Goal: Task Accomplishment & Management: Manage account settings

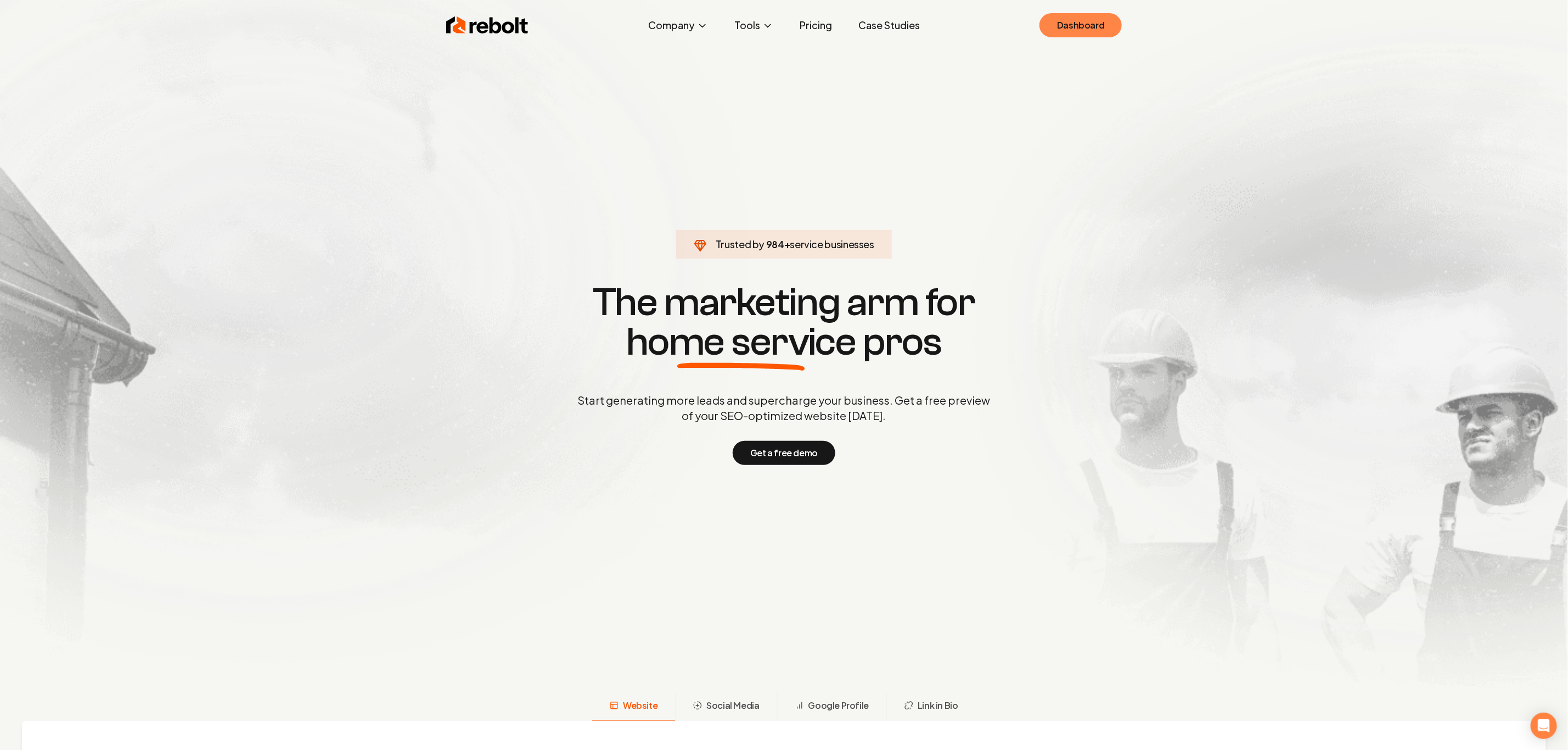
click at [1063, 18] on link "Dashboard" at bounding box center [1081, 25] width 82 height 24
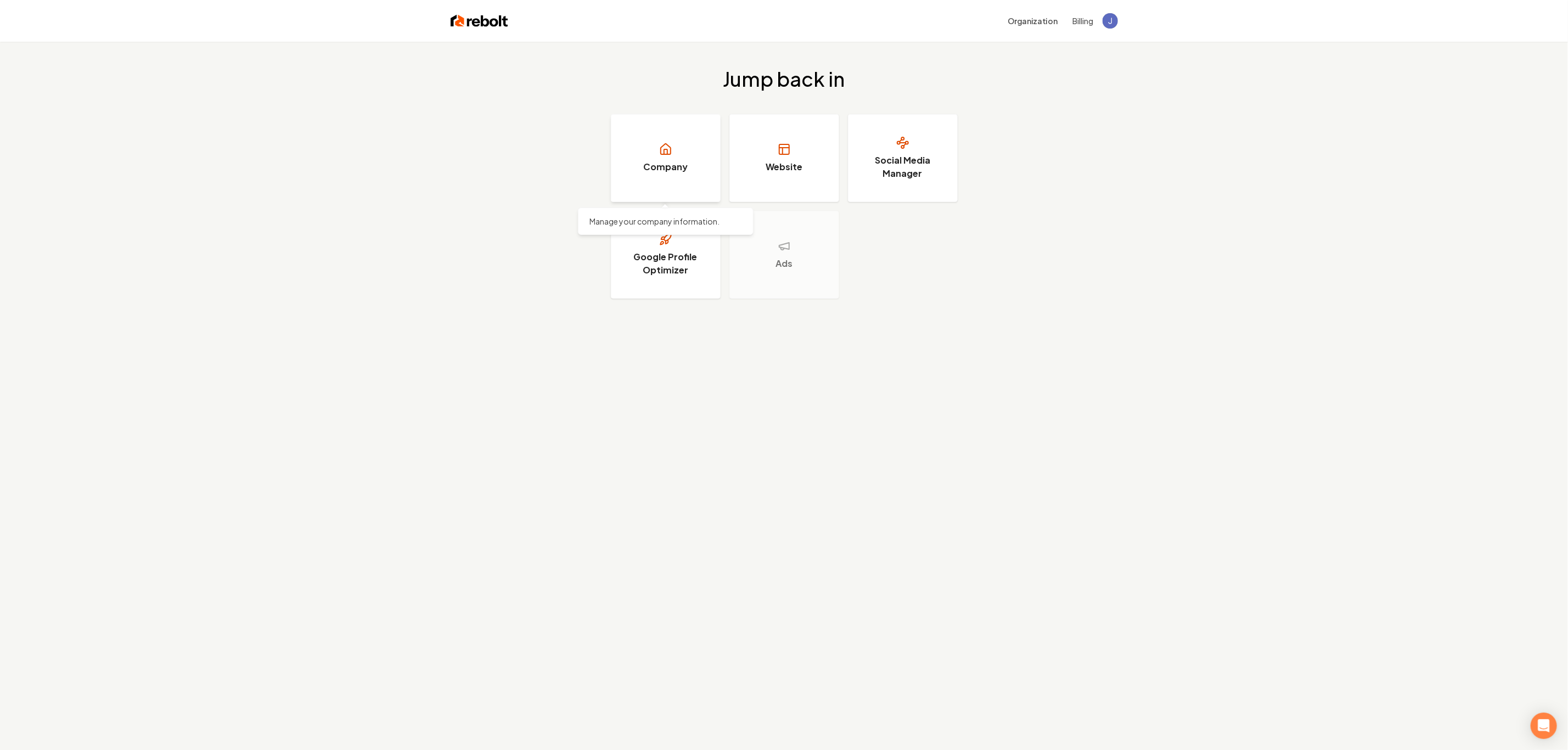
click at [693, 145] on link "Company" at bounding box center [666, 158] width 110 height 88
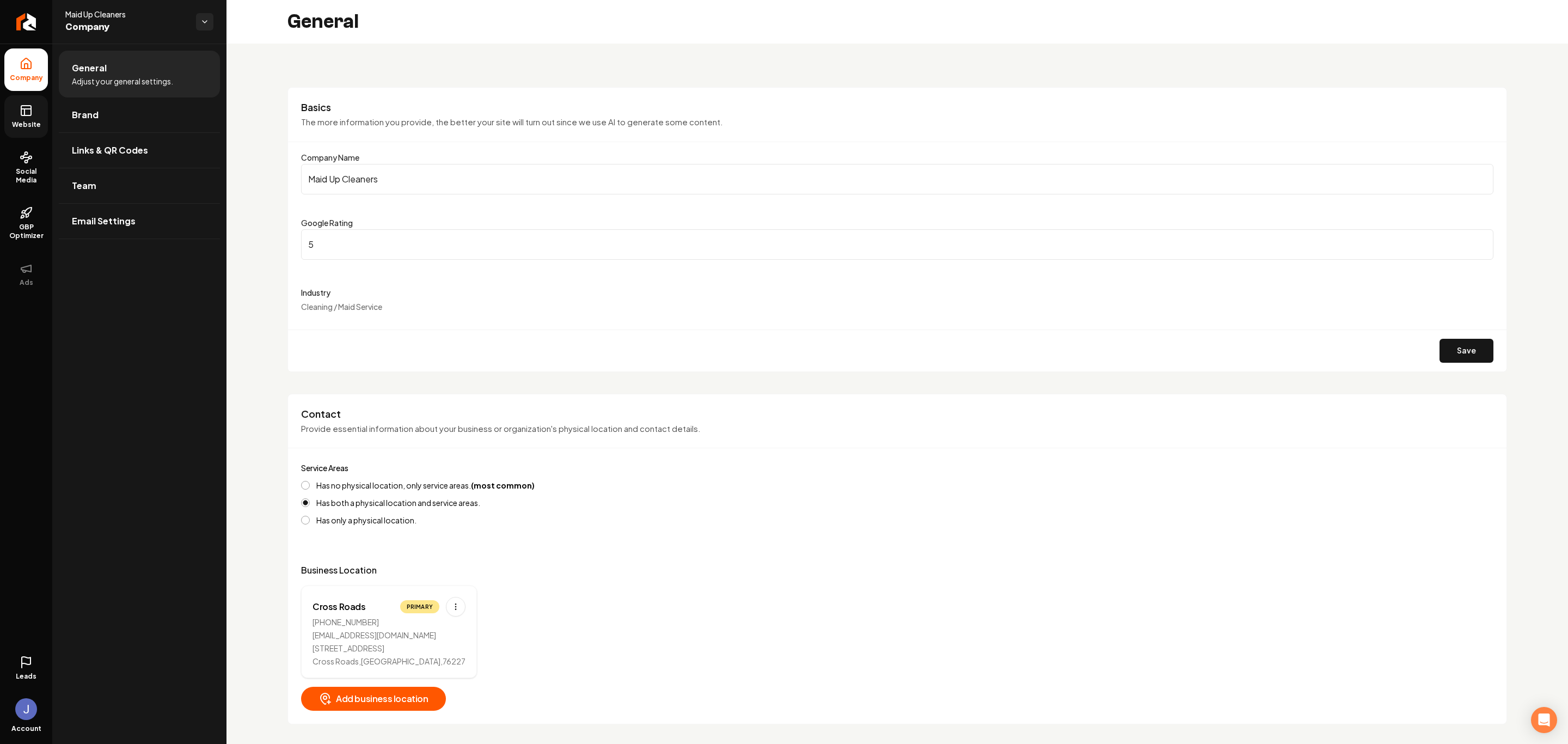
click at [21, 106] on rect at bounding box center [26, 111] width 10 height 10
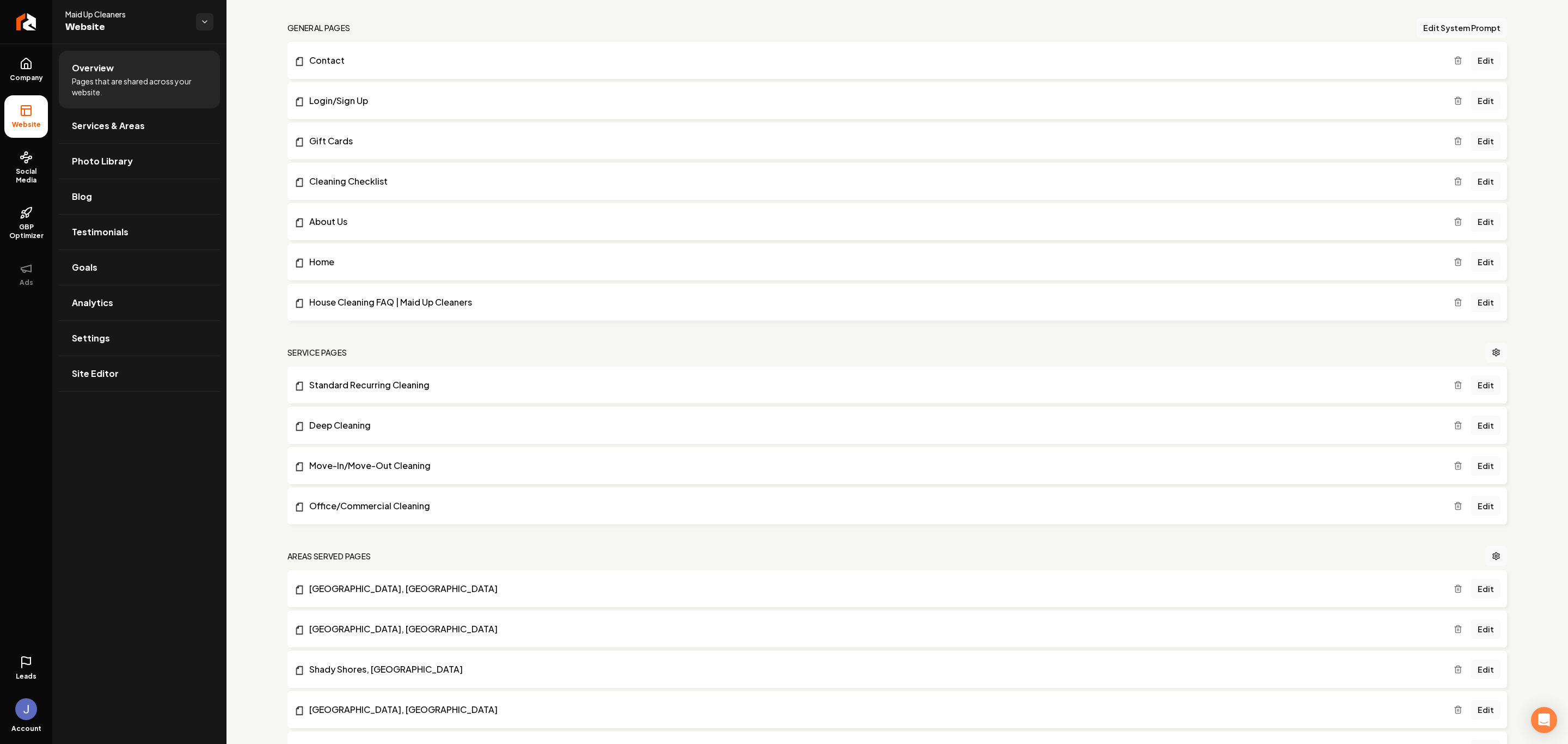
scroll to position [272, 0]
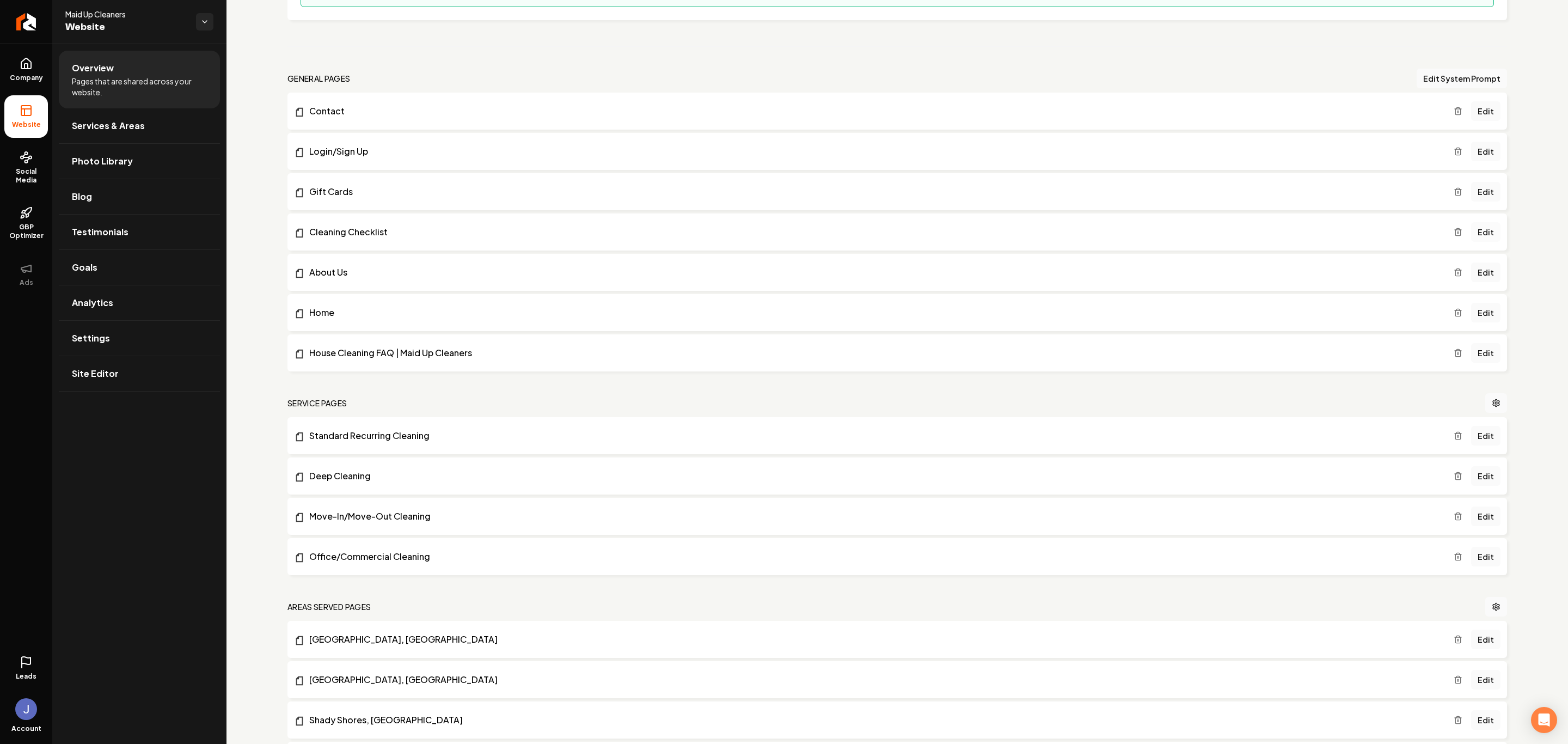
click at [1471, 236] on link "Edit" at bounding box center [1486, 232] width 29 height 19
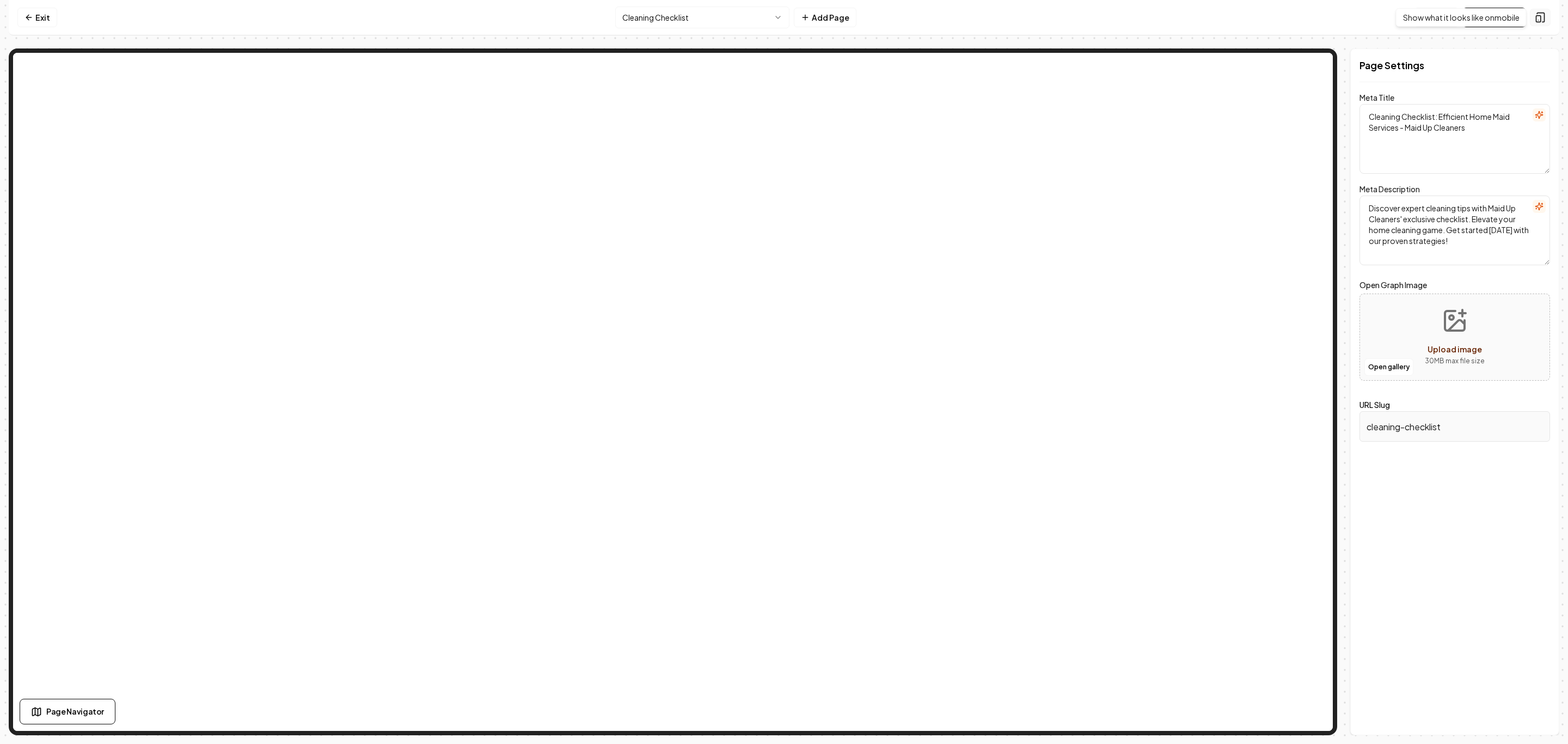
click at [1537, 18] on icon at bounding box center [1540, 18] width 11 height 11
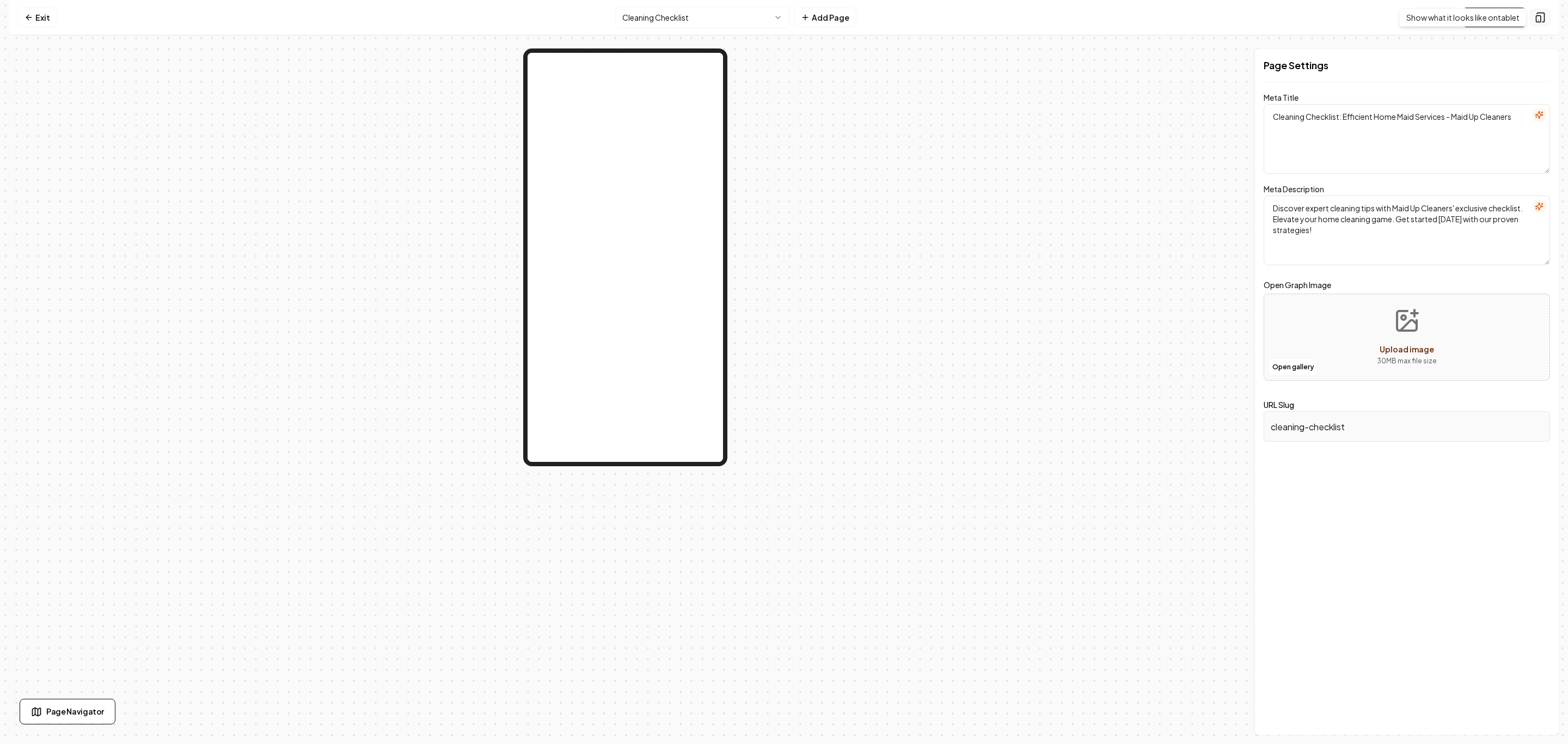
click at [1542, 19] on icon at bounding box center [1540, 18] width 11 height 11
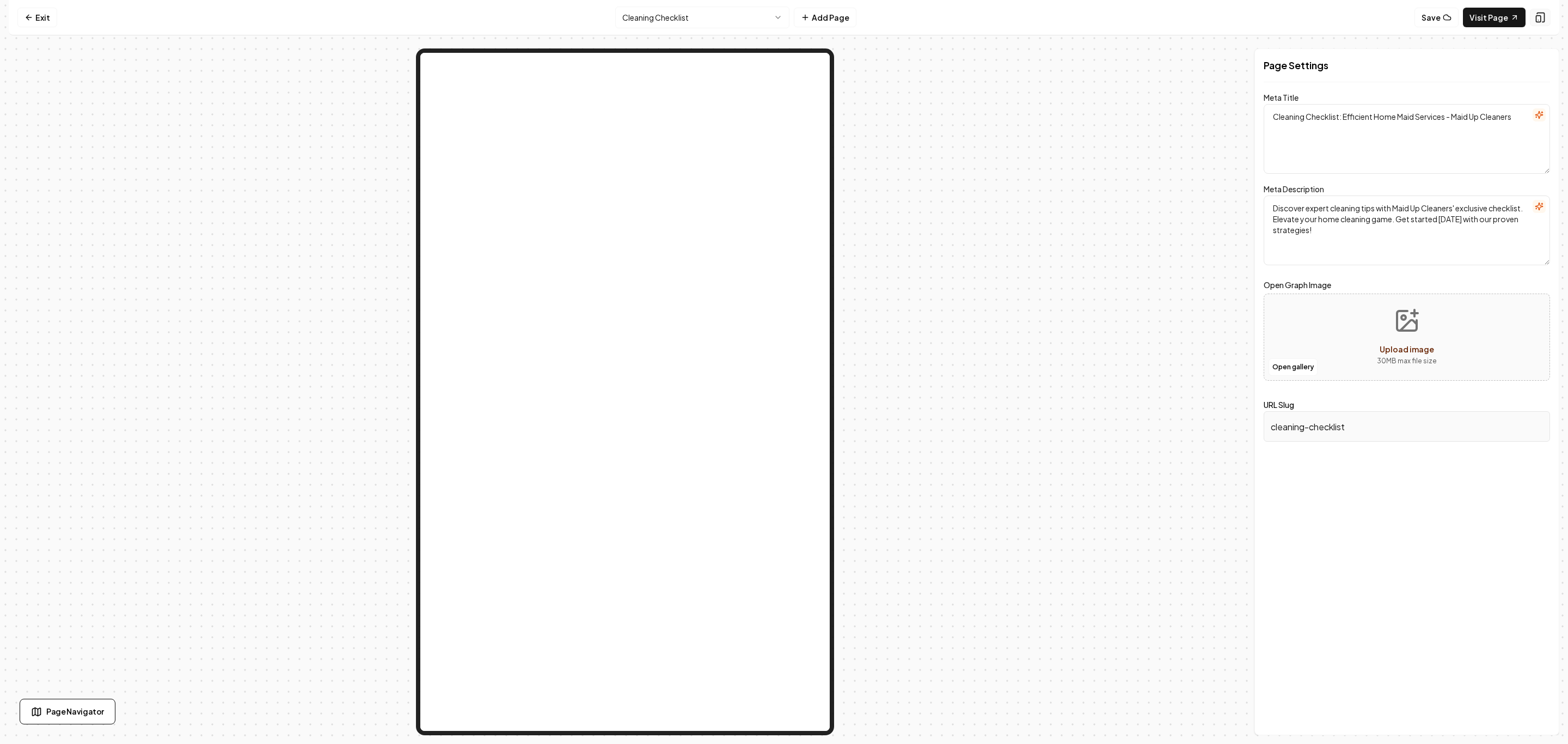
click at [1542, 19] on icon at bounding box center [1540, 18] width 11 height 11
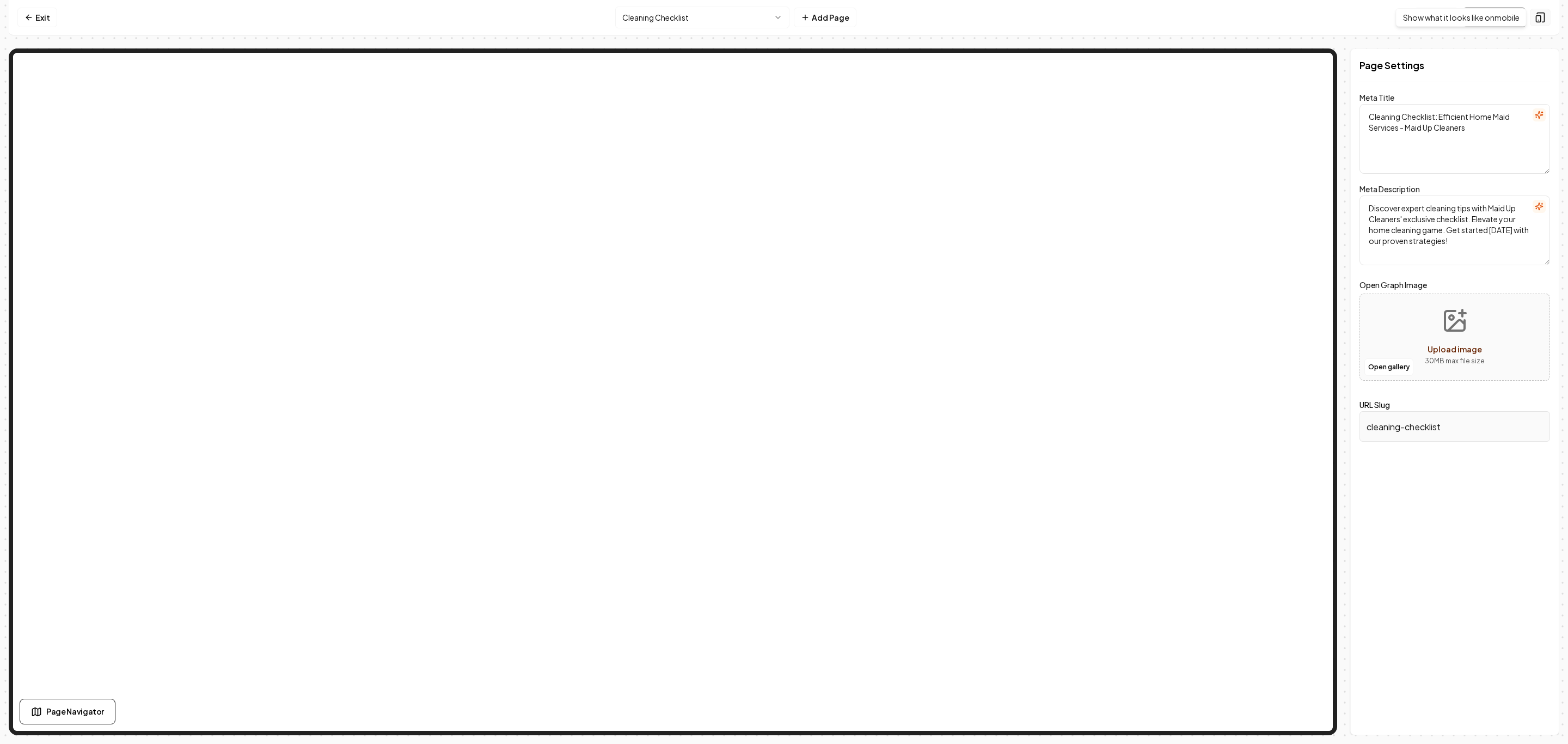
click at [1535, 13] on icon at bounding box center [1540, 18] width 11 height 11
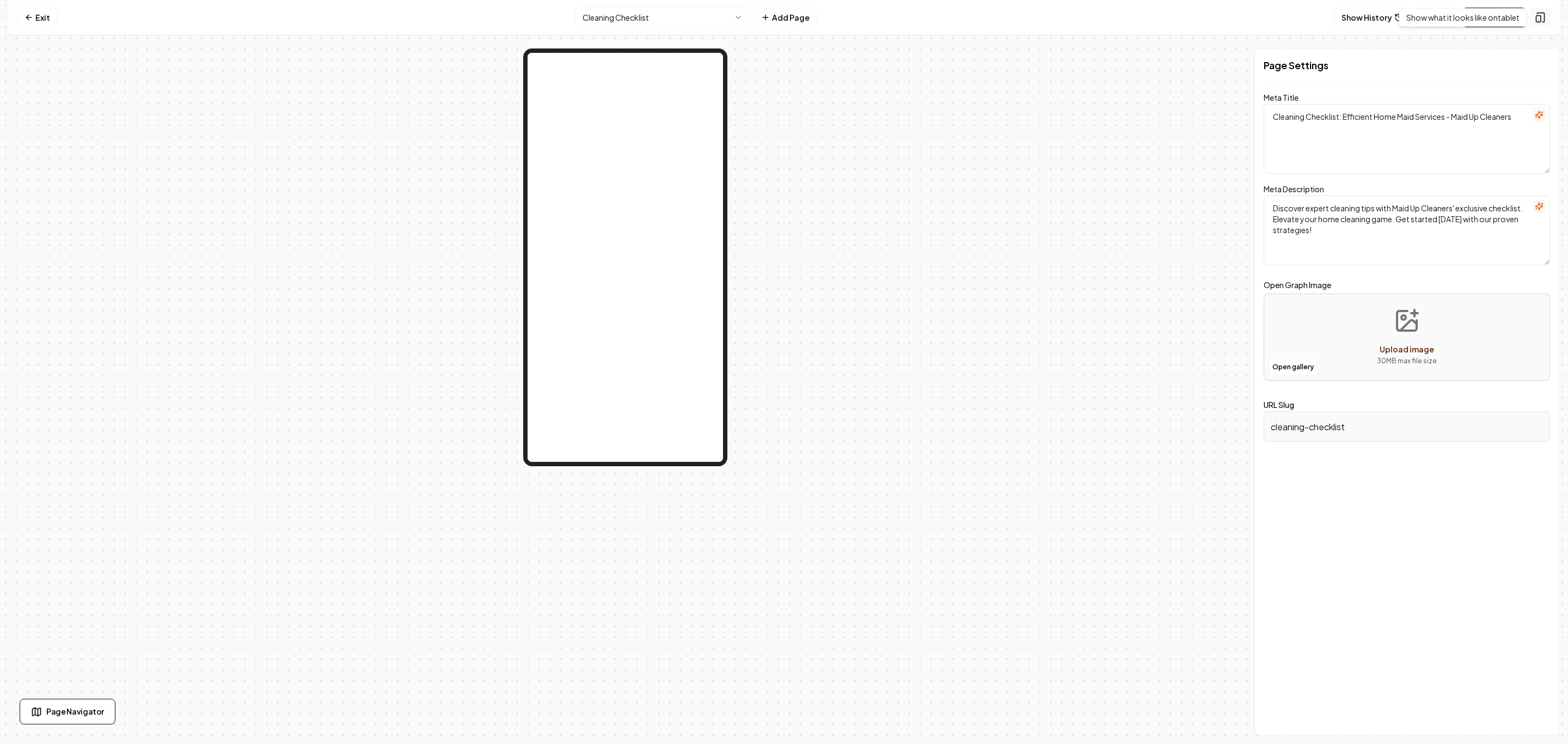
click at [1540, 22] on rect at bounding box center [1538, 19] width 4 height 7
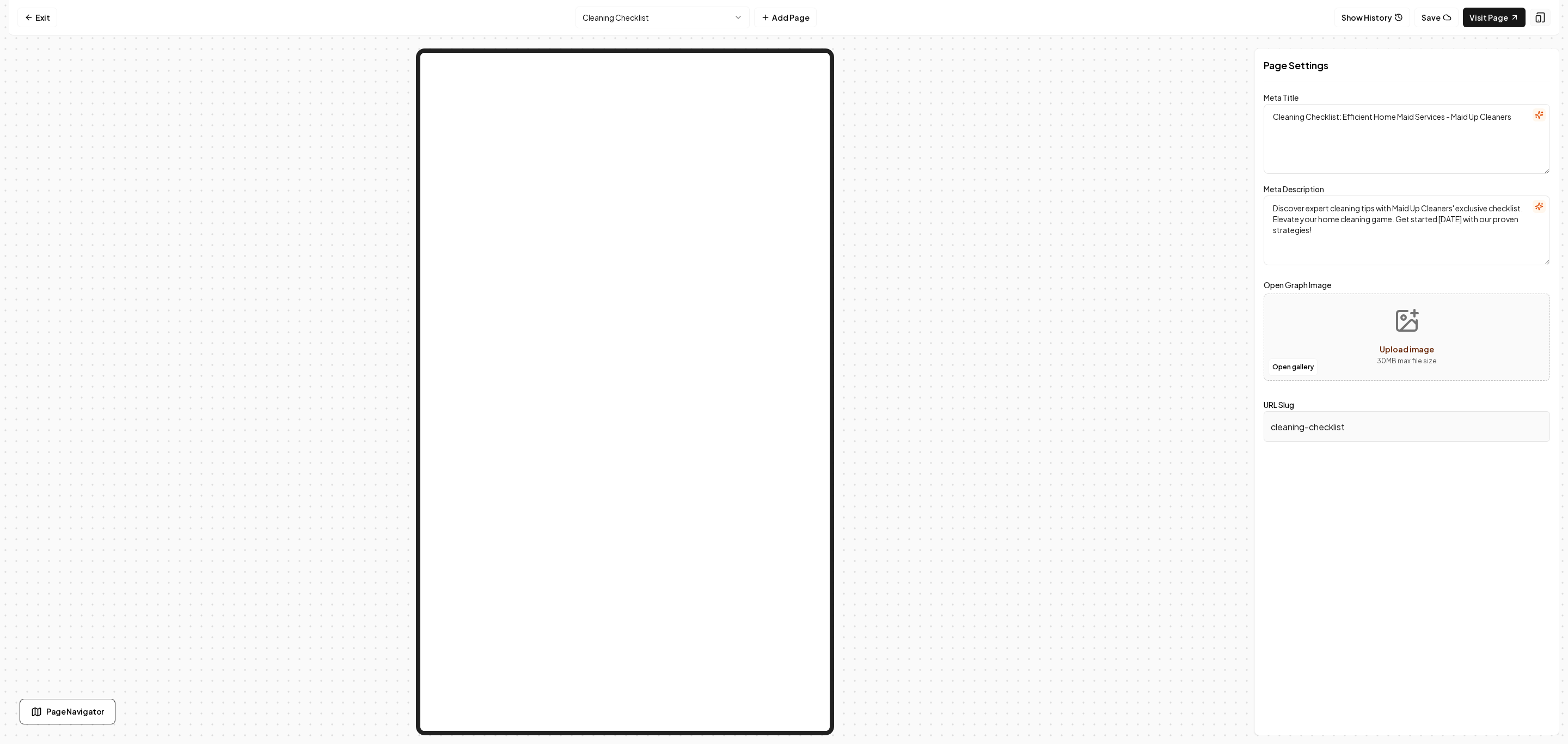
click at [1540, 21] on rect at bounding box center [1538, 19] width 4 height 7
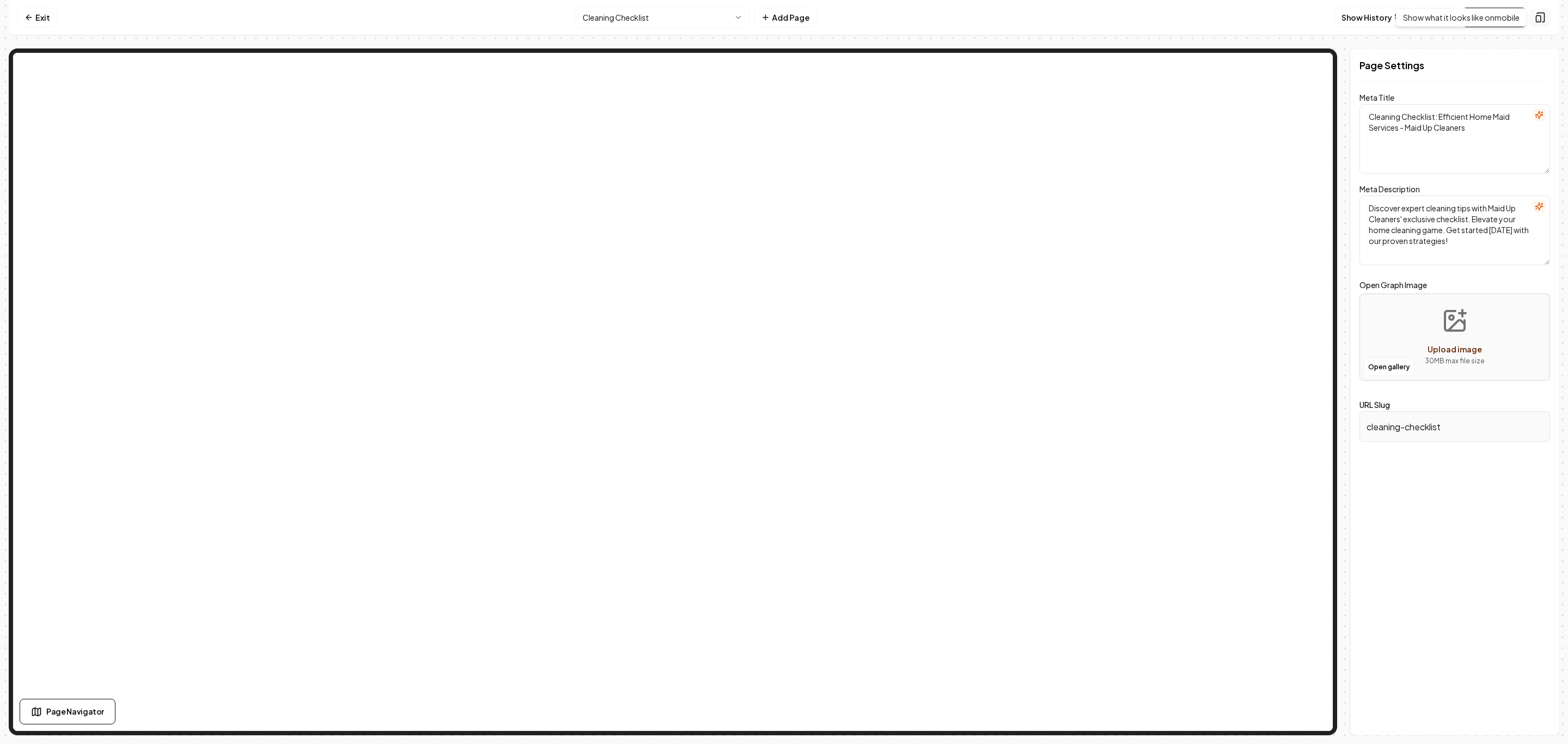
click at [1544, 16] on icon at bounding box center [1541, 17] width 7 height 9
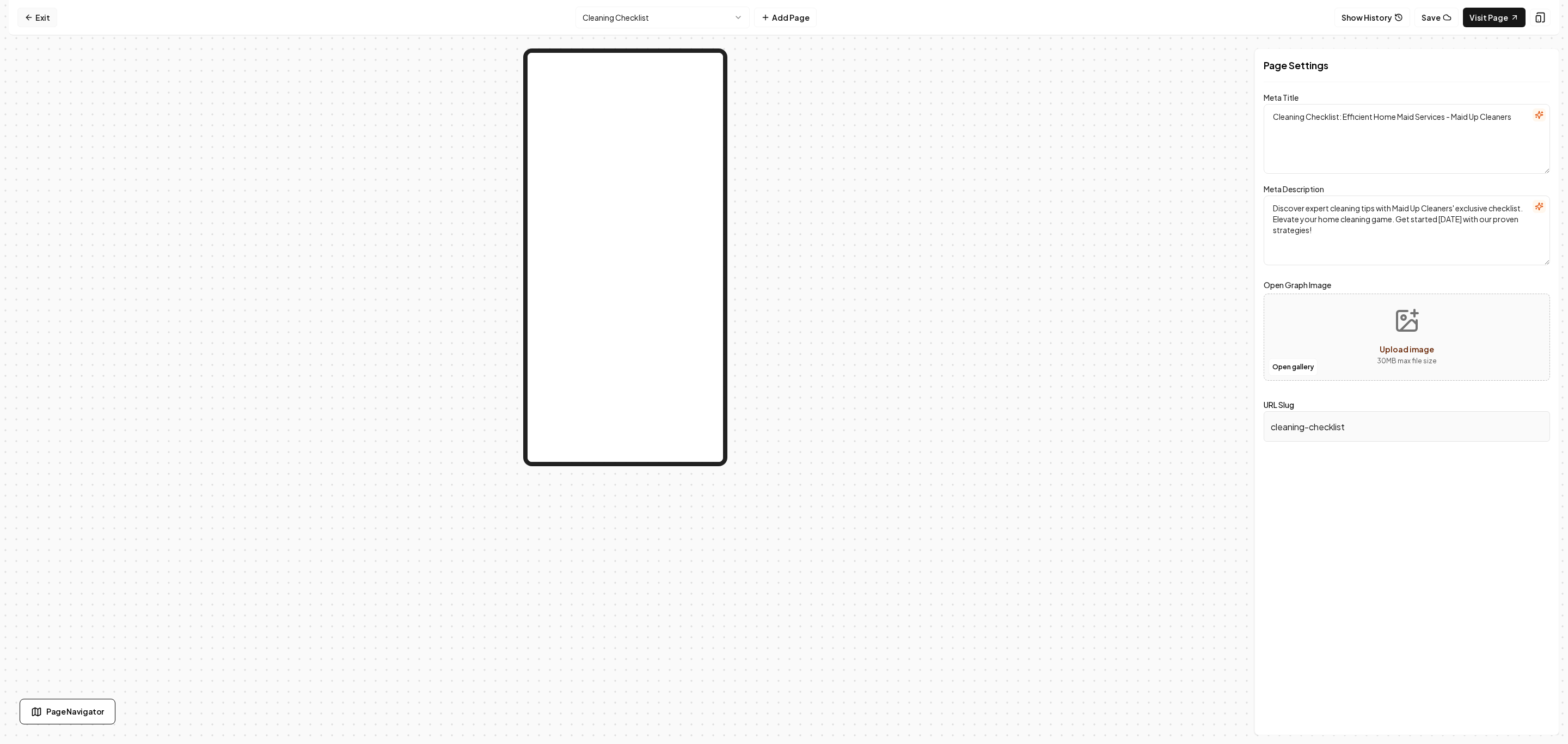
click at [23, 13] on link "Exit" at bounding box center [37, 18] width 40 height 19
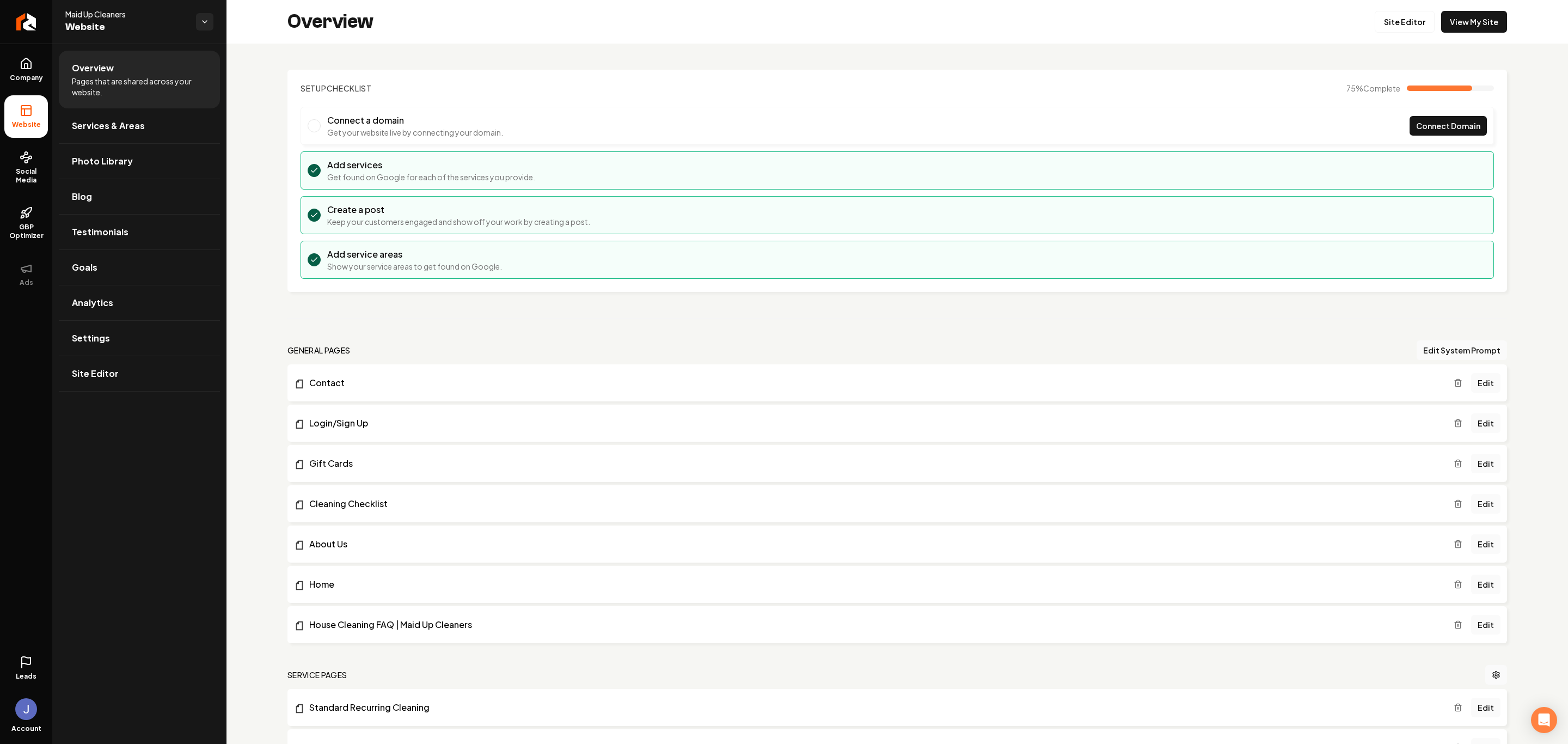
click at [33, 106] on li "Website" at bounding box center [26, 117] width 44 height 43
click at [28, 66] on icon at bounding box center [26, 66] width 3 height 5
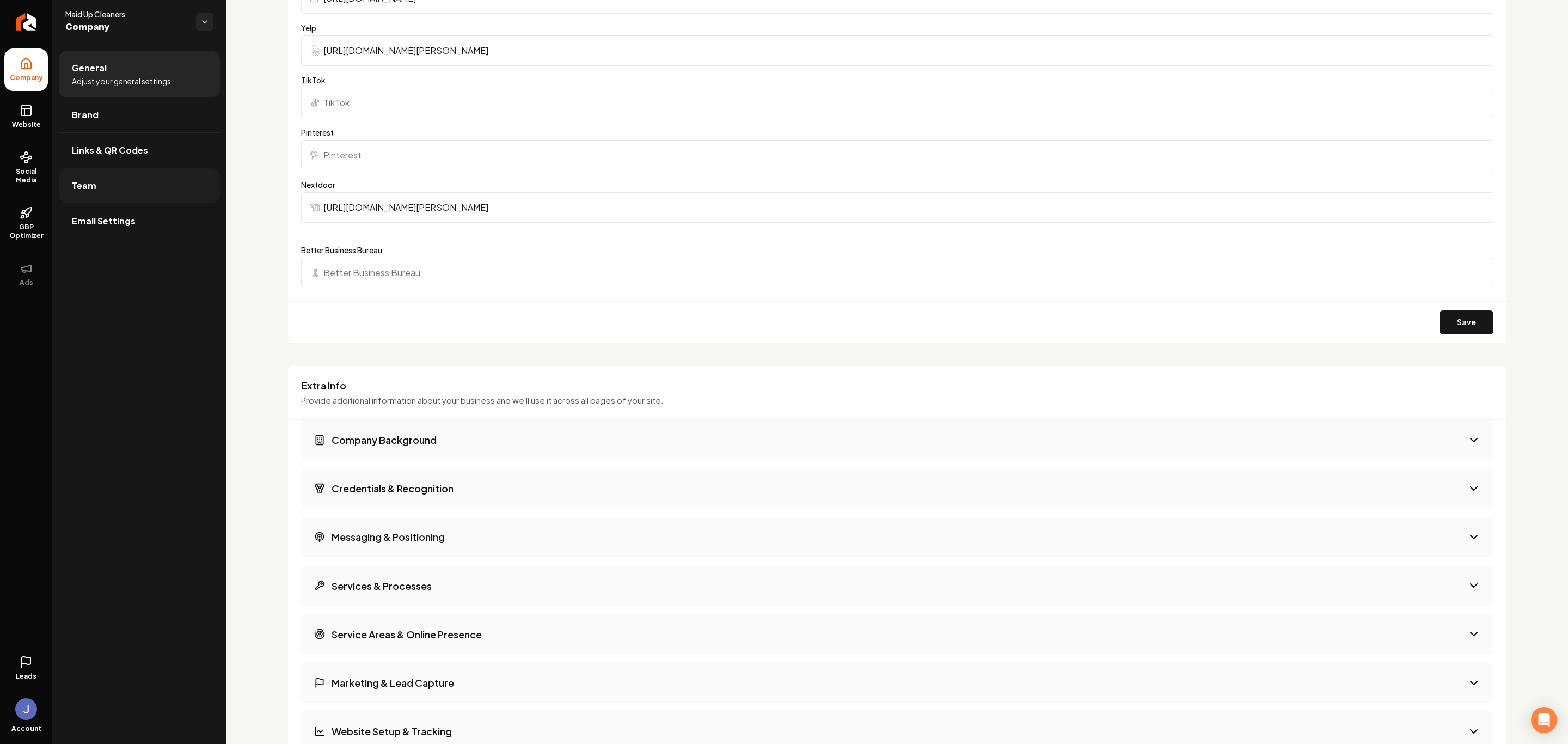
scroll to position [1028, 0]
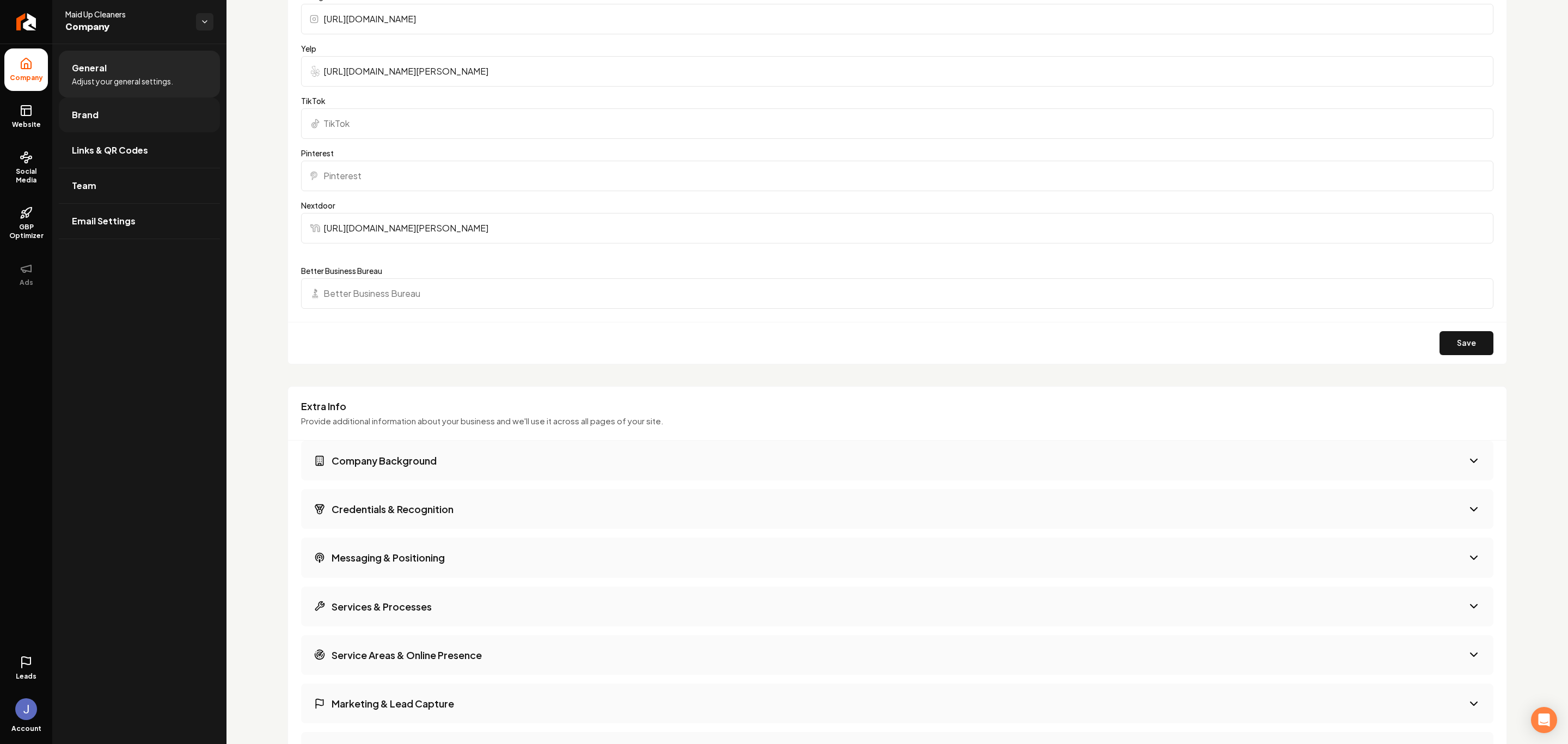
click at [97, 121] on span "Brand" at bounding box center [85, 114] width 27 height 13
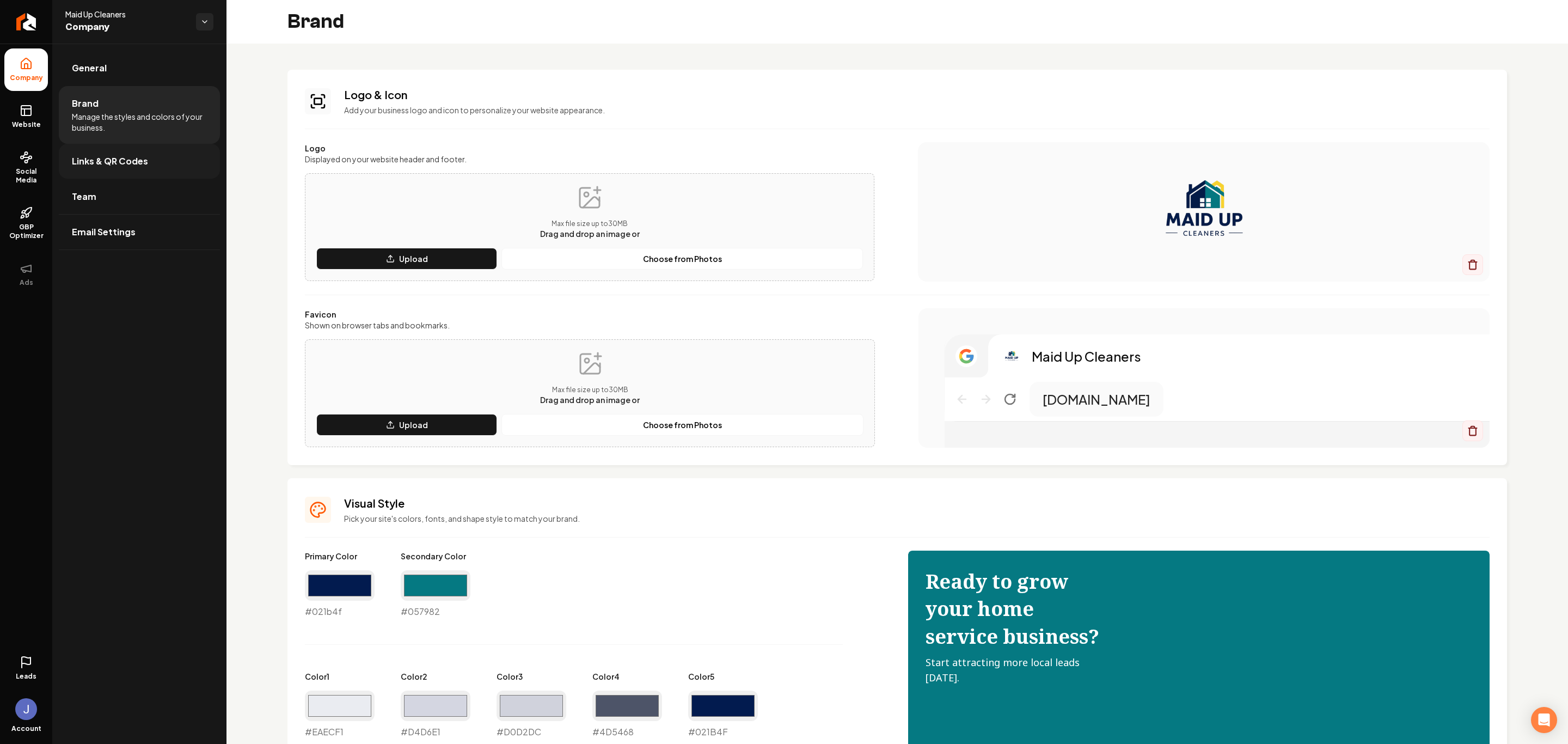
click at [86, 162] on span "Links & QR Codes" at bounding box center [110, 161] width 76 height 13
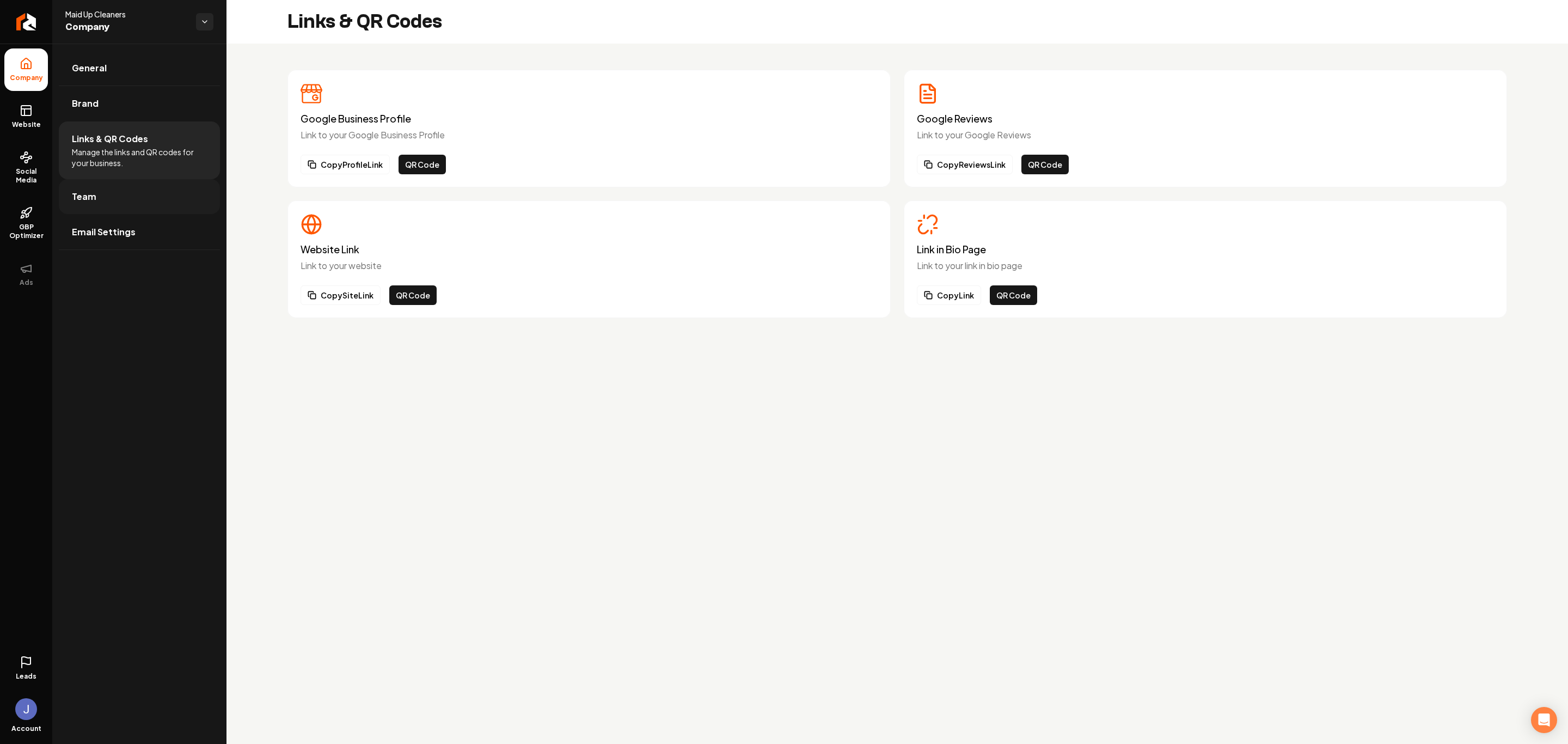
click at [98, 199] on link "Team" at bounding box center [139, 196] width 161 height 35
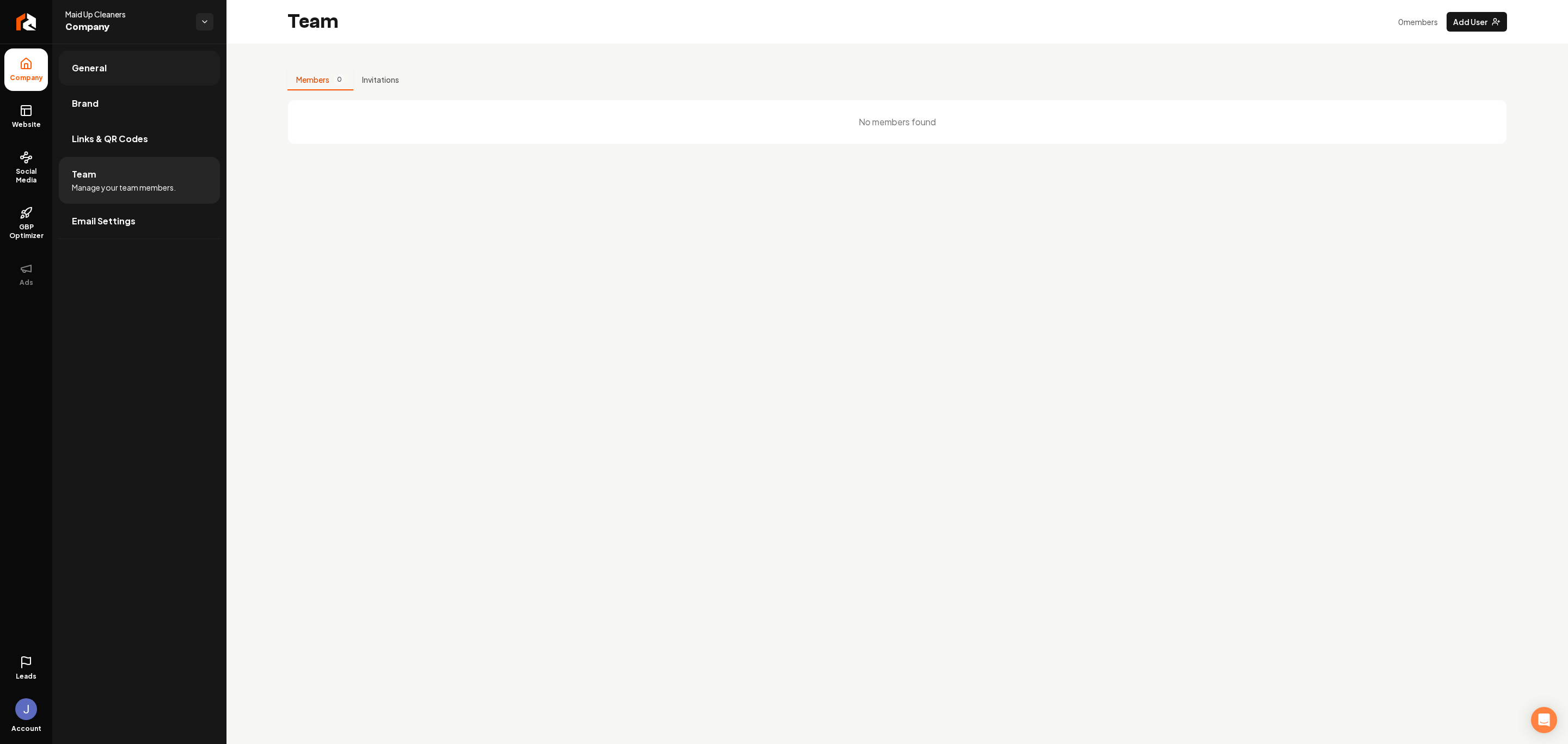
click at [127, 59] on link "General" at bounding box center [139, 68] width 161 height 35
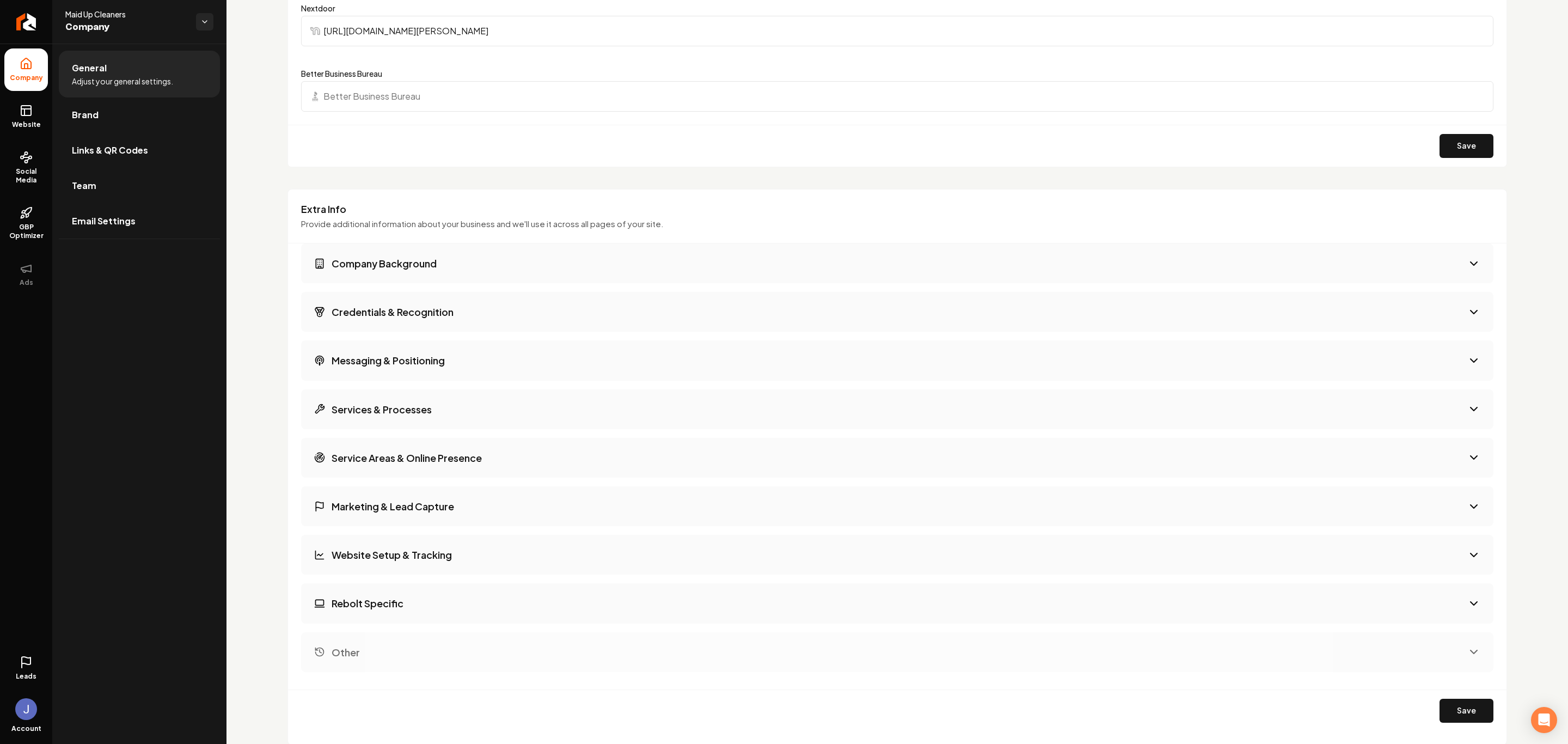
scroll to position [1273, 0]
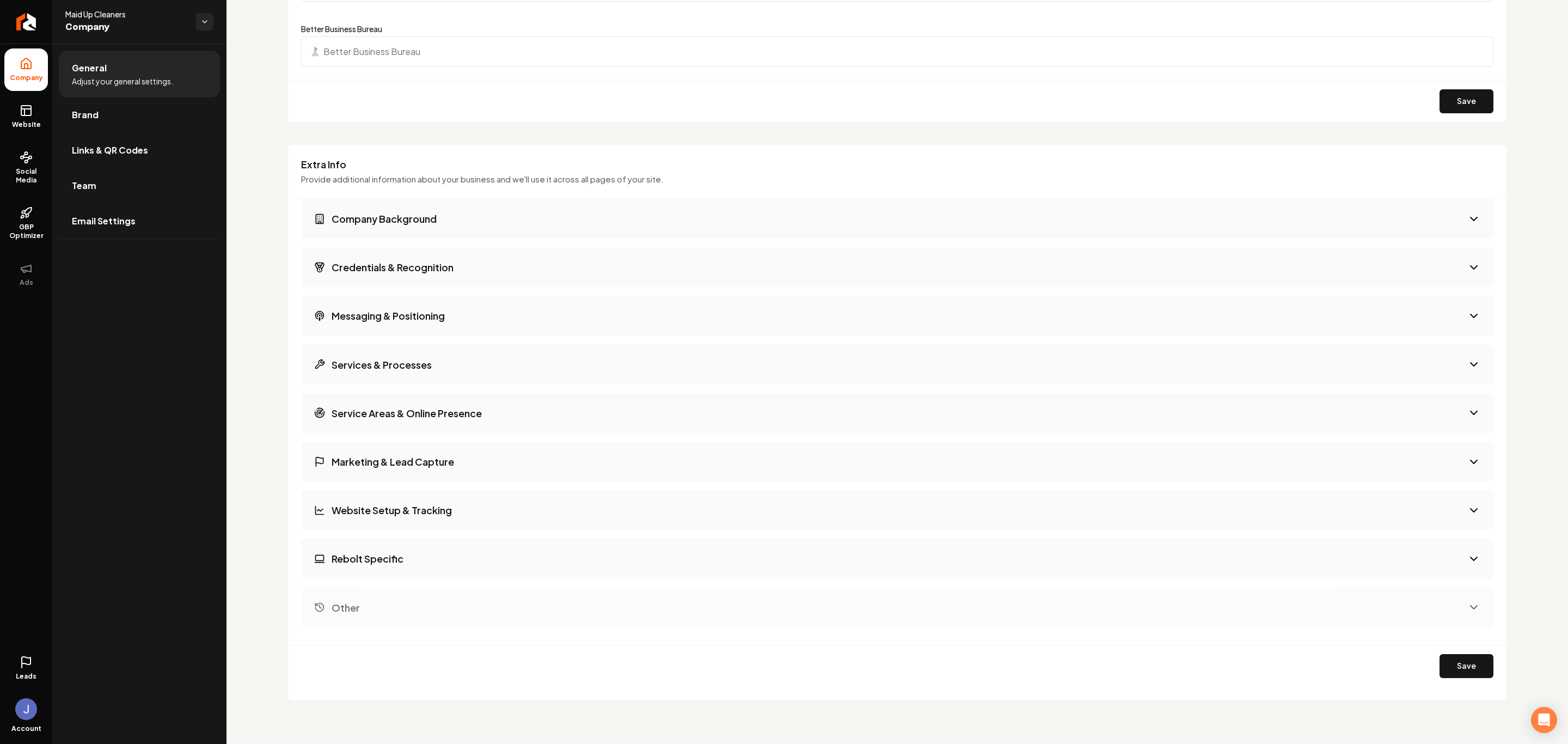
click at [397, 565] on h3 "Rebolt Specific" at bounding box center [368, 558] width 72 height 13
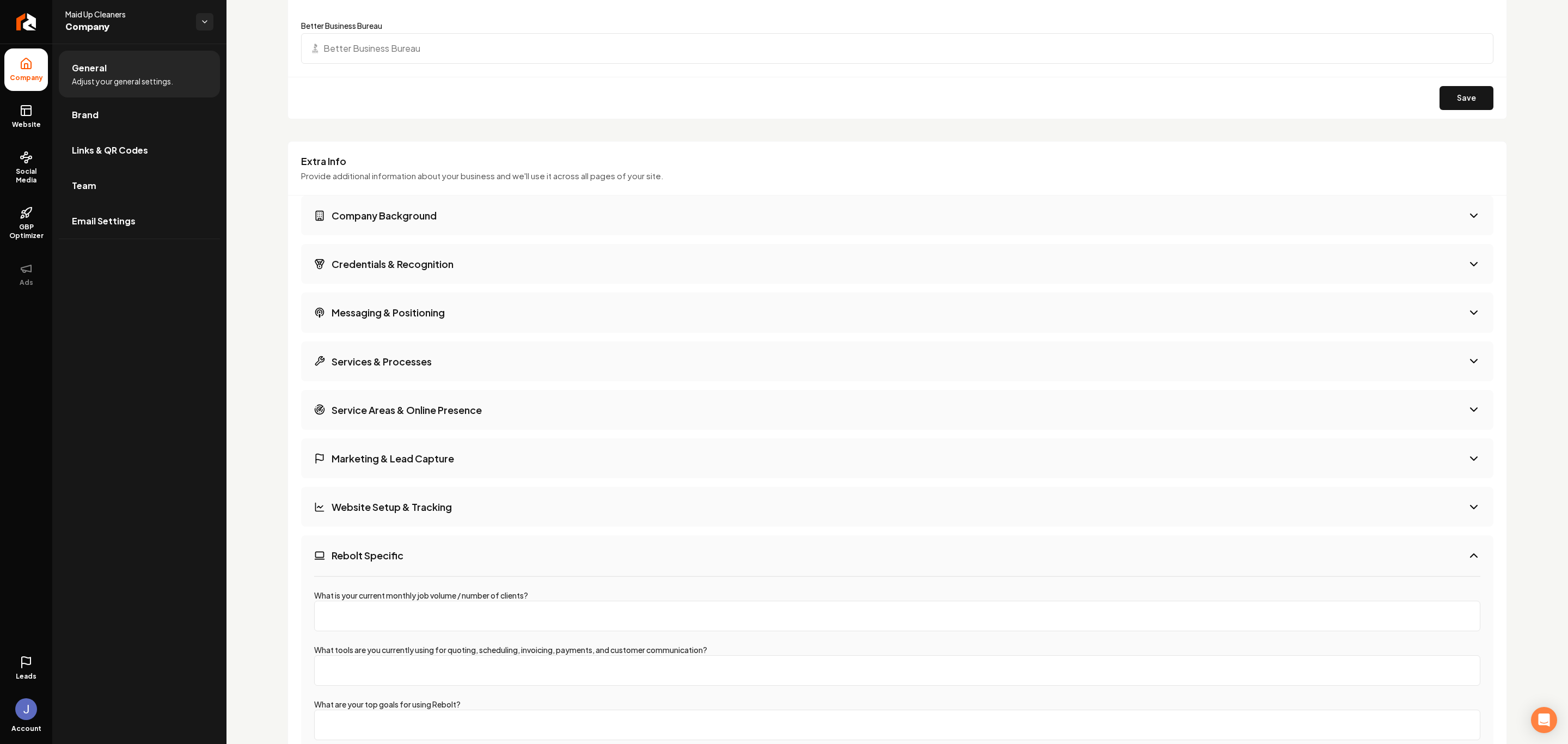
click at [399, 513] on h3 "Website Setup & Tracking" at bounding box center [392, 507] width 121 height 13
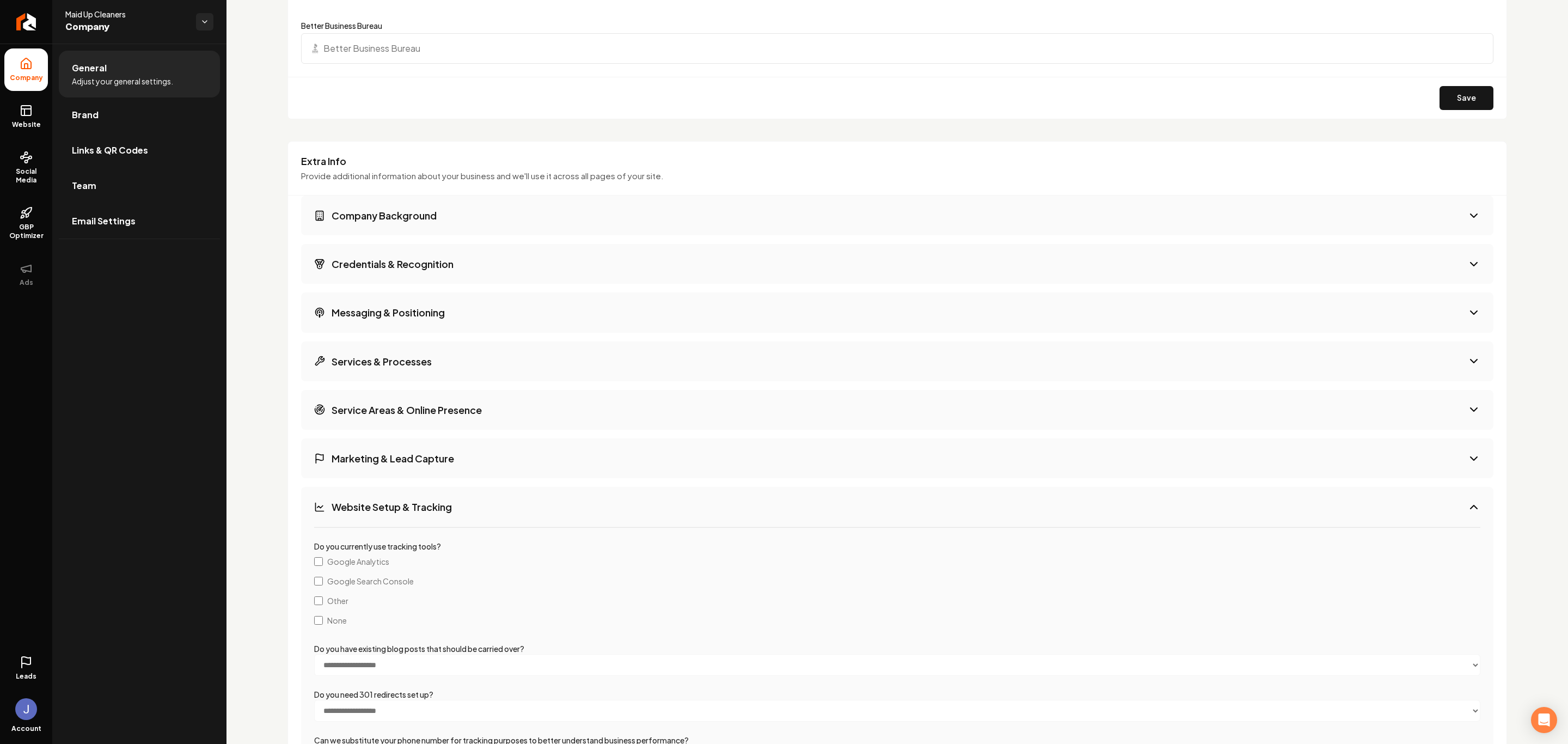
click at [397, 460] on h3 "Marketing & Lead Capture" at bounding box center [393, 458] width 122 height 13
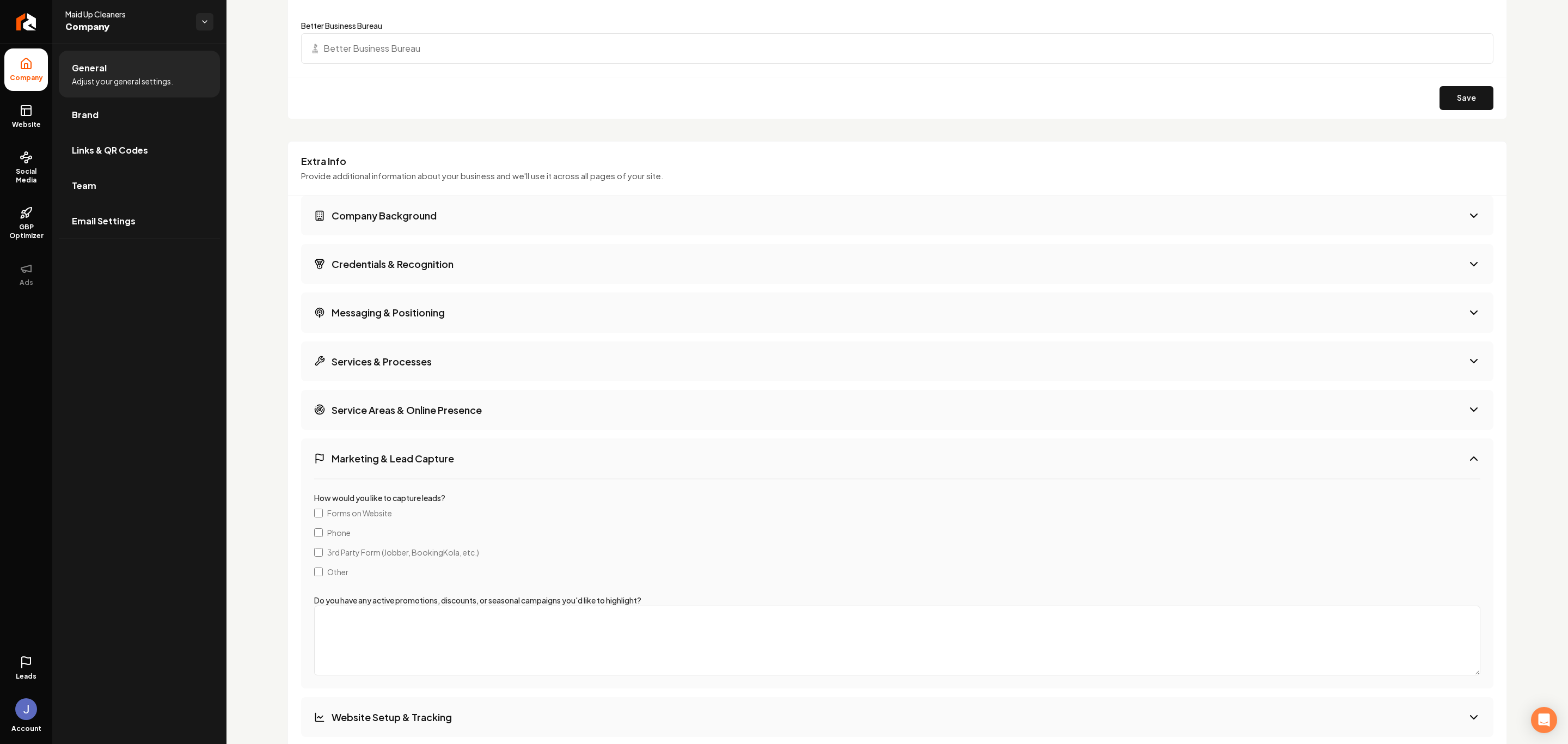
click at [429, 416] on h3 "Service Areas & Online Presence" at bounding box center [407, 410] width 150 height 13
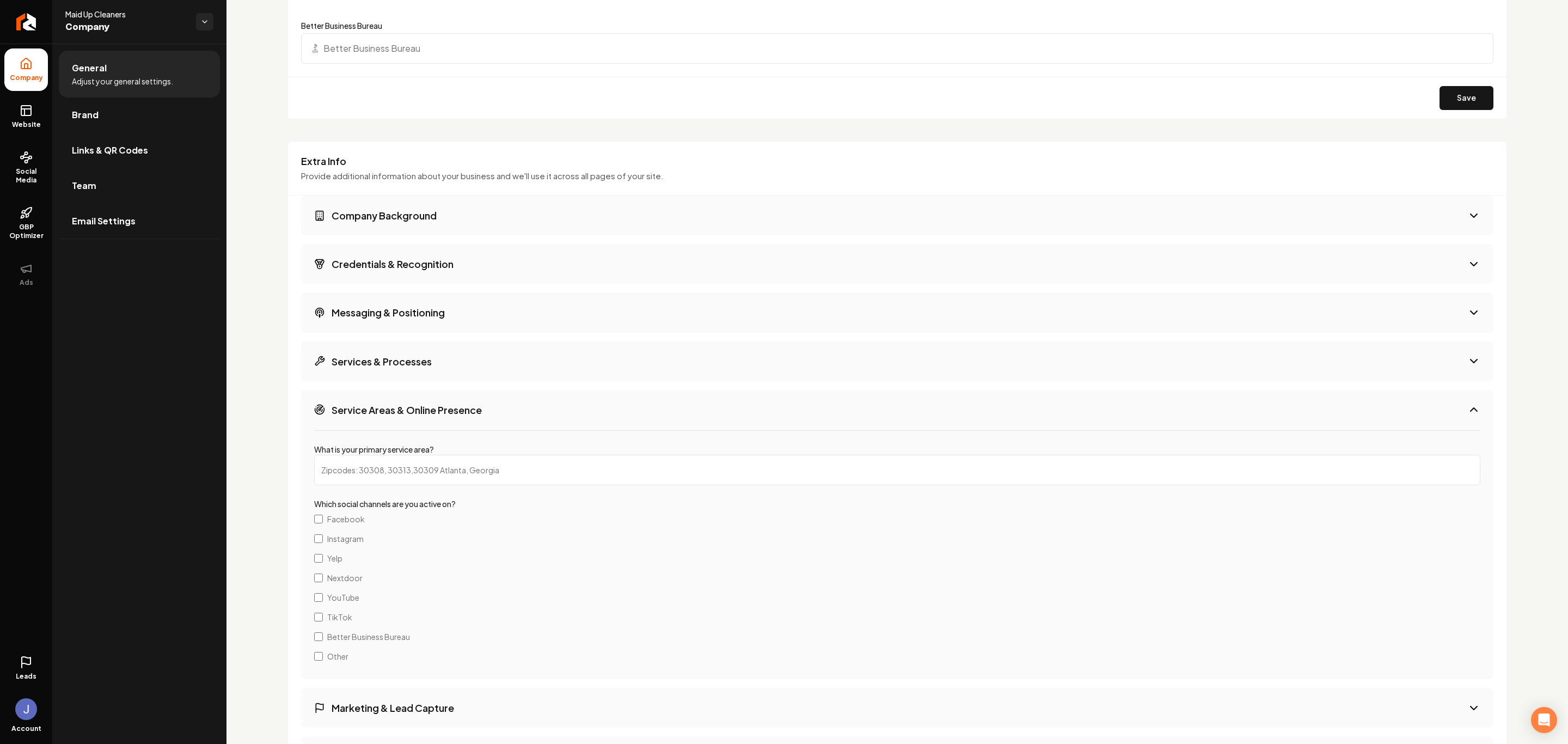
click at [427, 469] on input "What is your primary service area?" at bounding box center [897, 470] width 1166 height 30
click at [394, 366] on h3 "Services & Processes" at bounding box center [382, 361] width 100 height 13
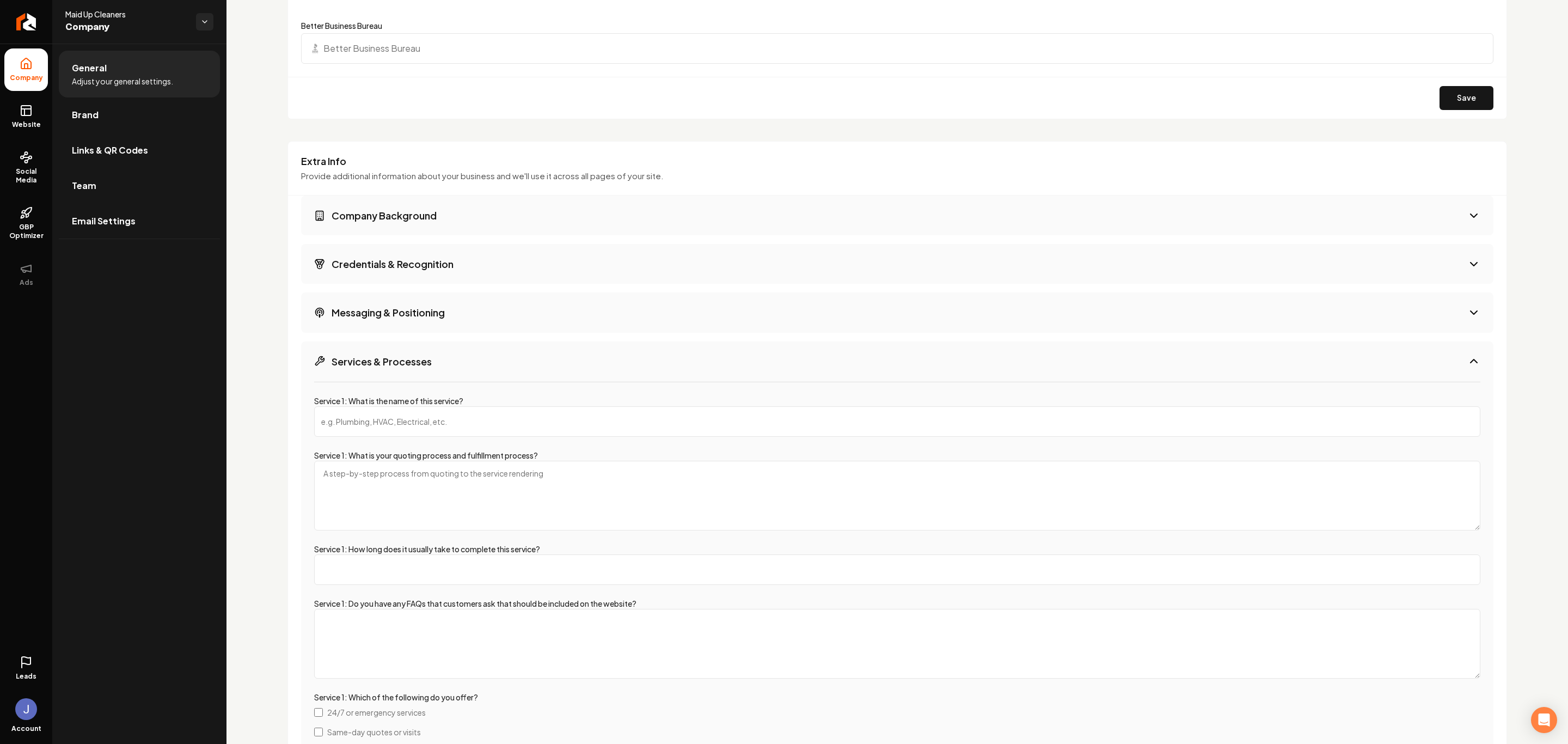
click at [396, 307] on button "Messaging & Positioning" at bounding box center [897, 312] width 1192 height 40
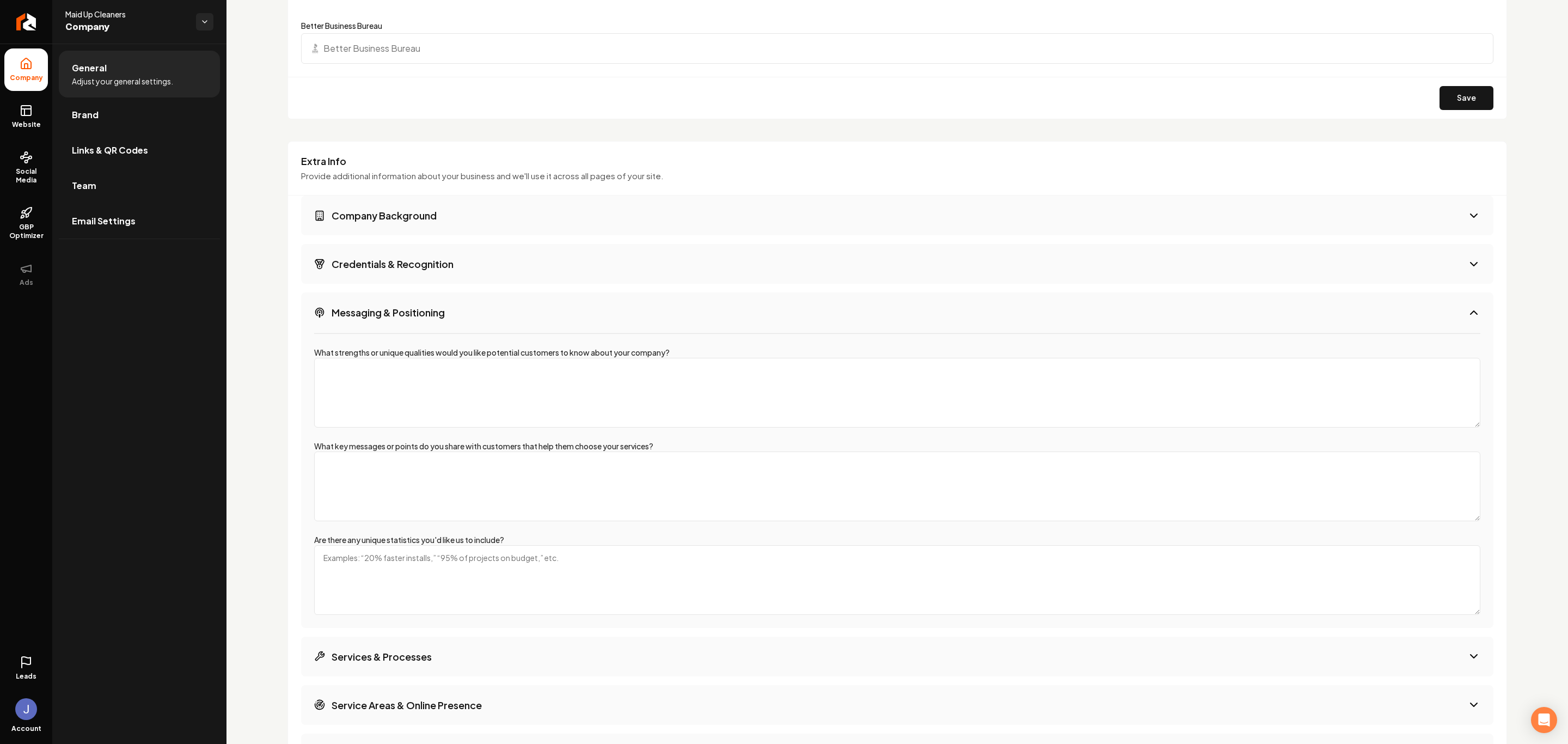
click at [399, 262] on h3 "Credentials & Recognition" at bounding box center [393, 264] width 122 height 13
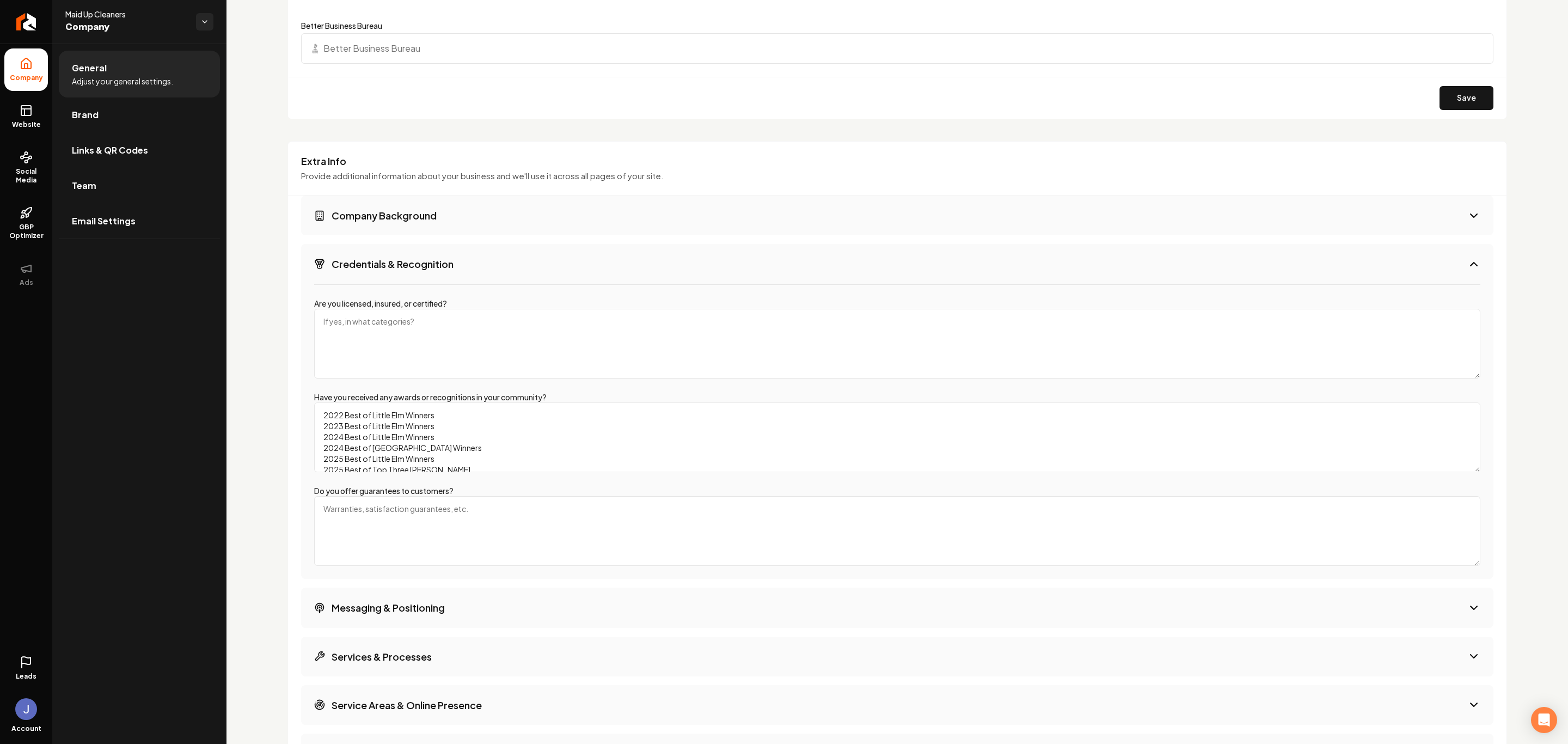
click at [396, 222] on h3 "Company Background" at bounding box center [384, 216] width 105 height 13
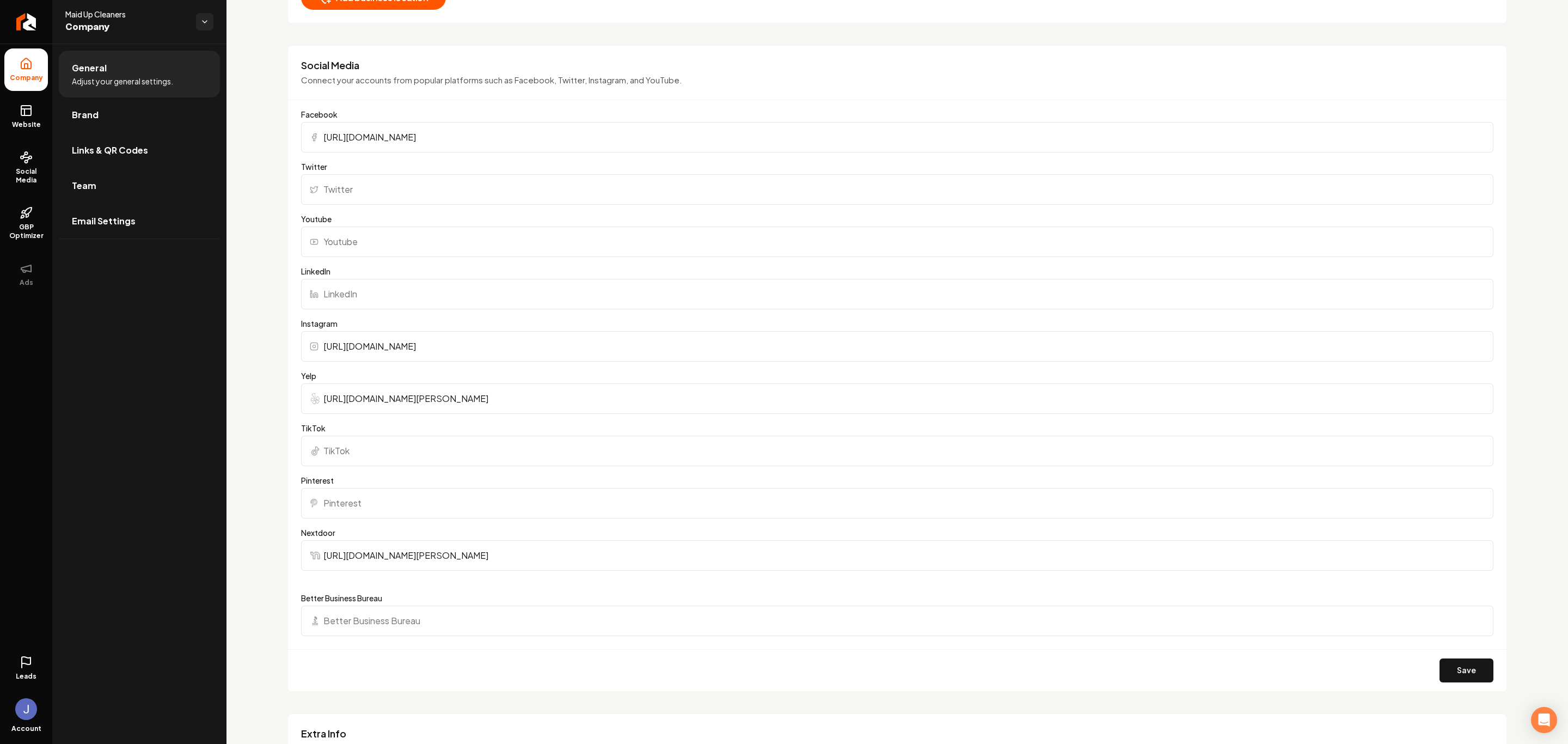
scroll to position [538, 0]
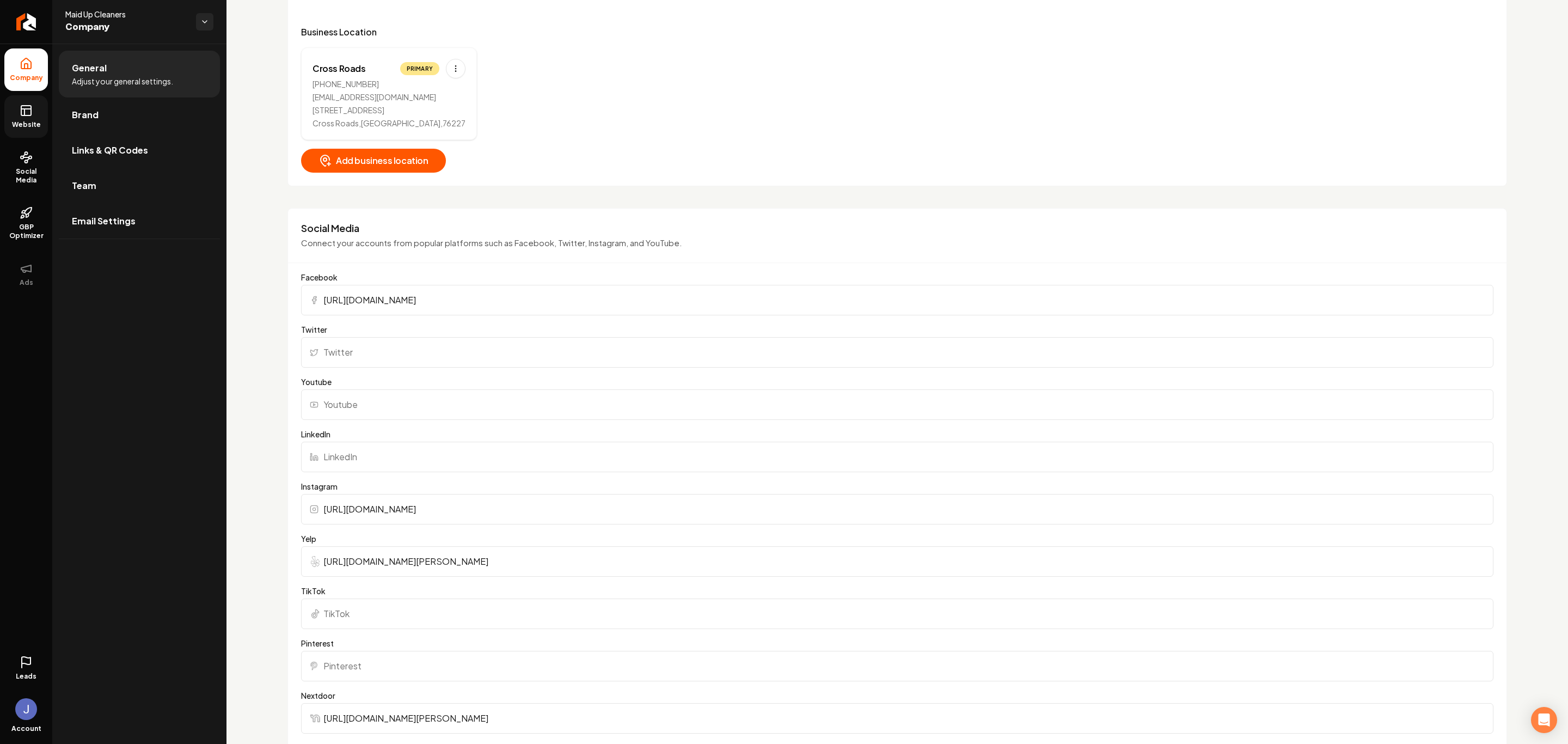
click at [18, 121] on span "Website" at bounding box center [27, 125] width 38 height 9
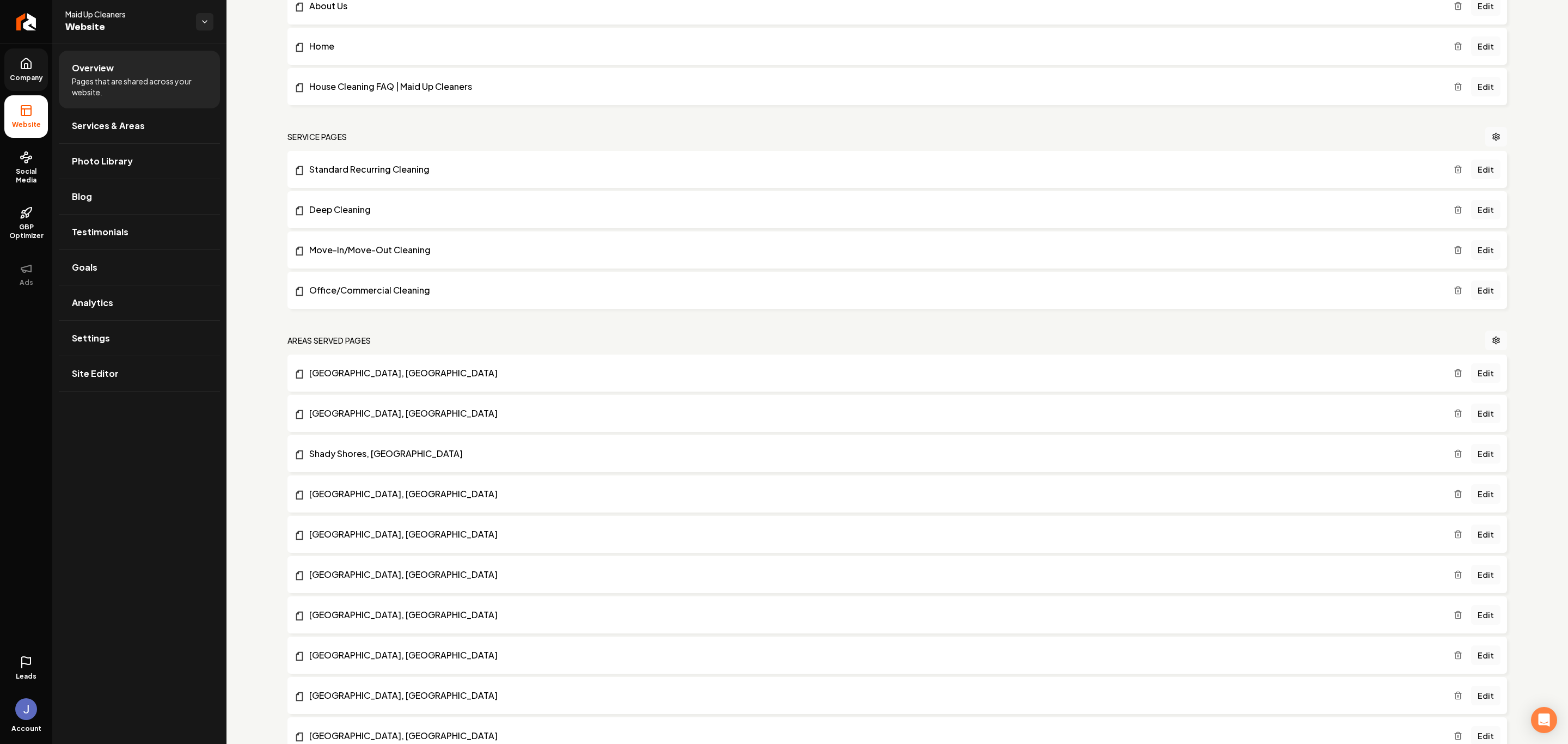
click at [25, 118] on li "Website" at bounding box center [26, 117] width 44 height 43
click at [116, 374] on link "Site Editor" at bounding box center [139, 373] width 161 height 35
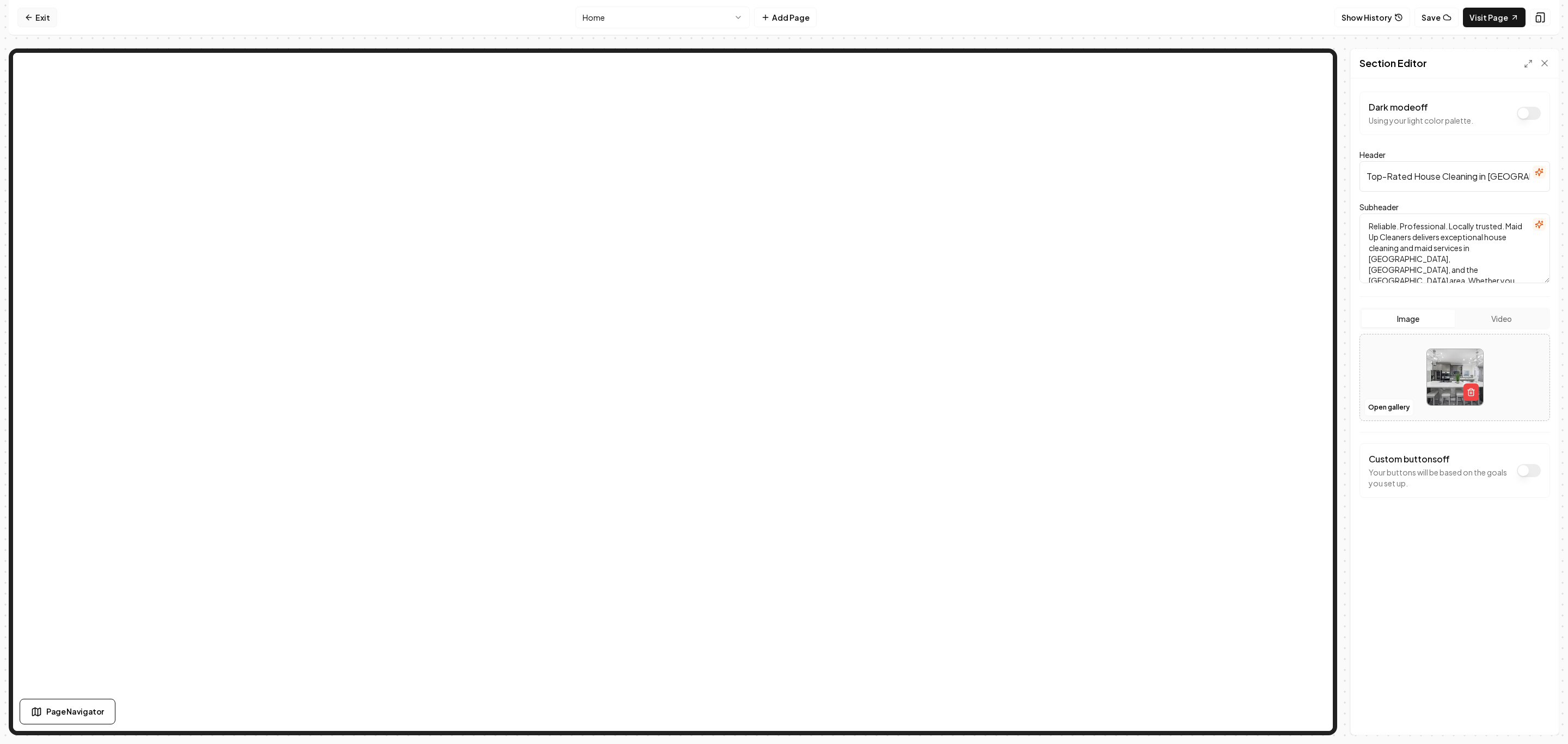
click at [28, 13] on icon at bounding box center [29, 17] width 9 height 9
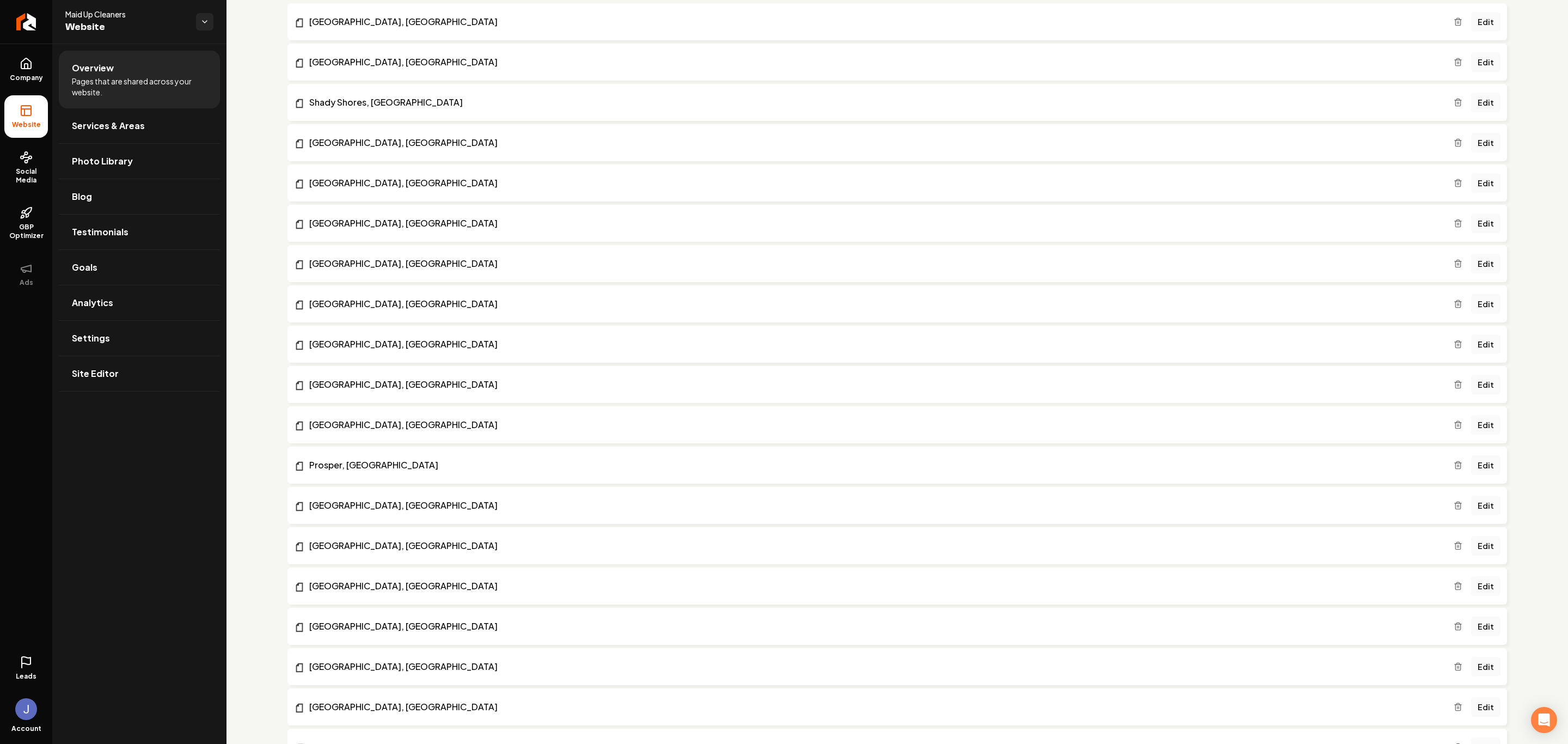
scroll to position [1089, 0]
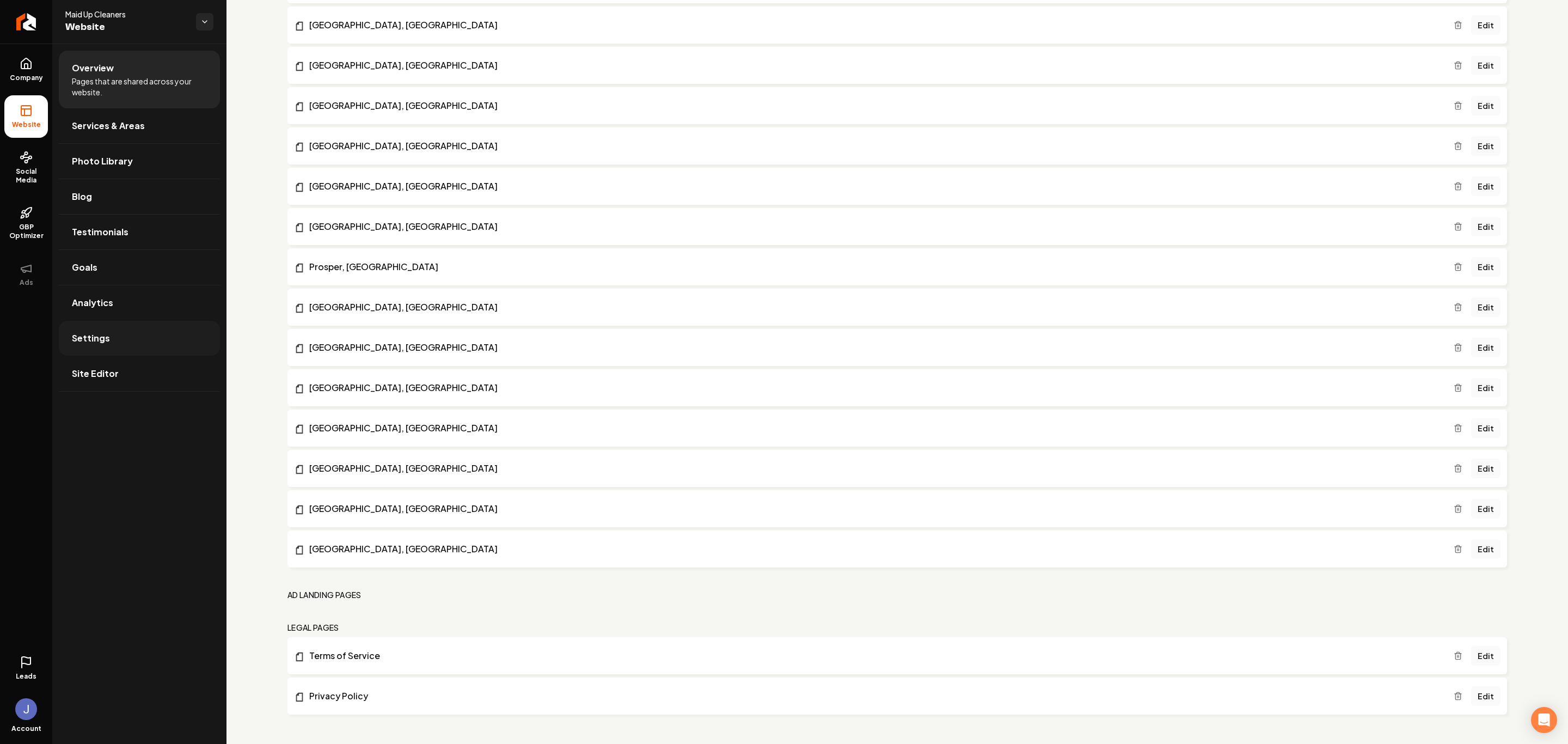
click at [75, 337] on span "Settings" at bounding box center [91, 338] width 38 height 13
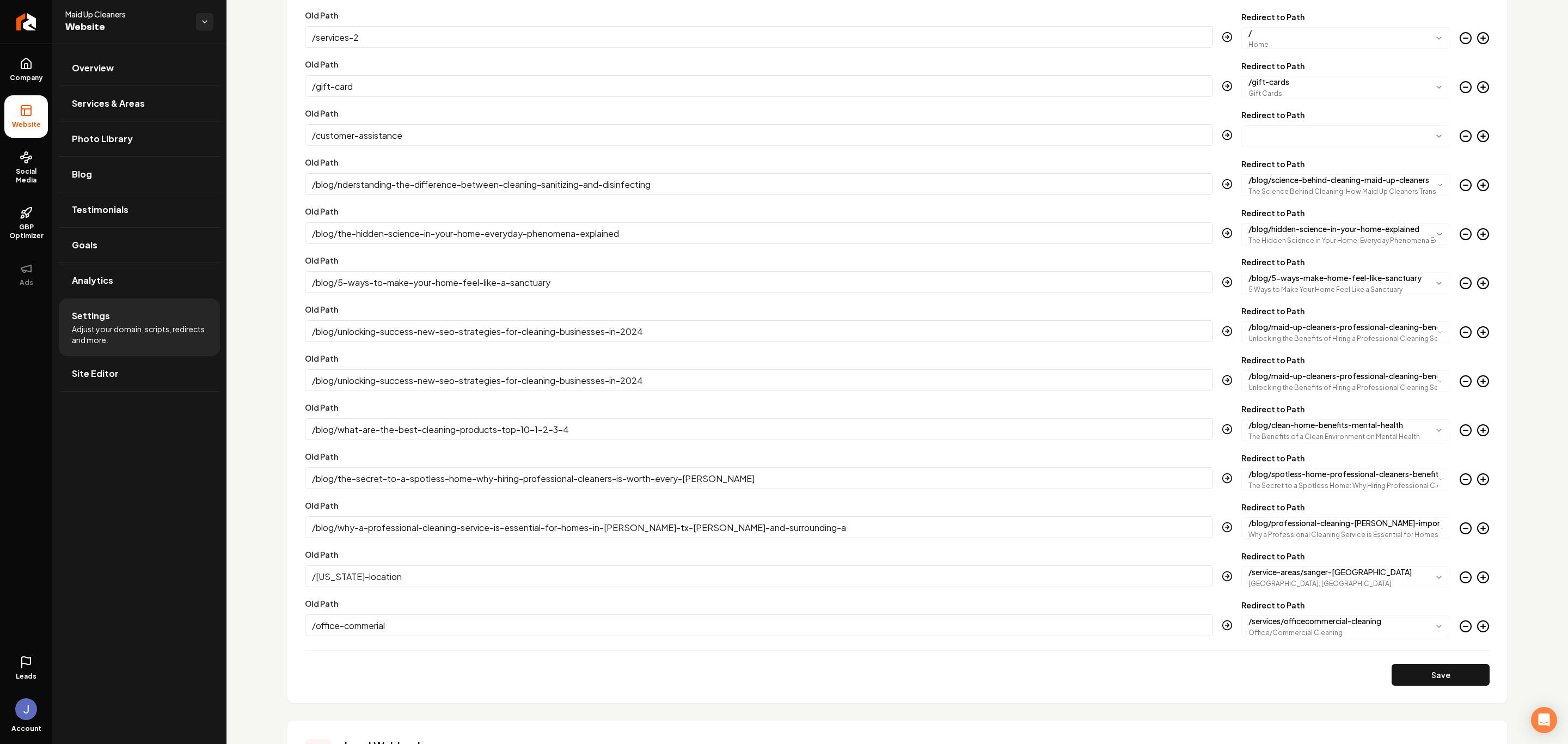
scroll to position [1770, 0]
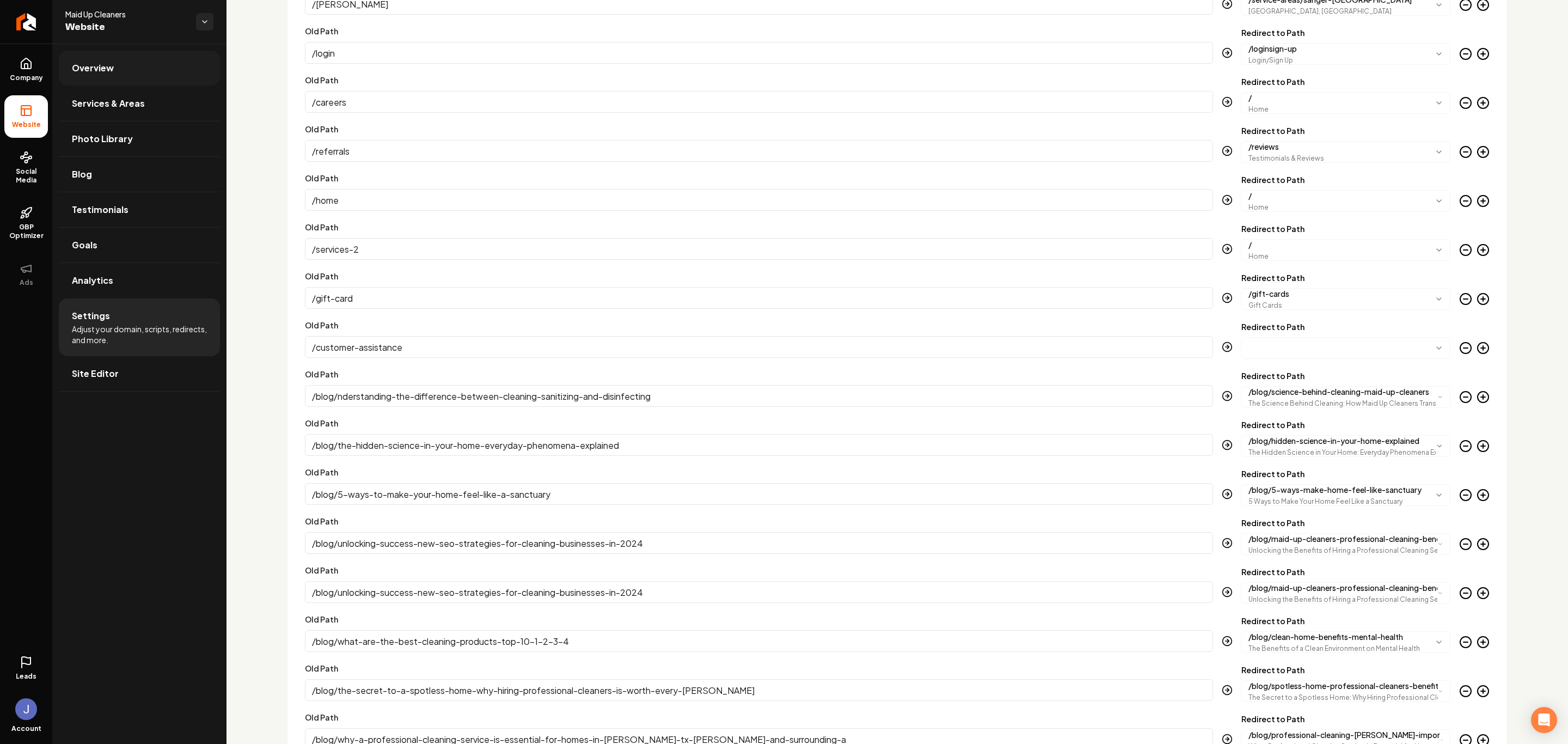
click at [119, 59] on link "Overview" at bounding box center [139, 68] width 161 height 35
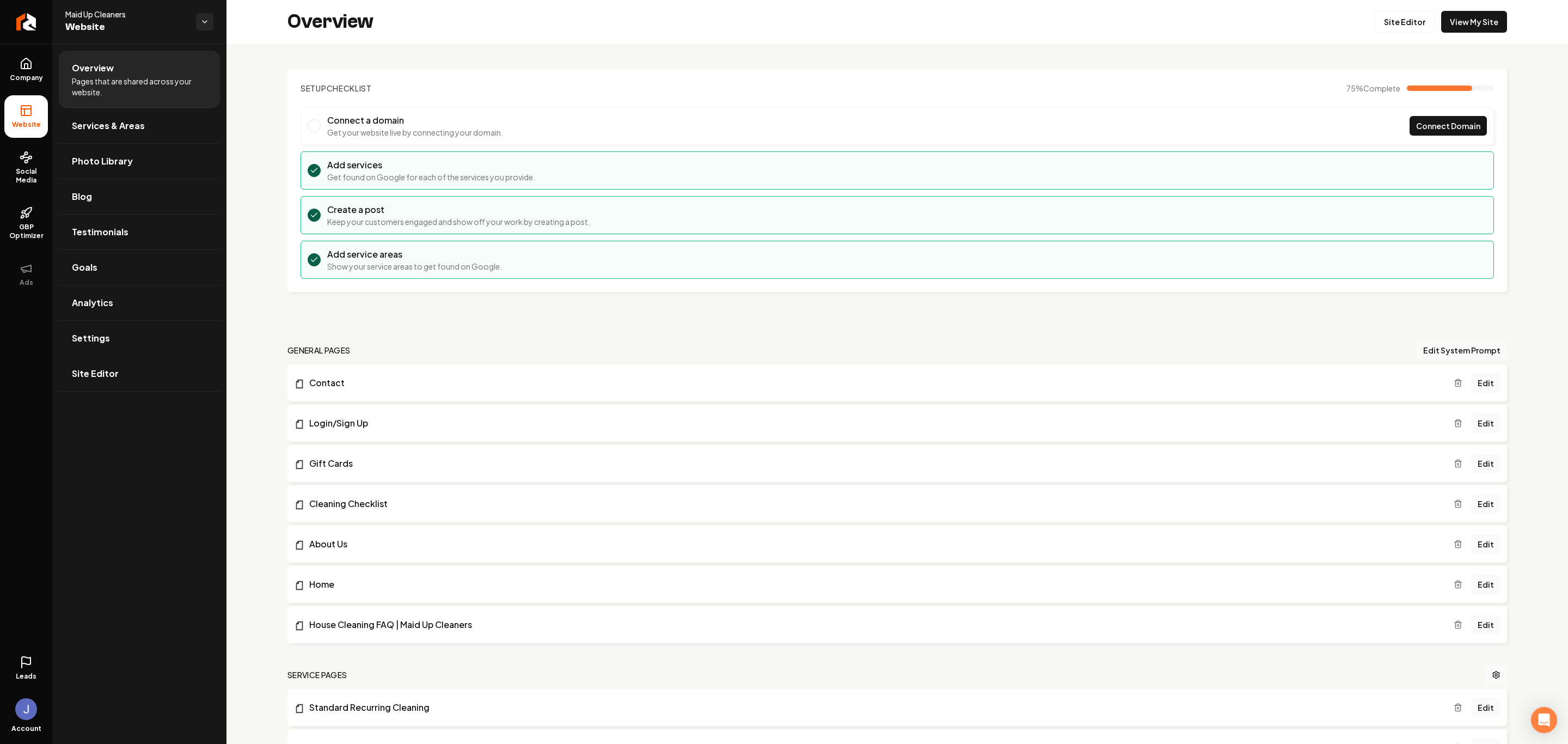
drag, startPoint x: 35, startPoint y: 164, endPoint x: 49, endPoint y: 170, distance: 15.2
click at [34, 164] on link "Social Media" at bounding box center [26, 167] width 44 height 51
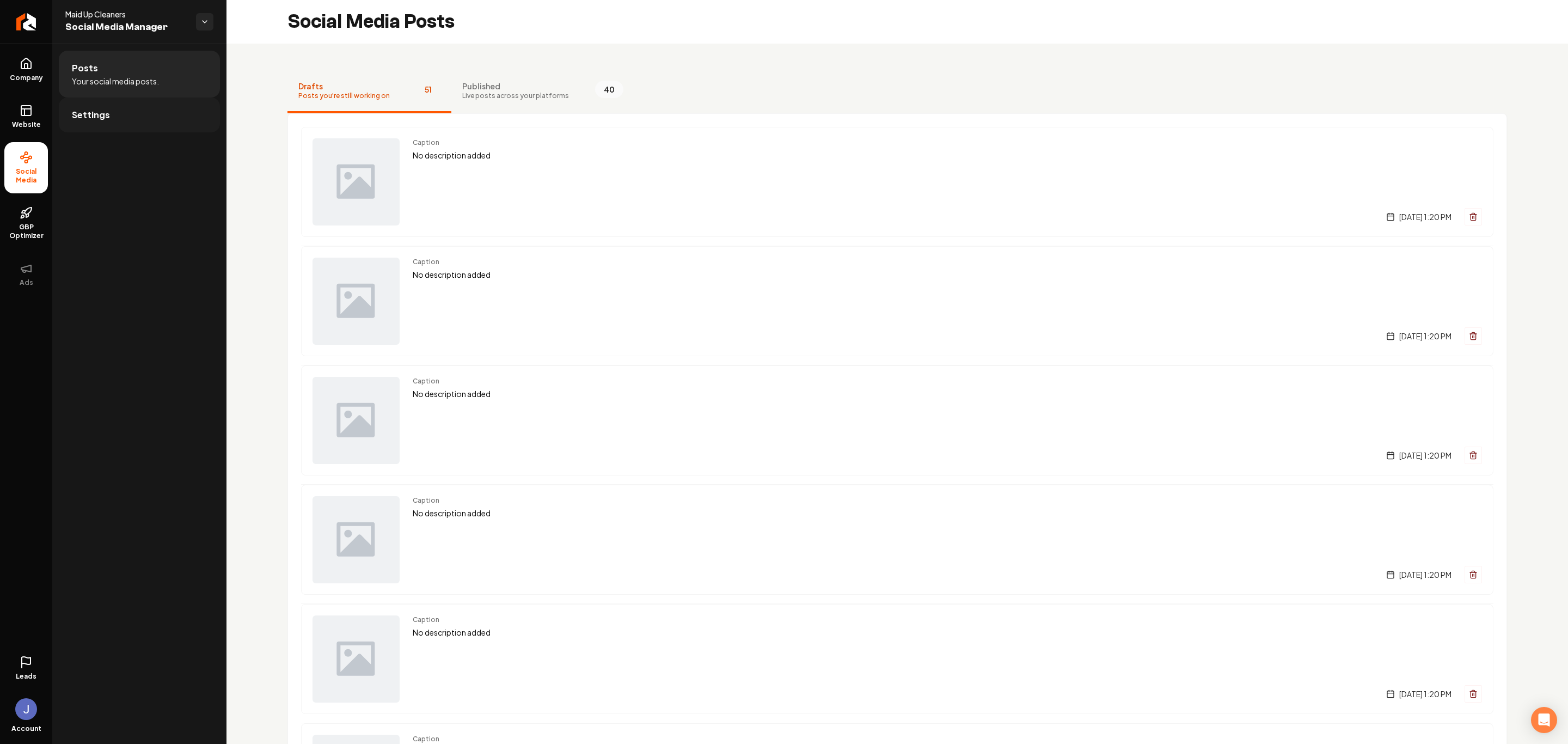
click at [102, 122] on link "Settings" at bounding box center [139, 114] width 161 height 35
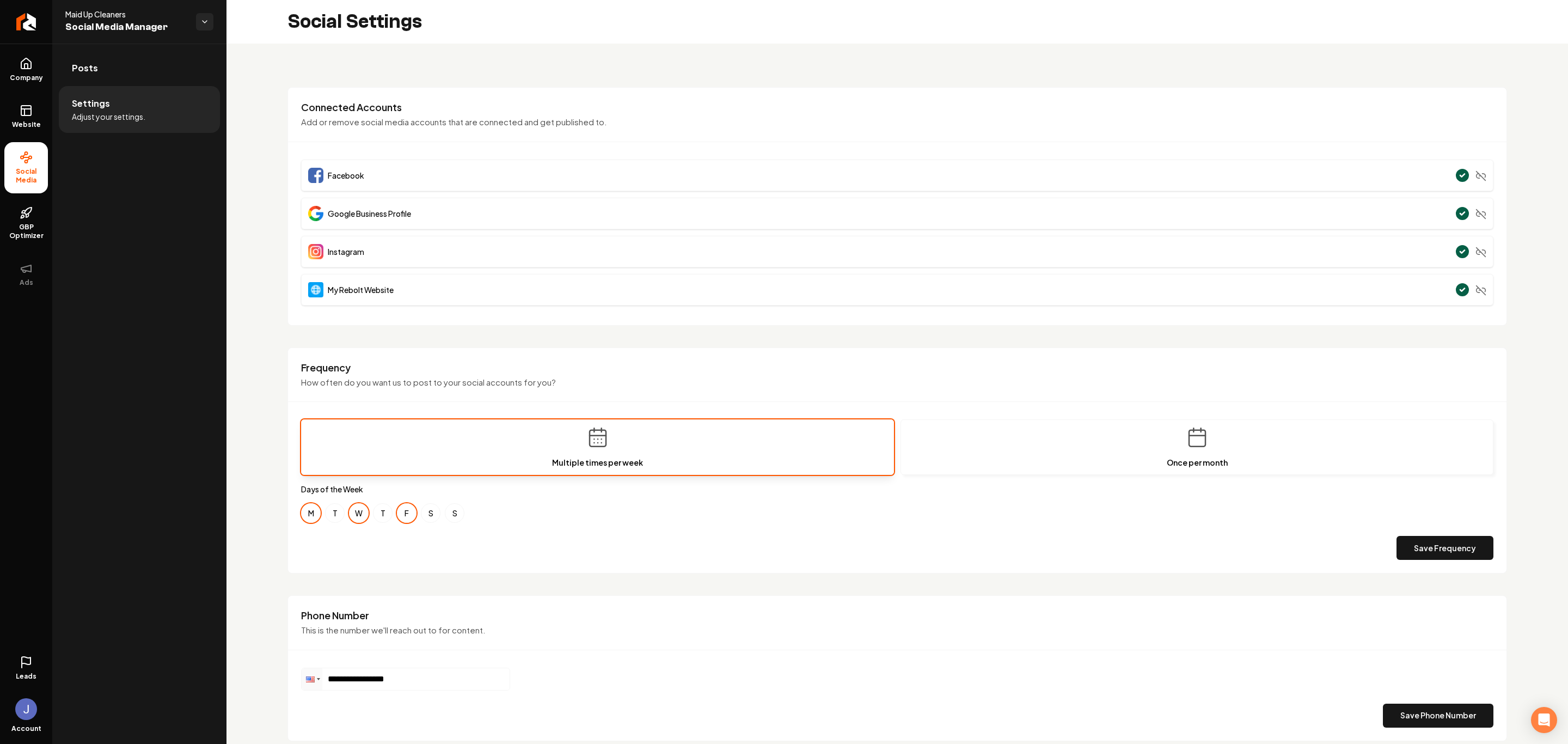
scroll to position [46, 0]
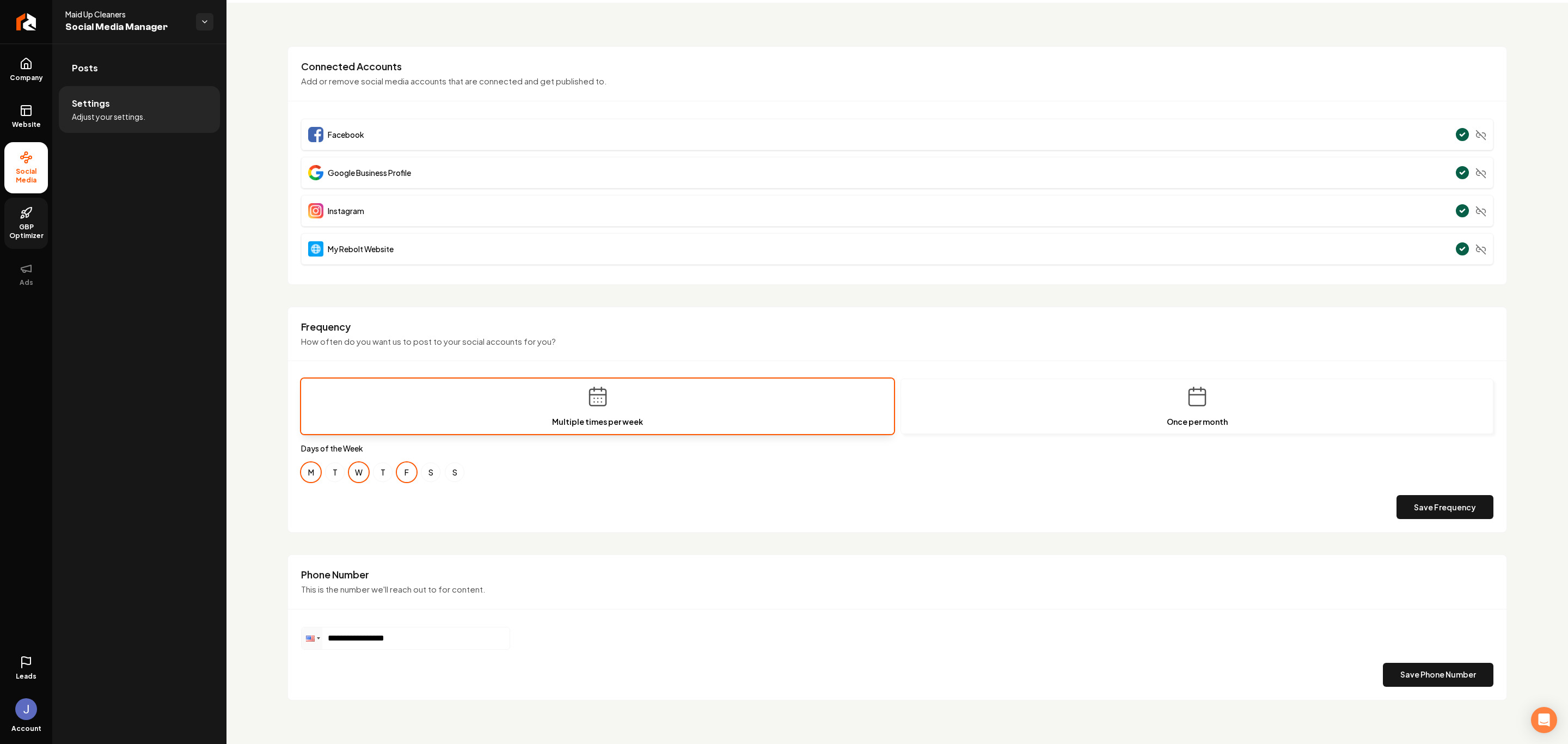
click at [38, 226] on span "GBP Optimizer" at bounding box center [26, 231] width 44 height 18
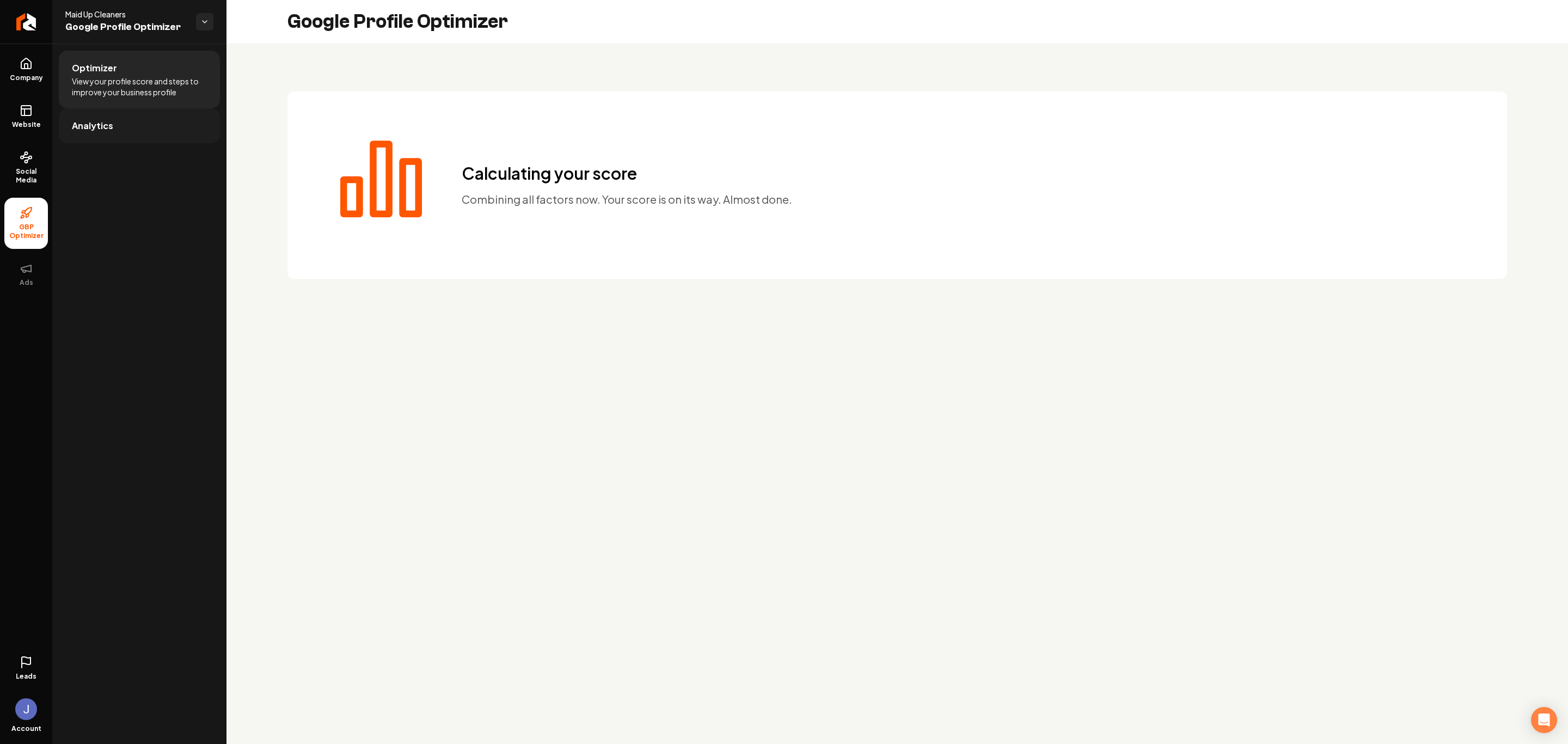
click at [156, 128] on link "Analytics" at bounding box center [139, 125] width 161 height 35
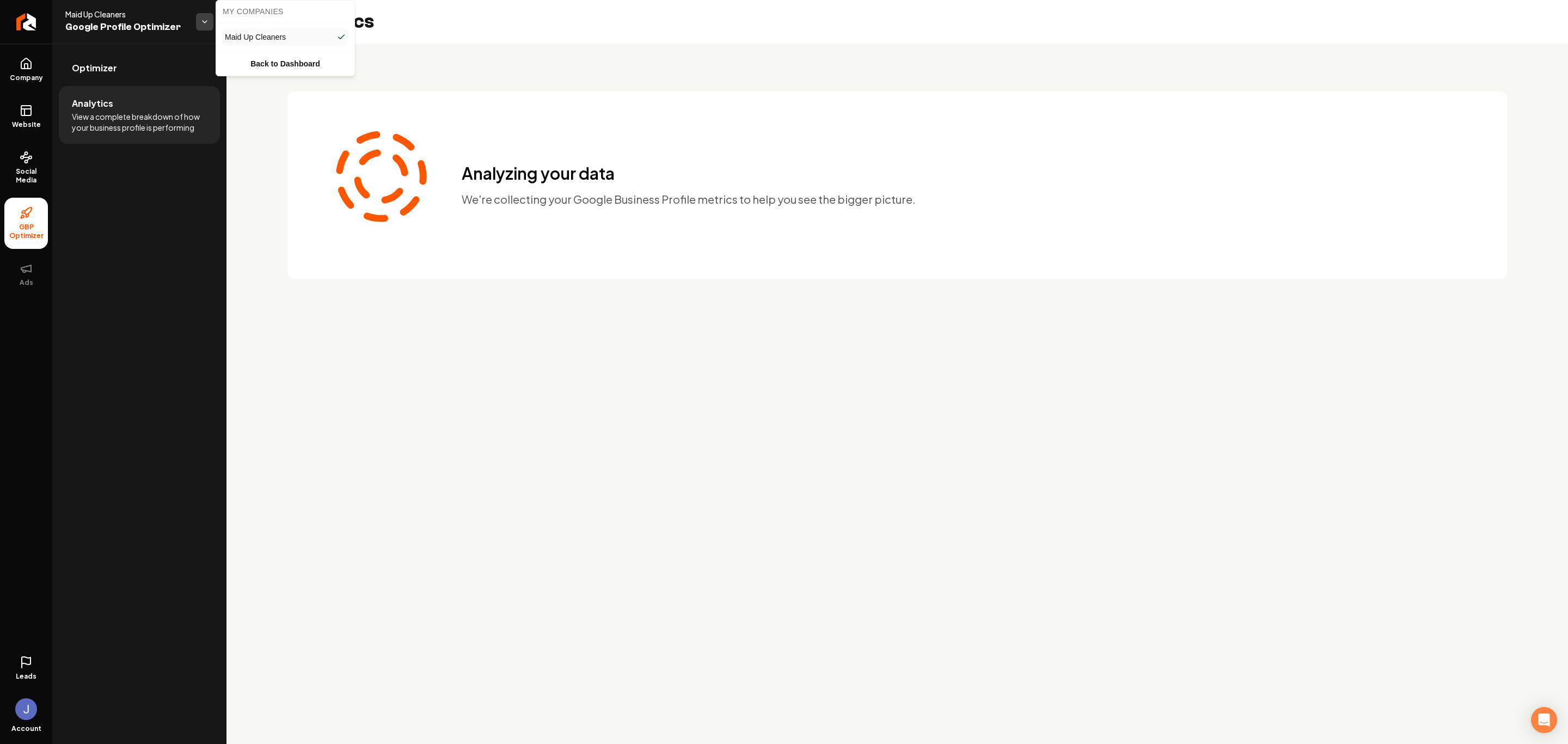
click at [198, 24] on html "Company Website Social Media GBP Optimizer Ads Leads Account Maid Up Cleaners G…" at bounding box center [784, 372] width 1568 height 744
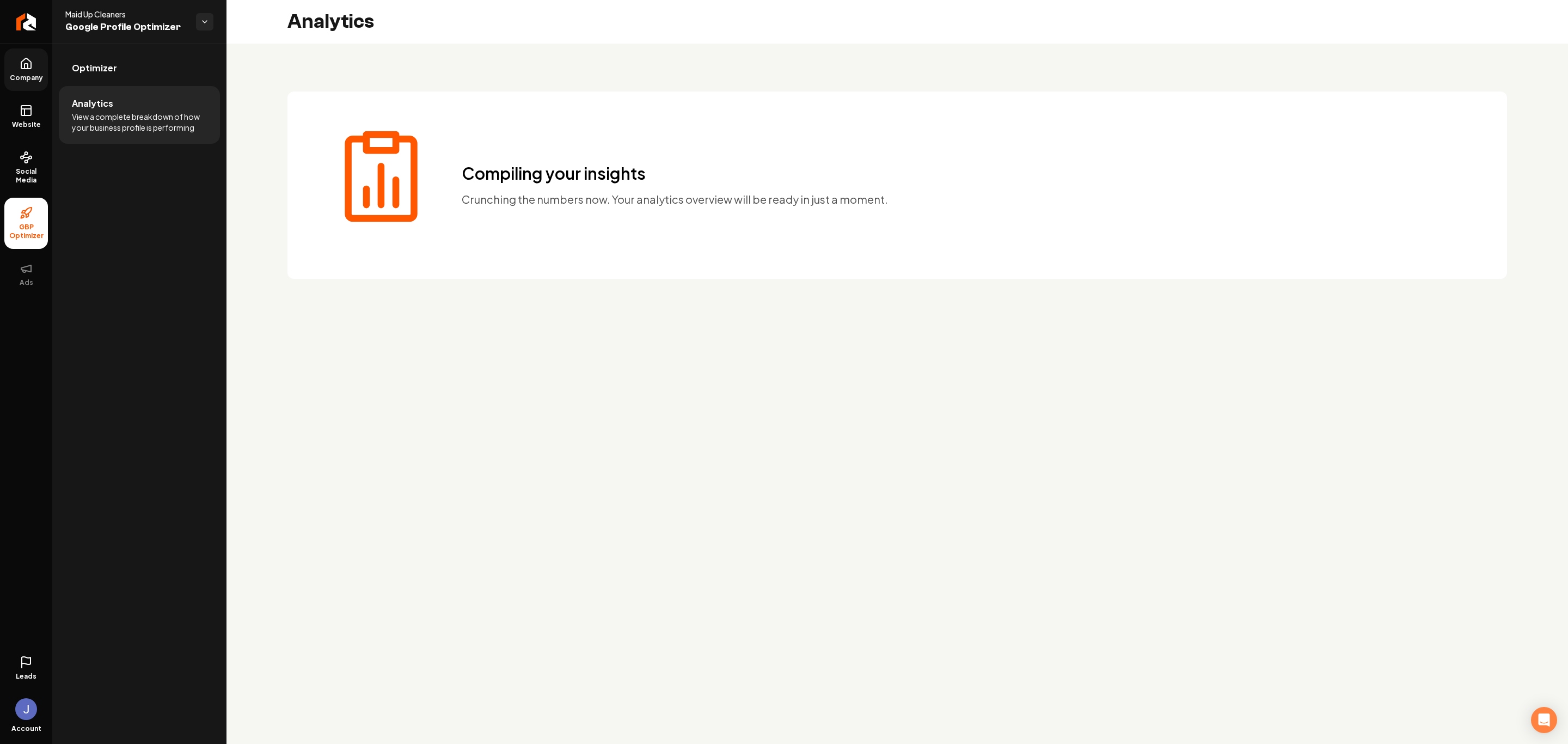
click at [34, 75] on span "Company" at bounding box center [26, 78] width 42 height 9
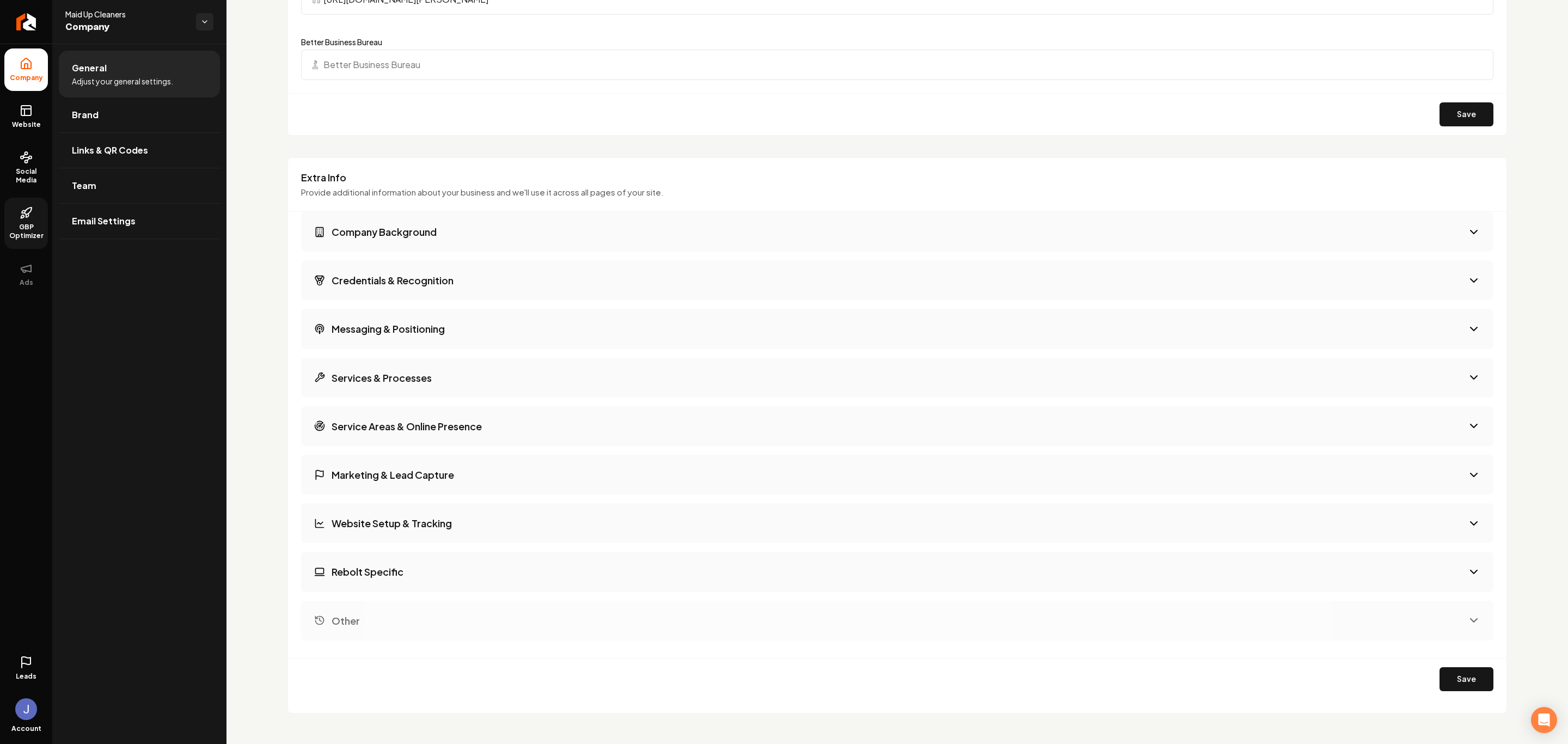
scroll to position [1273, 0]
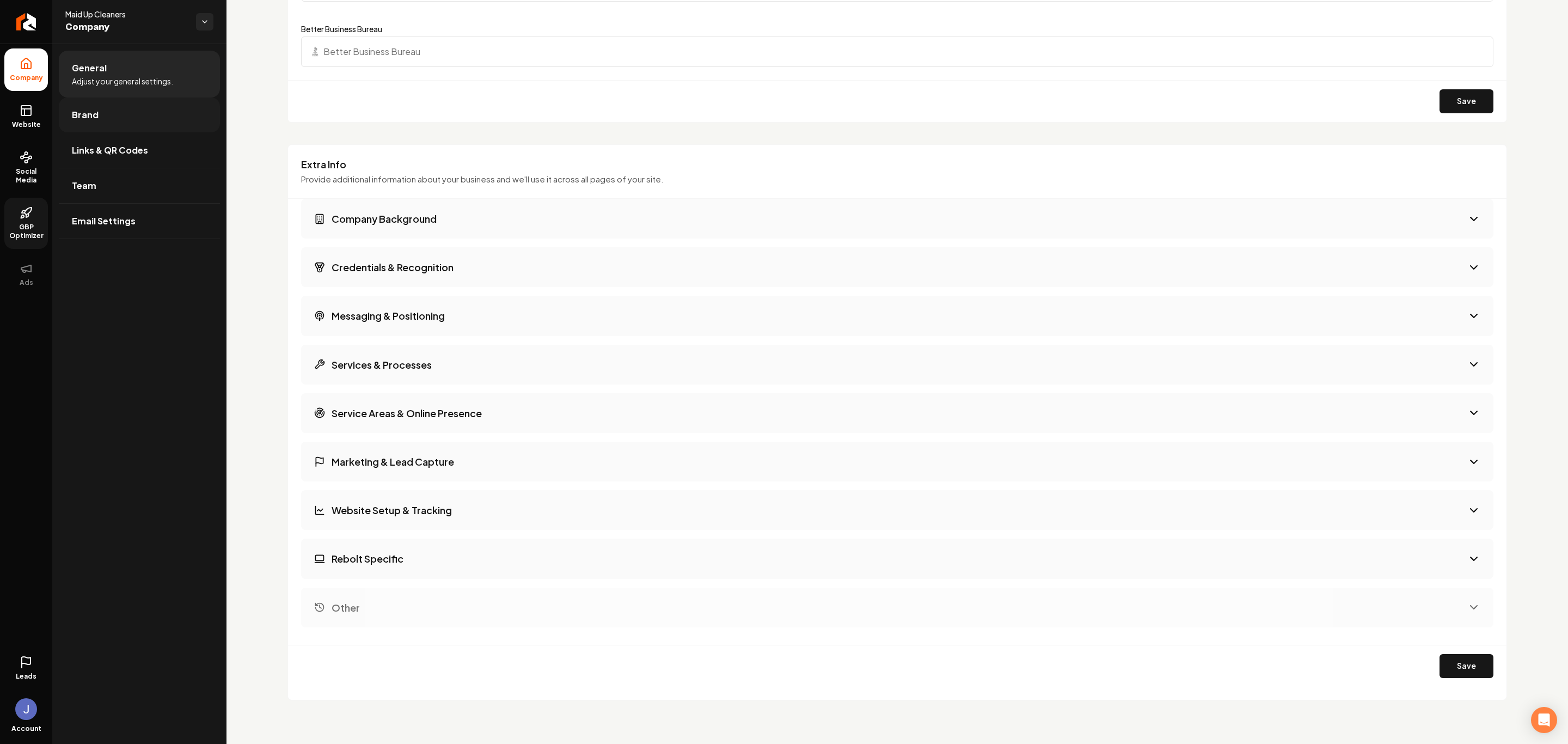
click at [101, 111] on link "Brand" at bounding box center [139, 114] width 161 height 35
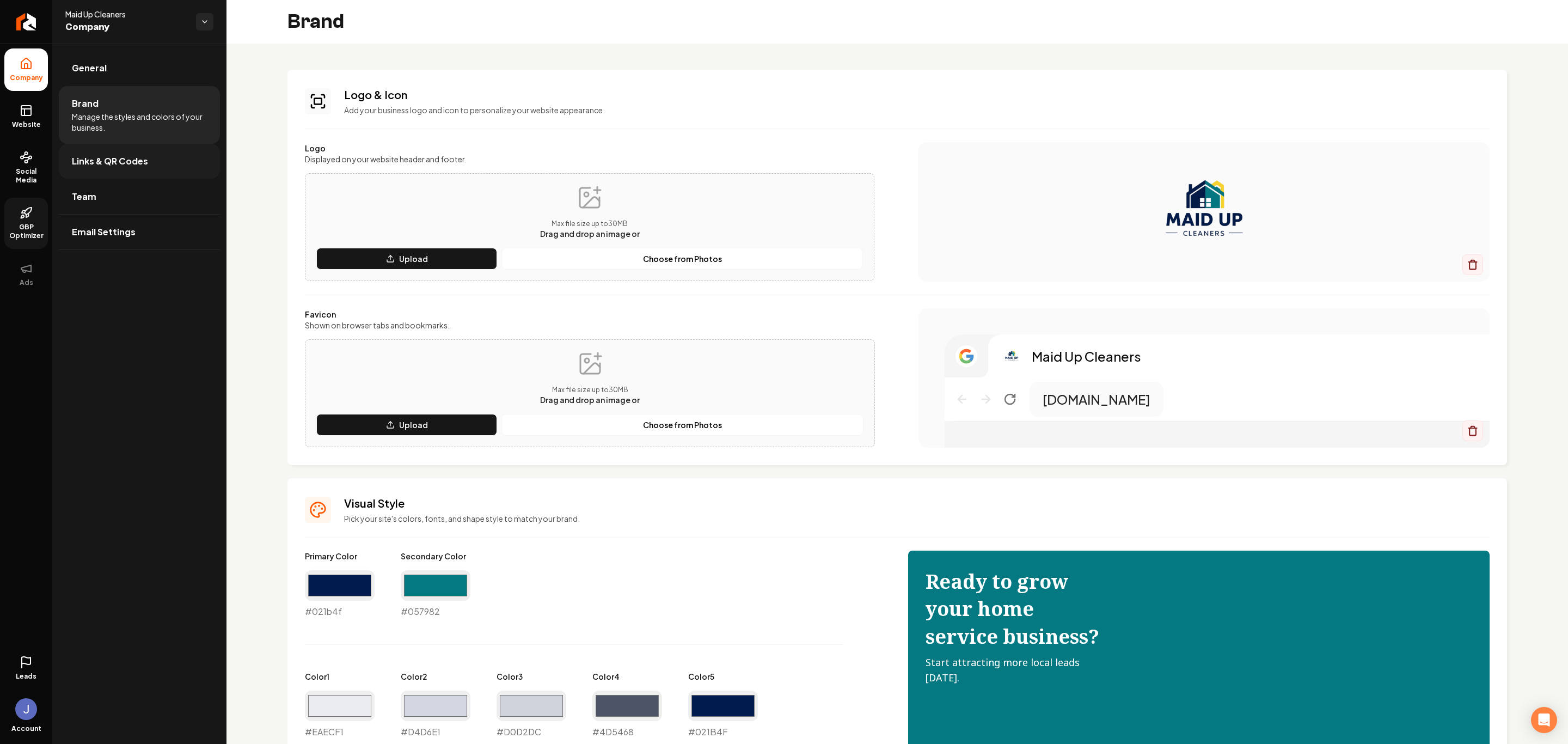
click at [138, 157] on span "Links & QR Codes" at bounding box center [110, 161] width 76 height 13
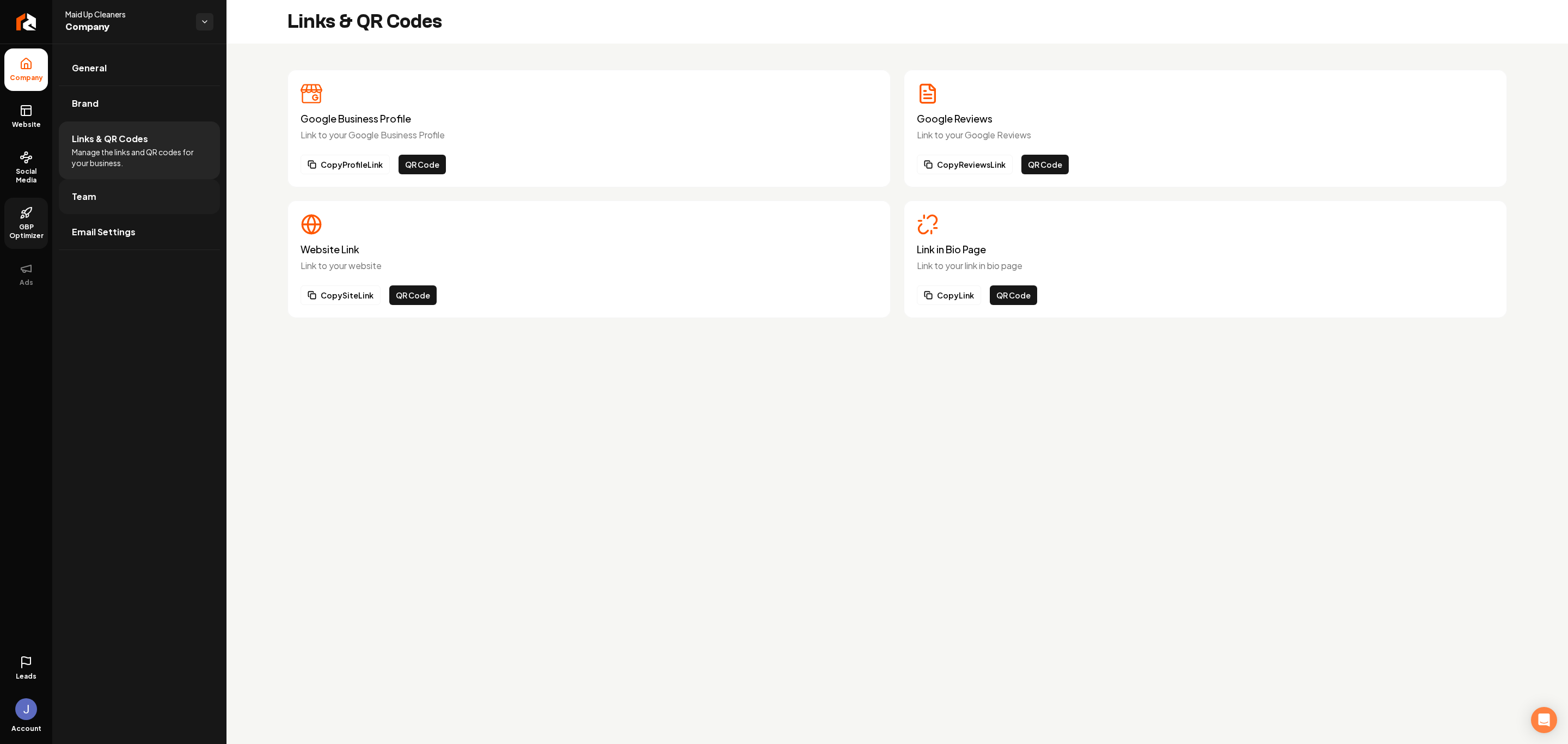
click at [100, 188] on link "Team" at bounding box center [139, 196] width 161 height 35
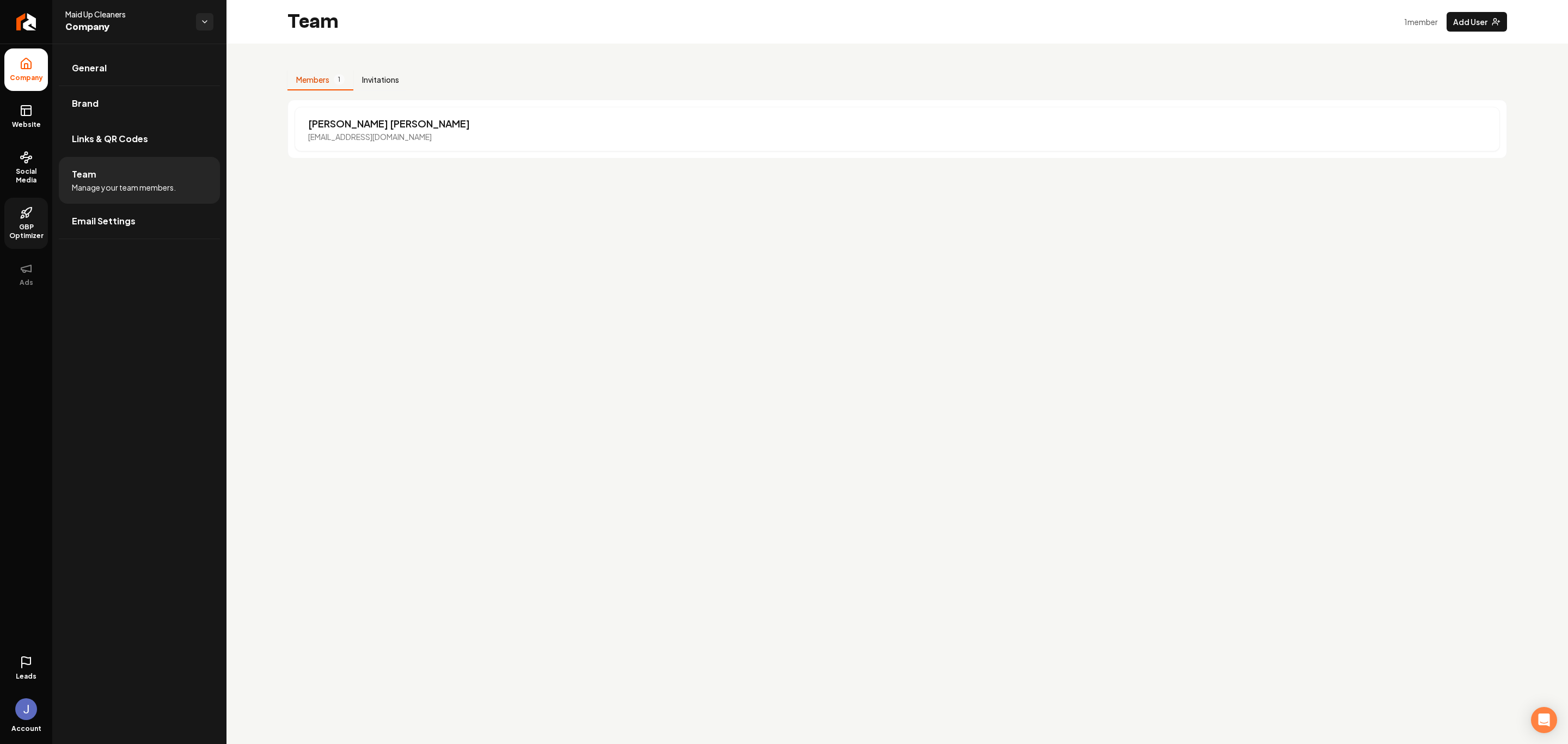
click at [374, 80] on button "Invitations" at bounding box center [380, 80] width 54 height 21
click at [312, 79] on button "Members 1" at bounding box center [320, 80] width 66 height 21
click at [138, 234] on link "Email Settings" at bounding box center [139, 221] width 161 height 35
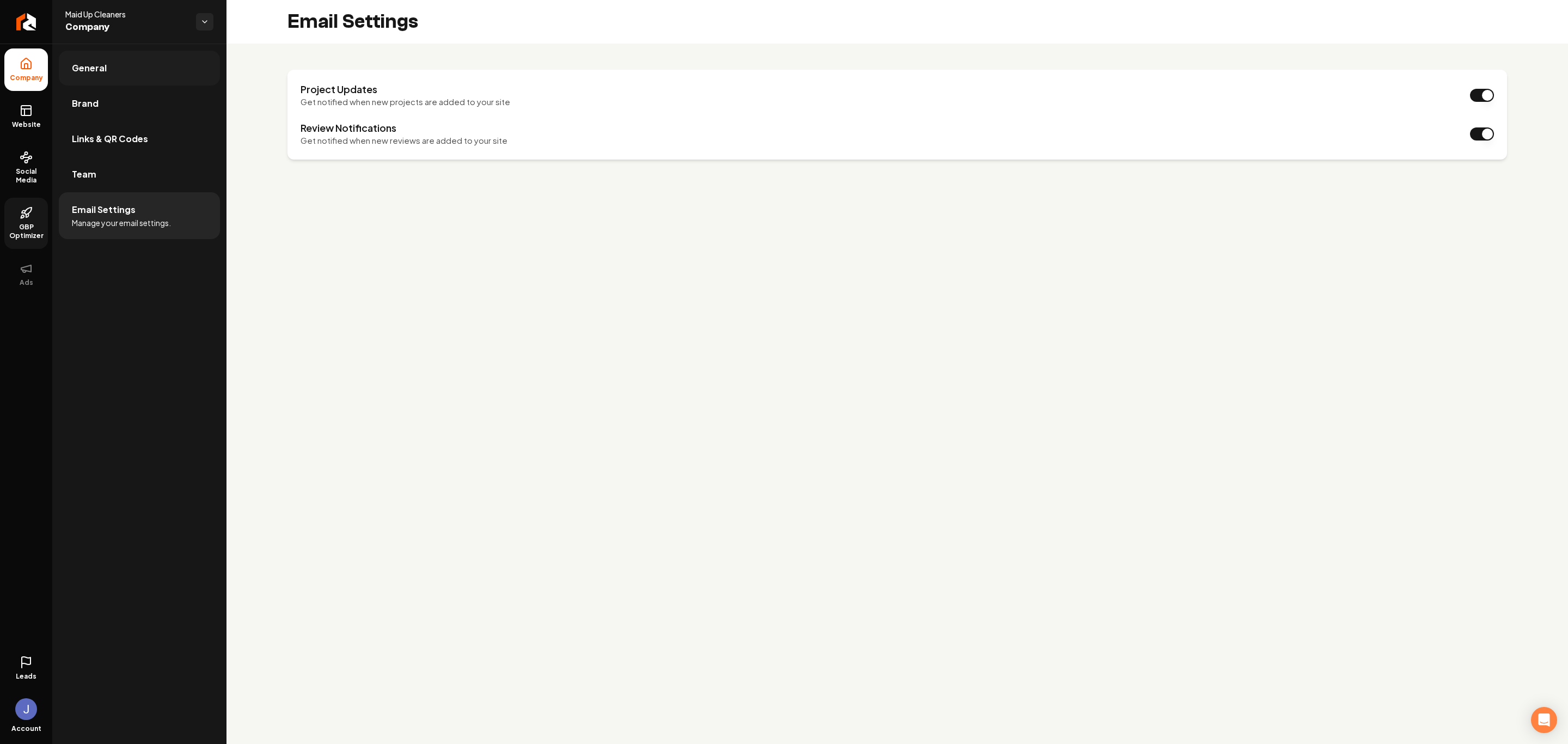
click at [86, 69] on span "General" at bounding box center [89, 68] width 35 height 13
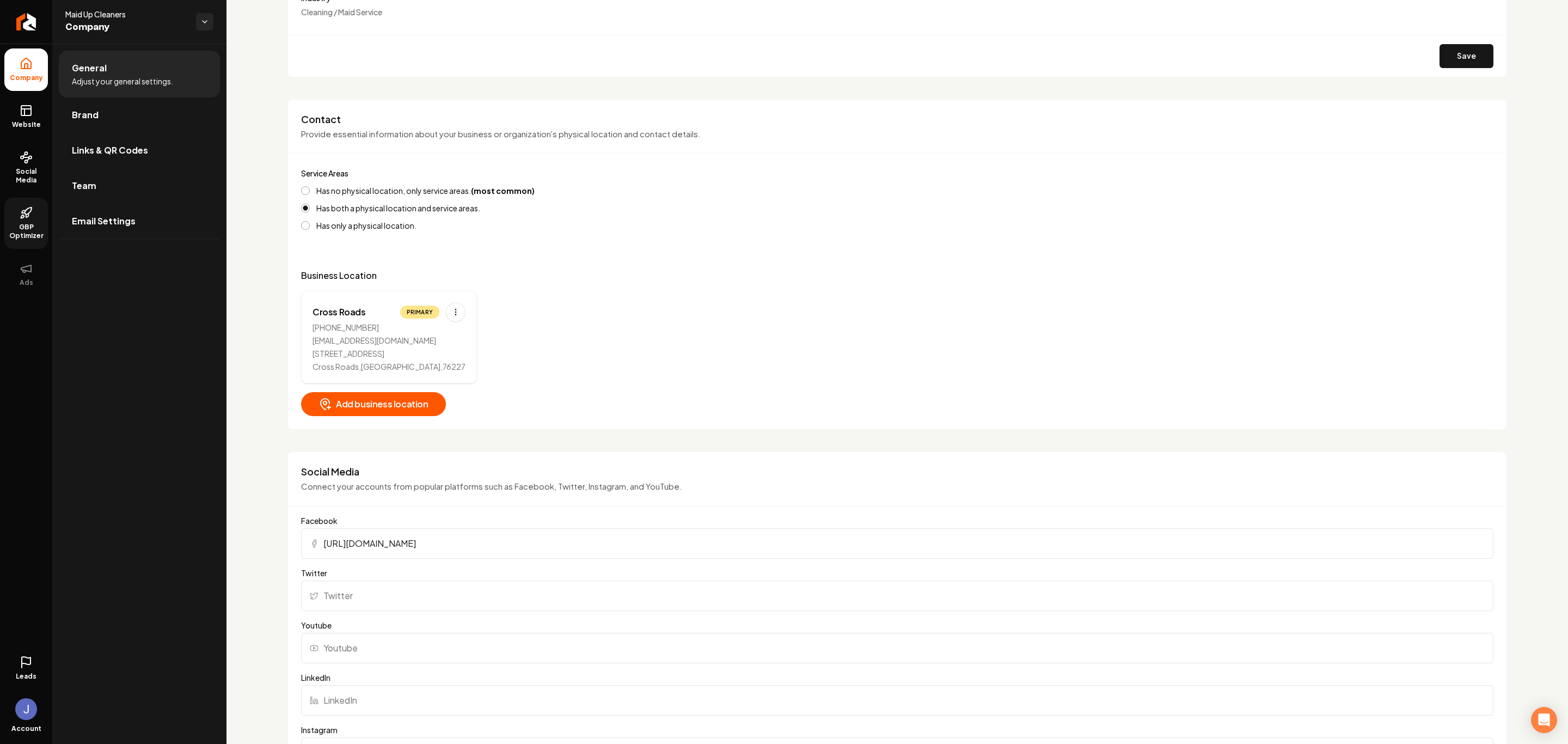
scroll to position [245, 0]
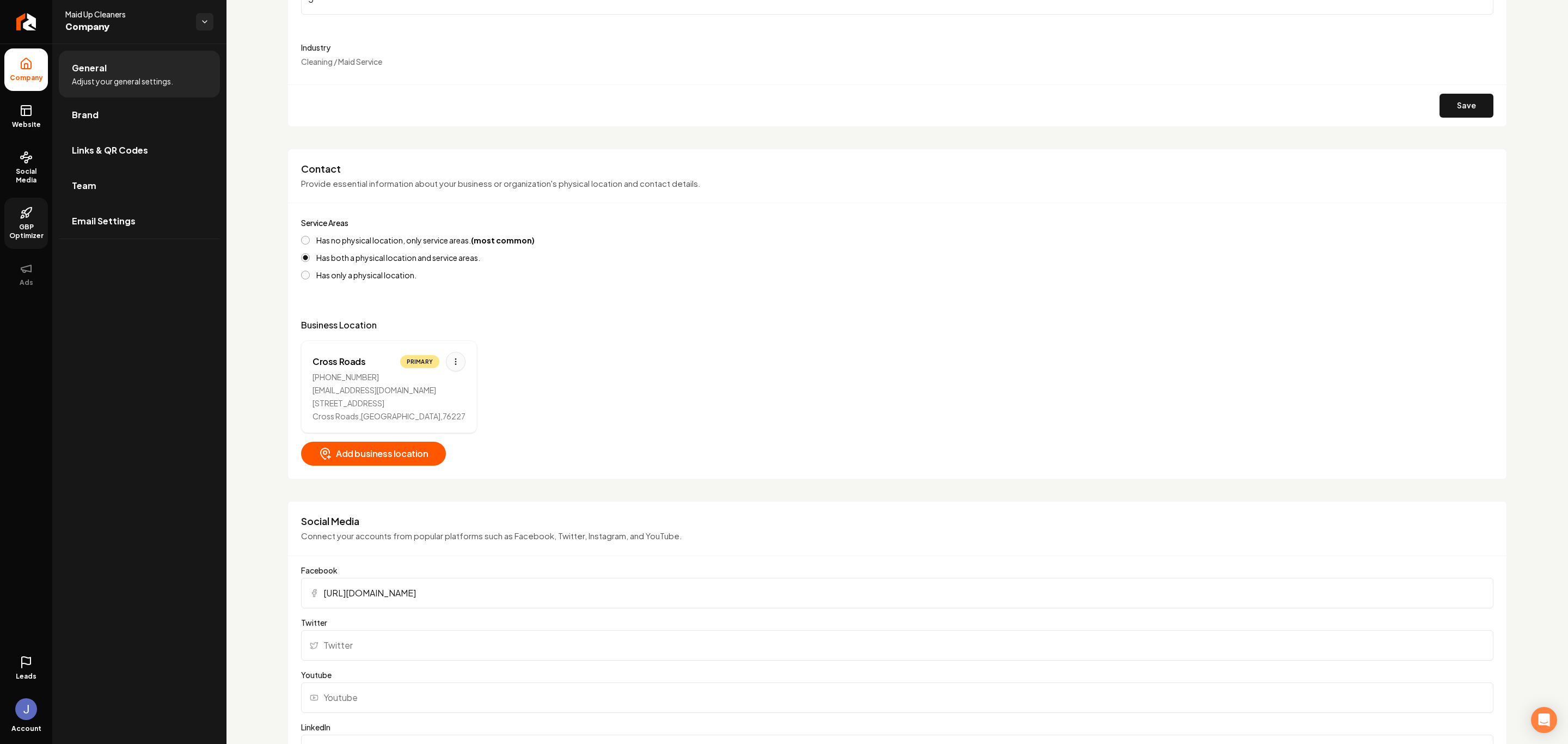
click at [453, 363] on html "Company Website Social Media GBP Optimizer Ads Leads Account Maid Up Cleaners C…" at bounding box center [784, 372] width 1568 height 744
click at [422, 393] on div "Edit" at bounding box center [420, 387] width 82 height 18
select select "**"
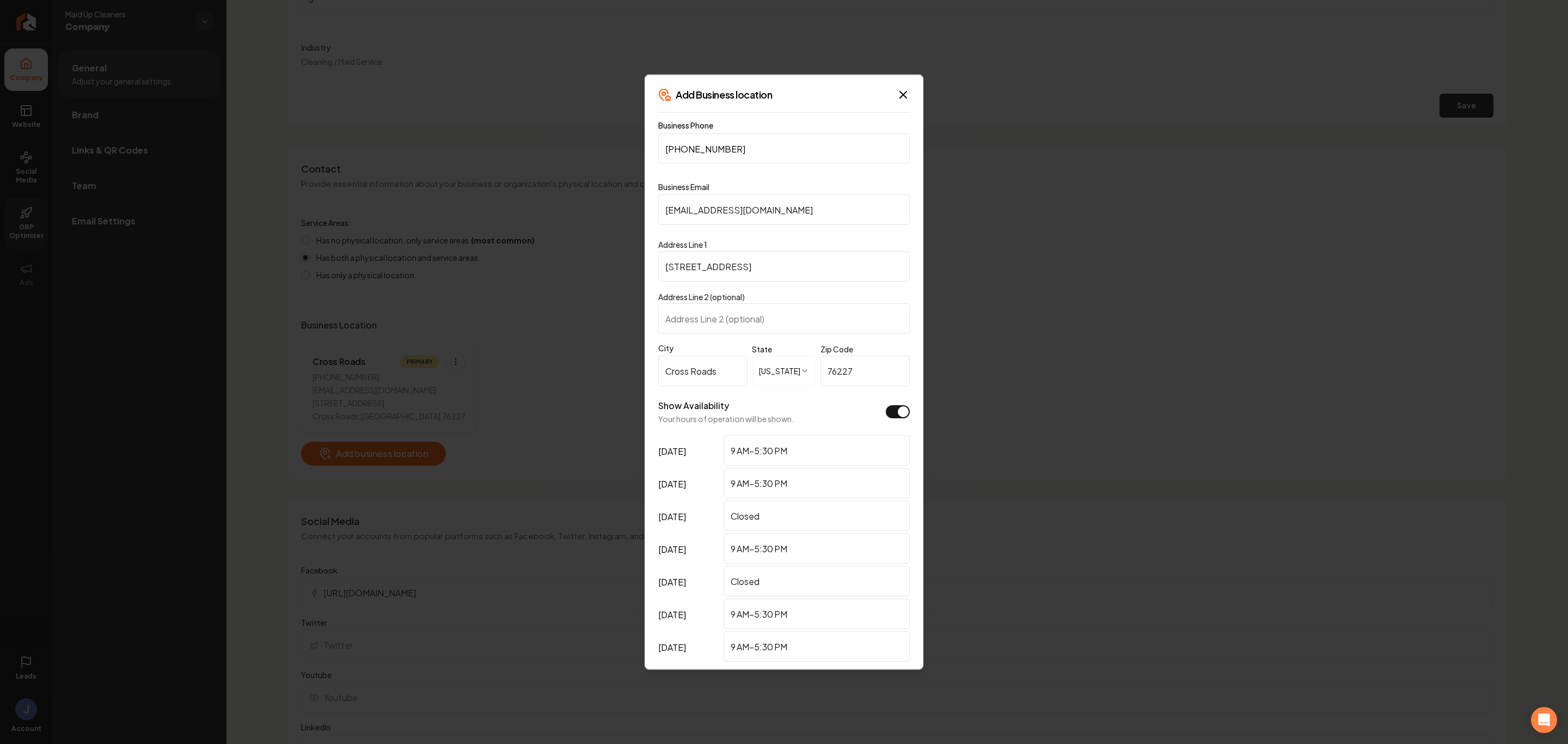
click at [721, 376] on input "Cross Roads" at bounding box center [702, 371] width 89 height 30
click at [699, 376] on input "Cross Roads" at bounding box center [702, 371] width 89 height 30
drag, startPoint x: 718, startPoint y: 373, endPoint x: 660, endPoint y: 368, distance: 58.2
click at [660, 368] on input "Cross Roads" at bounding box center [702, 371] width 89 height 30
type input "U"
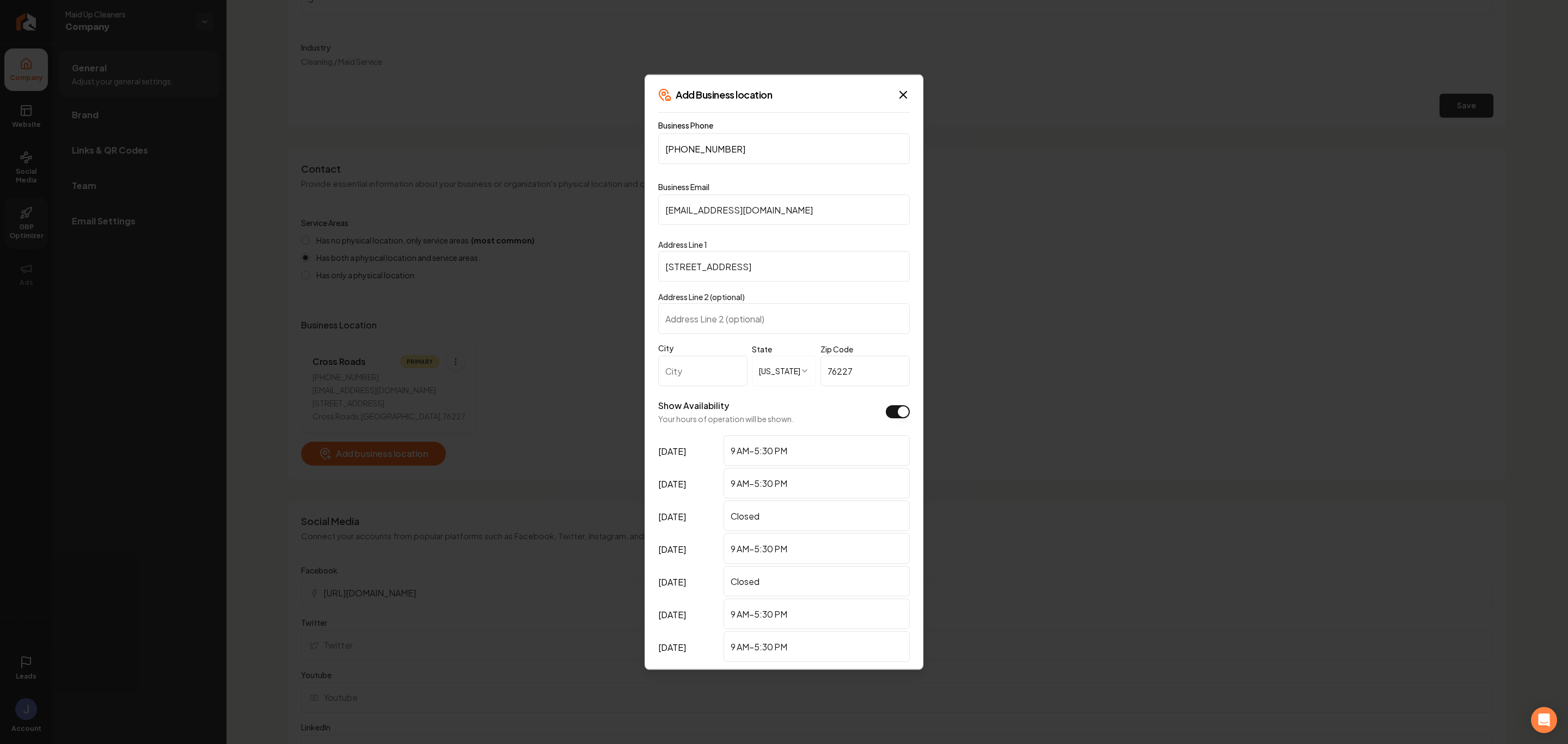
type input "a"
type input "[PERSON_NAME]"
click at [696, 345] on label "City" at bounding box center [702, 348] width 89 height 11
click at [696, 356] on input "[PERSON_NAME]" at bounding box center [702, 371] width 89 height 30
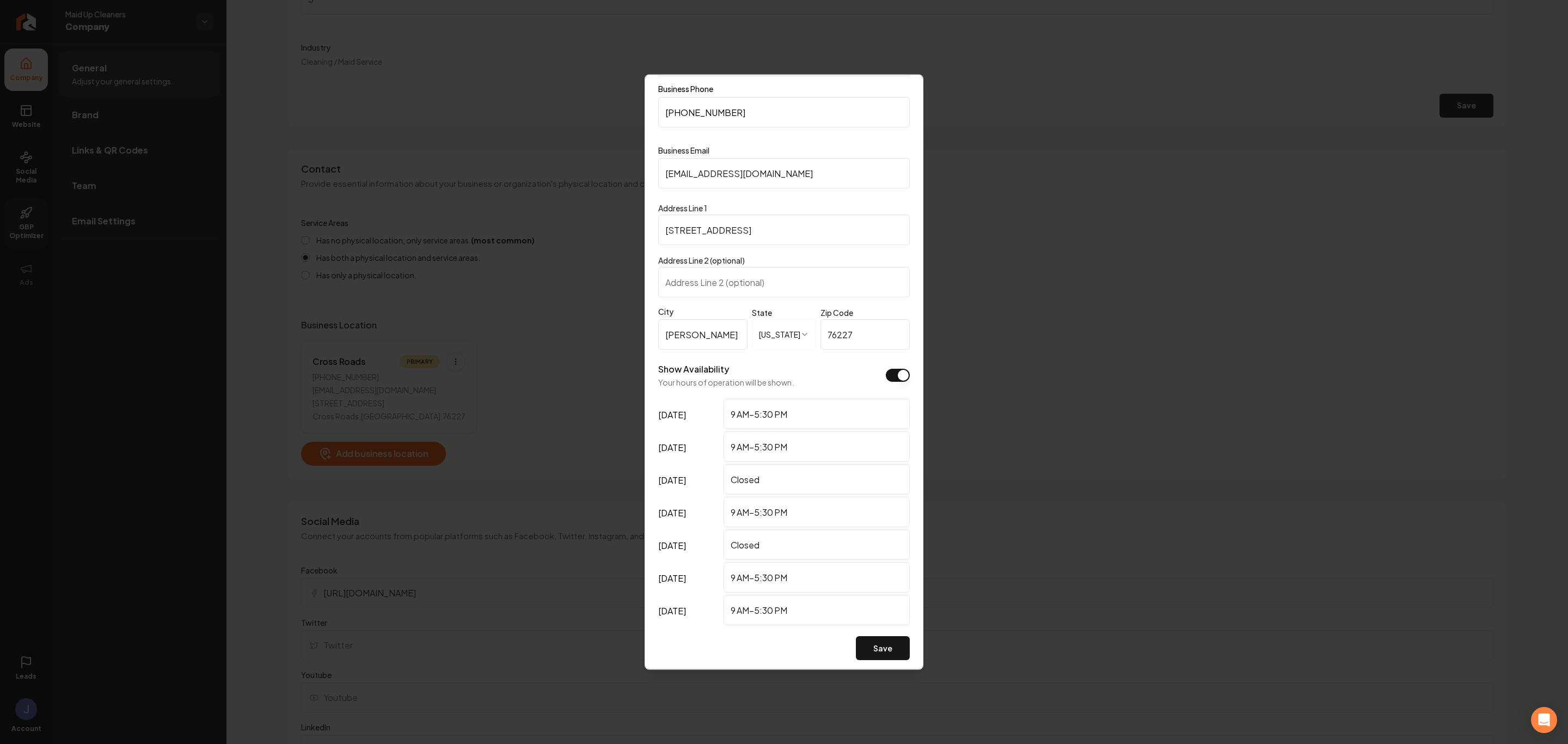
scroll to position [49, 0]
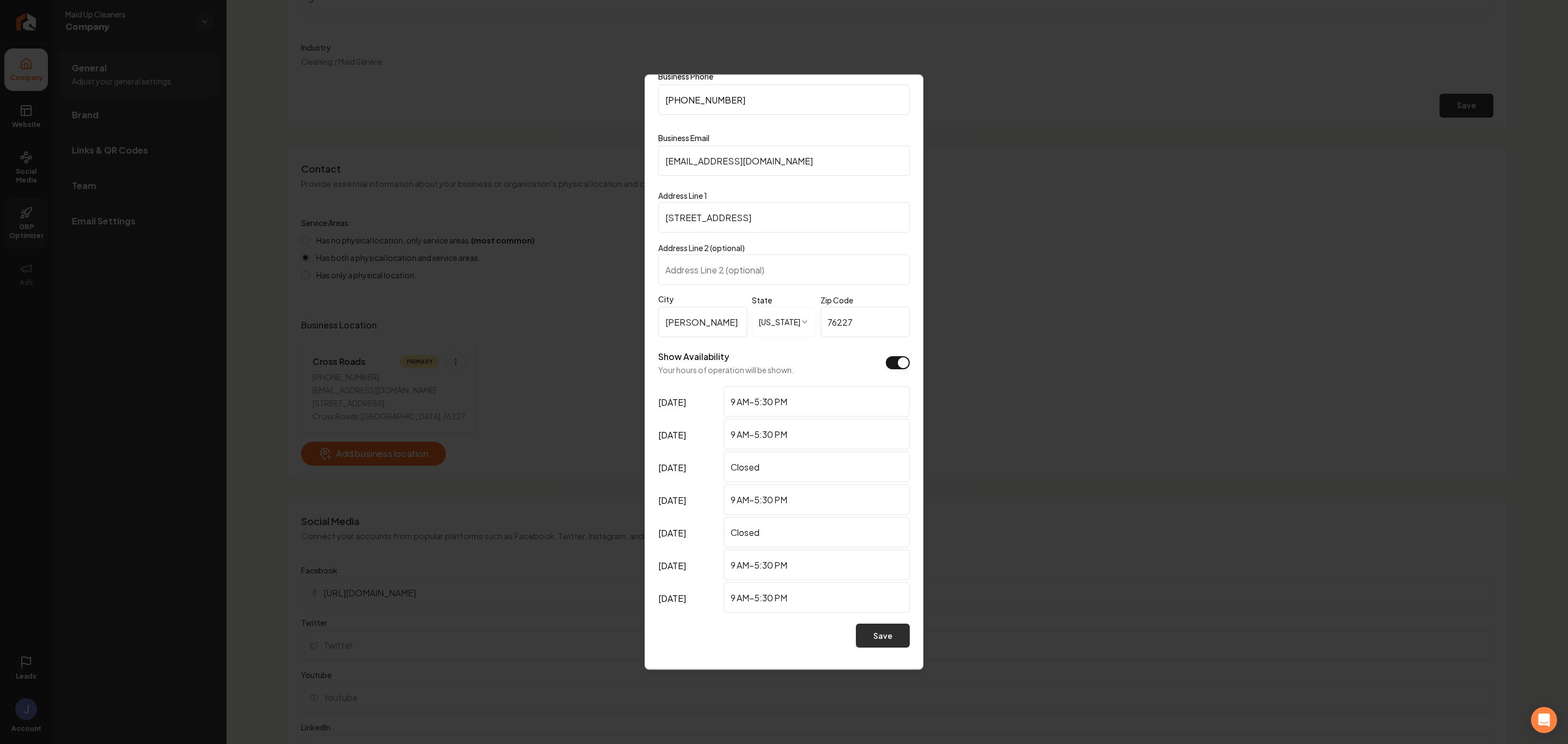
click at [871, 639] on button "Save" at bounding box center [883, 635] width 54 height 24
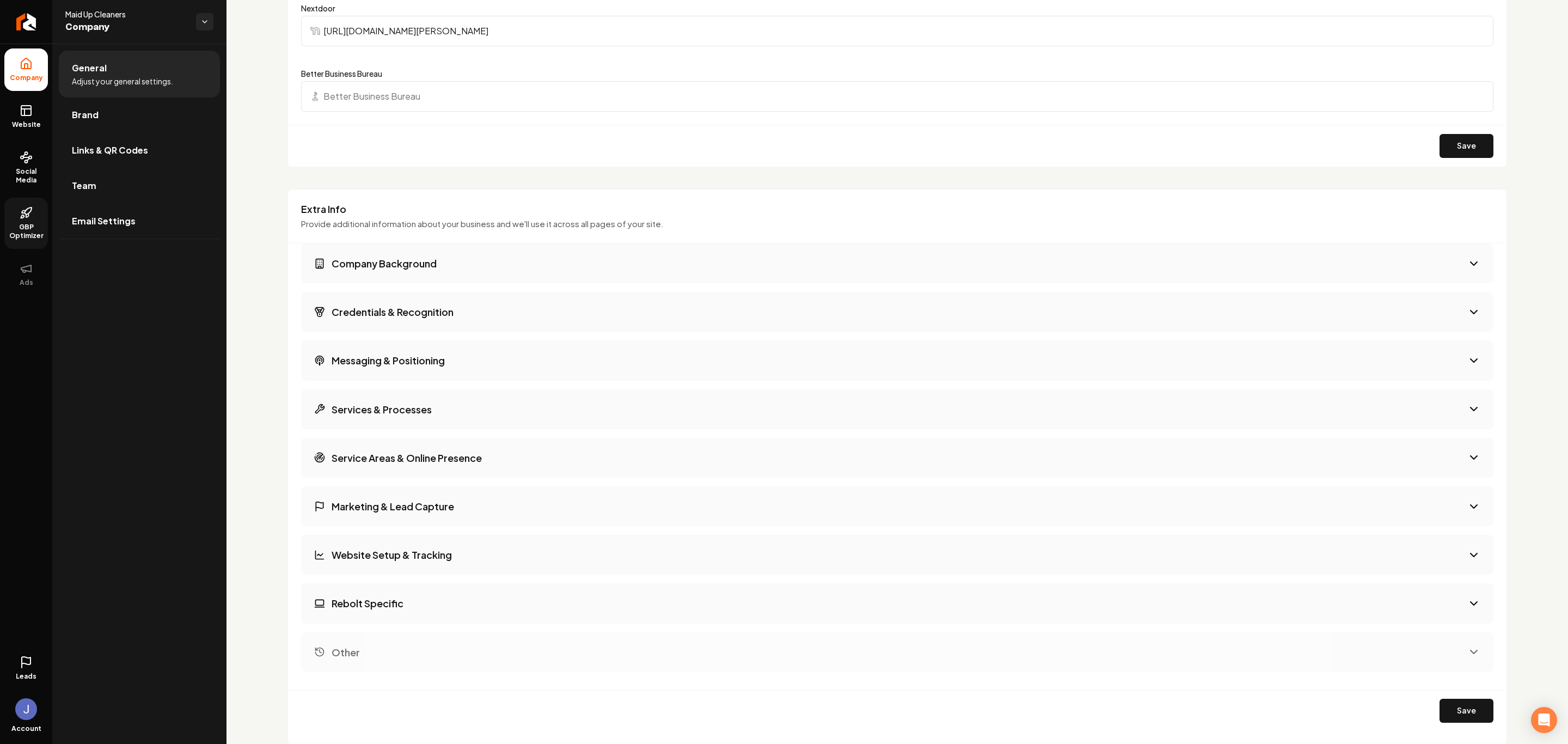
scroll to position [1273, 0]
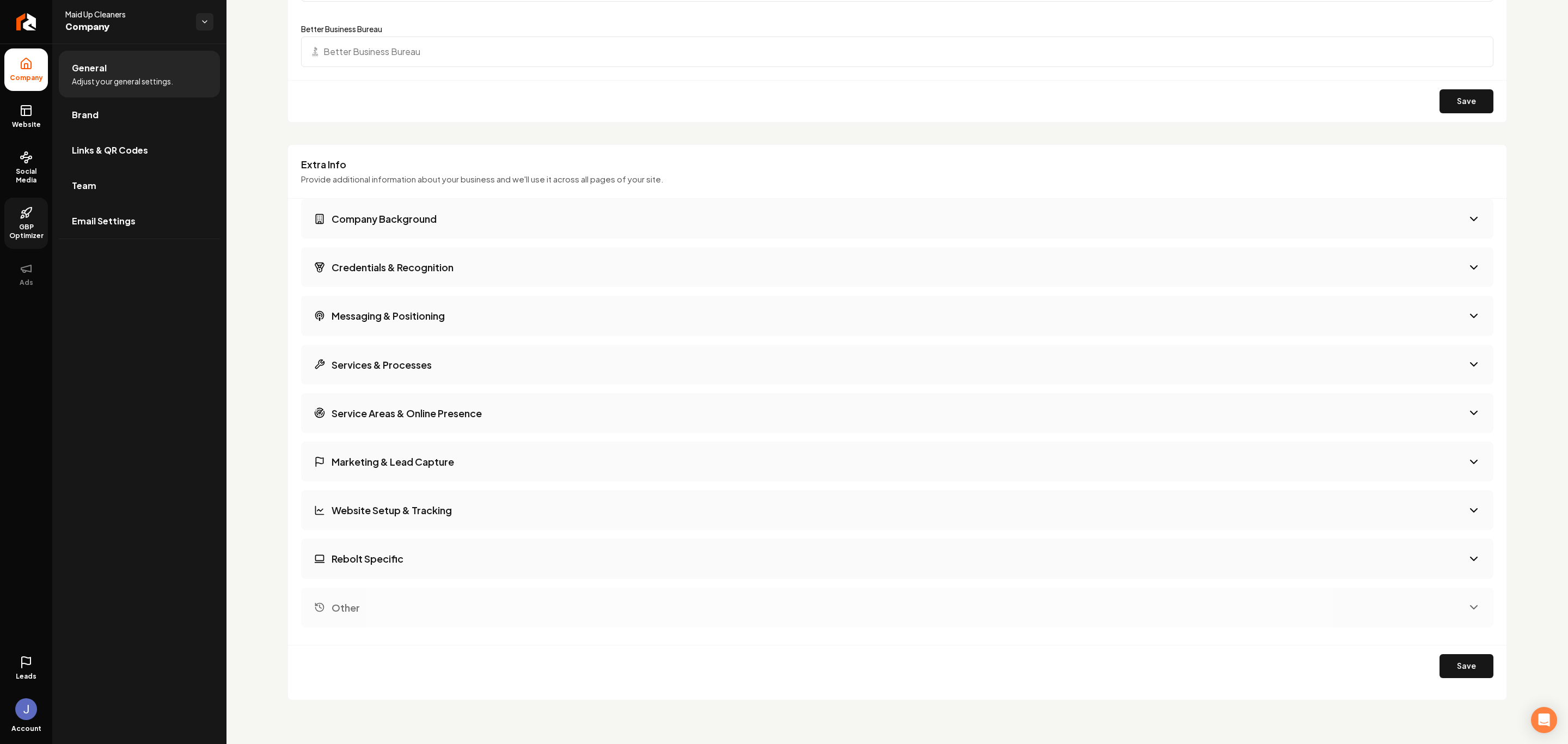
click at [449, 508] on h3 "Website Setup & Tracking" at bounding box center [392, 510] width 121 height 13
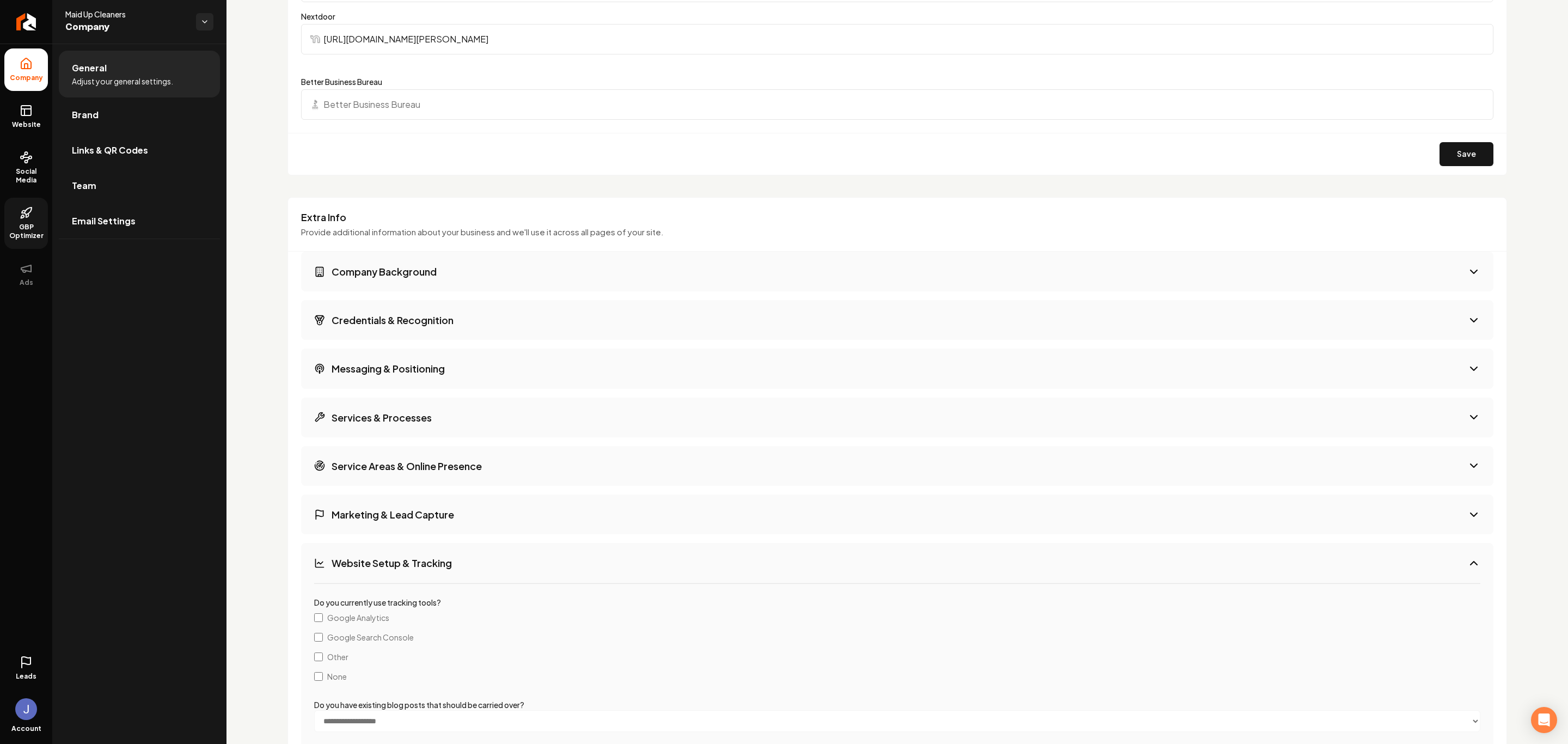
scroll to position [1119, 0]
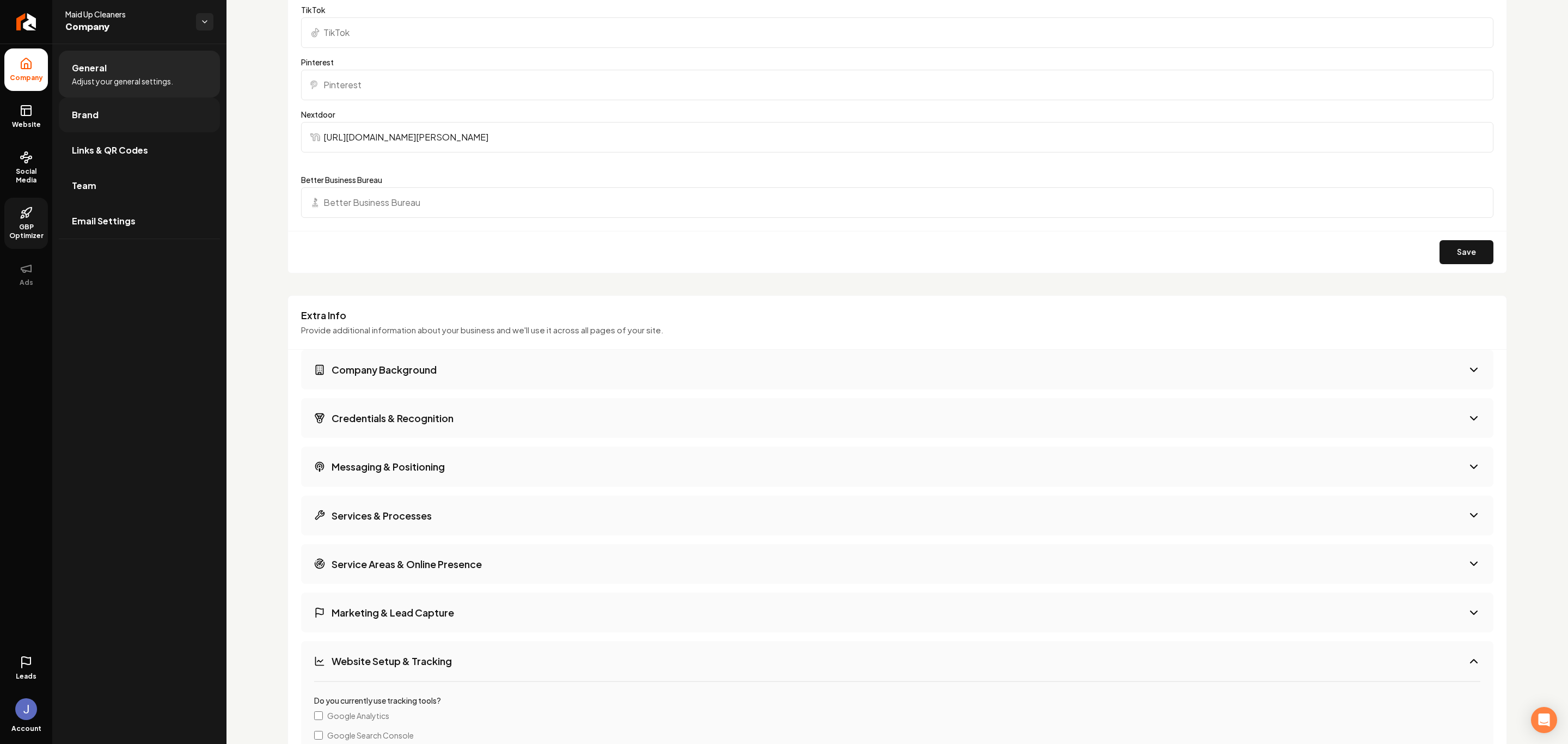
click at [103, 110] on link "Brand" at bounding box center [139, 114] width 161 height 35
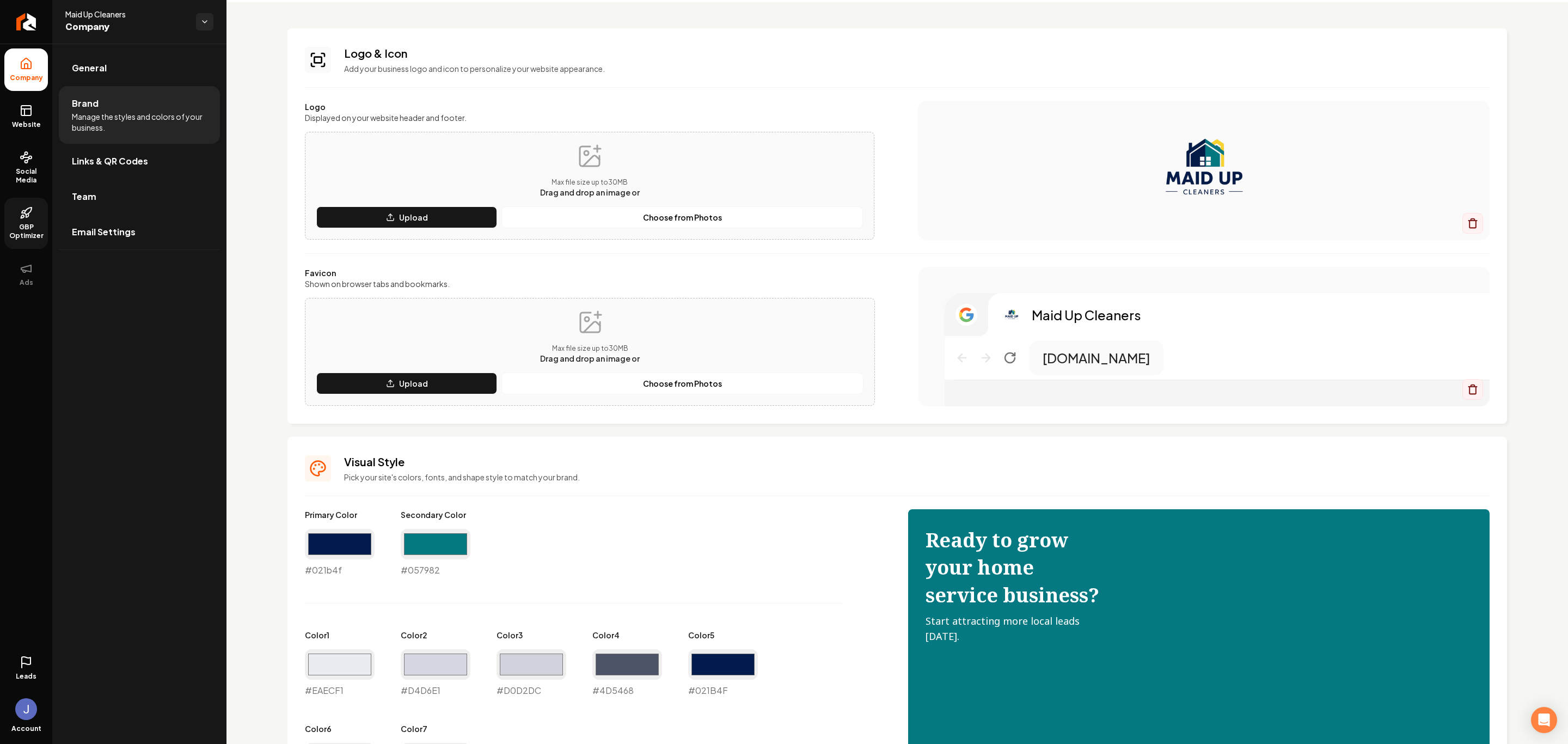
scroll to position [82, 0]
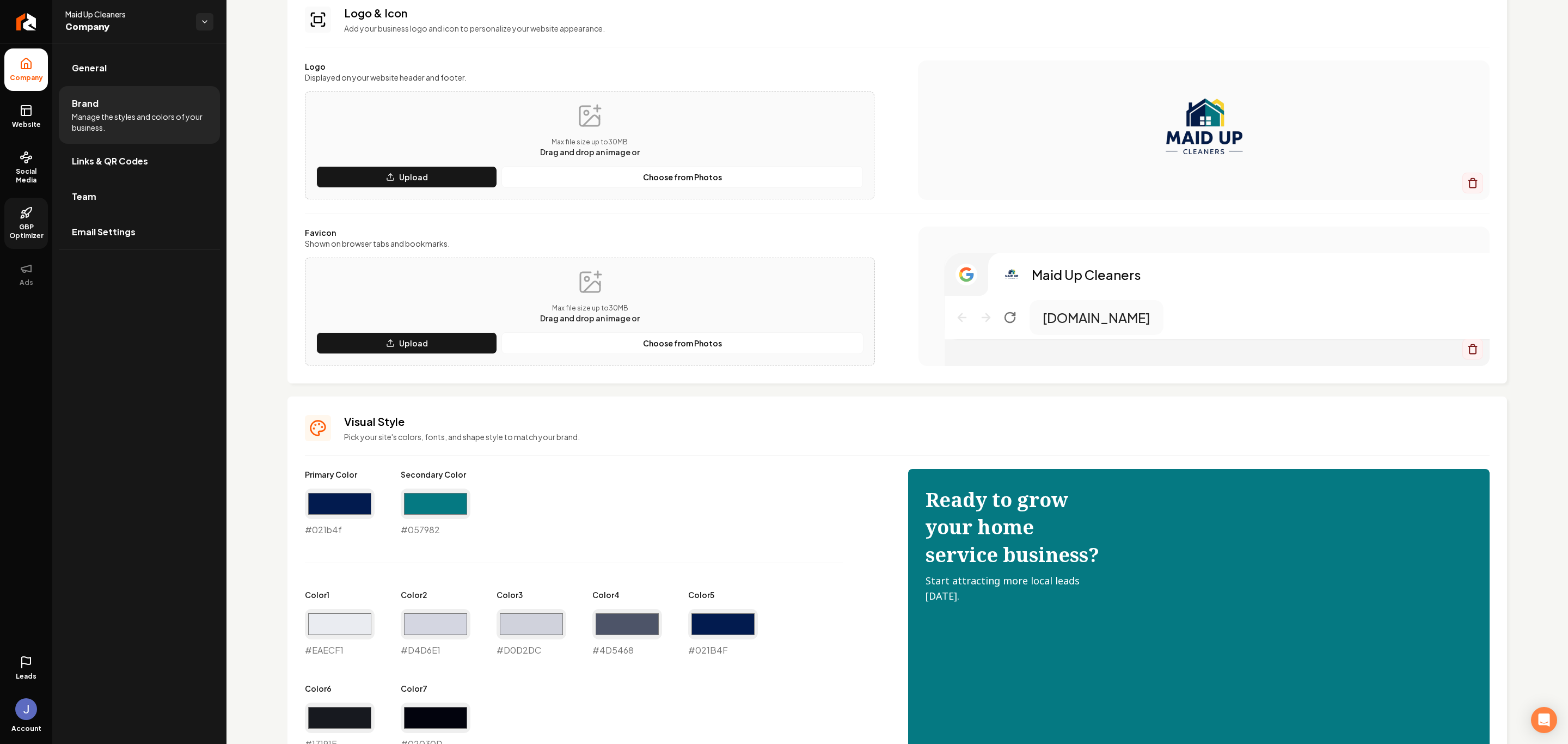
click at [1060, 321] on p "[DOMAIN_NAME]" at bounding box center [1096, 317] width 108 height 18
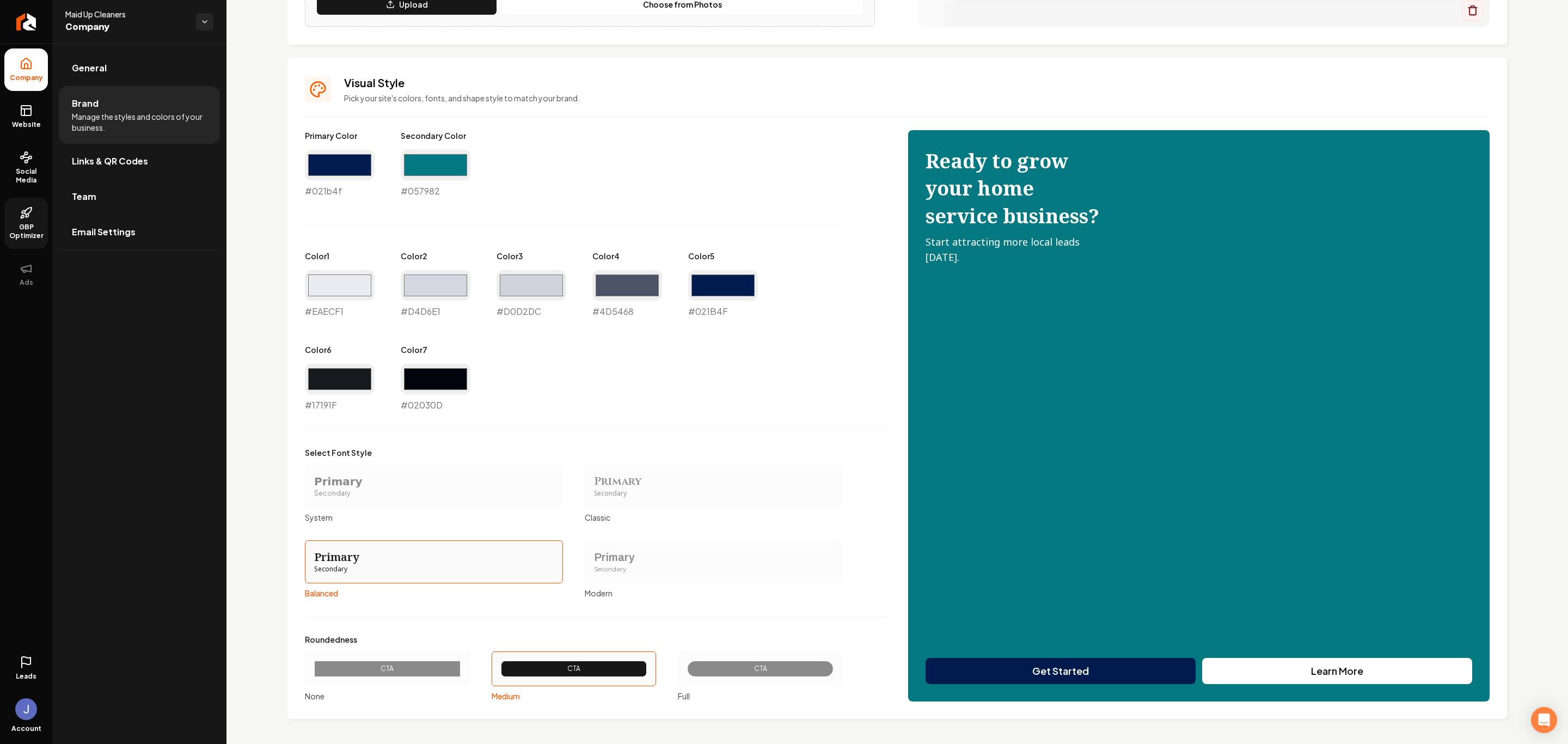
scroll to position [423, 0]
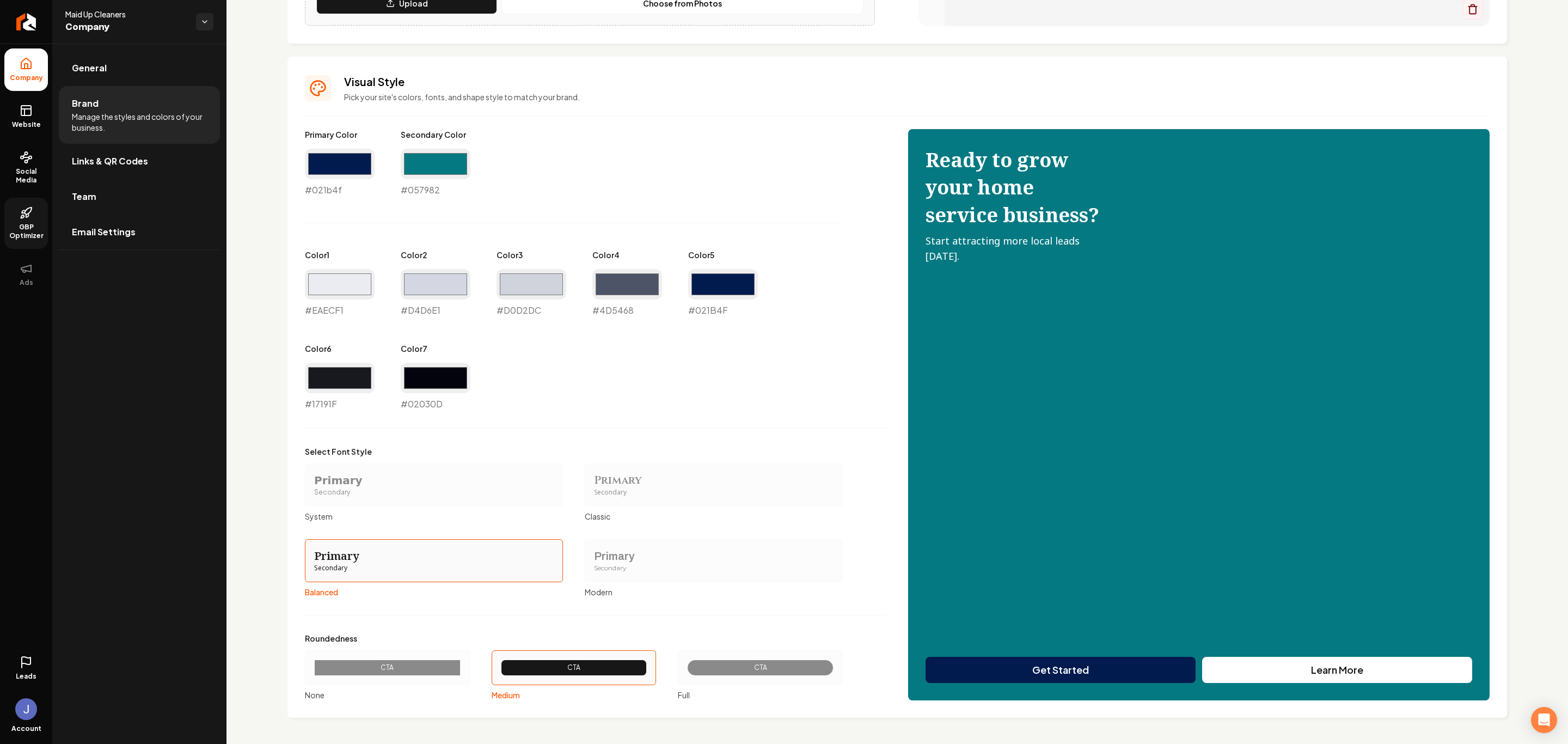
click at [558, 656] on div "CTA" at bounding box center [574, 667] width 165 height 35
click at [500, 663] on button "CTA Medium" at bounding box center [495, 667] width 9 height 9
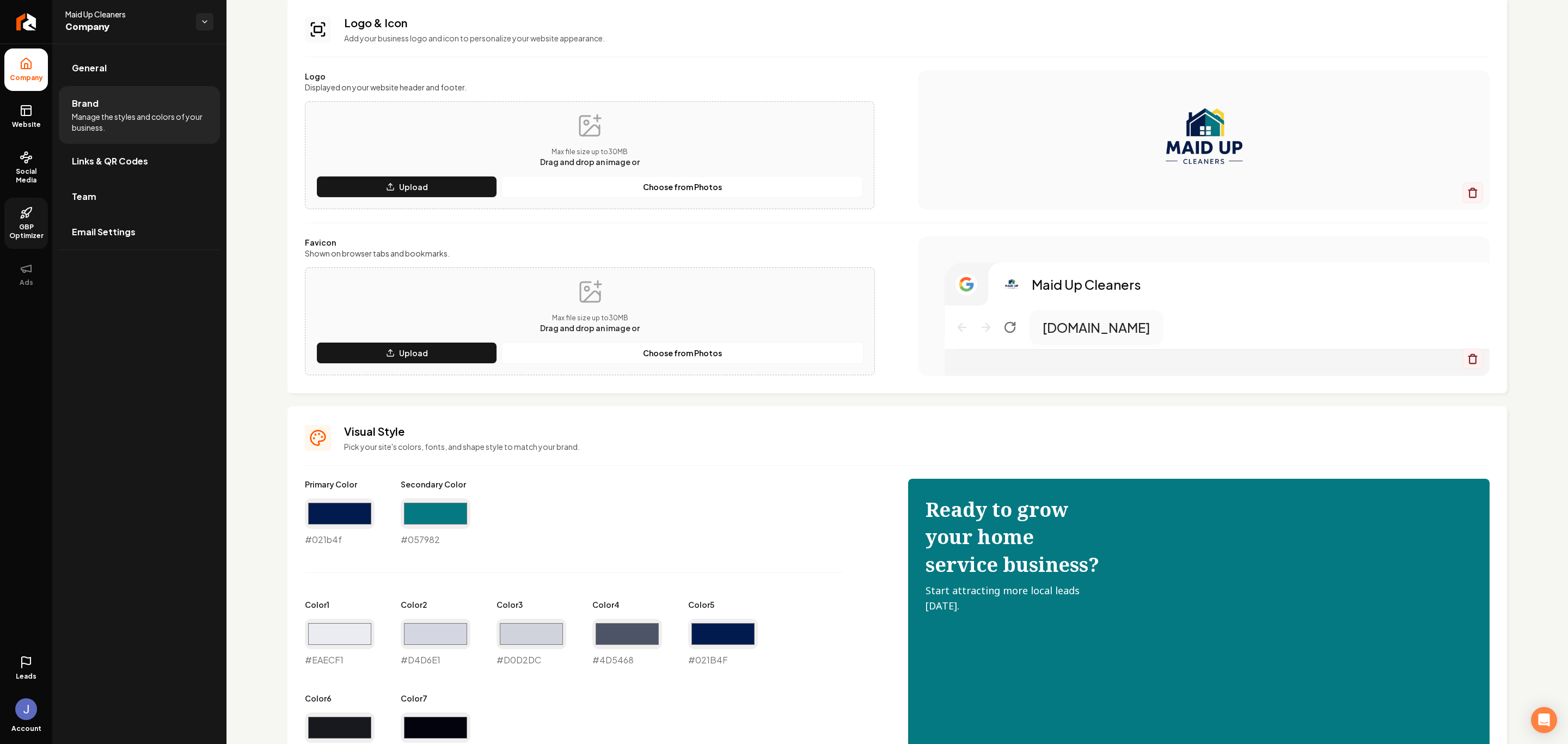
scroll to position [0, 0]
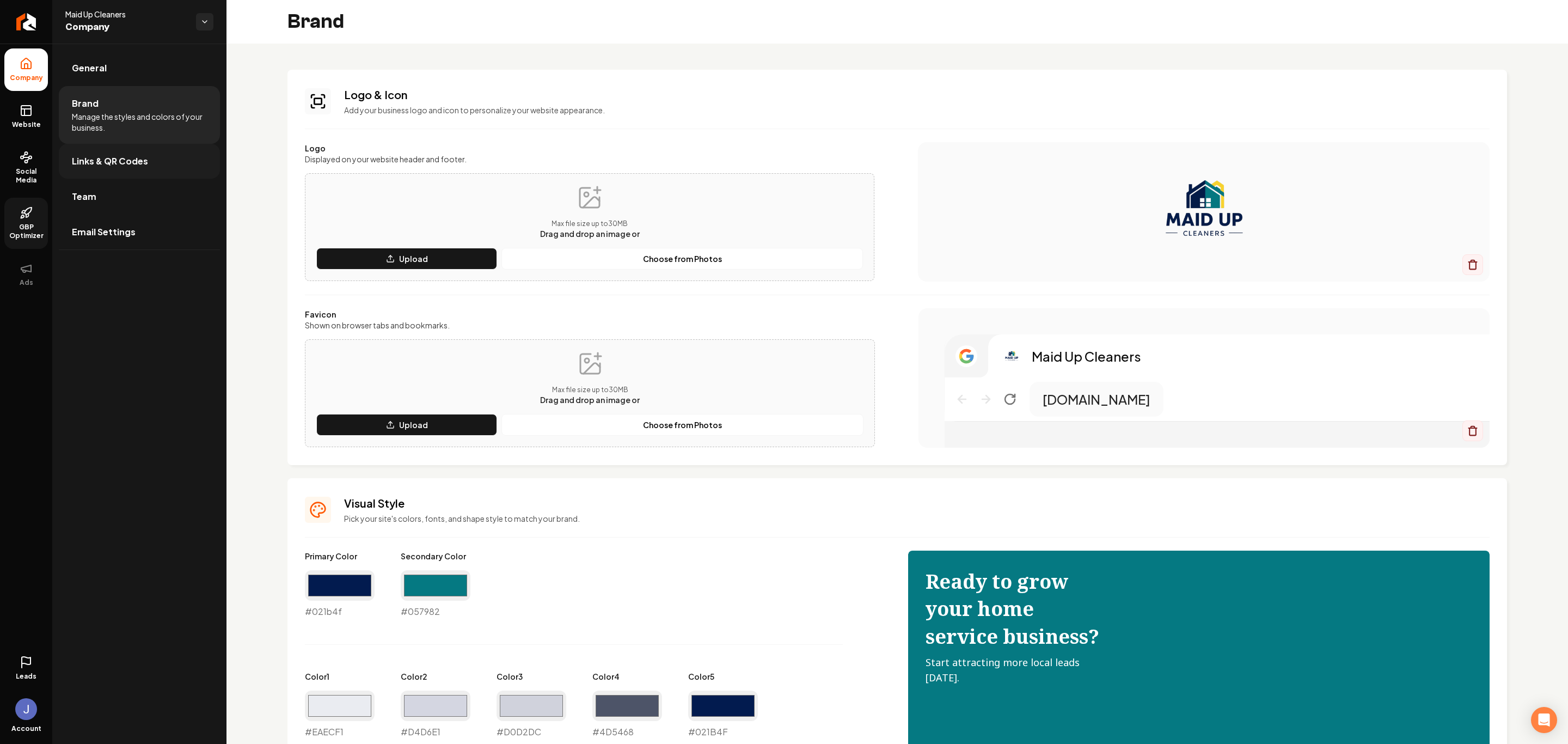
click at [96, 149] on link "Links & QR Codes" at bounding box center [139, 161] width 161 height 35
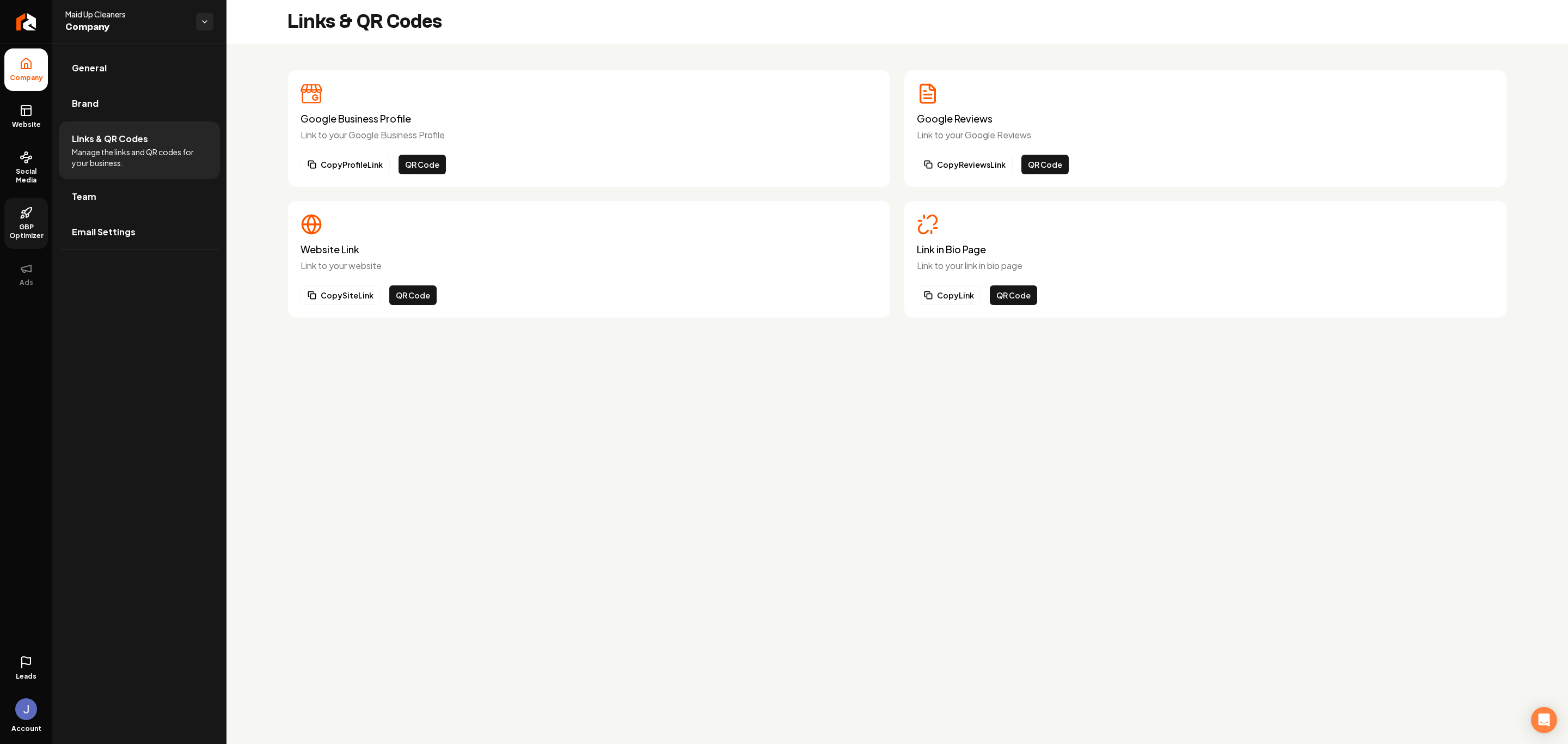
click at [421, 236] on div "Website Link Link to your website" at bounding box center [589, 243] width 577 height 59
click at [333, 261] on p "Link to your website" at bounding box center [589, 265] width 577 height 13
click at [307, 219] on icon "Main content area" at bounding box center [311, 224] width 7 height 18
click at [72, 195] on span "Team" at bounding box center [84, 196] width 24 height 13
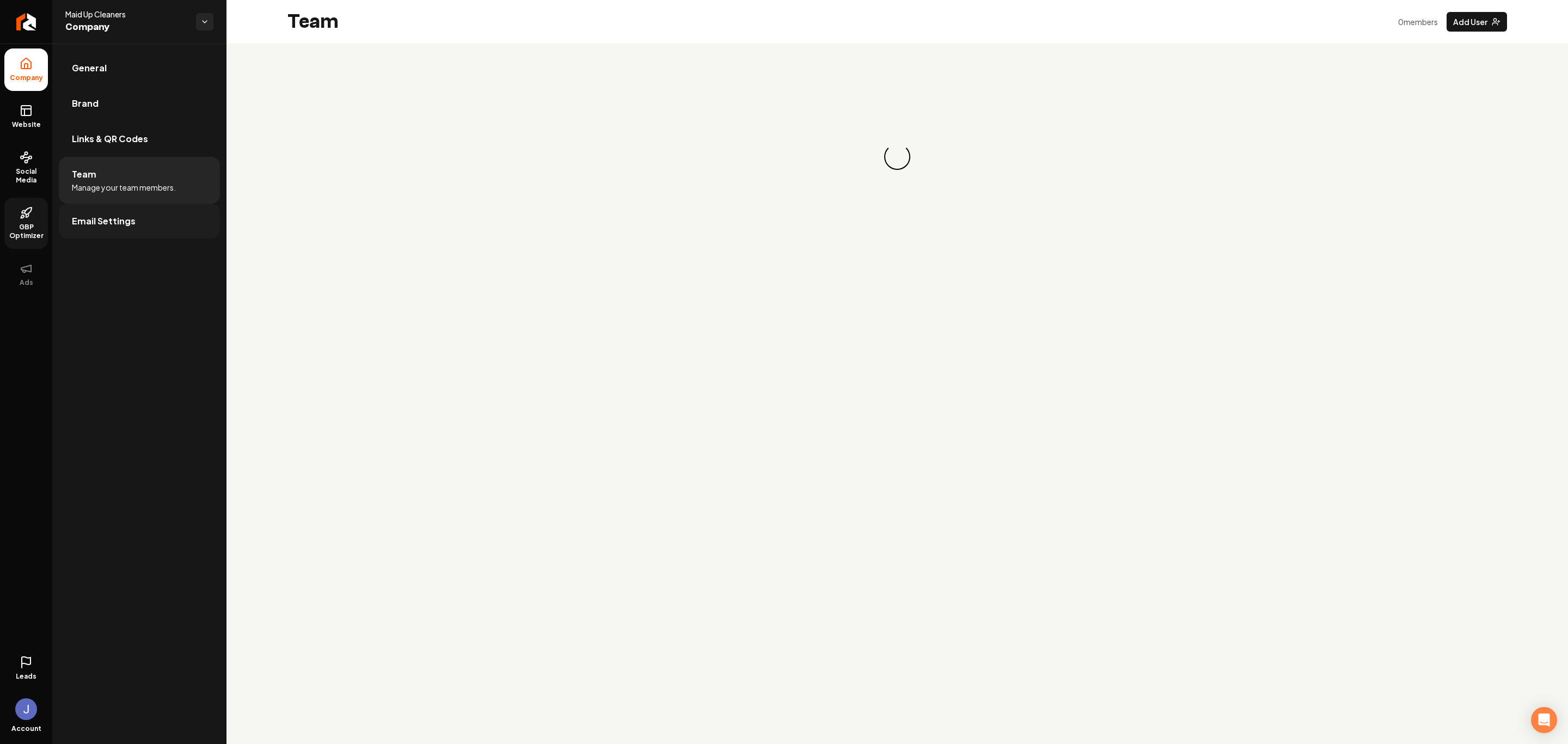
click at [91, 223] on span "Email Settings" at bounding box center [103, 220] width 64 height 13
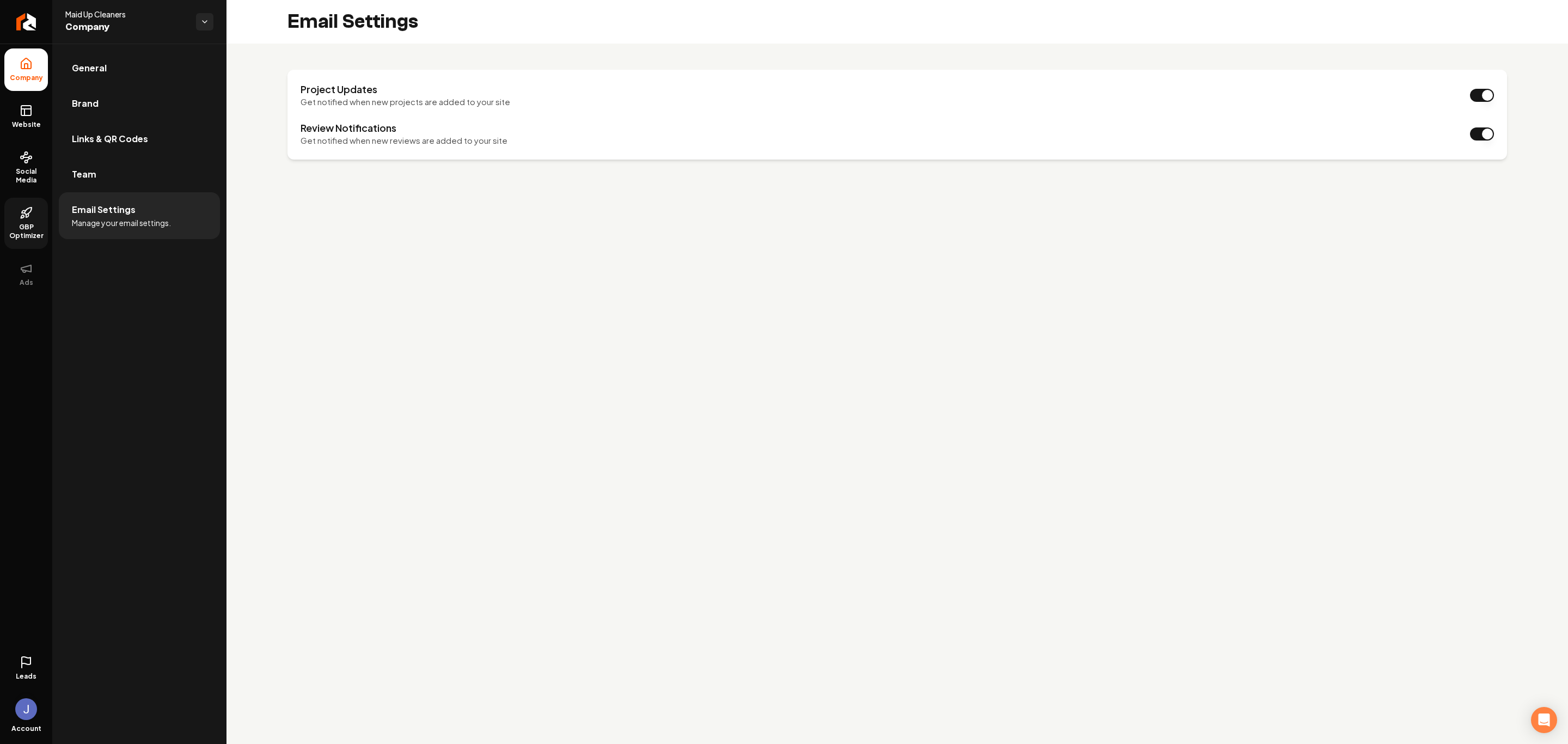
click at [16, 712] on img "Open user button" at bounding box center [26, 709] width 22 height 22
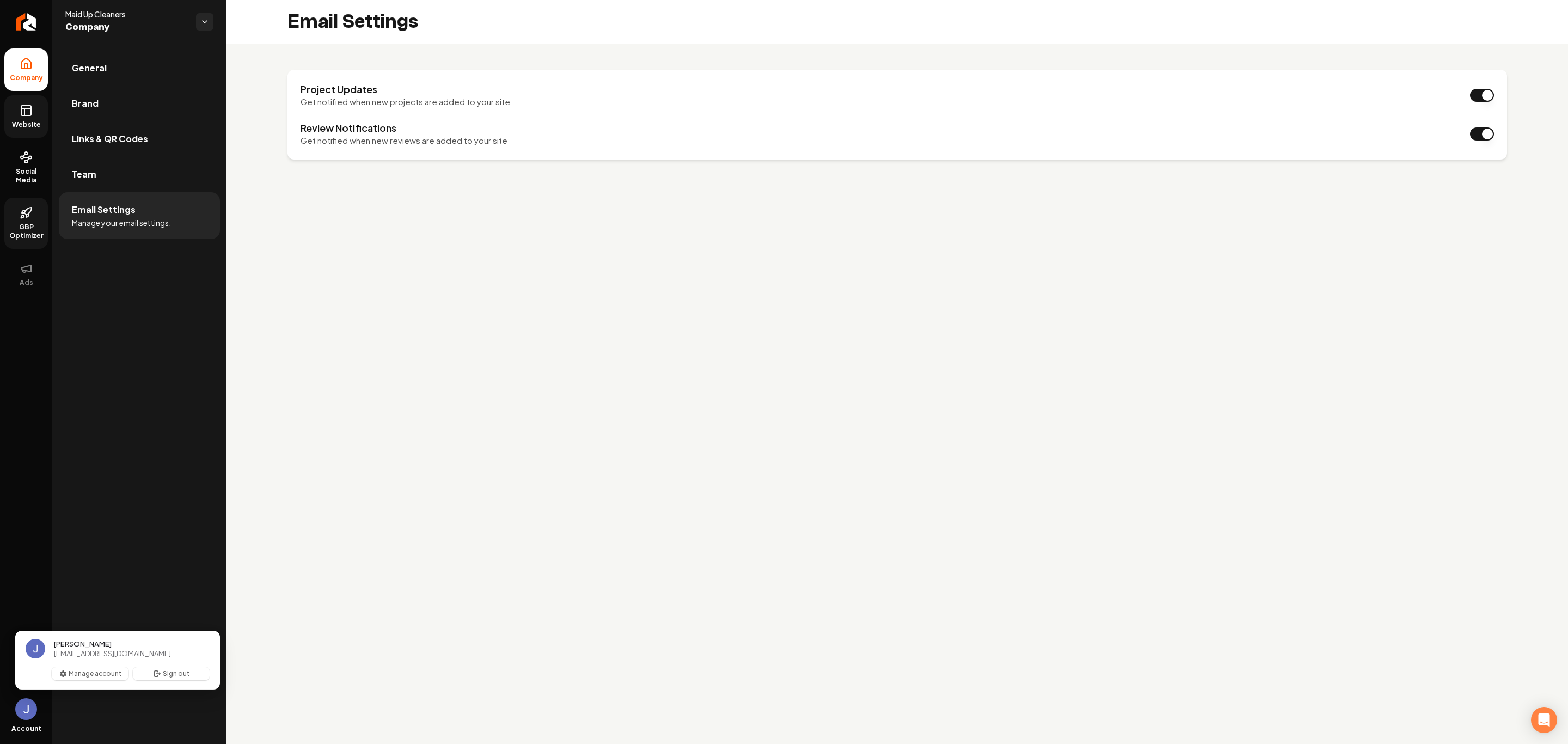
click at [29, 109] on icon at bounding box center [26, 109] width 10 height 0
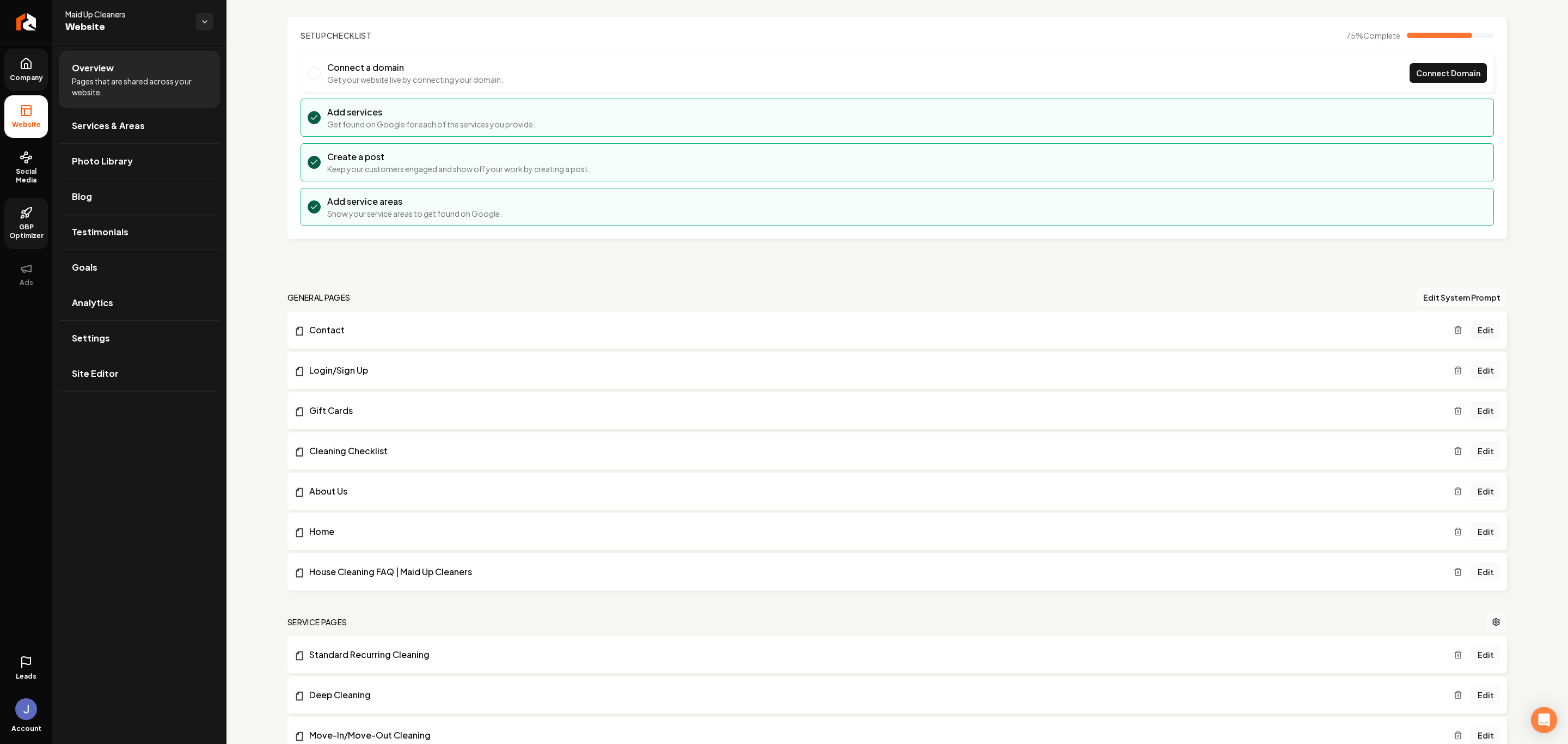
scroll to position [82, 0]
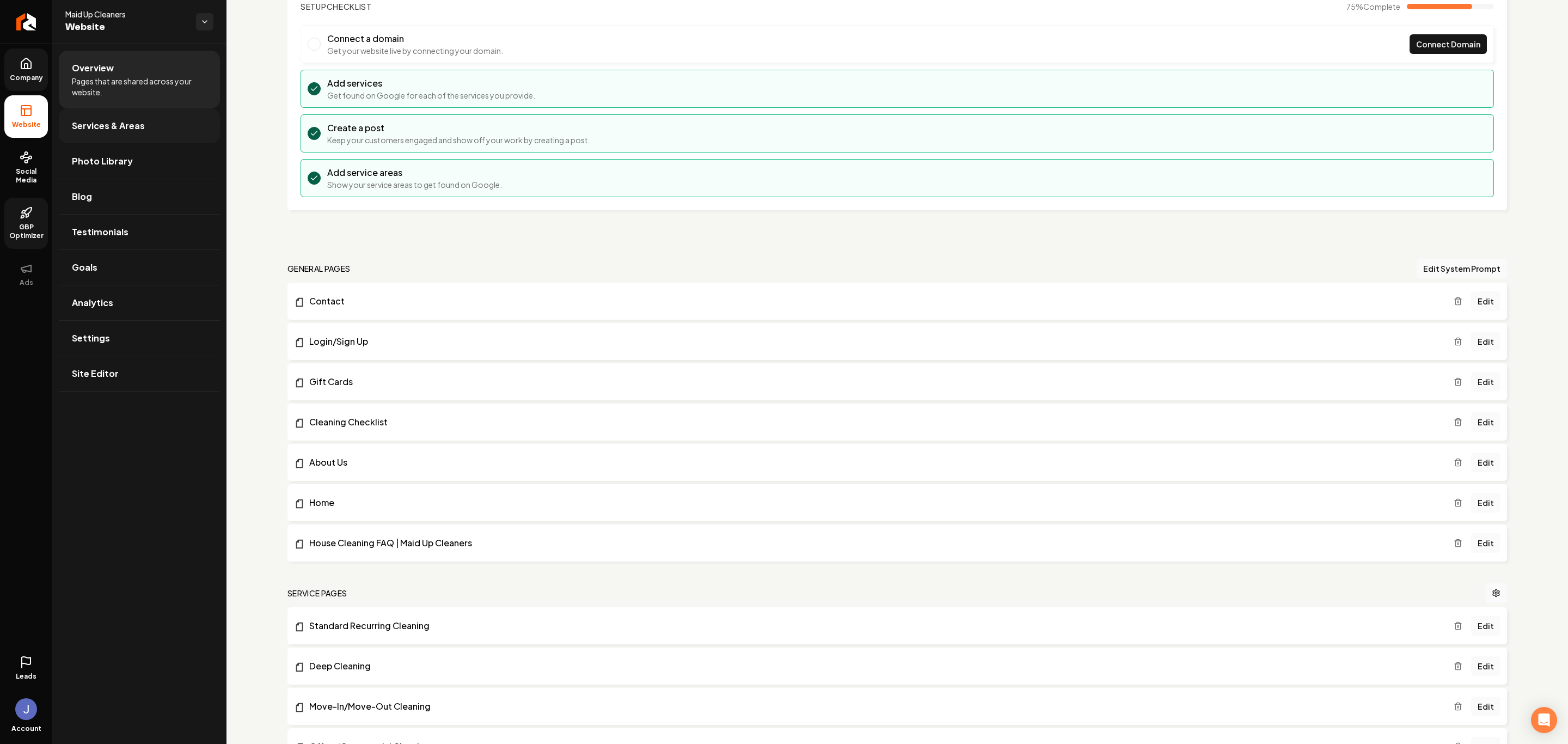
click at [106, 129] on span "Services & Areas" at bounding box center [108, 125] width 73 height 13
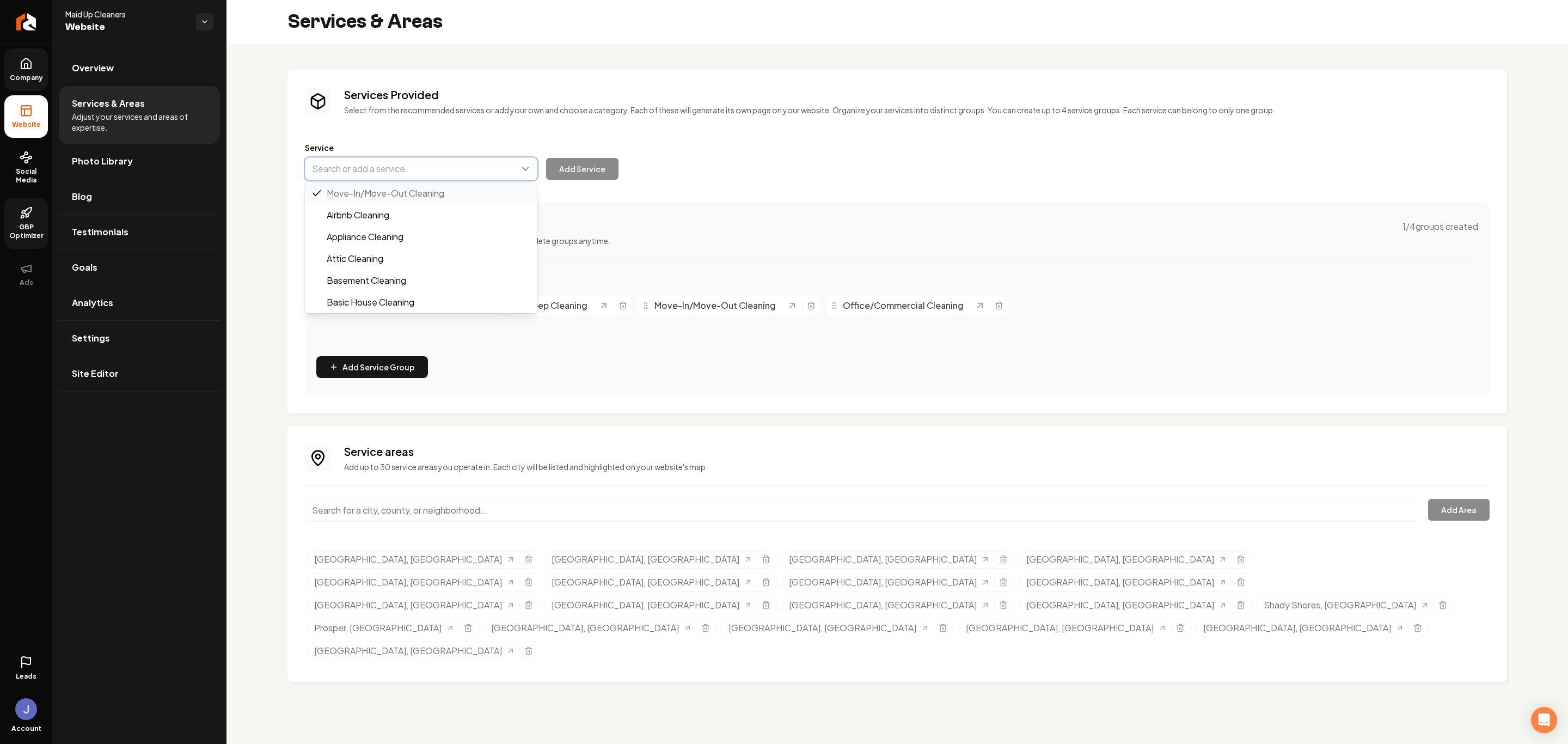
click at [521, 172] on button "Main content area" at bounding box center [421, 169] width 233 height 23
click at [110, 163] on div "Company Website Social Media GBP Optimizer Ads Leads Account Maid Up Cleaners W…" at bounding box center [784, 372] width 1568 height 744
click at [110, 163] on span "Photo Library" at bounding box center [102, 161] width 61 height 13
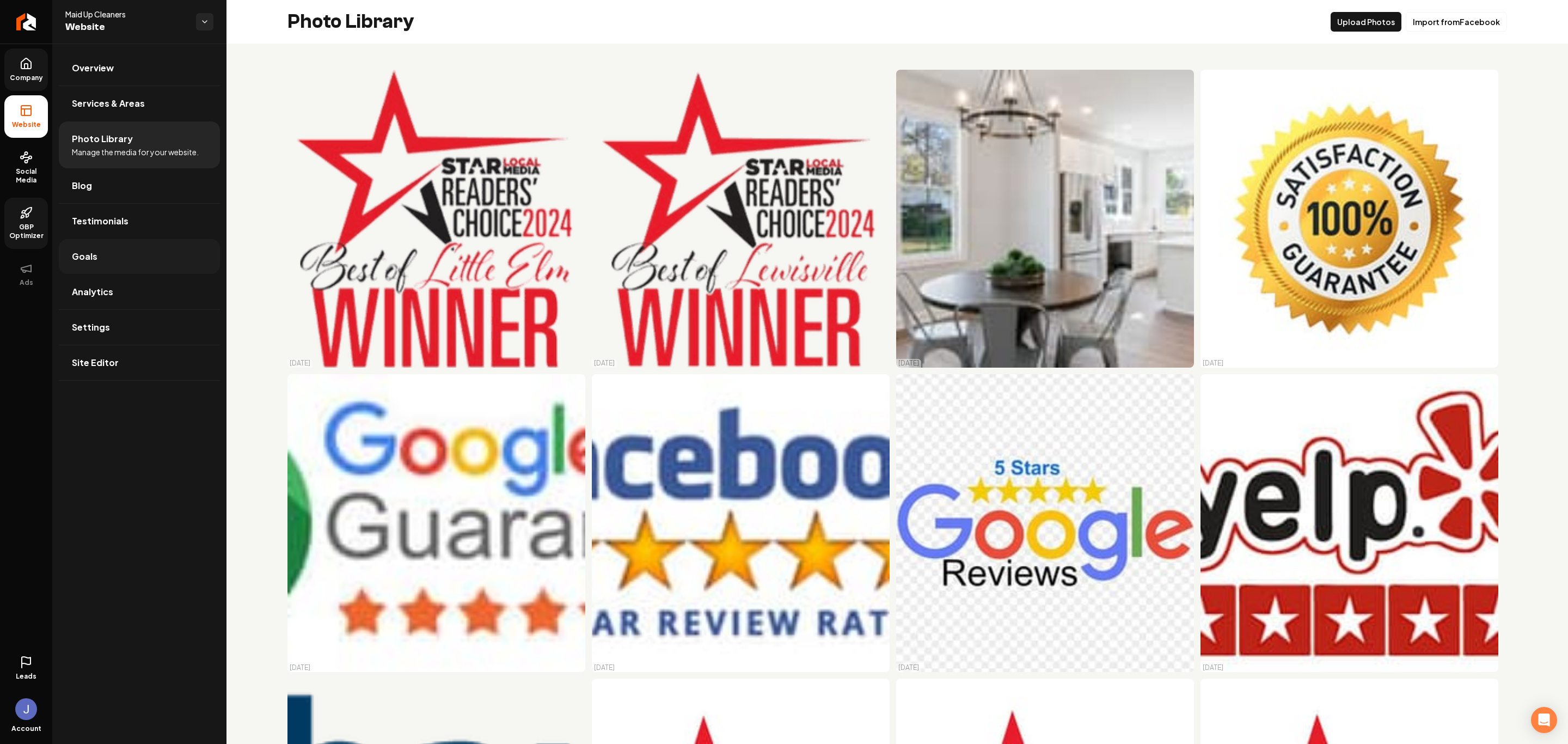
click at [105, 263] on link "Goals" at bounding box center [139, 256] width 161 height 35
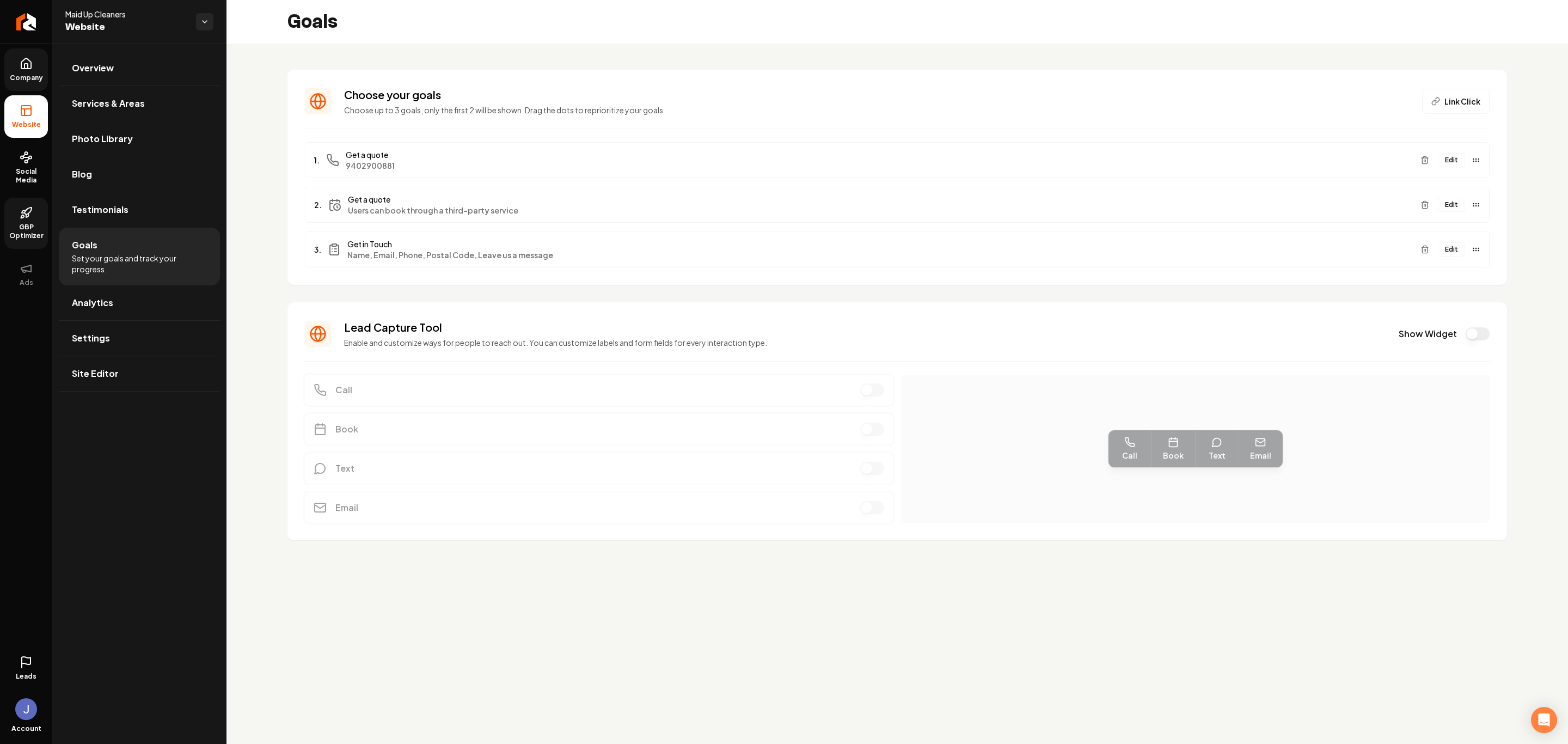
click at [1454, 159] on button "Edit" at bounding box center [1451, 160] width 27 height 14
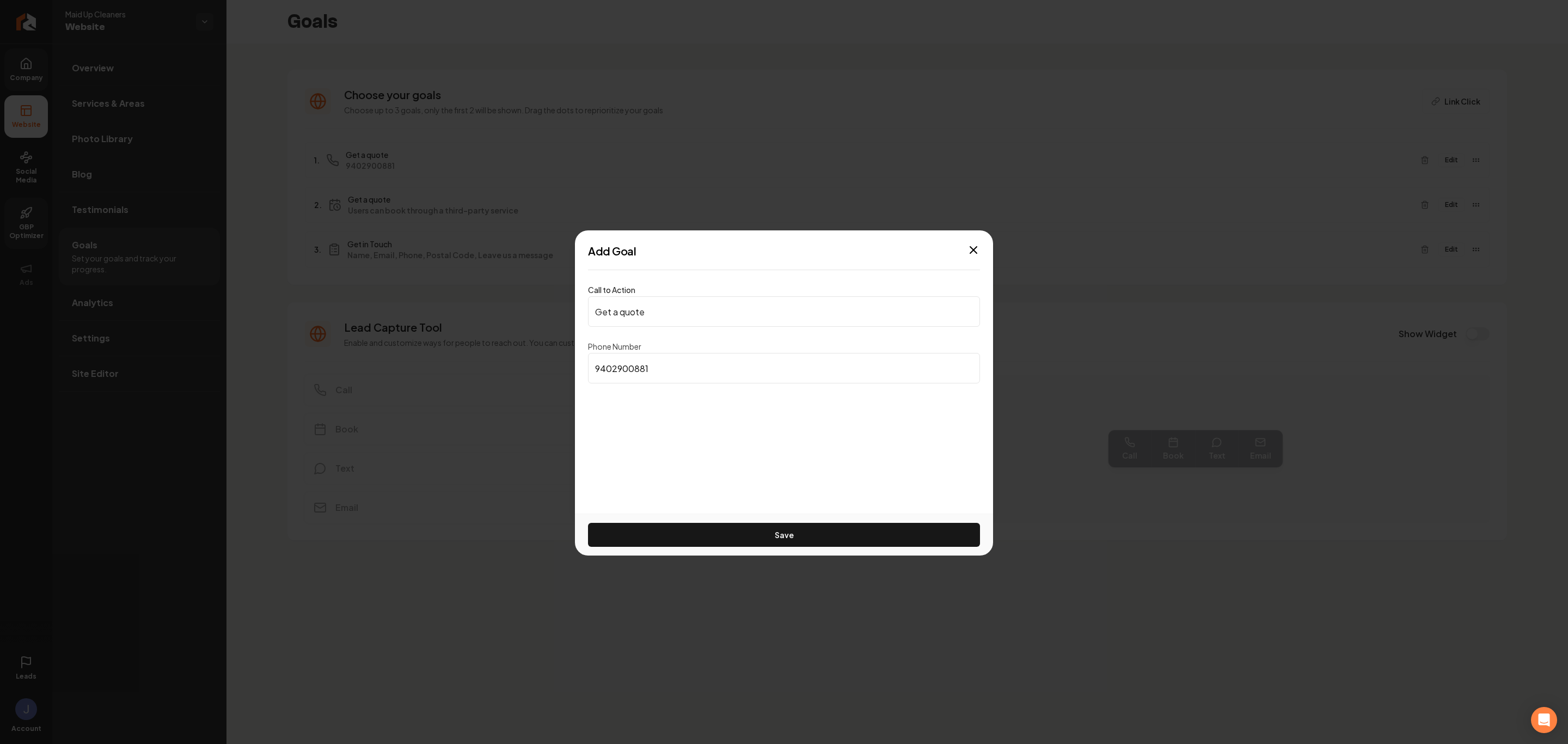
click at [699, 311] on input "Get a quote" at bounding box center [784, 312] width 392 height 30
drag, startPoint x: 655, startPoint y: 314, endPoint x: 539, endPoint y: 306, distance: 116.3
click at [539, 306] on body "Company Website Social Media GBP Optimizer Ads Leads Account Maid Up Cleaners W…" at bounding box center [784, 372] width 1568 height 744
type input "Call Now"
click at [739, 533] on button "Save" at bounding box center [784, 535] width 392 height 24
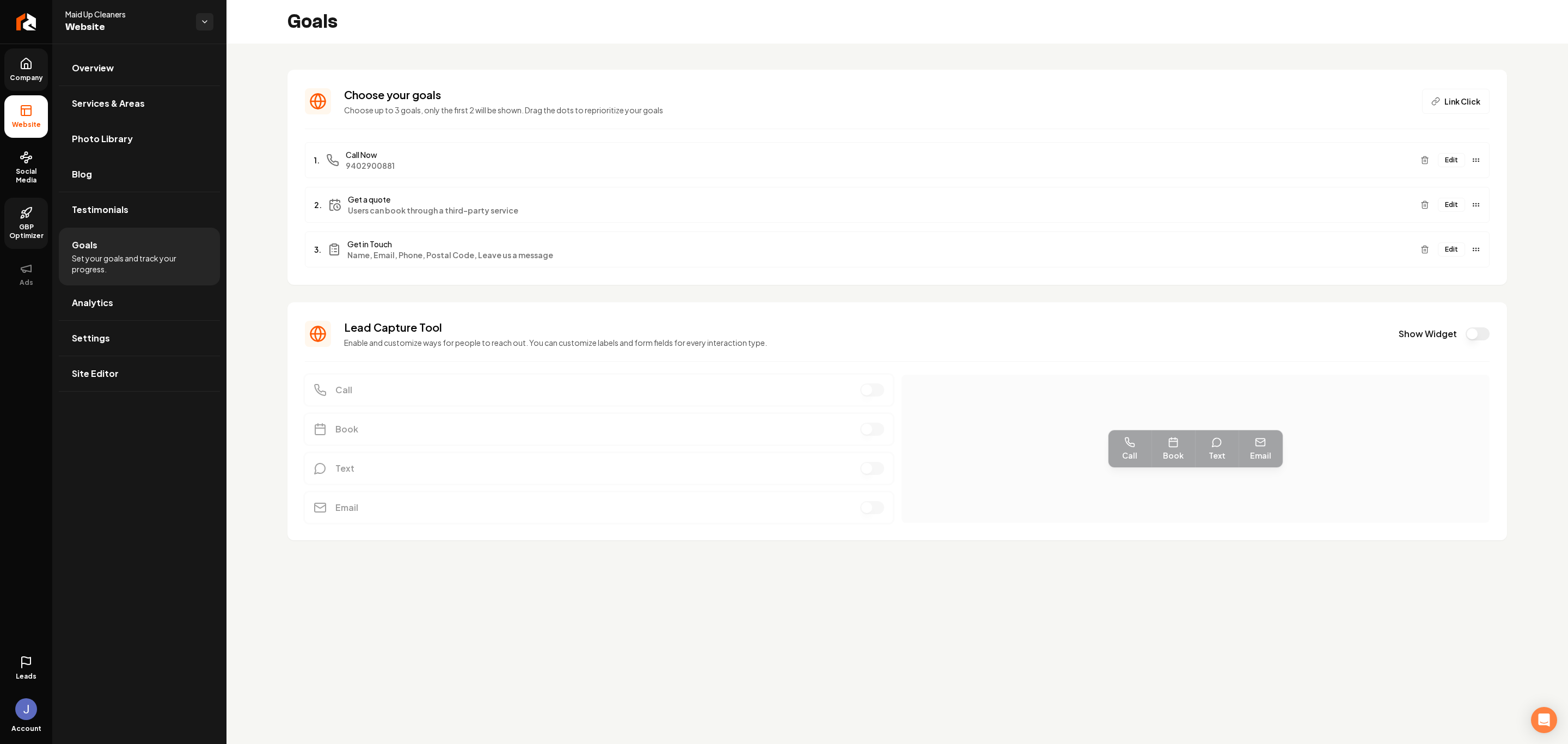
drag, startPoint x: 35, startPoint y: 63, endPoint x: 41, endPoint y: 64, distance: 6.1
click at [35, 63] on link "Company" at bounding box center [26, 70] width 44 height 43
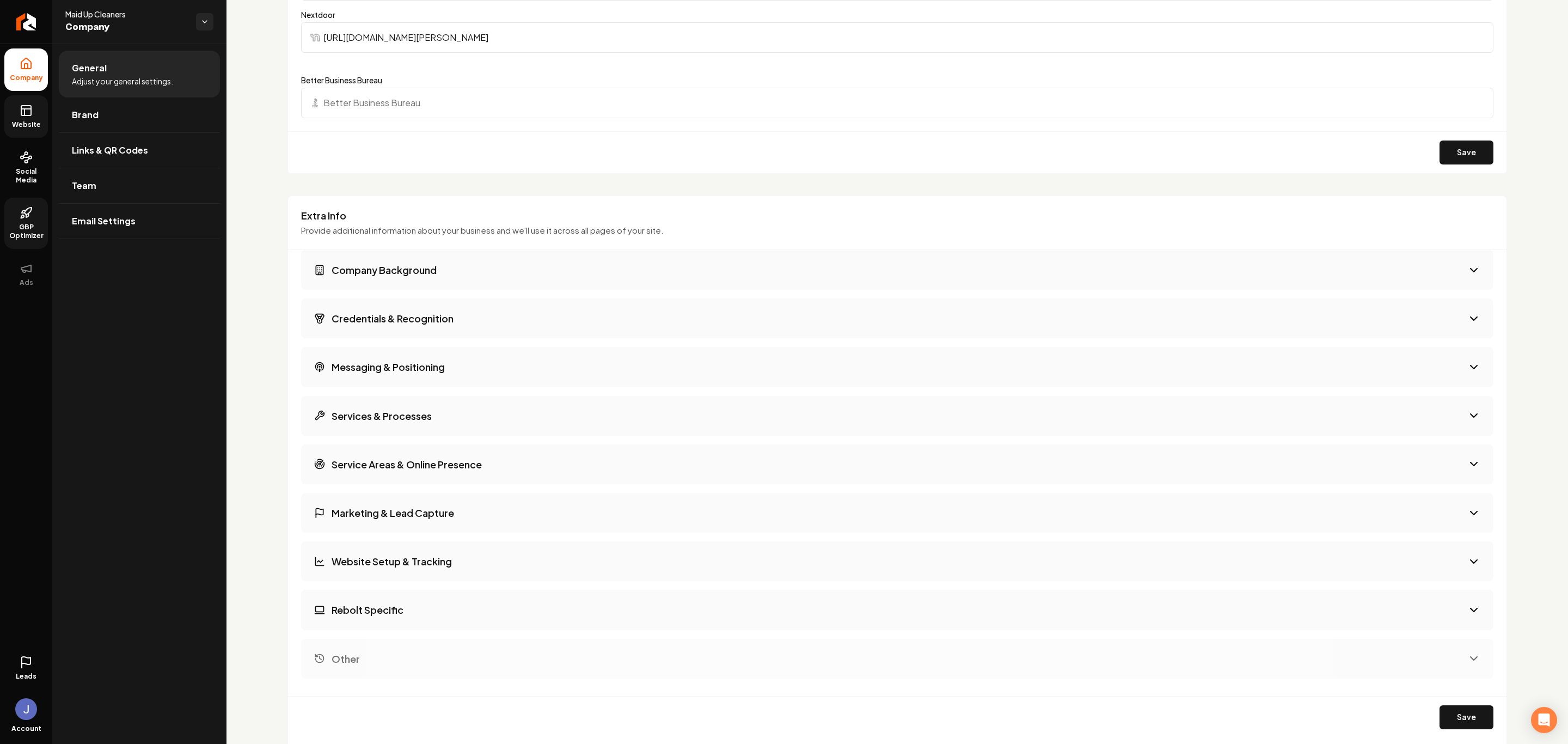
scroll to position [1225, 0]
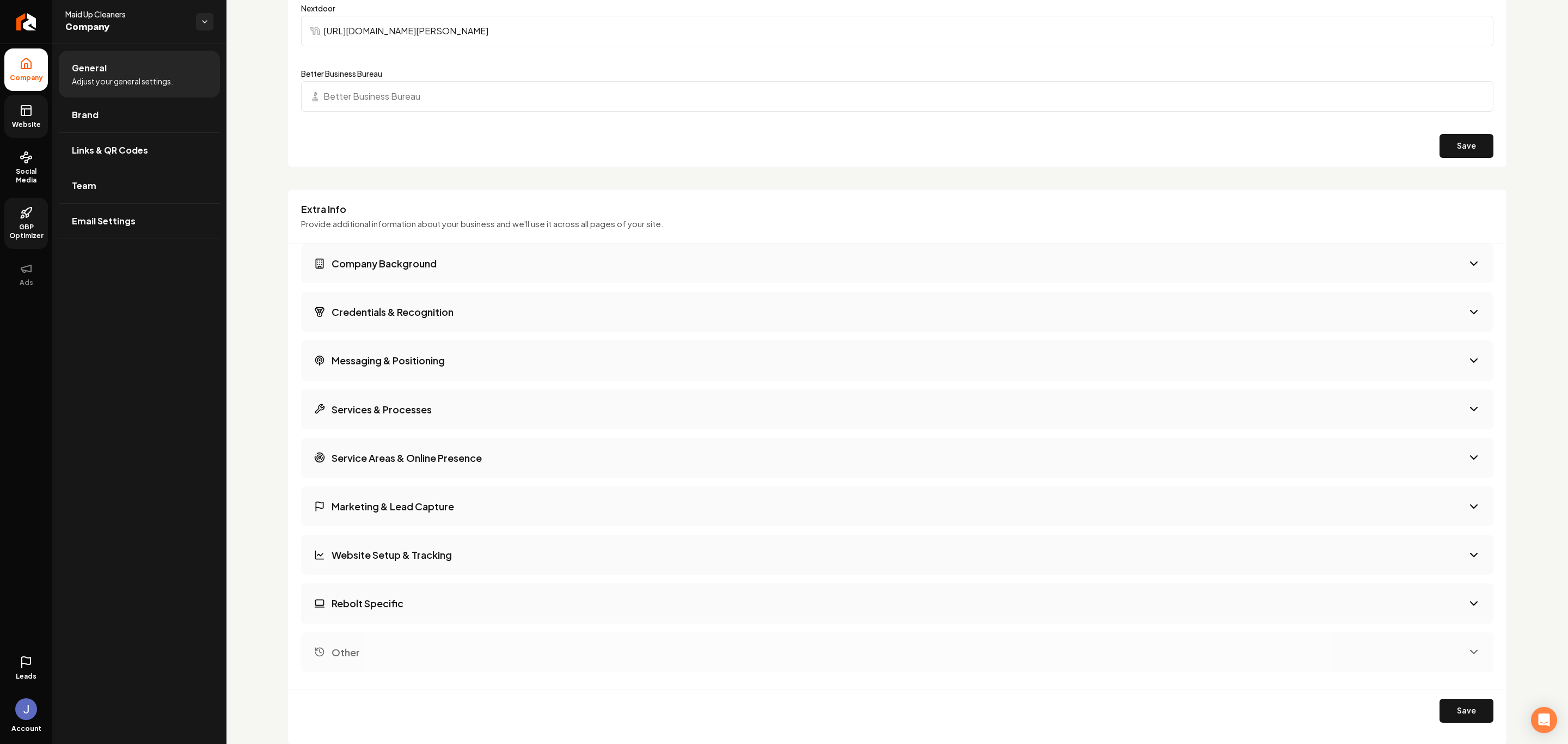
click at [431, 262] on h3 "Company Background" at bounding box center [384, 263] width 105 height 13
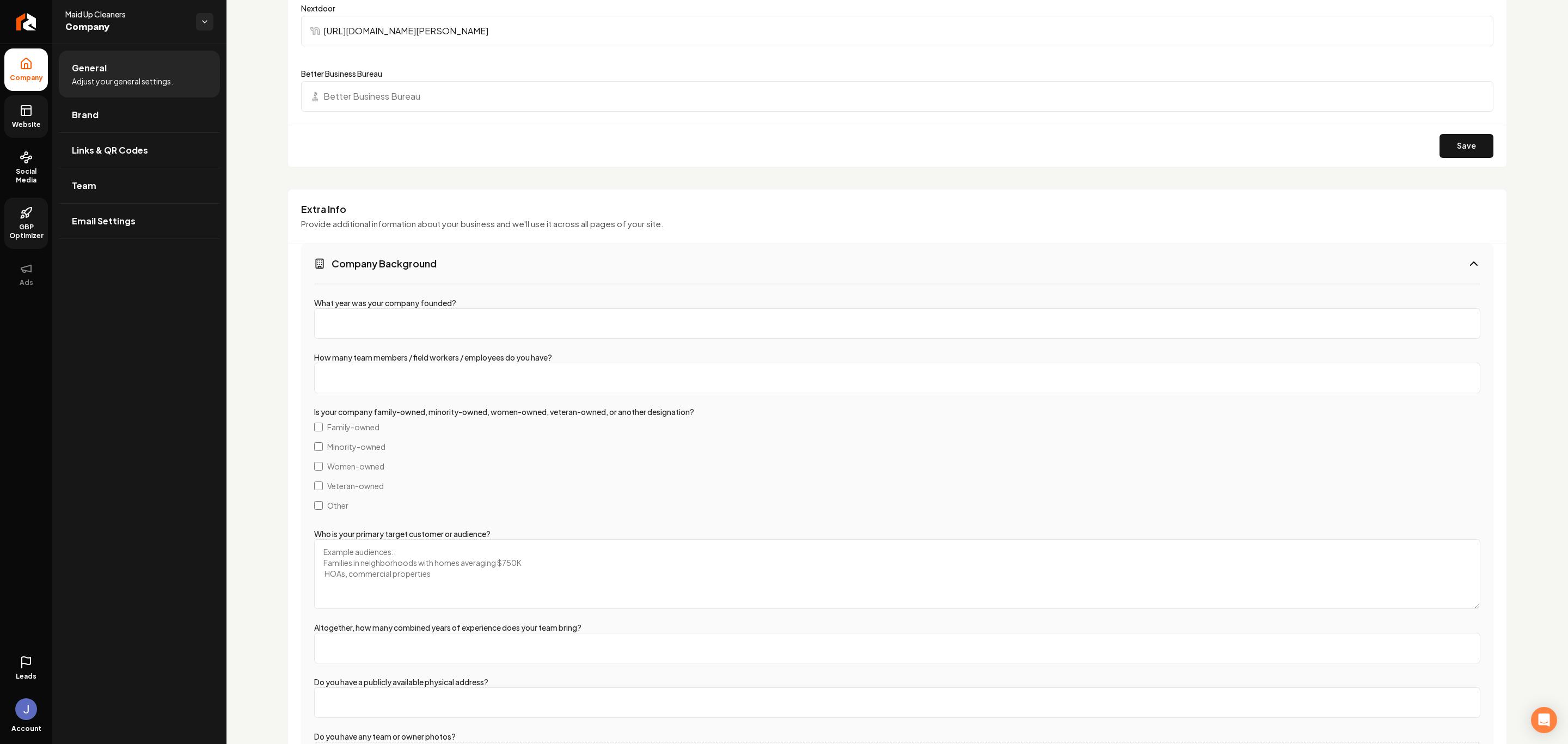
click at [451, 335] on input "What year was your company founded?" at bounding box center [897, 323] width 1166 height 30
type input "2021"
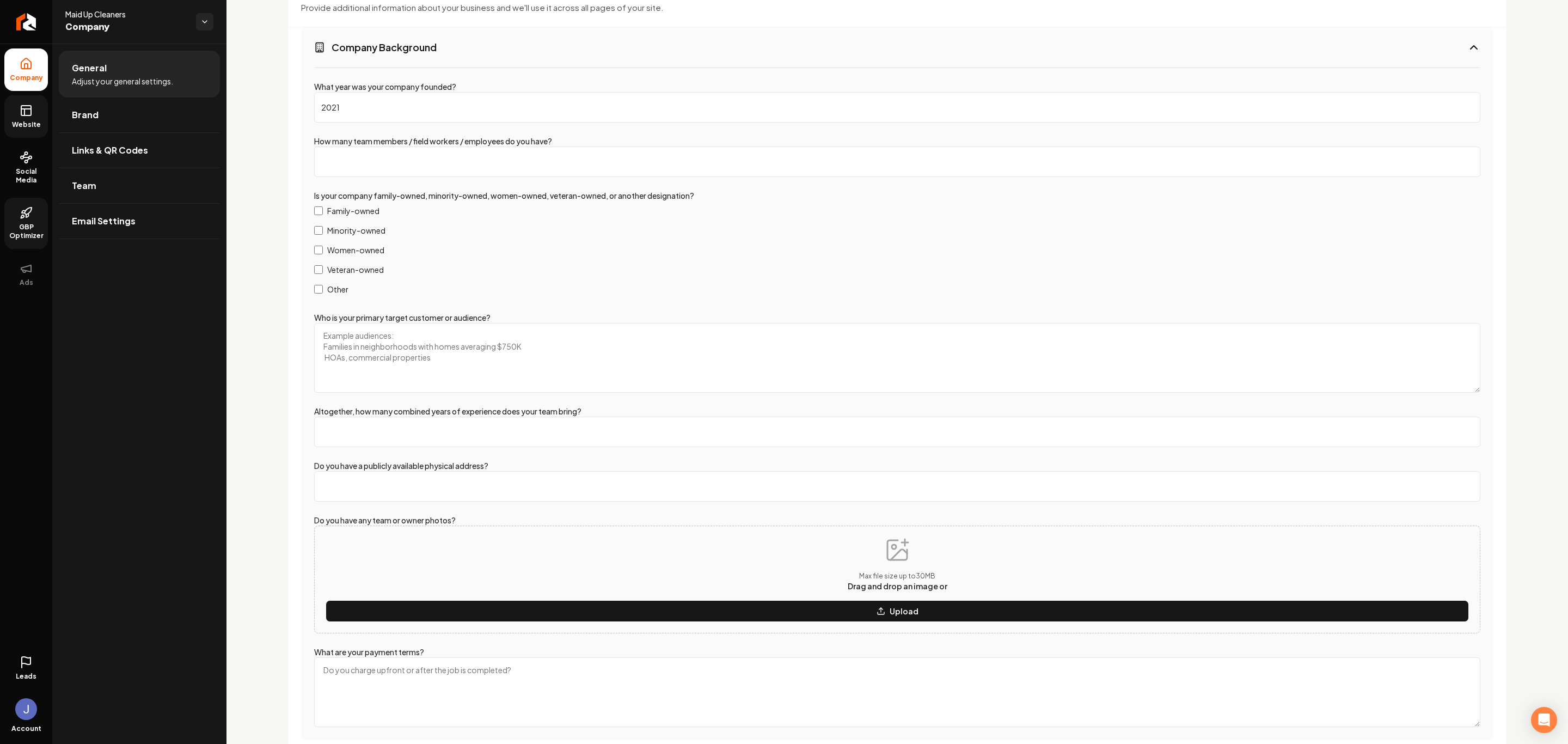
scroll to position [1470, 0]
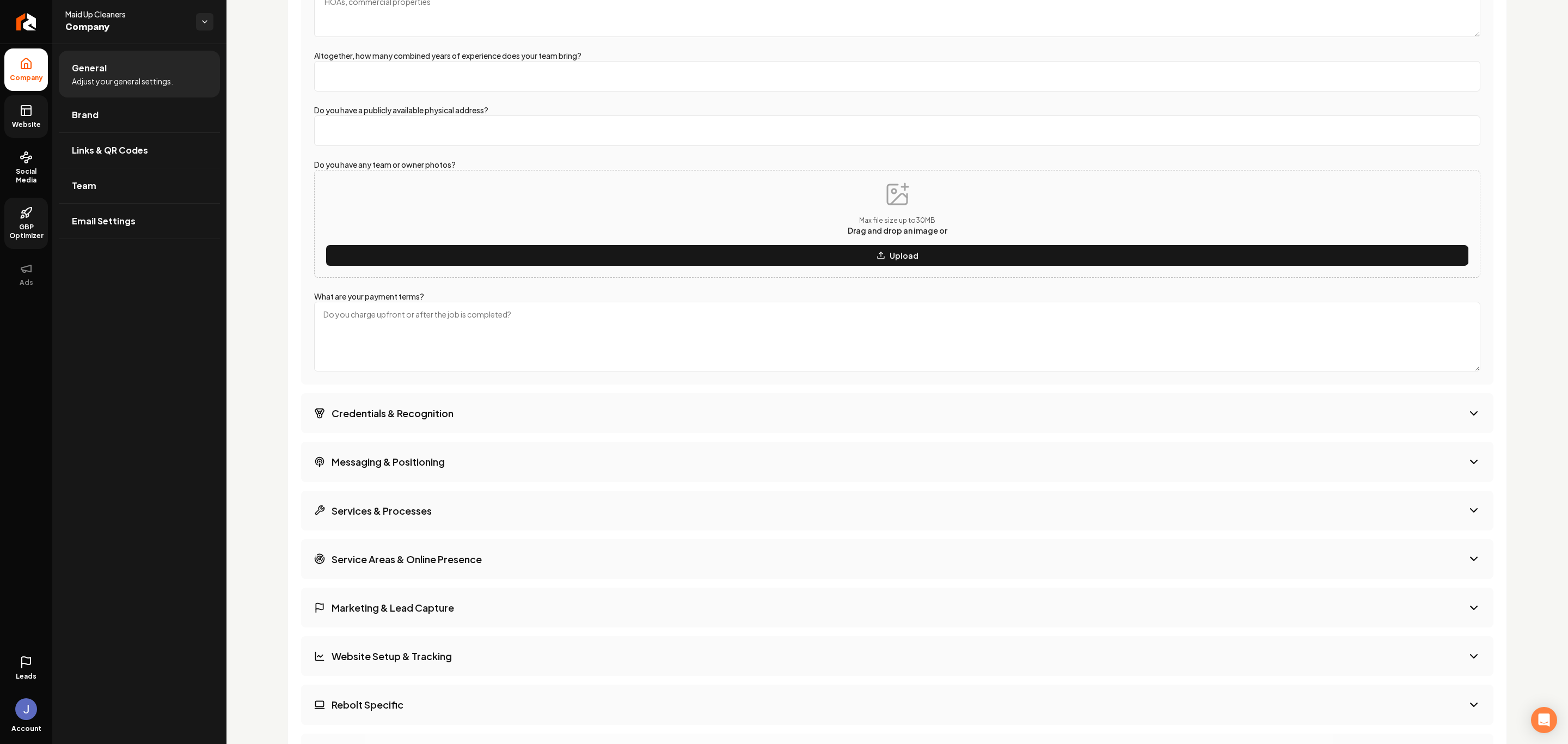
click at [436, 420] on h3 "Credentials & Recognition" at bounding box center [393, 413] width 122 height 13
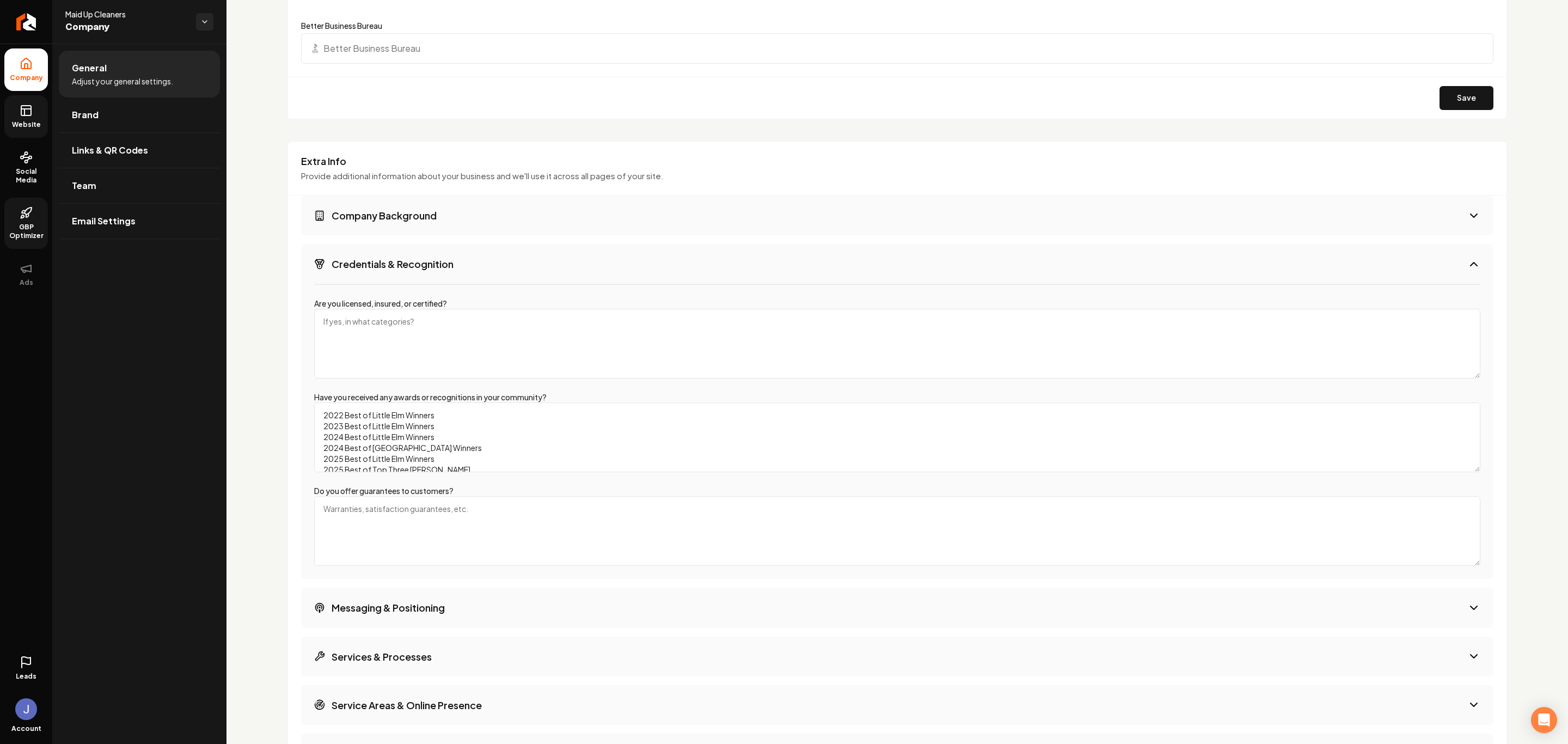
click at [399, 425] on textarea "2022 Best of Little Elm Winners 2023 Best of Little Elm Winners 2024 Best of Li…" at bounding box center [897, 437] width 1166 height 69
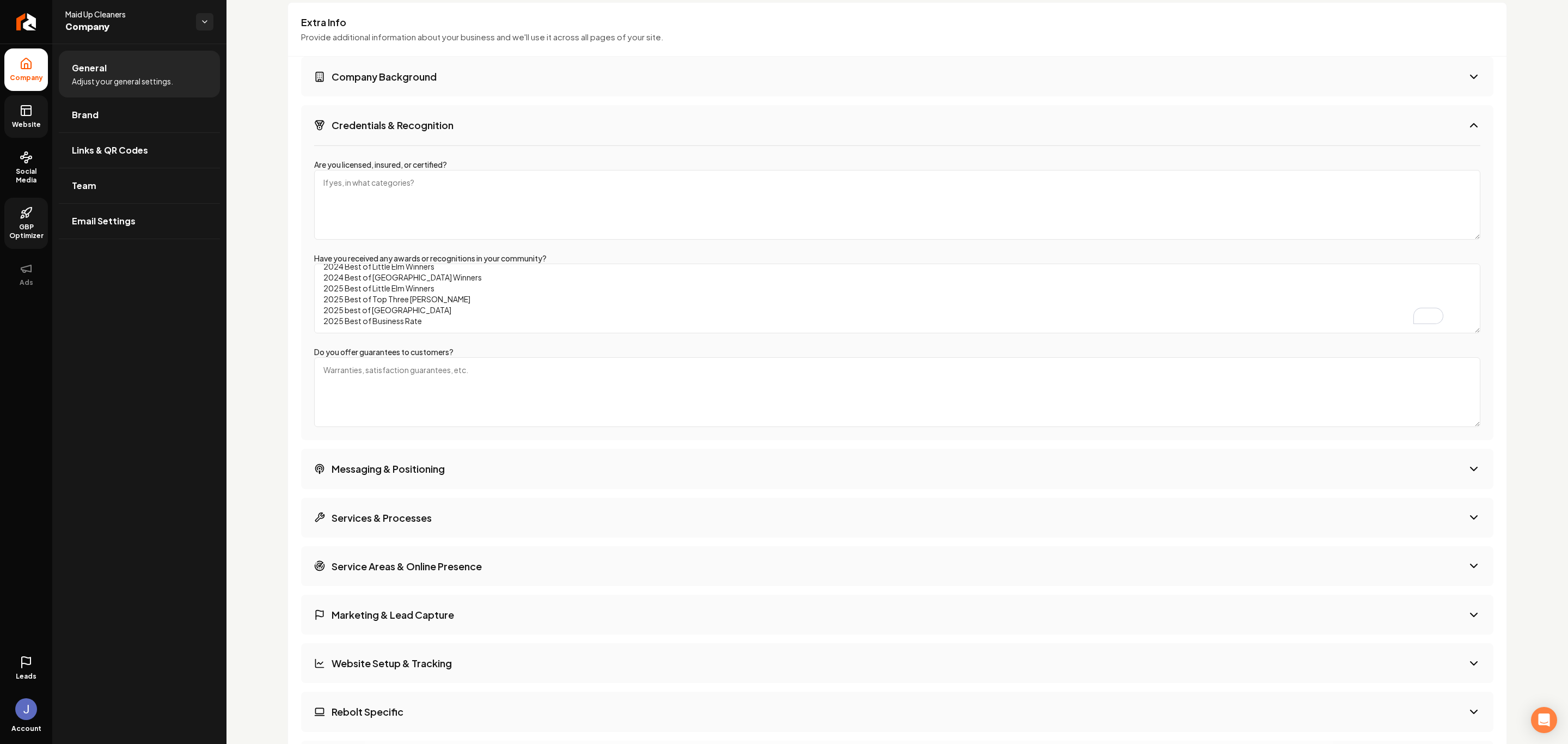
scroll to position [0, 0]
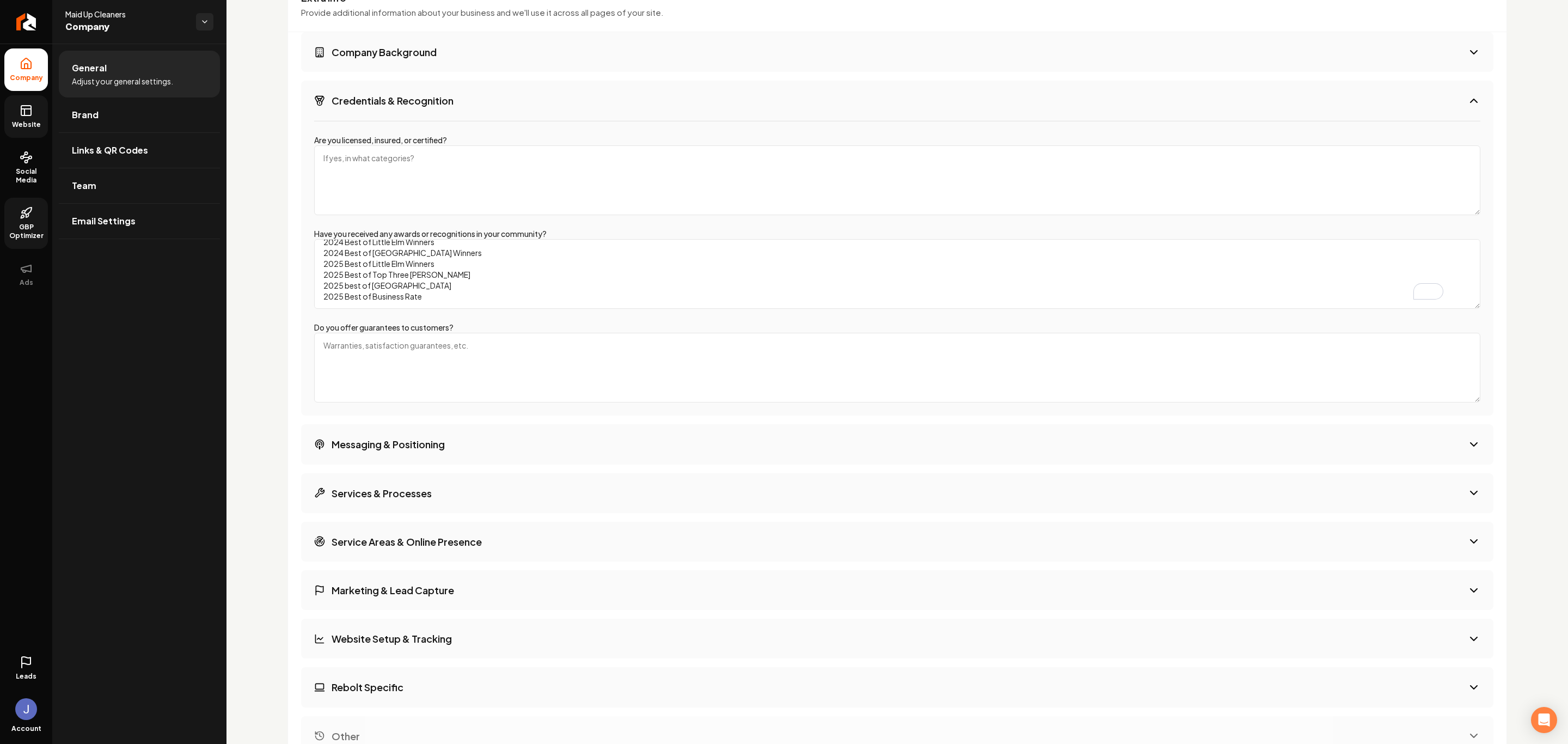
click at [458, 458] on button "Messaging & Positioning" at bounding box center [897, 444] width 1192 height 40
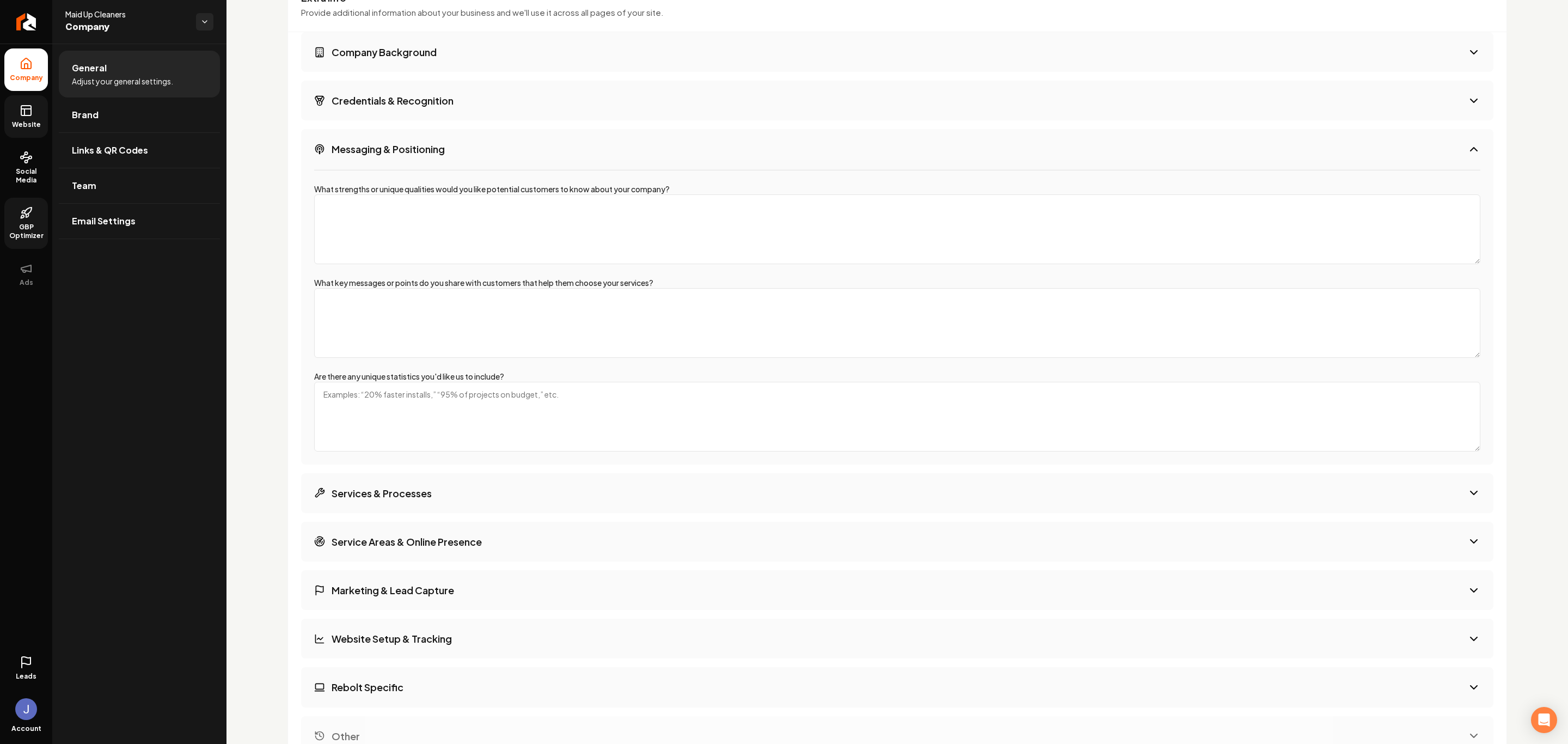
click at [477, 493] on button "Services & Processes" at bounding box center [897, 493] width 1192 height 40
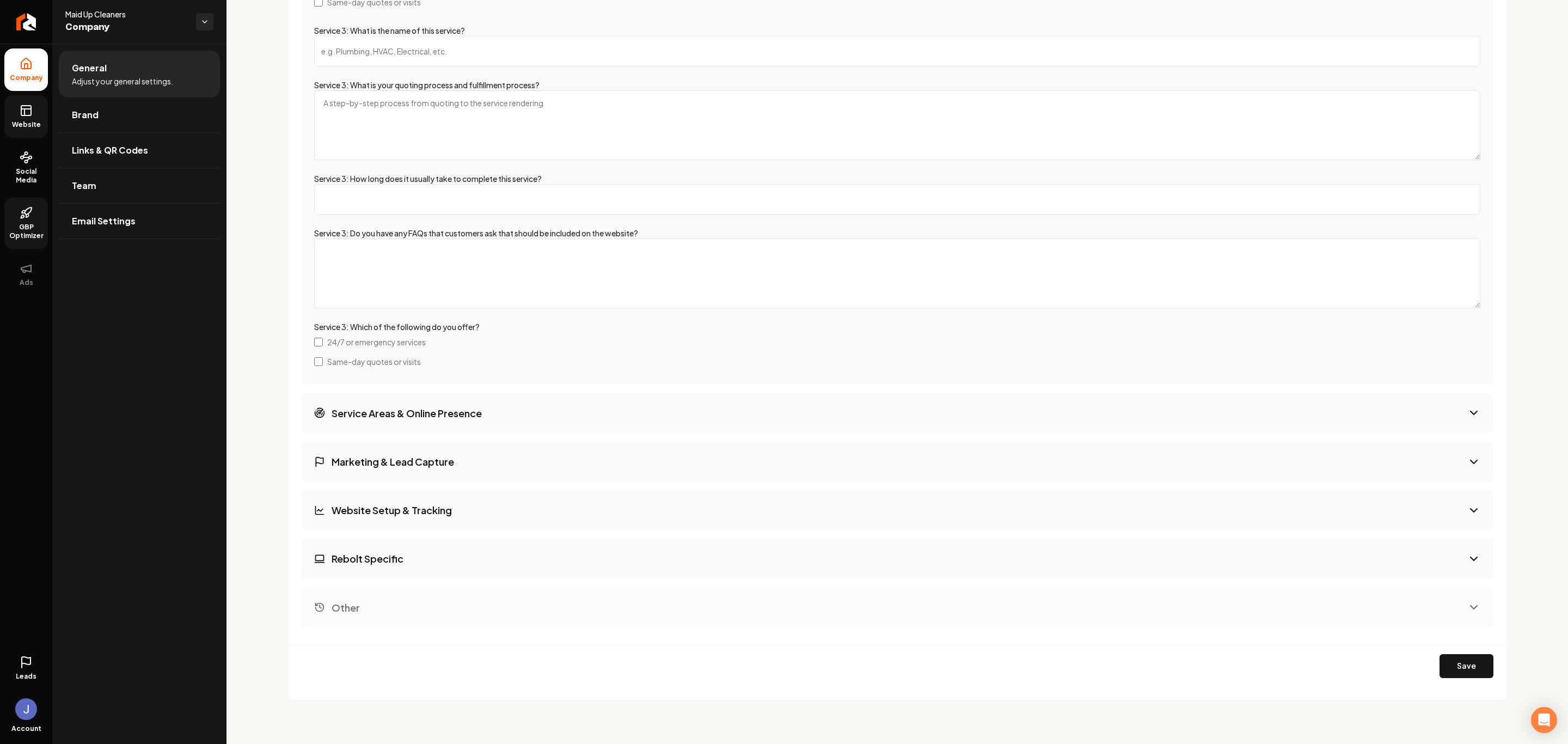
click at [427, 412] on h3 "Service Areas & Online Presence" at bounding box center [407, 413] width 150 height 13
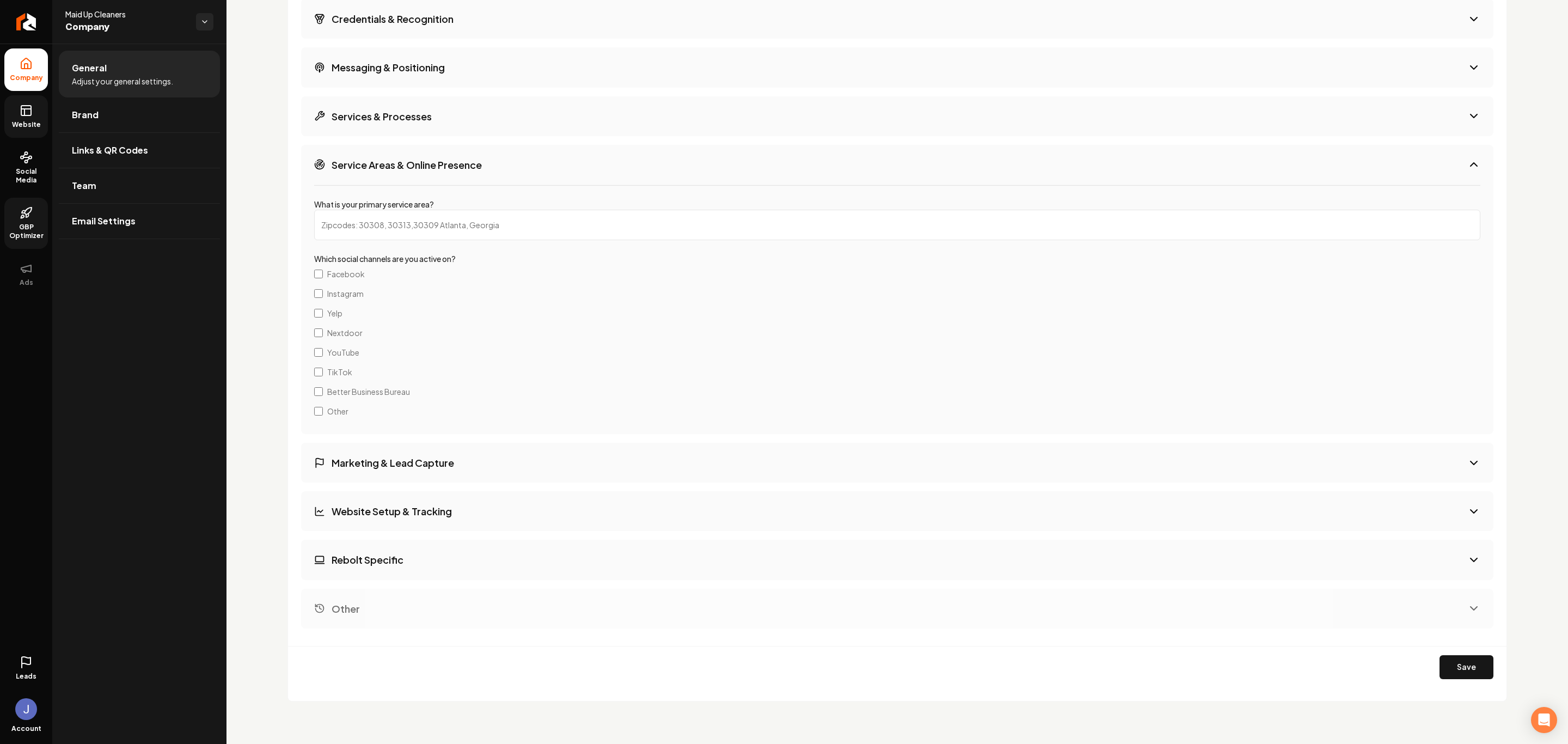
click at [410, 469] on h3 "Marketing & Lead Capture" at bounding box center [393, 463] width 122 height 13
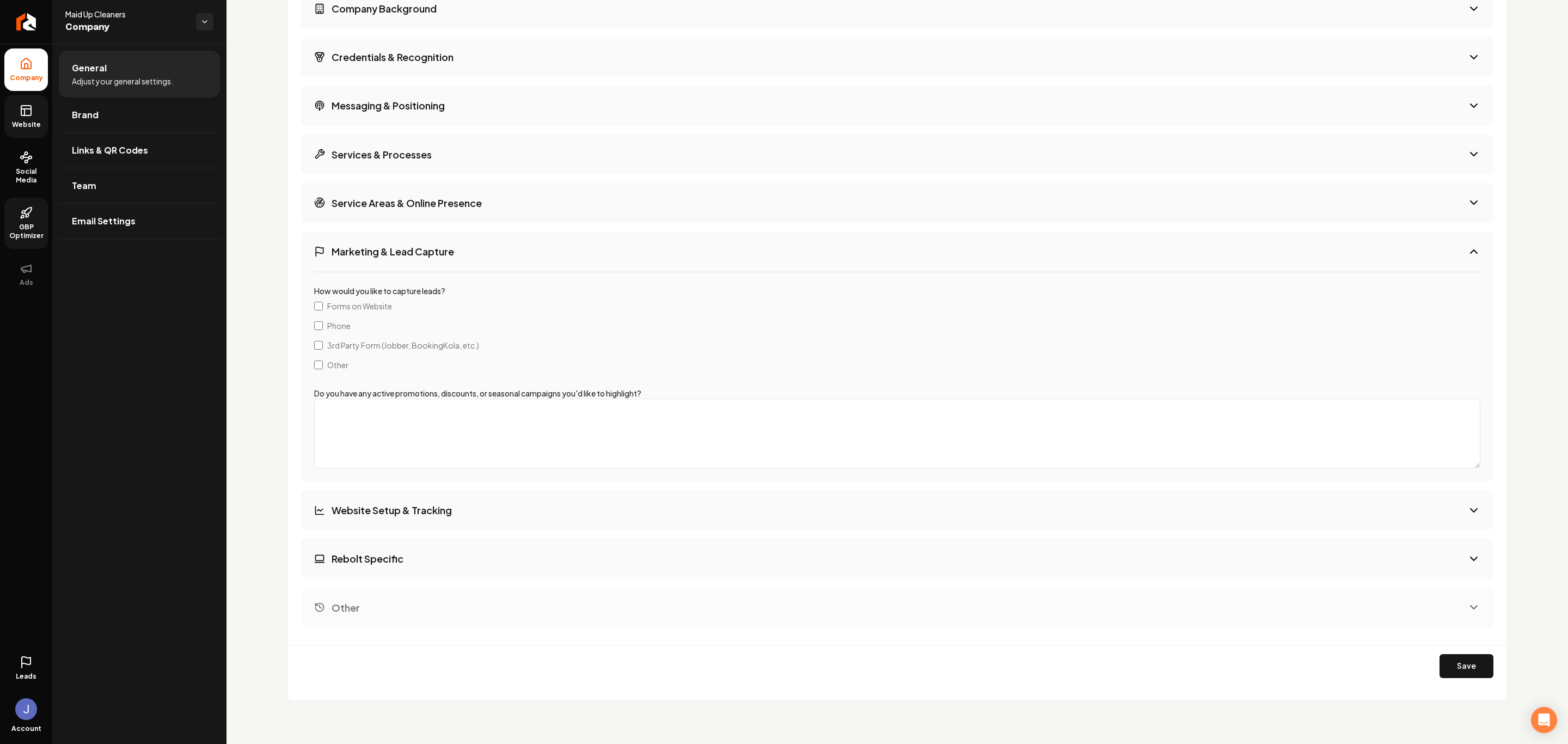
click at [407, 504] on h3 "Website Setup & Tracking" at bounding box center [392, 510] width 121 height 13
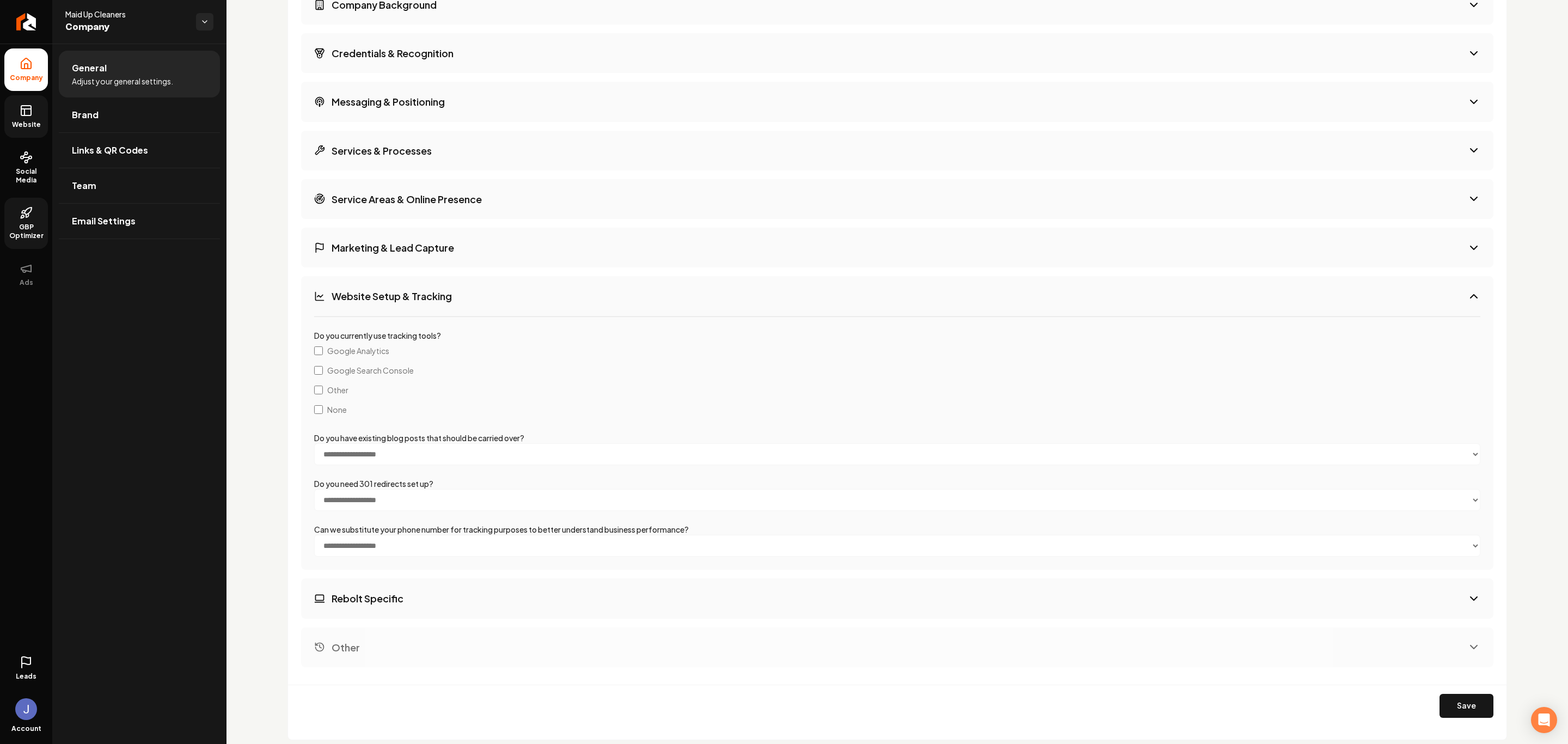
click at [315, 402] on label "None" at bounding box center [897, 410] width 1166 height 19
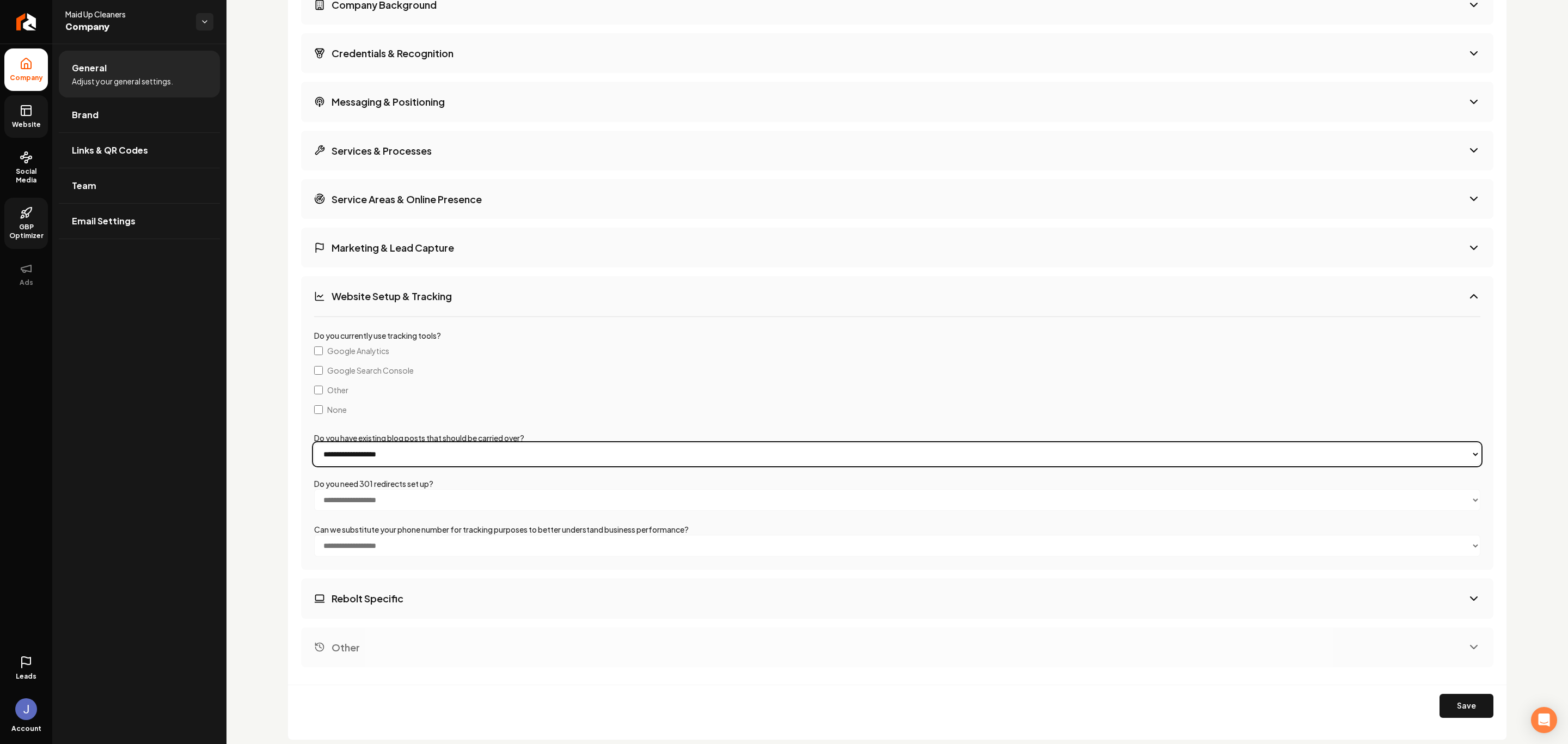
click at [380, 460] on select "**********" at bounding box center [897, 454] width 1166 height 22
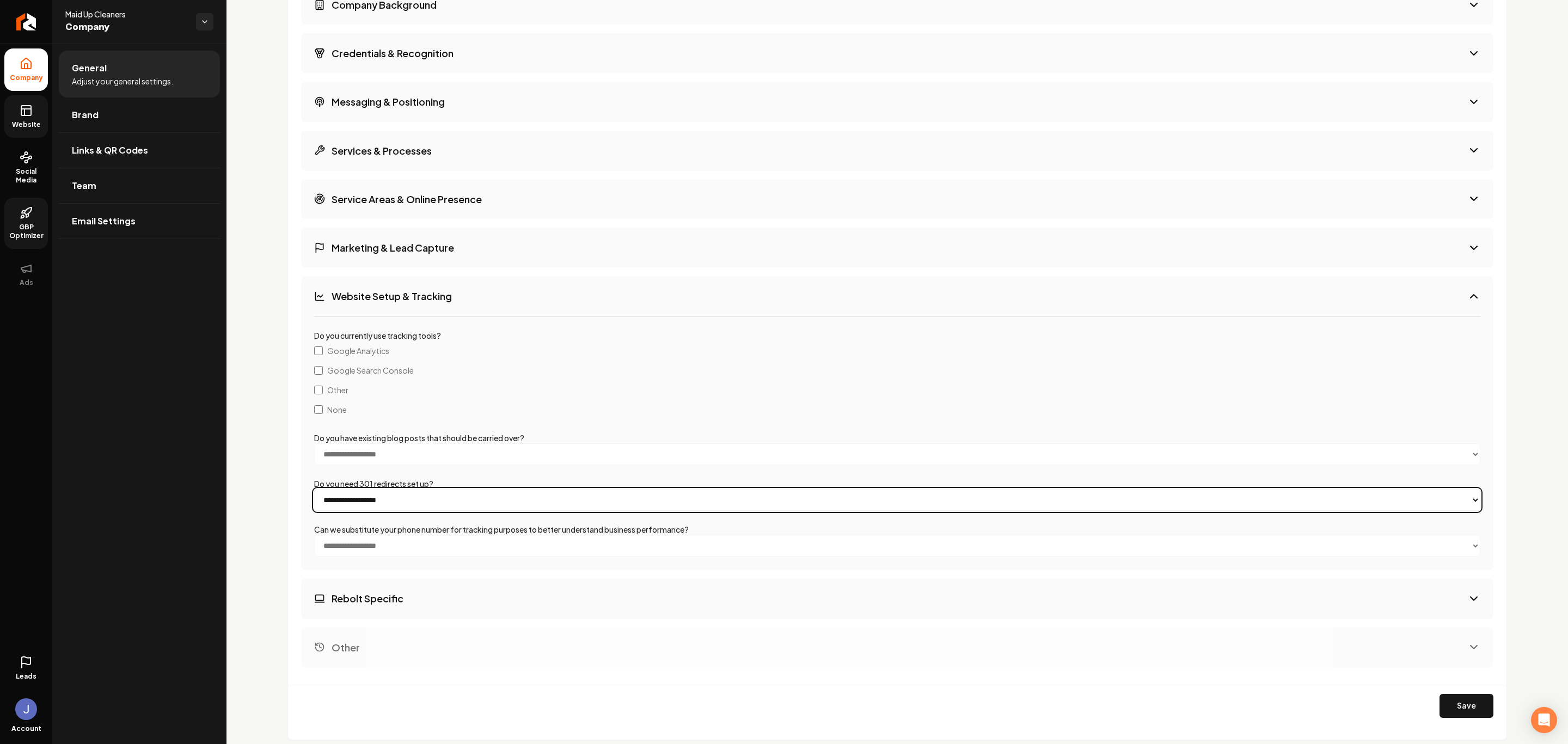
click at [414, 499] on select "**********" at bounding box center [897, 500] width 1166 height 22
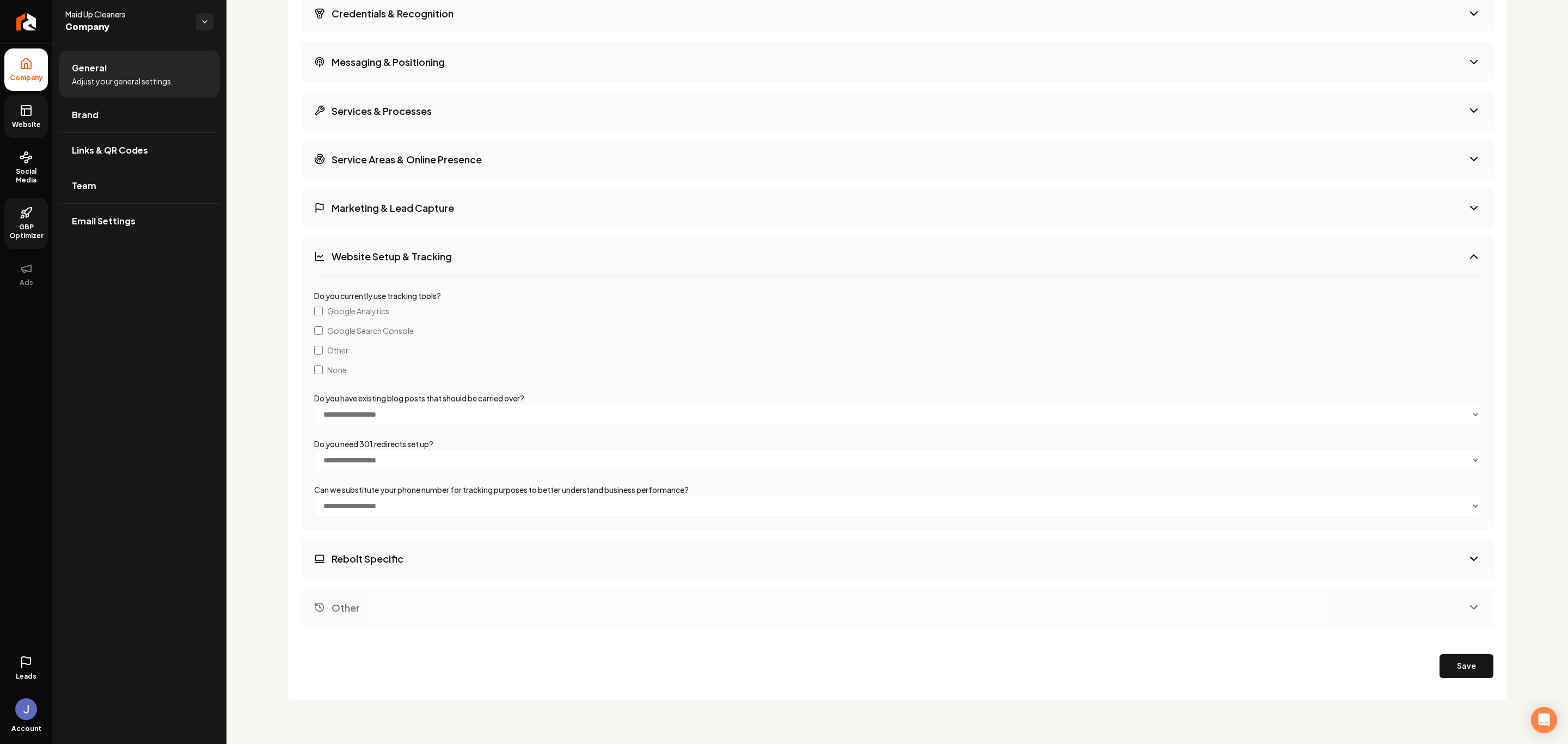
click at [427, 551] on button "Rebolt Specific" at bounding box center [897, 558] width 1192 height 40
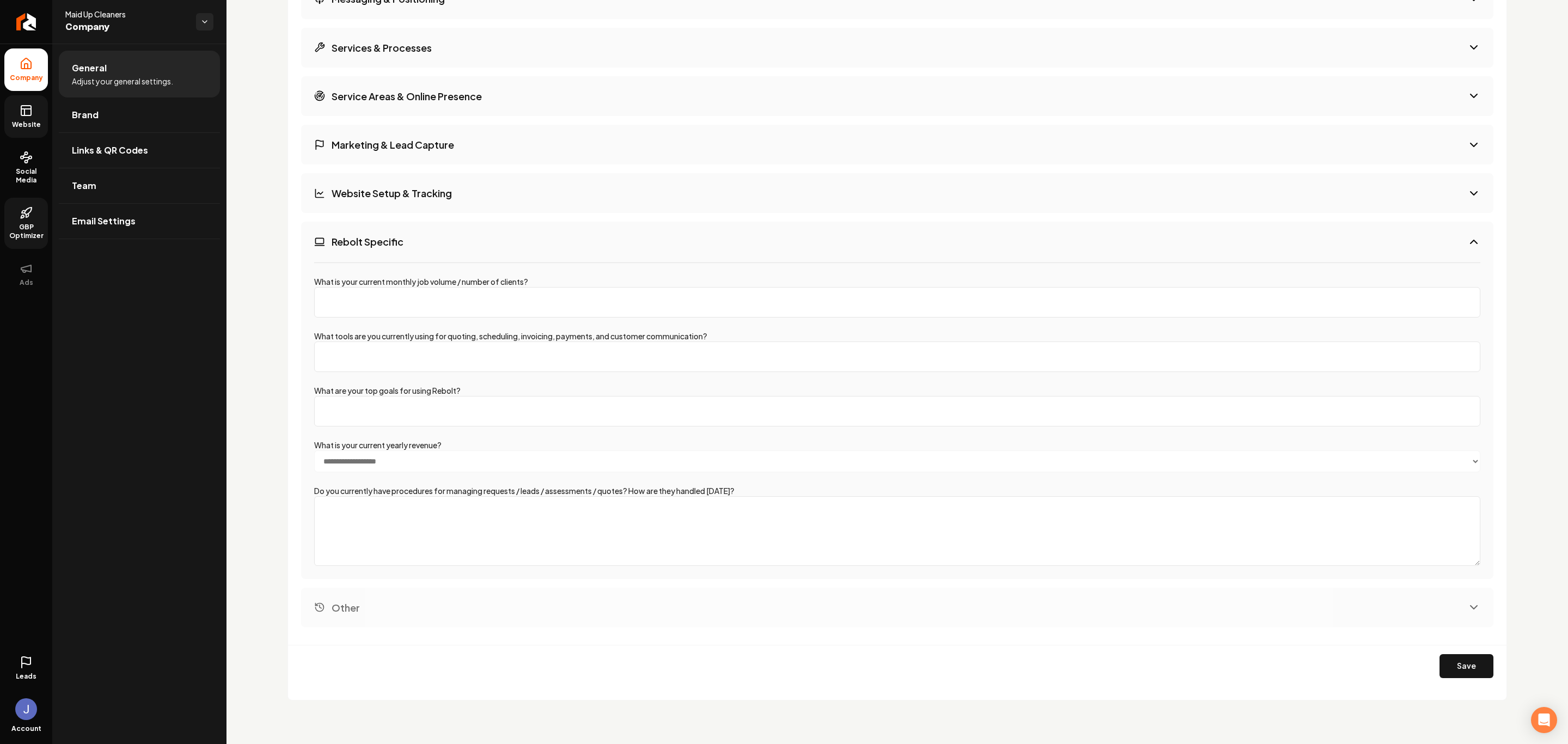
drag, startPoint x: 1431, startPoint y: 660, endPoint x: 1403, endPoint y: 665, distance: 28.4
click at [1440, 660] on button "Save" at bounding box center [1466, 665] width 54 height 24
click at [110, 114] on link "Brand" at bounding box center [139, 114] width 161 height 35
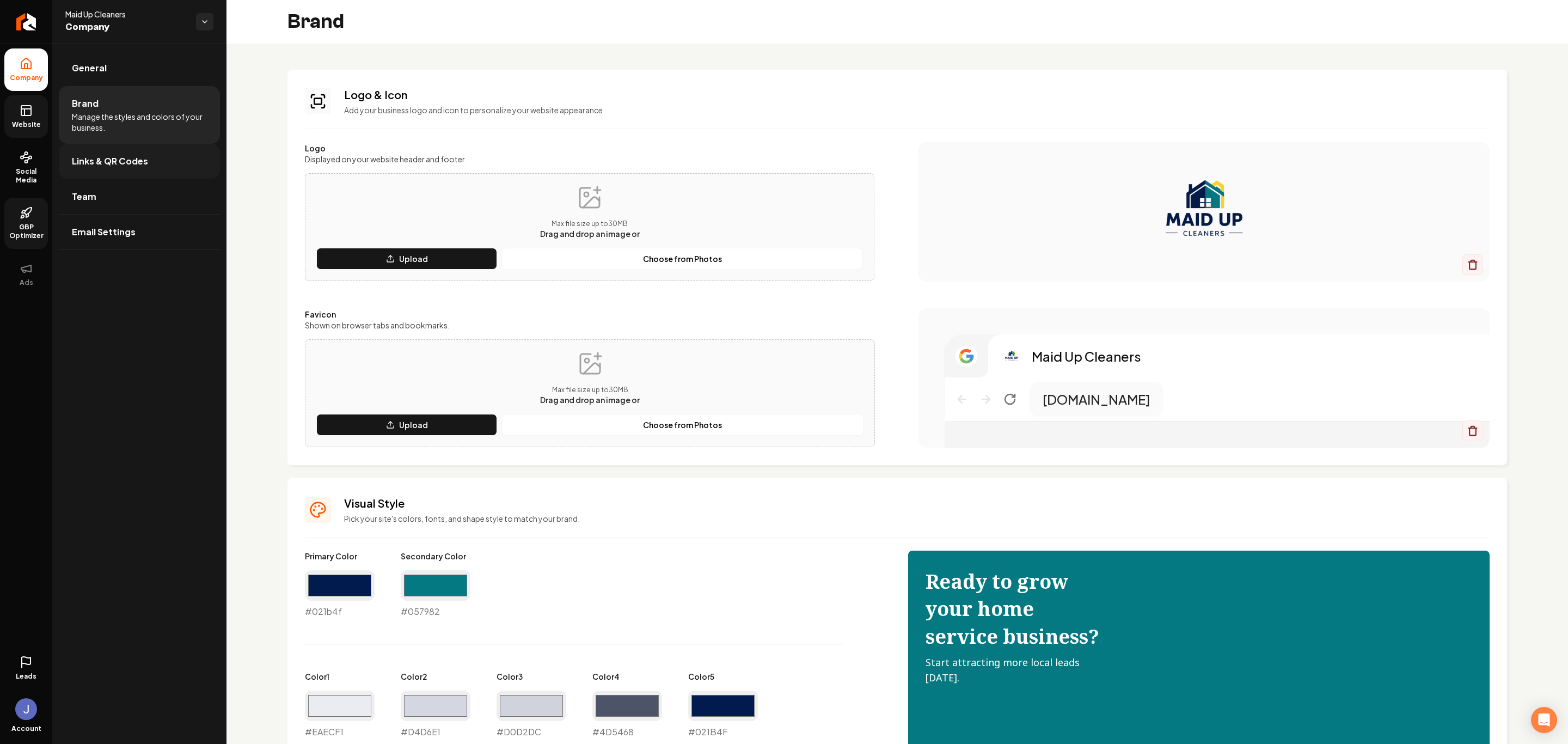
click at [131, 172] on link "Links & QR Codes" at bounding box center [139, 161] width 161 height 35
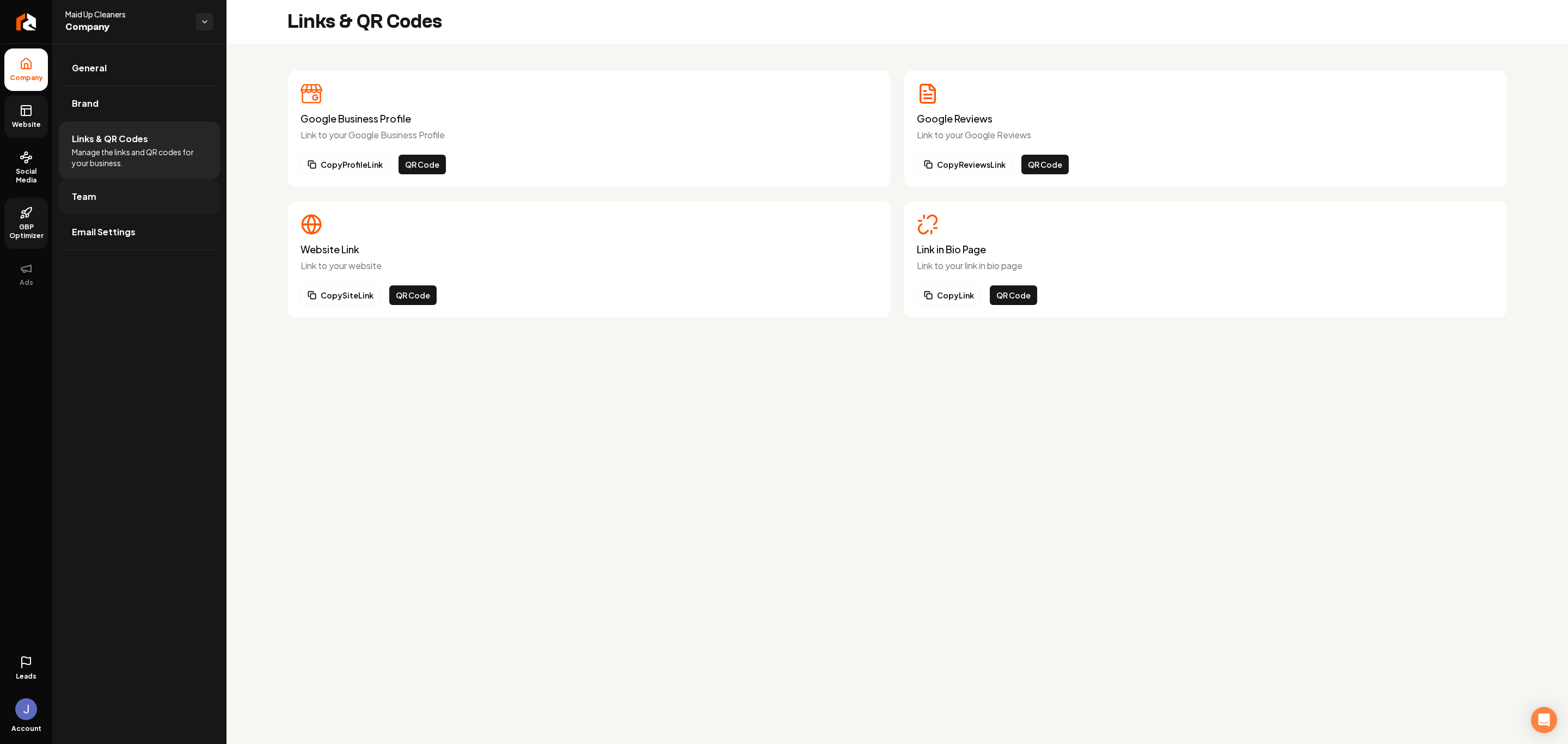
click at [120, 198] on link "Team" at bounding box center [139, 196] width 161 height 35
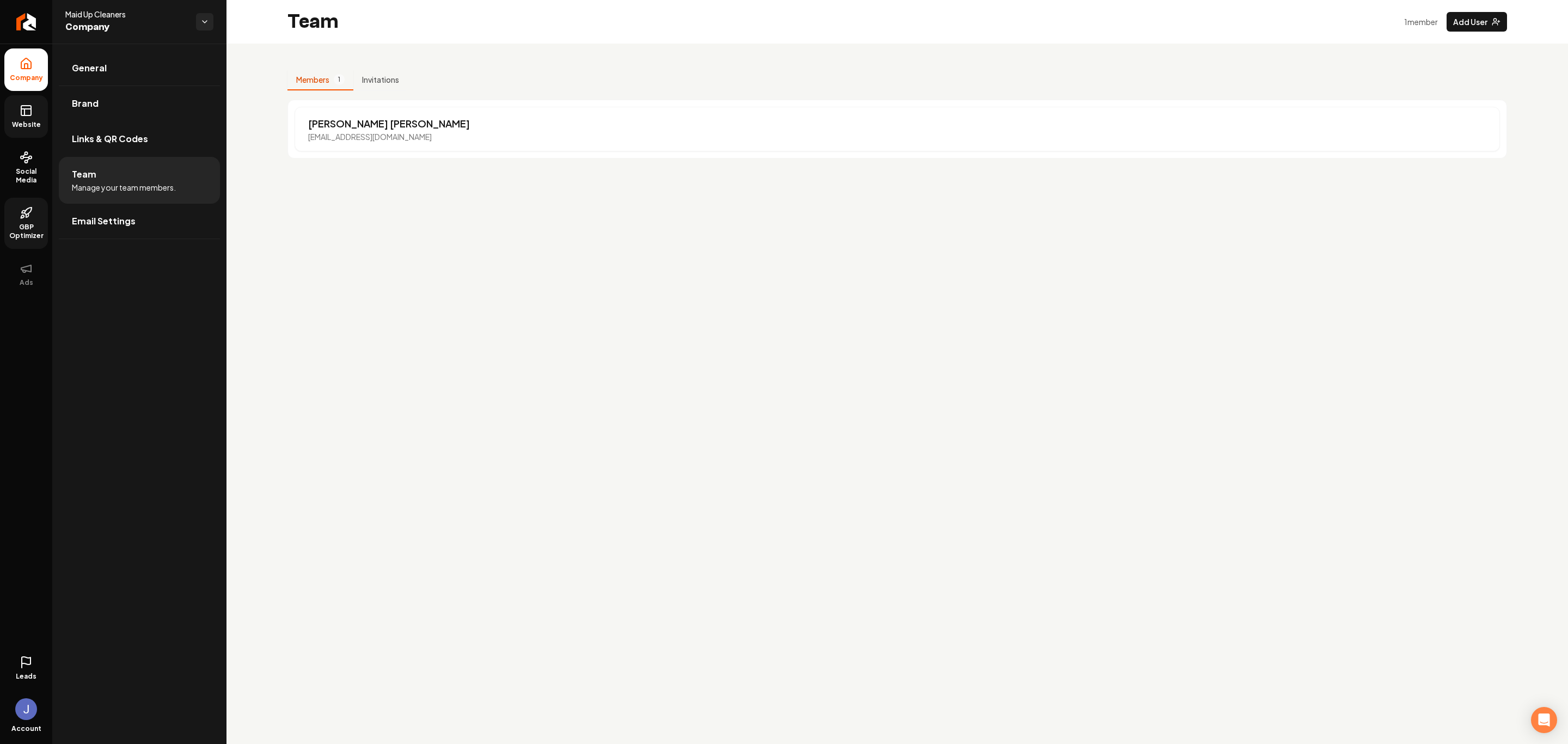
click at [22, 121] on span "Website" at bounding box center [27, 125] width 38 height 9
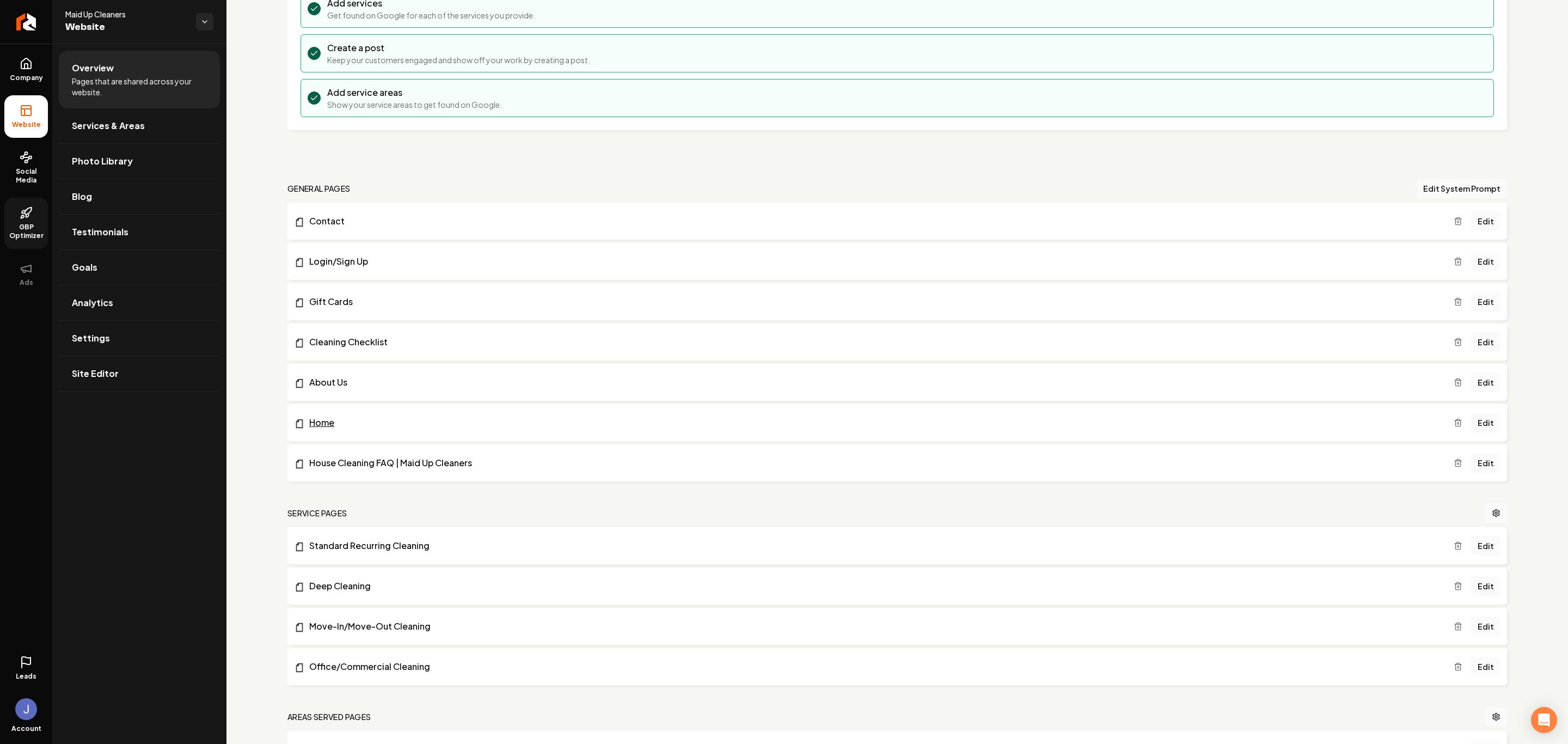
scroll to position [163, 0]
click at [1475, 428] on link "Edit" at bounding box center [1486, 421] width 29 height 19
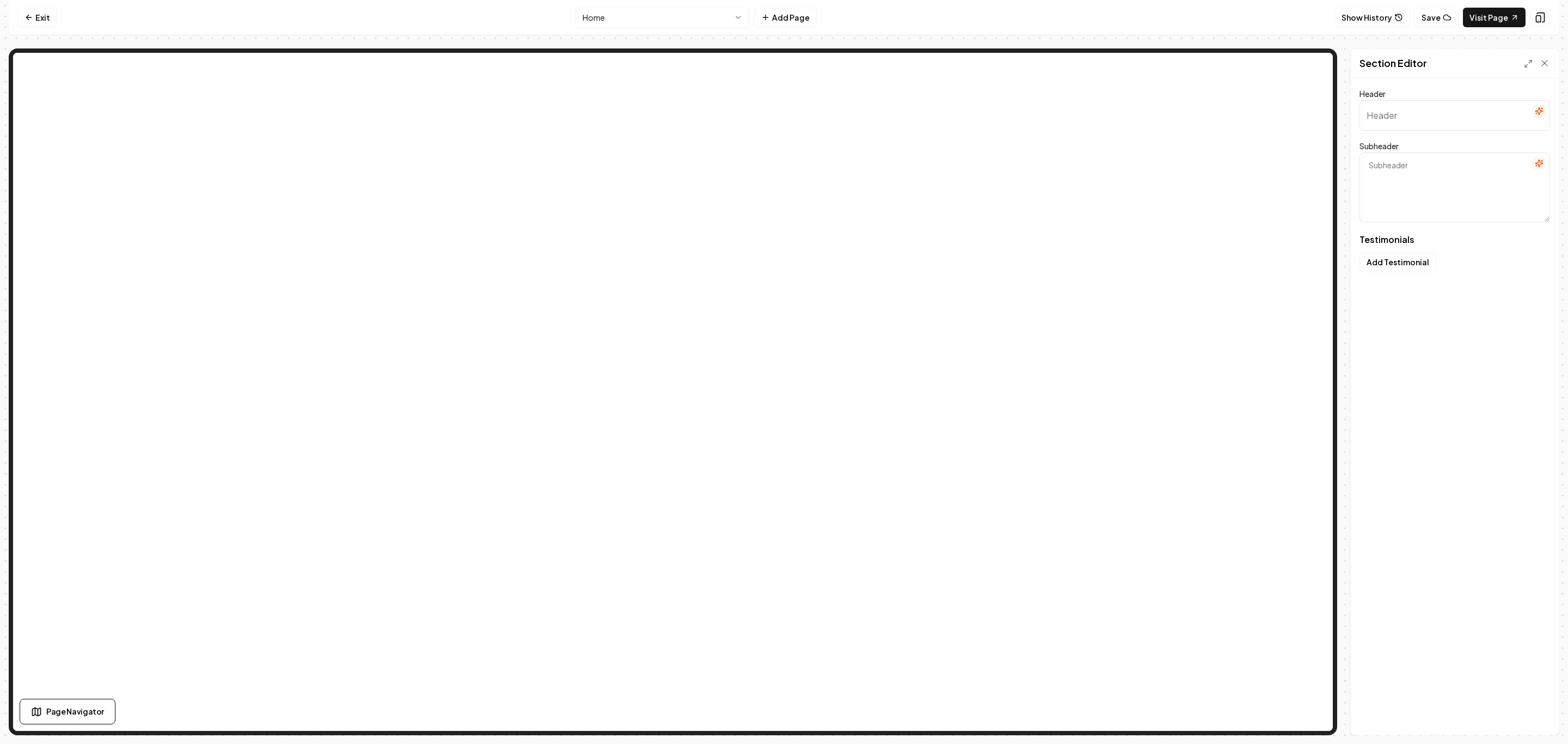
type input "Here's what they're saying..."
type textarea "A closer look at their success stories"
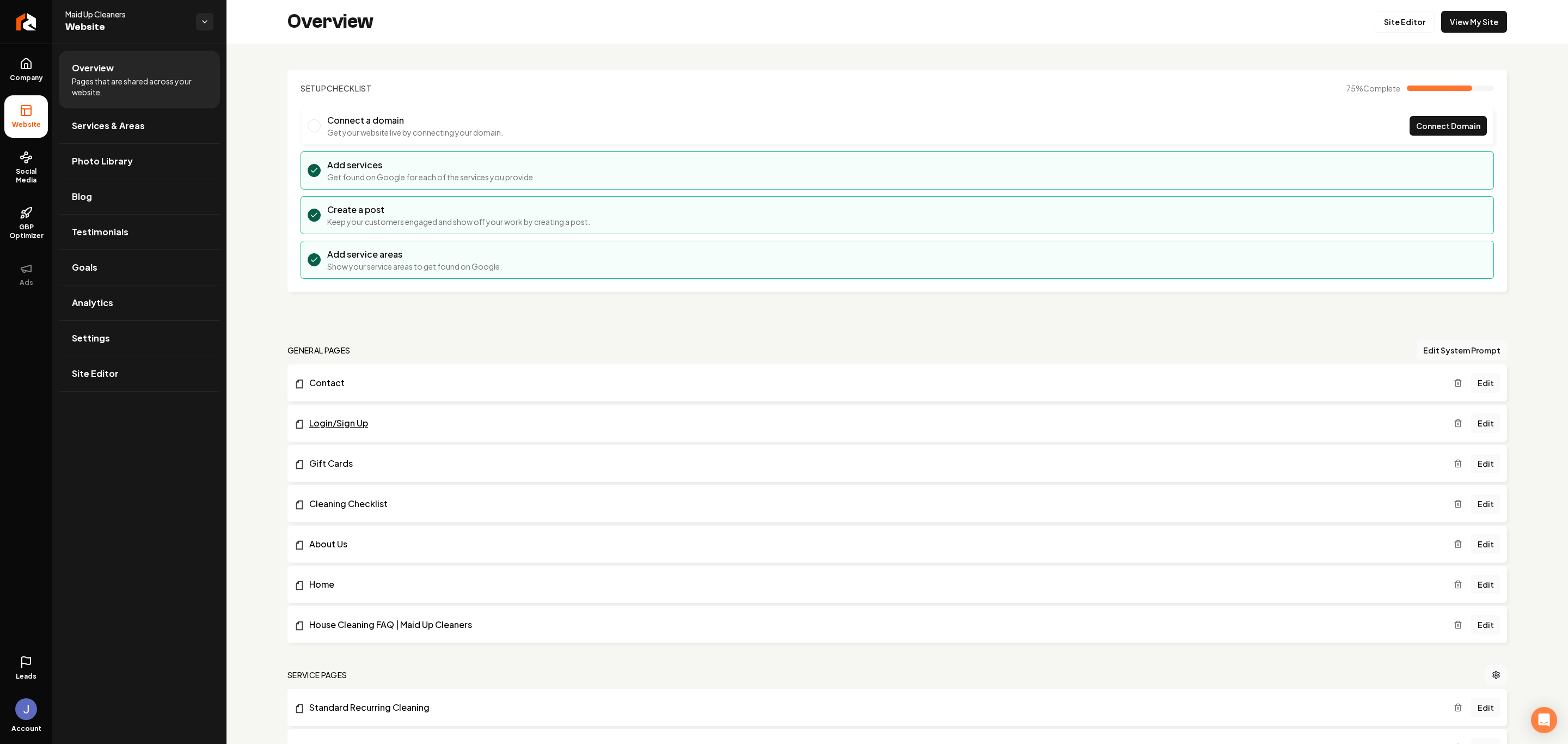
scroll to position [82, 0]
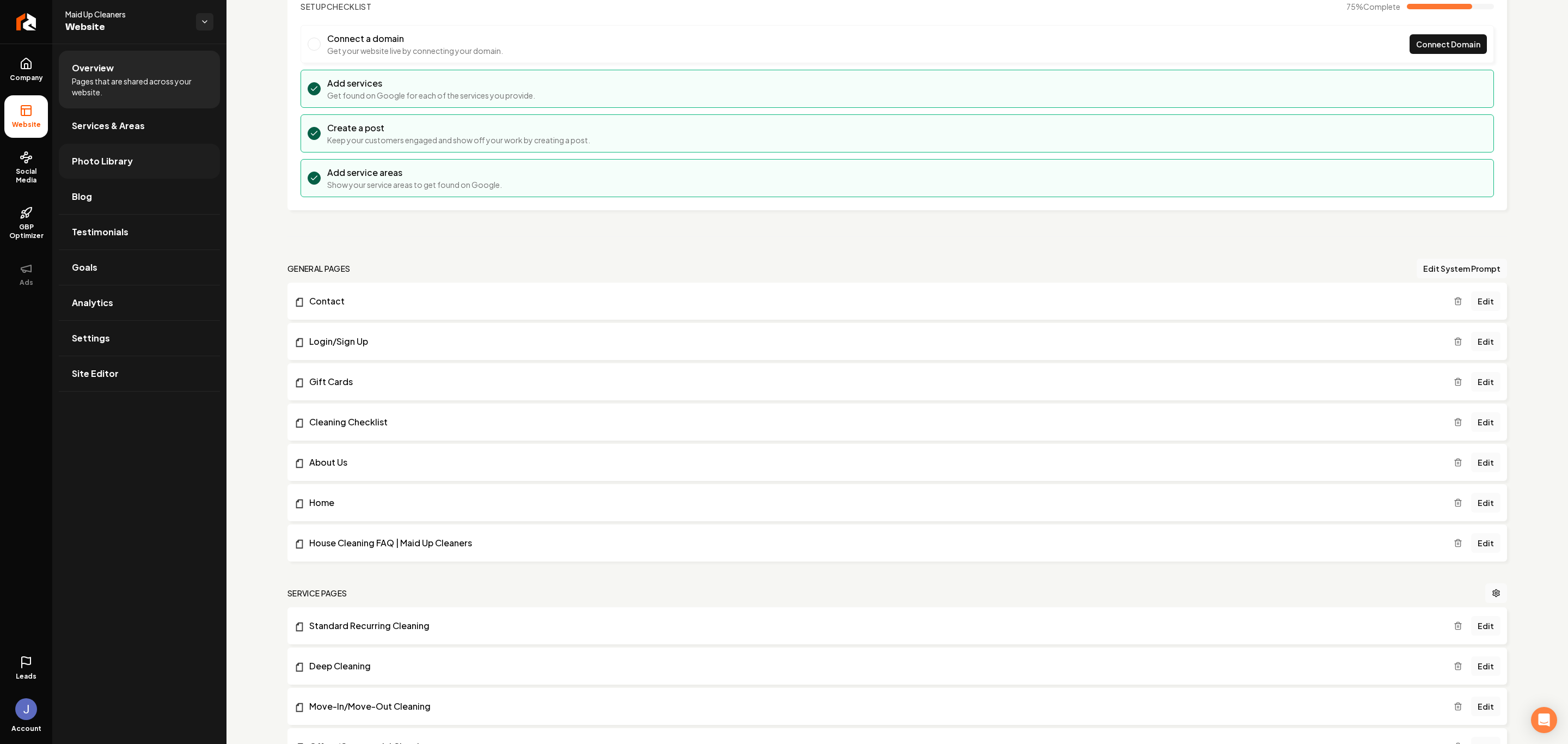
click at [127, 155] on span "Photo Library" at bounding box center [102, 161] width 61 height 13
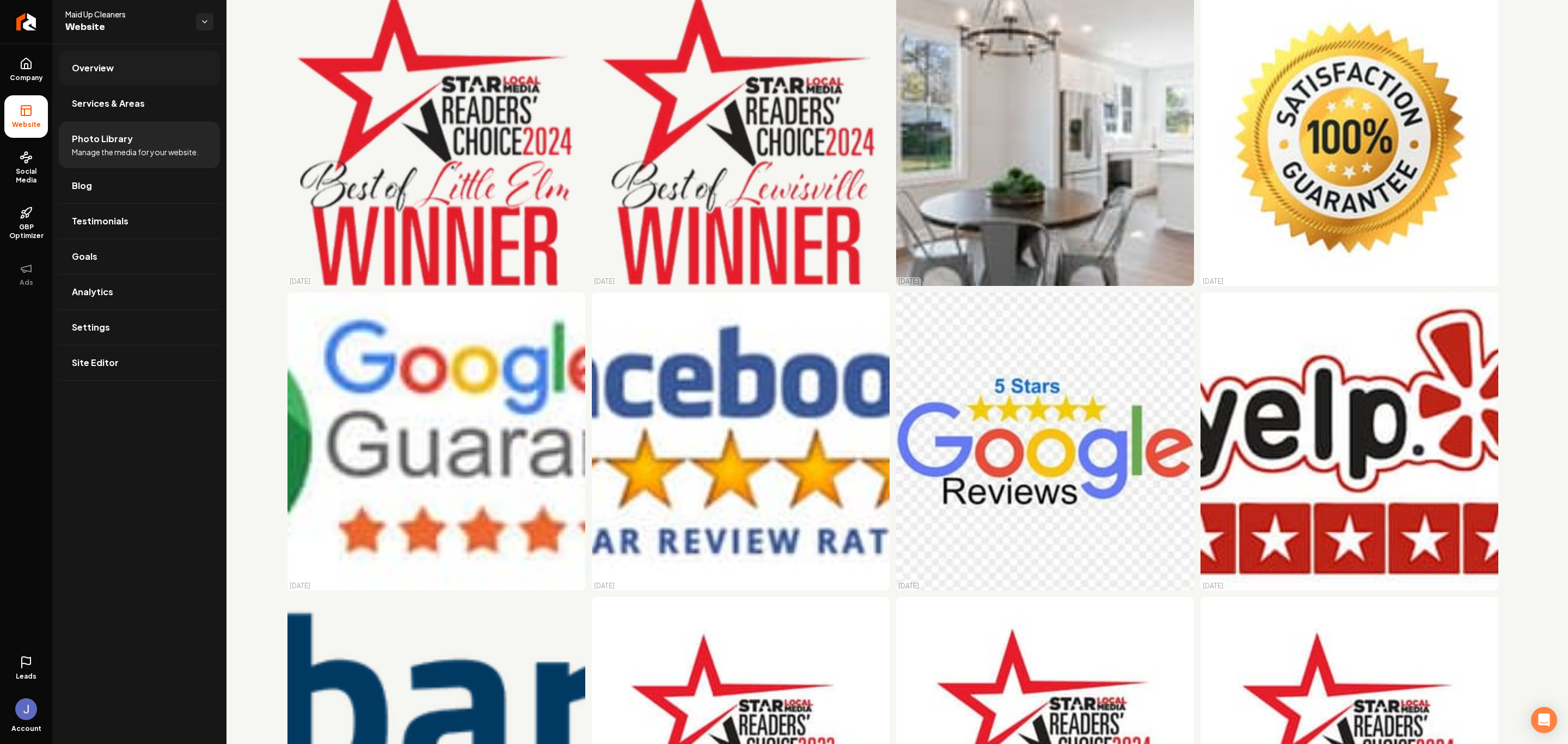
click at [101, 65] on span "Overview" at bounding box center [93, 68] width 42 height 13
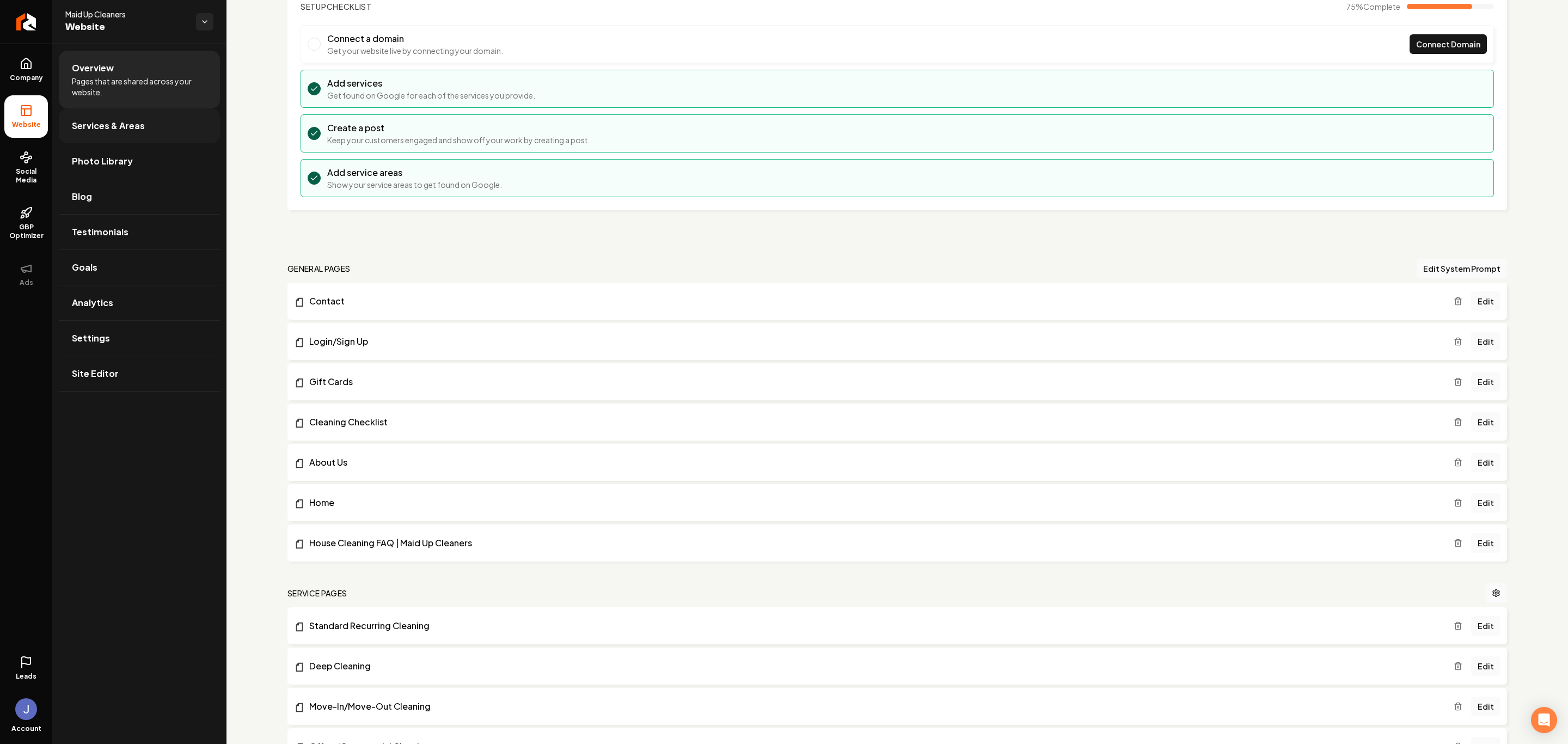
click at [115, 122] on span "Services & Areas" at bounding box center [108, 125] width 73 height 13
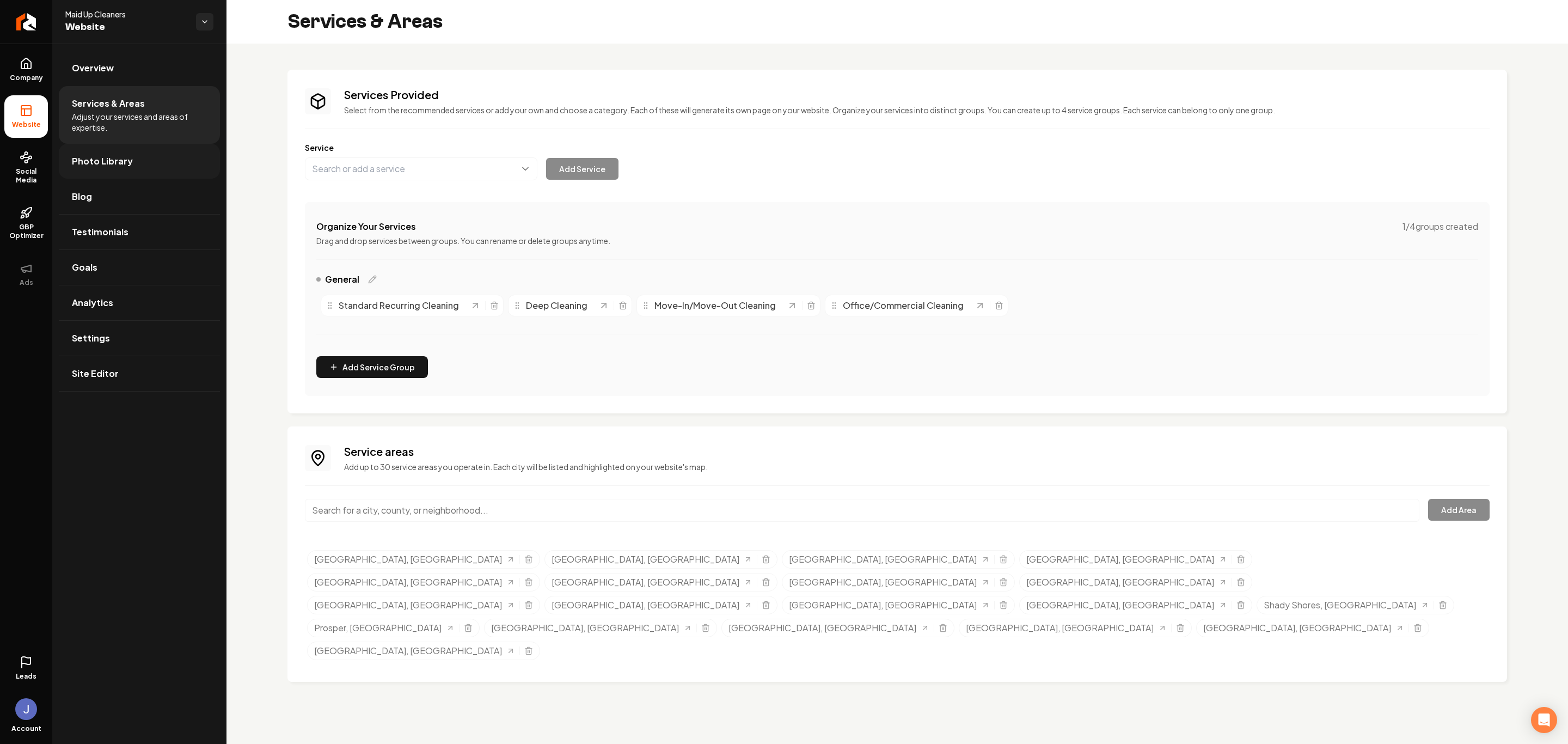
click at [113, 158] on span "Photo Library" at bounding box center [102, 161] width 61 height 13
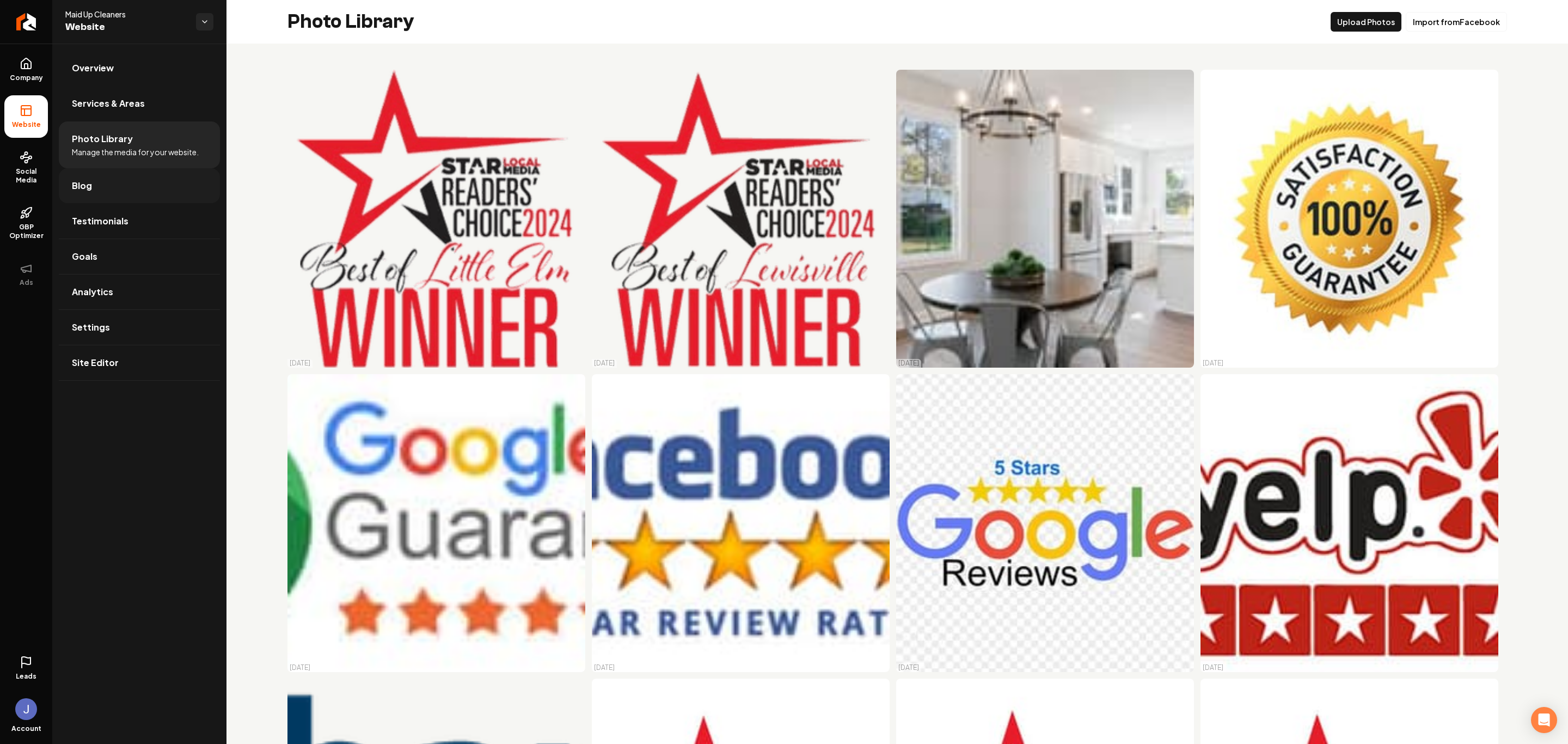
click at [111, 194] on link "Blog" at bounding box center [139, 185] width 161 height 35
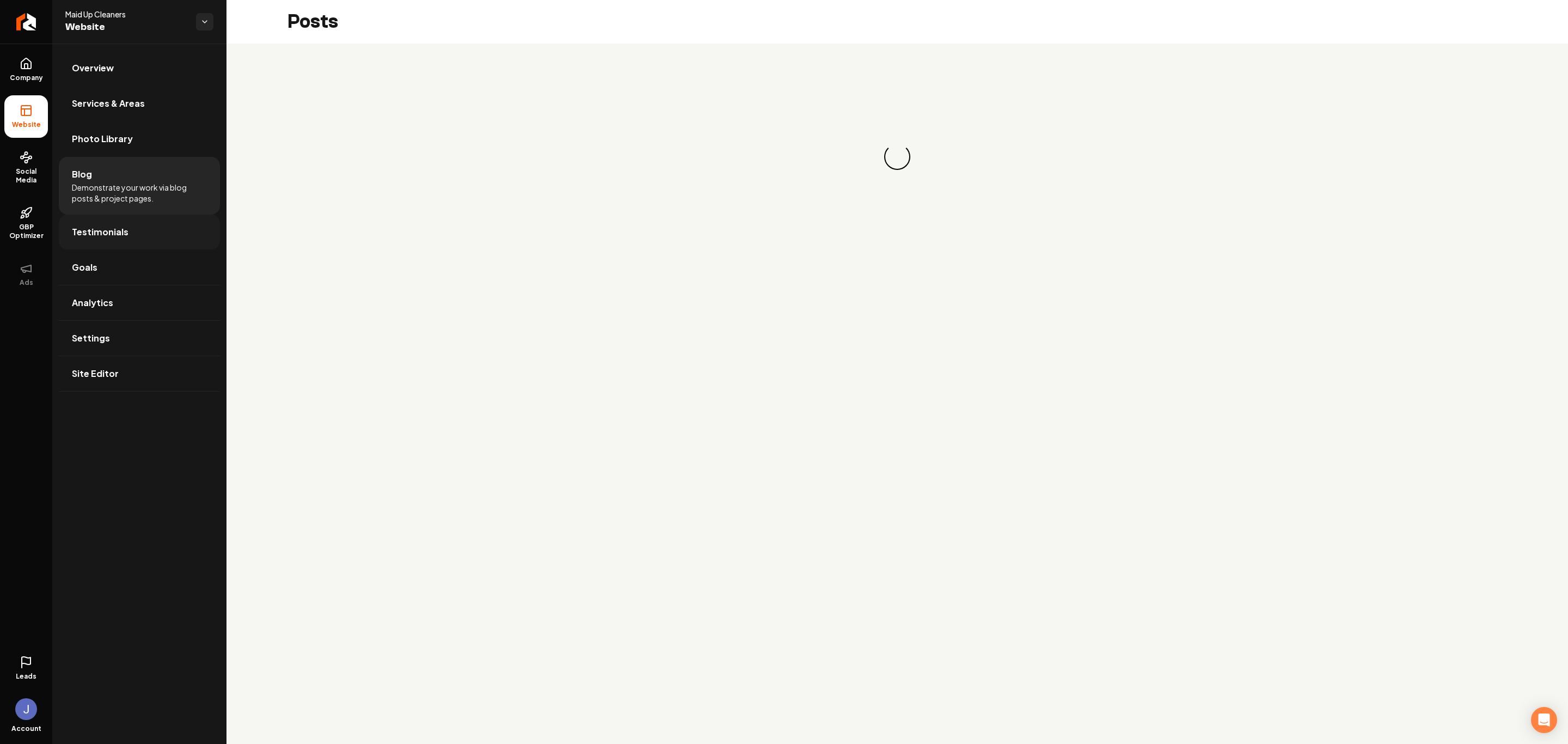
click at [118, 227] on span "Testimonials" at bounding box center [100, 231] width 57 height 13
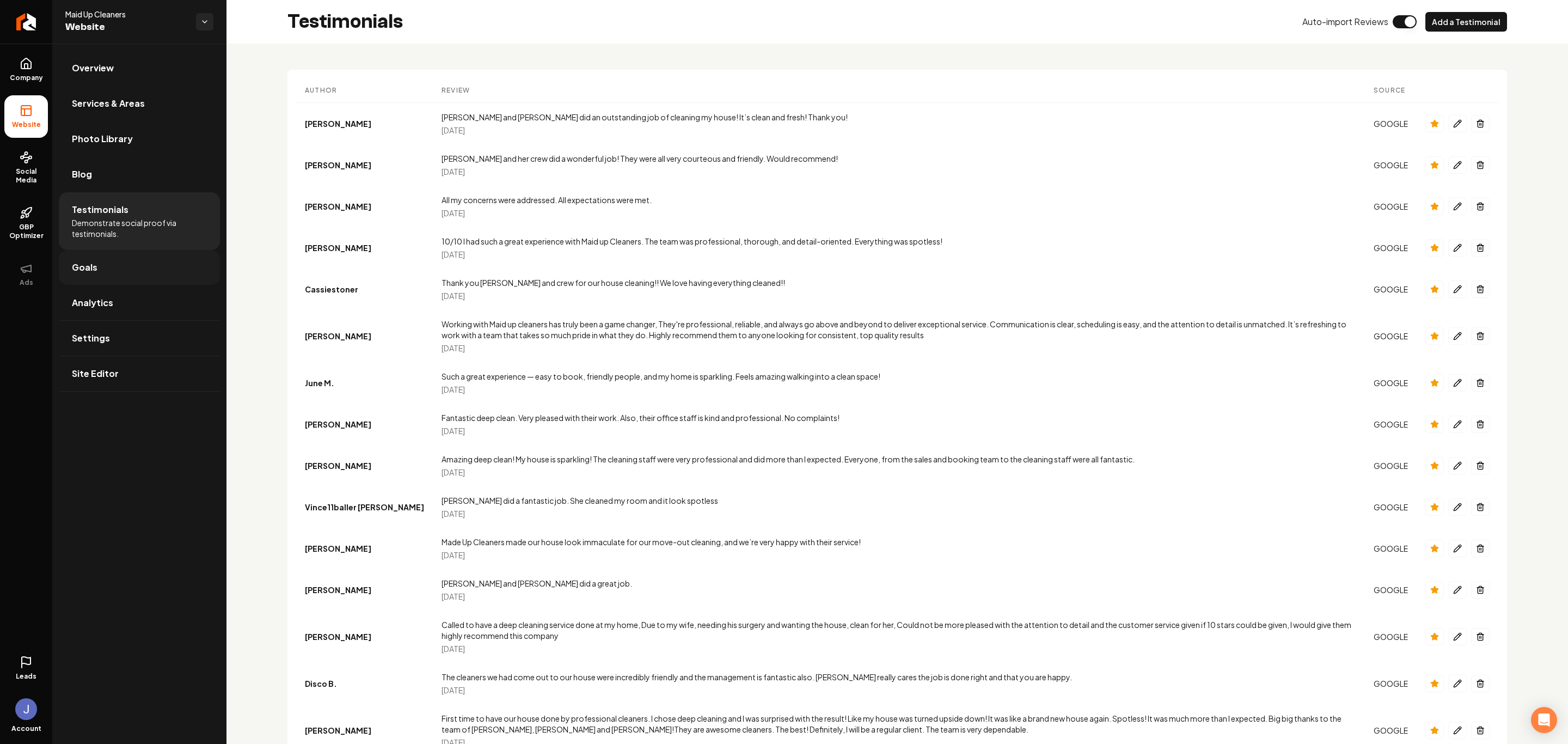
click at [114, 271] on link "Goals" at bounding box center [139, 267] width 161 height 35
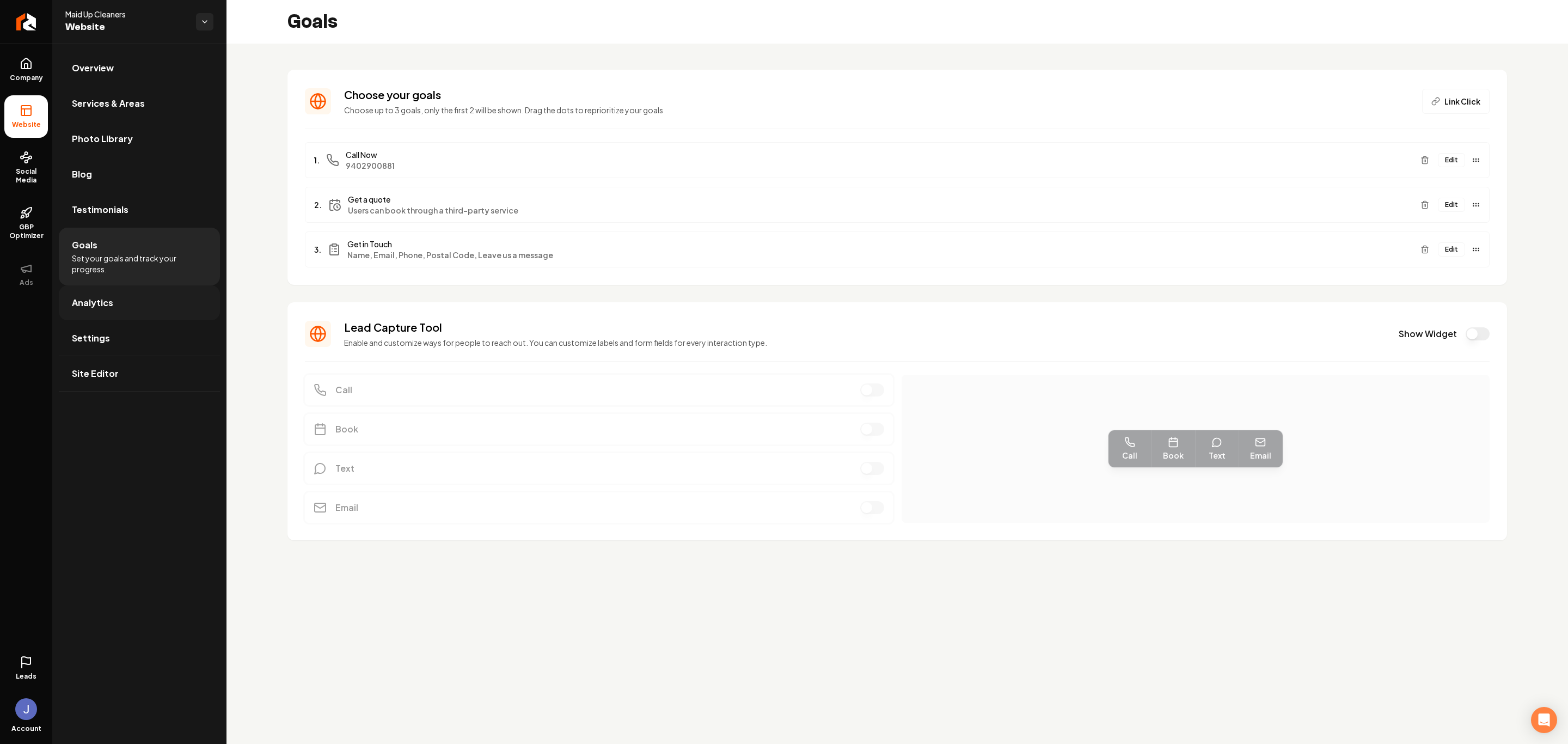
click at [130, 314] on link "Analytics" at bounding box center [139, 303] width 161 height 35
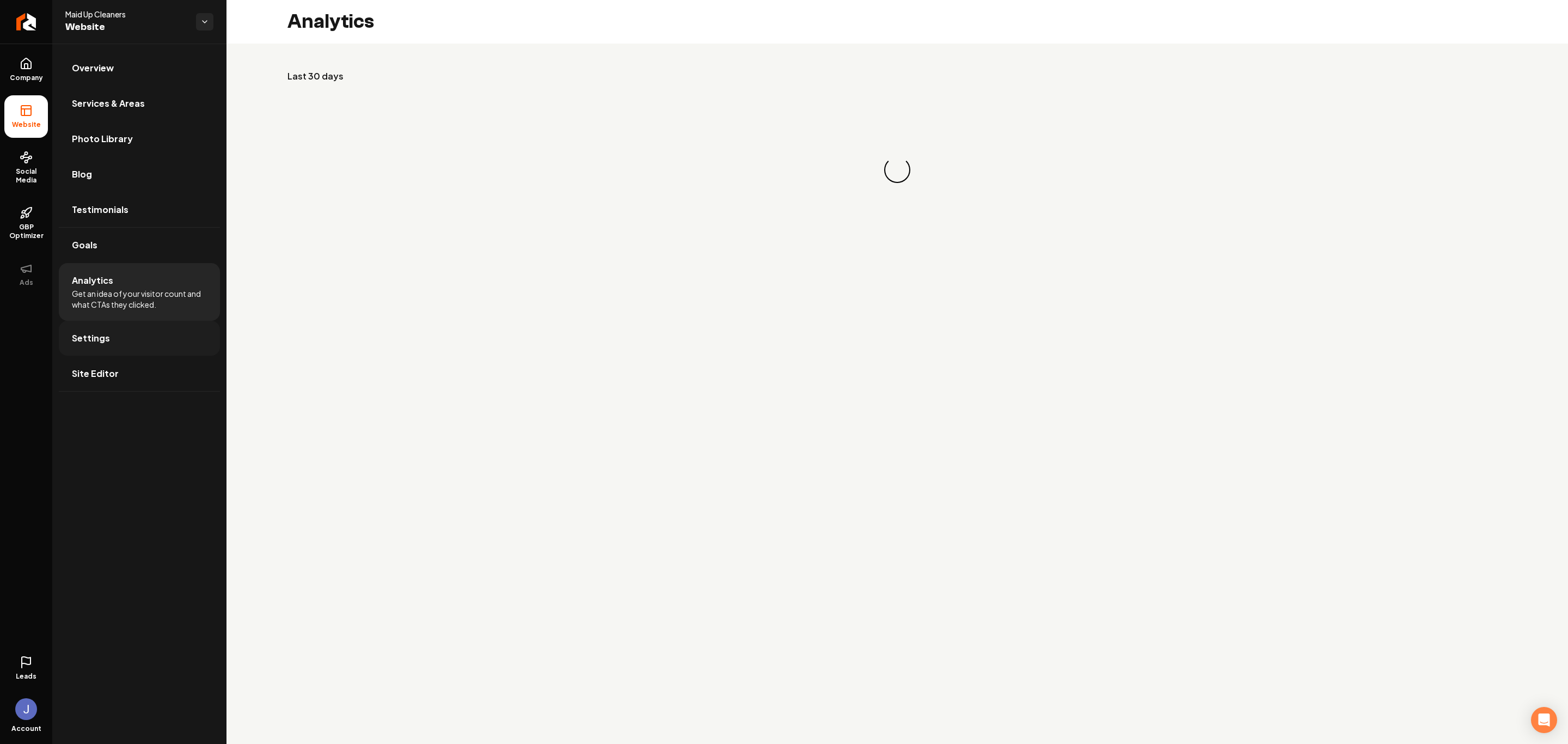
click at [128, 340] on link "Settings" at bounding box center [139, 338] width 161 height 35
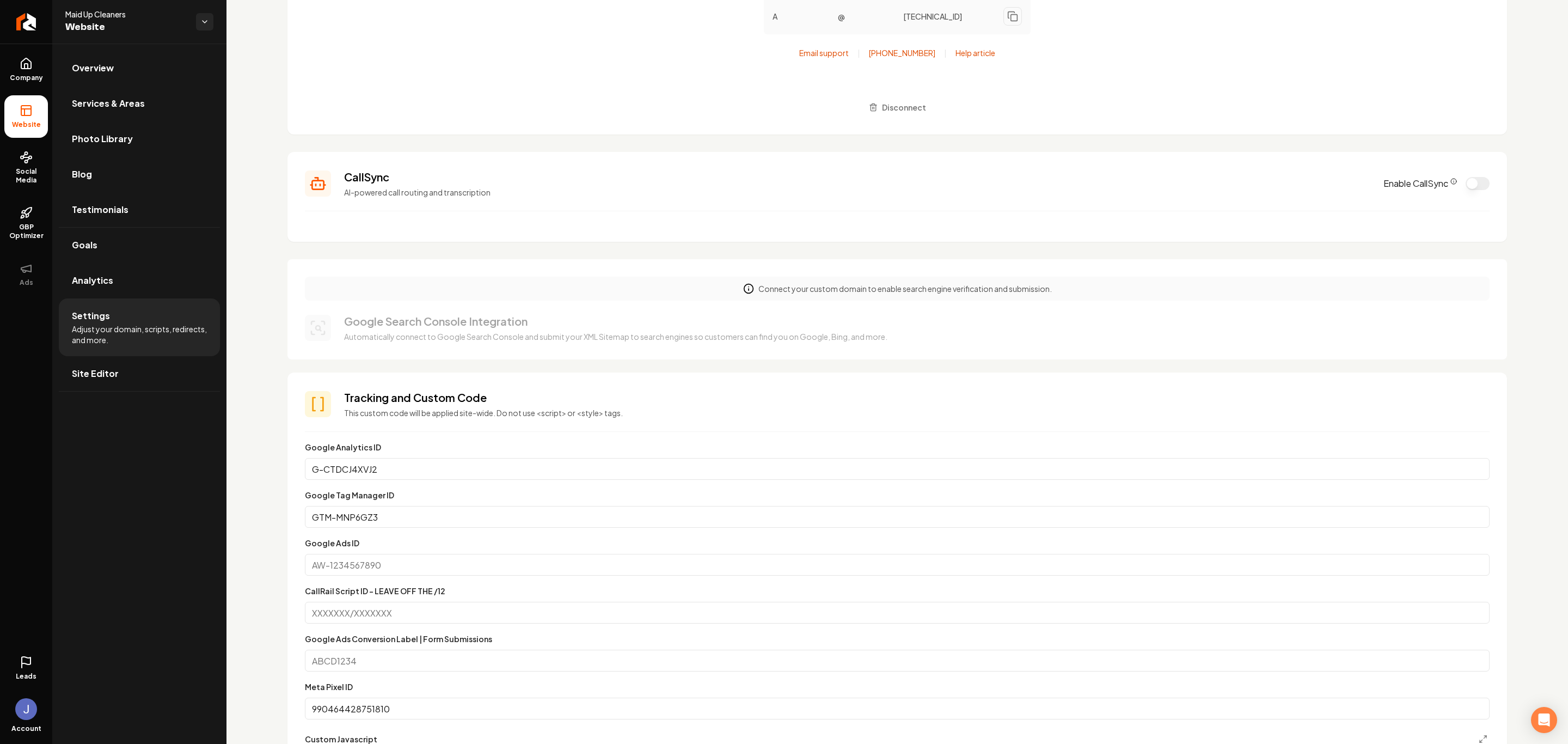
scroll to position [572, 0]
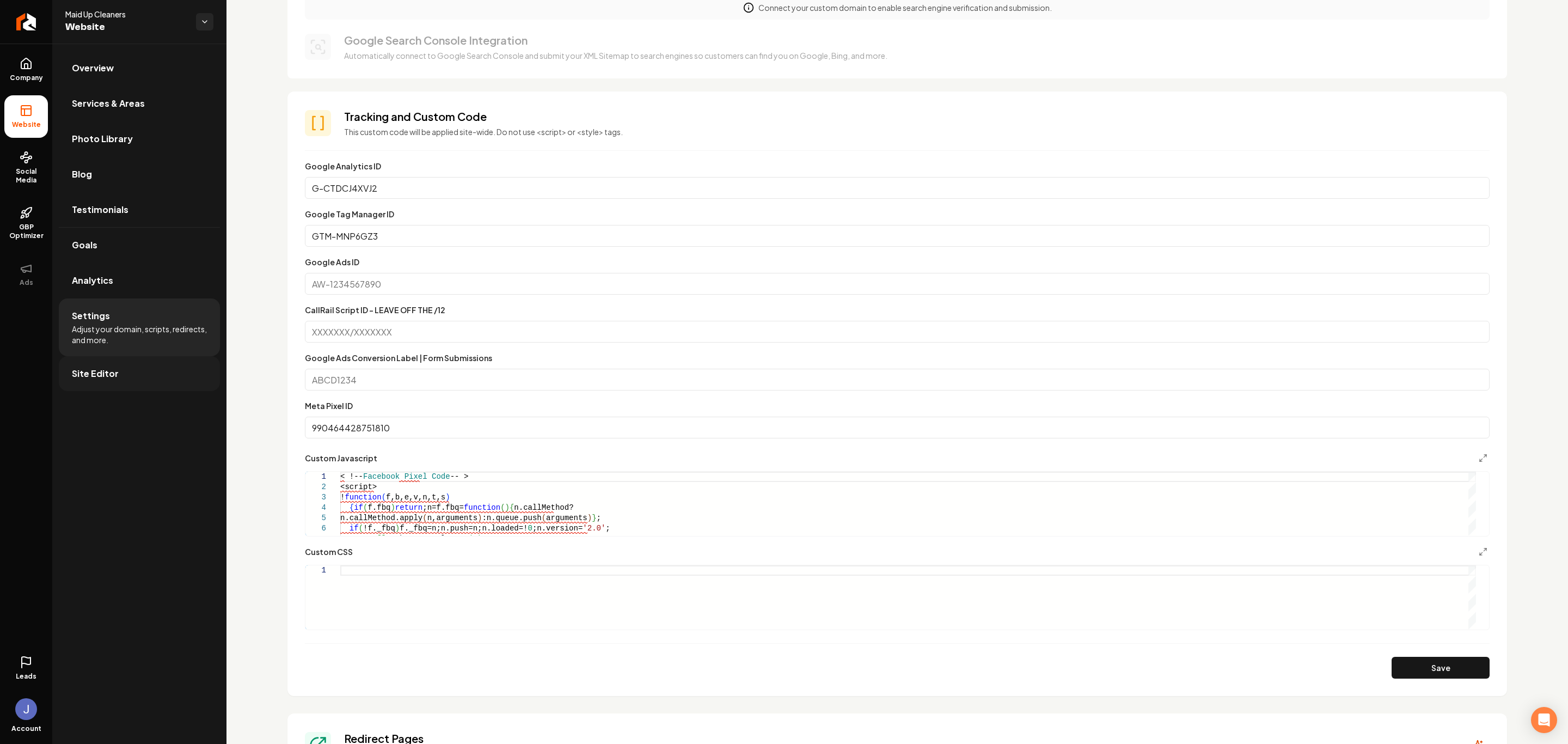
click at [135, 371] on link "Site Editor" at bounding box center [139, 373] width 161 height 35
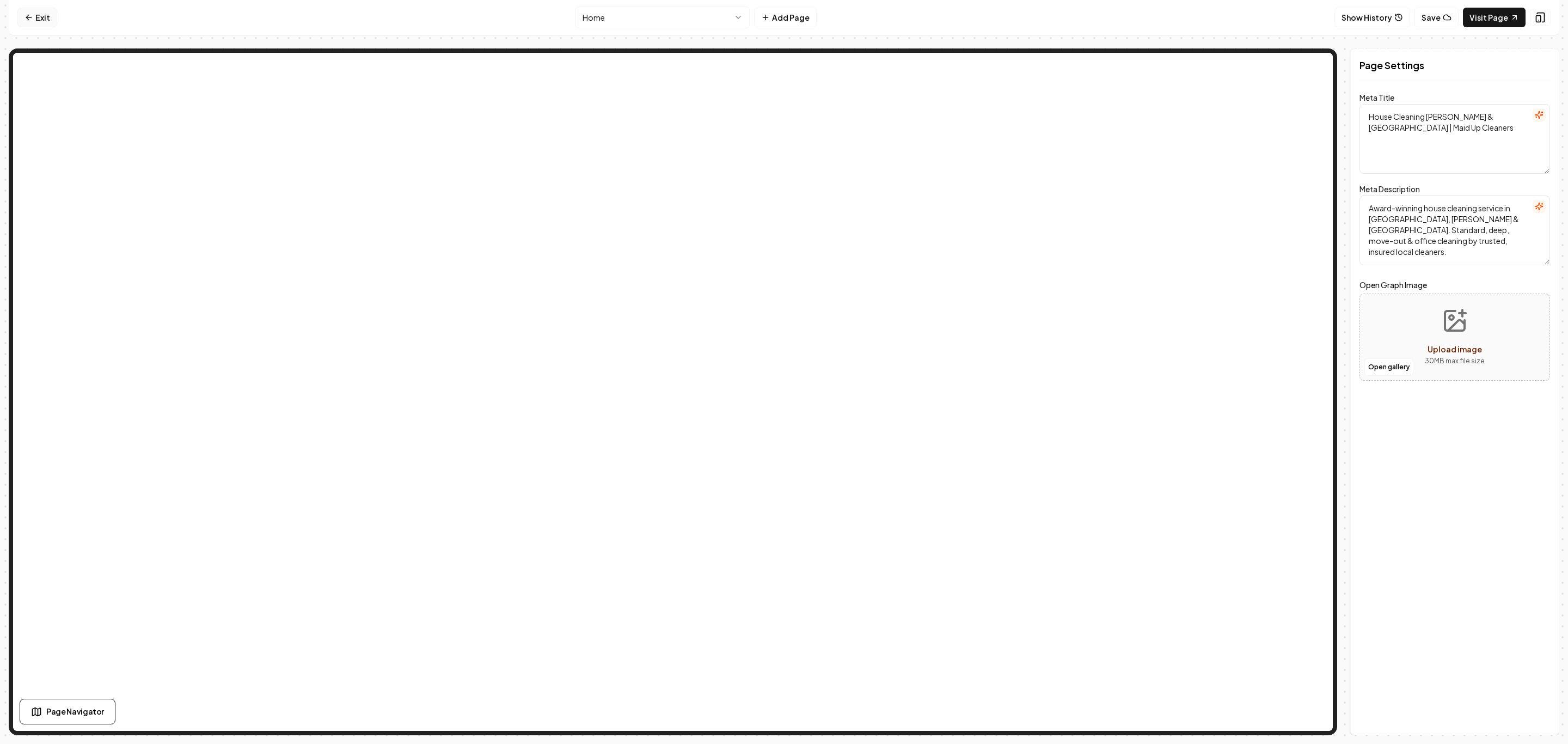
click at [31, 13] on icon at bounding box center [29, 17] width 9 height 9
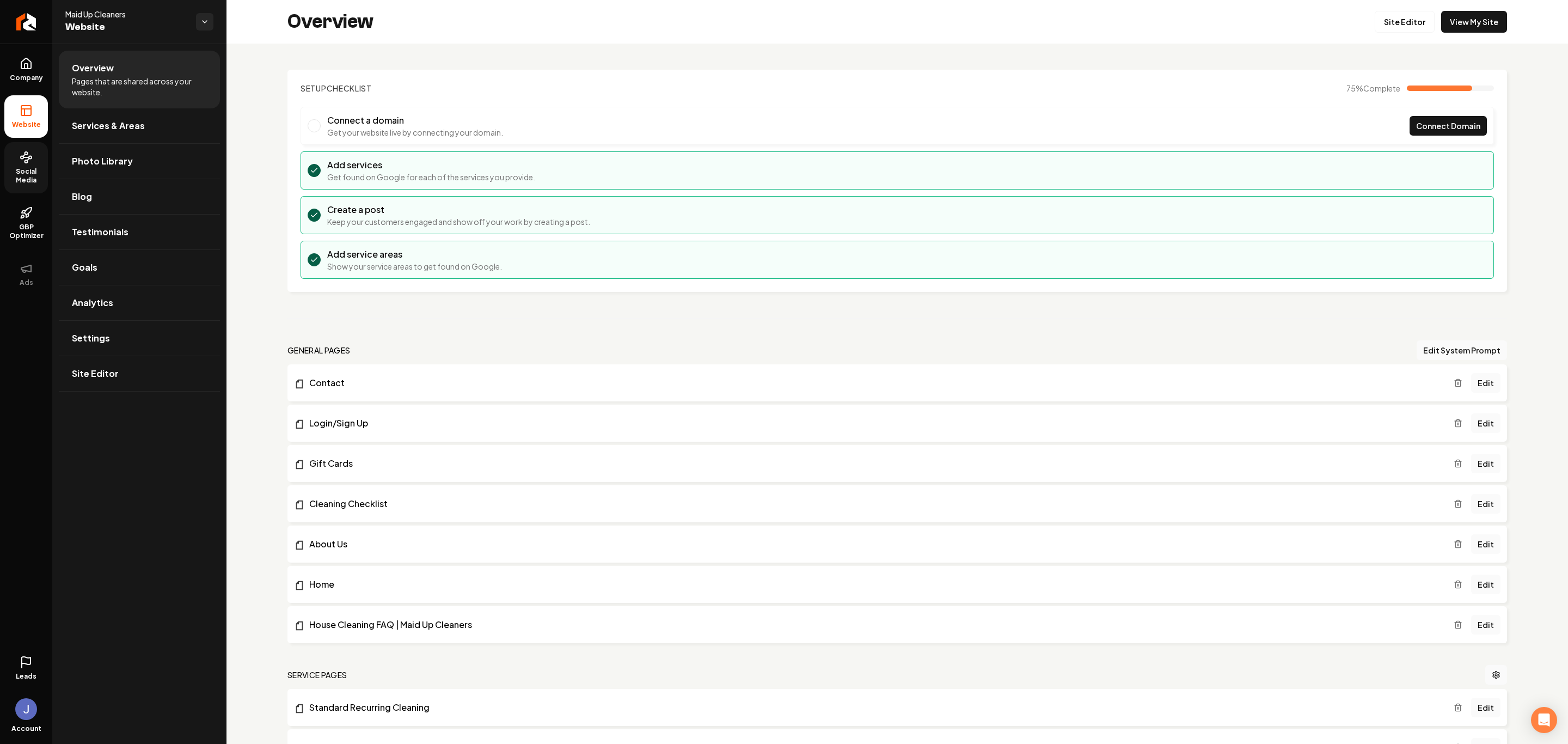
click at [22, 165] on link "Social Media" at bounding box center [26, 167] width 44 height 51
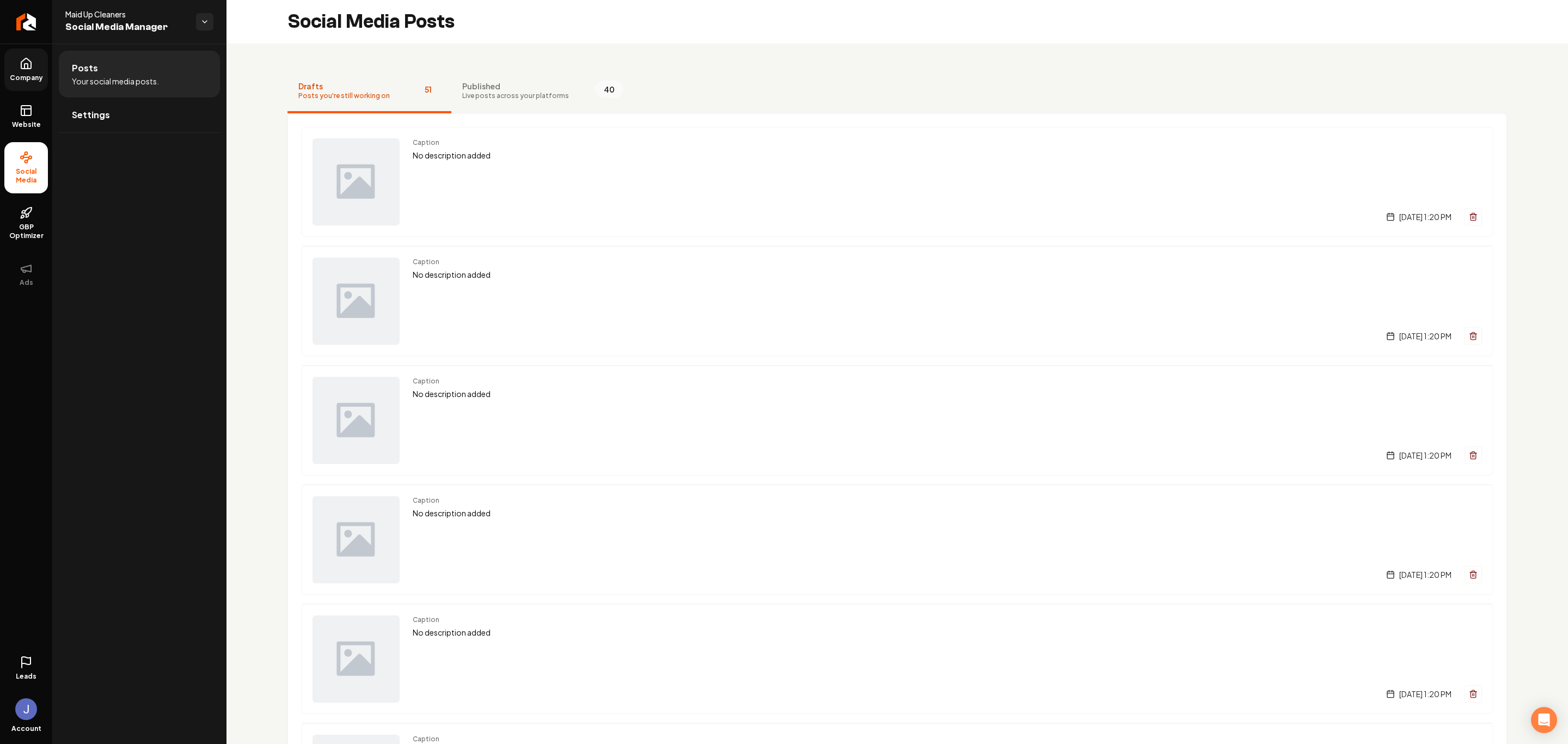
click at [22, 62] on icon at bounding box center [26, 63] width 10 height 10
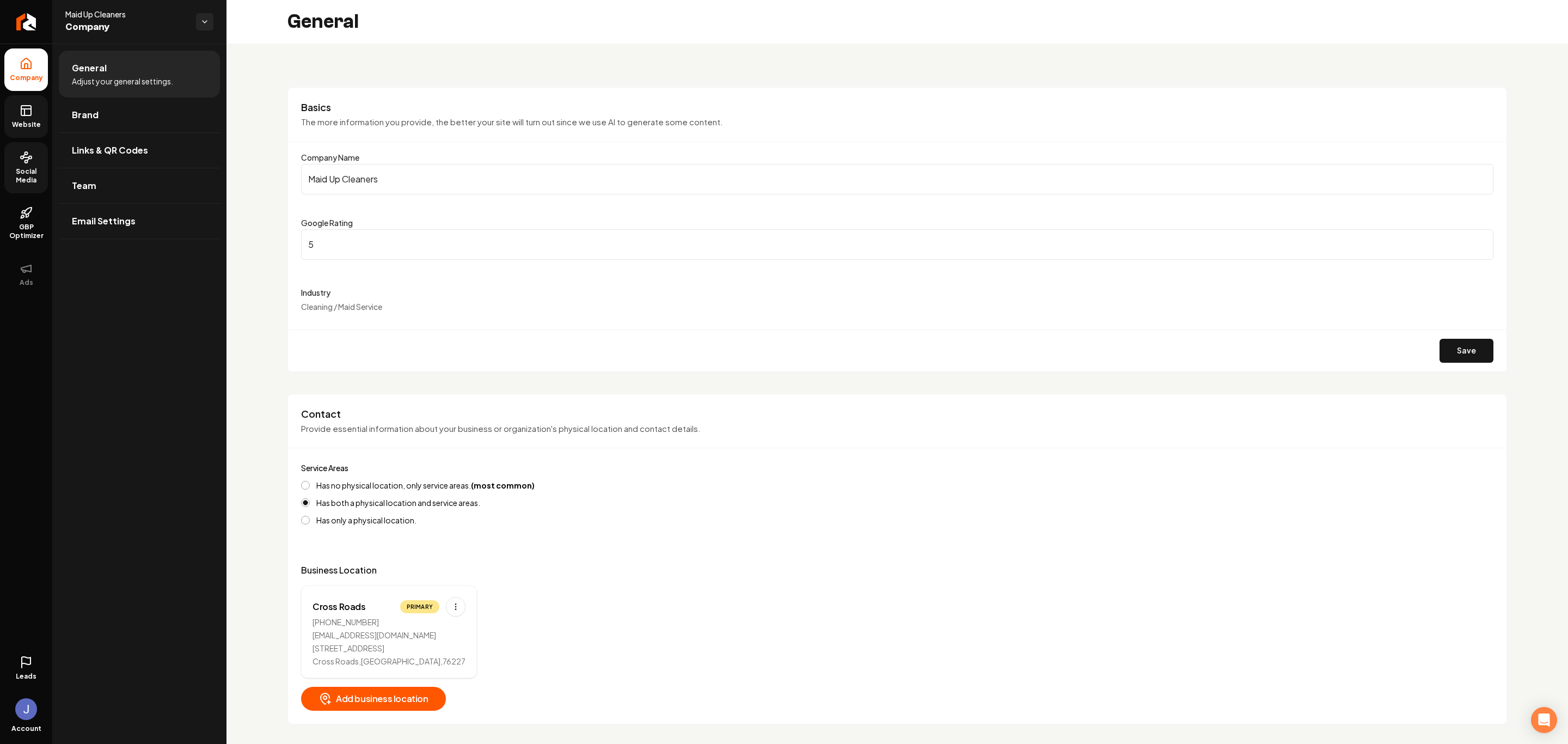
click at [17, 116] on link "Website" at bounding box center [26, 117] width 44 height 43
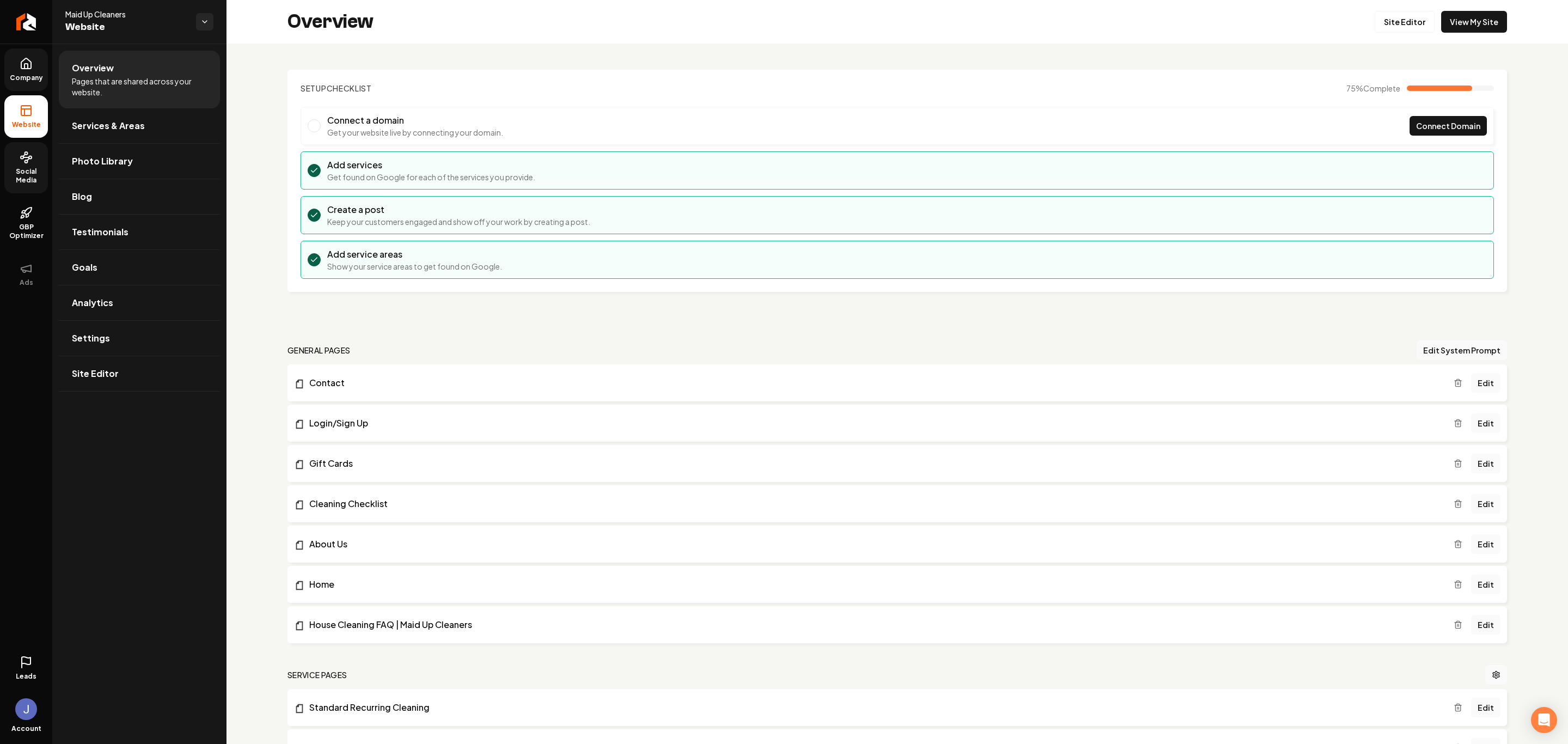
click at [23, 77] on span "Company" at bounding box center [26, 78] width 42 height 9
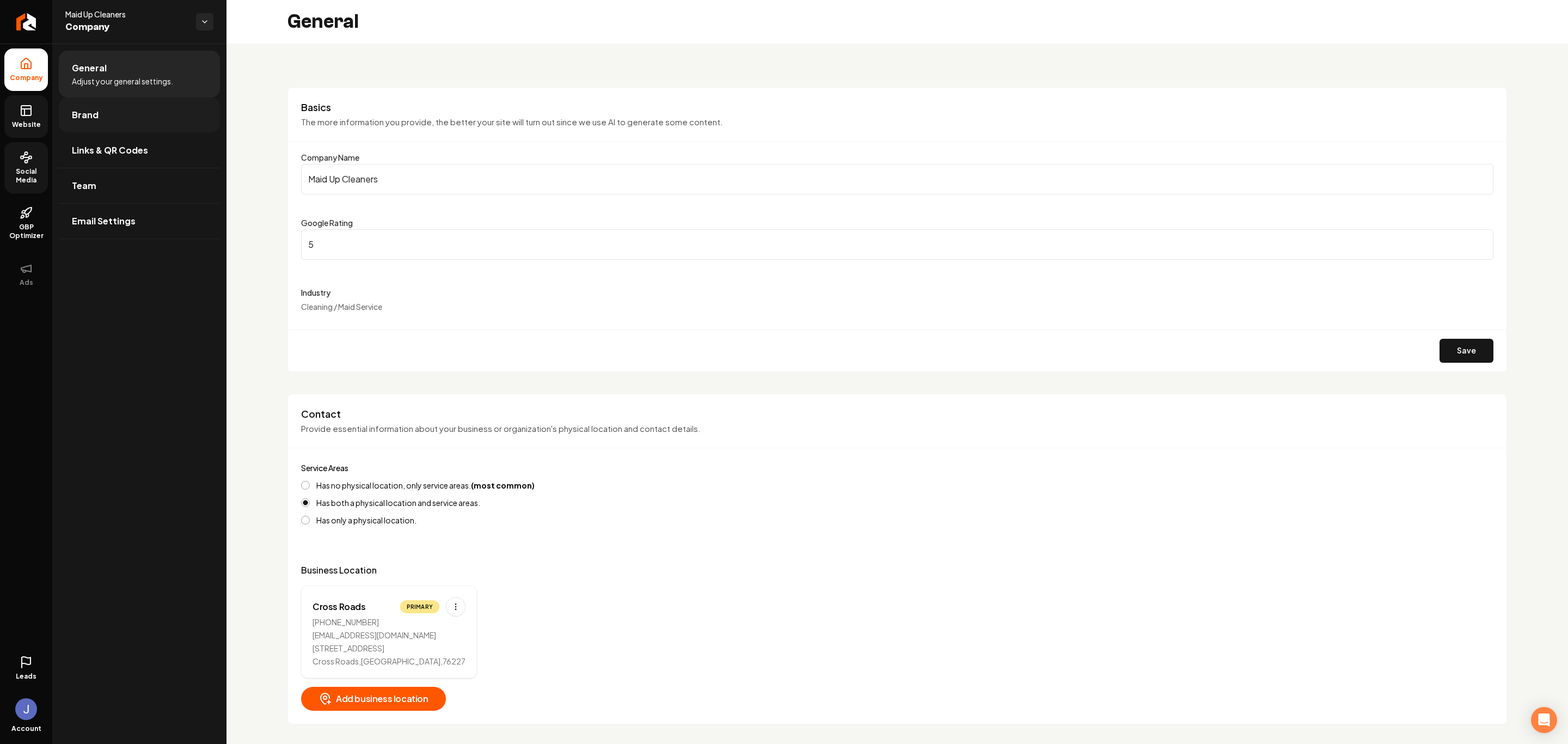
click at [91, 118] on span "Brand" at bounding box center [85, 114] width 27 height 13
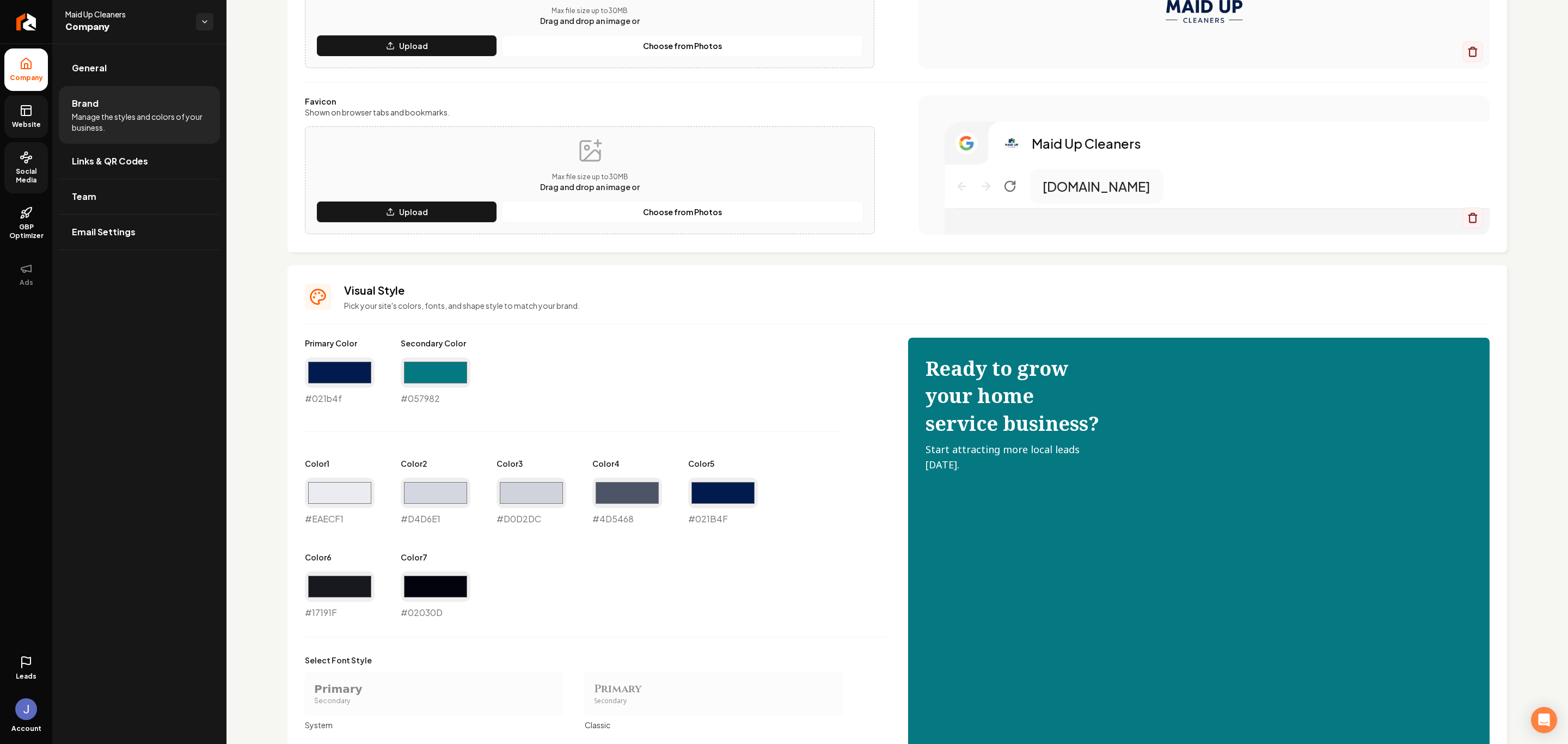
scroll to position [245, 0]
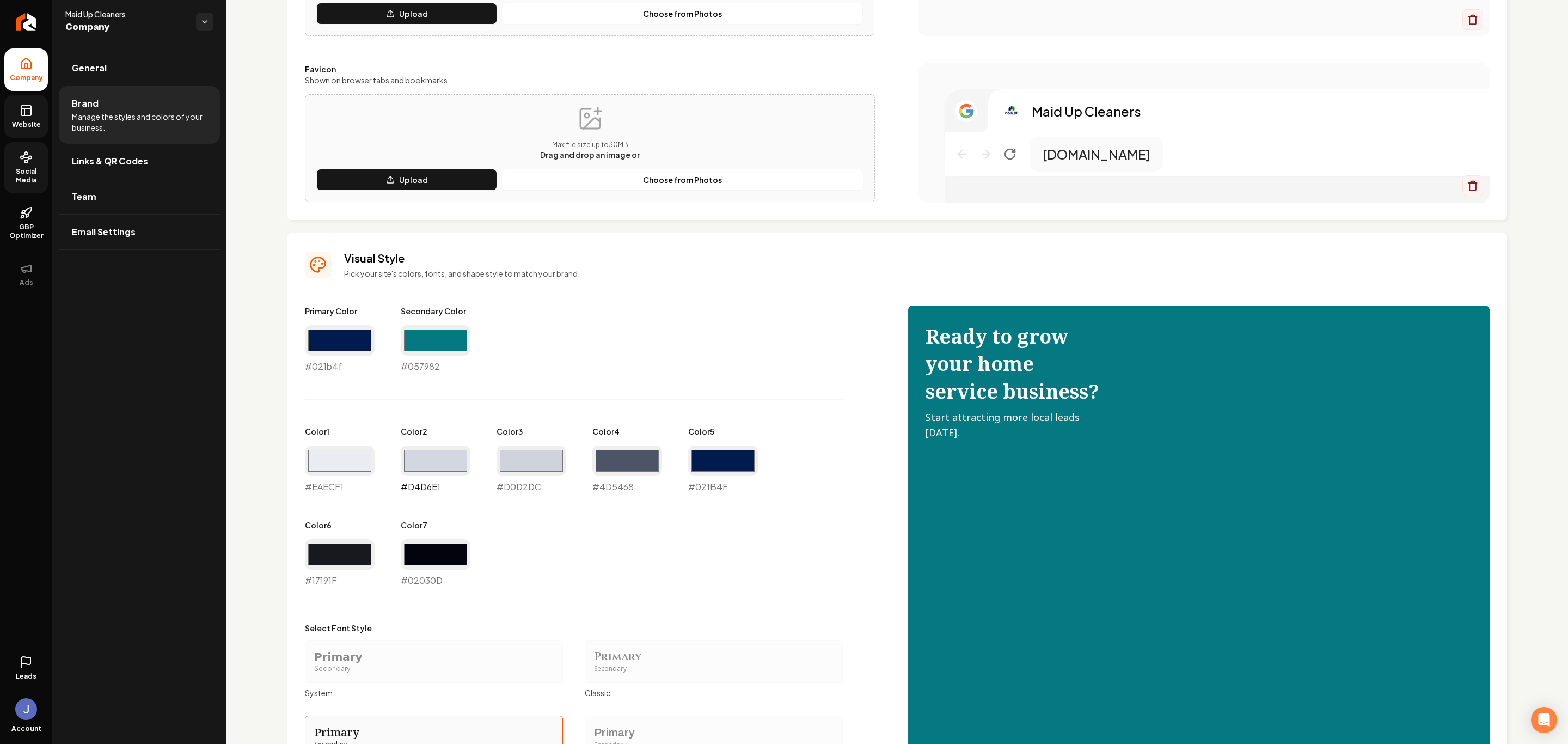
click at [425, 466] on input "#d4d6e1" at bounding box center [435, 461] width 69 height 30
type input "#aeaeb2"
click at [611, 553] on div "Primary Color #021b4f #021b4f Secondary Color #057982 #057982 Color 1 #eaecf1 #…" at bounding box center [595, 446] width 581 height 281
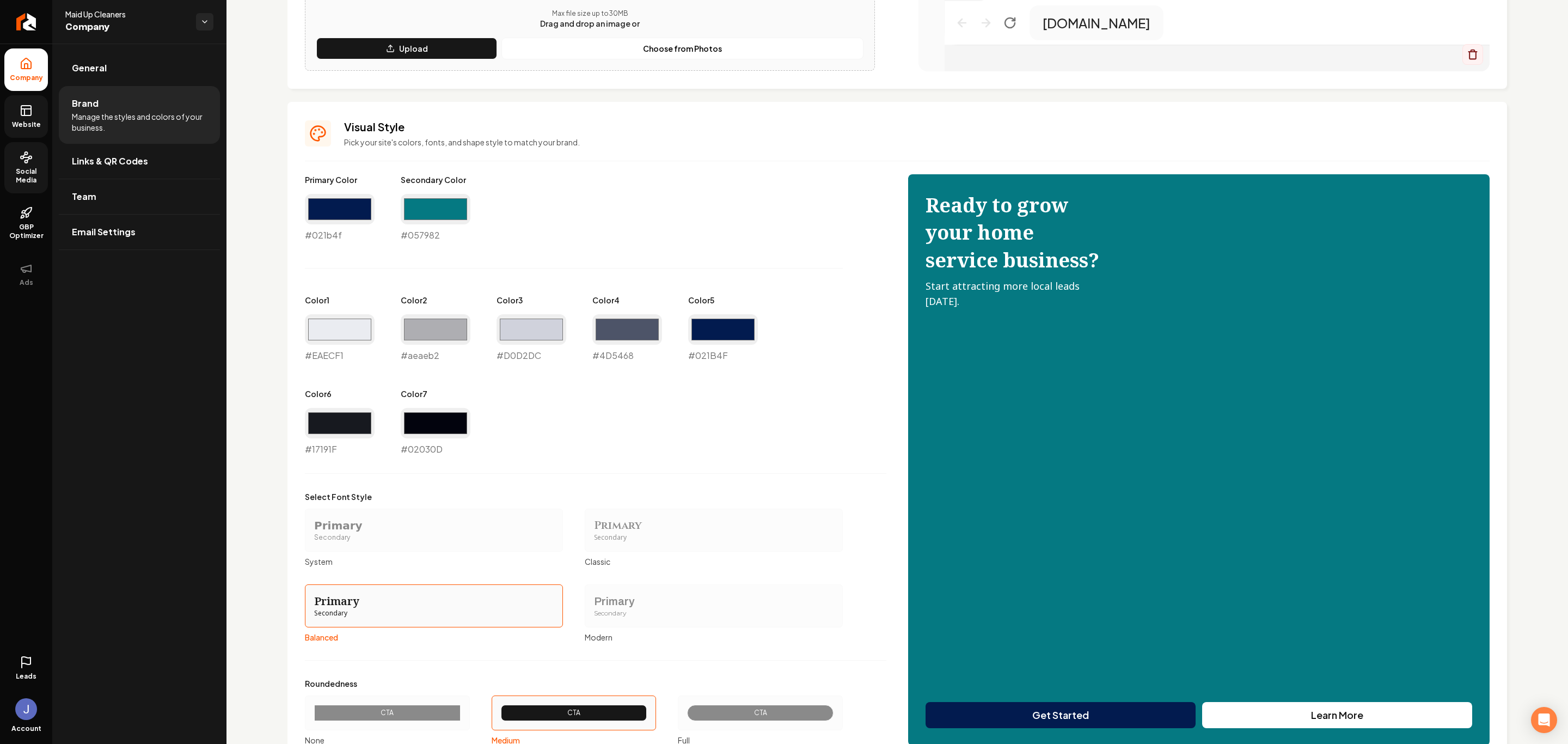
scroll to position [465, 0]
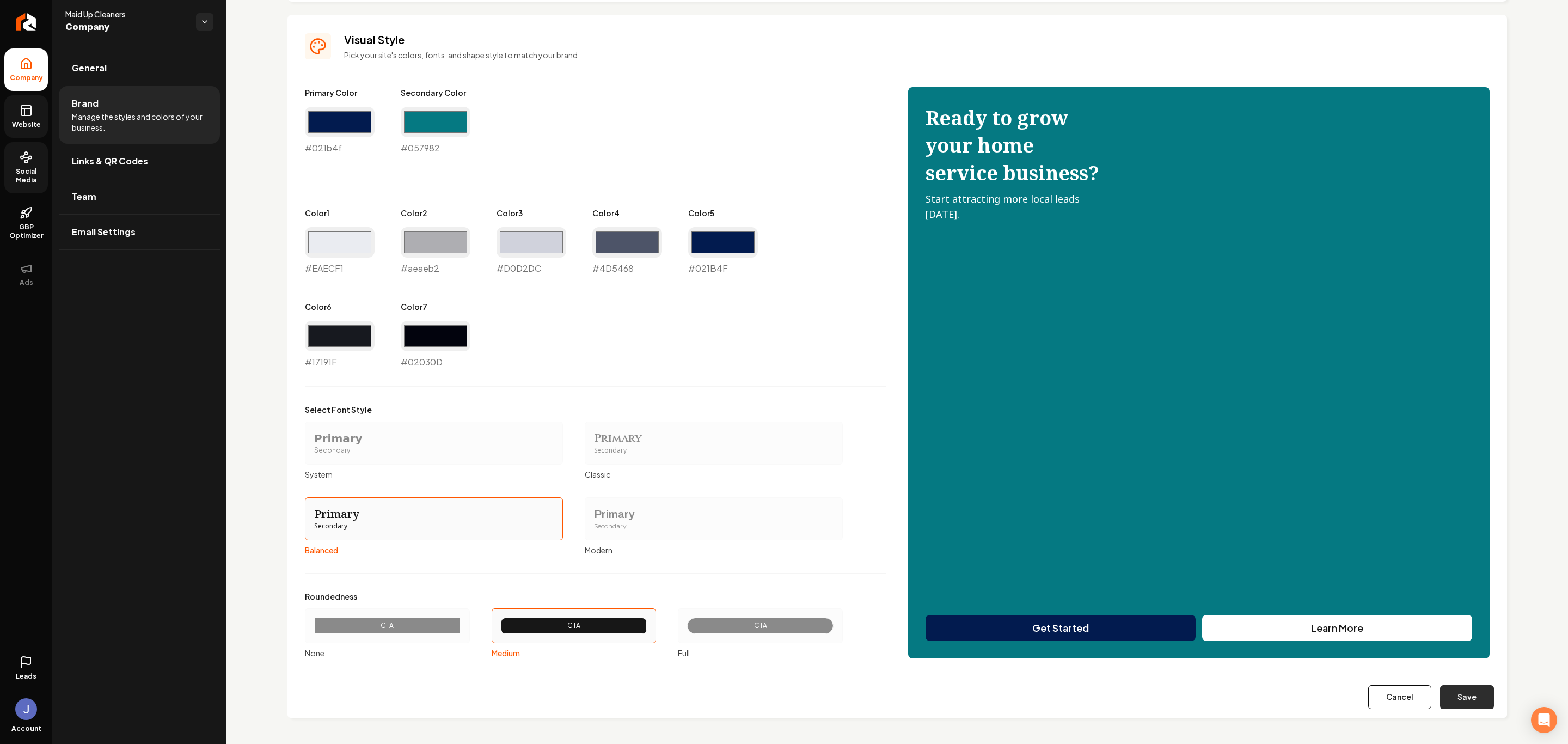
click at [1469, 699] on button "Save" at bounding box center [1467, 697] width 54 height 24
type input "#eaecf1"
type input "#d0d2dc"
type input "#4d5468"
type input "#021b4f"
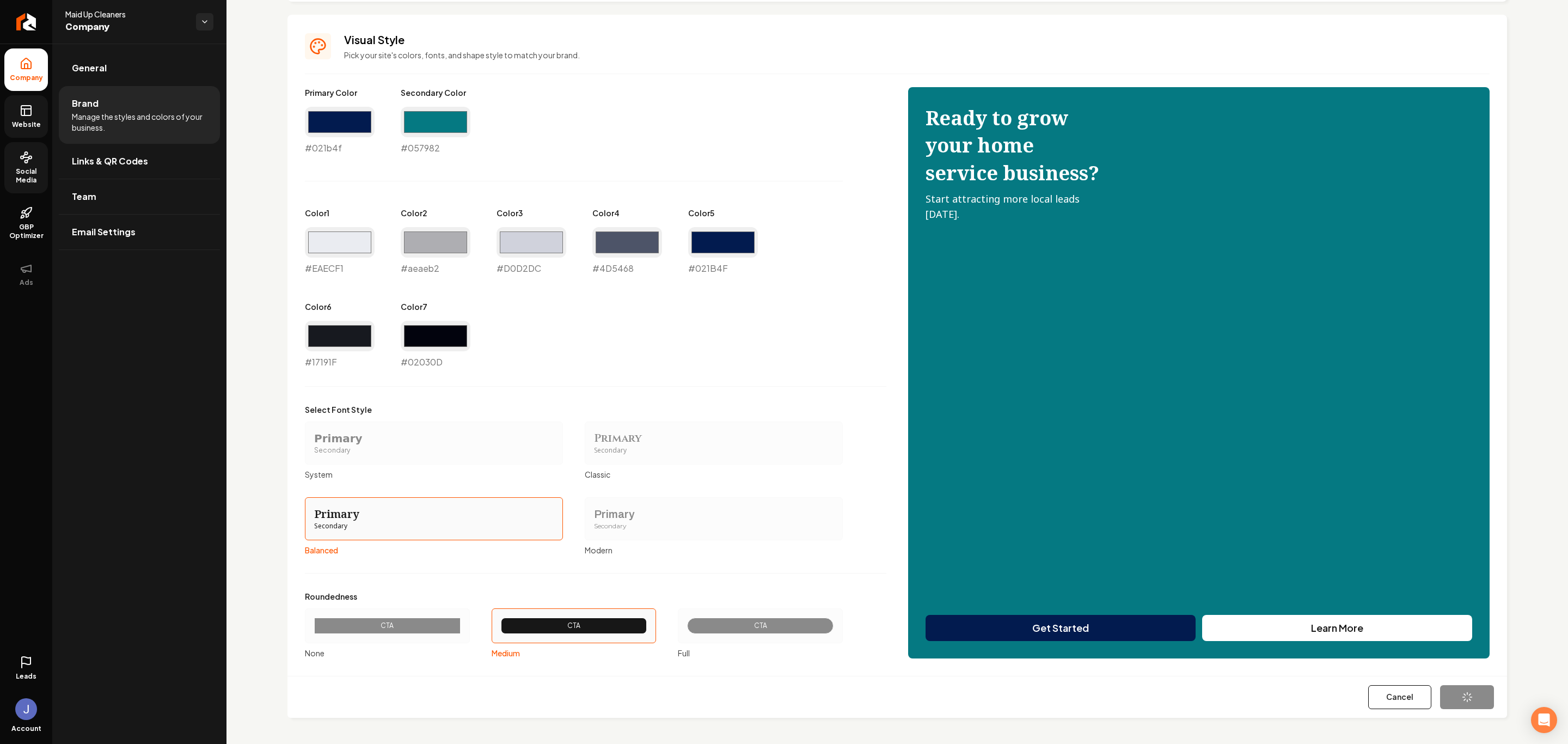
type input "#17191f"
type input "#02030d"
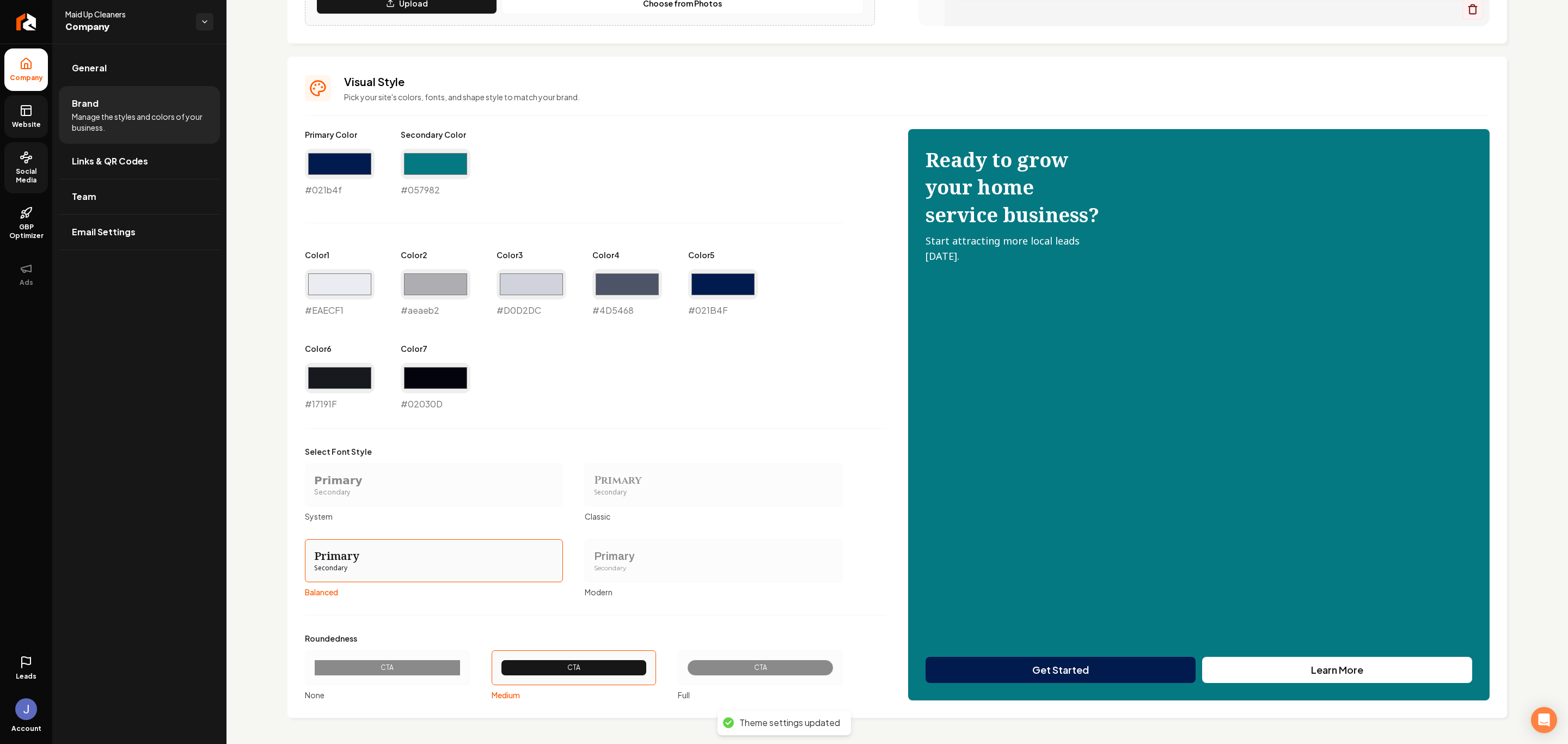
scroll to position [423, 0]
click at [420, 281] on input "#aeaeb2" at bounding box center [435, 284] width 69 height 30
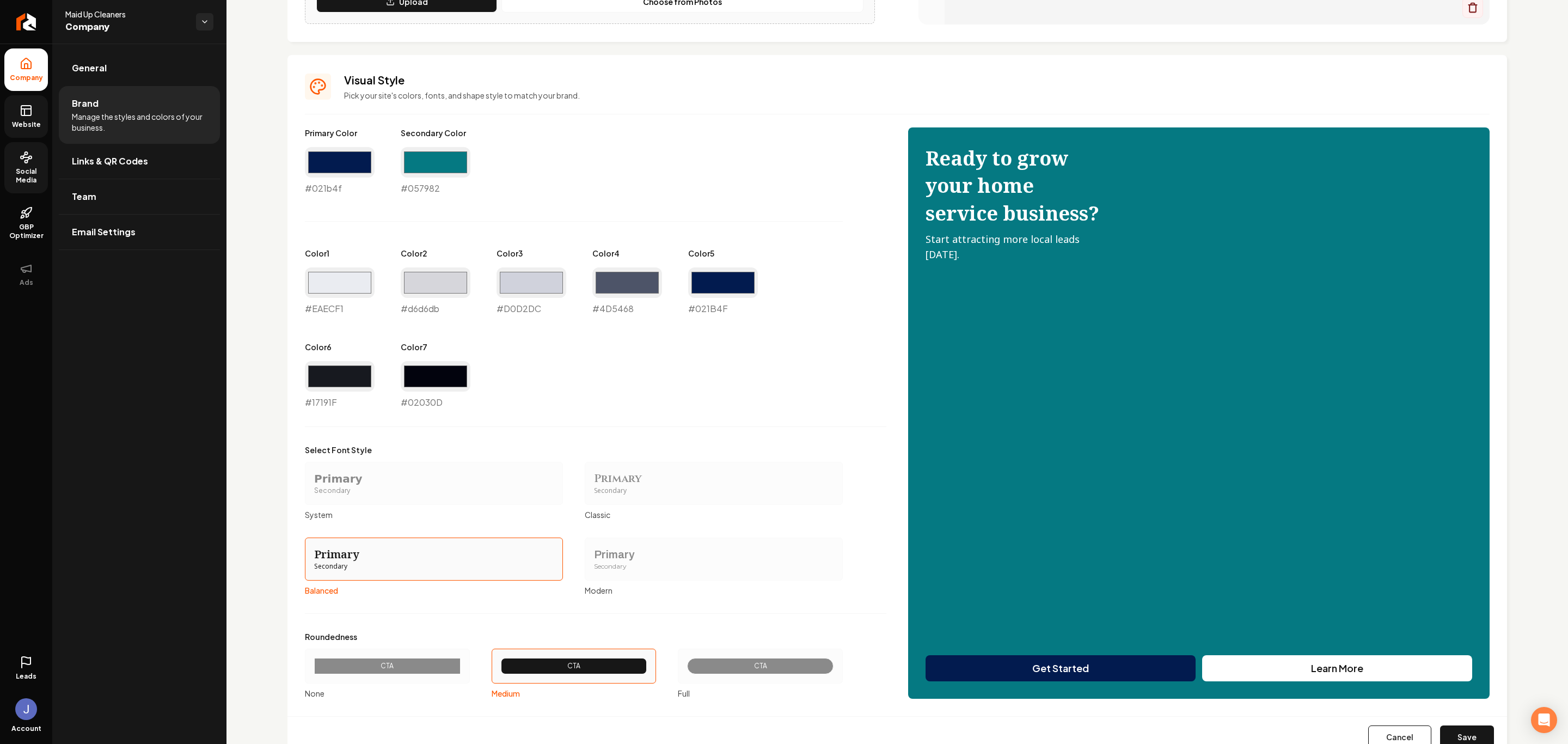
type input "#d6d6db"
click at [617, 401] on div "Primary Color #021b4f #021b4f Secondary Color #057982 #057982 Color 1 #eaecf1 #…" at bounding box center [595, 268] width 581 height 281
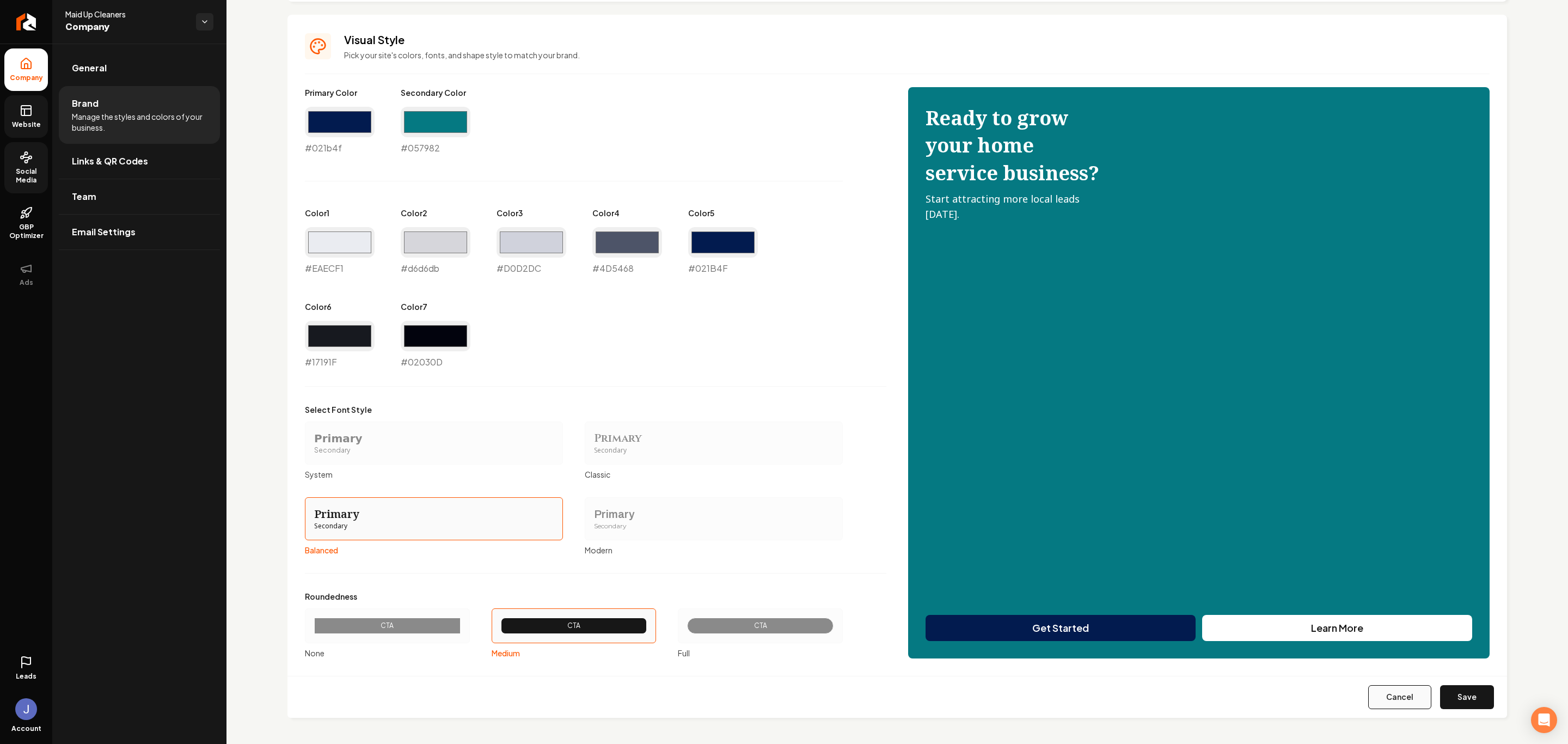
click at [1370, 694] on button "Cancel" at bounding box center [1400, 697] width 63 height 24
type input "#eaecf1"
type input "#aeaeb2"
type input "#d0d2dc"
type input "#4d5468"
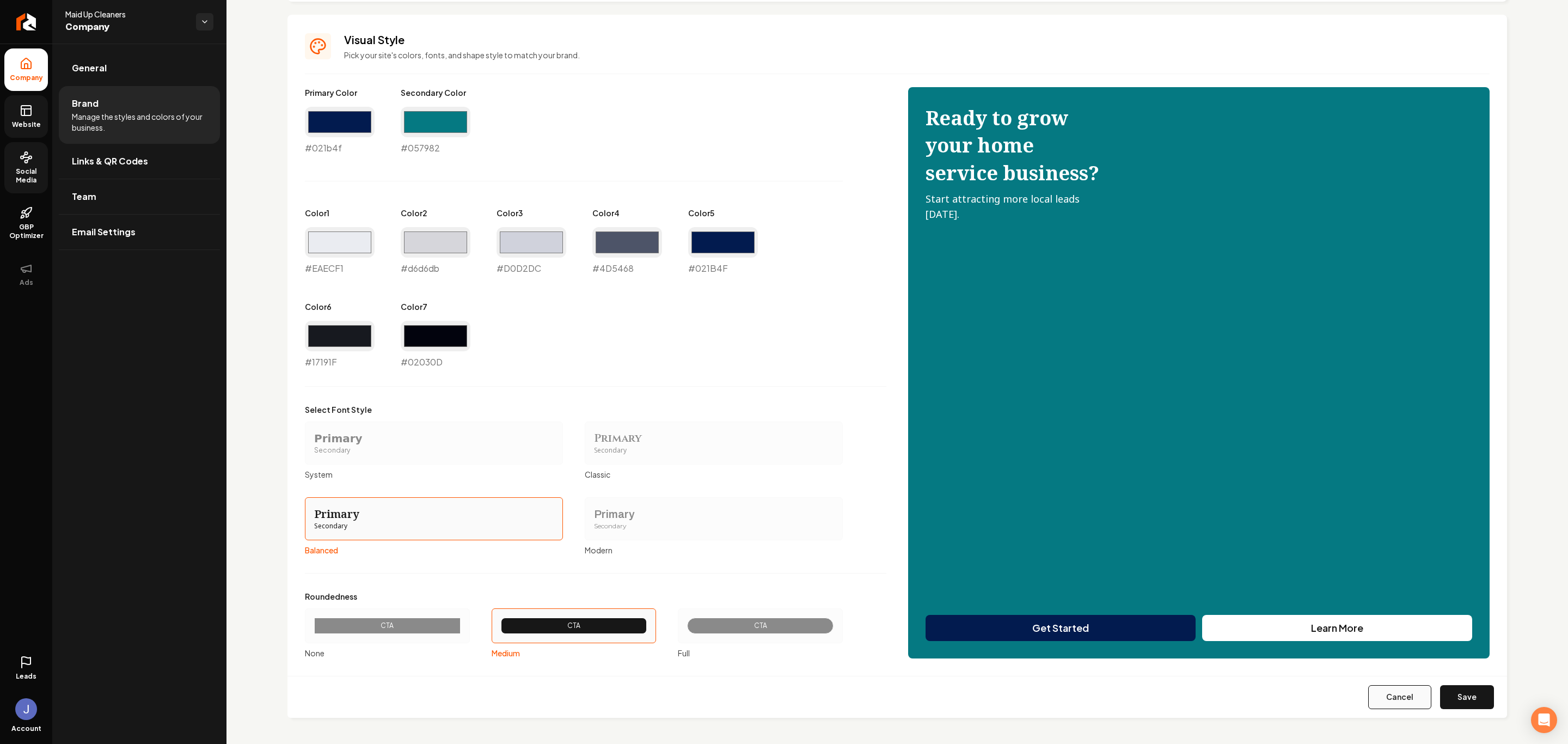
type input "#021b4f"
type input "#17191f"
type input "#02030d"
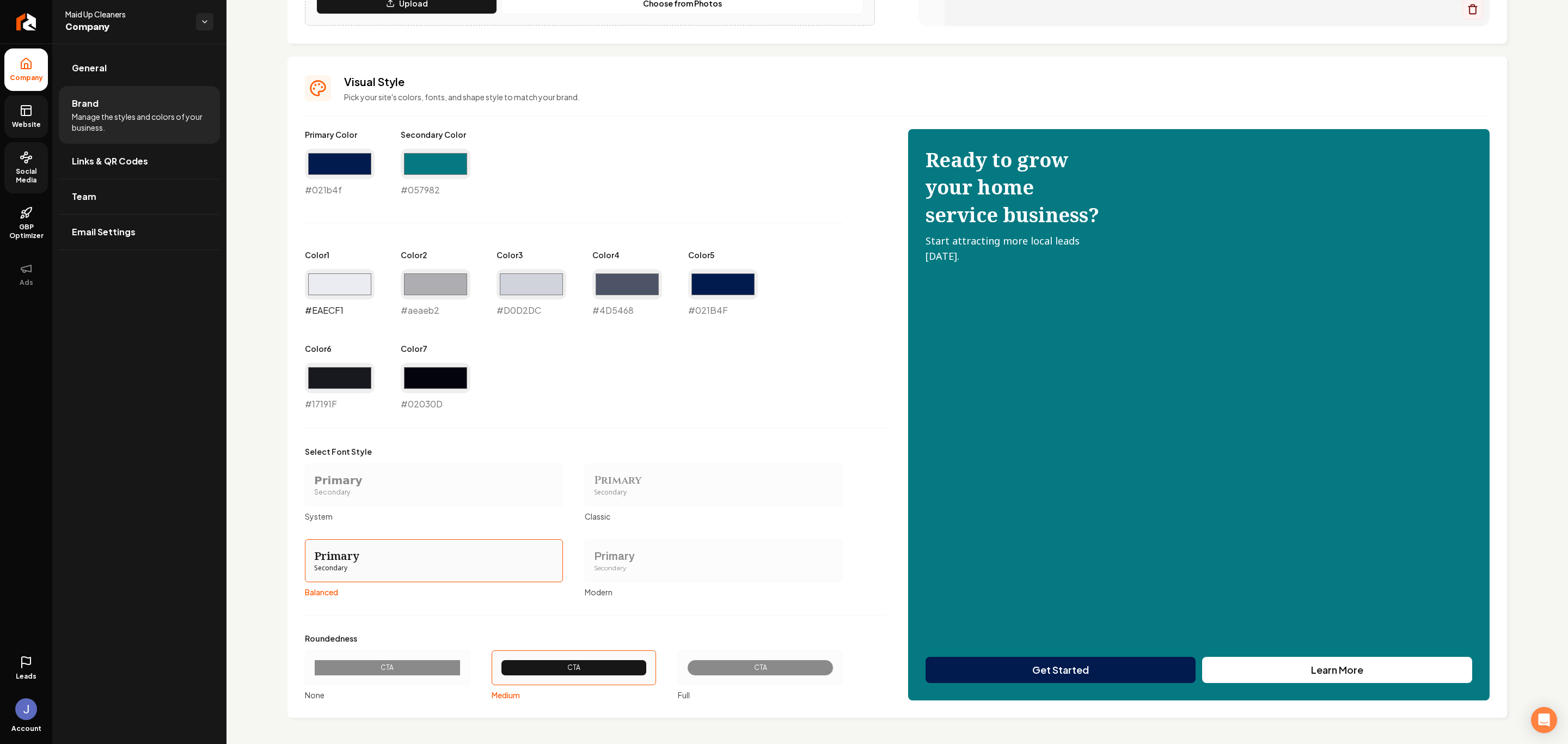
click at [340, 278] on input "#eaecf1" at bounding box center [340, 284] width 69 height 30
click at [332, 276] on input "#eaecf1" at bounding box center [340, 284] width 69 height 30
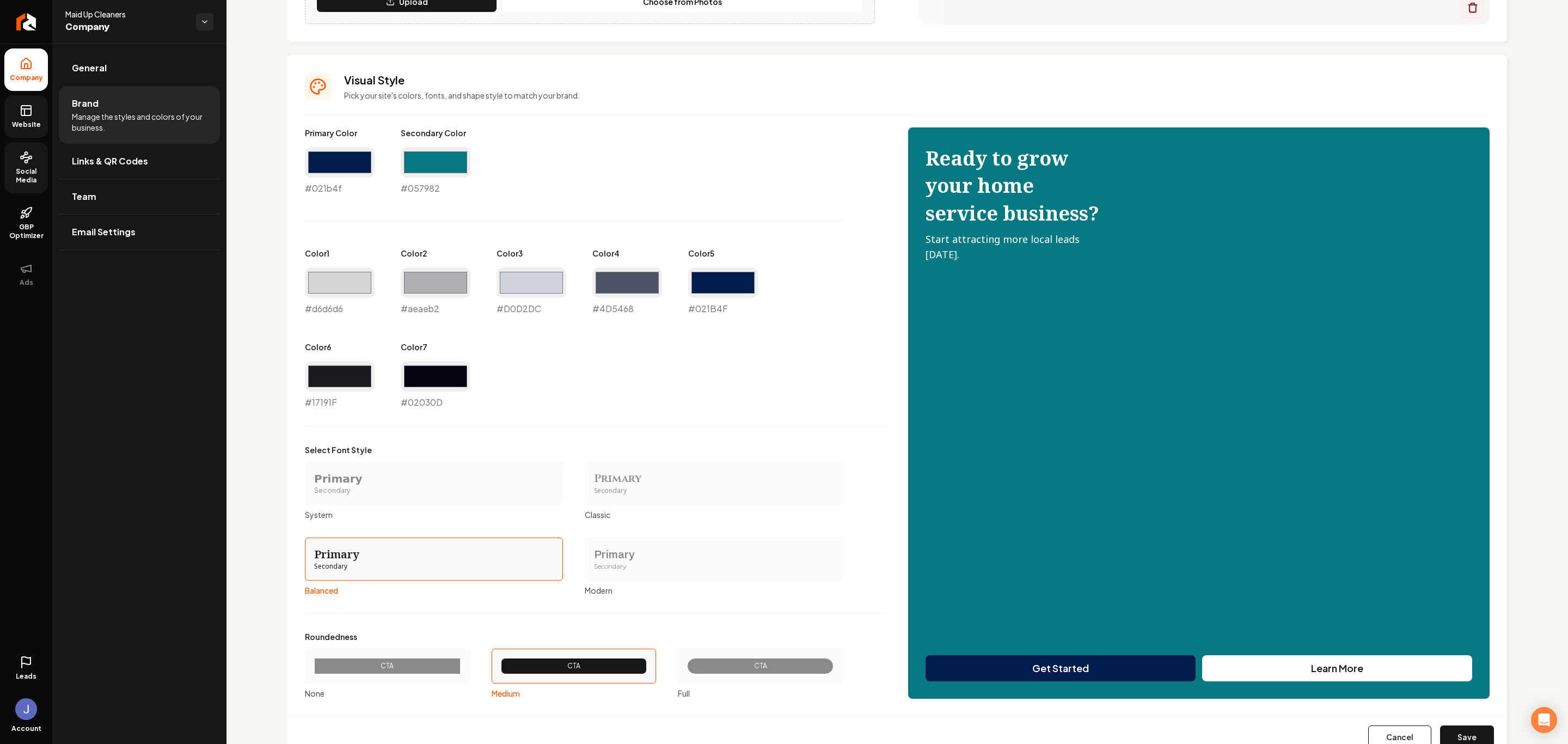
type input "#d6d6d6"
click at [644, 386] on div "Primary Color #021b4f #021b4f Secondary Color #057982 #057982 Color 1 #d6d6d6 #…" at bounding box center [595, 268] width 581 height 281
click at [1451, 737] on button "Save" at bounding box center [1467, 737] width 54 height 24
type input "#d0d2dc"
type input "#4d5468"
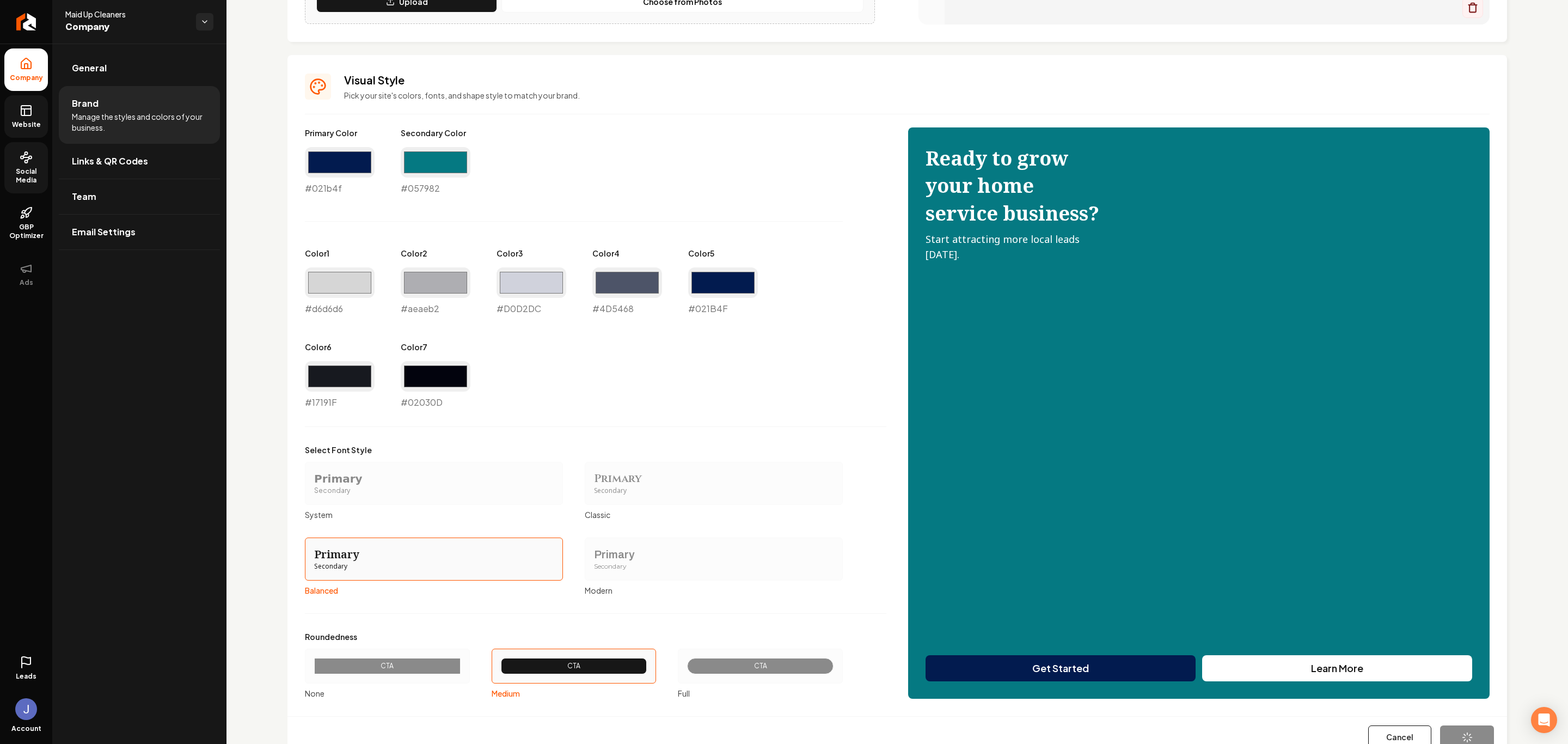
type input "#021b4f"
type input "#17191f"
type input "#02030d"
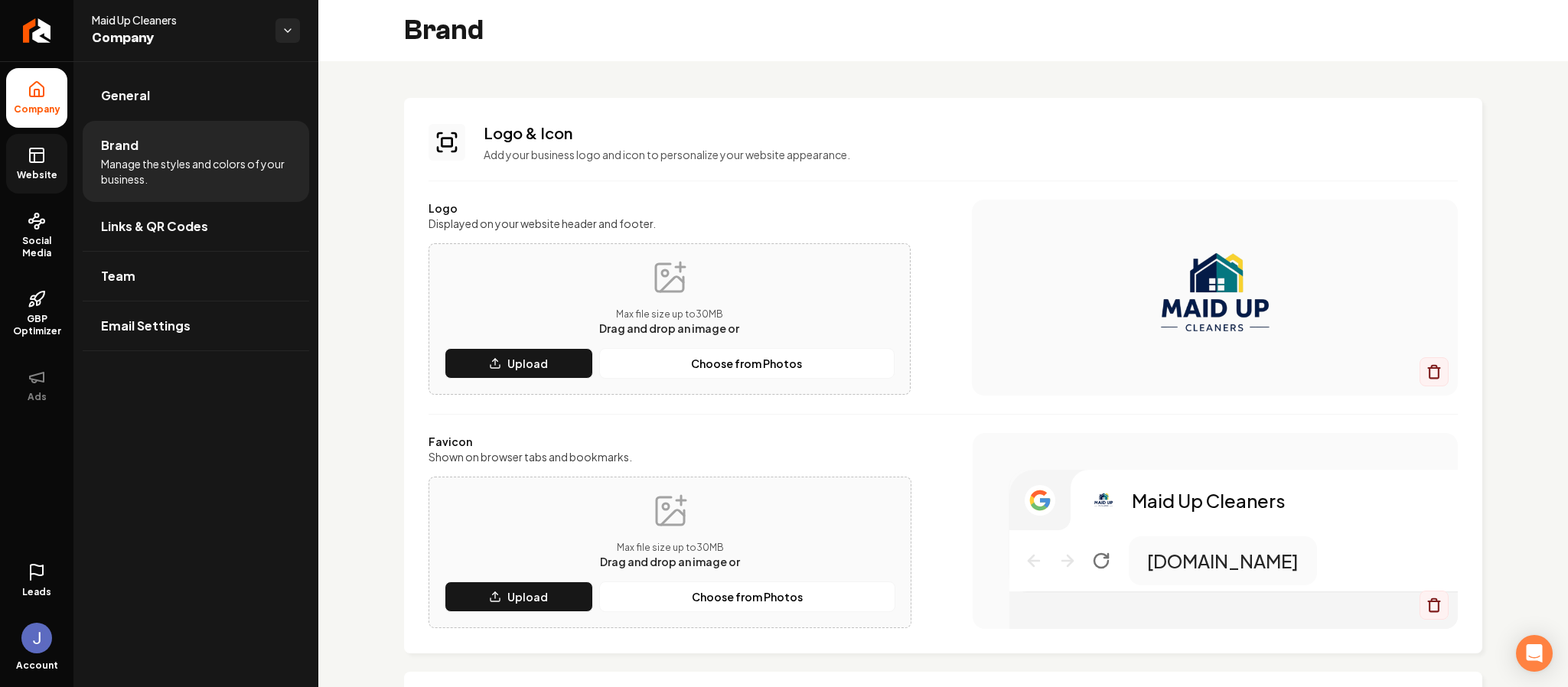
drag, startPoint x: 39, startPoint y: 158, endPoint x: 31, endPoint y: 162, distance: 8.9
click at [39, 158] on icon at bounding box center [36, 155] width 18 height 18
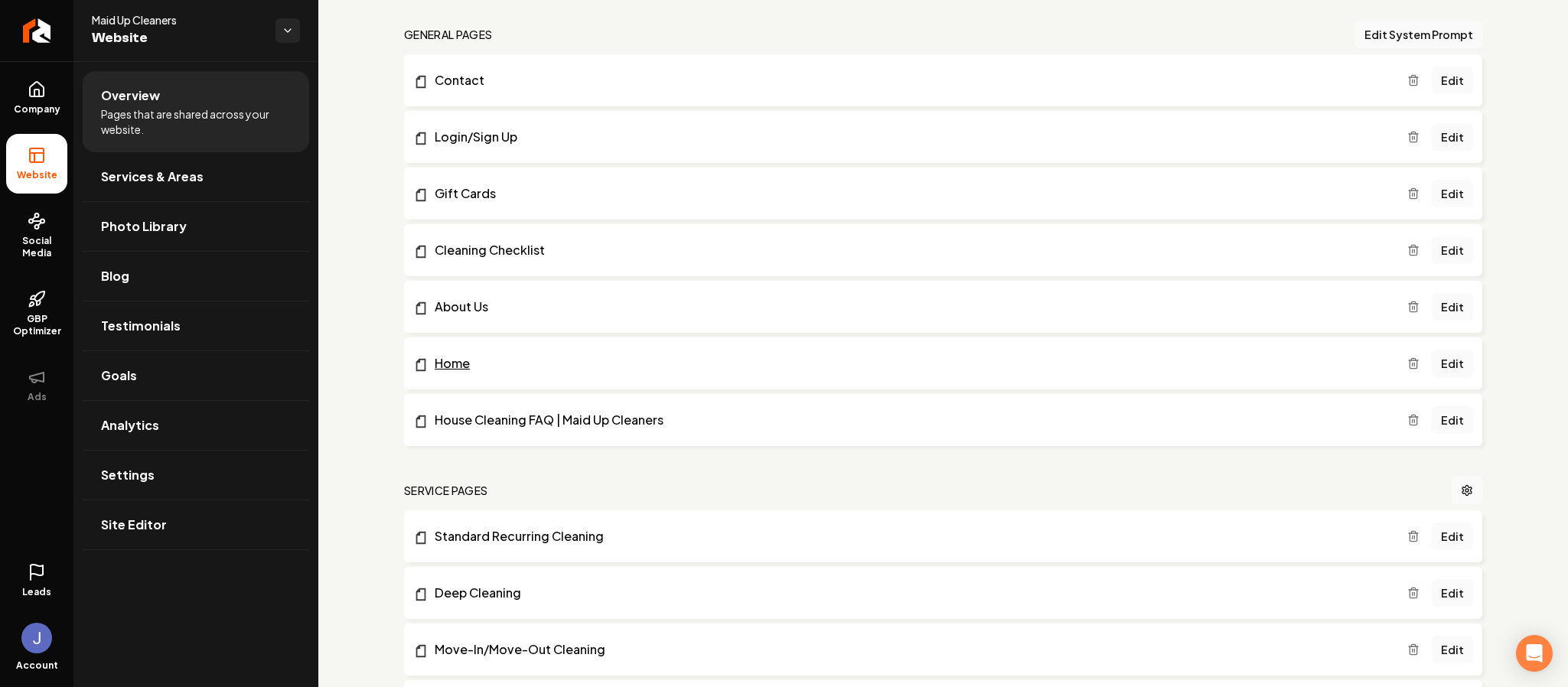
scroll to position [459, 0]
click at [1432, 364] on link "Edit" at bounding box center [1453, 362] width 41 height 27
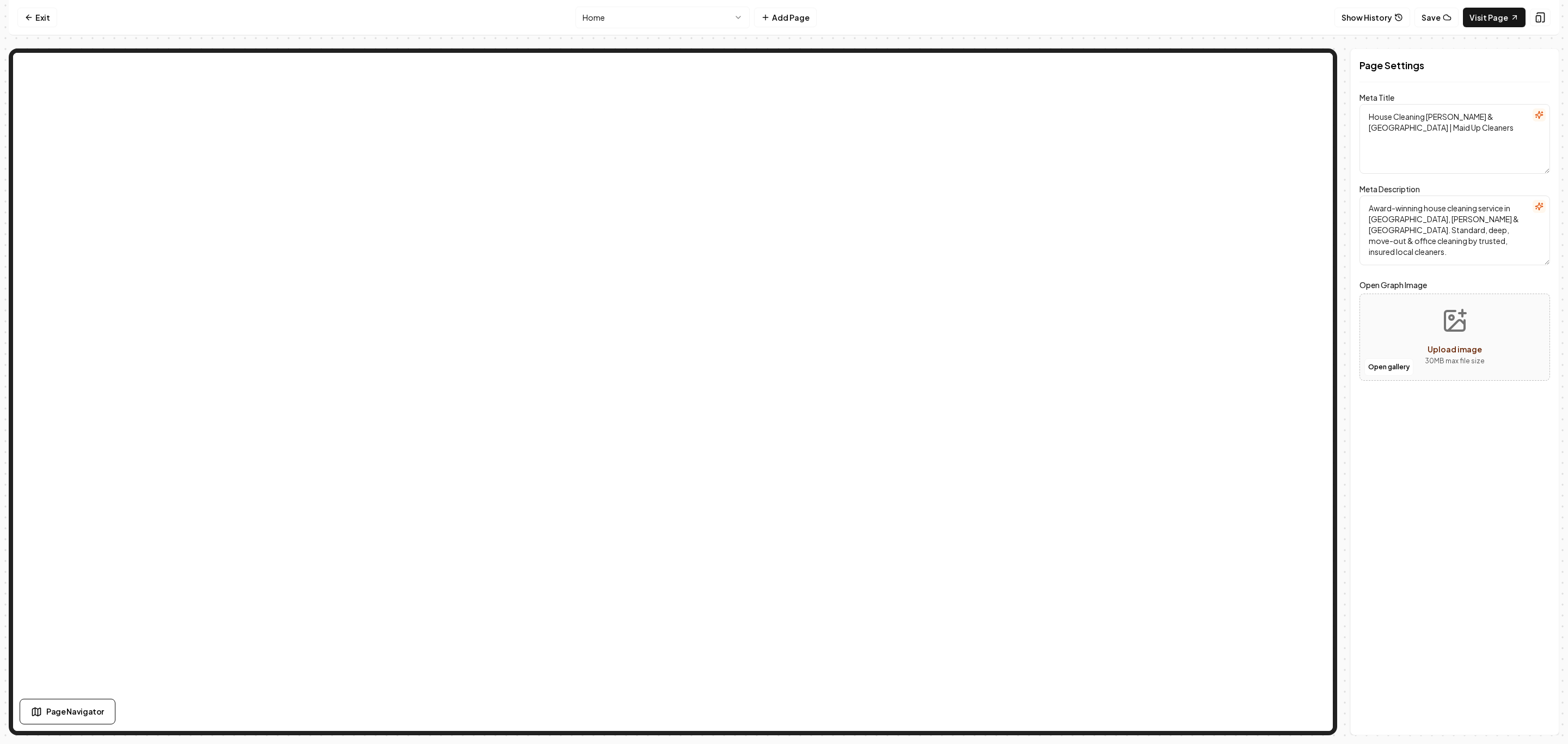
click at [685, 10] on html "Computer Required This feature is only available on a computer. Please switch t…" at bounding box center [784, 372] width 1568 height 744
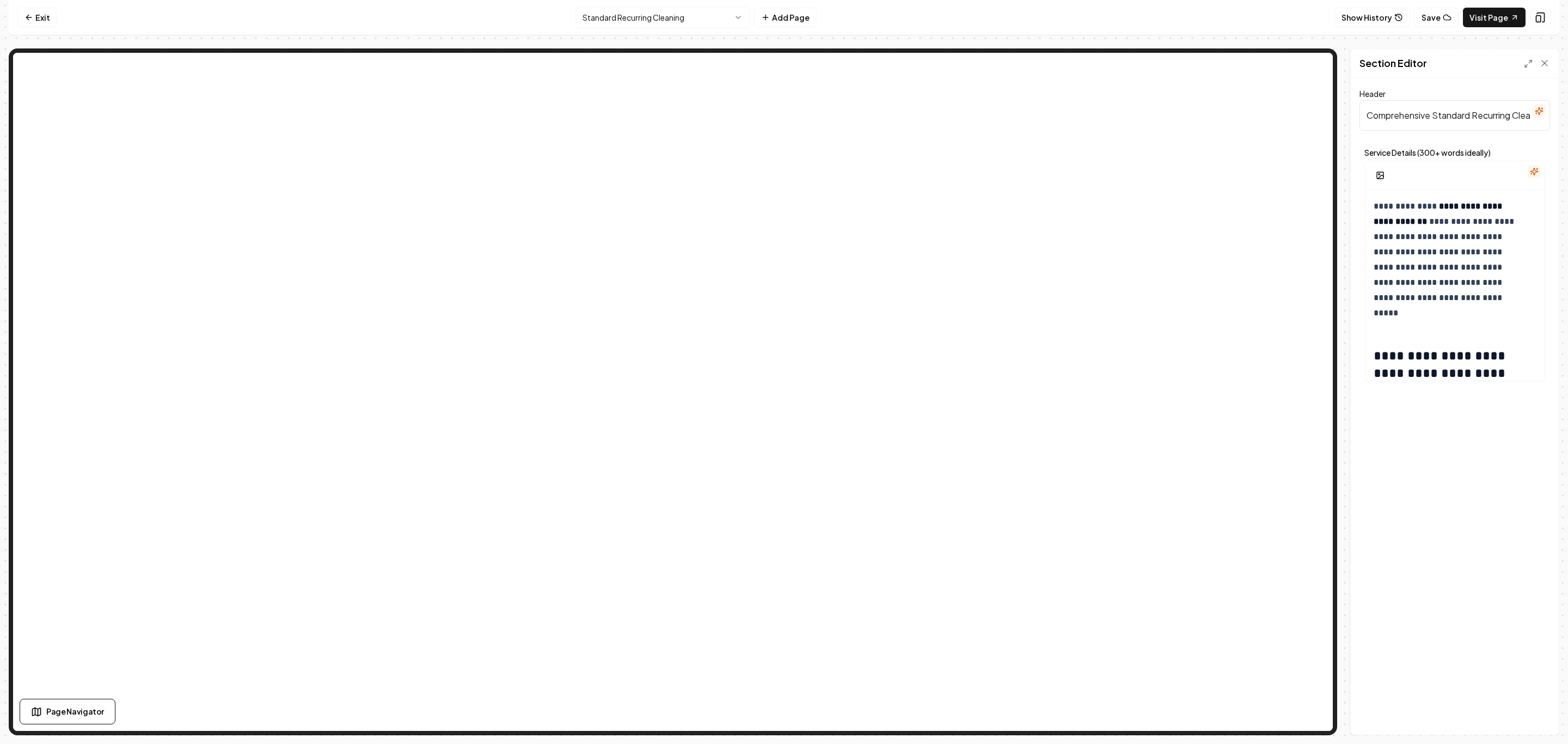
click at [30, 7] on nav "Exit Standard Recurring Cleaning Add Page Show History Save Visit Page" at bounding box center [783, 18] width 1550 height 35
click at [41, 19] on link "Exit" at bounding box center [37, 18] width 40 height 19
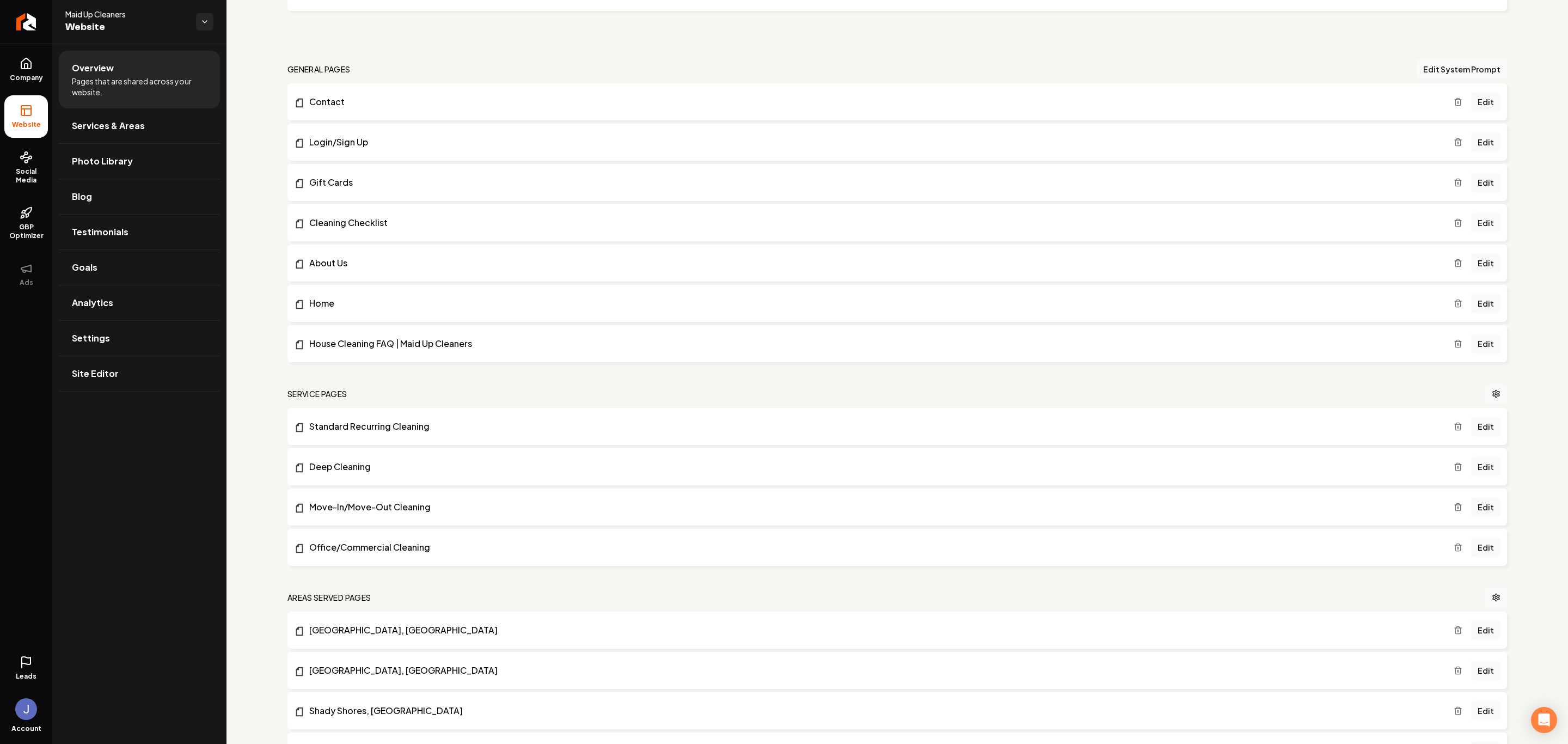
scroll to position [272, 0]
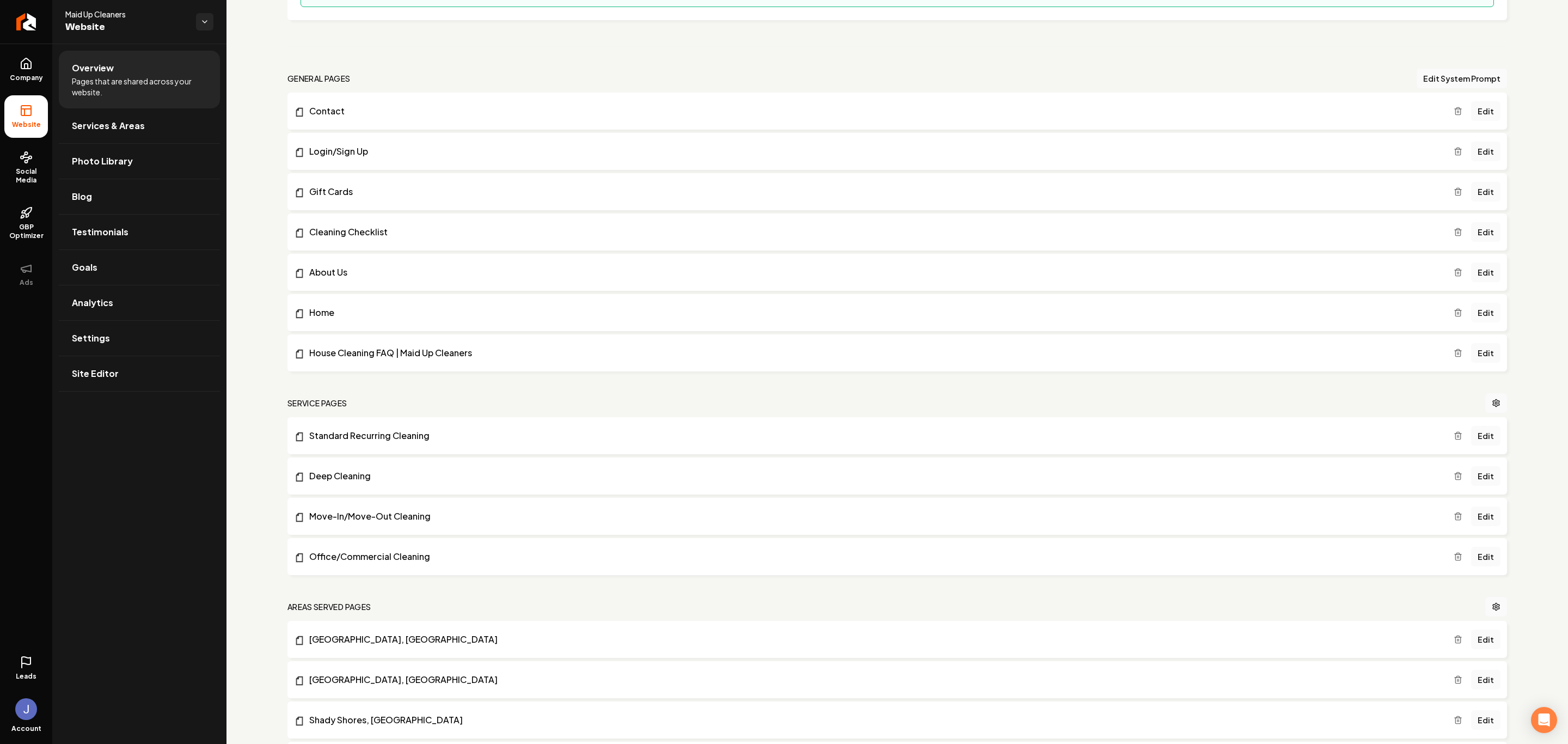
click at [1115, 316] on link "Edit" at bounding box center [1486, 312] width 29 height 19
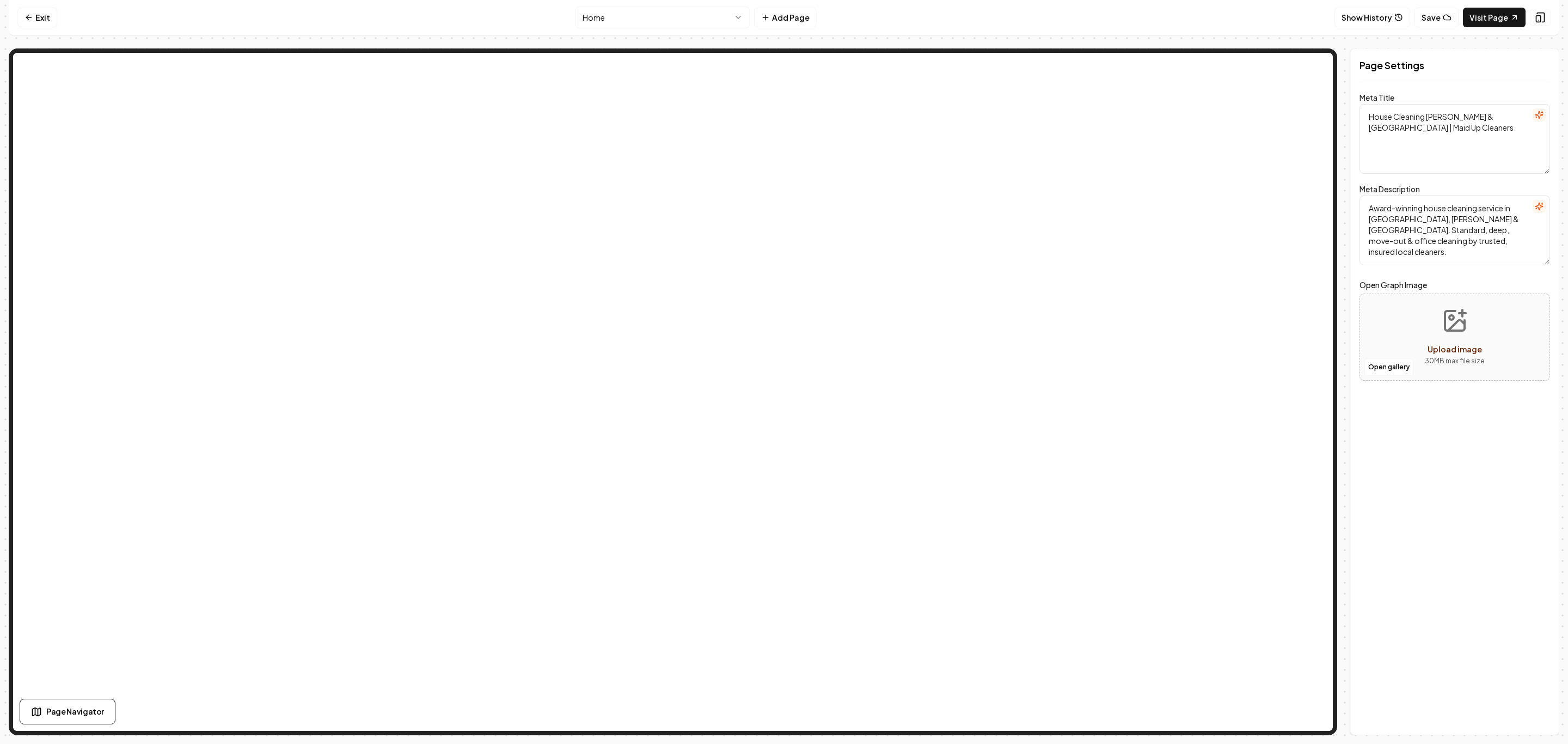
click at [665, 15] on html "Computer Required This feature is only available on a computer. Please switch t…" at bounding box center [784, 372] width 1568 height 744
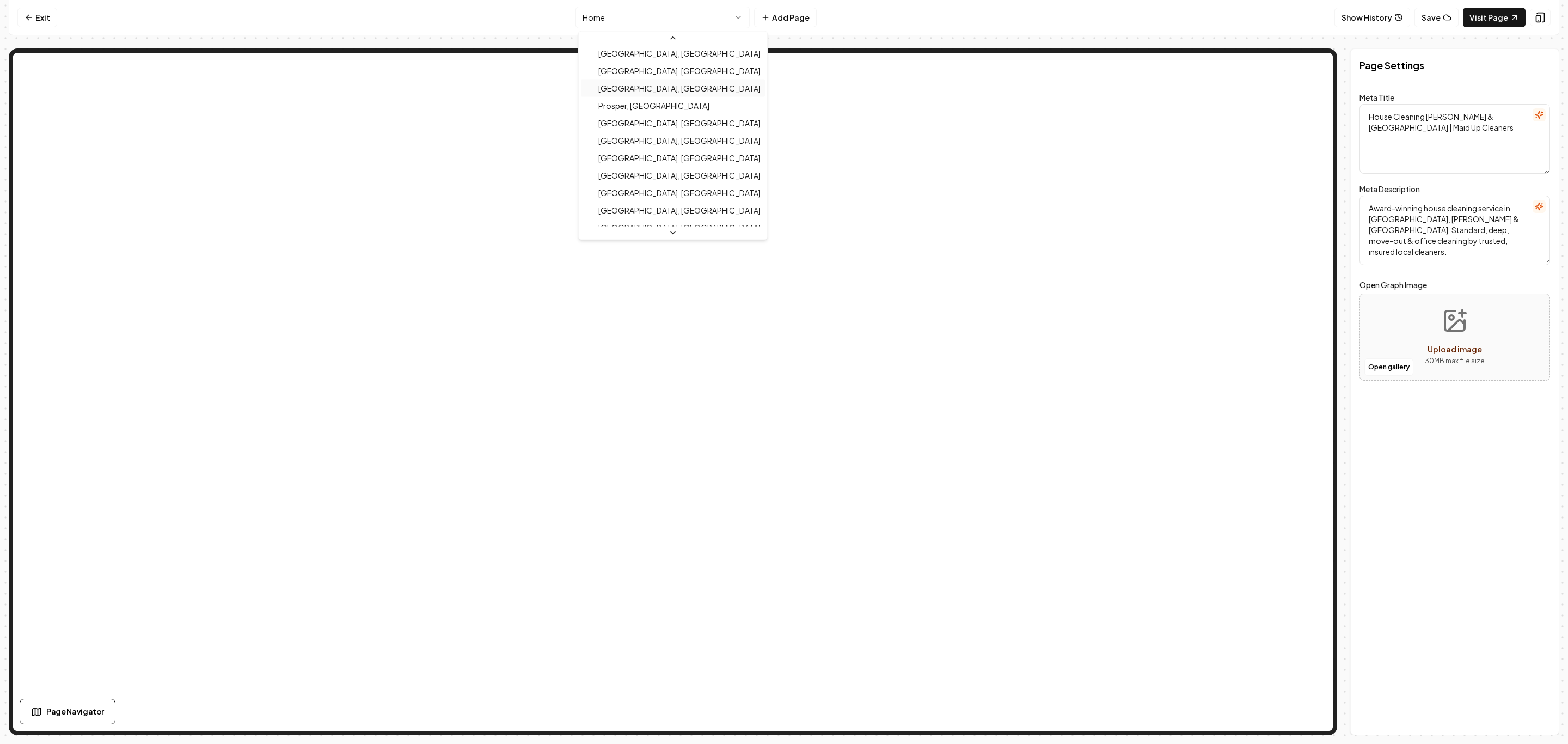
scroll to position [437, 0]
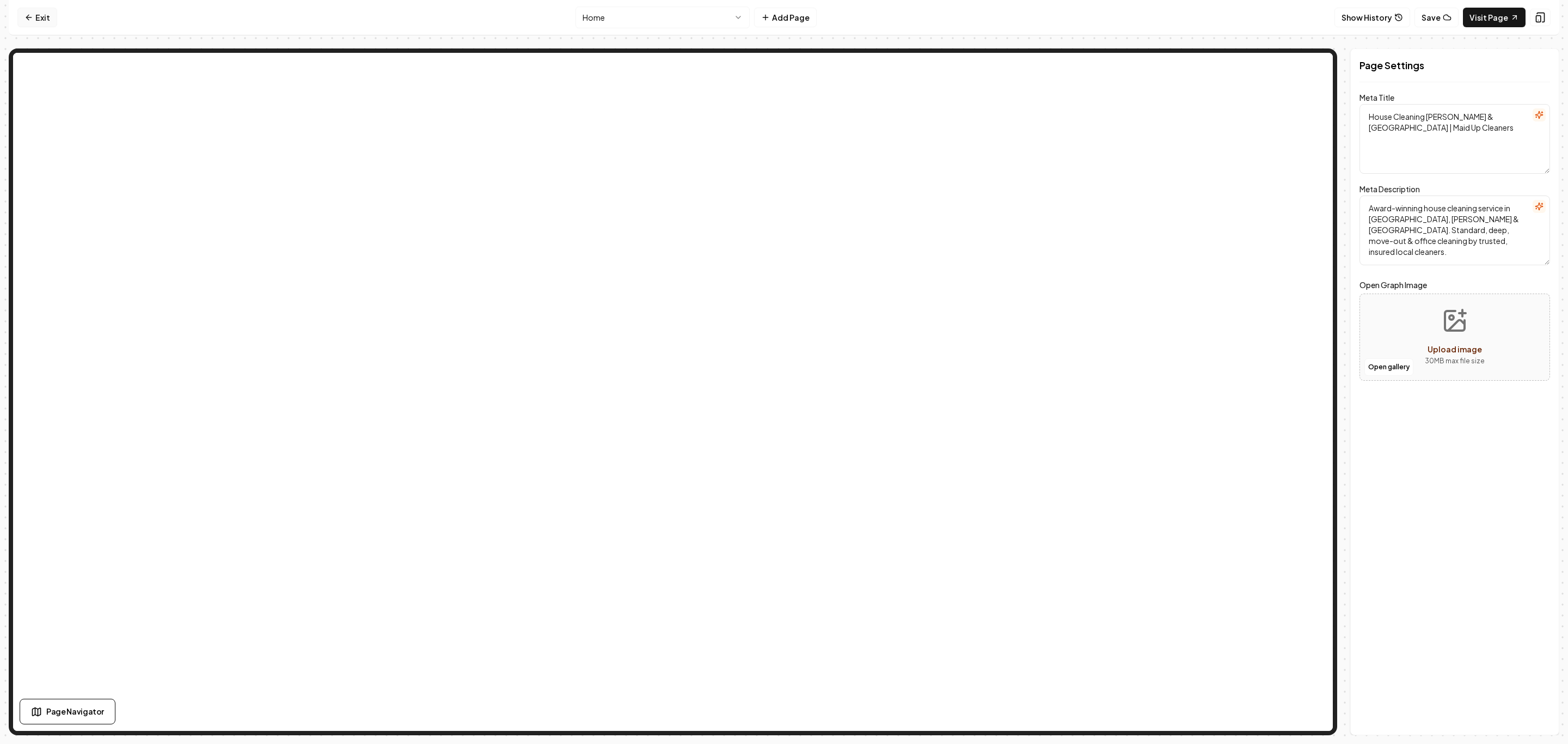
click at [41, 16] on link "Exit" at bounding box center [37, 18] width 40 height 19
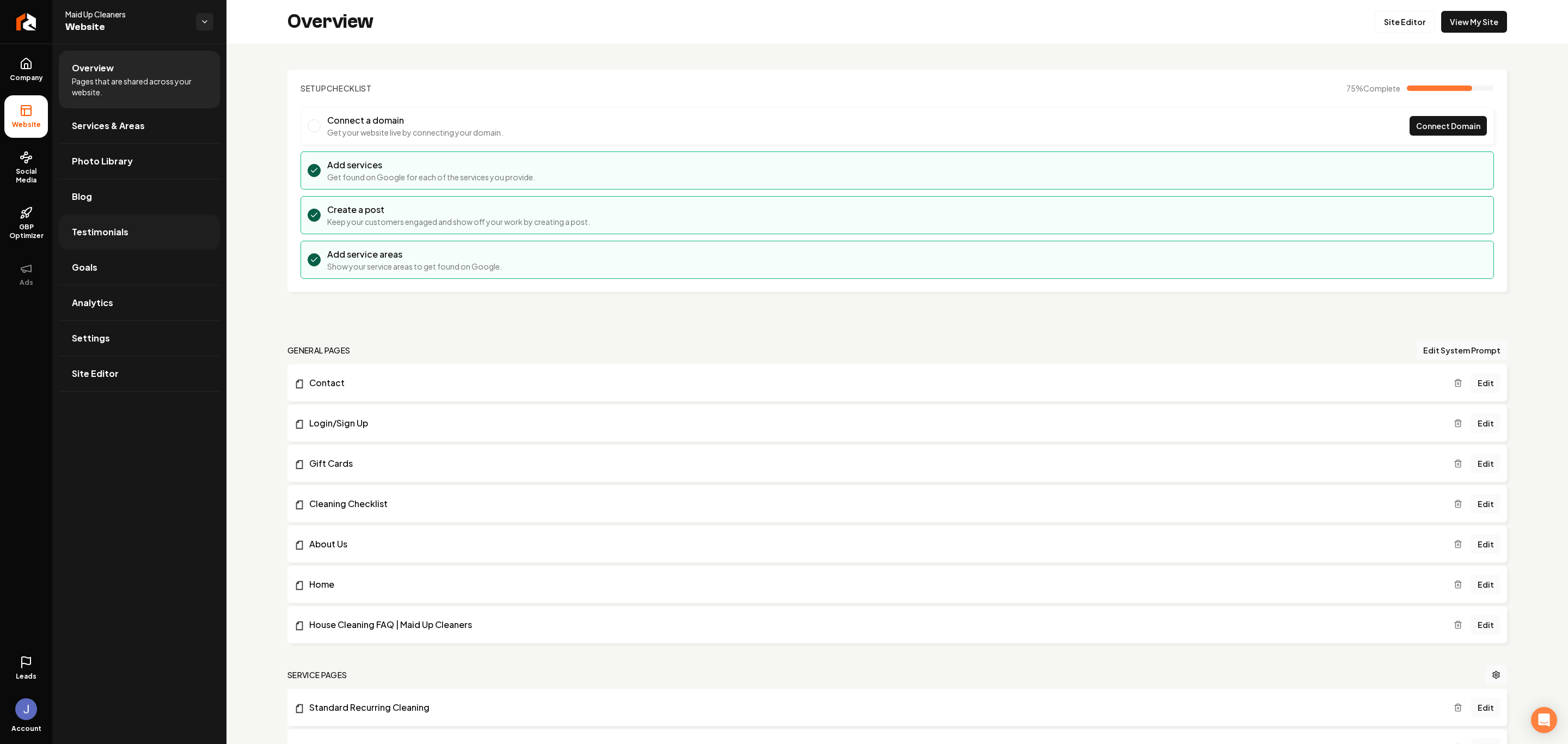
click at [84, 224] on link "Testimonials" at bounding box center [139, 231] width 161 height 35
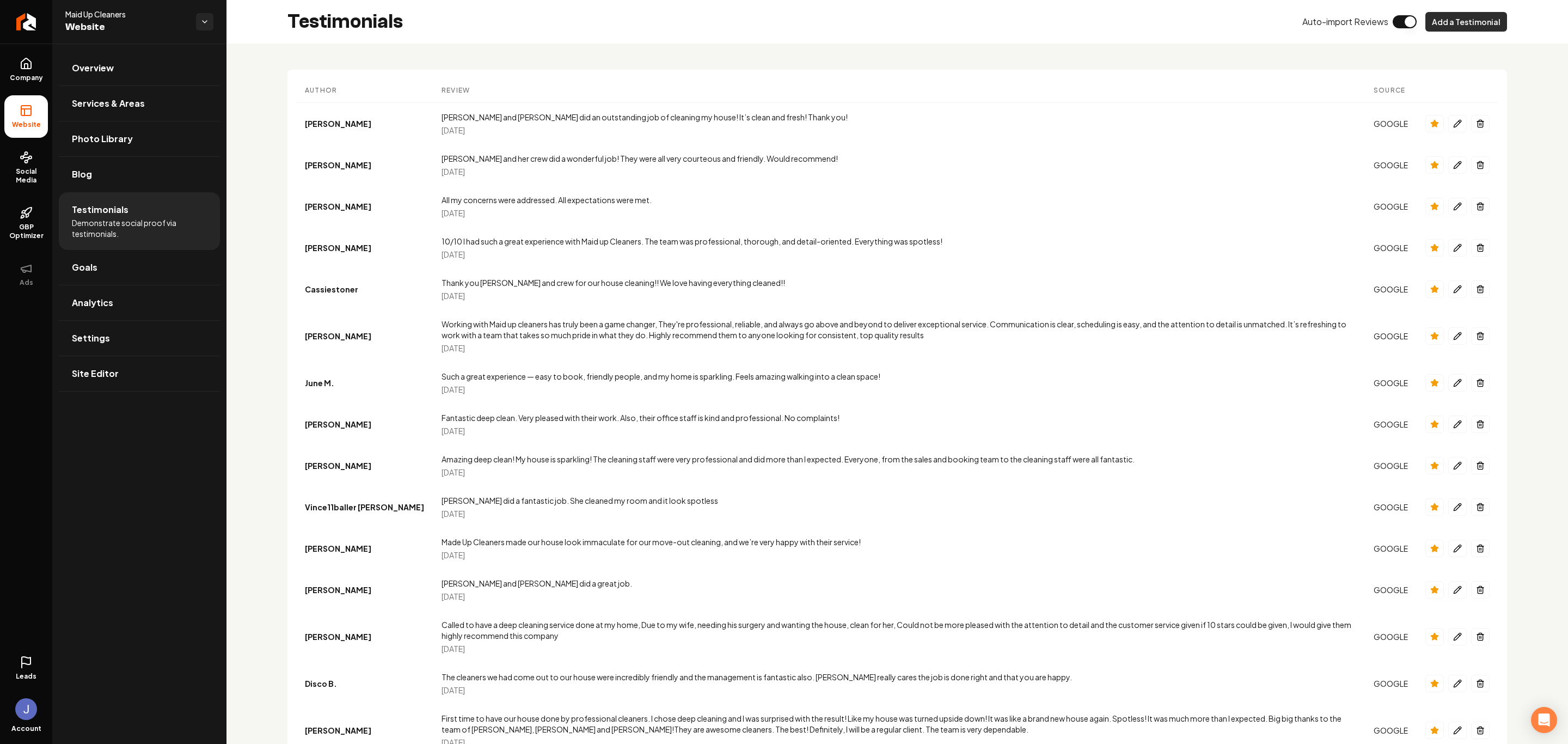
click at [1115, 24] on button "Add a Testimonial" at bounding box center [1466, 22] width 82 height 19
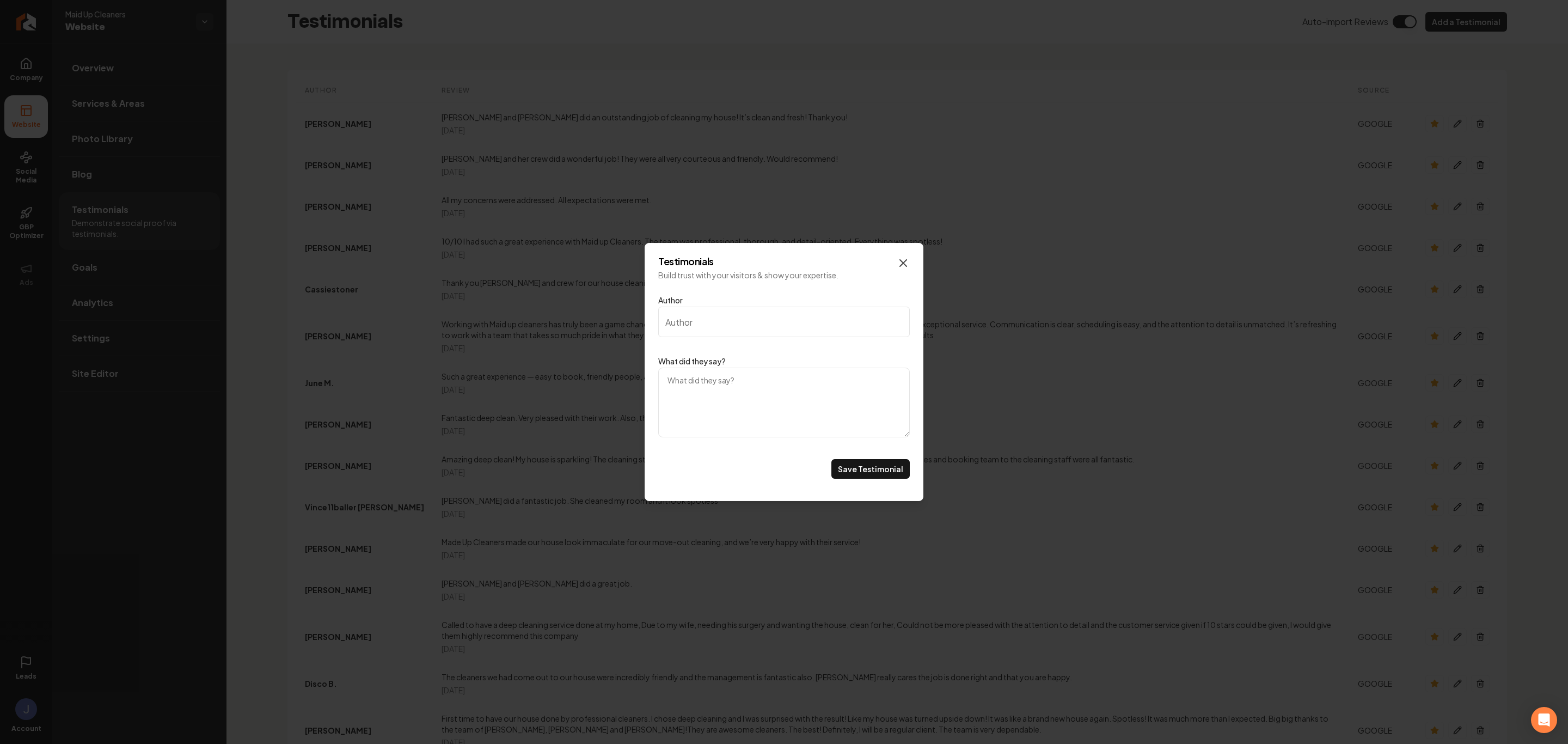
click at [902, 261] on icon "Main content area" at bounding box center [903, 262] width 13 height 13
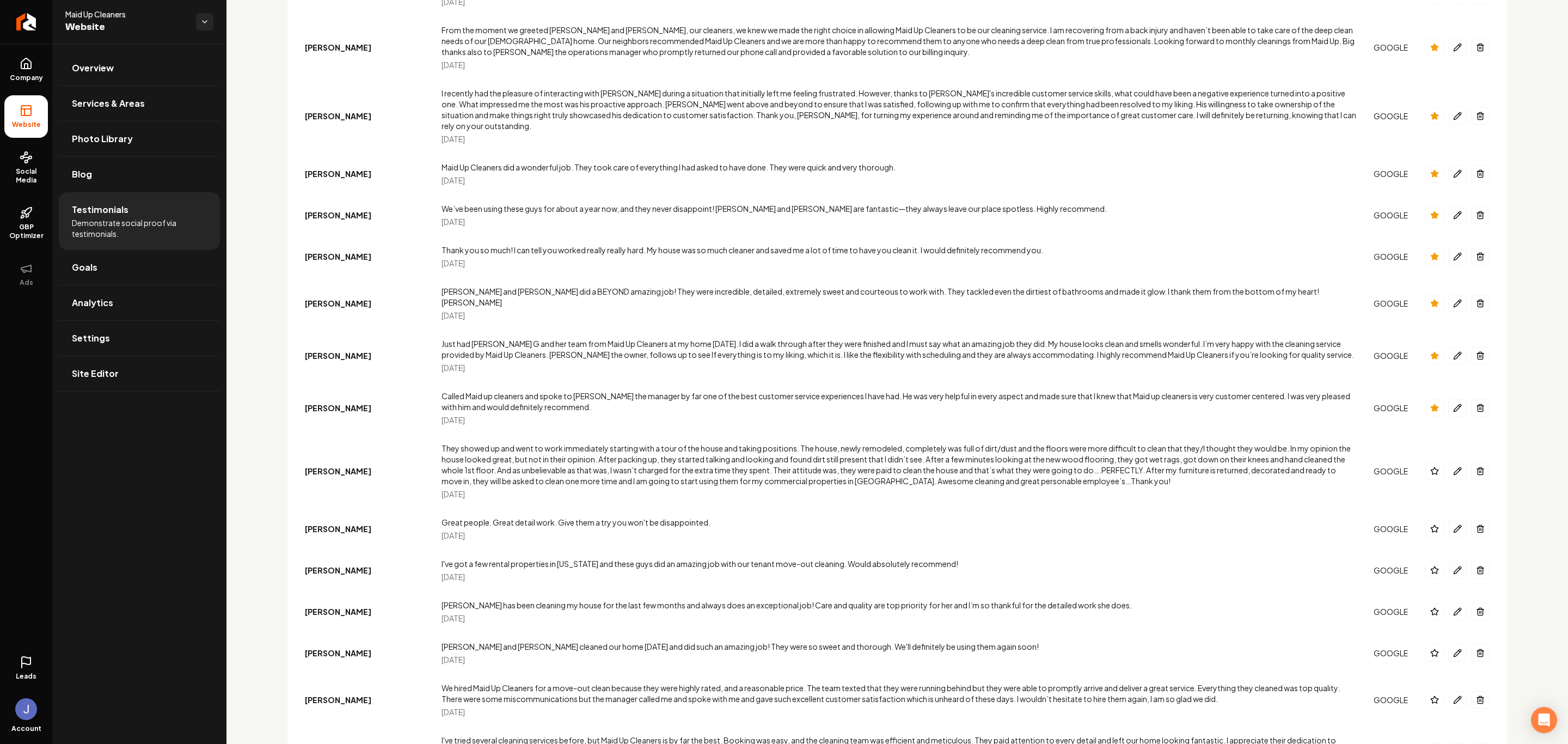
scroll to position [1634, 0]
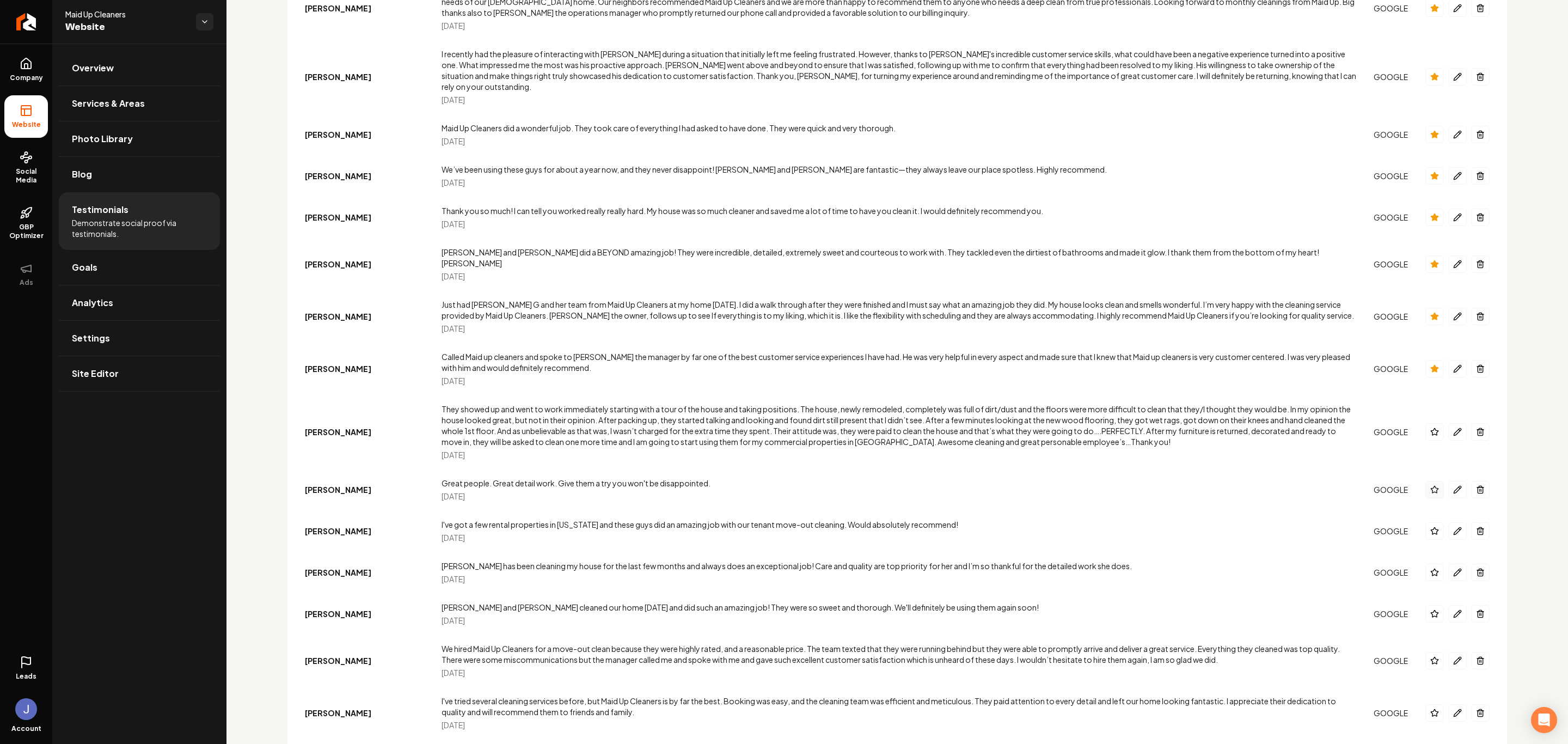
click at [1115, 486] on icon "Main content area" at bounding box center [1435, 490] width 7 height 7
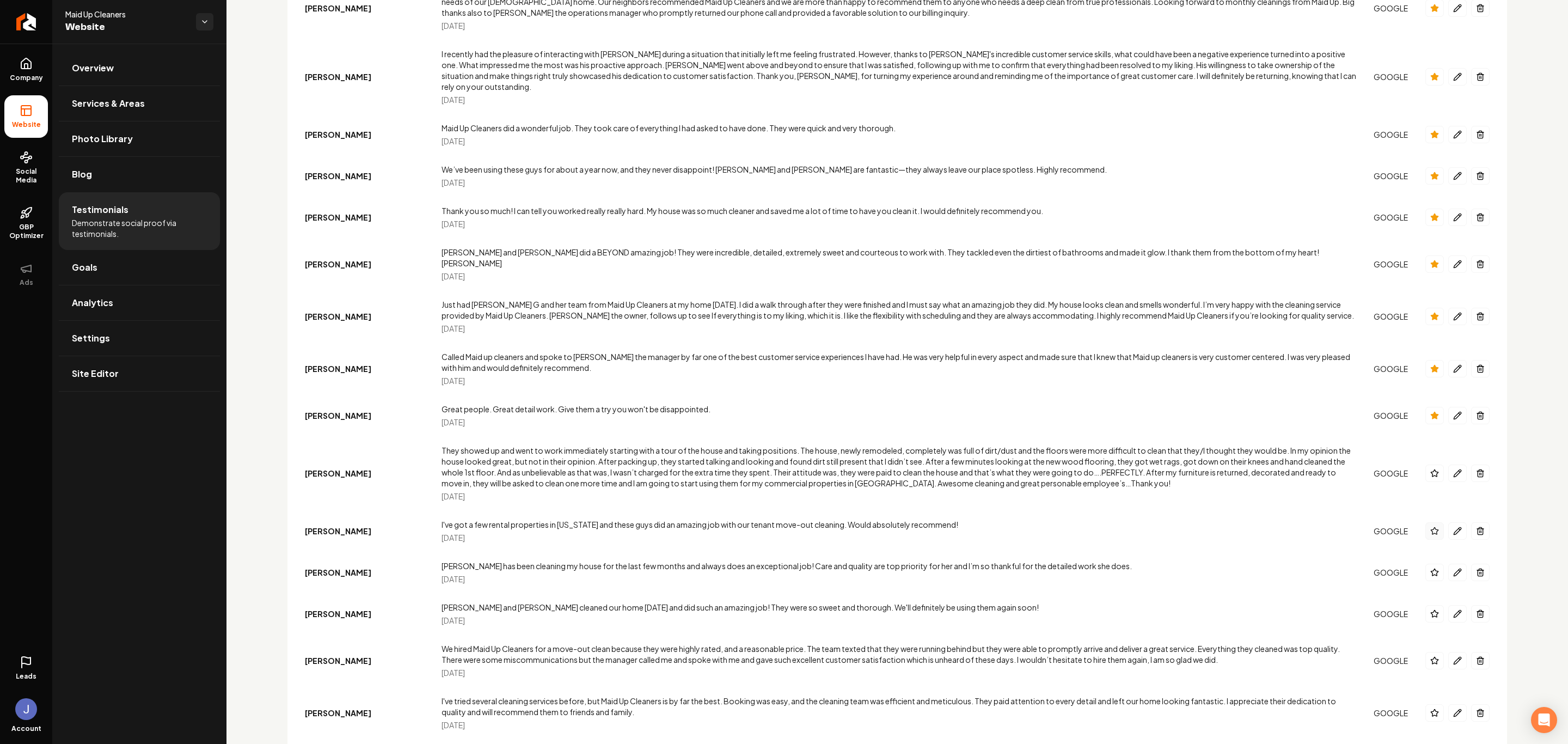
click at [1115, 488] on button "Main content area" at bounding box center [1435, 531] width 18 height 18
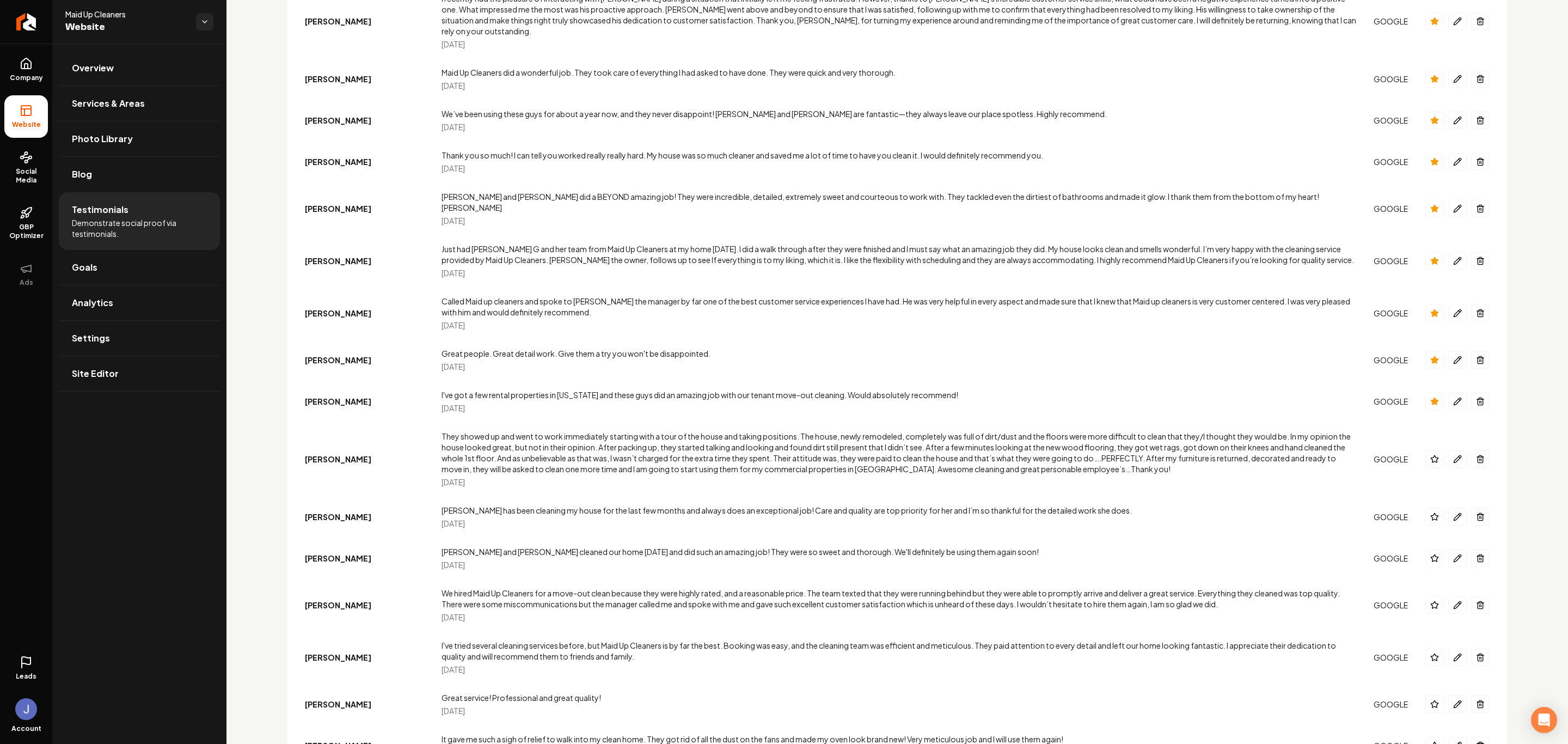
scroll to position [1716, 0]
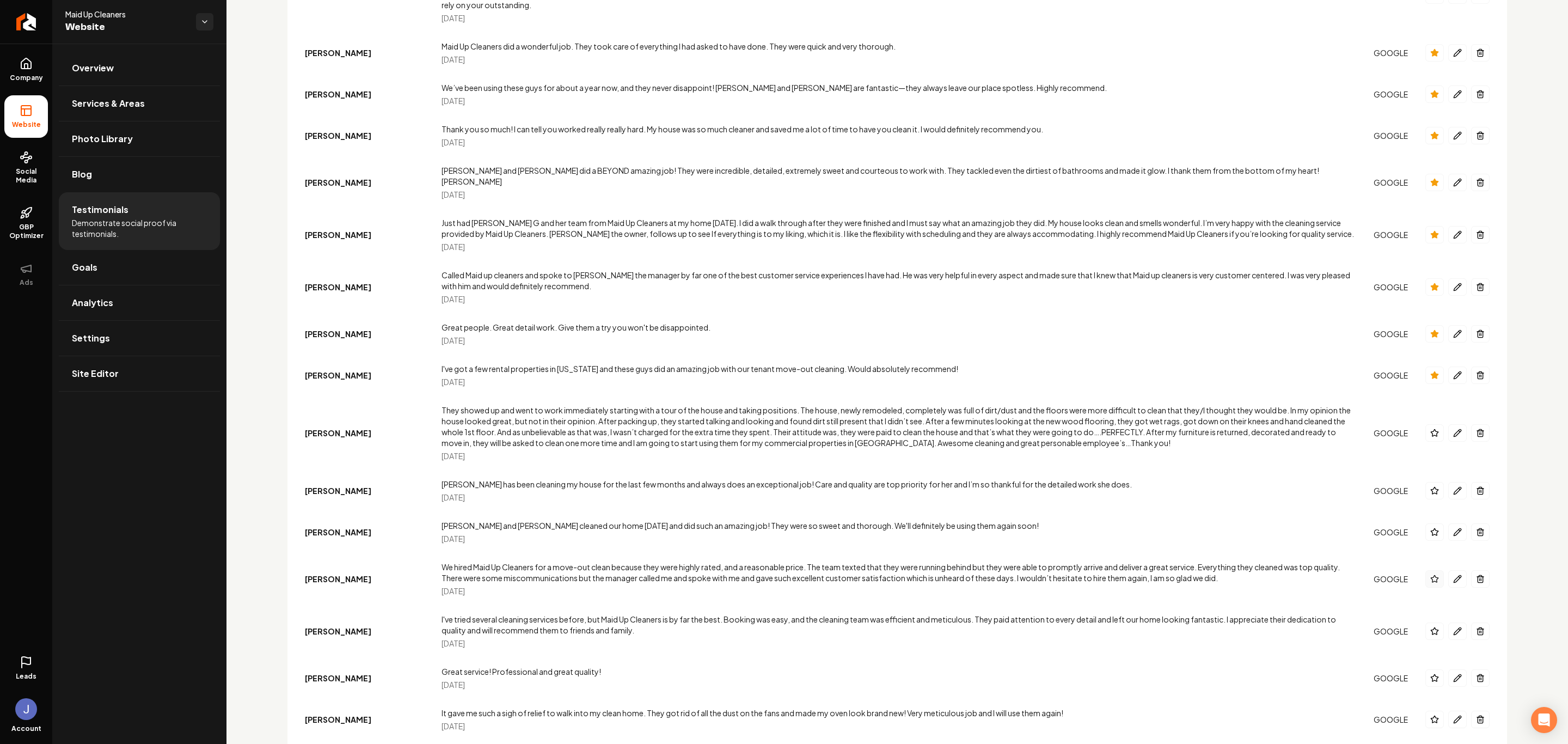
click at [1115, 488] on icon "Main content area" at bounding box center [1435, 579] width 9 height 9
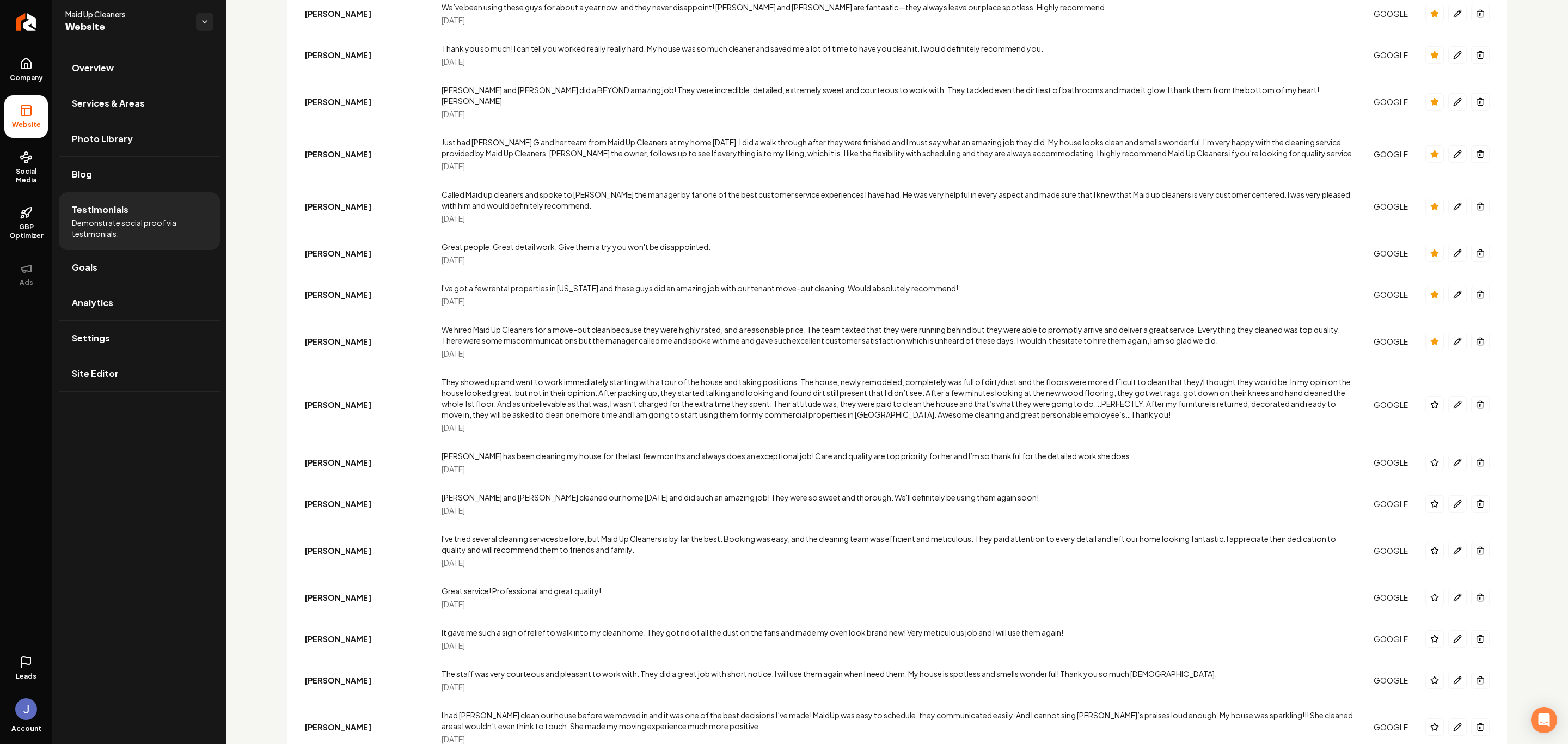
scroll to position [1797, 0]
click at [1115, 488] on icon "Main content area" at bounding box center [1435, 549] width 9 height 9
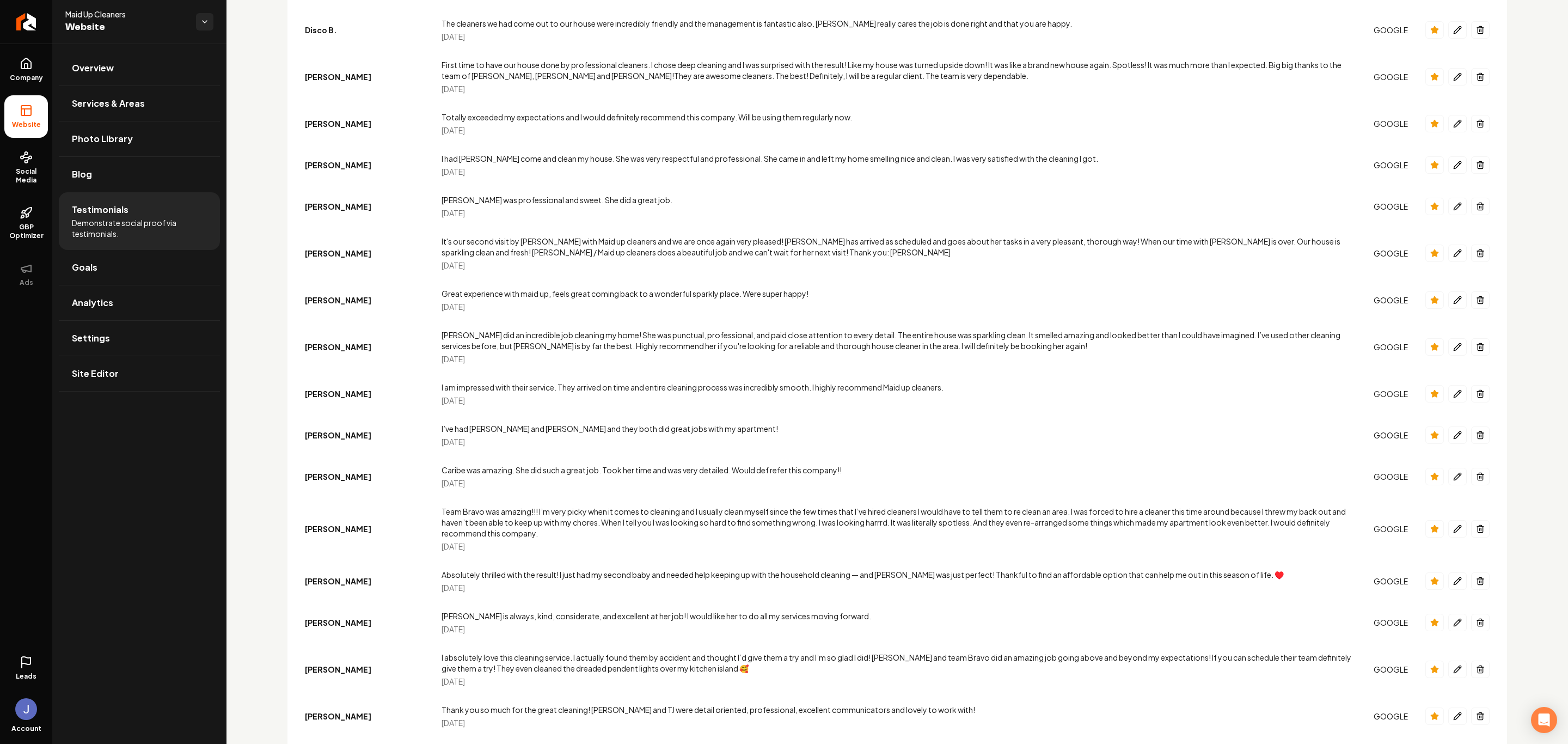
scroll to position [0, 0]
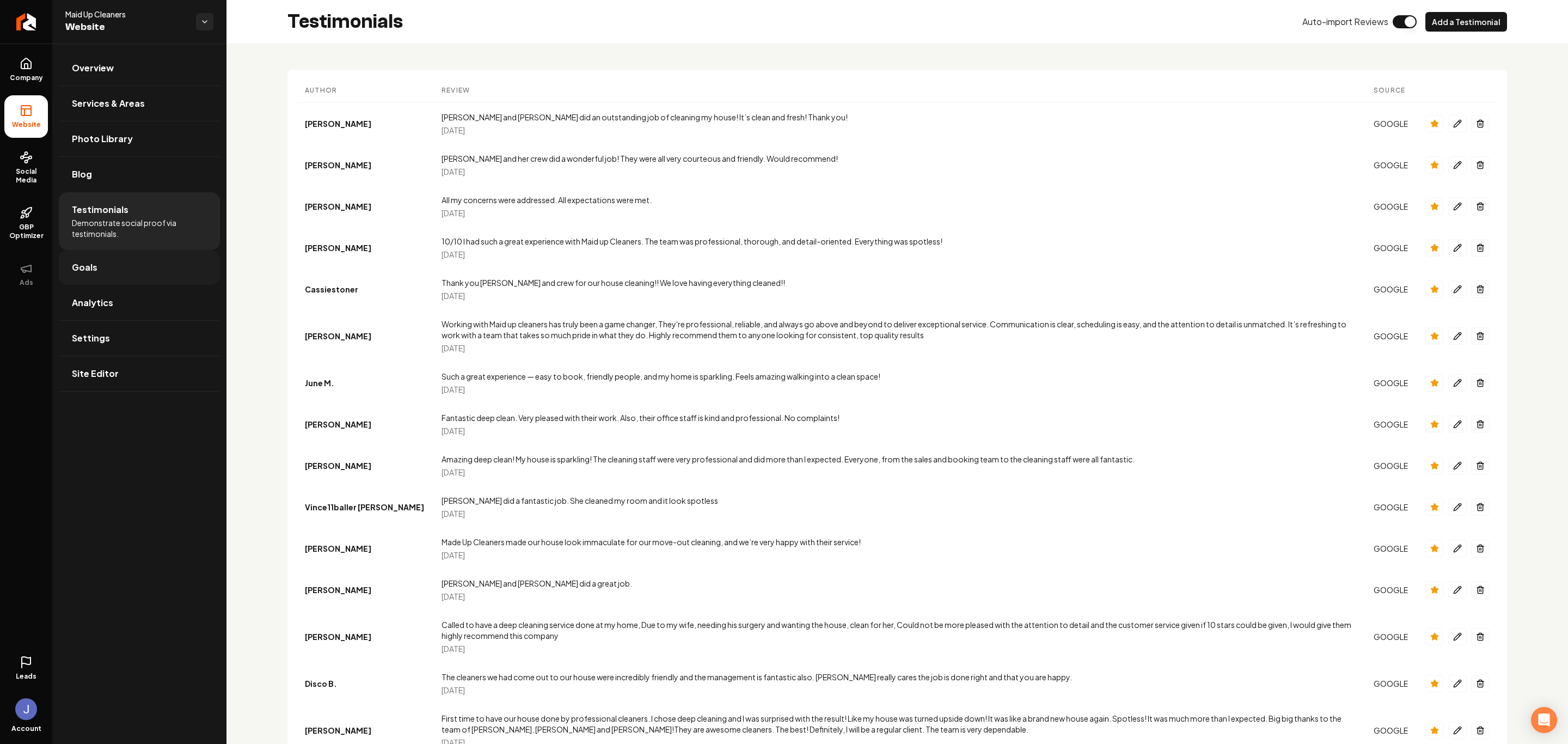
click at [142, 265] on link "Goals" at bounding box center [139, 267] width 161 height 35
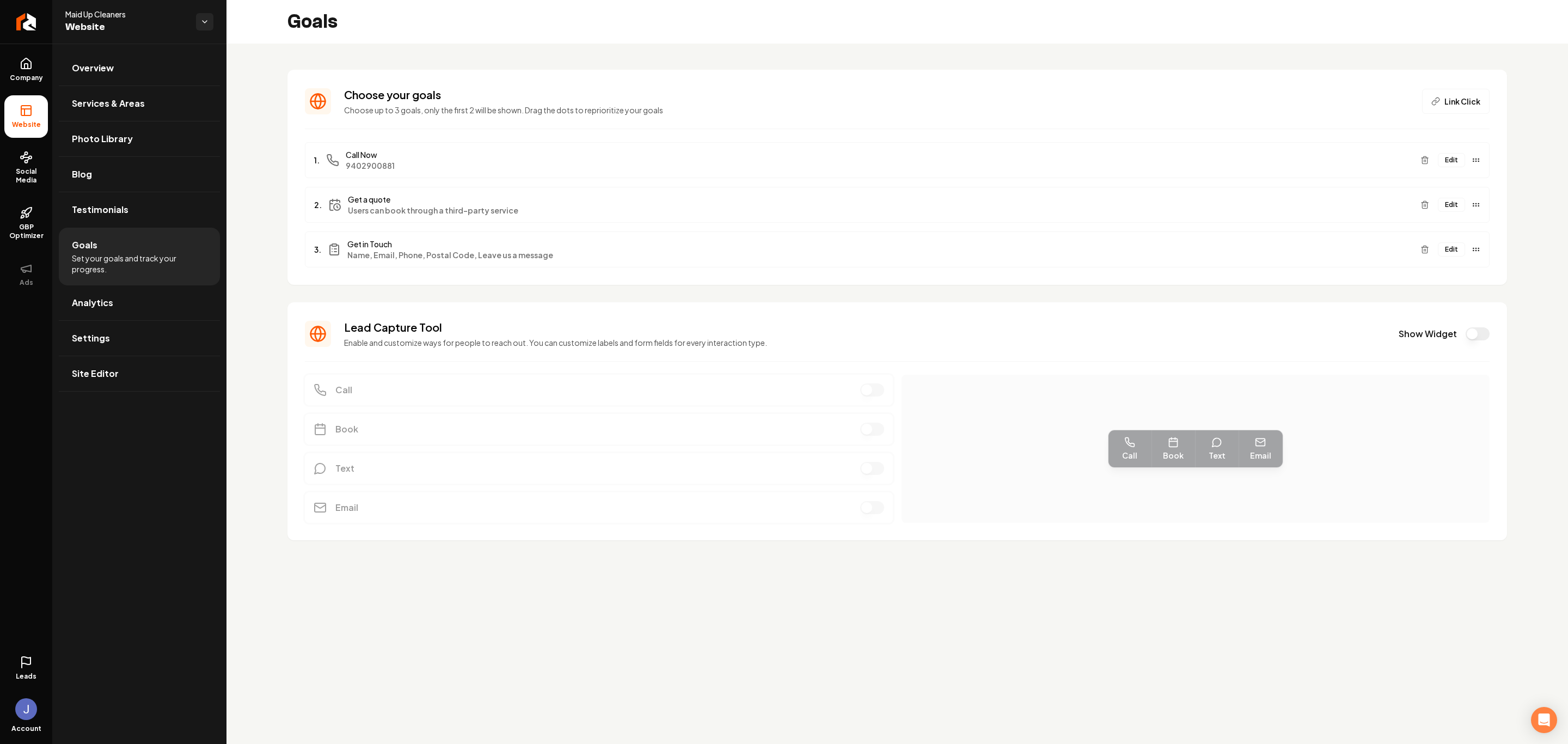
click at [1115, 251] on button "Edit" at bounding box center [1451, 249] width 27 height 14
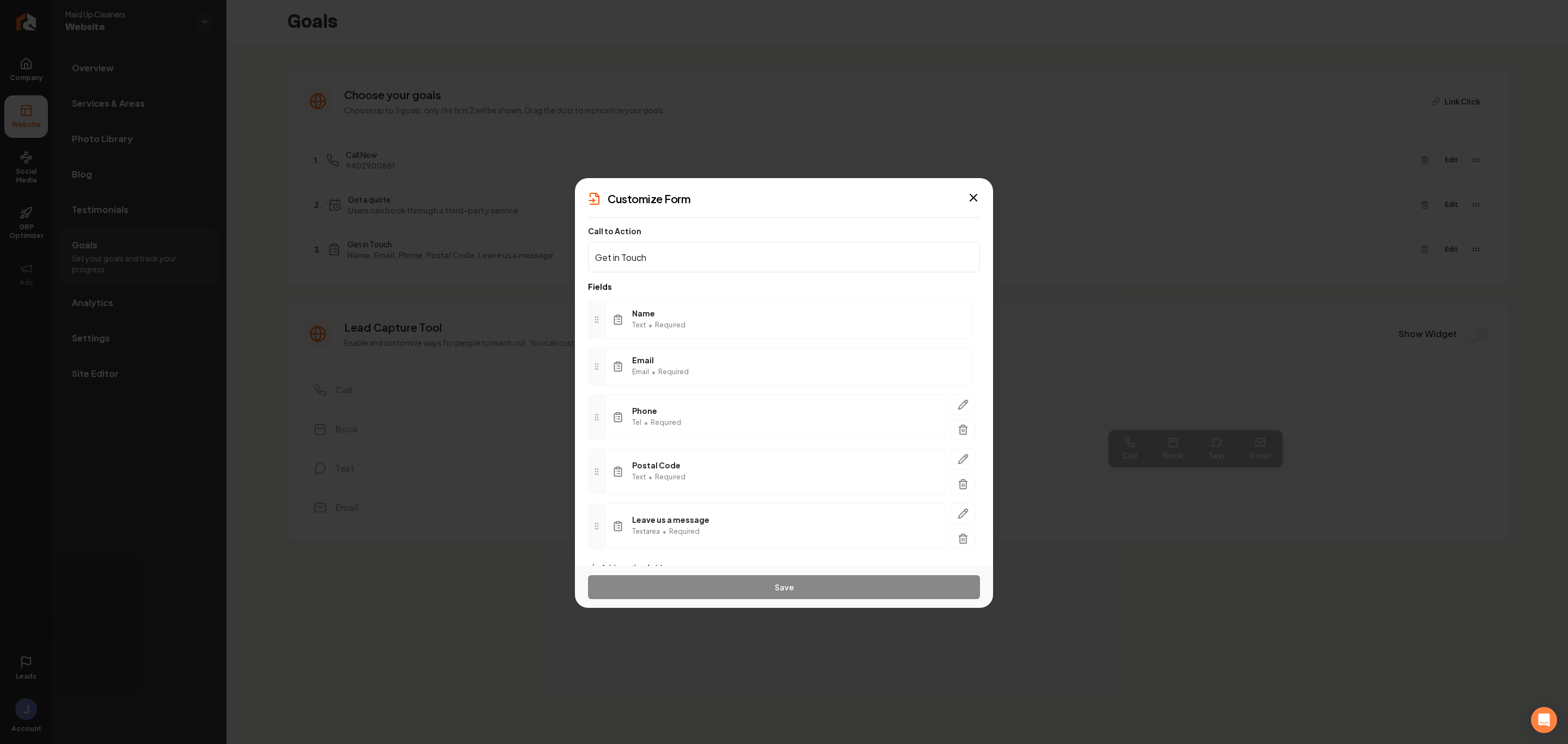
scroll to position [40, 0]
click at [957, 474] on icon "button" at bounding box center [963, 478] width 11 height 11
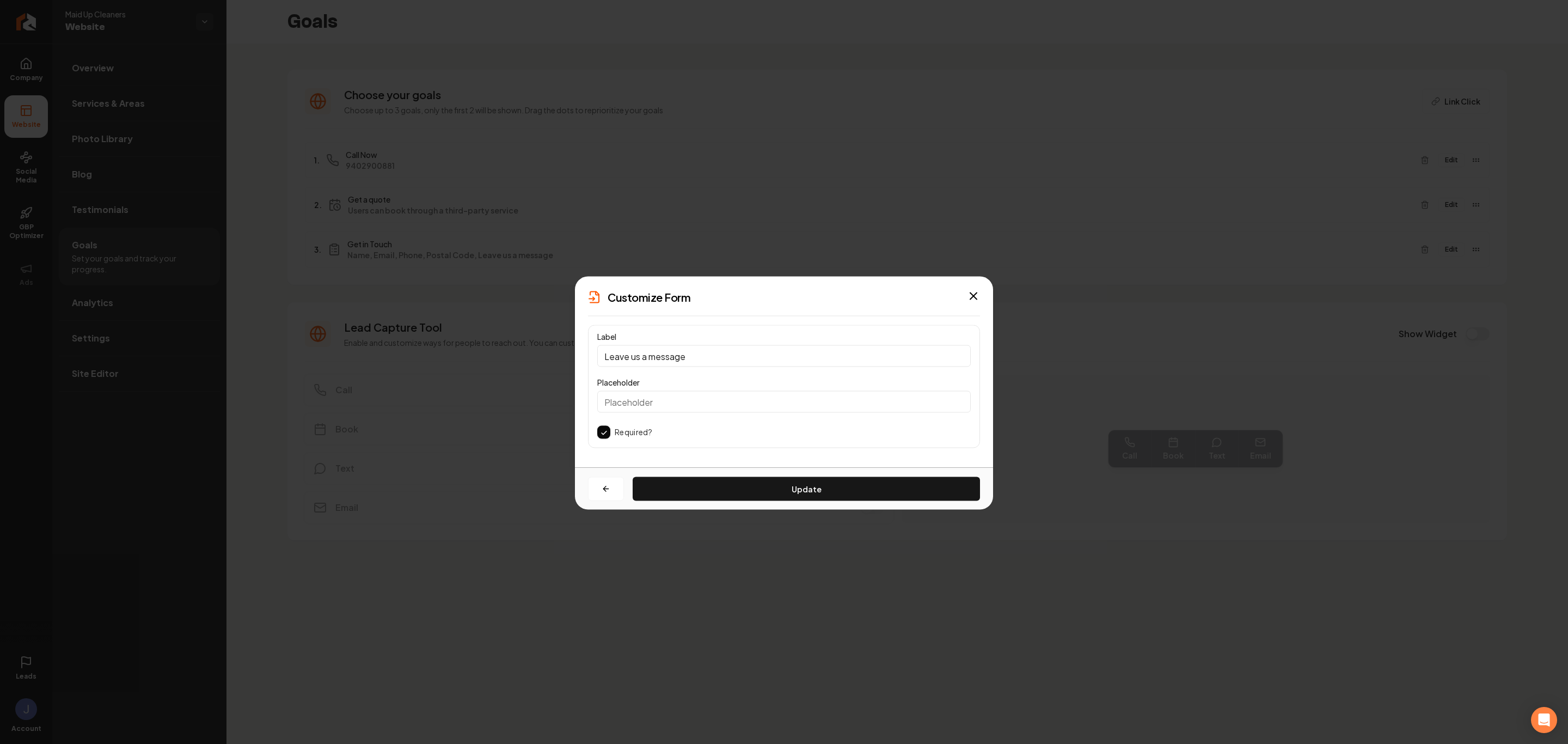
click at [729, 399] on input "Placeholder" at bounding box center [784, 402] width 374 height 22
click at [976, 292] on icon "button" at bounding box center [973, 296] width 13 height 13
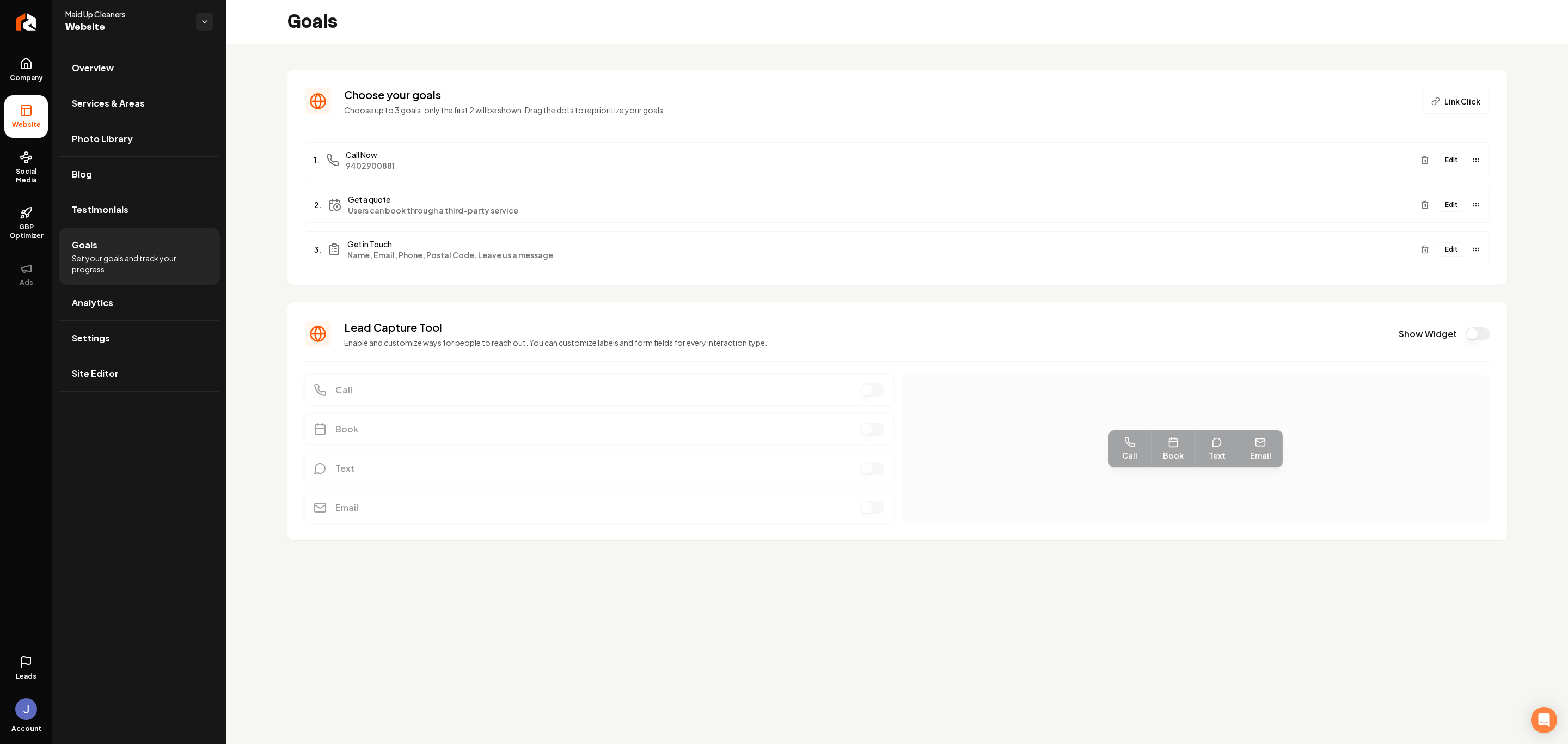
click at [1115, 206] on button "Edit" at bounding box center [1451, 205] width 27 height 14
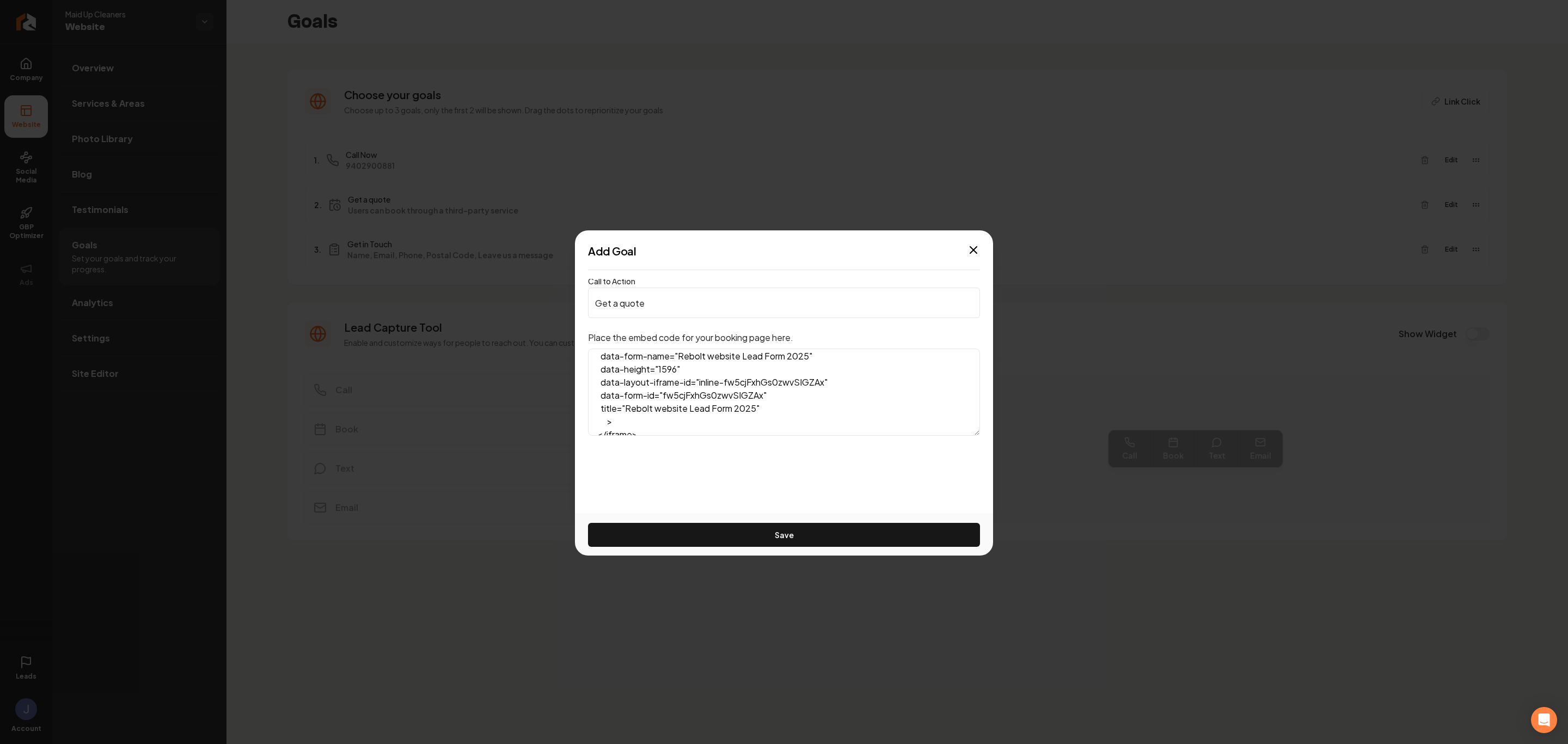
scroll to position [180, 0]
click at [977, 251] on icon "button" at bounding box center [973, 250] width 13 height 13
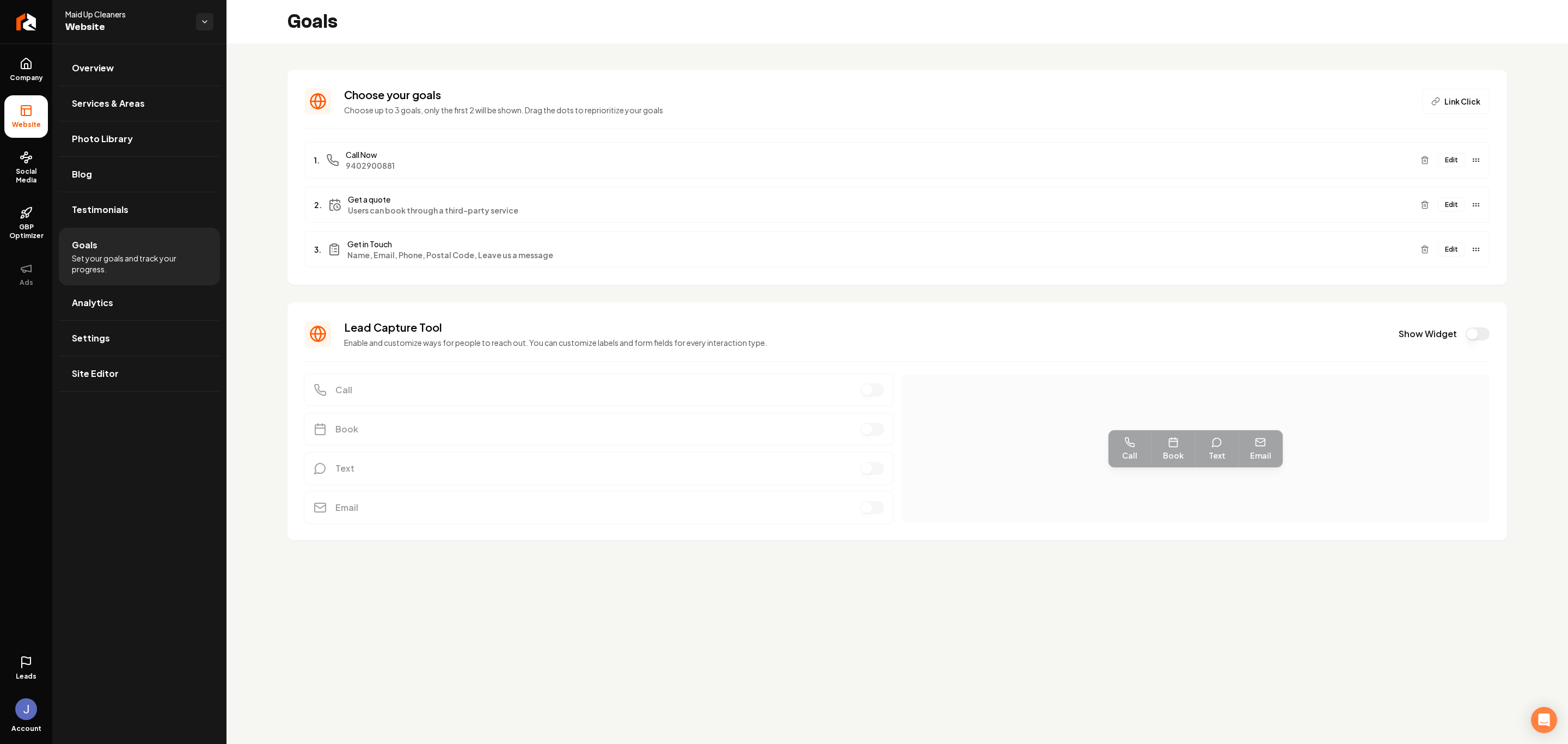
click at [1115, 158] on button "Edit" at bounding box center [1451, 160] width 27 height 14
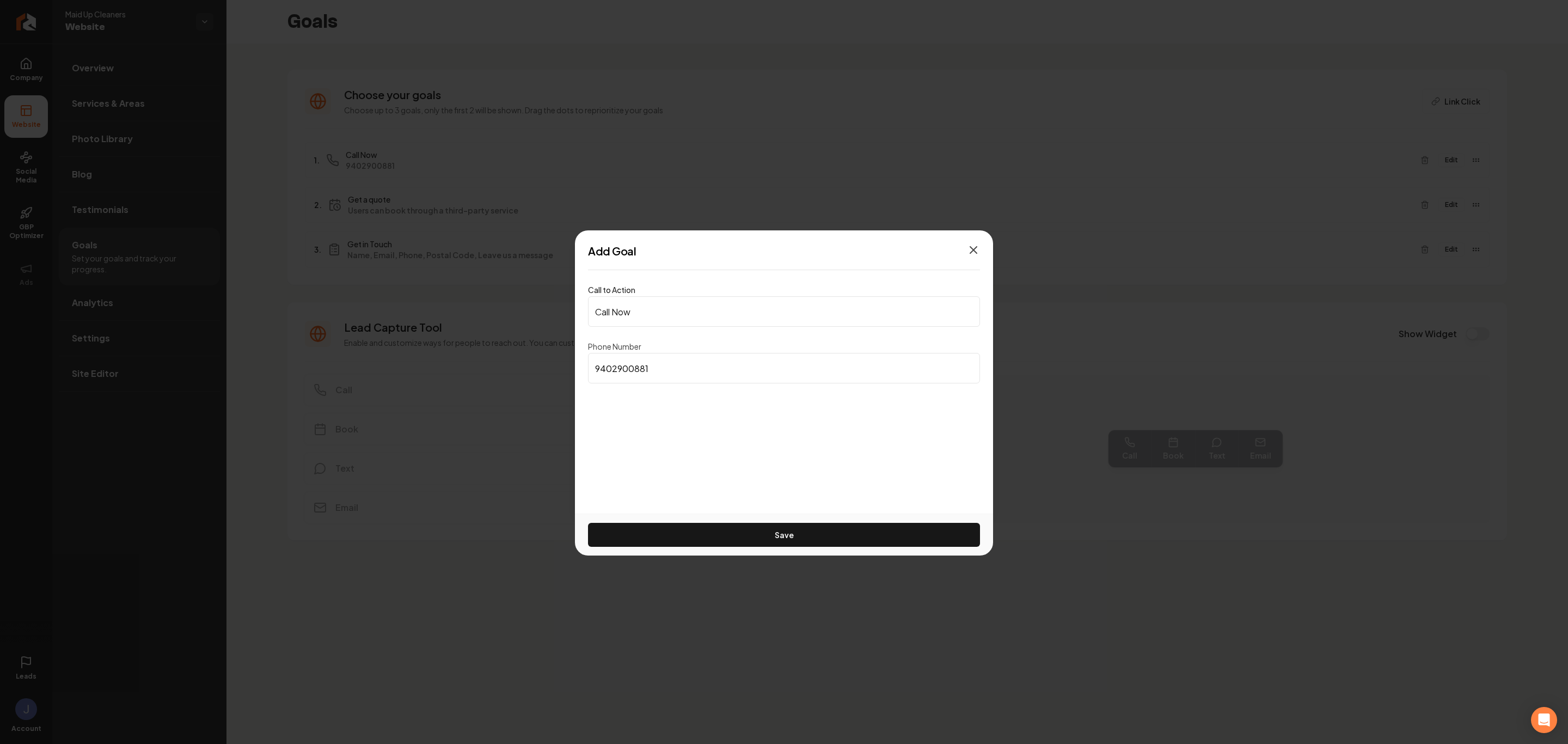
click at [974, 249] on icon "button" at bounding box center [973, 250] width 7 height 7
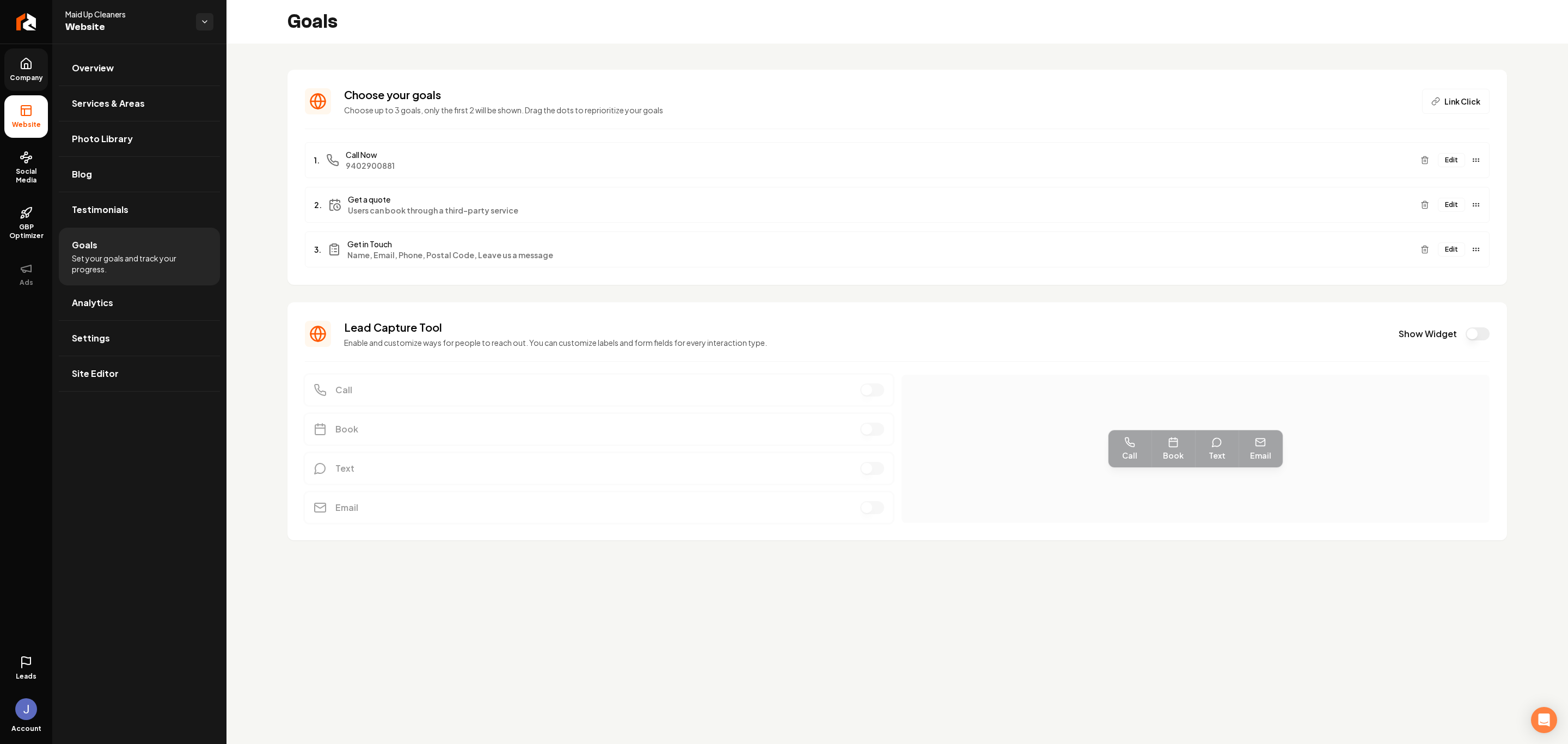
click at [33, 71] on link "Company" at bounding box center [26, 70] width 44 height 43
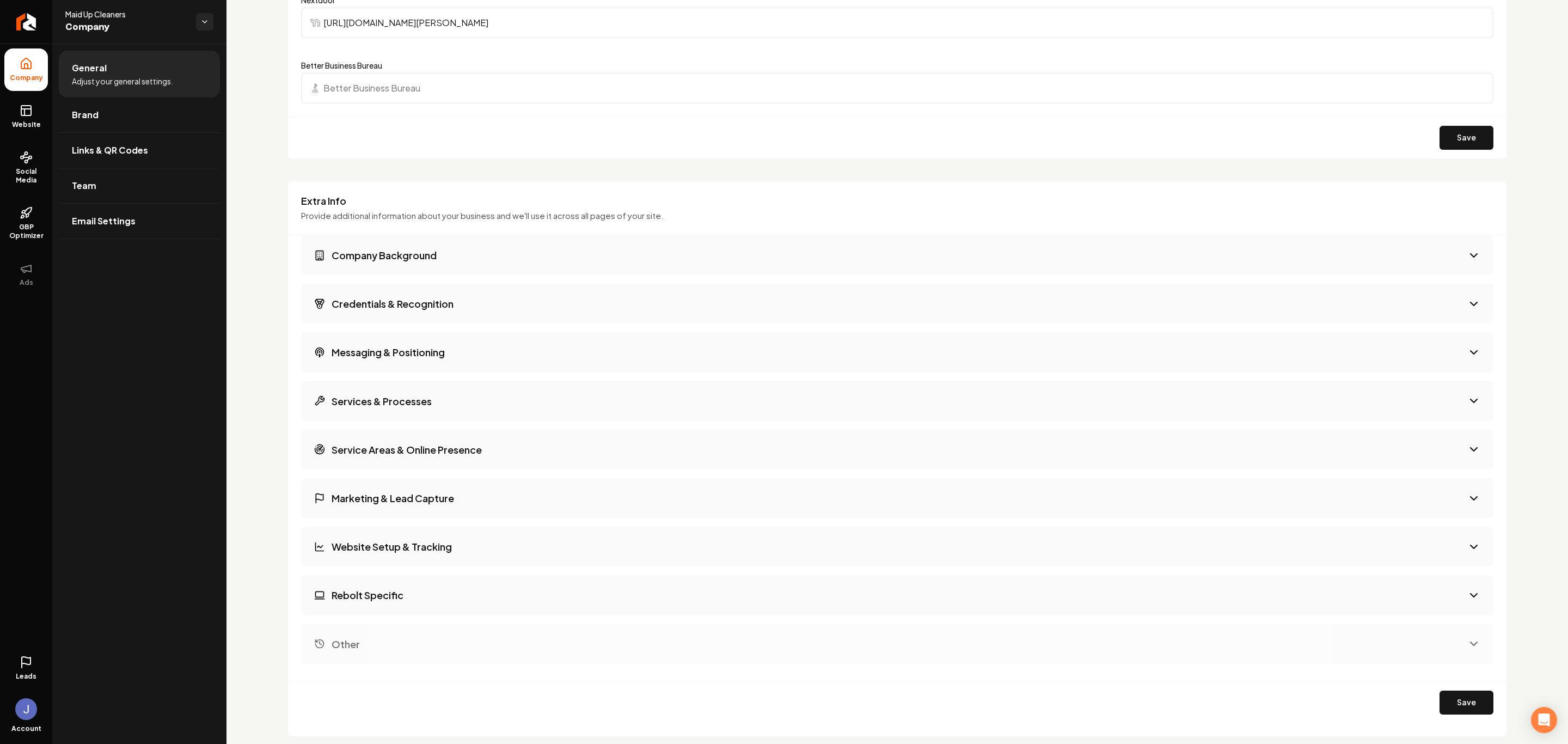
scroll to position [1273, 0]
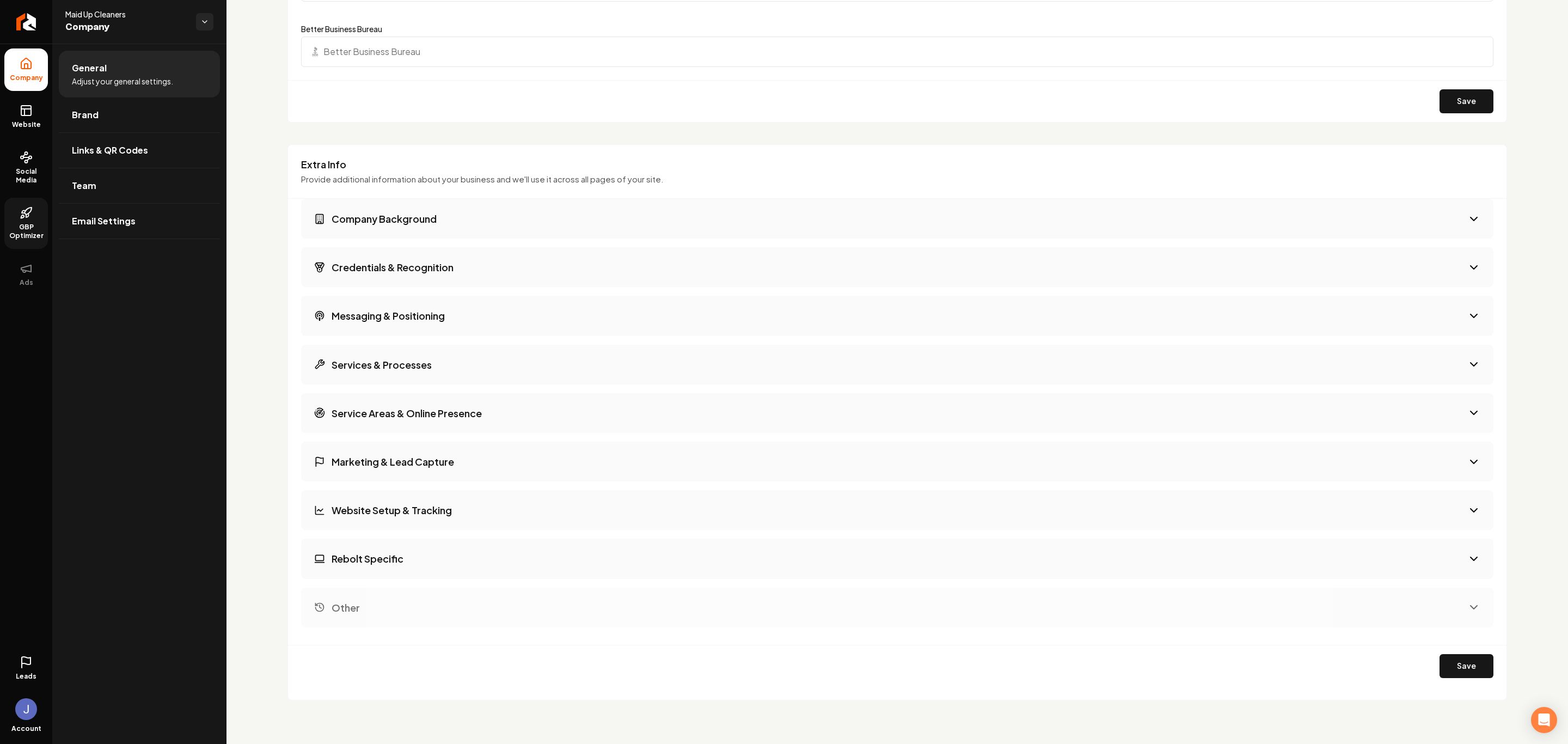
click at [34, 239] on span "GBP Optimizer" at bounding box center [26, 231] width 44 height 18
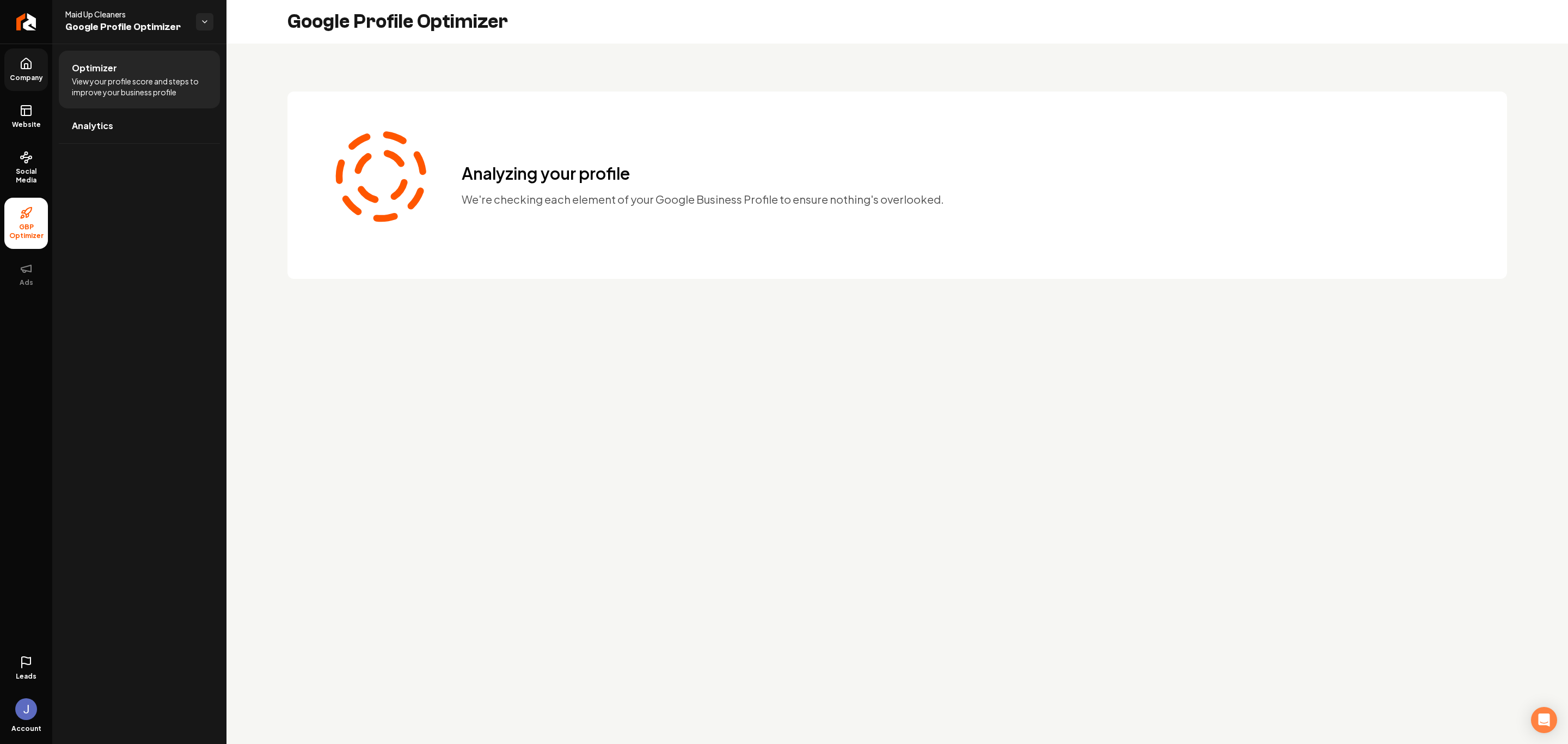
click at [22, 488] on icon at bounding box center [26, 661] width 9 height 8
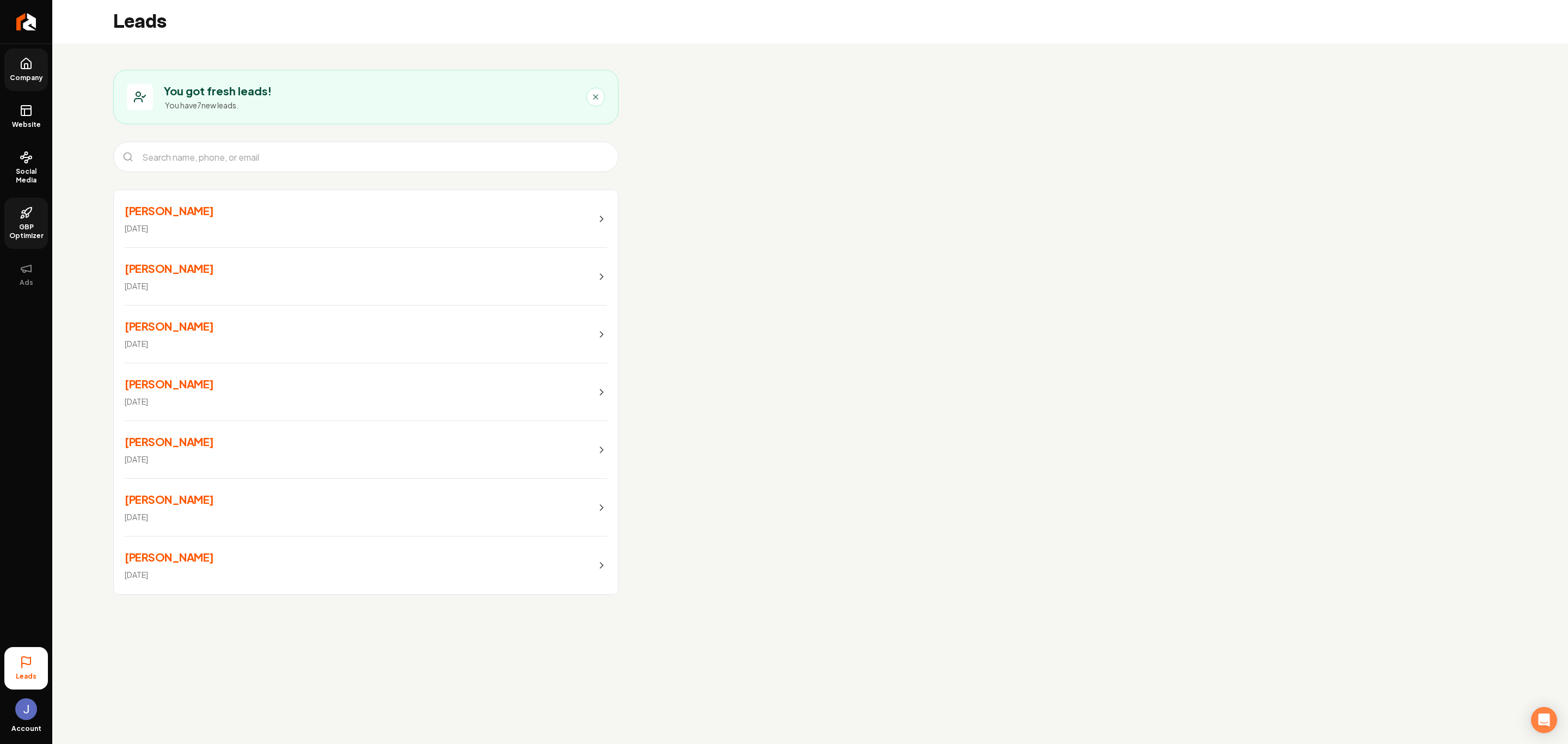
click at [600, 95] on icon "Main content area" at bounding box center [595, 97] width 9 height 9
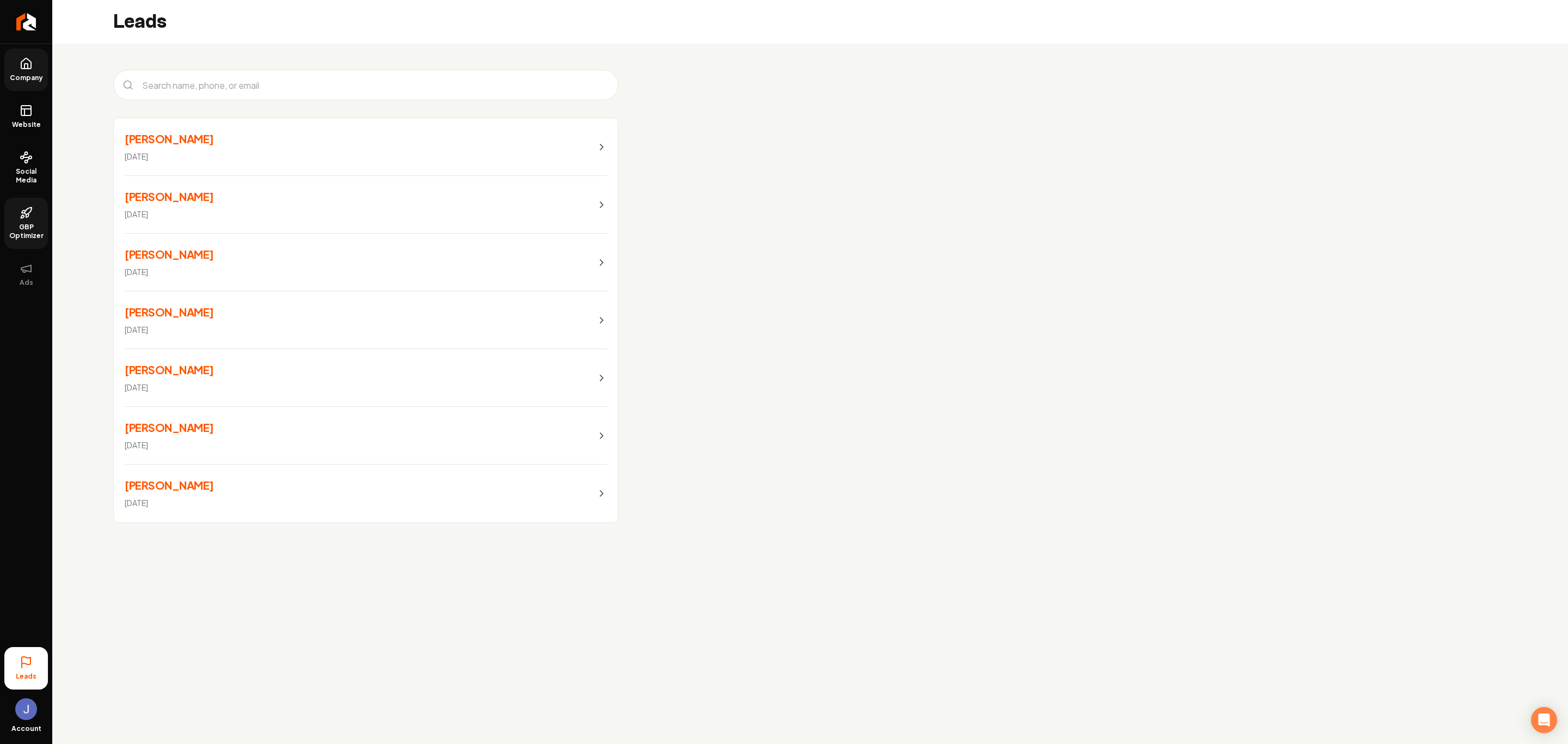
click at [593, 485] on link "Patricia Scott Aug 23, 2025" at bounding box center [366, 493] width 504 height 58
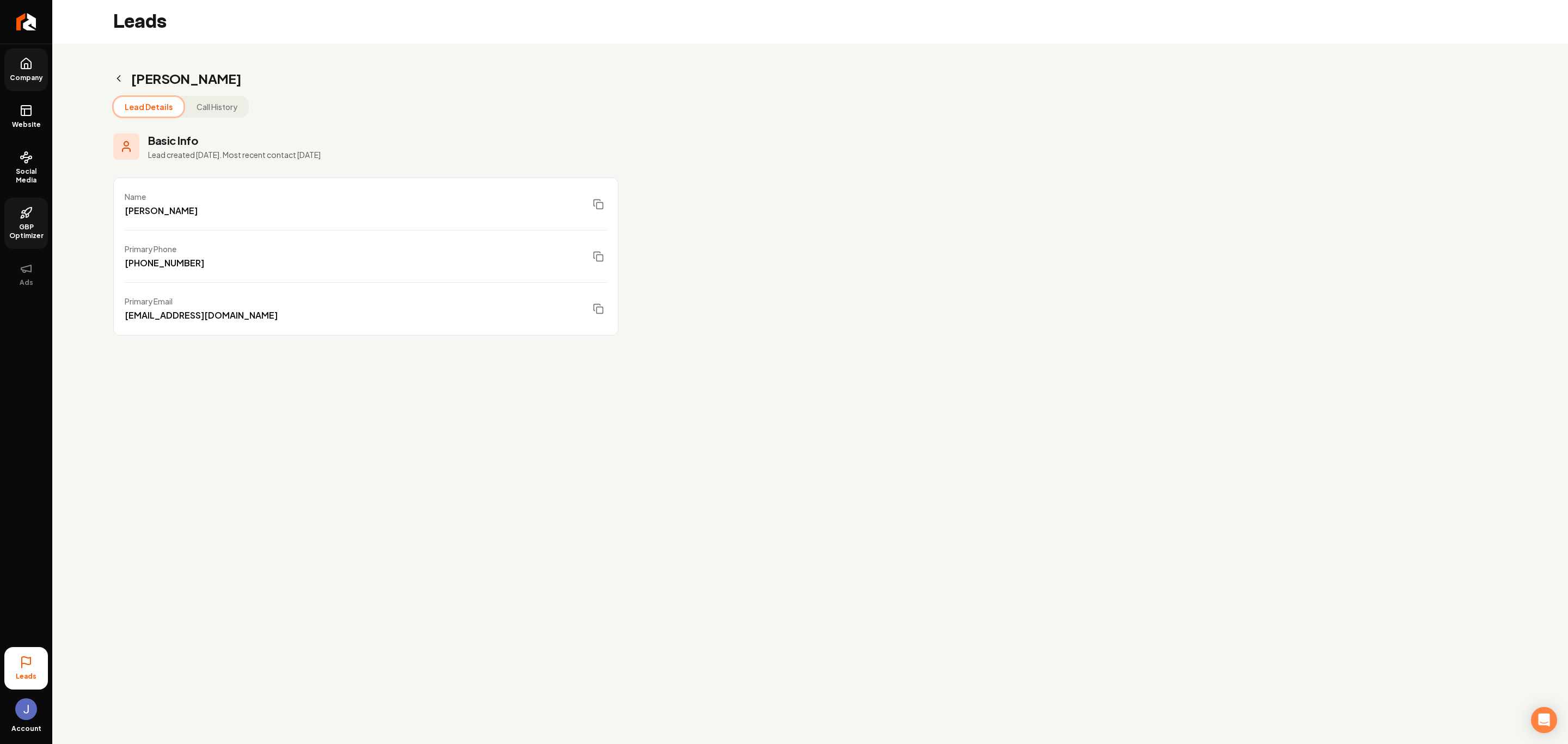
click at [121, 77] on icon "Main content area" at bounding box center [119, 79] width 11 height 11
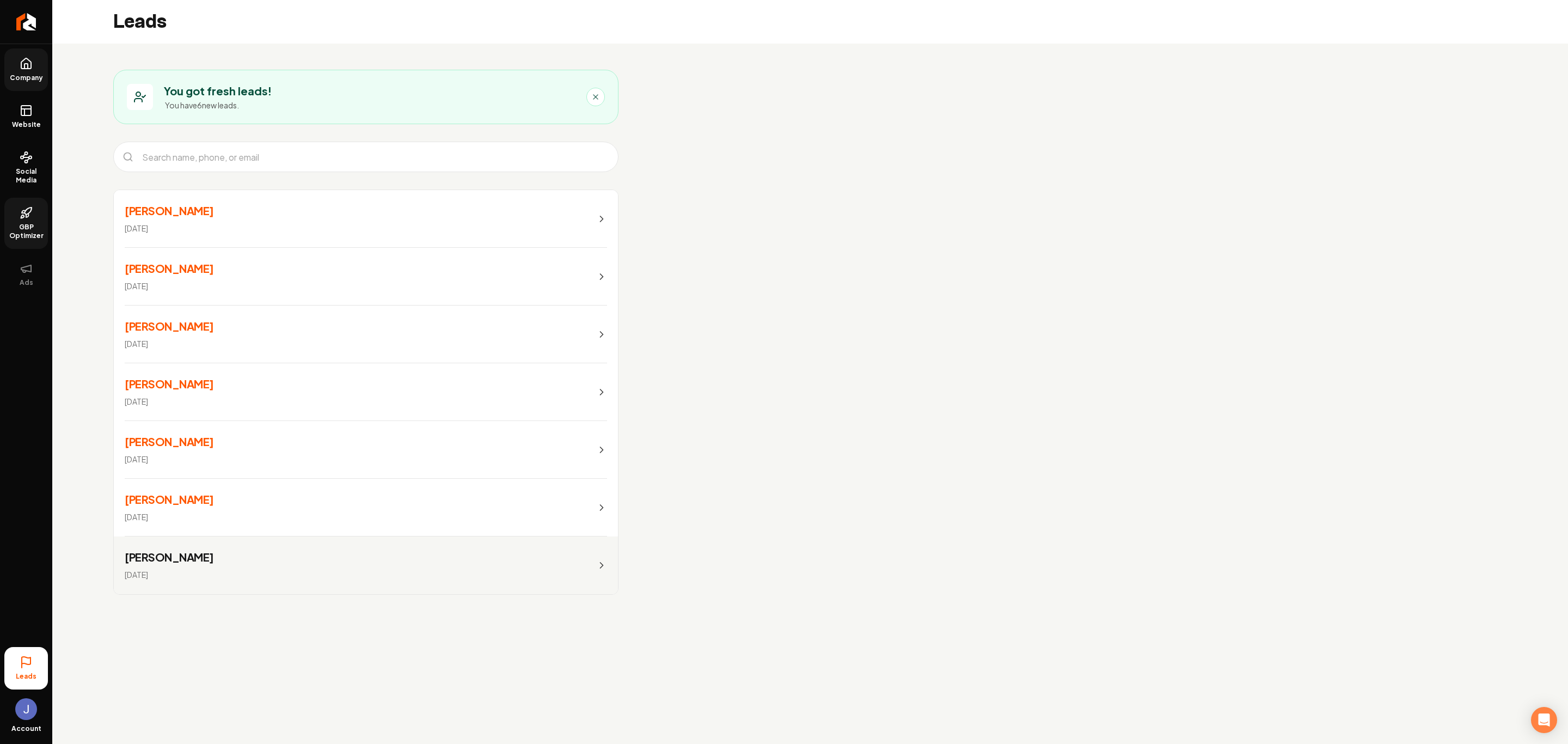
click at [598, 488] on link "Shannon Hoffman Sep 18, 2025" at bounding box center [366, 507] width 504 height 58
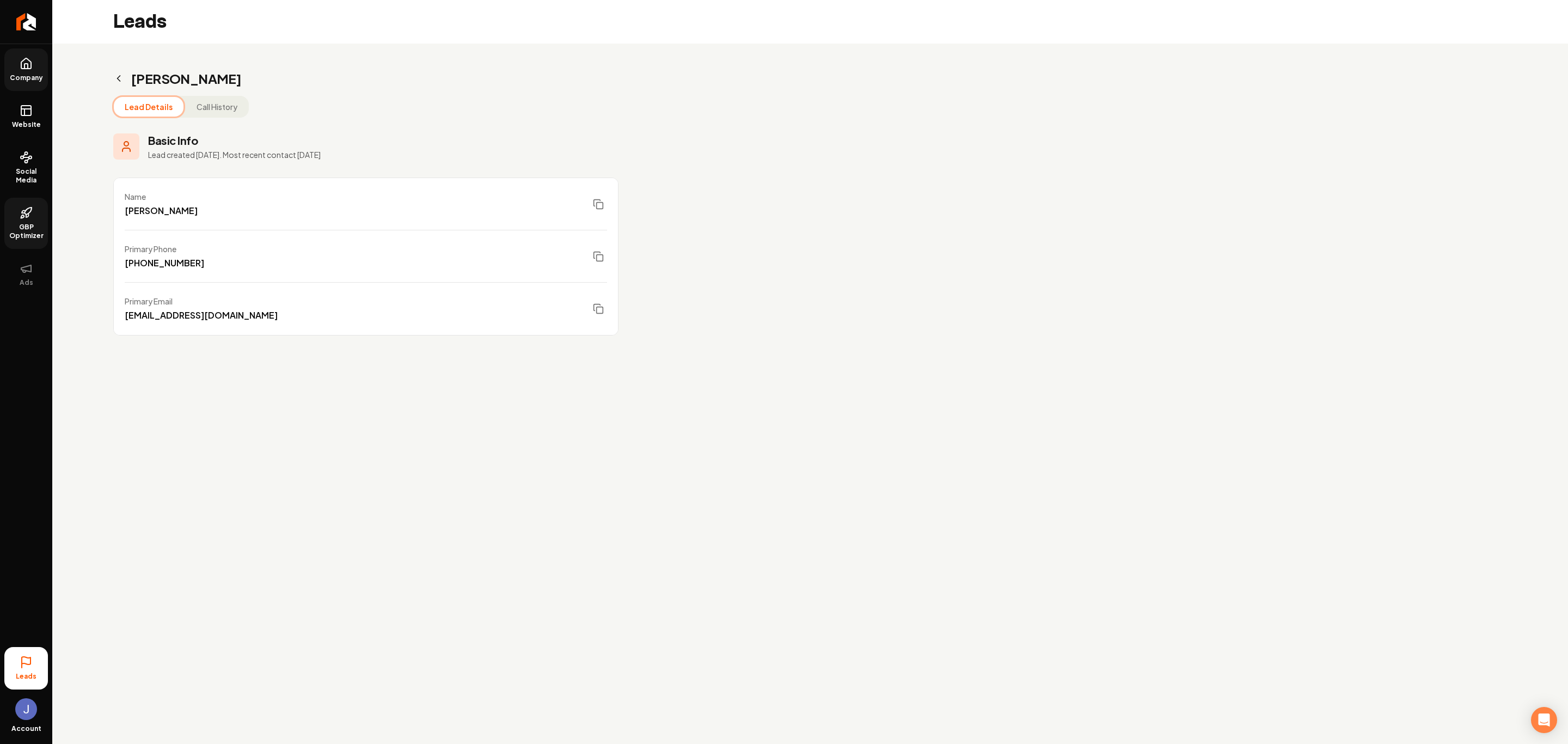
click at [121, 77] on icon "Main content area" at bounding box center [119, 79] width 11 height 11
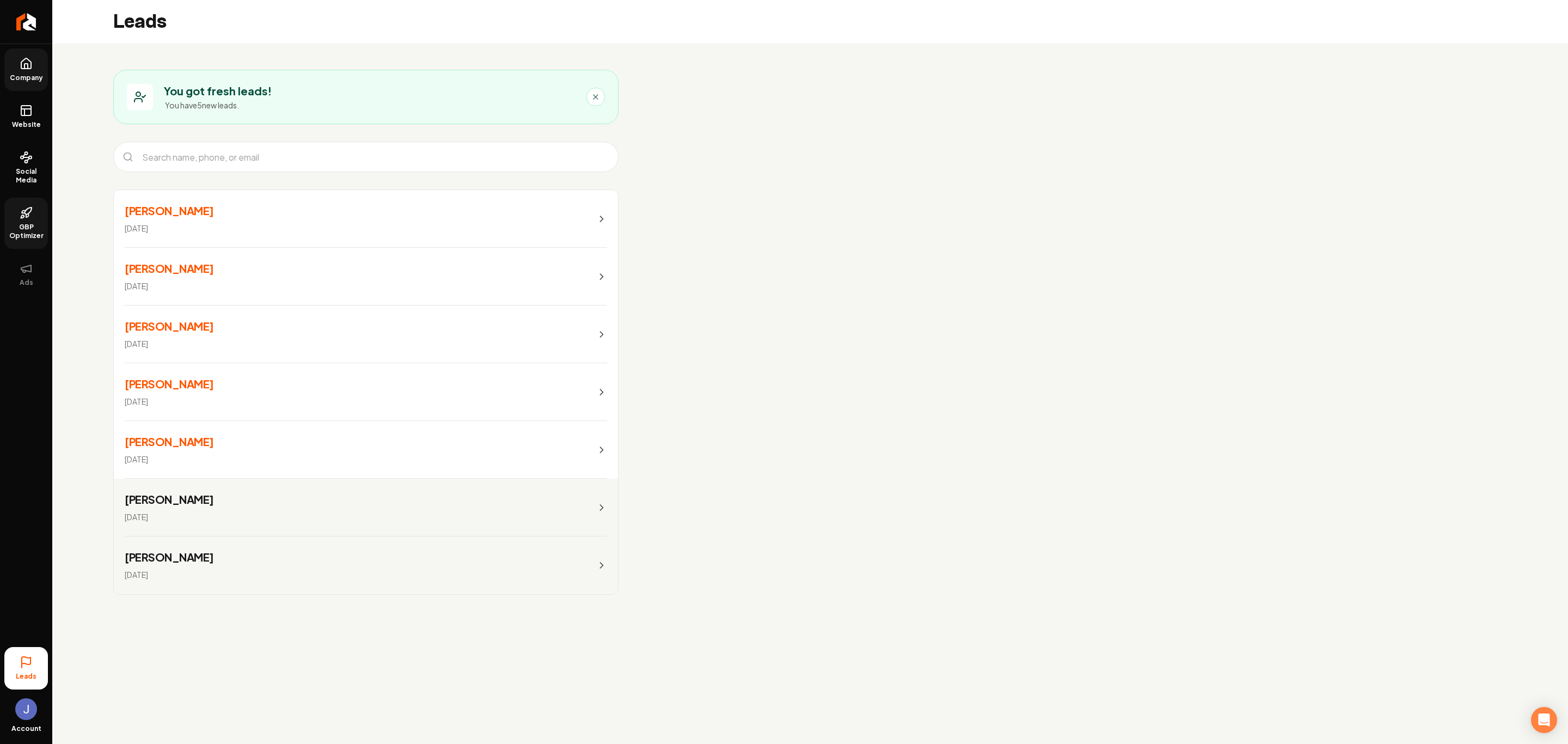
click at [399, 448] on link "Laura Caldwell Sep 22, 2025" at bounding box center [366, 449] width 504 height 58
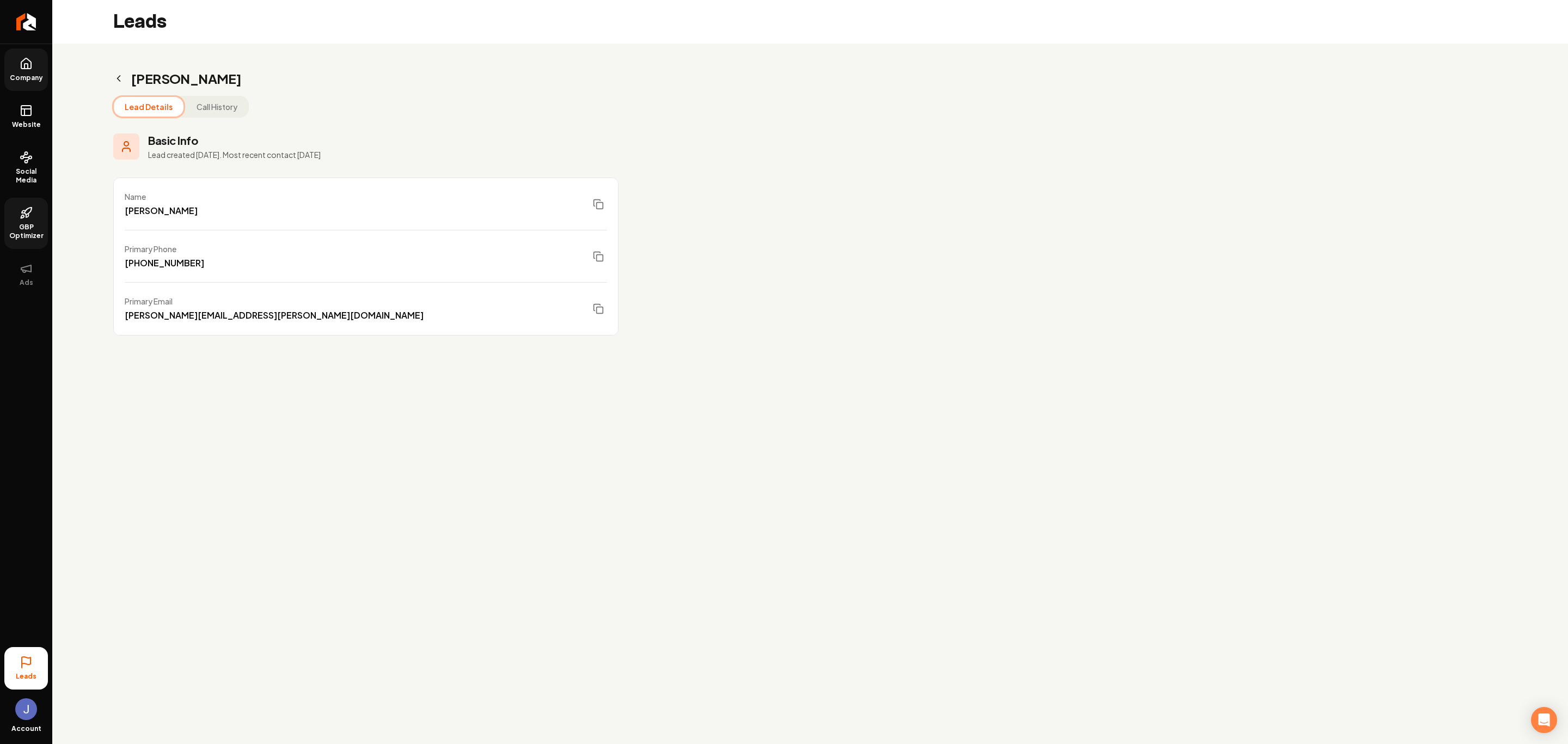
click at [123, 79] on icon "Main content area" at bounding box center [119, 79] width 11 height 11
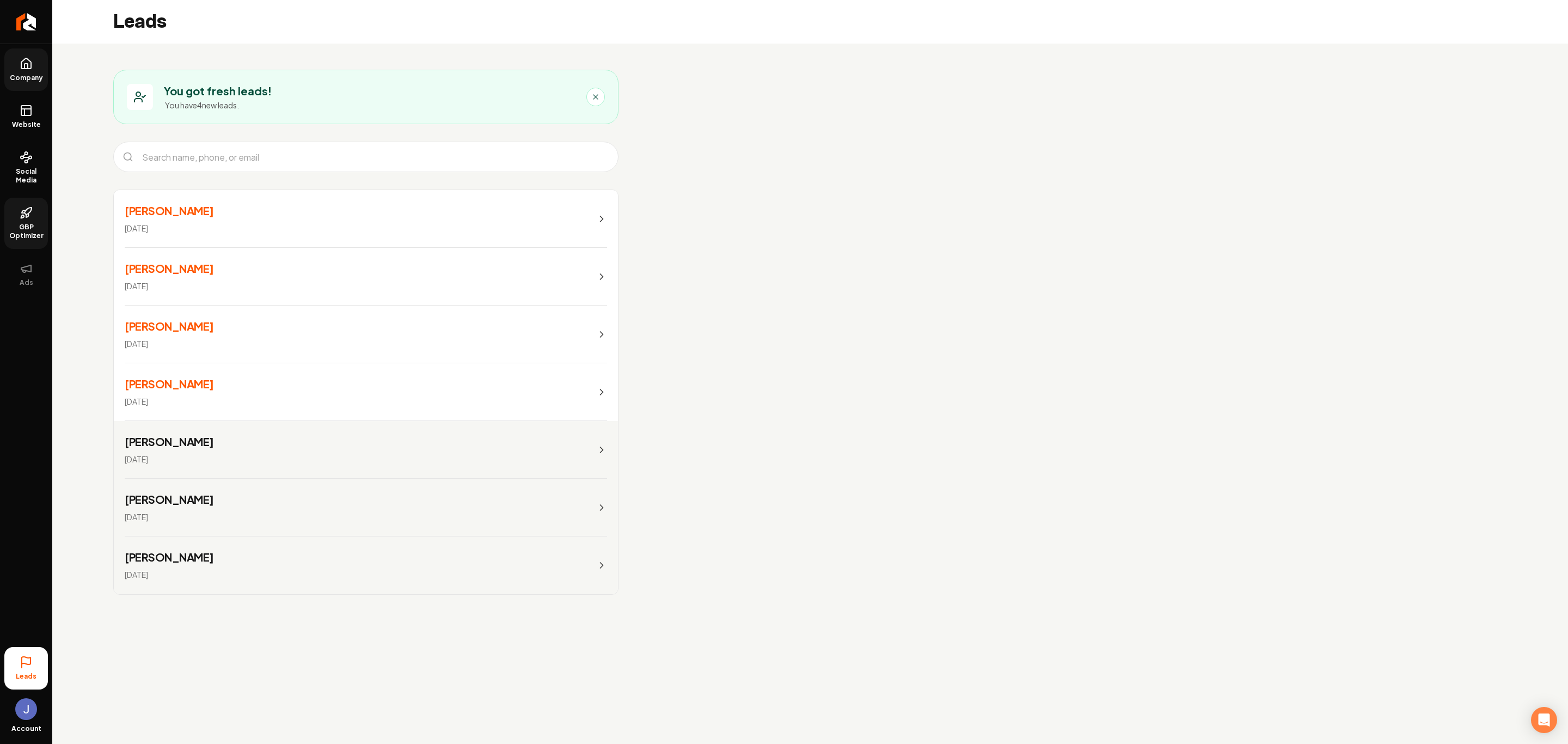
click at [283, 384] on link "Jenny Berryhill Sep 23, 2025" at bounding box center [366, 392] width 504 height 58
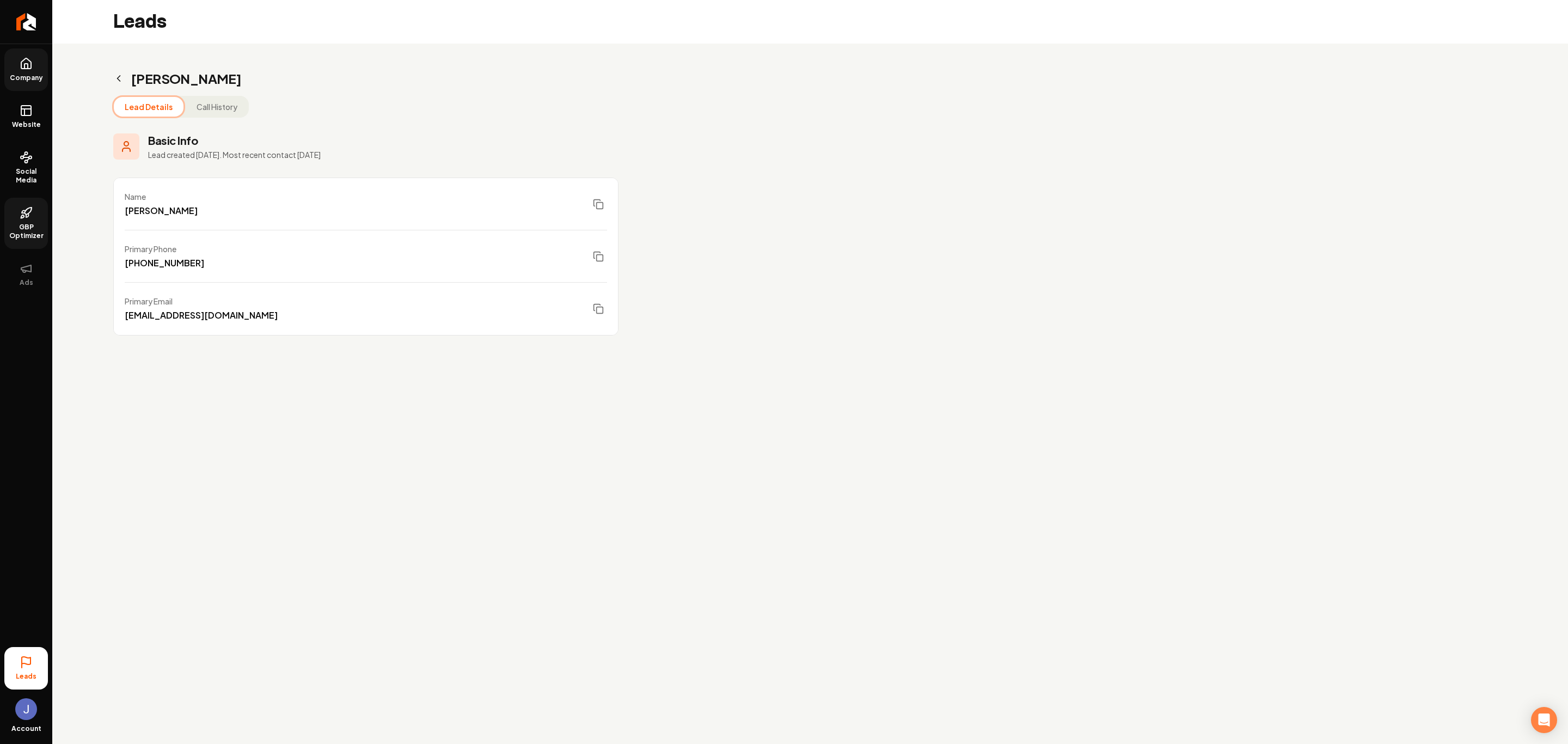
click at [203, 108] on button "Call History" at bounding box center [217, 107] width 63 height 19
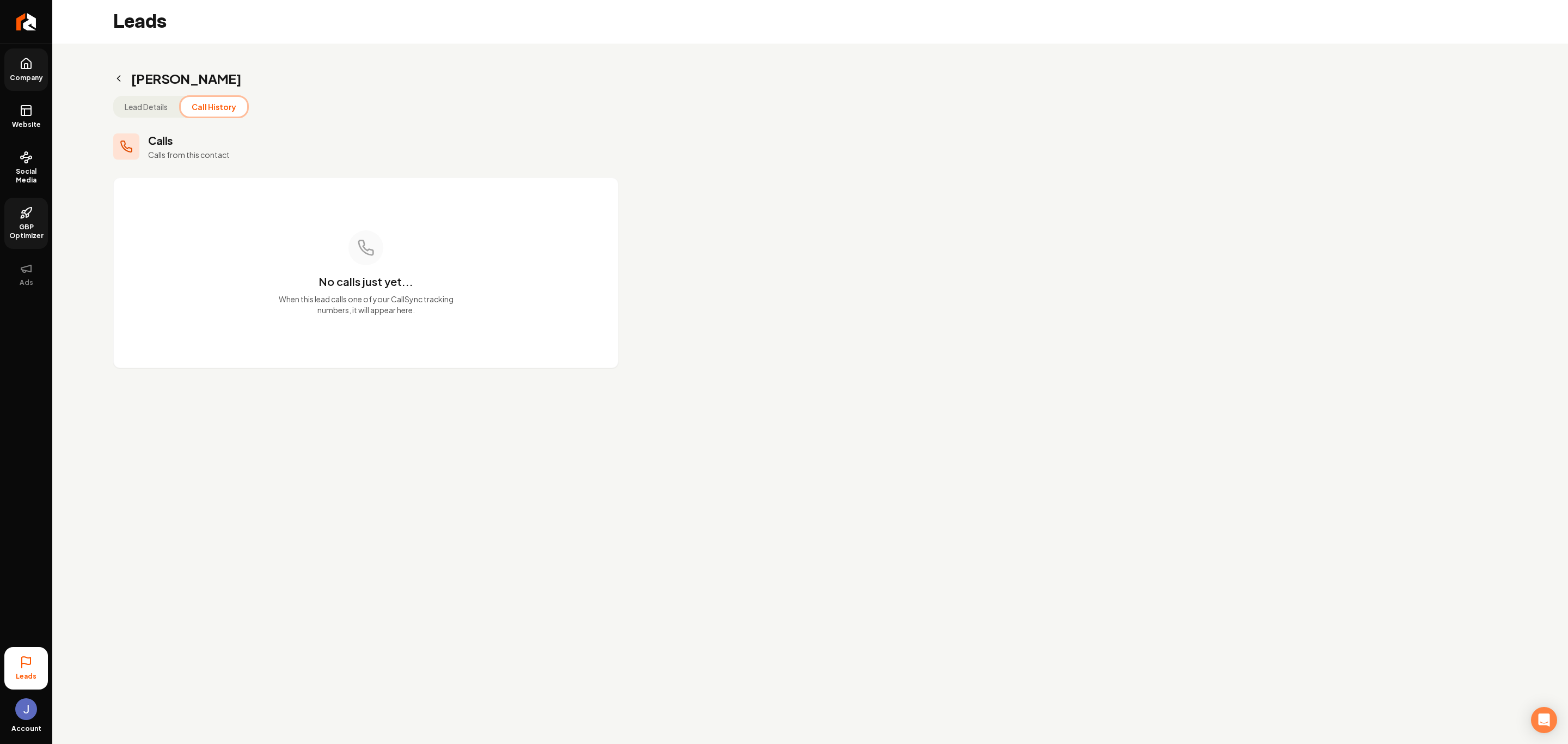
click at [120, 77] on icon "Main content area" at bounding box center [119, 79] width 11 height 11
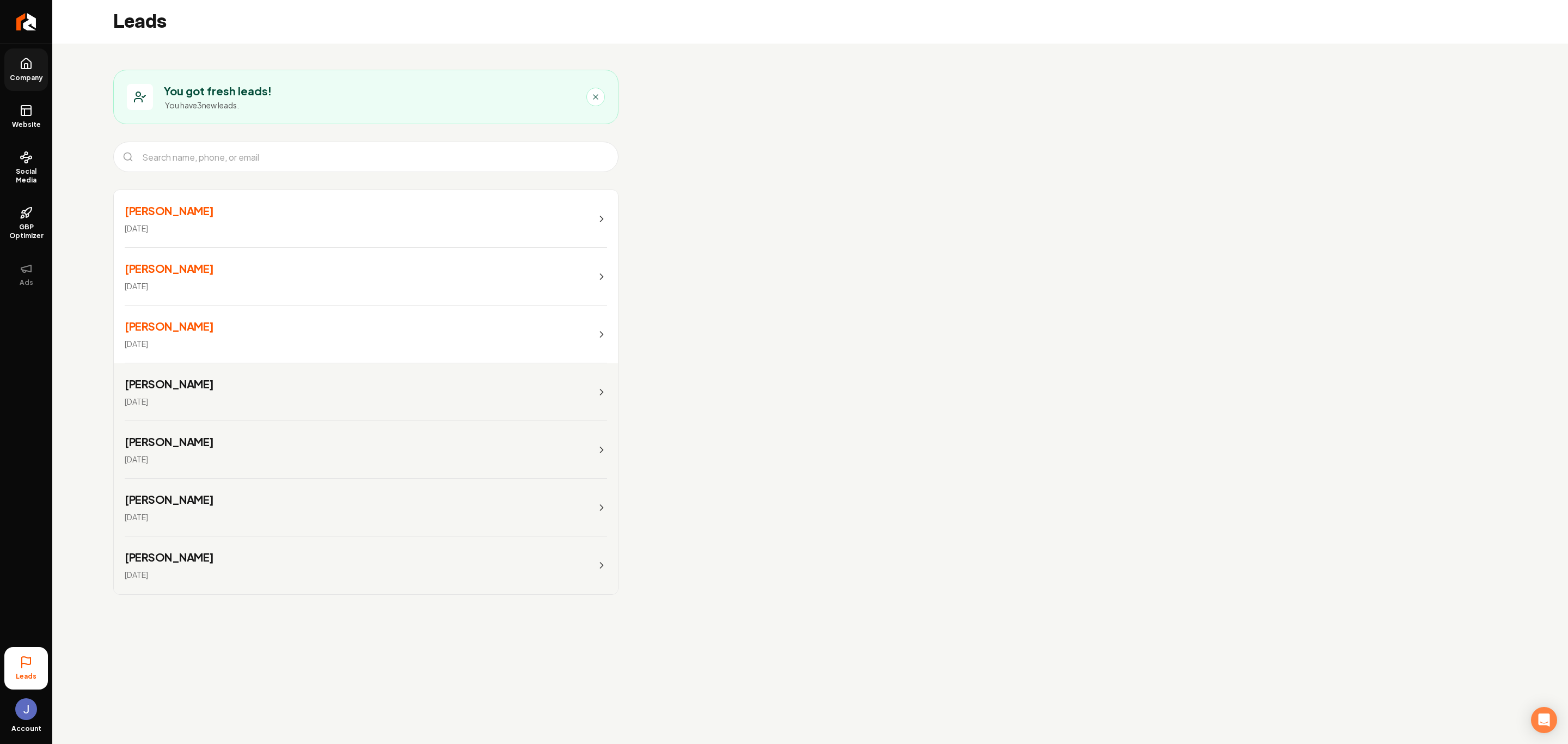
click at [22, 74] on span "Company" at bounding box center [26, 78] width 42 height 9
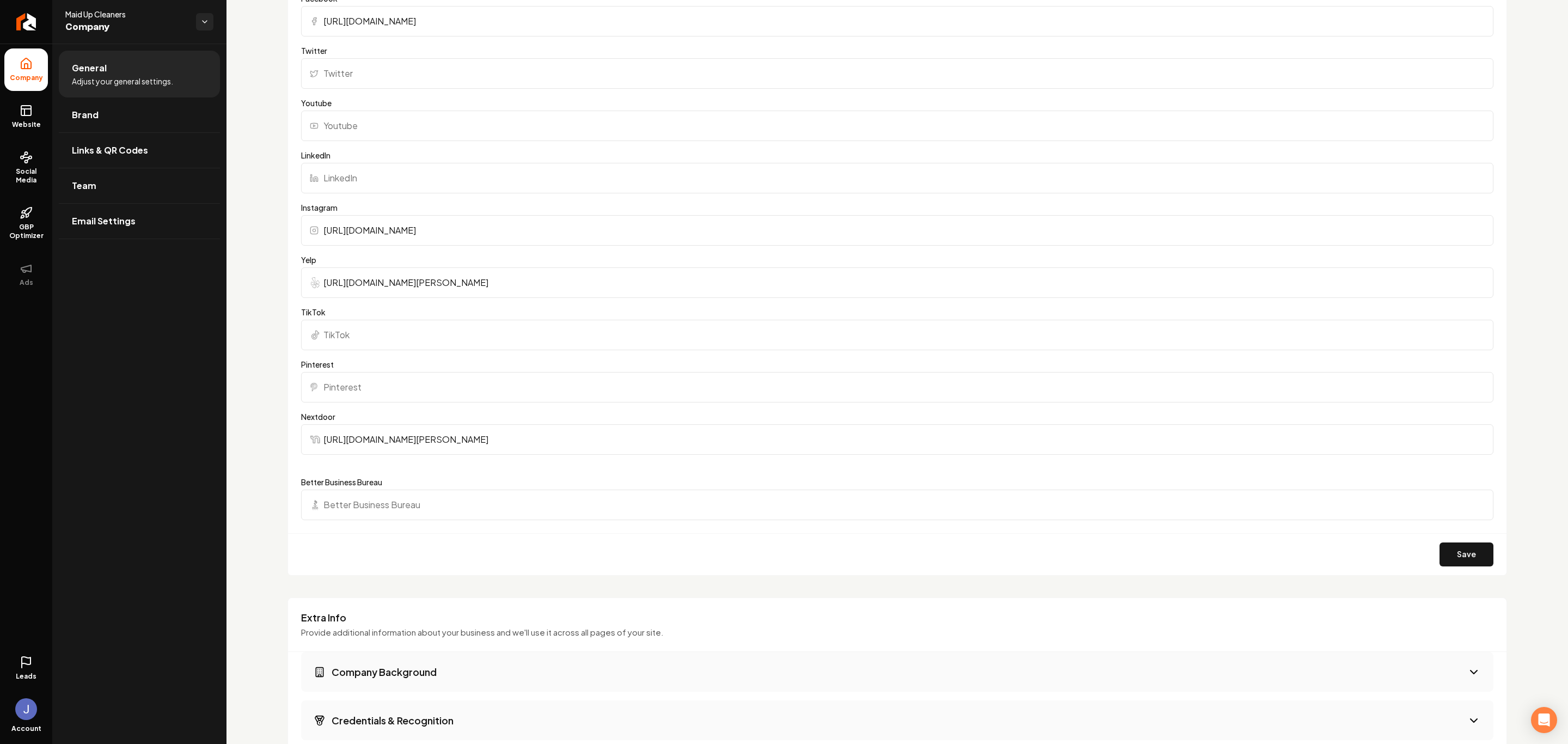
scroll to position [1273, 0]
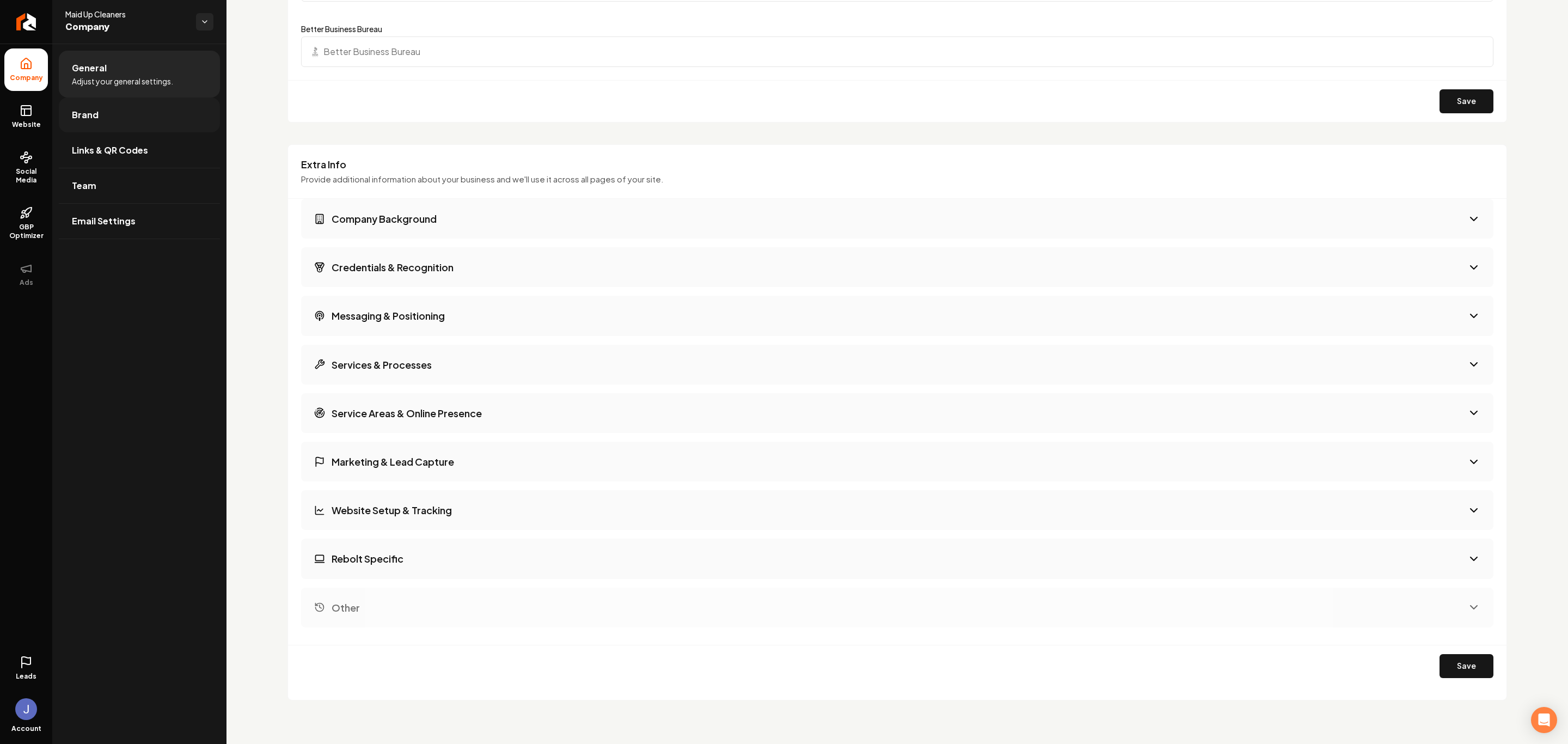
click at [95, 115] on span "Brand" at bounding box center [85, 114] width 27 height 13
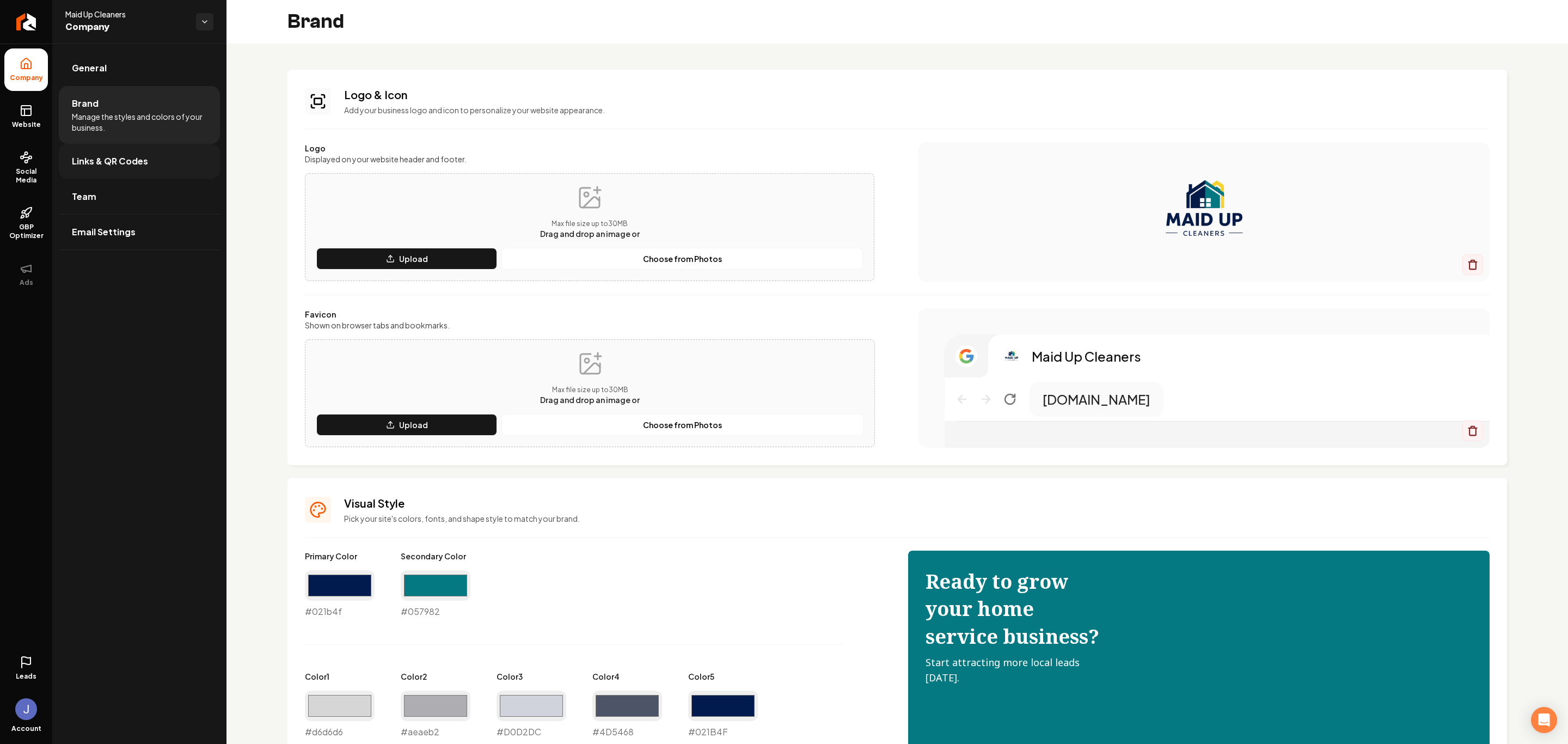
click at [108, 157] on span "Links & QR Codes" at bounding box center [110, 161] width 76 height 13
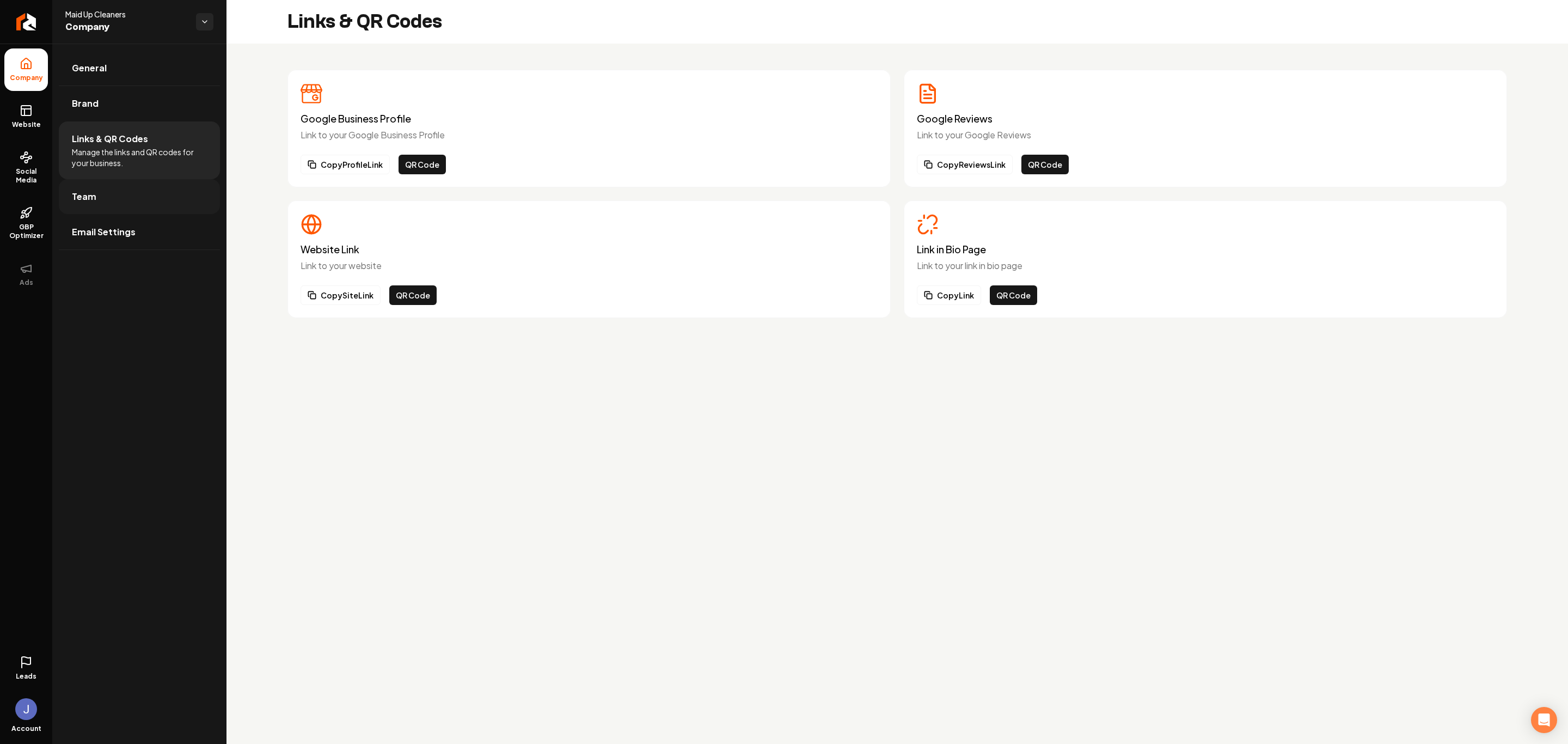
click at [108, 203] on link "Team" at bounding box center [139, 196] width 161 height 35
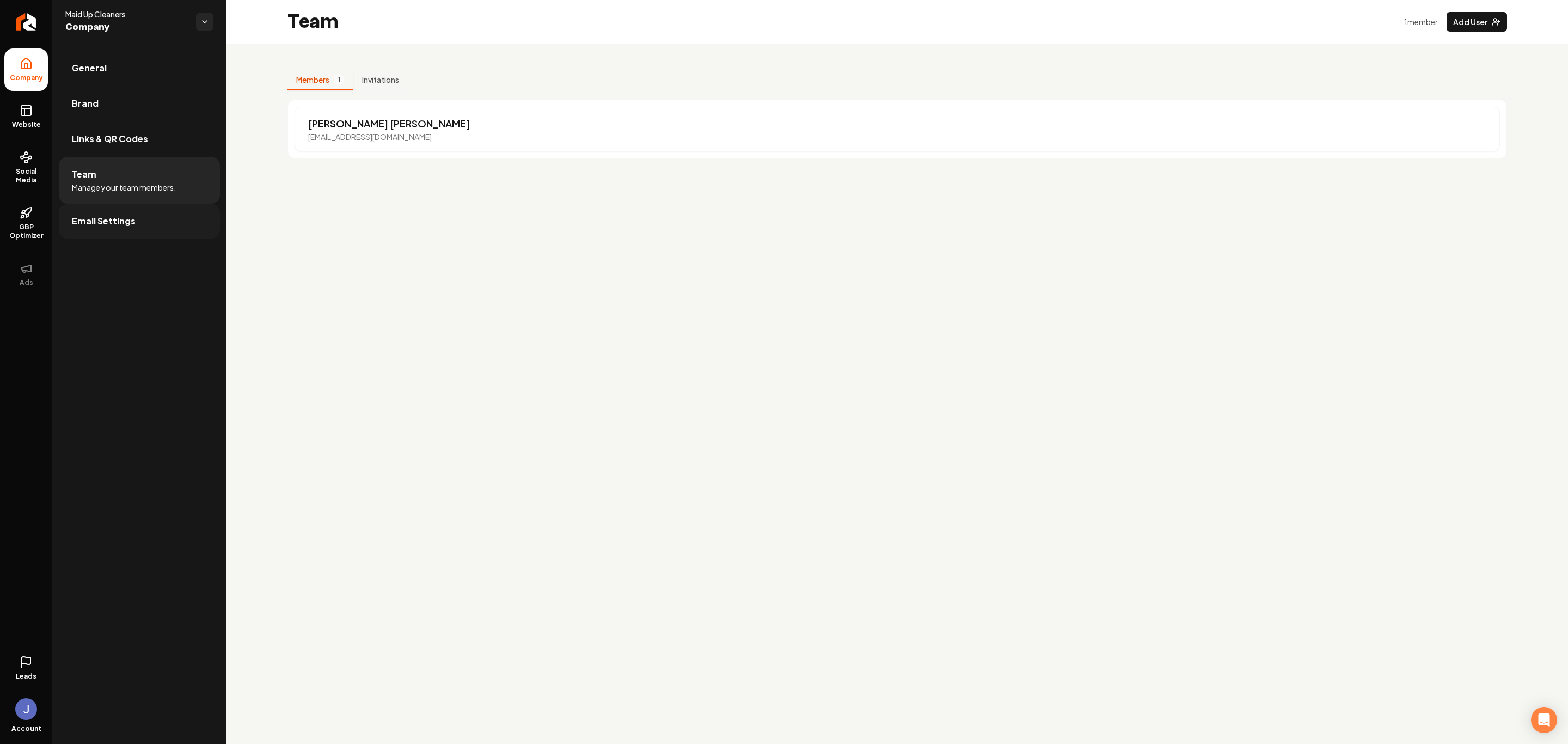
click at [111, 218] on span "Email Settings" at bounding box center [103, 220] width 64 height 13
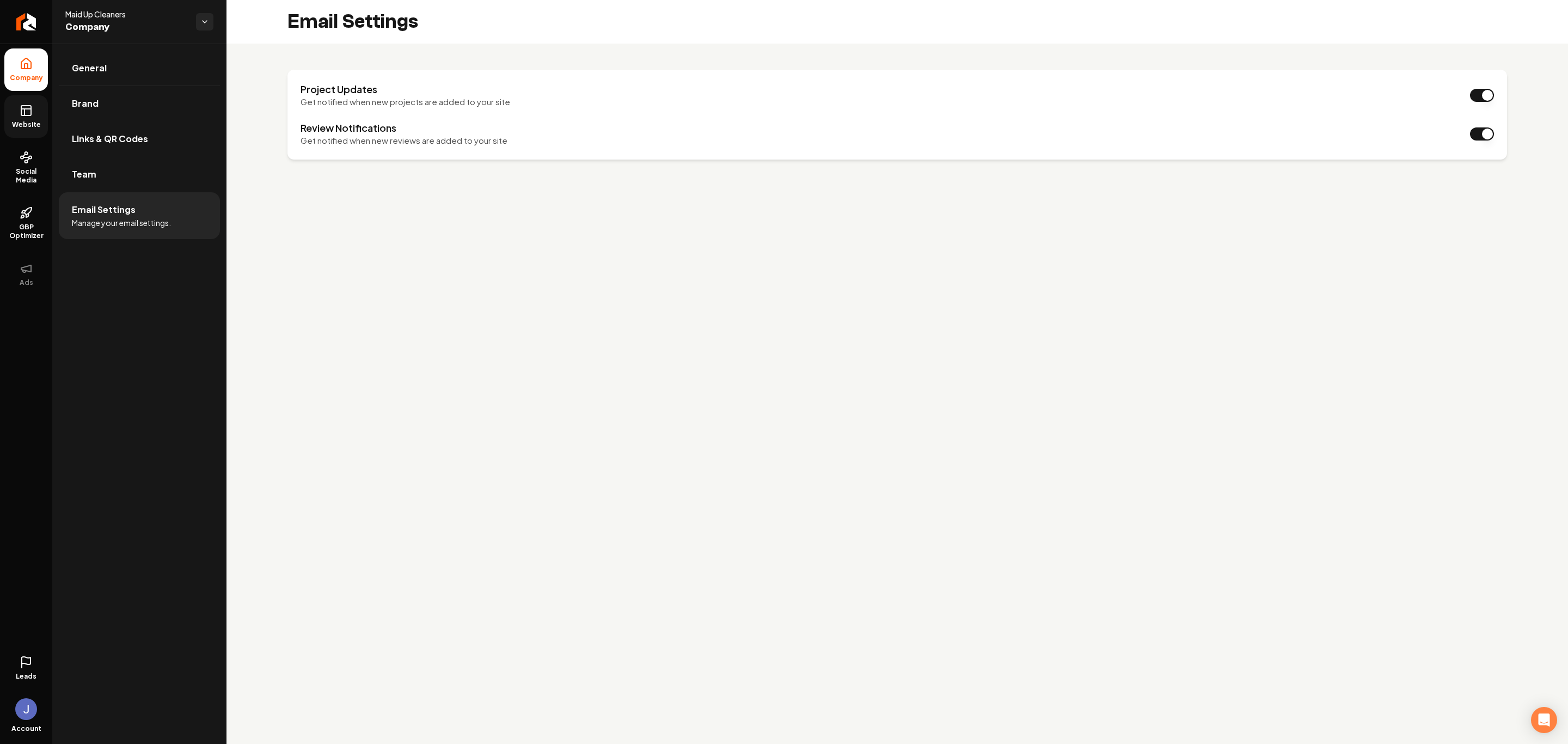
click at [27, 125] on span "Website" at bounding box center [27, 125] width 38 height 9
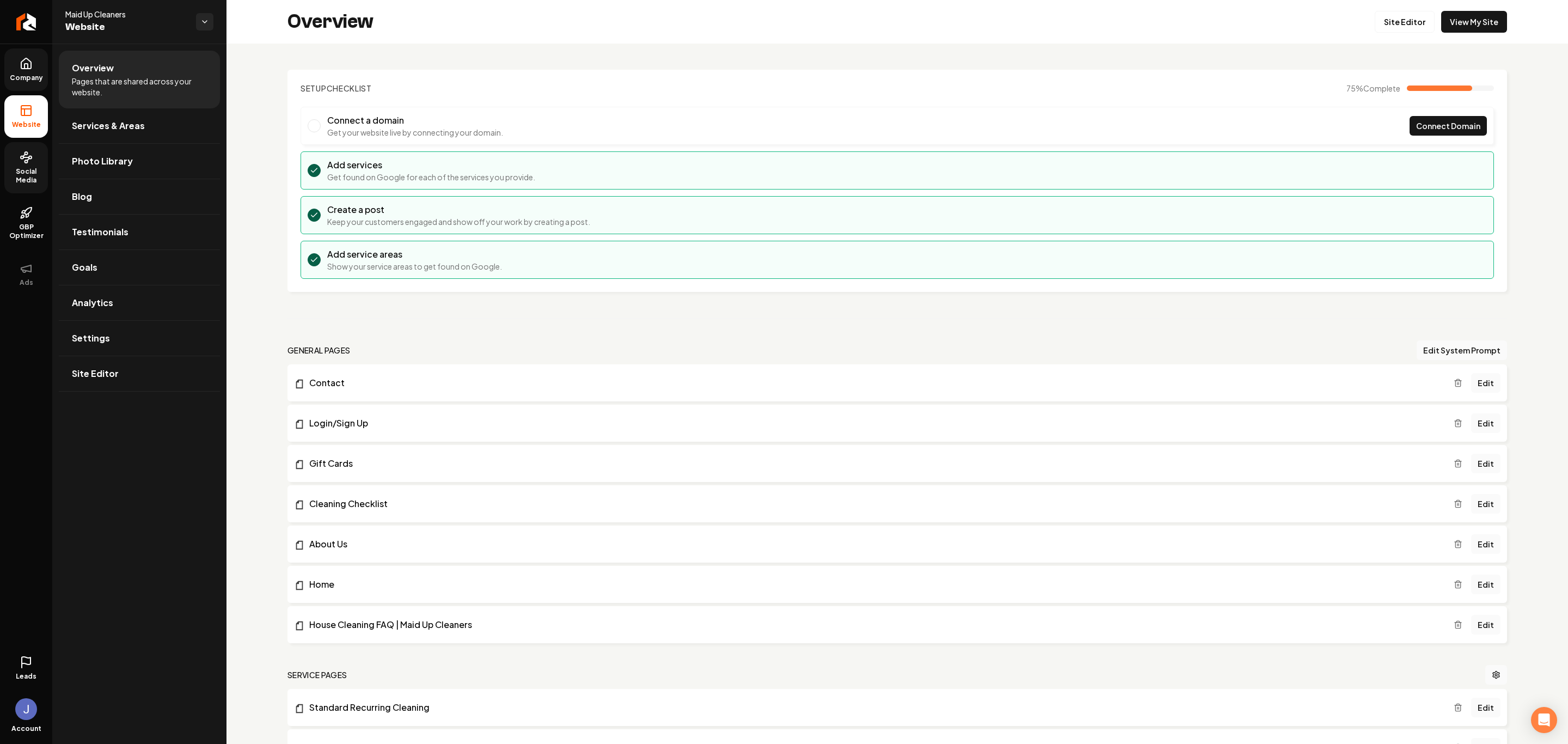
click at [23, 168] on span "Social Media" at bounding box center [26, 176] width 44 height 18
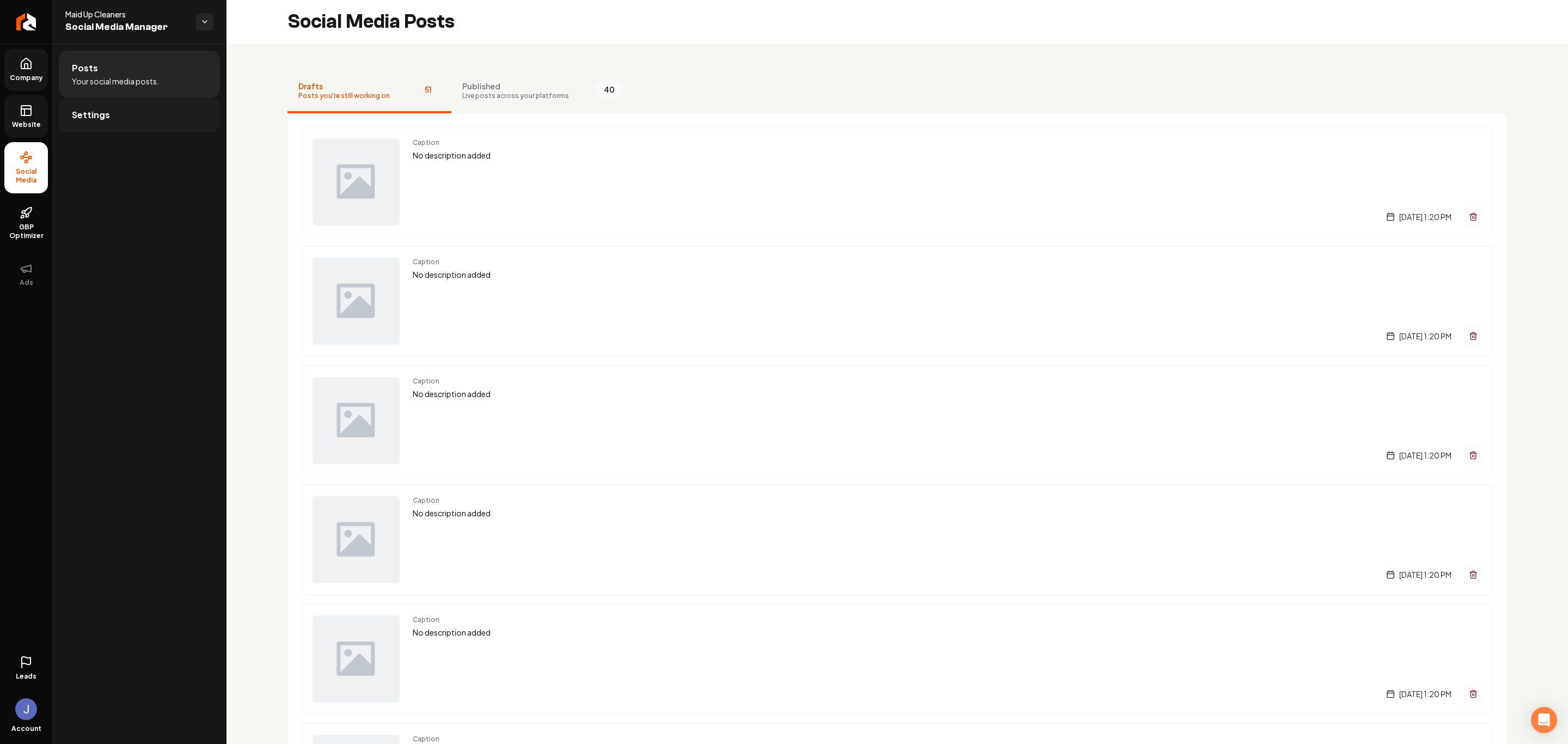
click at [72, 106] on link "Settings" at bounding box center [139, 114] width 161 height 35
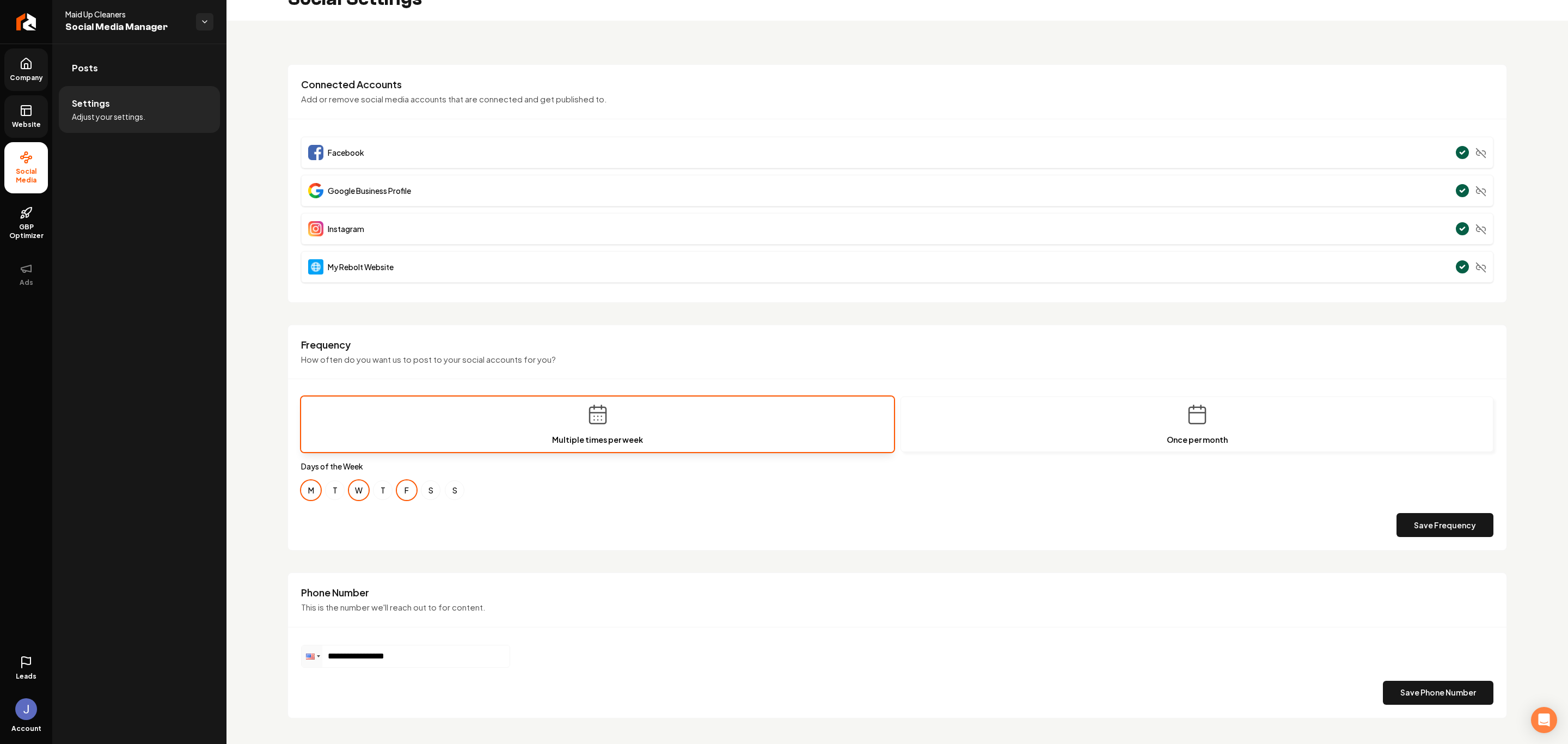
scroll to position [46, 0]
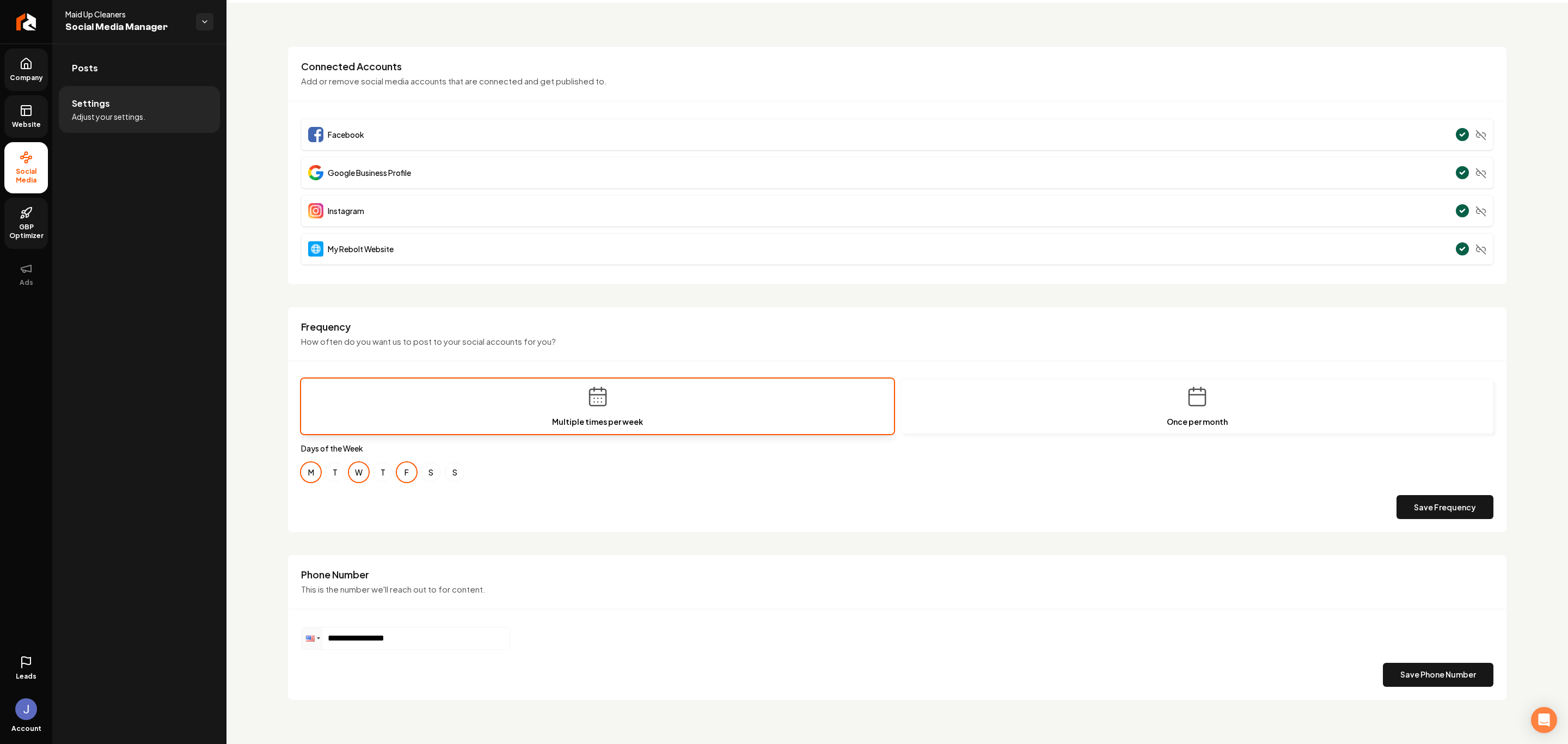
click at [18, 211] on link "GBP Optimizer" at bounding box center [26, 223] width 44 height 51
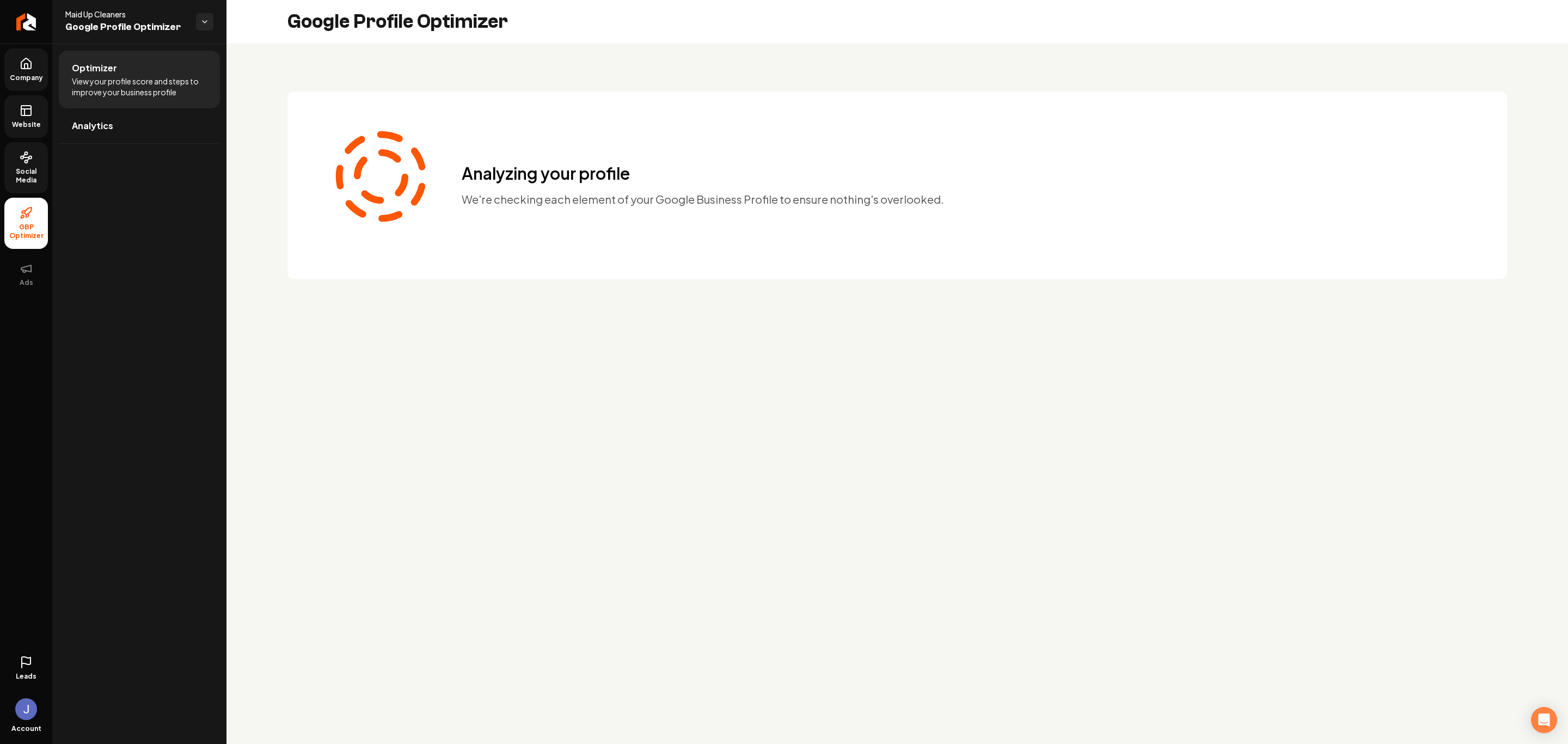
click at [44, 72] on link "Company" at bounding box center [26, 70] width 44 height 43
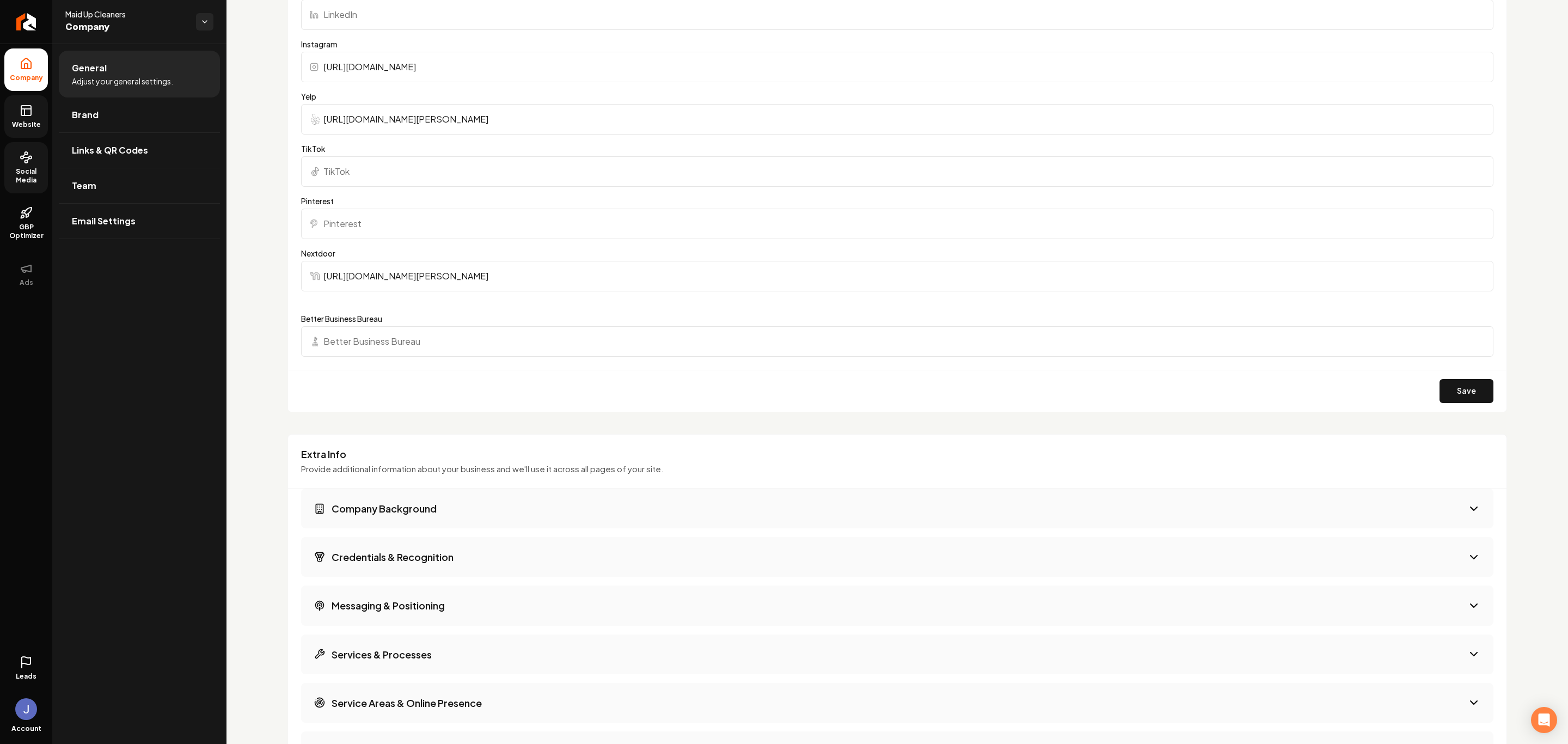
scroll to position [1273, 0]
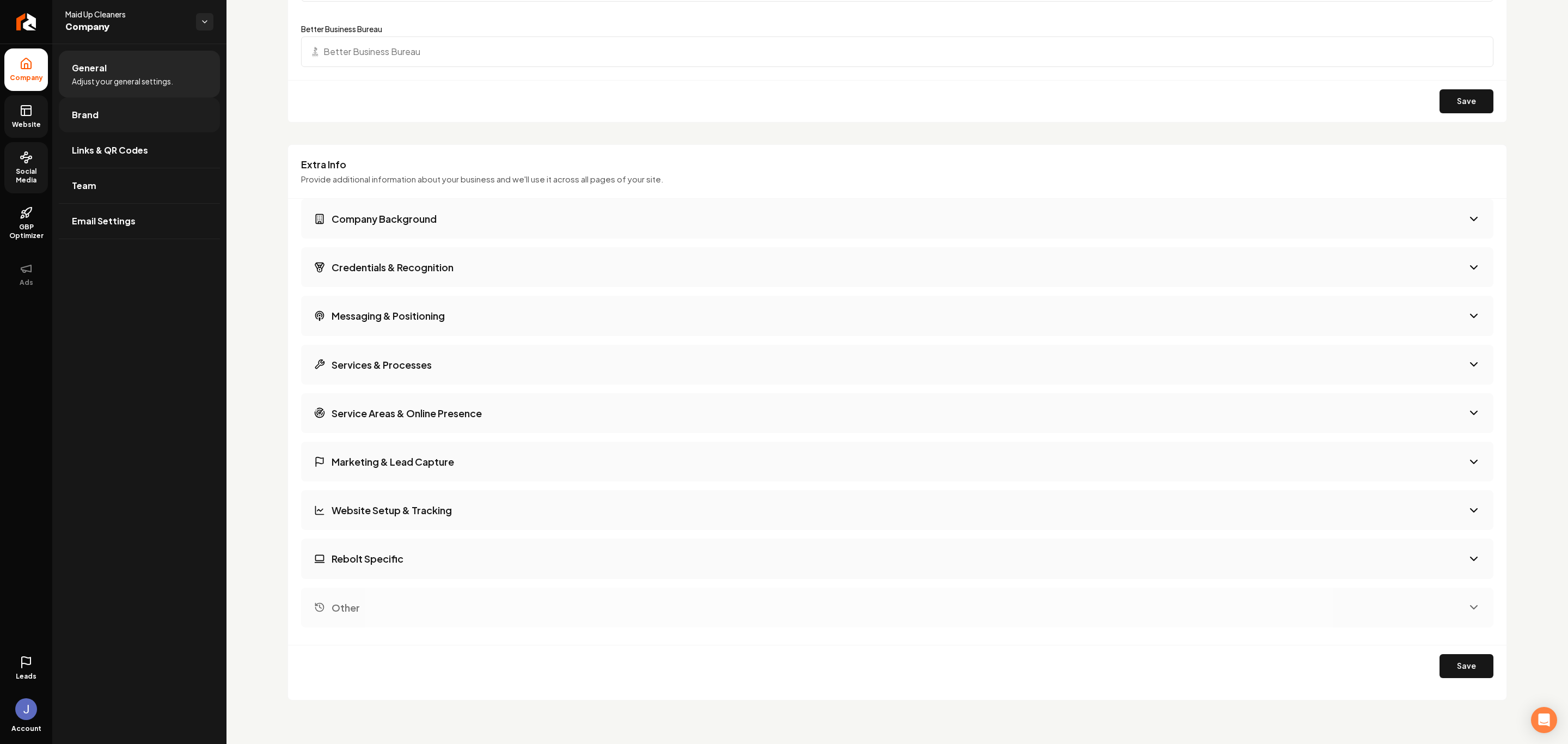
click at [102, 110] on link "Brand" at bounding box center [139, 114] width 161 height 35
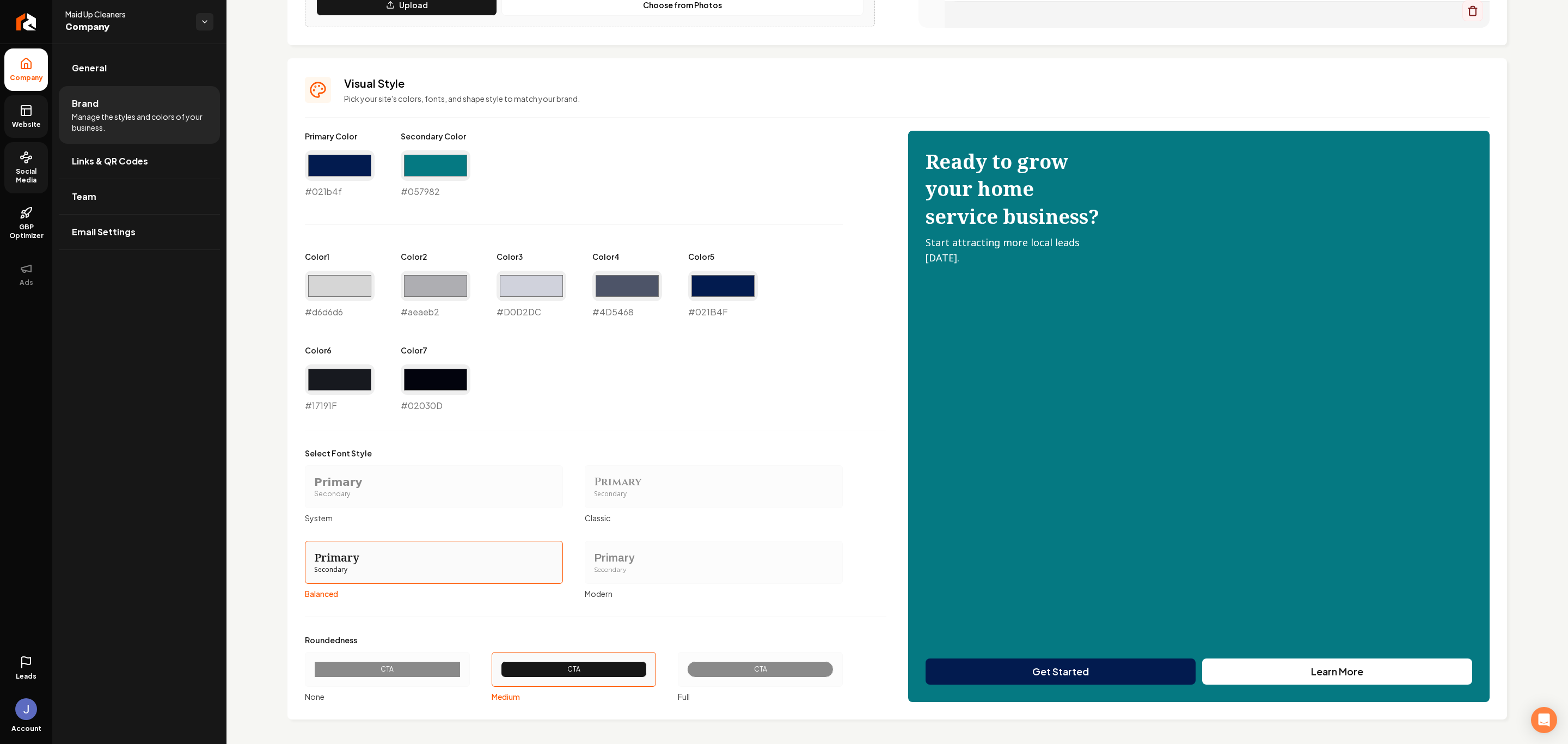
scroll to position [423, 0]
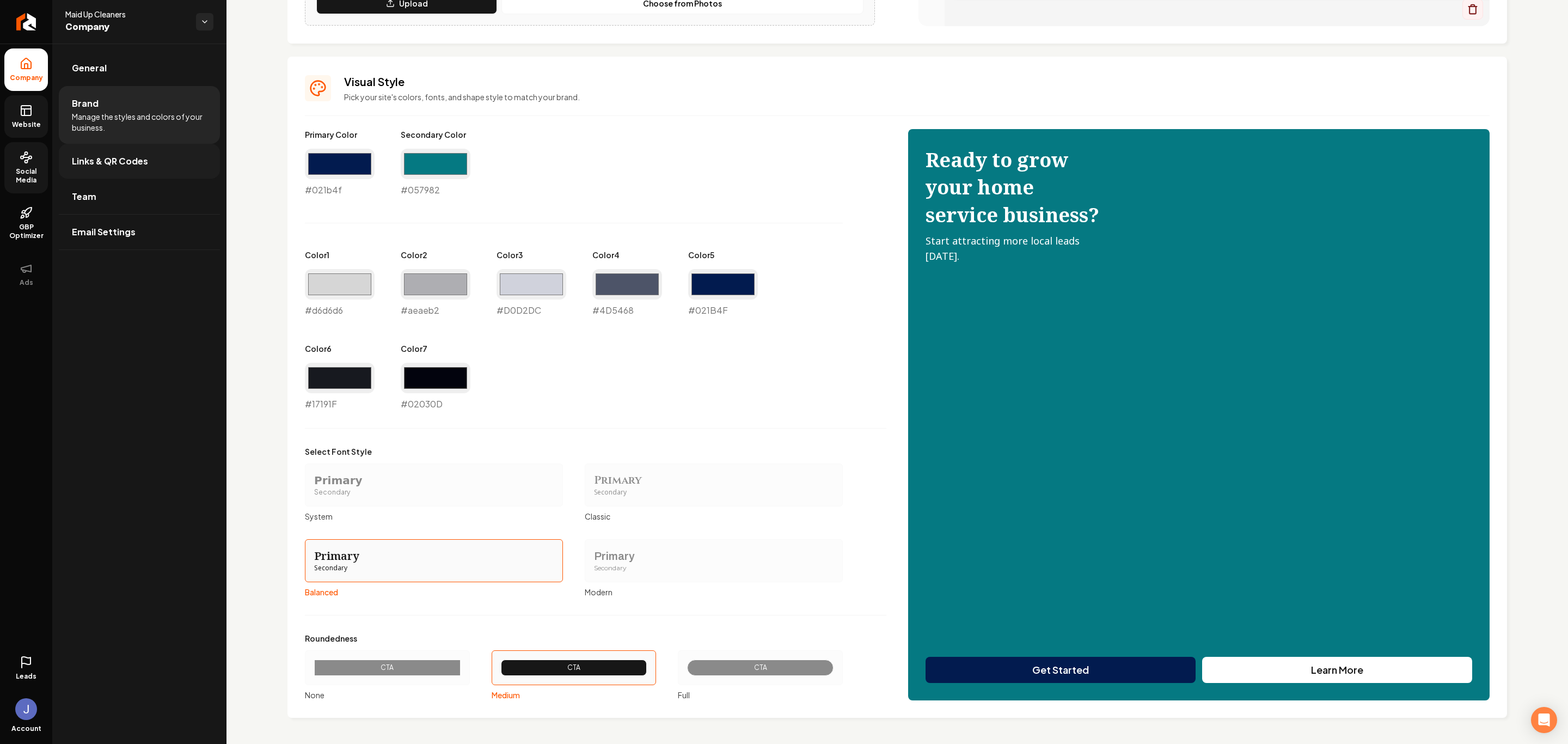
click at [95, 153] on link "Links & QR Codes" at bounding box center [139, 161] width 161 height 35
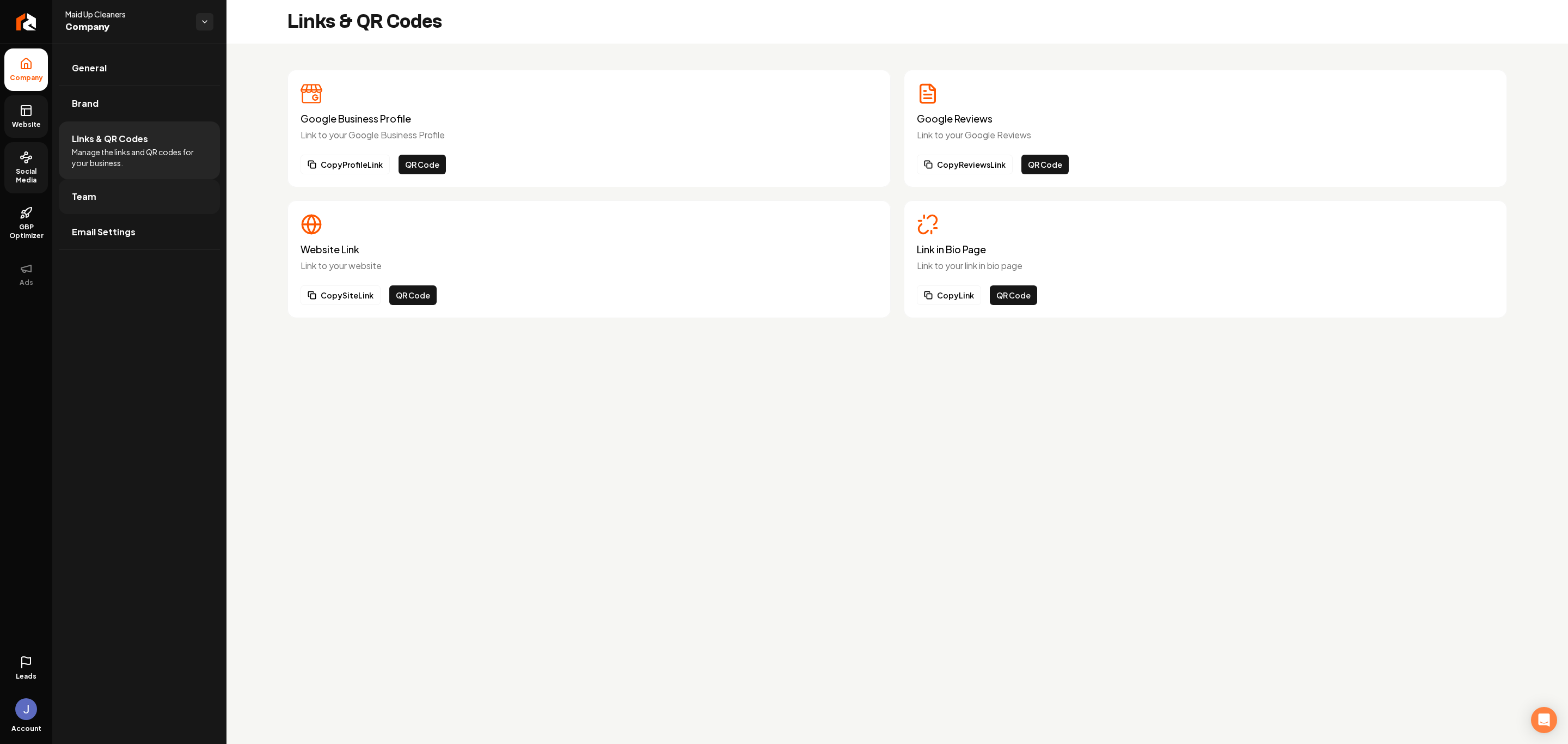
click at [113, 187] on link "Team" at bounding box center [139, 196] width 161 height 35
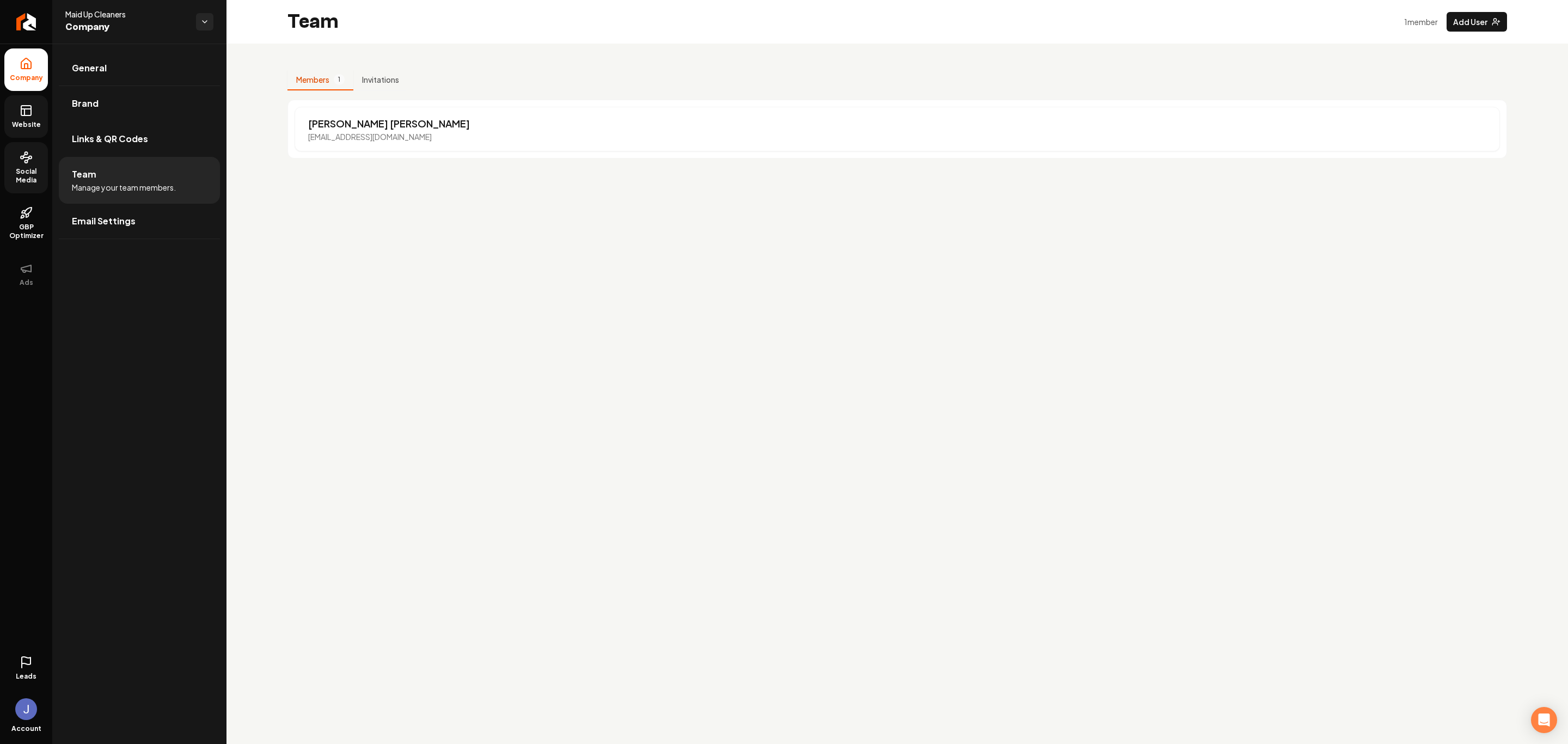
click at [39, 111] on link "Website" at bounding box center [26, 117] width 44 height 43
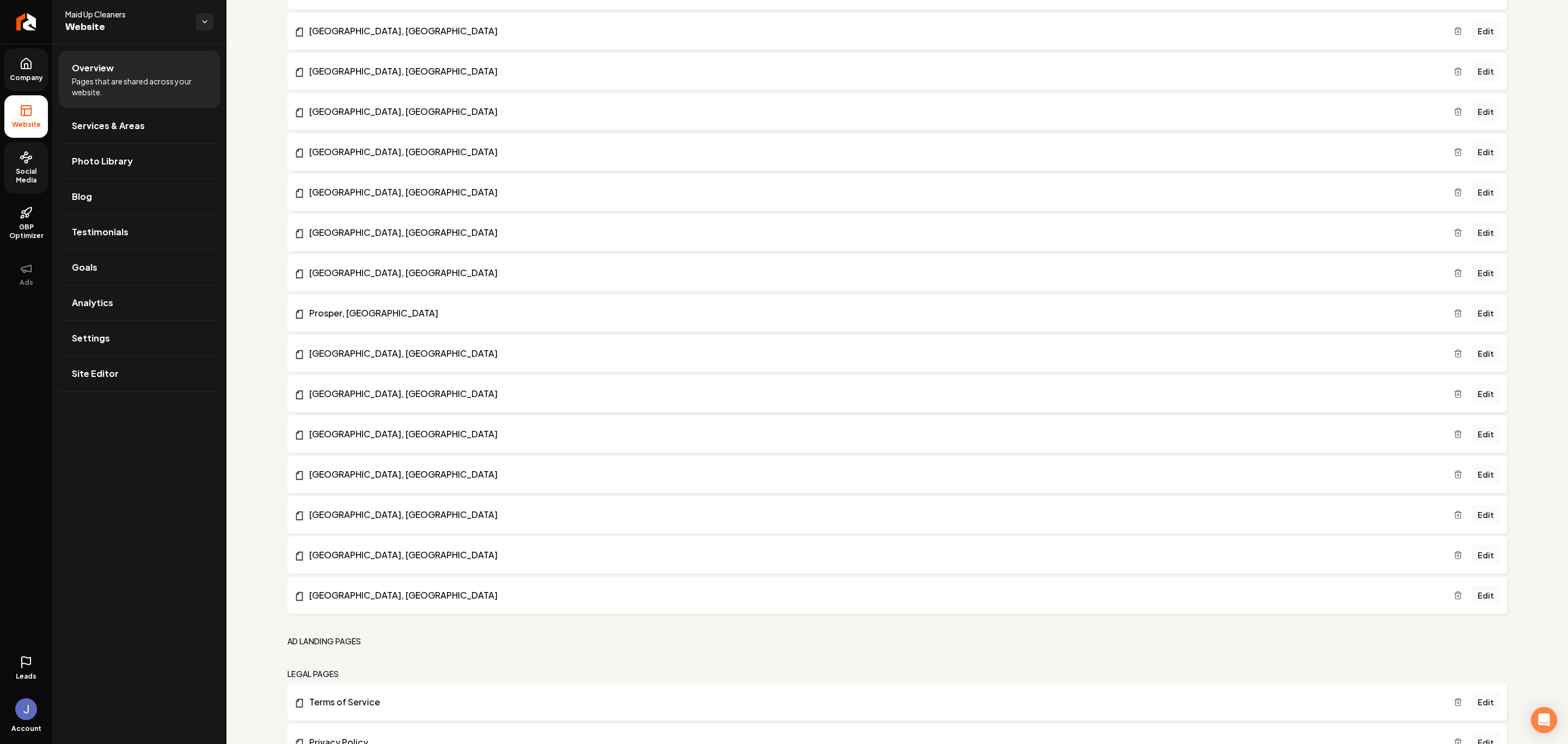
scroll to position [1089, 0]
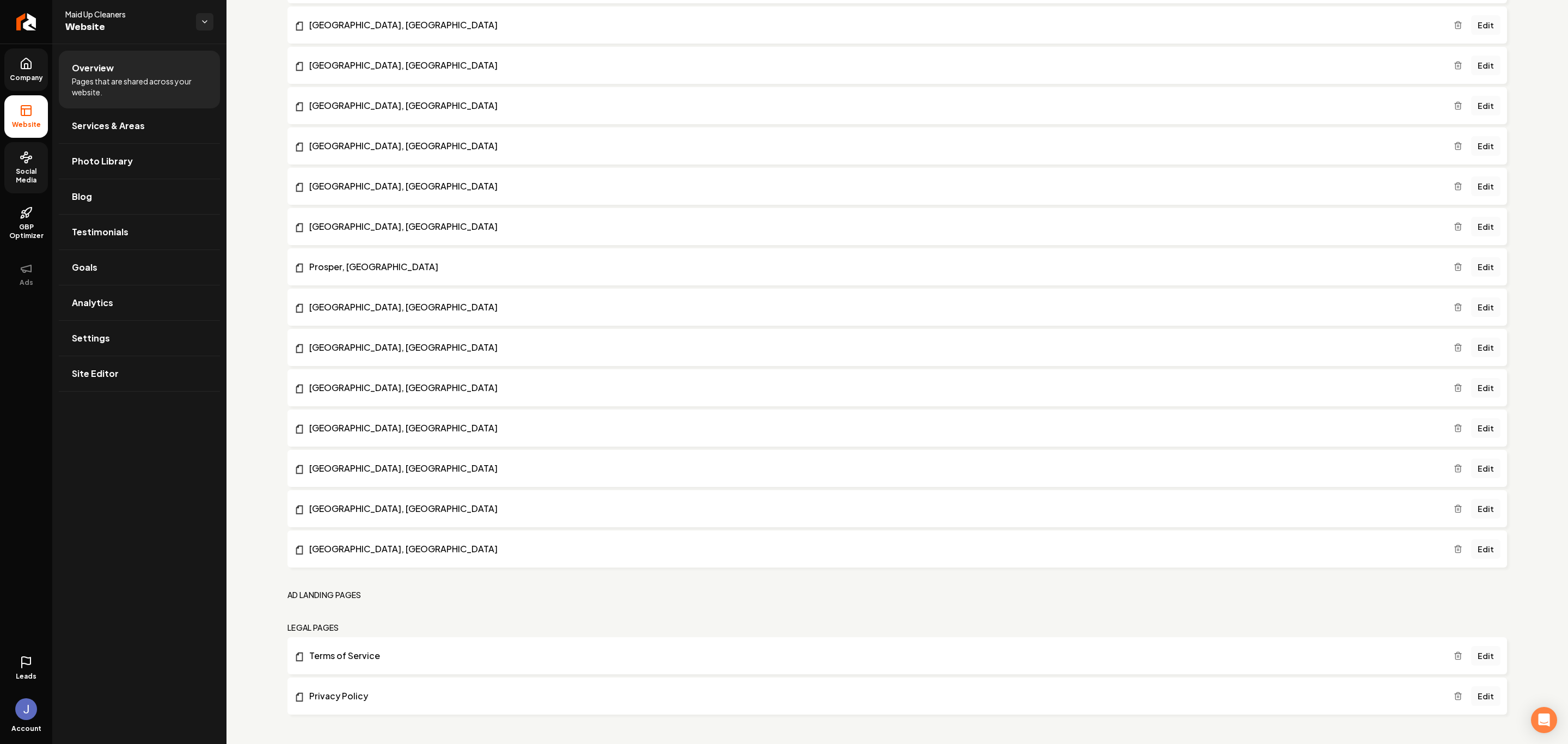
click at [28, 175] on span "Social Media" at bounding box center [26, 176] width 44 height 18
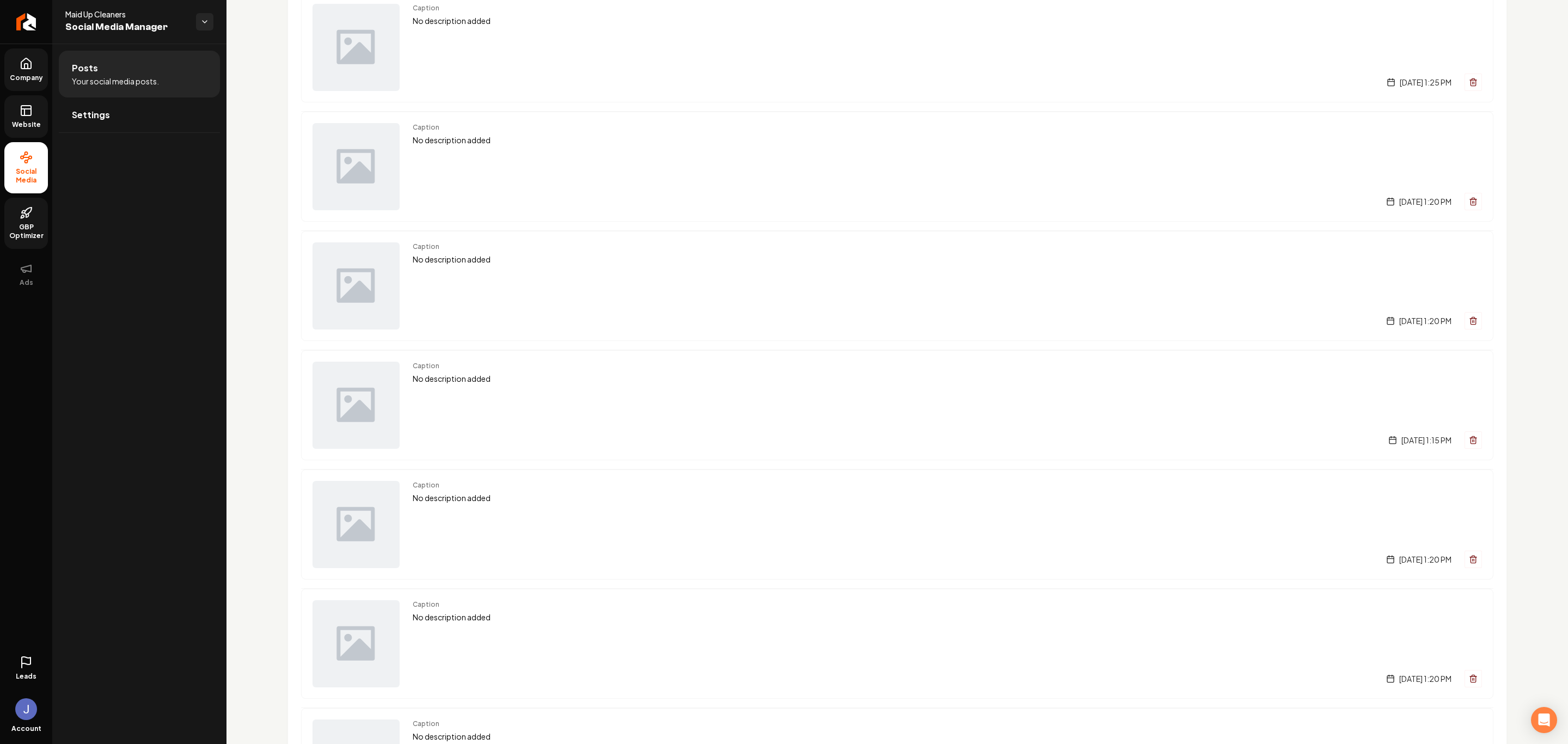
click at [22, 224] on span "GBP Optimizer" at bounding box center [26, 231] width 44 height 18
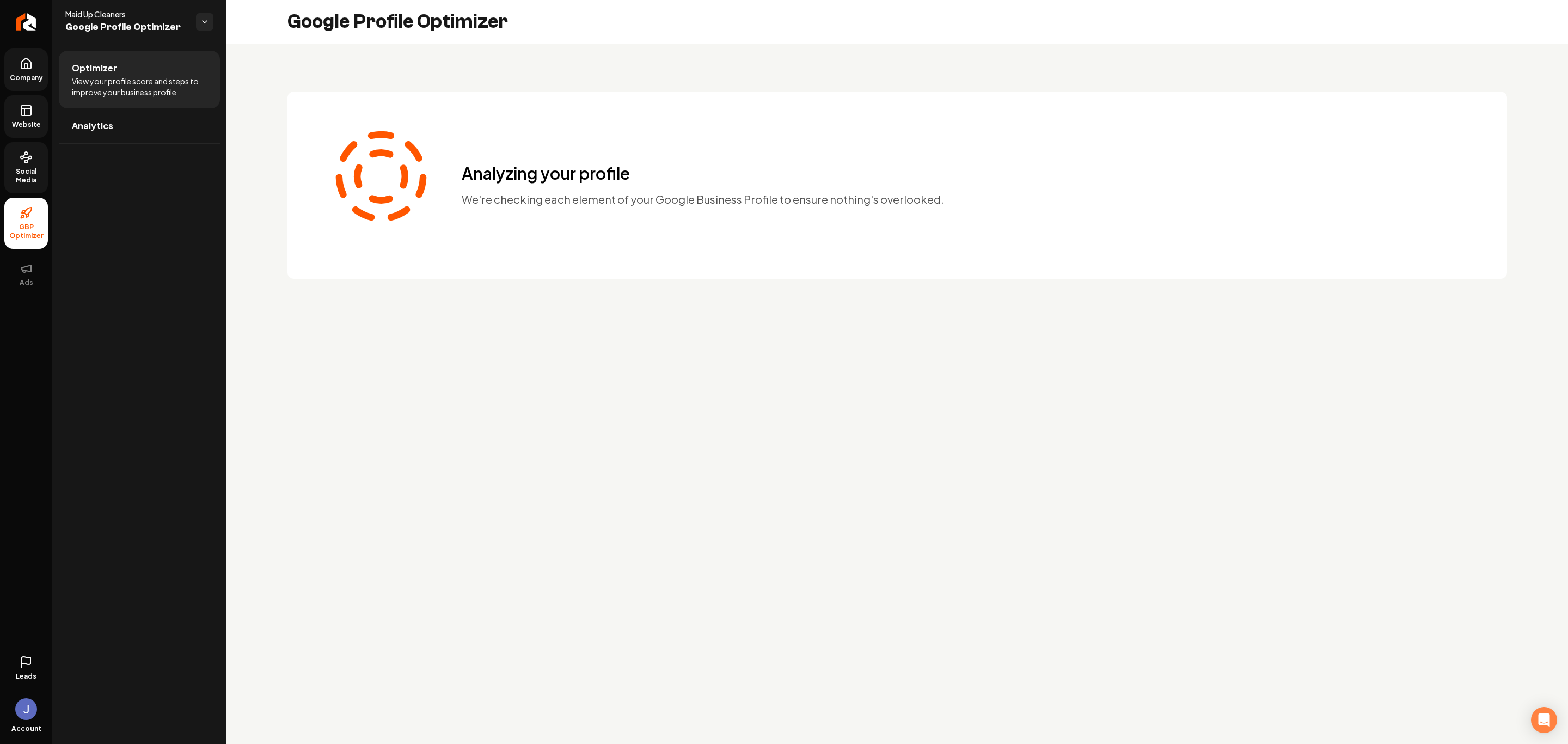
click at [29, 182] on span "Social Media" at bounding box center [26, 176] width 44 height 18
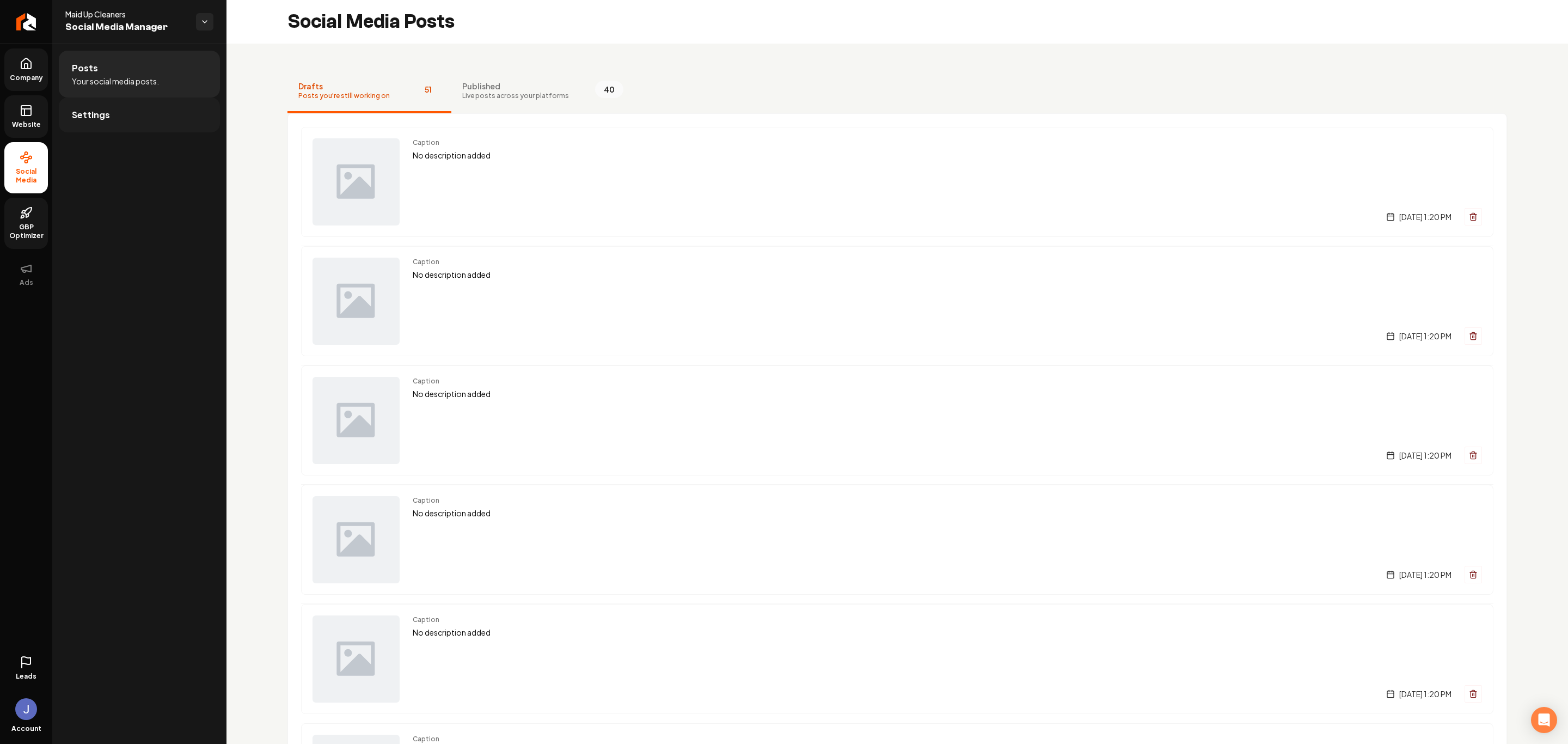
click at [91, 121] on span "Settings" at bounding box center [91, 114] width 38 height 13
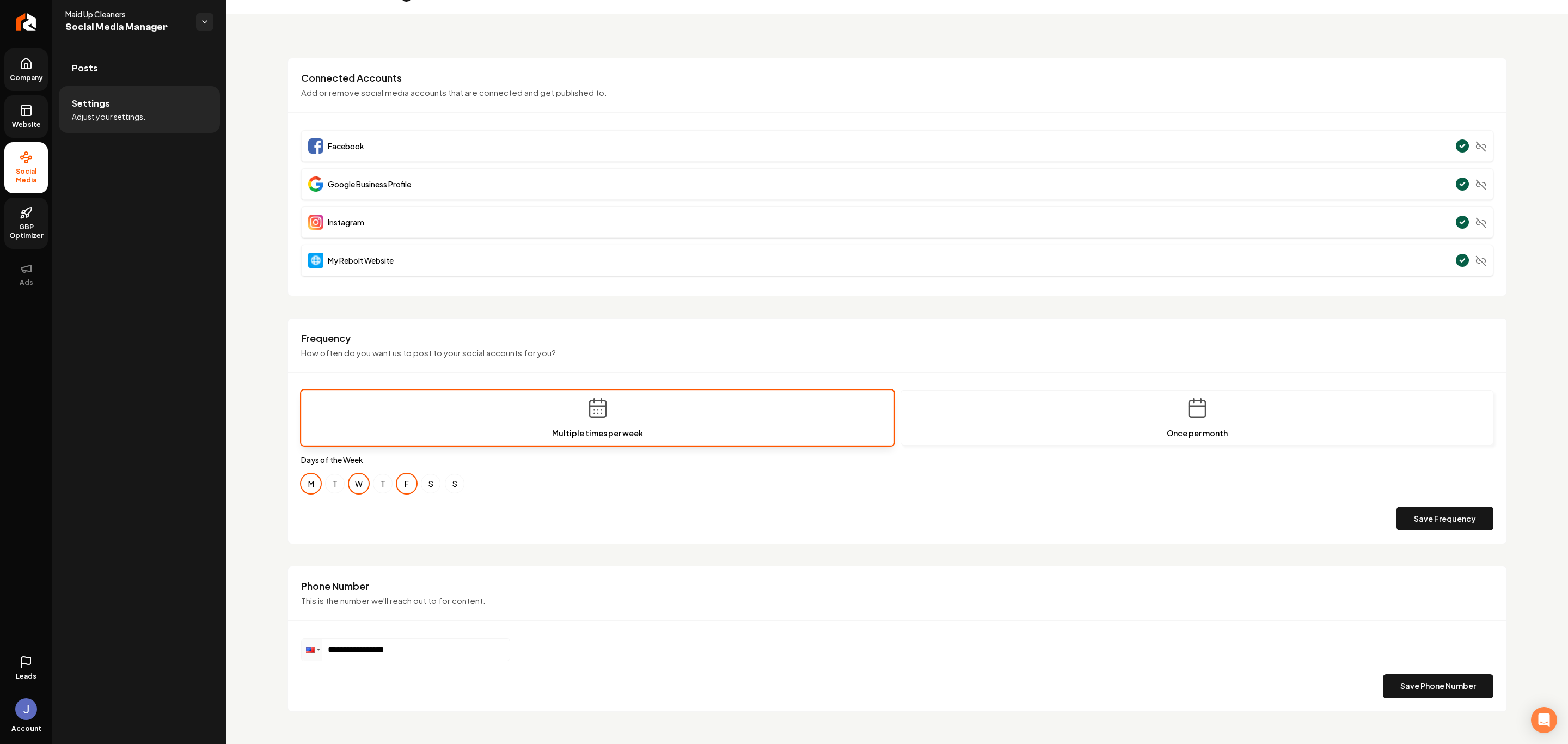
scroll to position [46, 0]
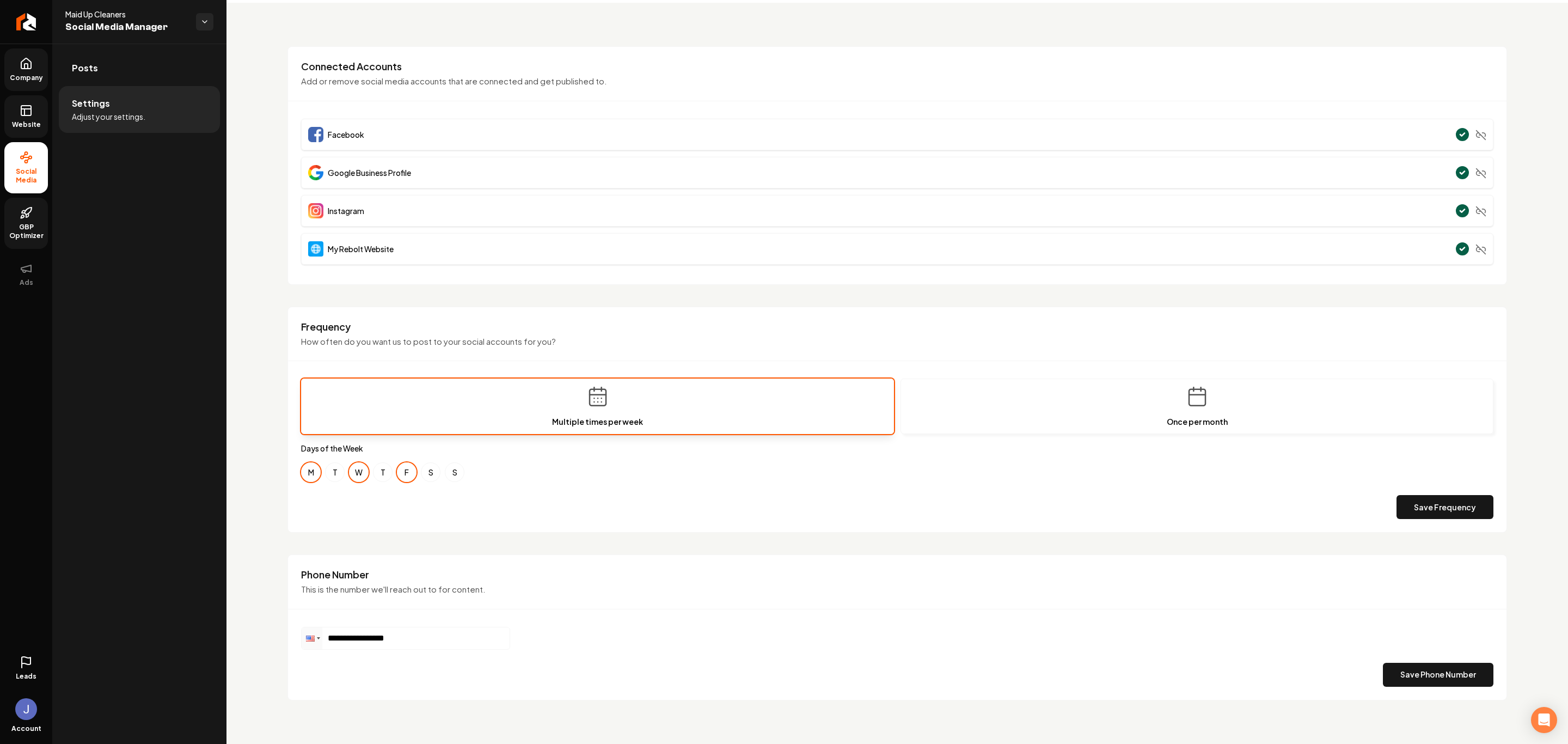
click at [13, 67] on link "Company" at bounding box center [26, 70] width 44 height 43
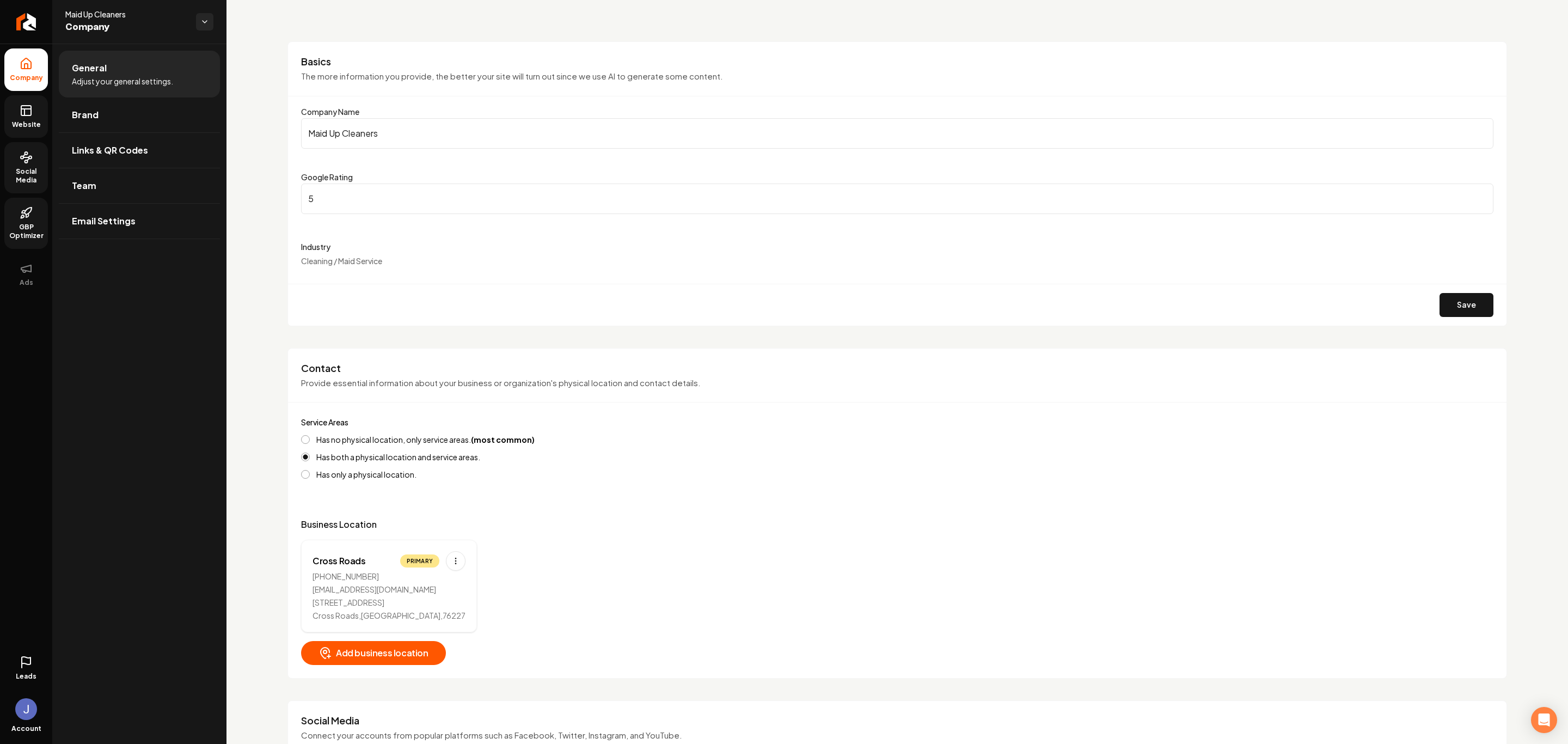
click at [131, 59] on li "General Adjust your general settings." at bounding box center [139, 74] width 161 height 47
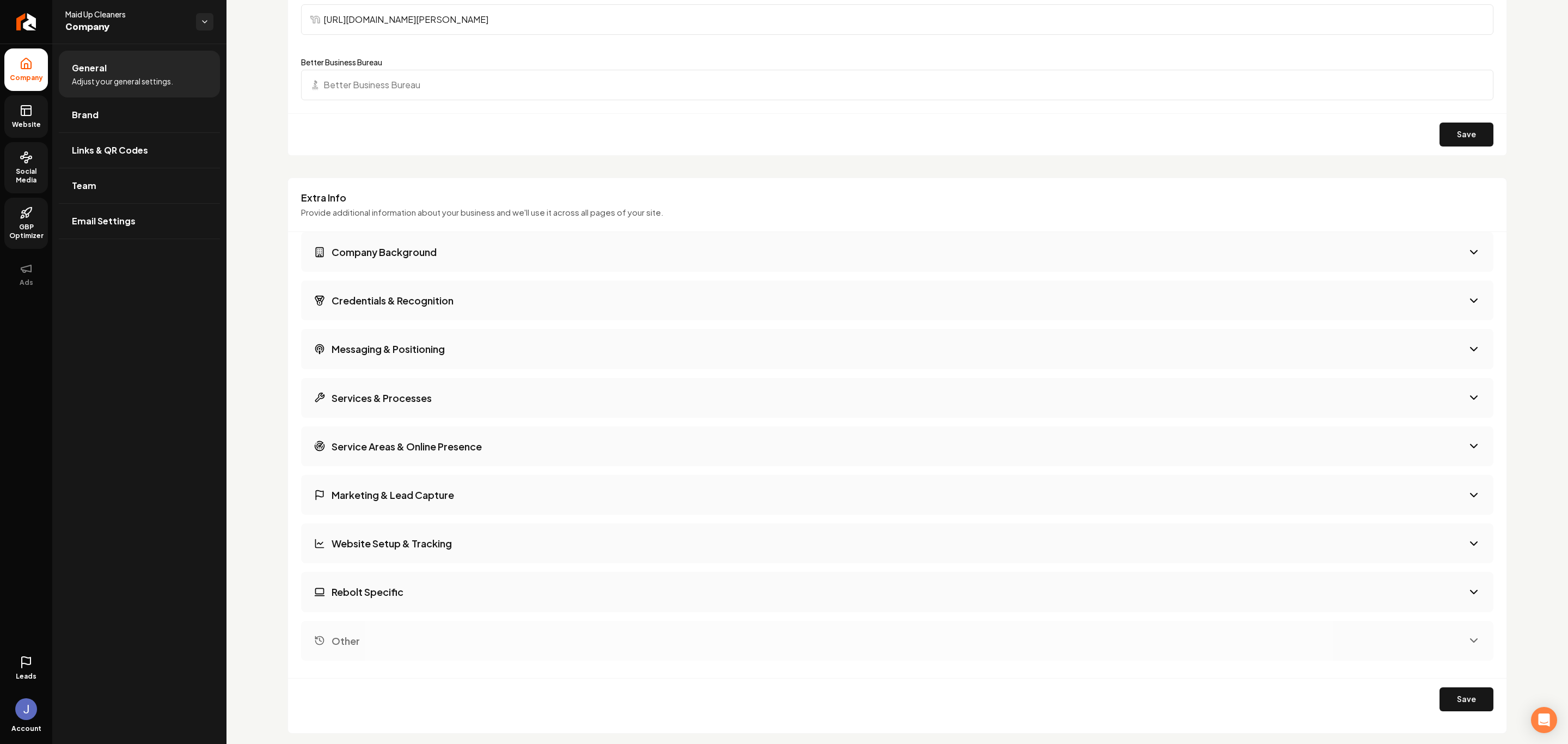
scroll to position [1273, 0]
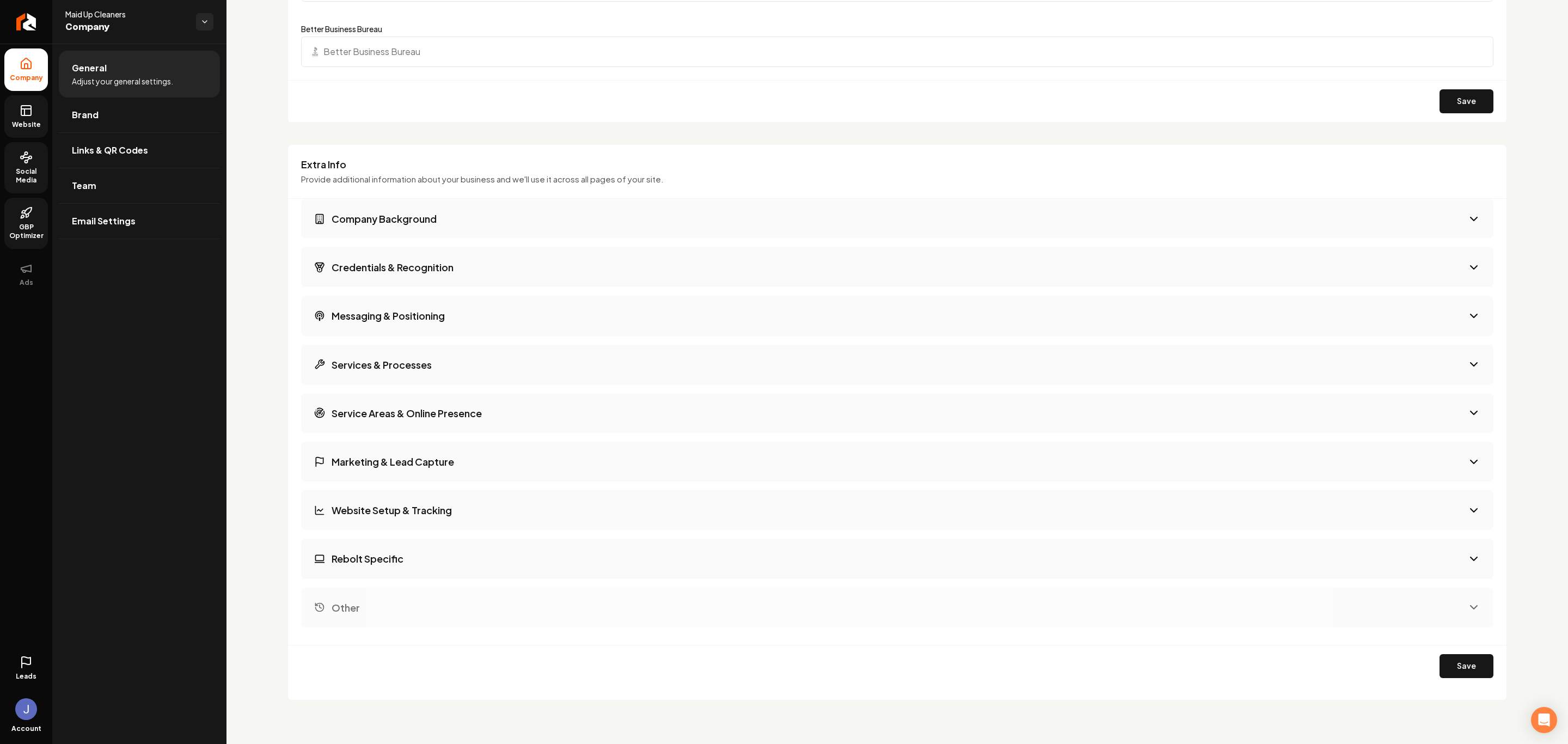
click at [384, 488] on h3 "Rebolt Specific" at bounding box center [368, 558] width 72 height 13
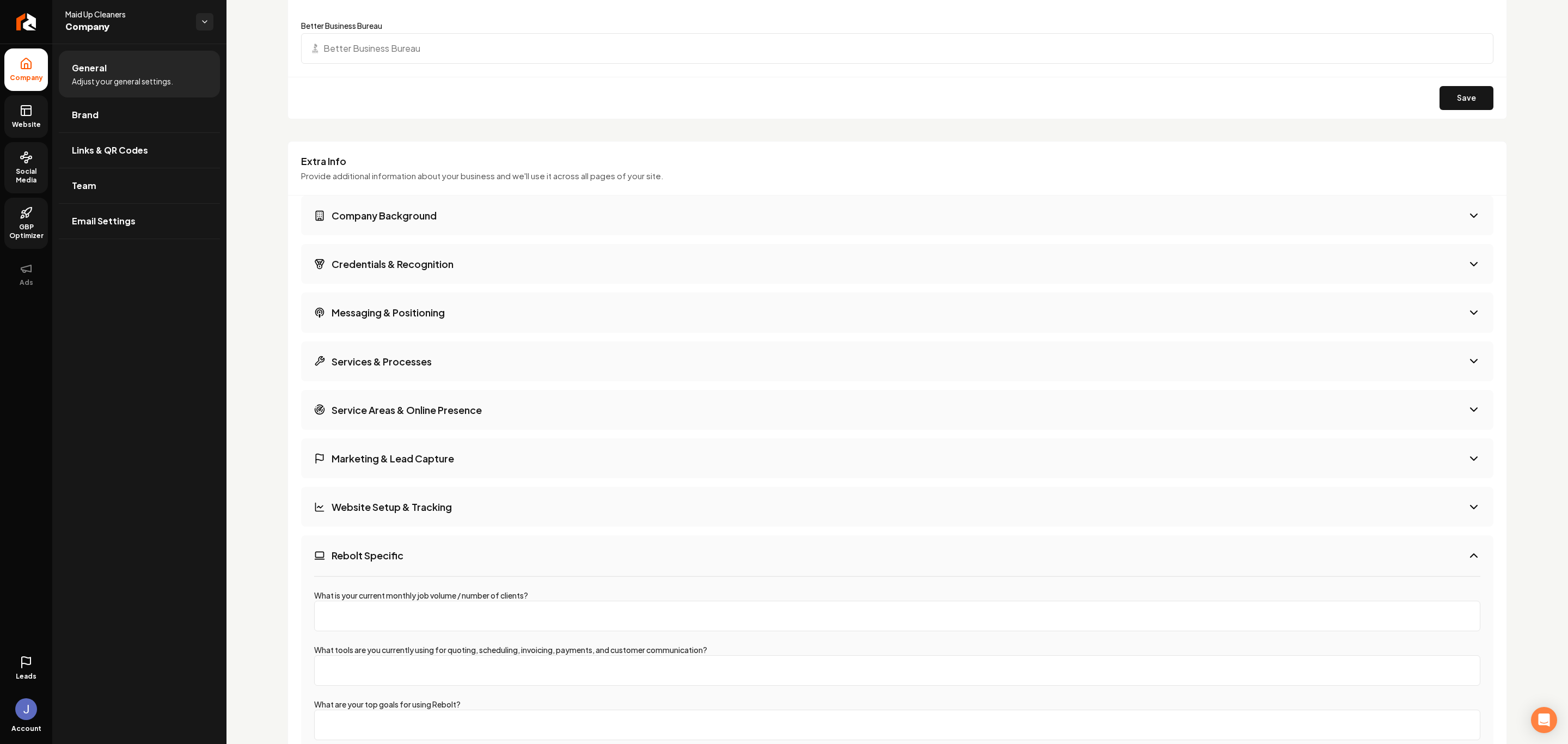
click at [387, 488] on h3 "Website Setup & Tracking" at bounding box center [392, 507] width 121 height 13
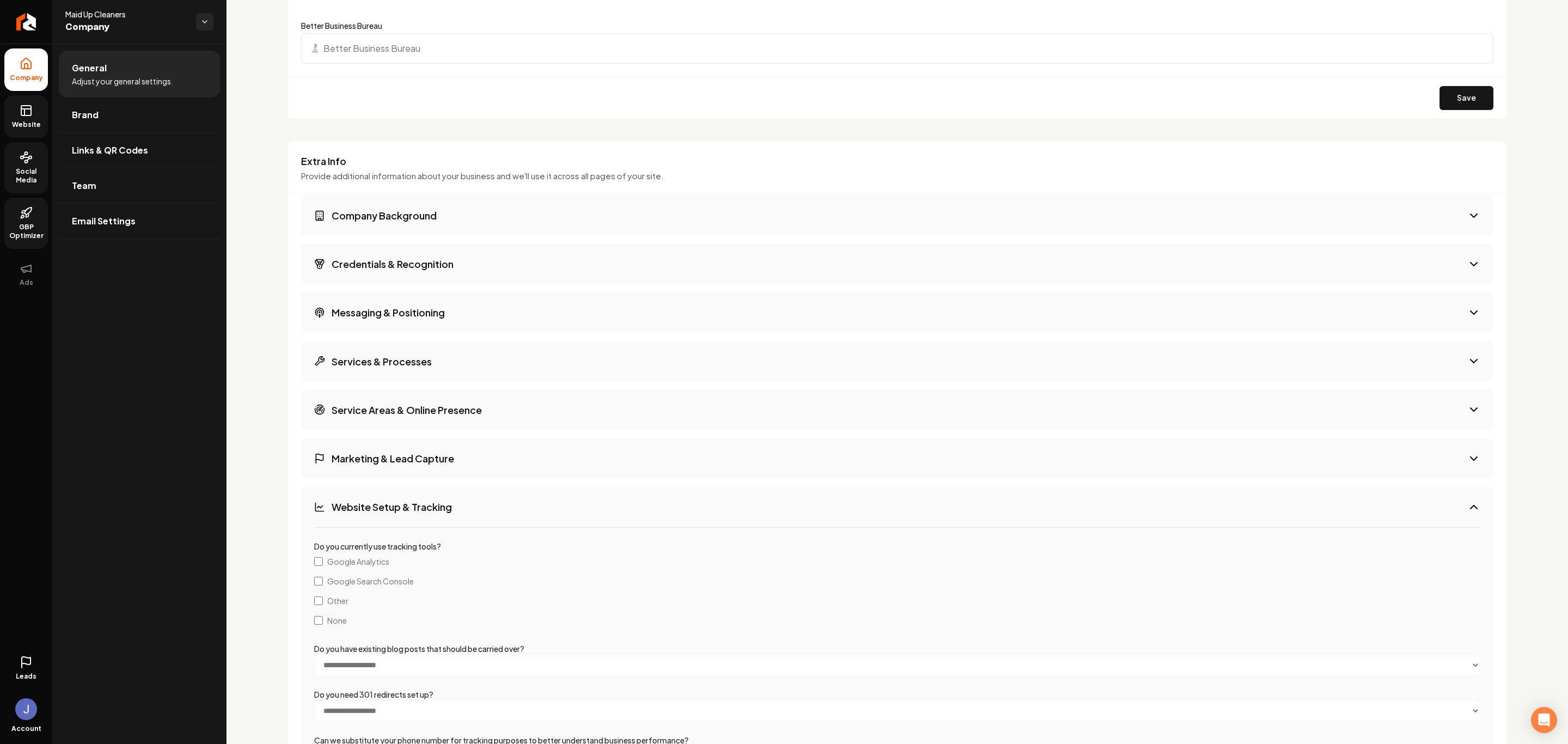
click at [388, 465] on h3 "Marketing & Lead Capture" at bounding box center [393, 458] width 122 height 13
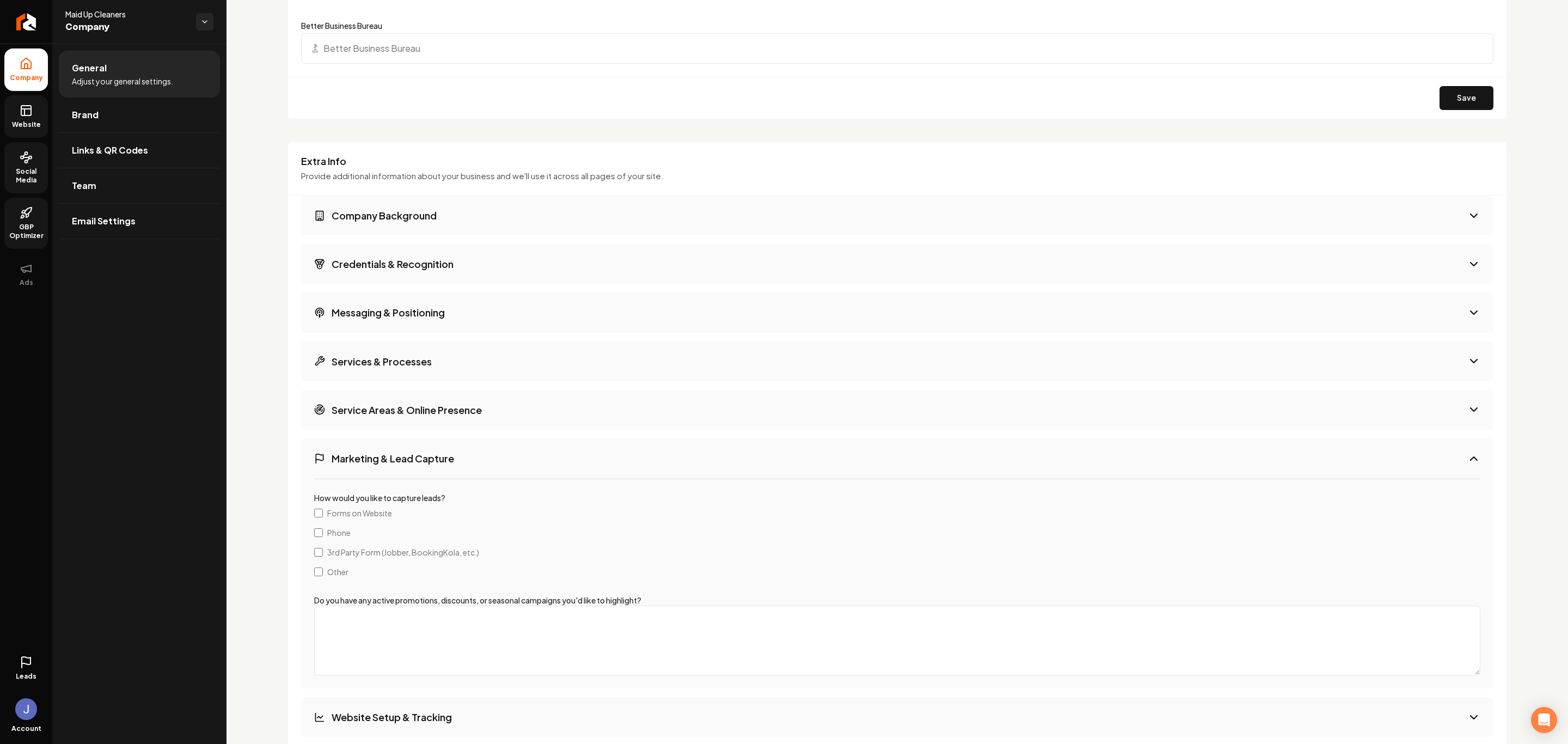
click at [390, 416] on h3 "Service Areas & Online Presence" at bounding box center [407, 410] width 150 height 13
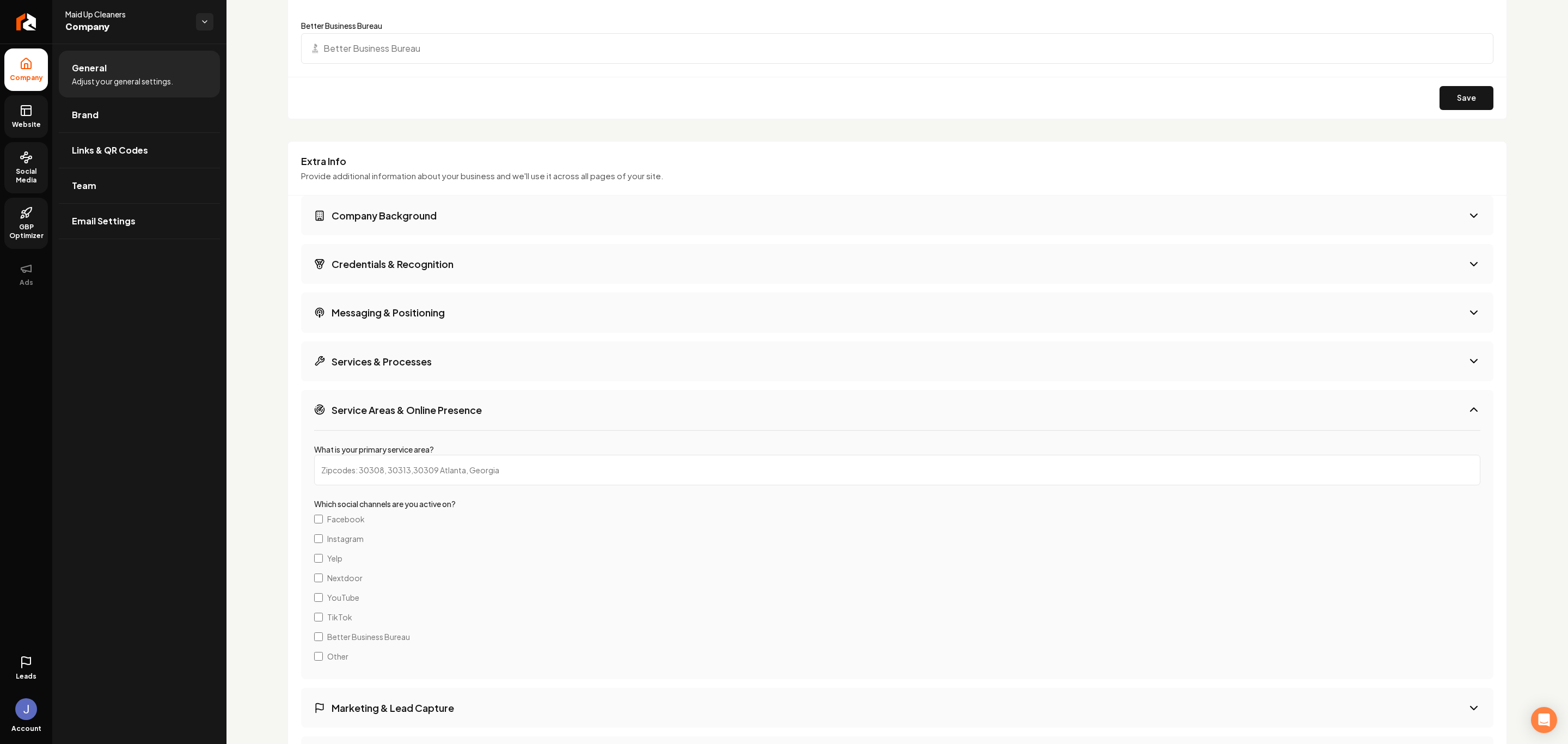
click at [371, 345] on button "Services & Processes" at bounding box center [897, 361] width 1192 height 40
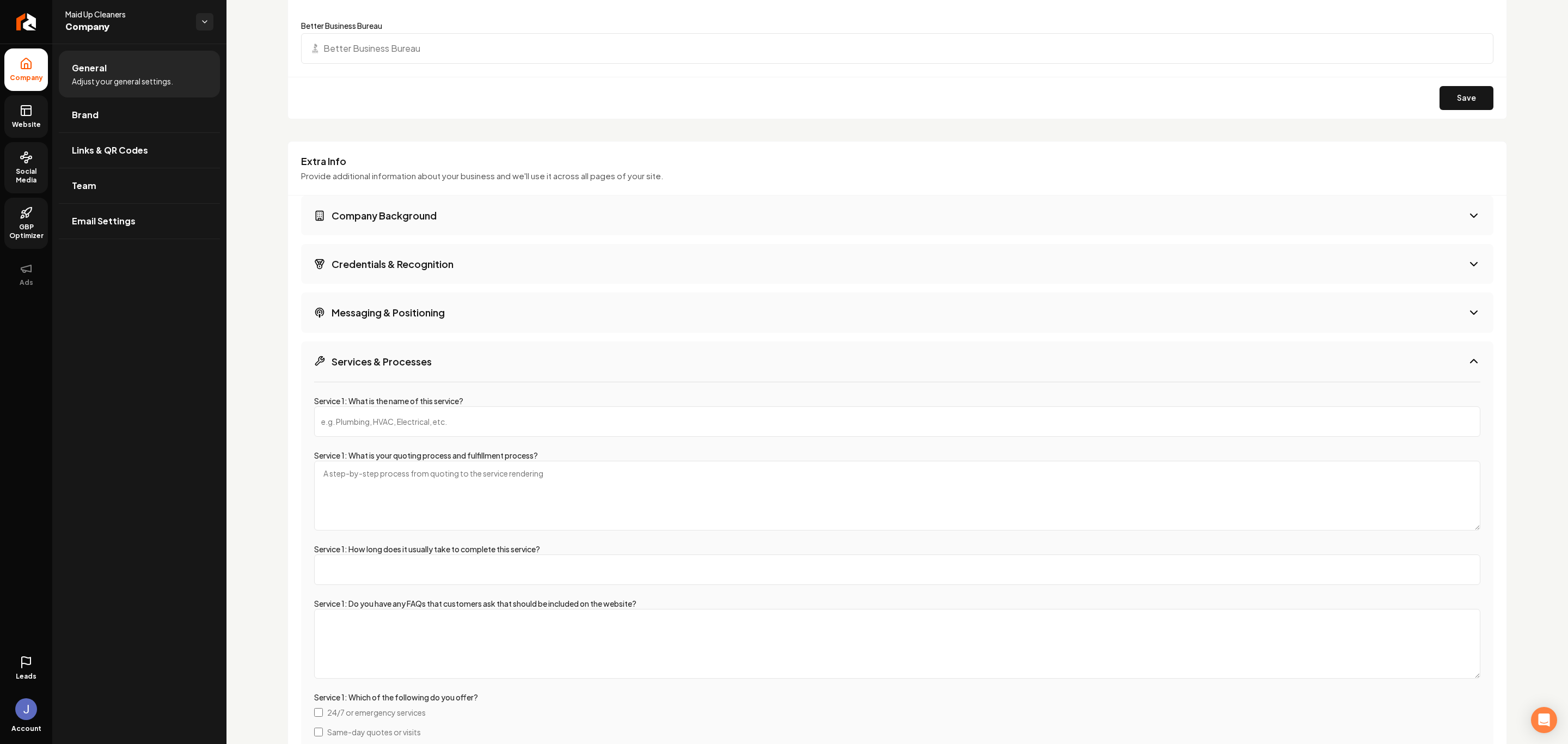
click at [374, 306] on button "Messaging & Positioning" at bounding box center [897, 312] width 1192 height 40
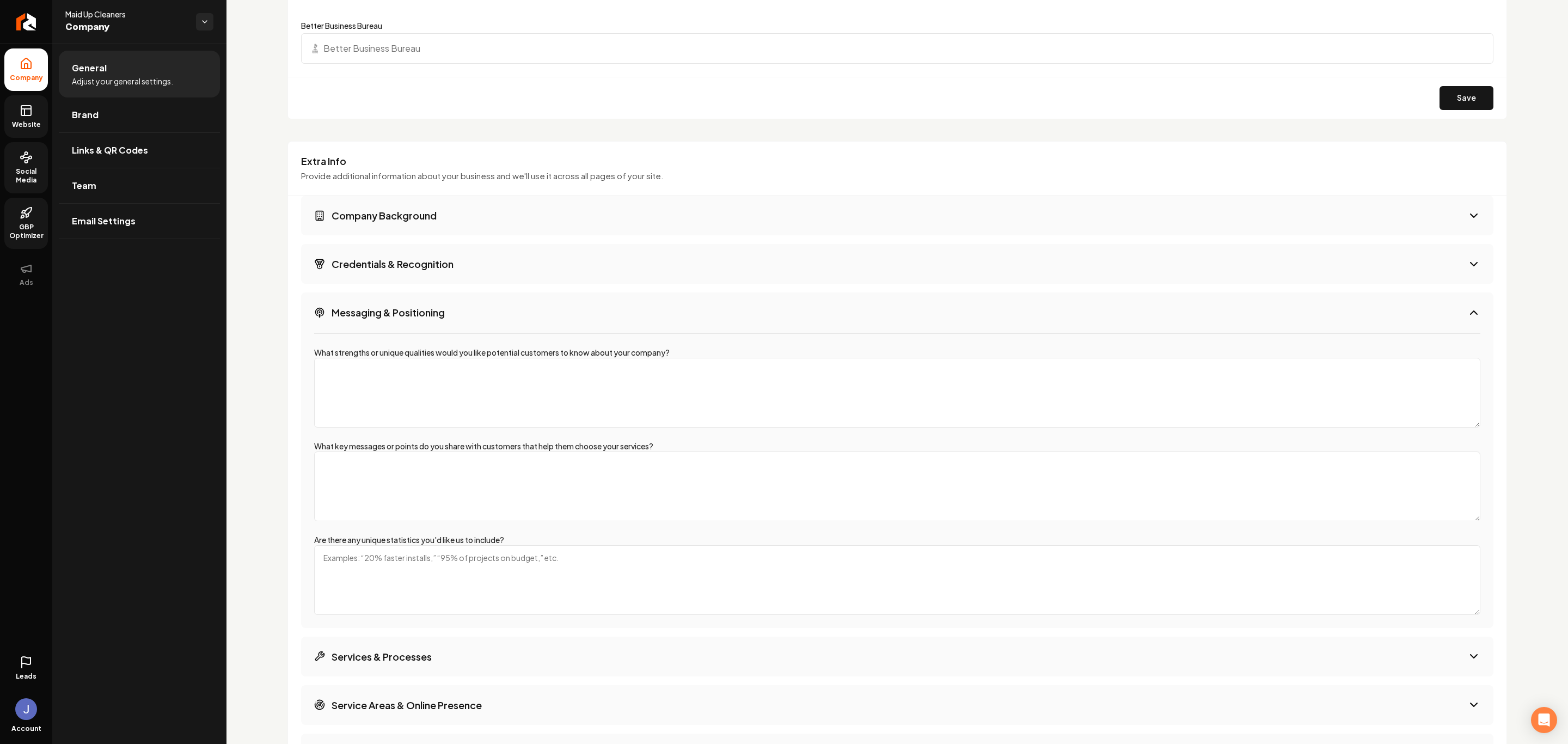
click at [363, 249] on button "Credentials & Recognition" at bounding box center [897, 264] width 1192 height 40
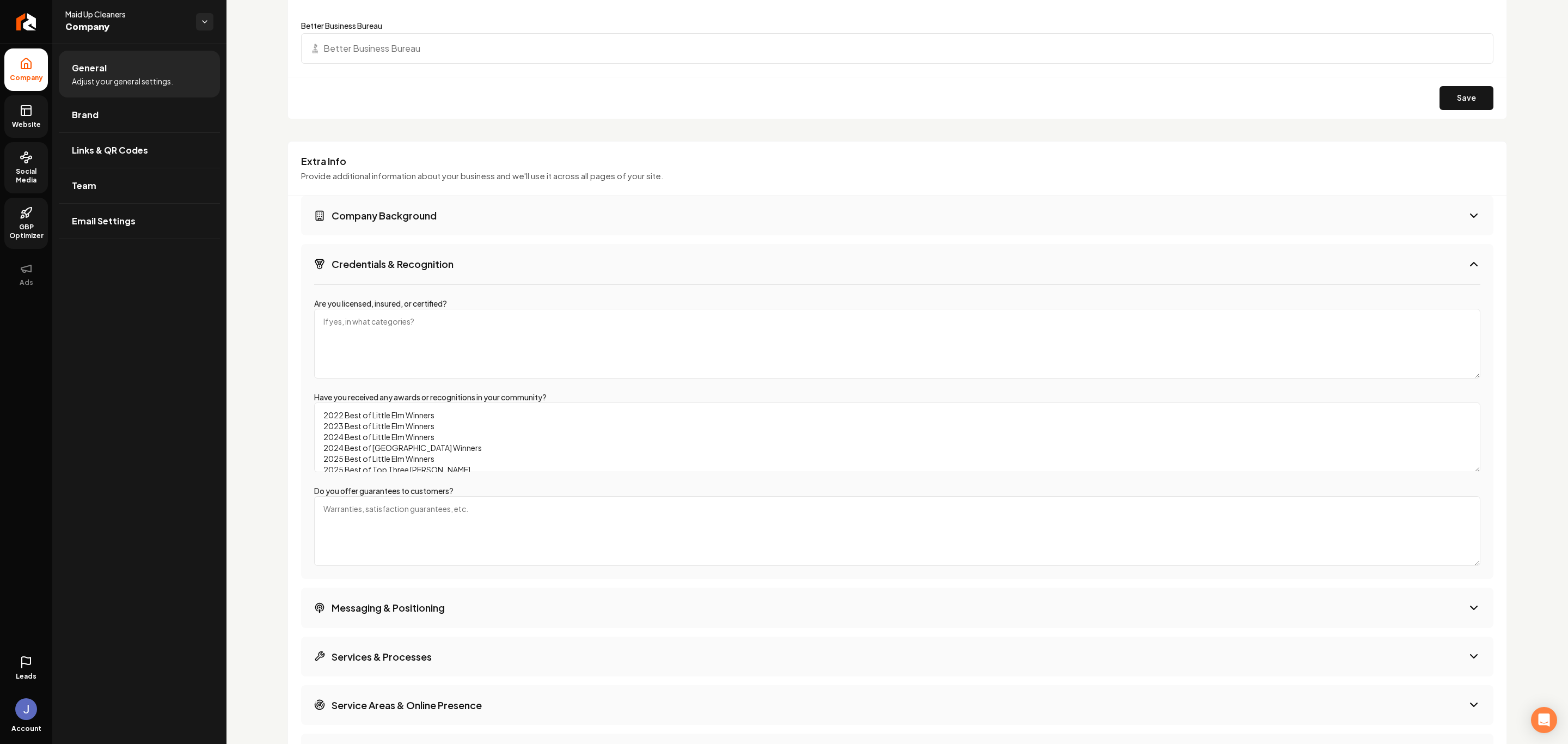
click at [348, 219] on h3 "Company Background" at bounding box center [384, 216] width 105 height 13
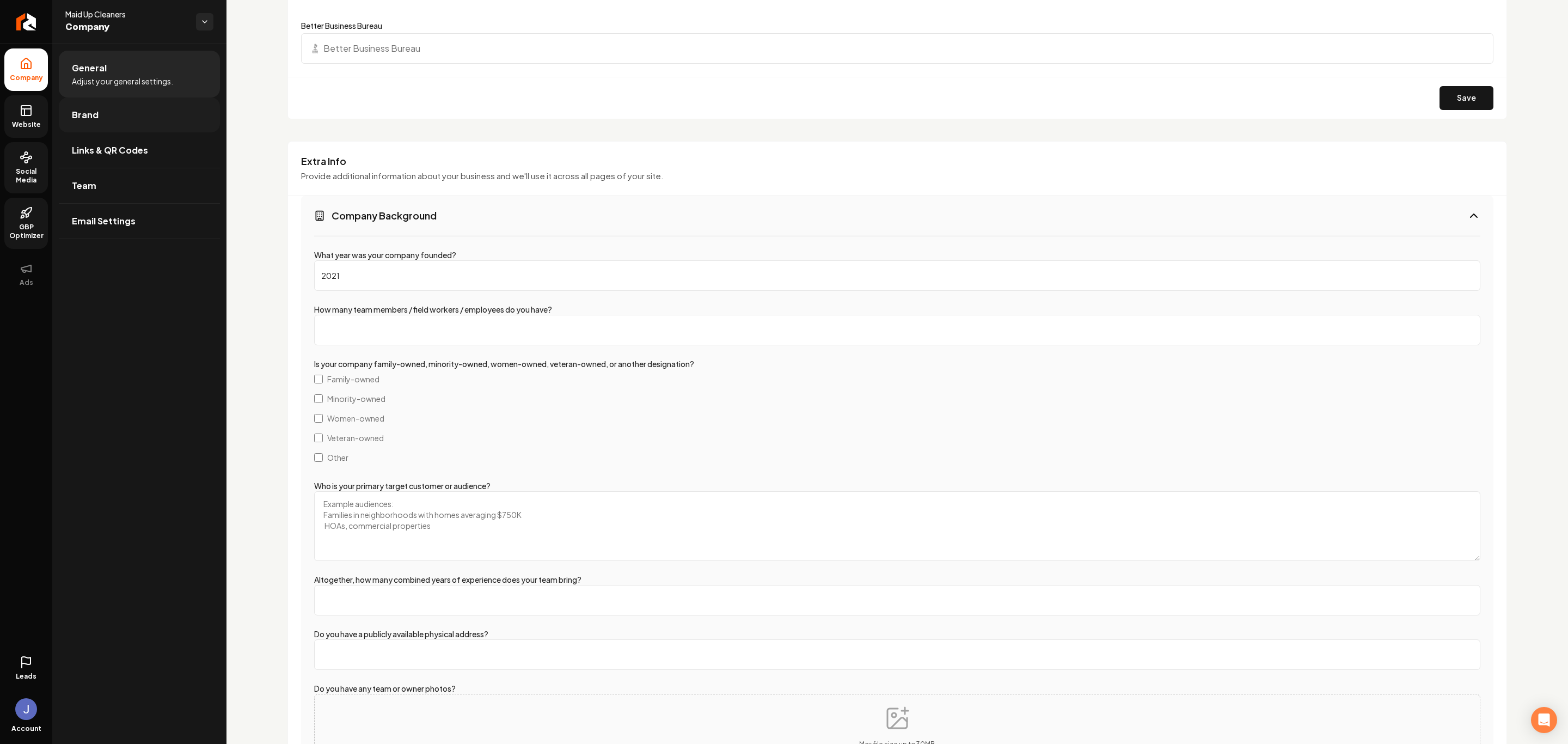
click at [96, 114] on span "Brand" at bounding box center [85, 114] width 27 height 13
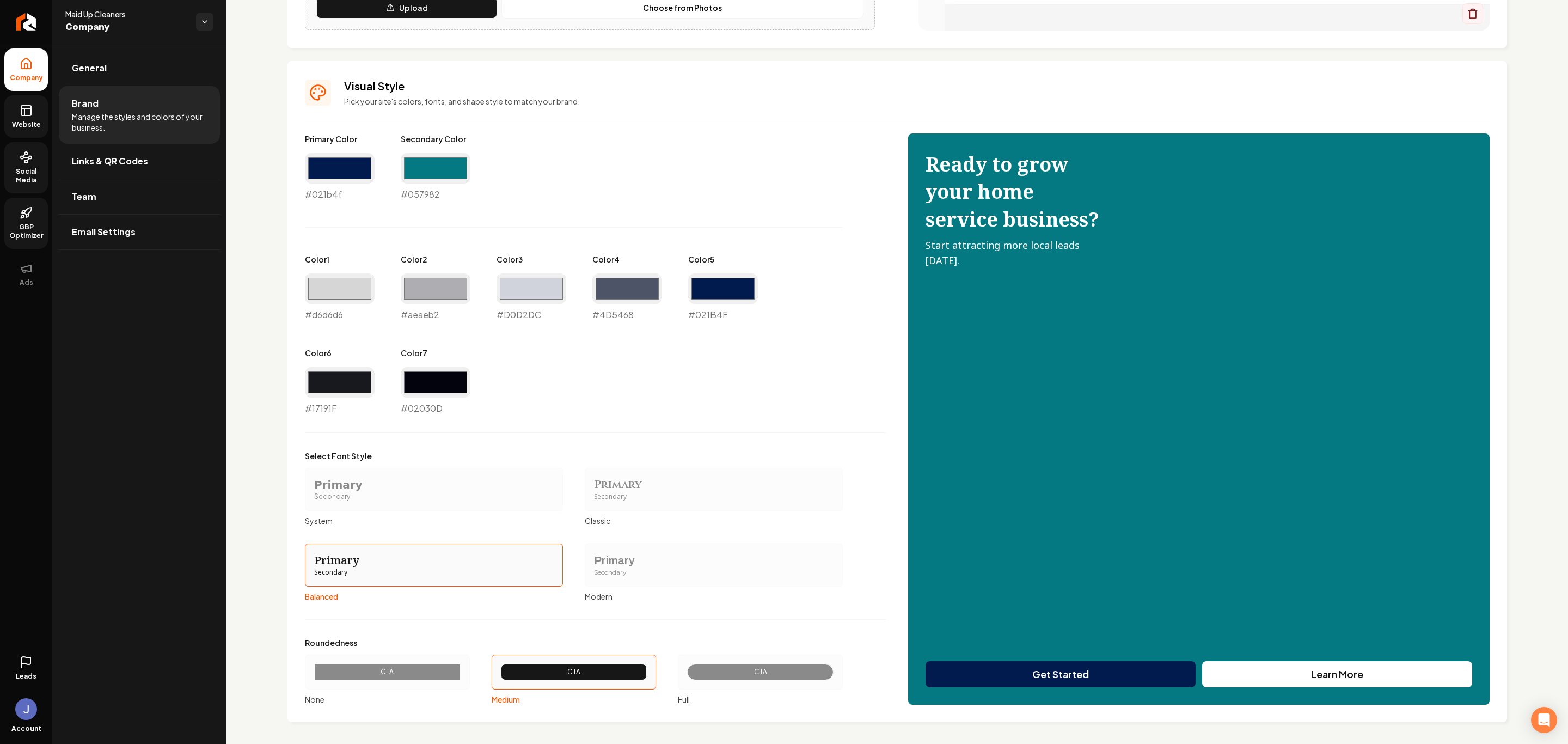
scroll to position [423, 0]
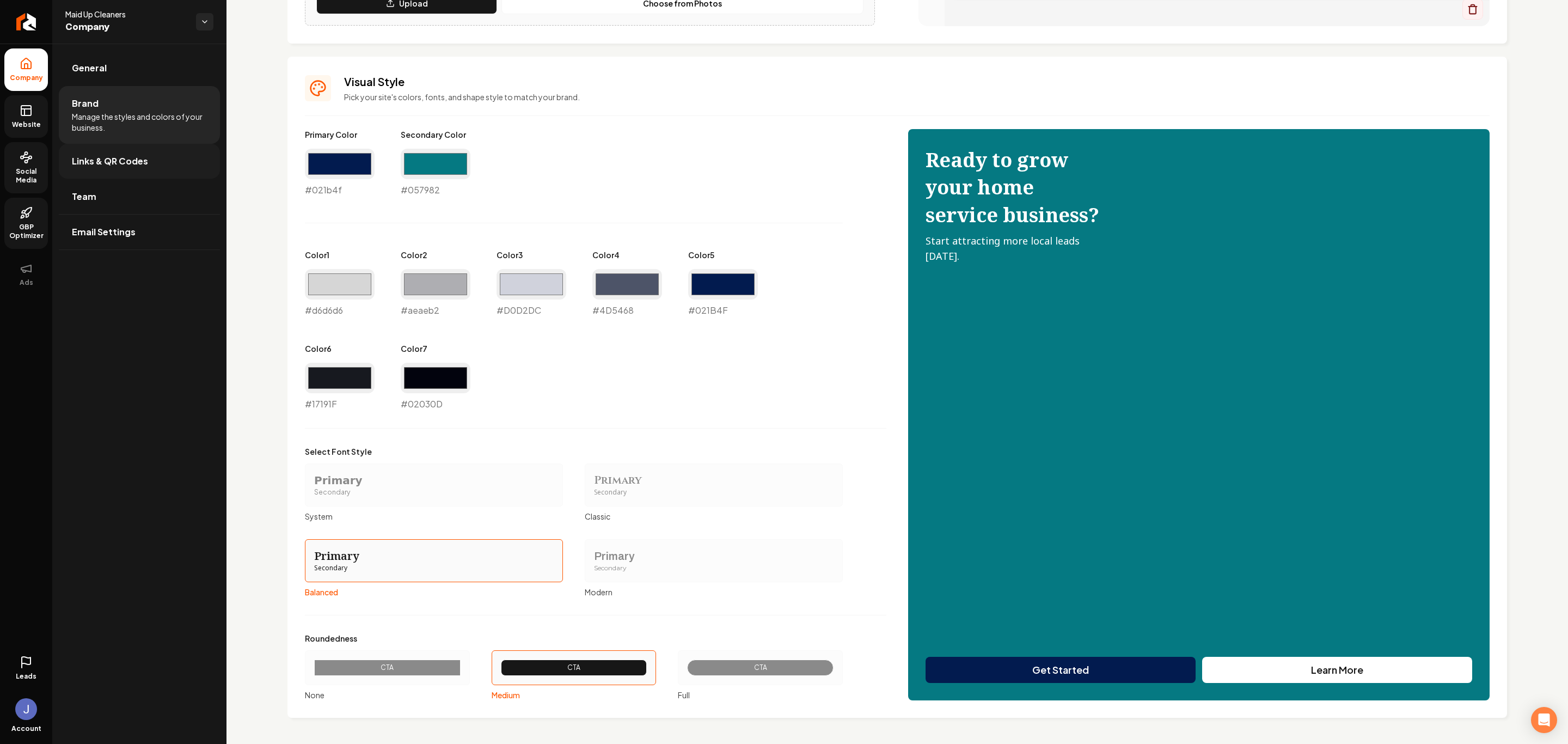
click at [125, 153] on link "Links & QR Codes" at bounding box center [139, 161] width 161 height 35
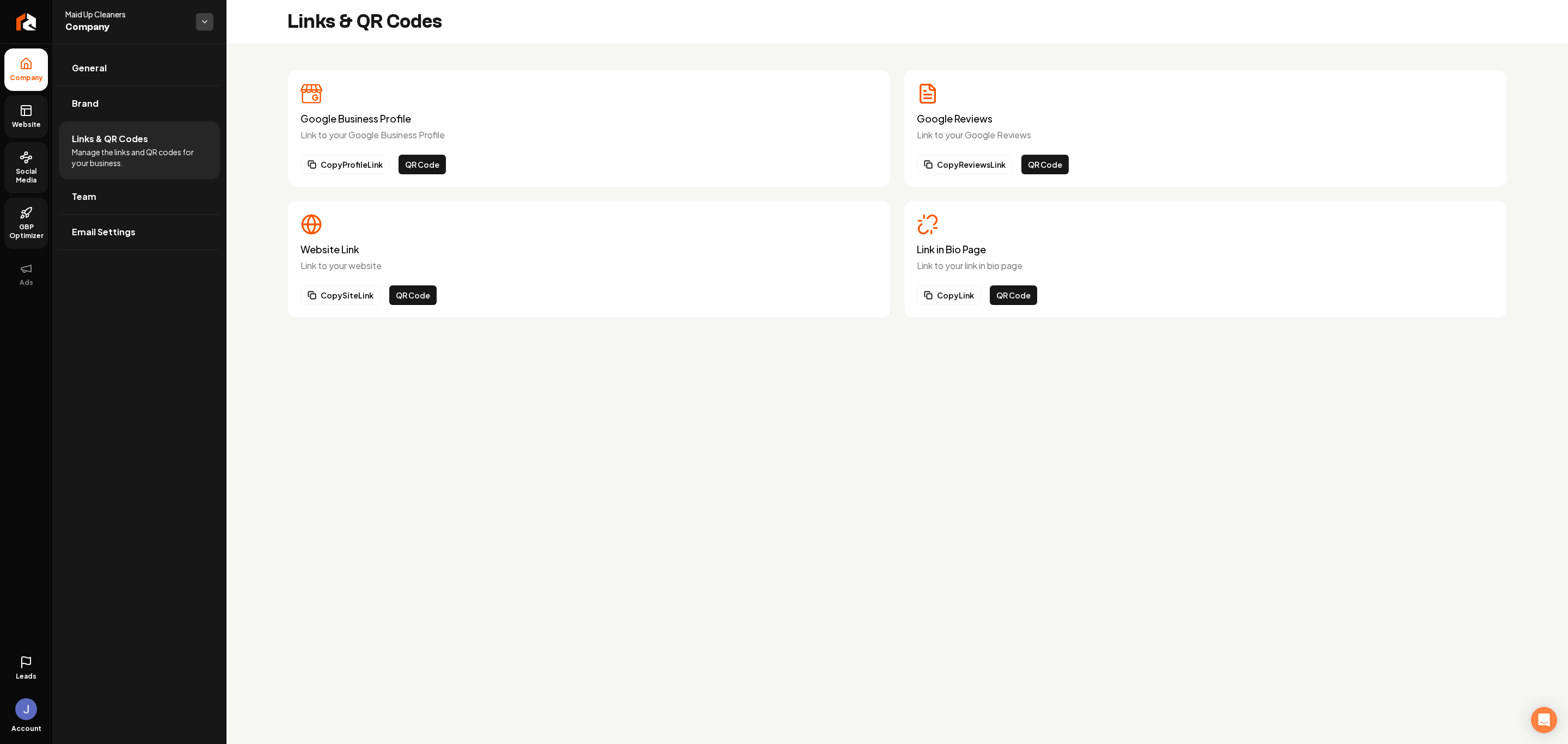
click at [208, 23] on html "Company Website Social Media GBP Optimizer Ads Leads Account Maid Up Cleaners C…" at bounding box center [784, 372] width 1568 height 744
click at [125, 69] on html "Company Website Social Media GBP Optimizer Ads Leads Account Maid Up Cleaners C…" at bounding box center [784, 372] width 1568 height 744
click at [121, 71] on link "General" at bounding box center [139, 68] width 161 height 35
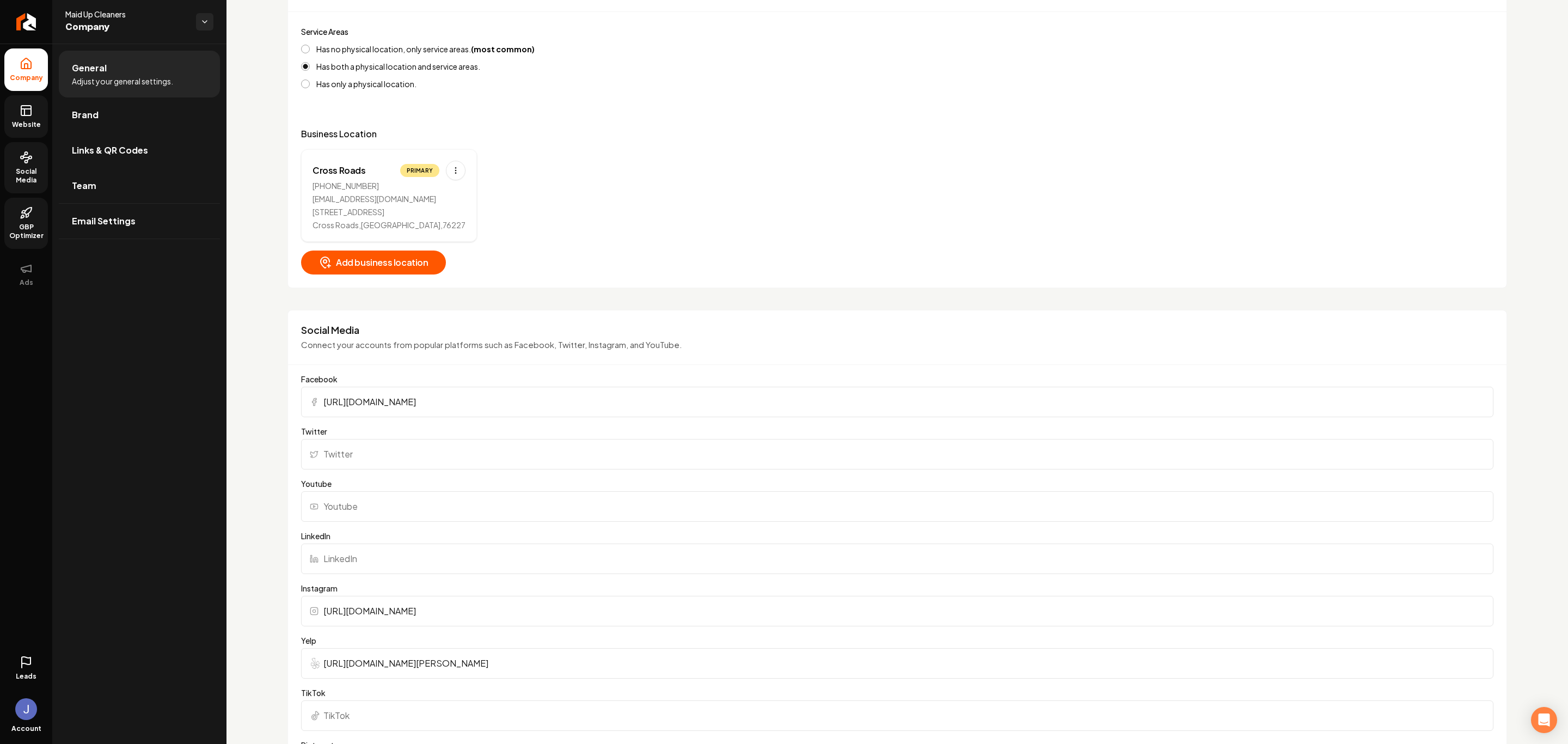
scroll to position [327, 0]
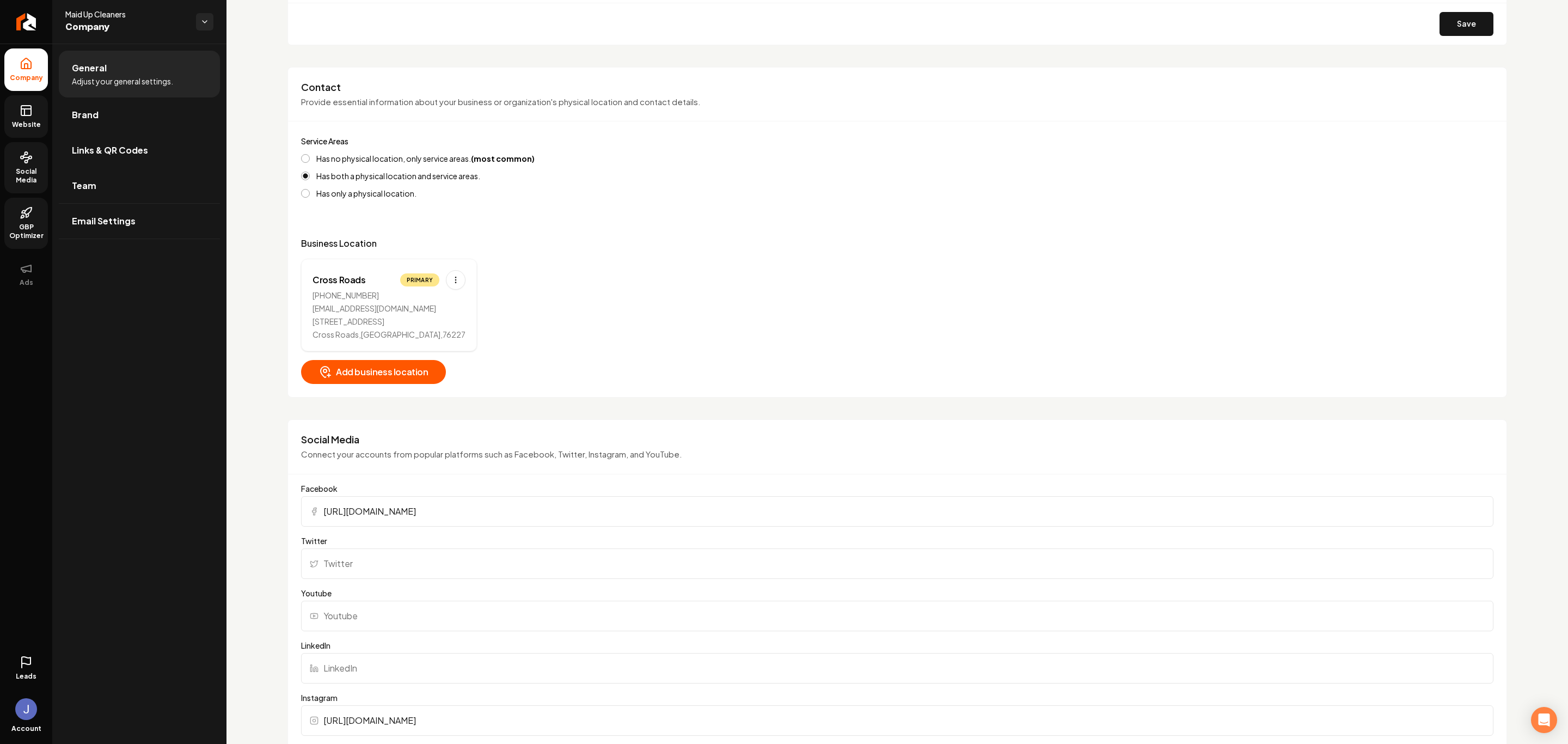
click at [10, 110] on link "Website" at bounding box center [26, 117] width 44 height 43
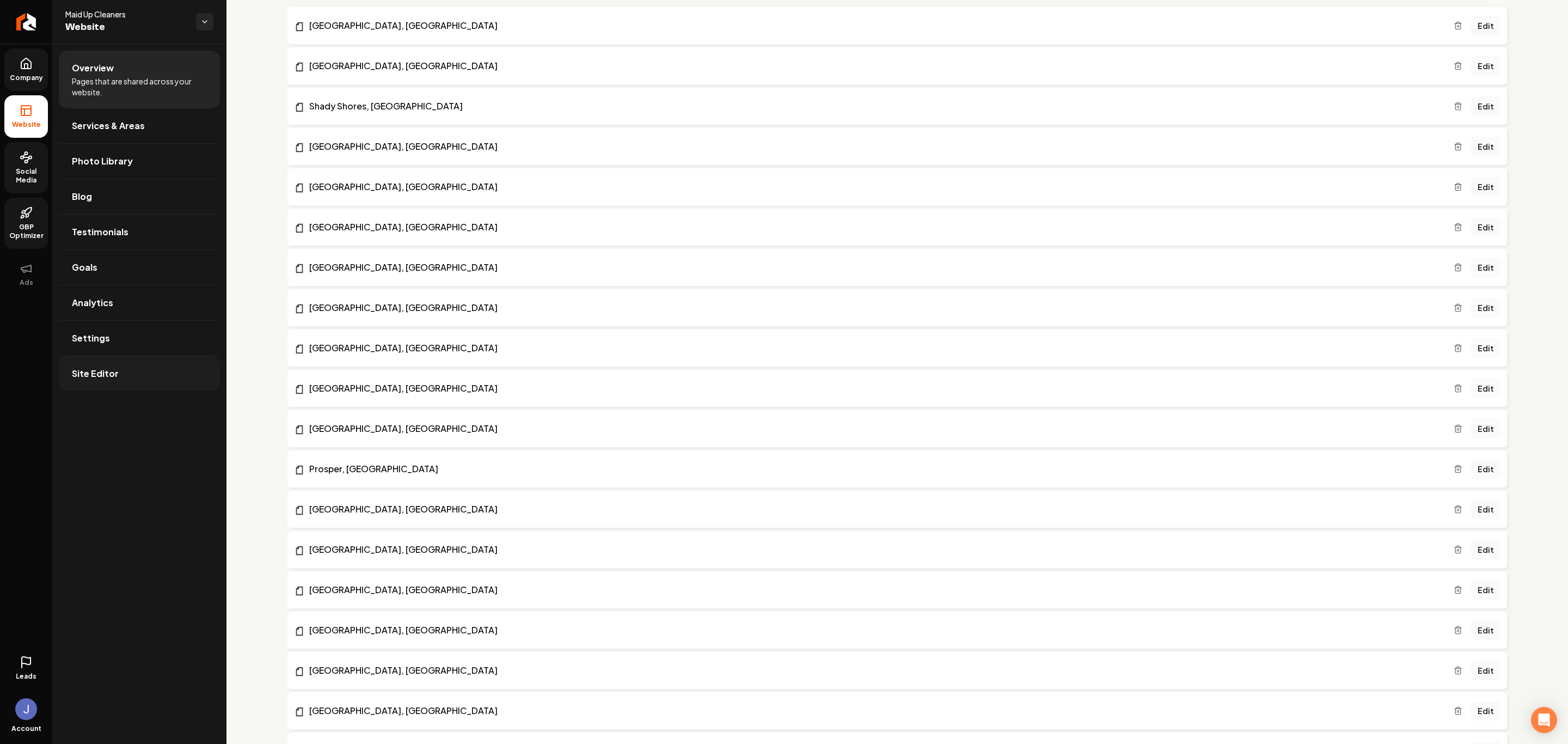
scroll to position [899, 0]
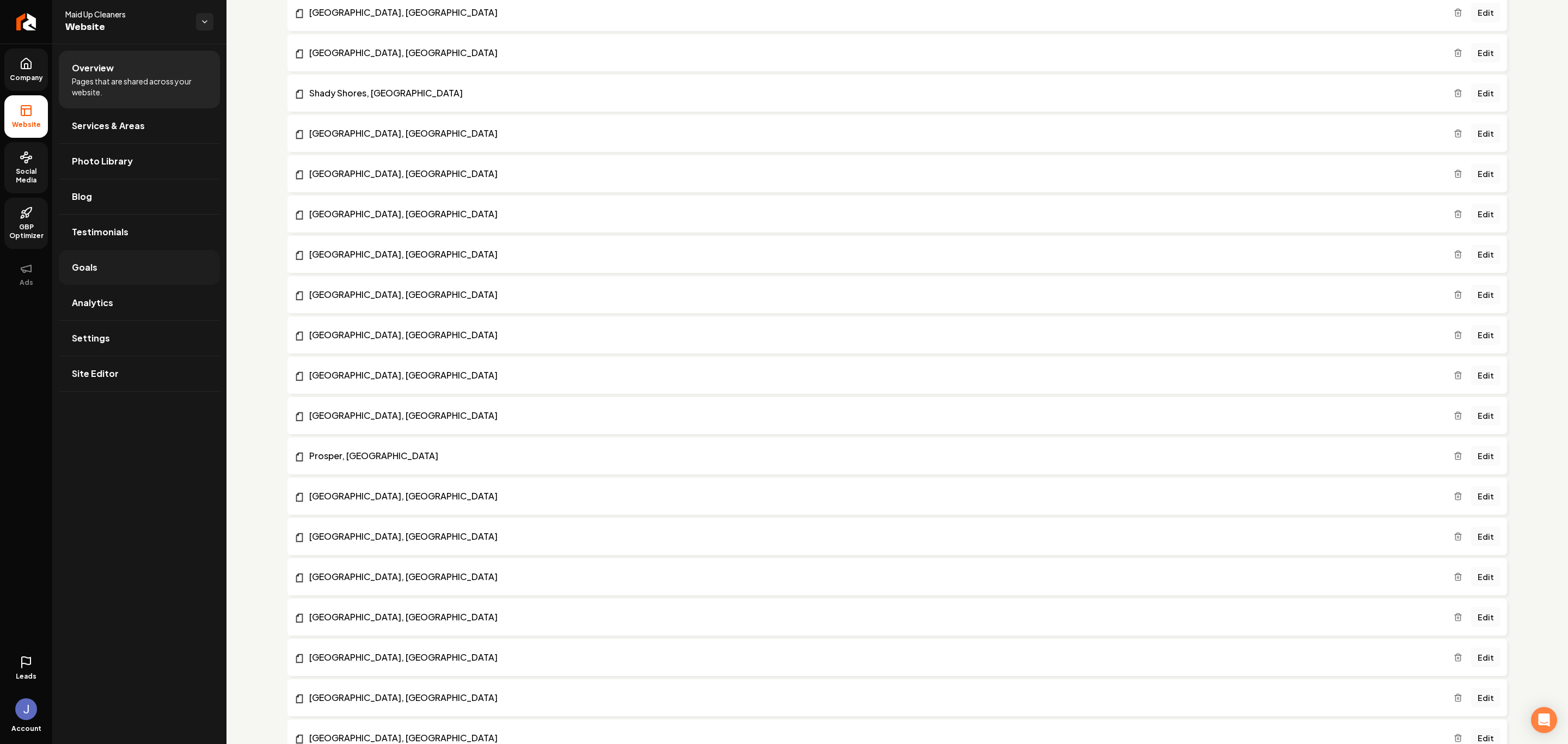
click at [123, 276] on link "Goals" at bounding box center [139, 267] width 161 height 35
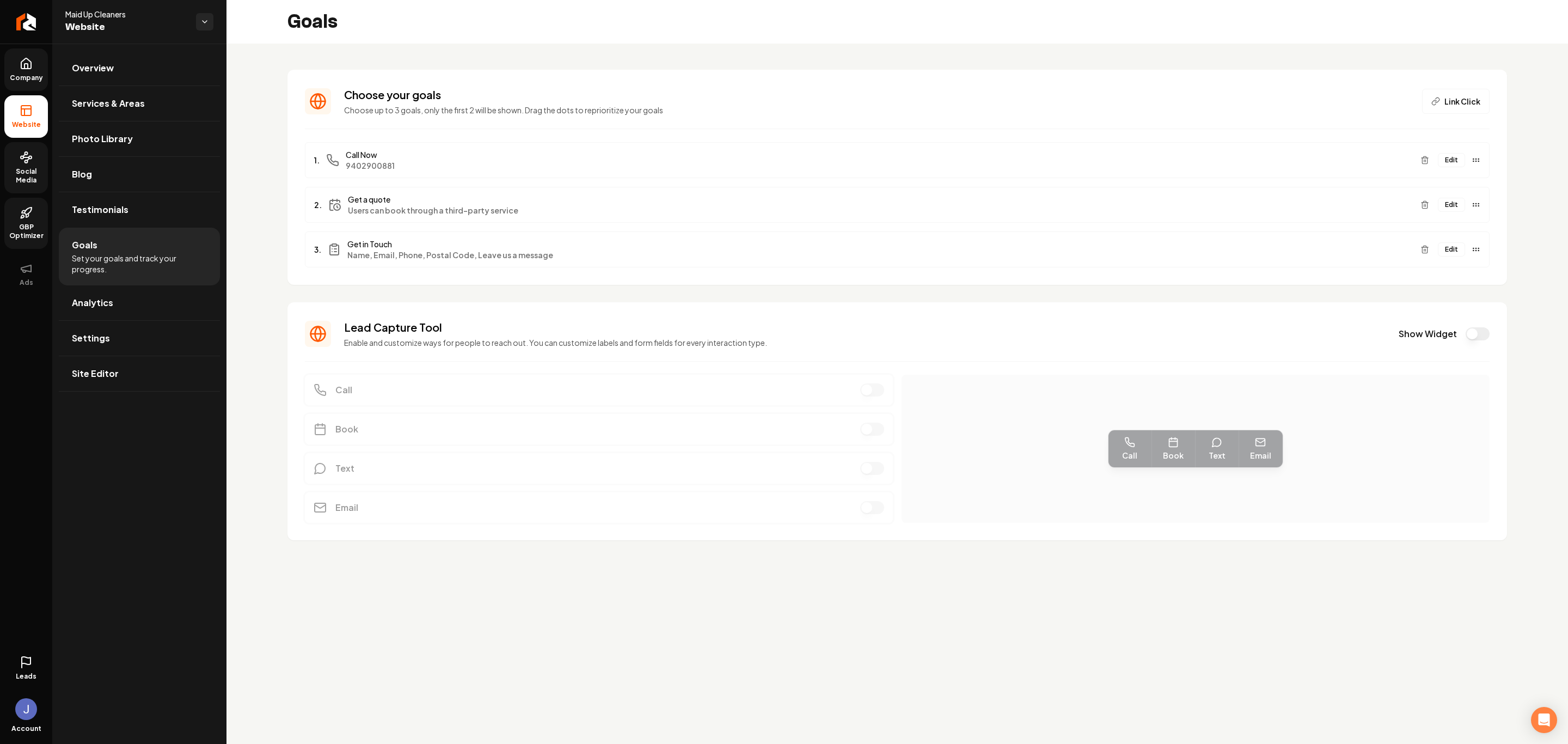
click at [1115, 161] on button "Edit" at bounding box center [1451, 160] width 27 height 14
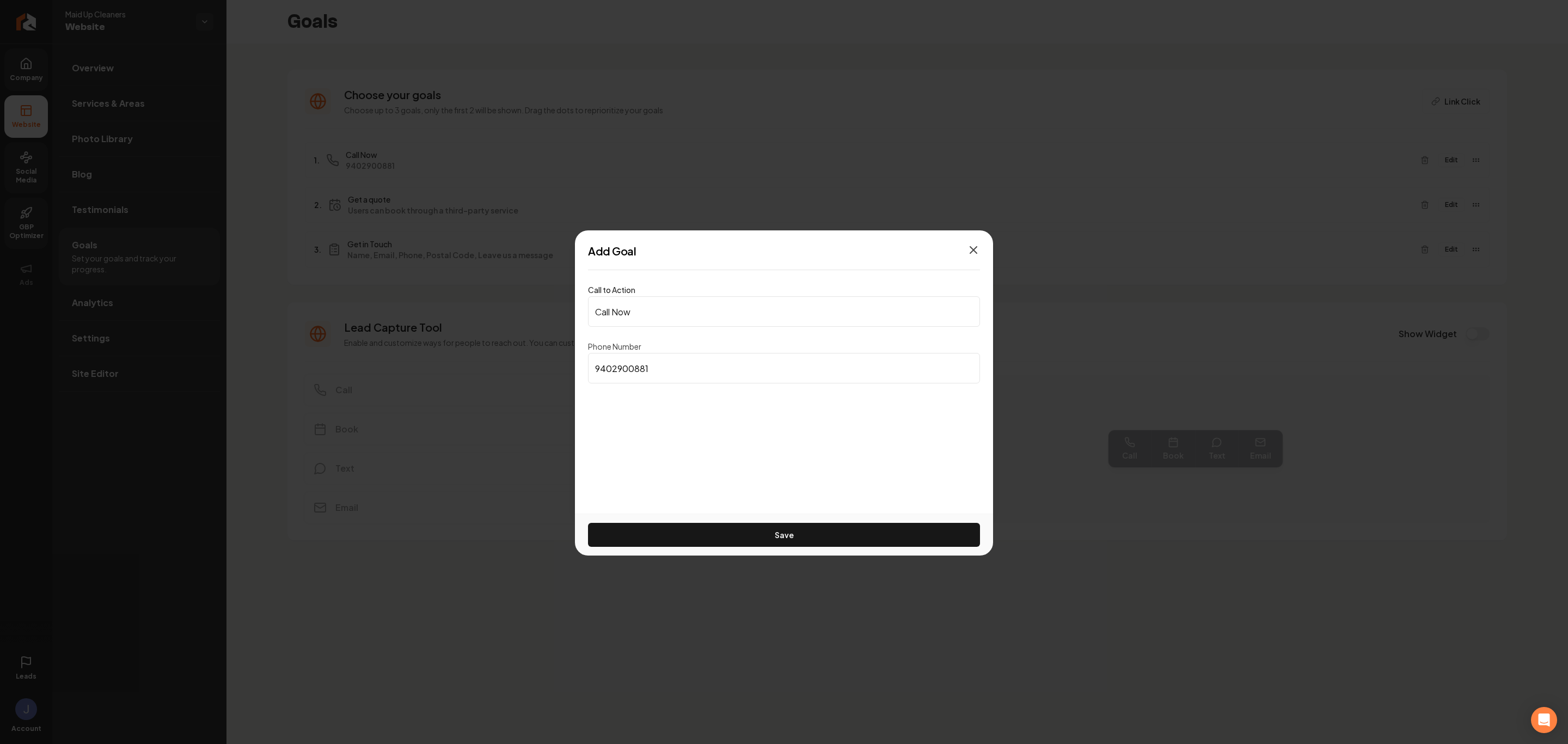
click at [975, 251] on icon "button" at bounding box center [973, 250] width 7 height 7
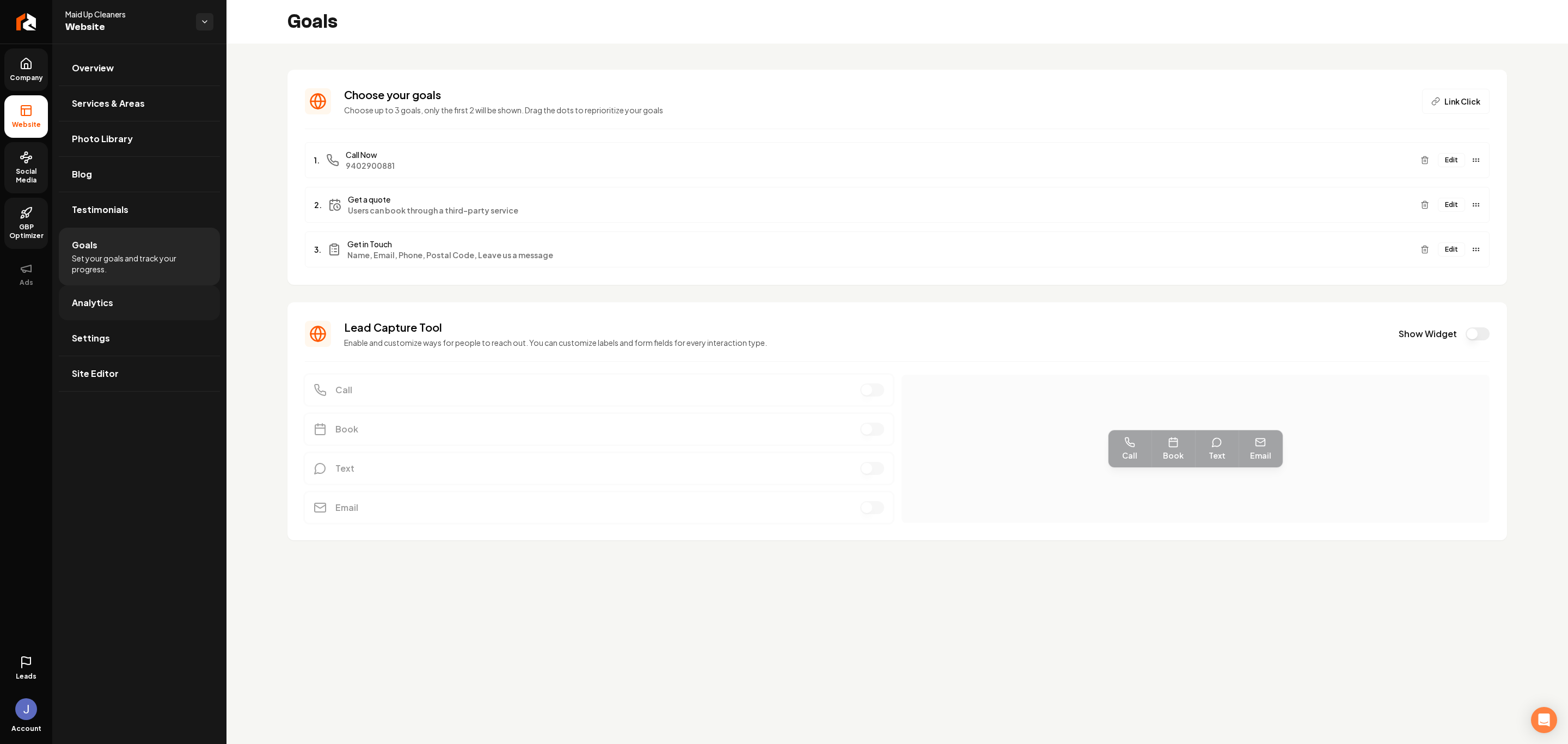
click at [162, 304] on link "Analytics" at bounding box center [139, 303] width 161 height 35
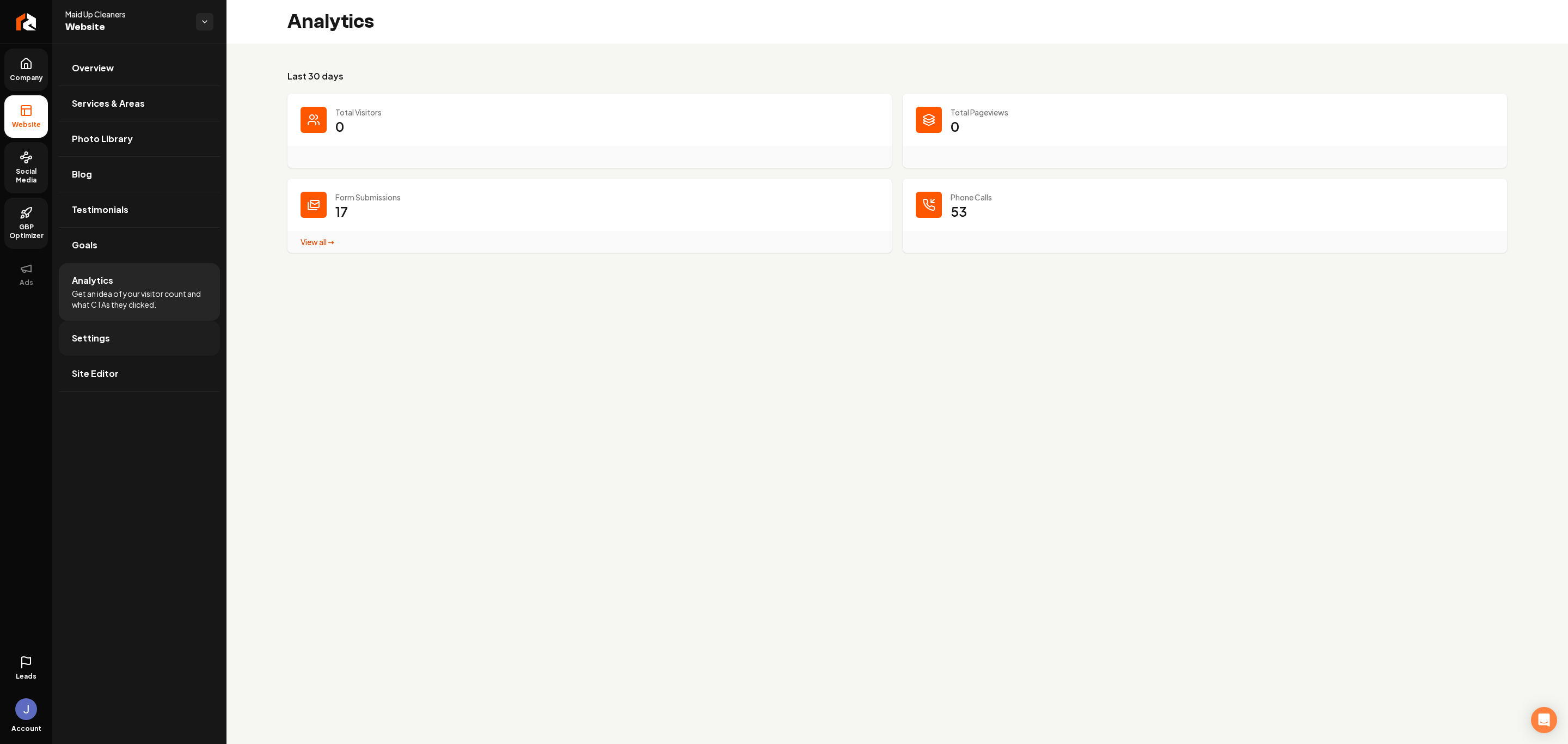
click at [87, 335] on span "Settings" at bounding box center [91, 338] width 38 height 13
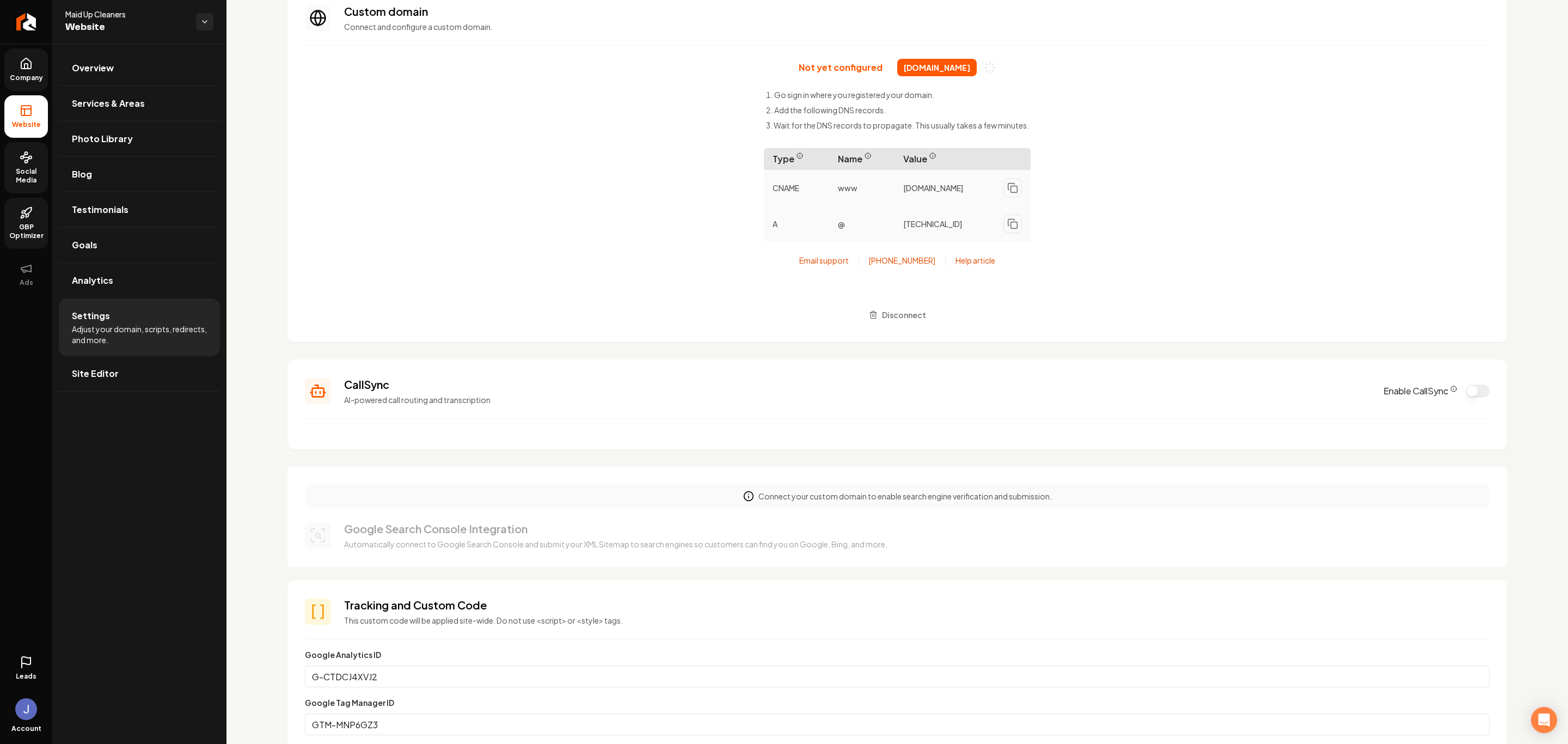
scroll to position [82, 0]
click at [1115, 397] on button "Enable CallSync" at bounding box center [1477, 392] width 24 height 13
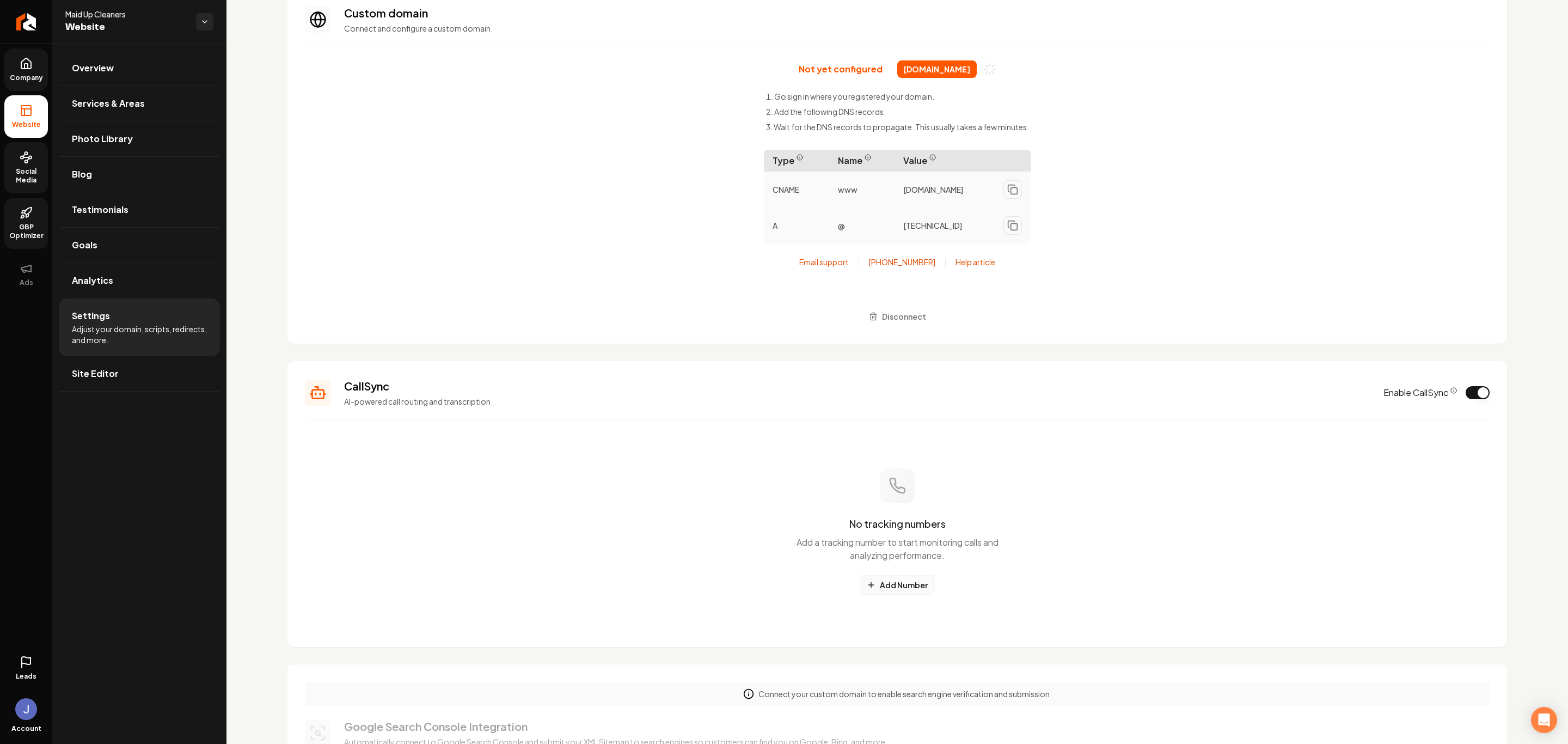
click at [891, 488] on button "Add Number" at bounding box center [897, 585] width 75 height 19
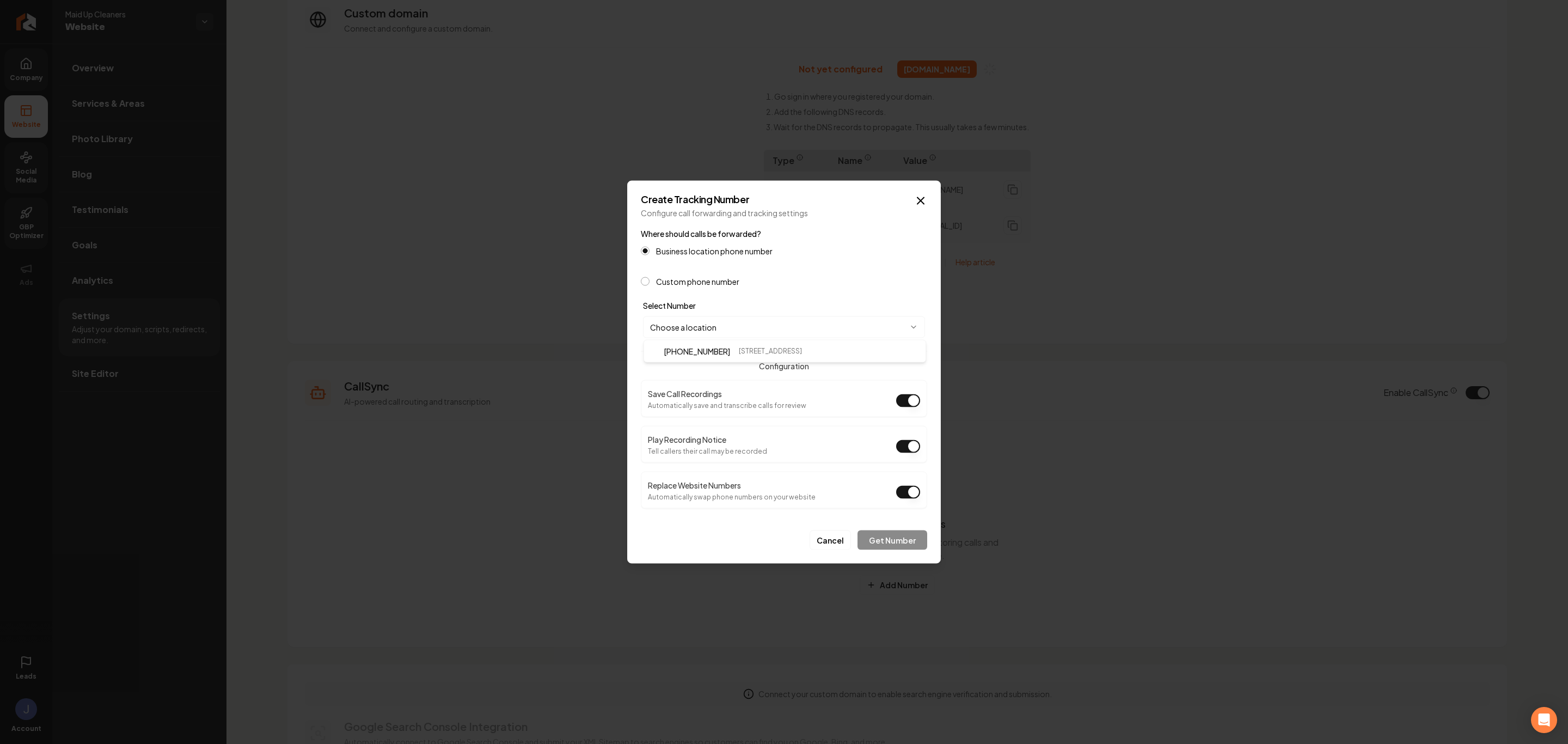
click at [722, 321] on body "Company Website Social Media GBP Optimizer Ads Leads Account Maid Up Cleaners W…" at bounding box center [784, 372] width 1568 height 744
select select "**********"
click at [891, 488] on button "Get Number" at bounding box center [892, 540] width 69 height 19
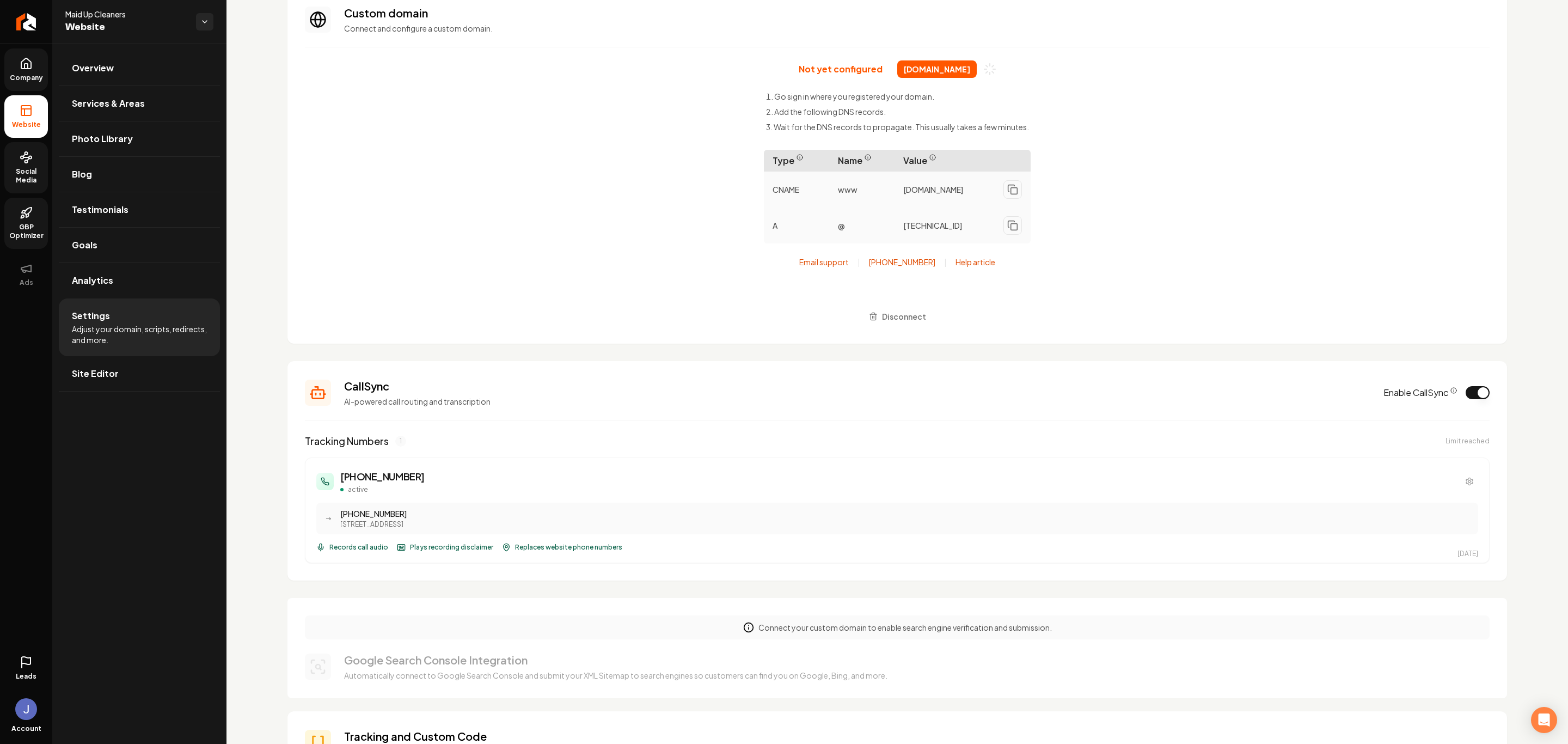
click at [401, 488] on rect "Main content area" at bounding box center [401, 547] width 7 height 6
click at [545, 488] on span "Replaces website phone numbers" at bounding box center [569, 547] width 107 height 9
click at [1115, 486] on icon "Main content area" at bounding box center [1469, 482] width 9 height 9
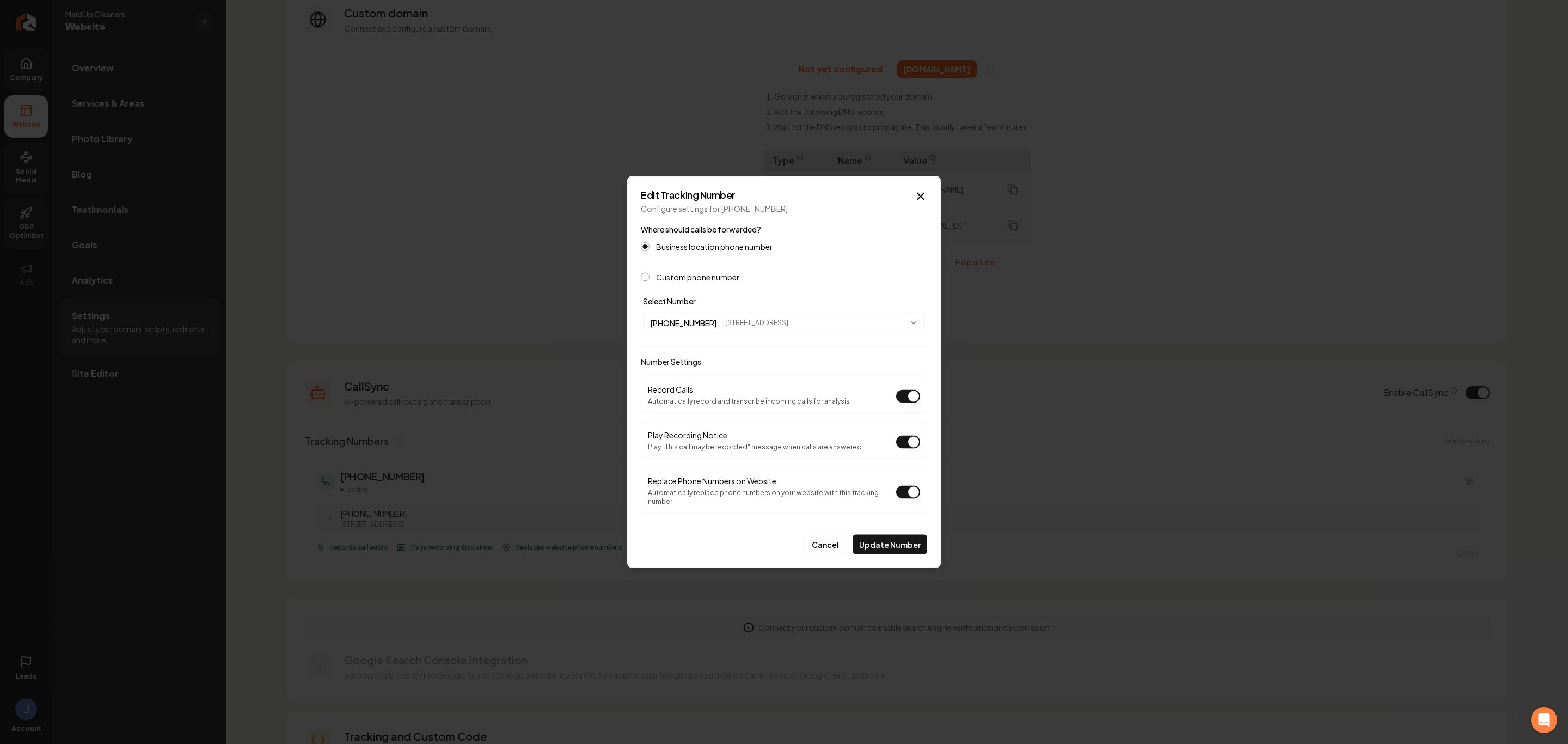
click at [911, 443] on button "Play Recording Notice" at bounding box center [908, 442] width 24 height 13
click at [889, 488] on button "Update Number" at bounding box center [890, 544] width 75 height 19
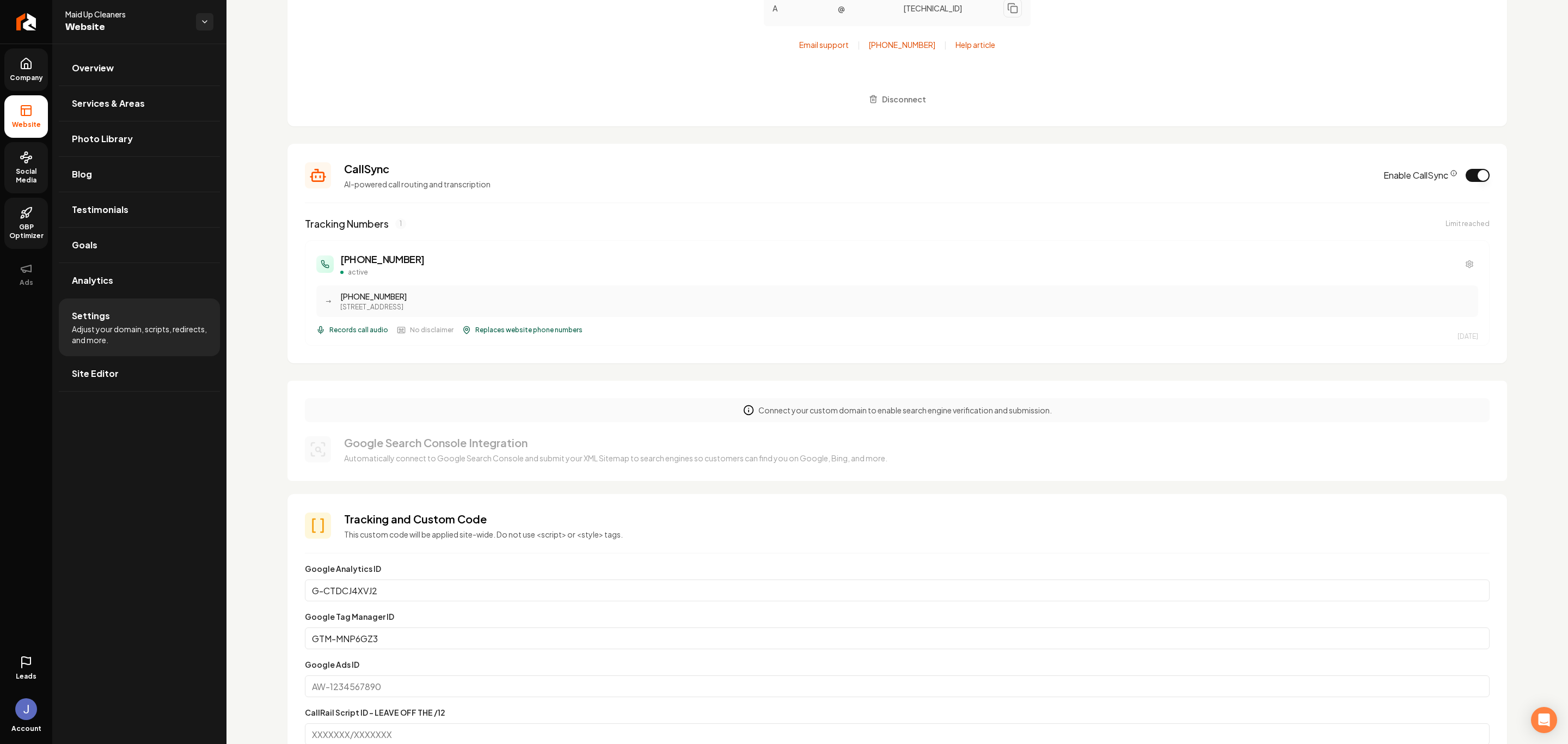
scroll to position [327, 0]
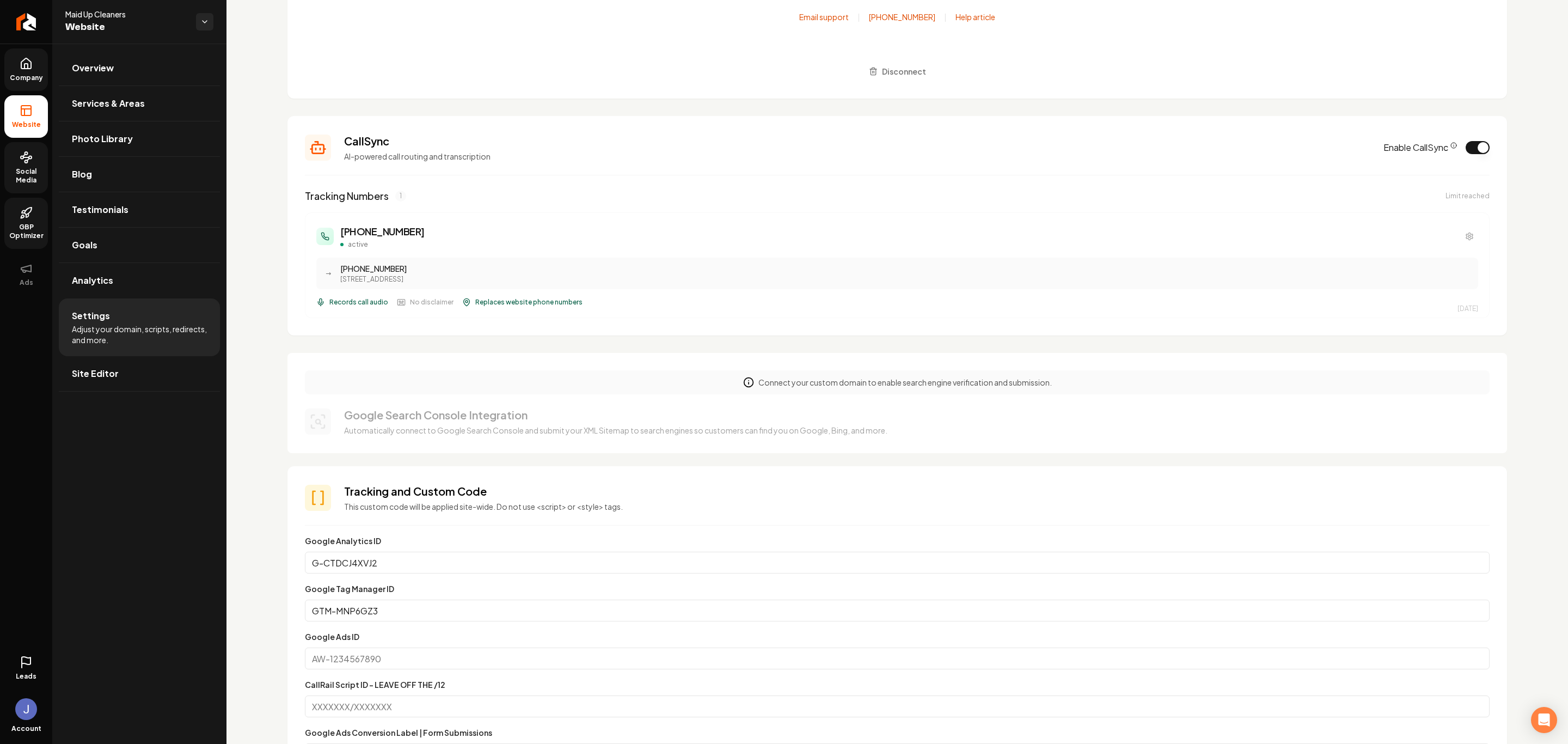
click at [743, 388] on icon "Main content area" at bounding box center [749, 382] width 11 height 11
click at [915, 385] on p "Connect your custom domain to enable search engine verification and submission." at bounding box center [905, 382] width 293 height 11
click at [915, 384] on p "Connect your custom domain to enable search engine verification and submission." at bounding box center [905, 382] width 293 height 11
click at [897, 421] on div "Google Search Console Integration Automatically connect to Google Search Consol…" at bounding box center [897, 421] width 1185 height 29
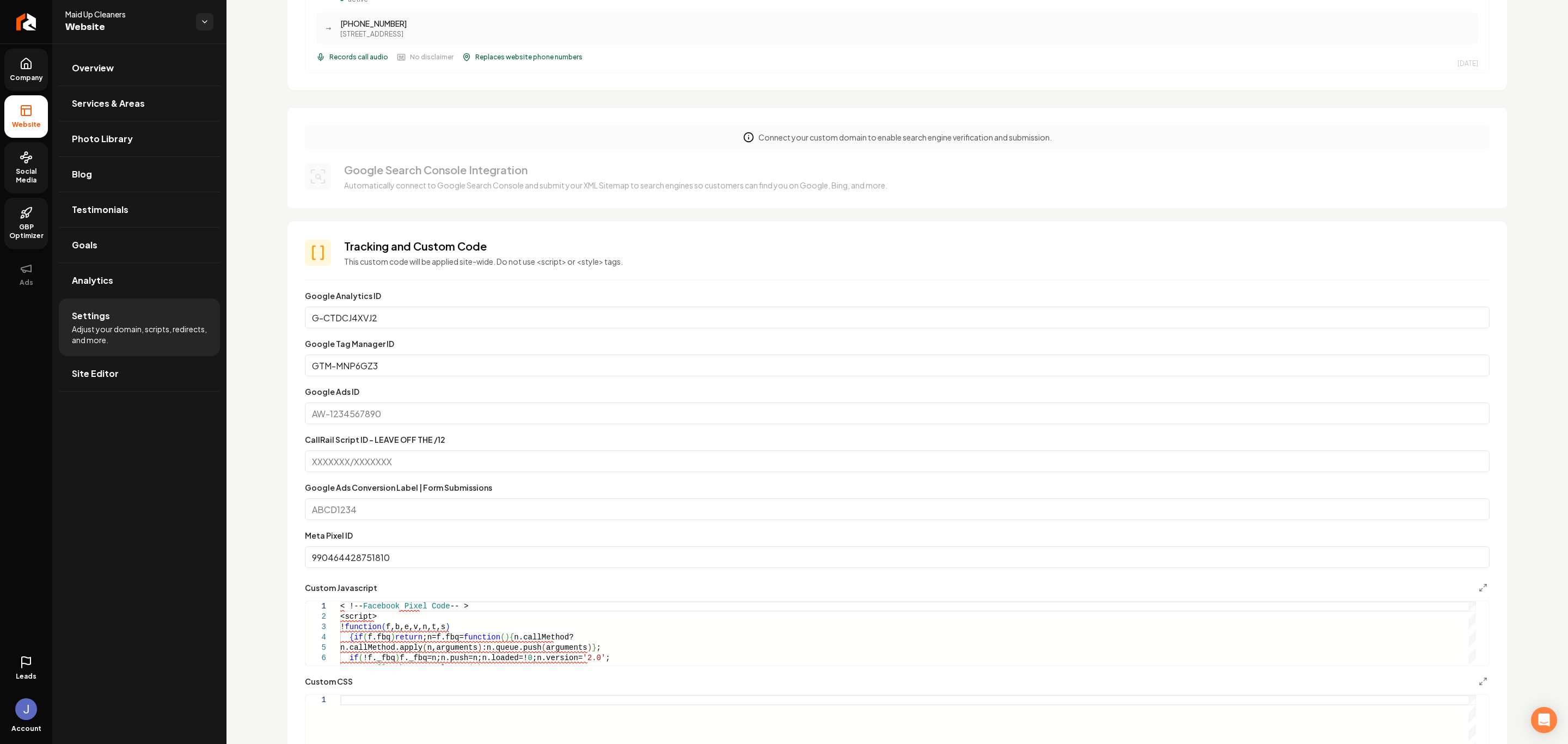
scroll to position [653, 0]
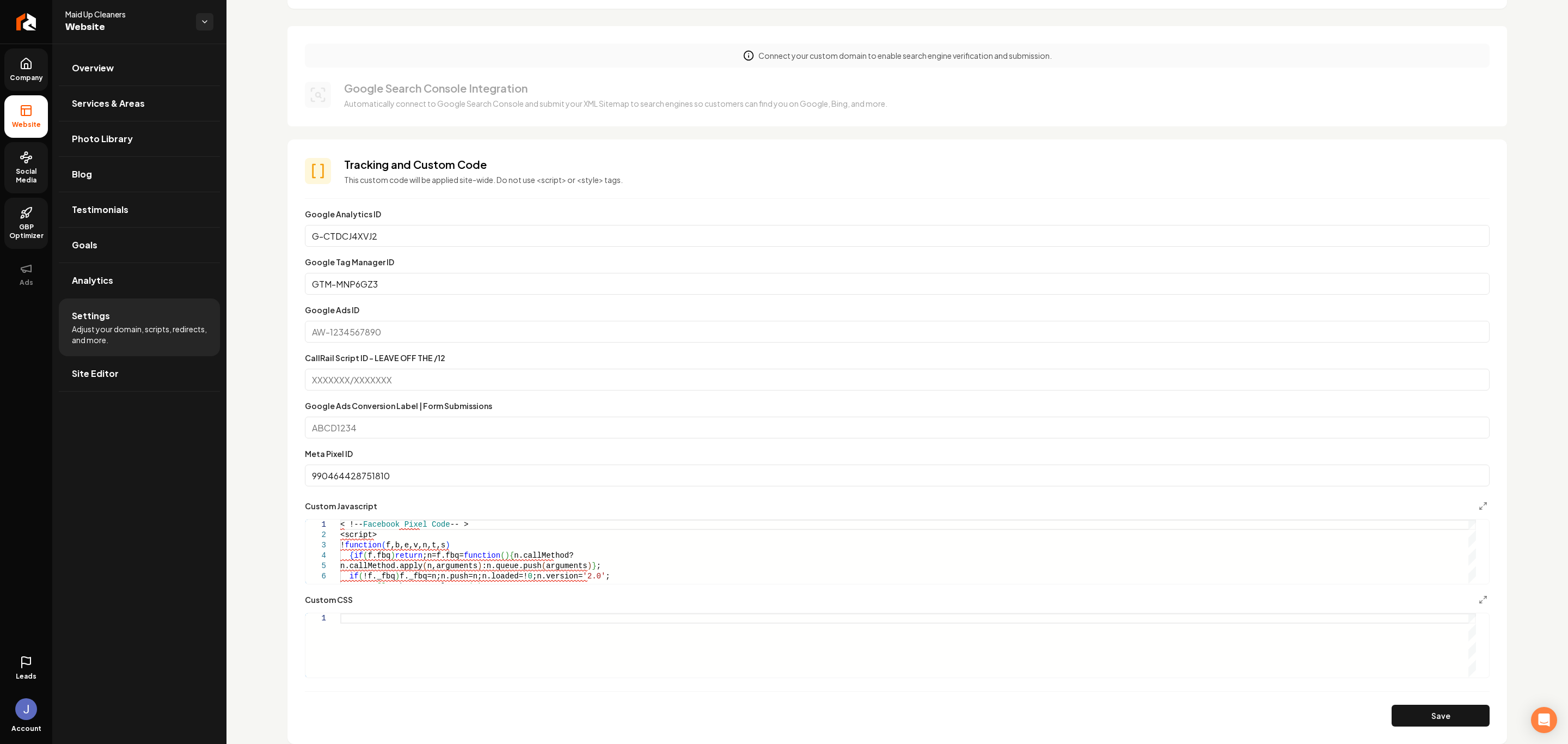
click at [446, 427] on input "Google Ads Conversion Label | Form Submissions" at bounding box center [897, 427] width 1185 height 22
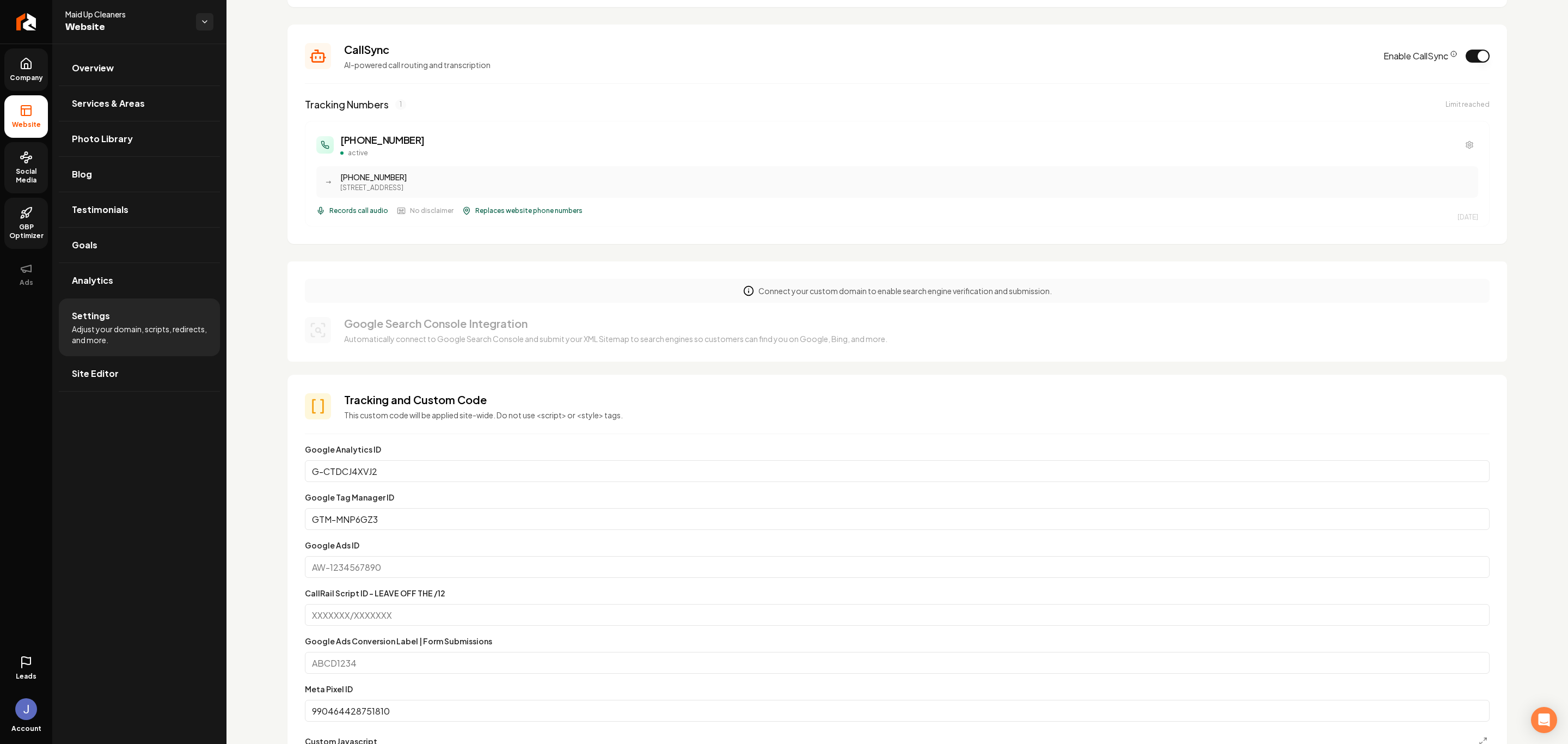
scroll to position [409, 0]
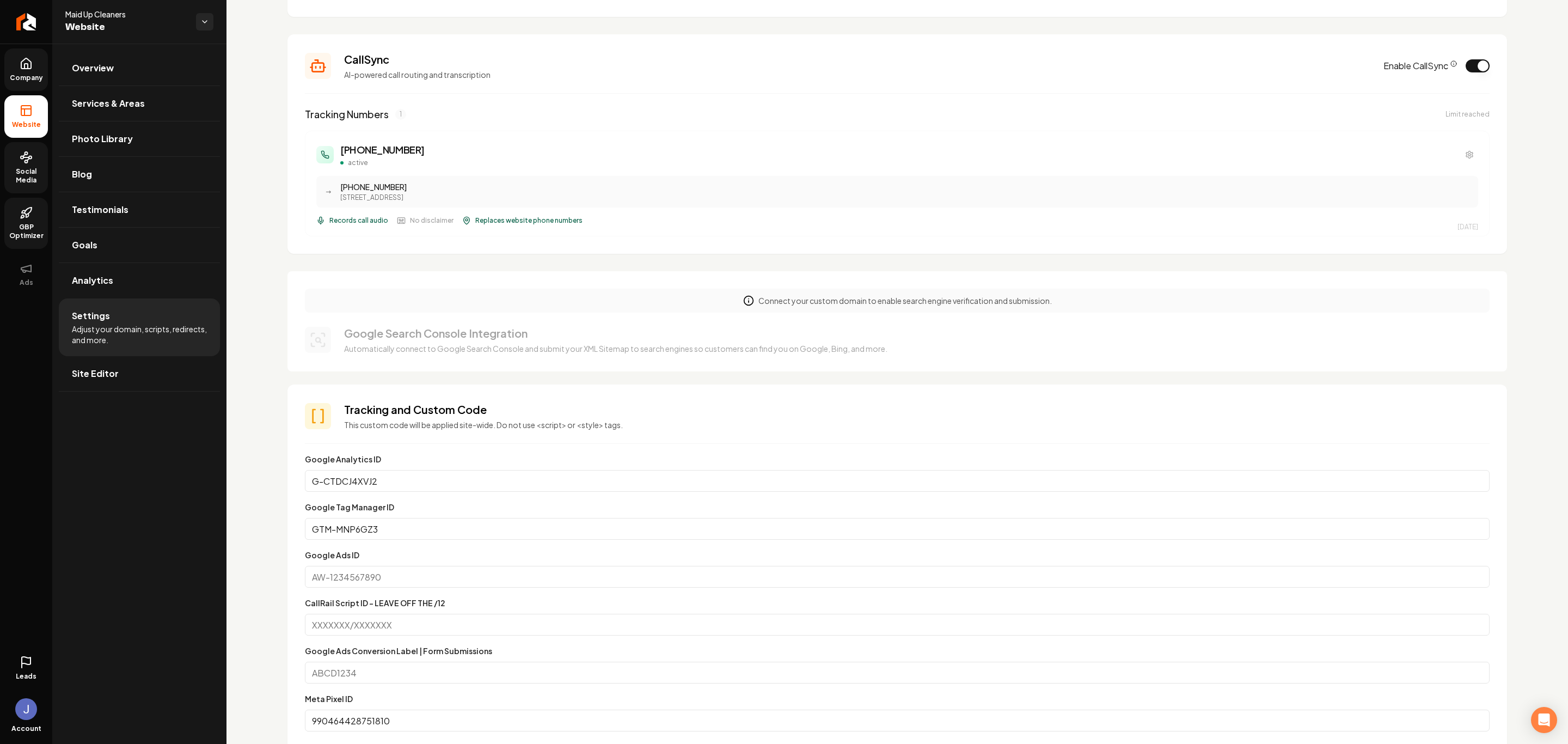
click at [27, 214] on icon at bounding box center [28, 211] width 7 height 7
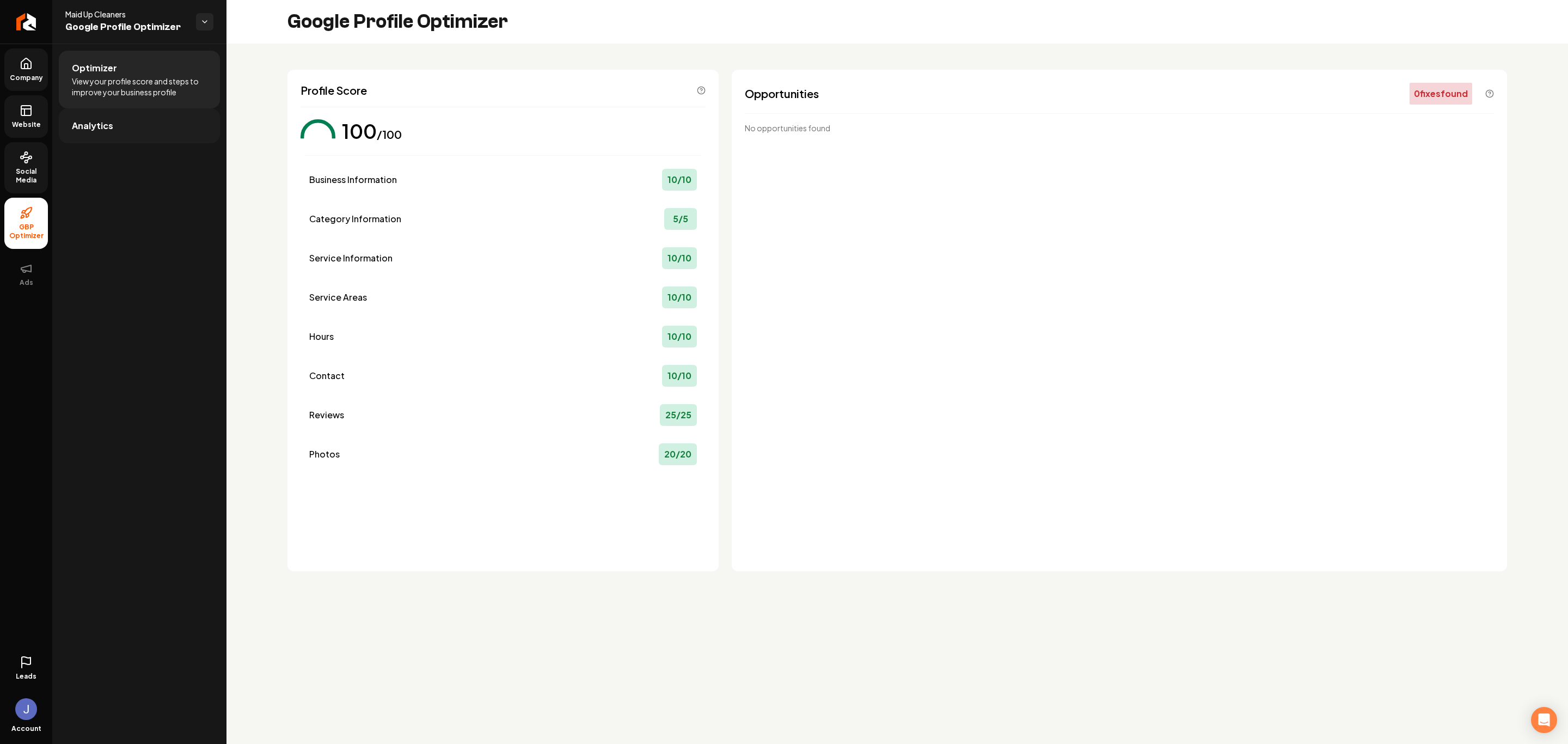
click at [90, 111] on link "Analytics" at bounding box center [139, 125] width 161 height 35
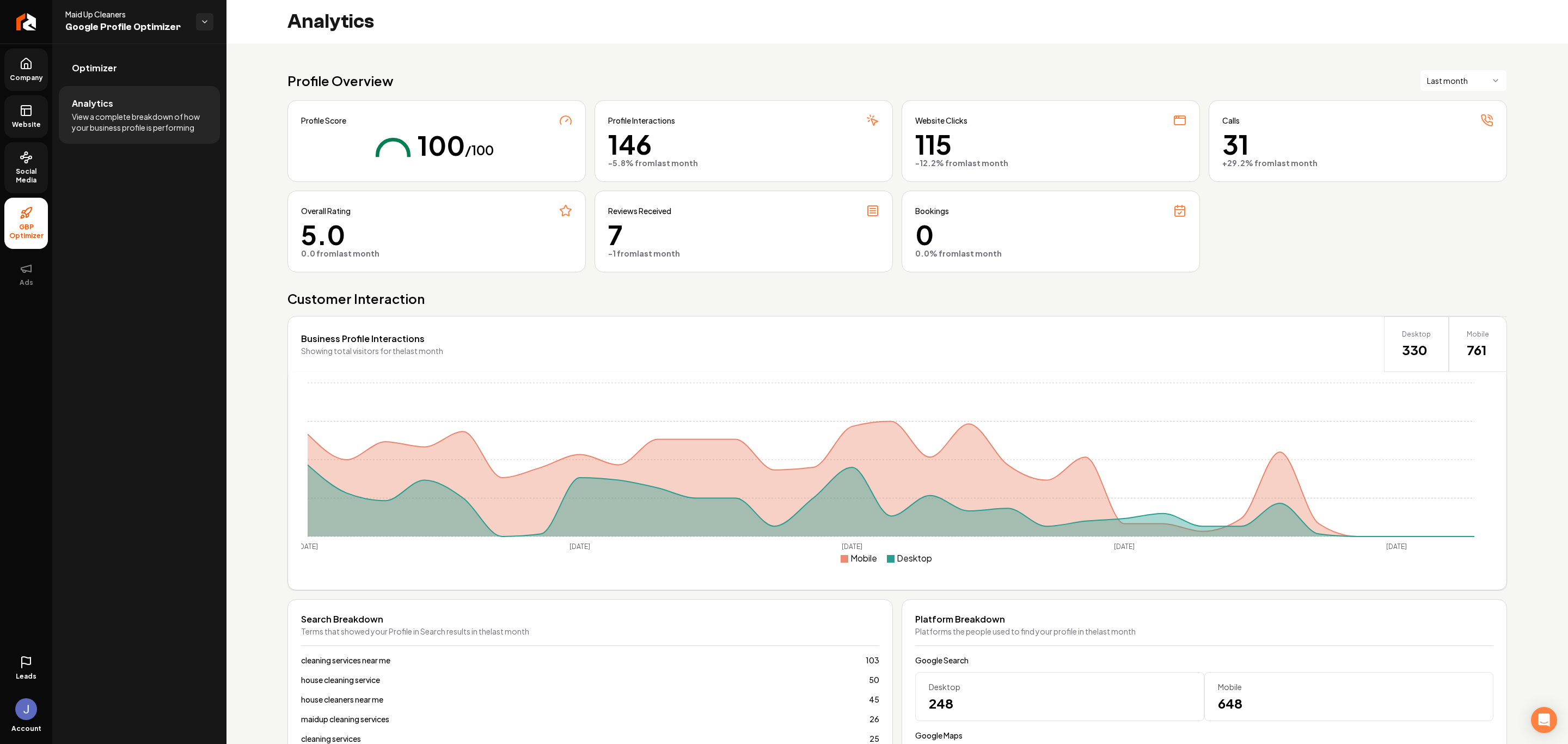
click at [30, 170] on span "Social Media" at bounding box center [26, 176] width 44 height 18
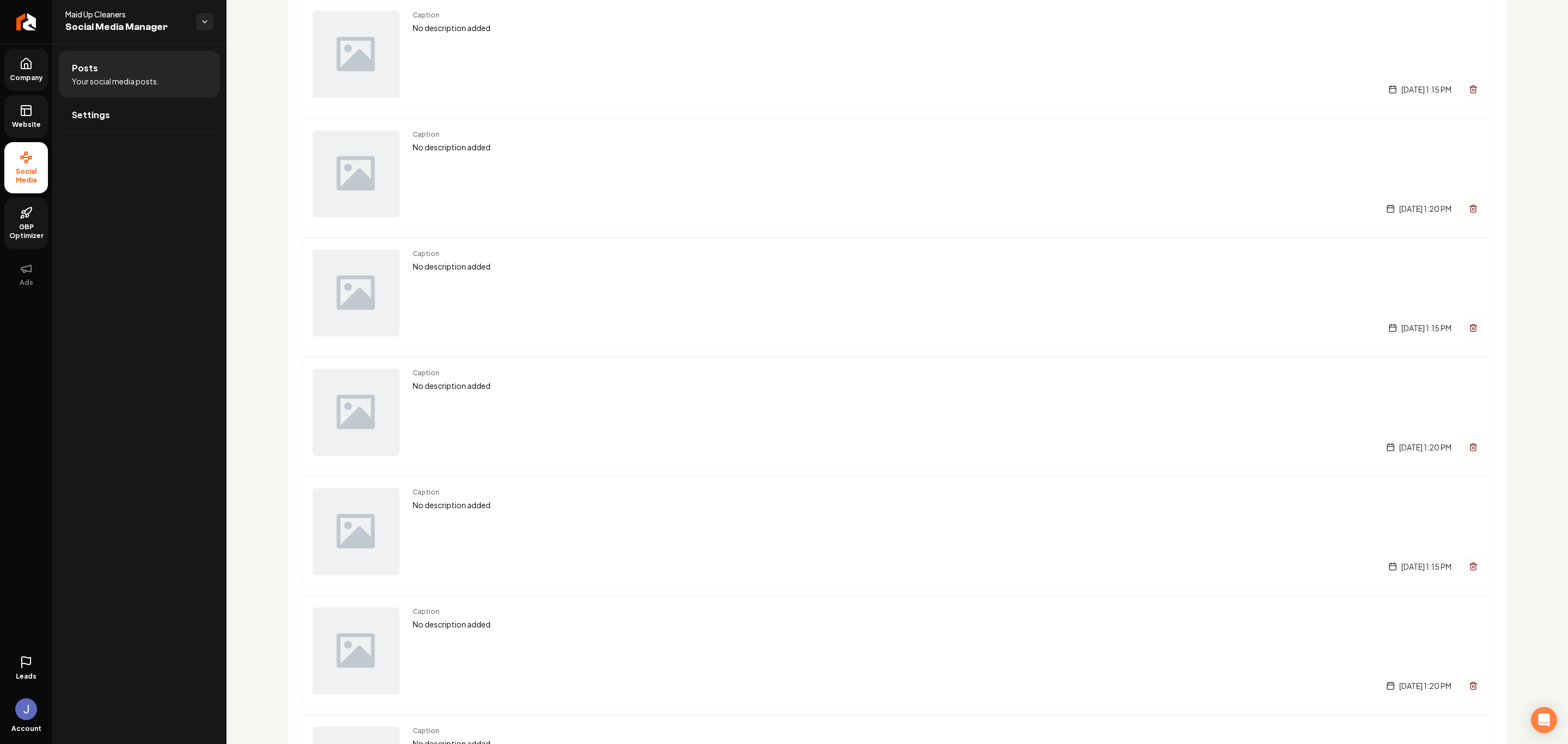
click at [9, 121] on span "Website" at bounding box center [27, 125] width 38 height 9
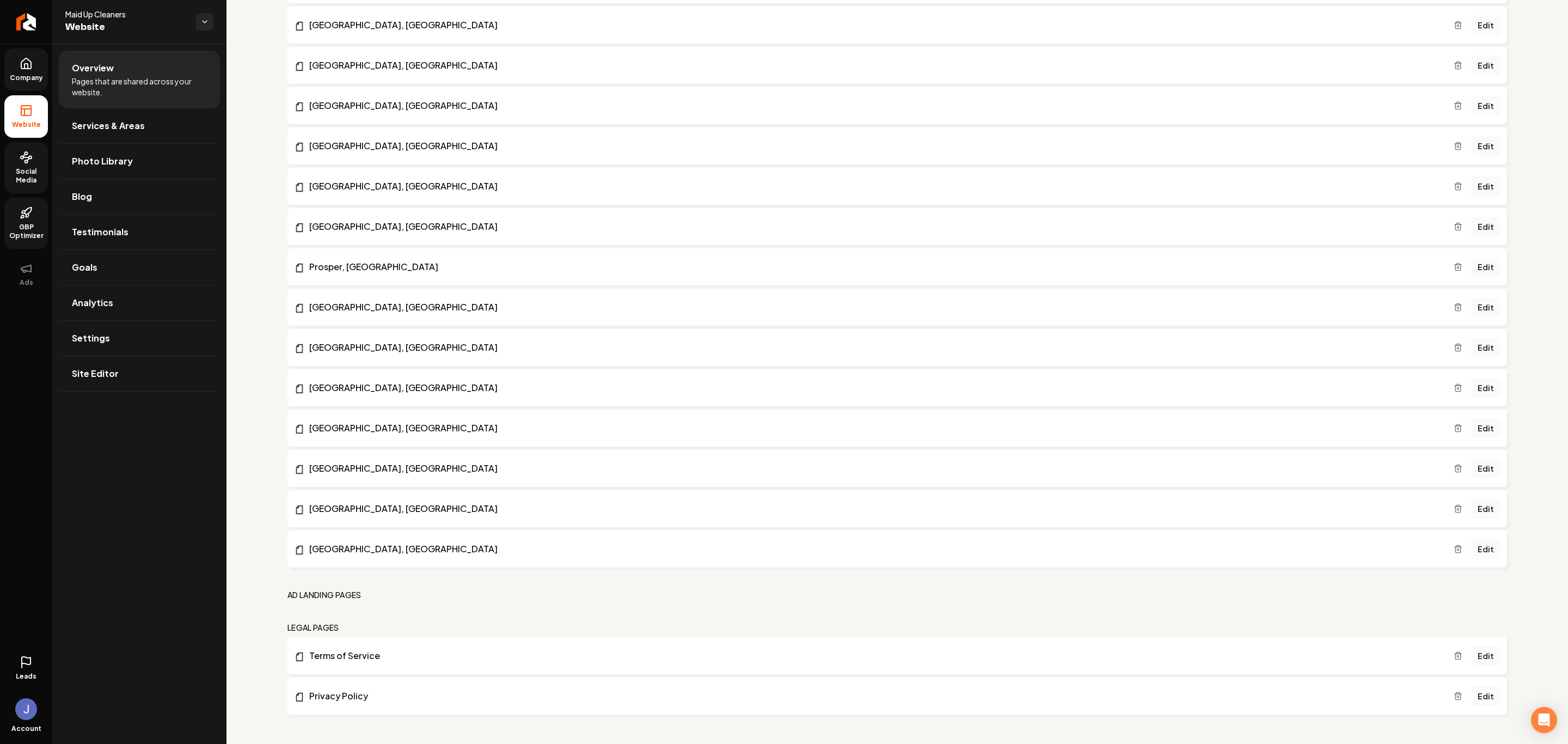
scroll to position [1089, 0]
click at [127, 68] on li "Overview Pages that are shared across your website." at bounding box center [139, 79] width 161 height 58
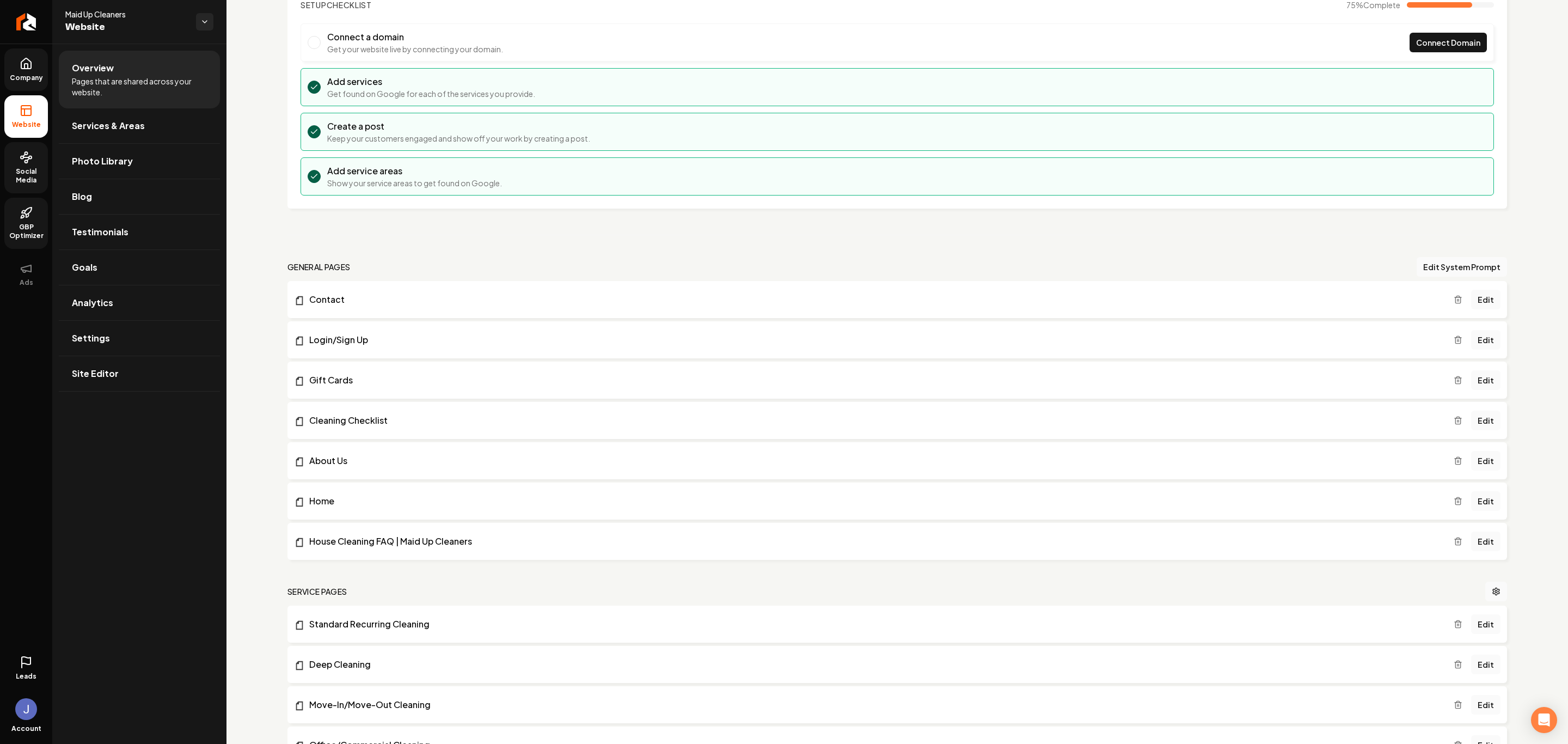
scroll to position [0, 0]
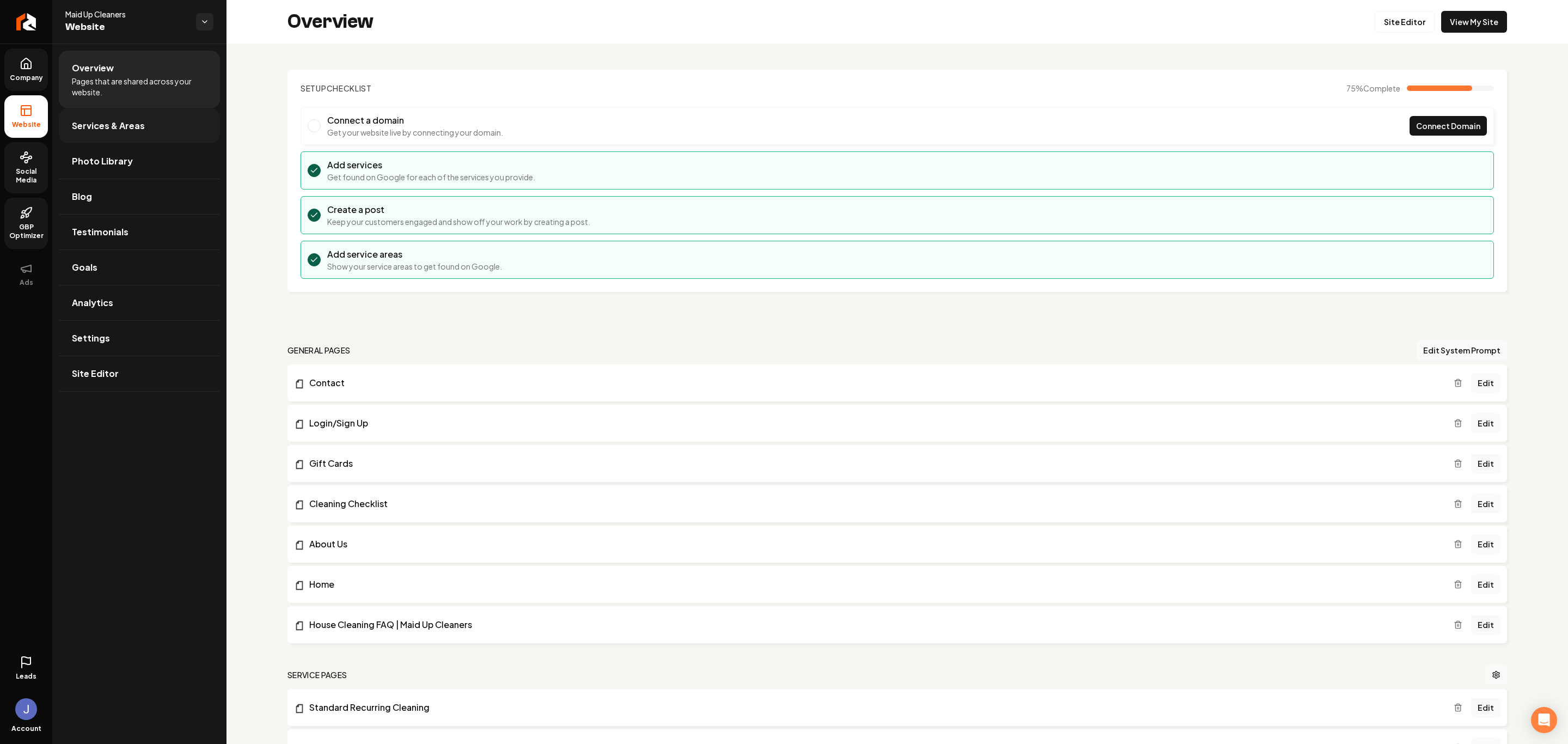
click at [107, 118] on link "Services & Areas" at bounding box center [139, 125] width 161 height 35
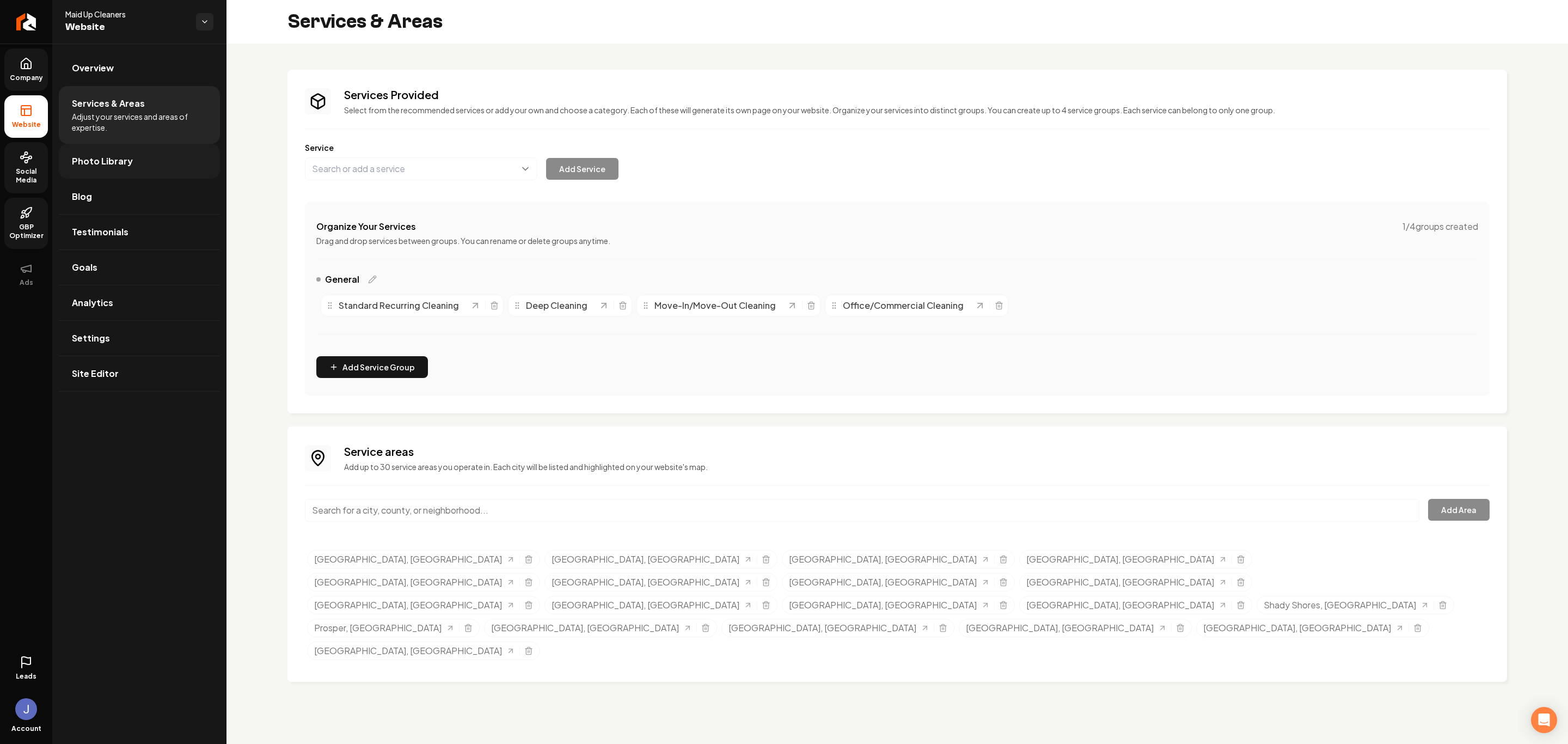
click at [133, 152] on link "Photo Library" at bounding box center [139, 161] width 161 height 35
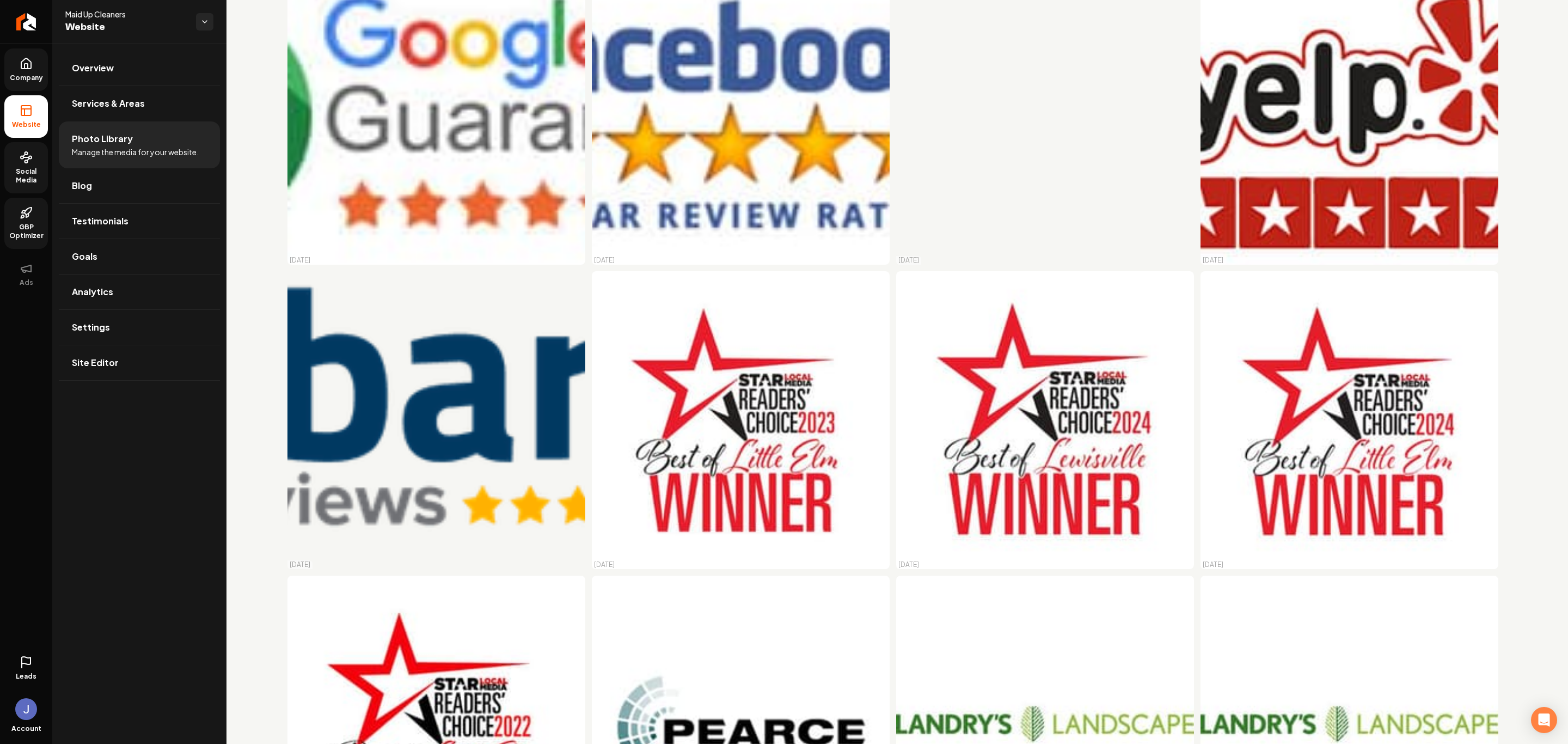
scroll to position [409, 0]
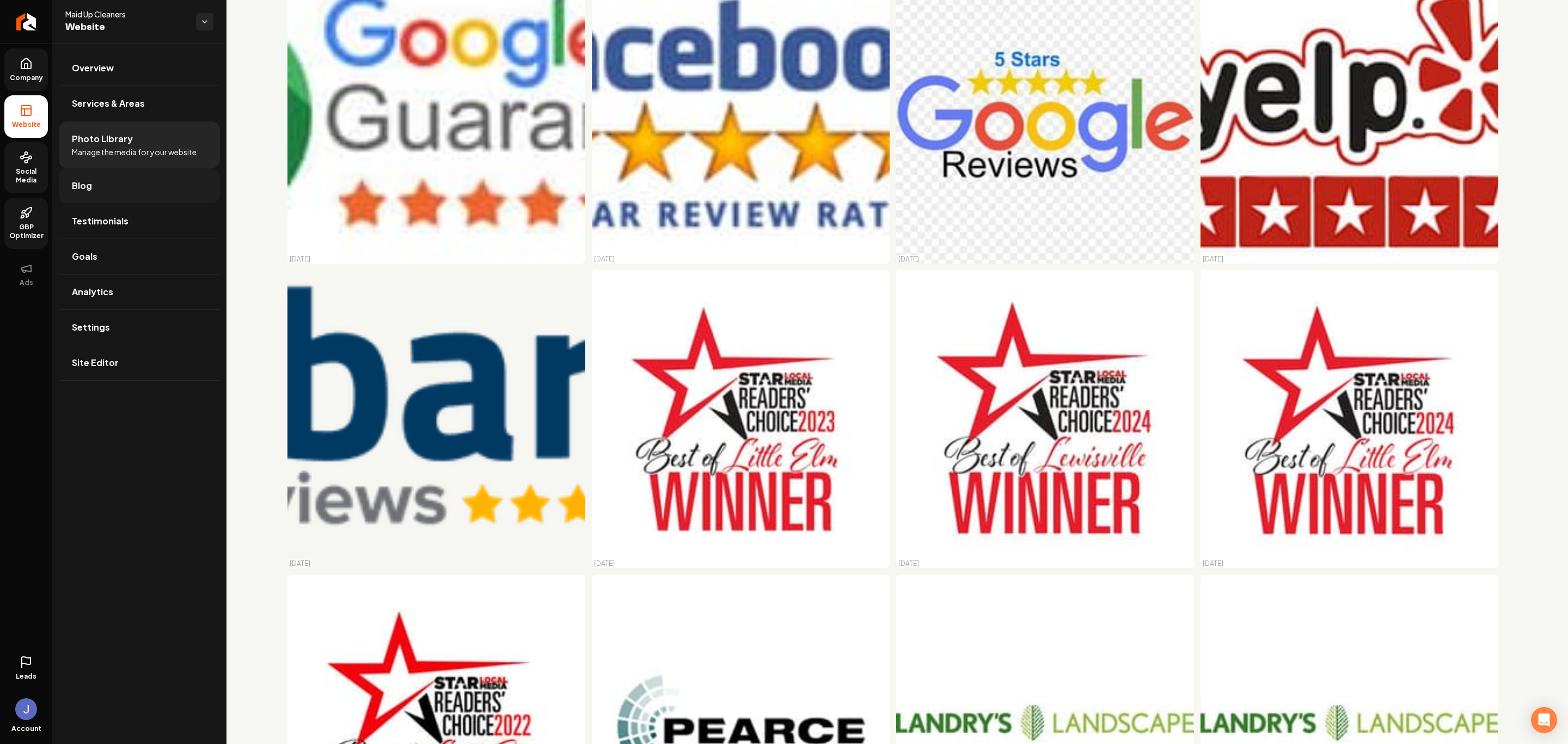
click at [119, 172] on link "Blog" at bounding box center [139, 185] width 161 height 35
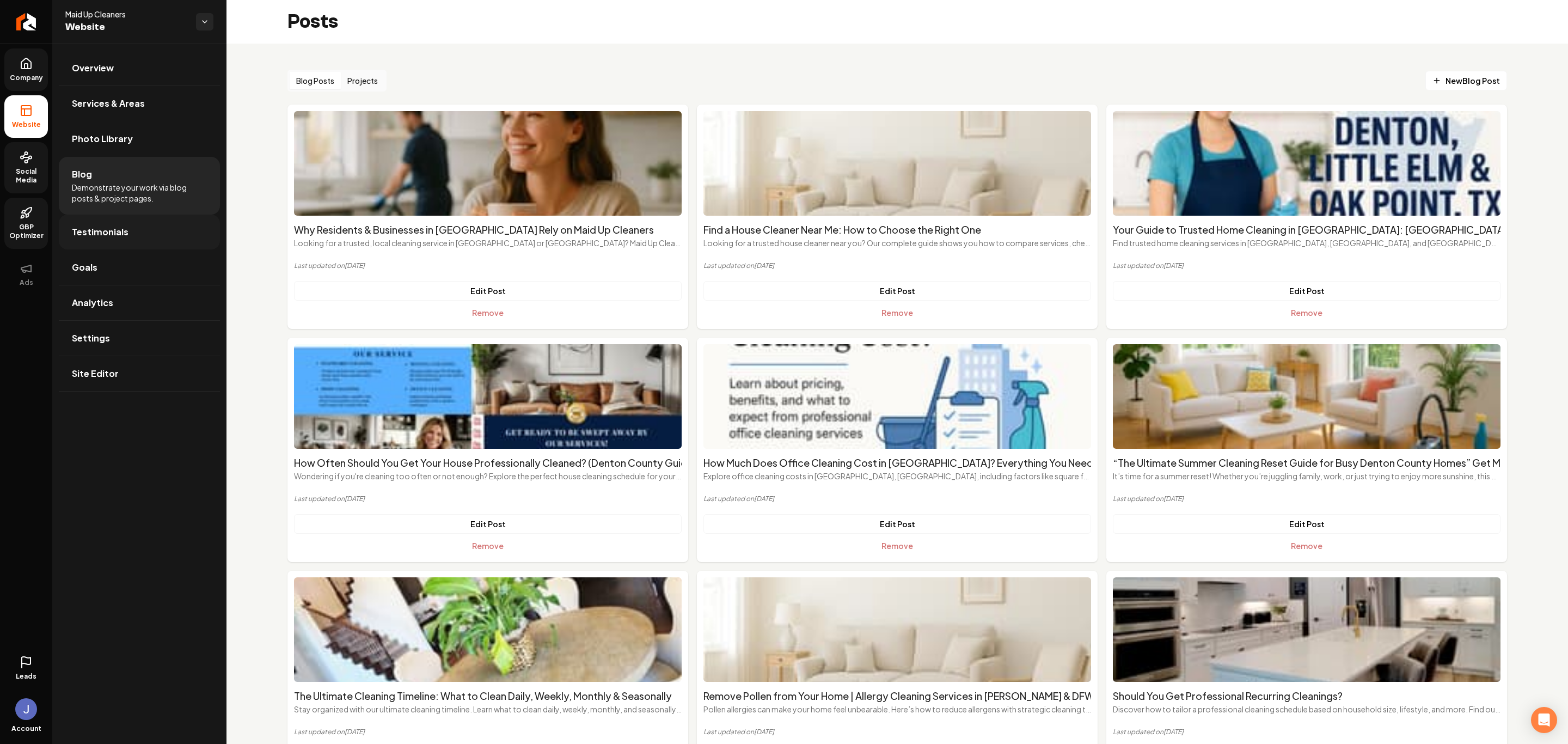
click at [139, 234] on link "Testimonials" at bounding box center [139, 231] width 161 height 35
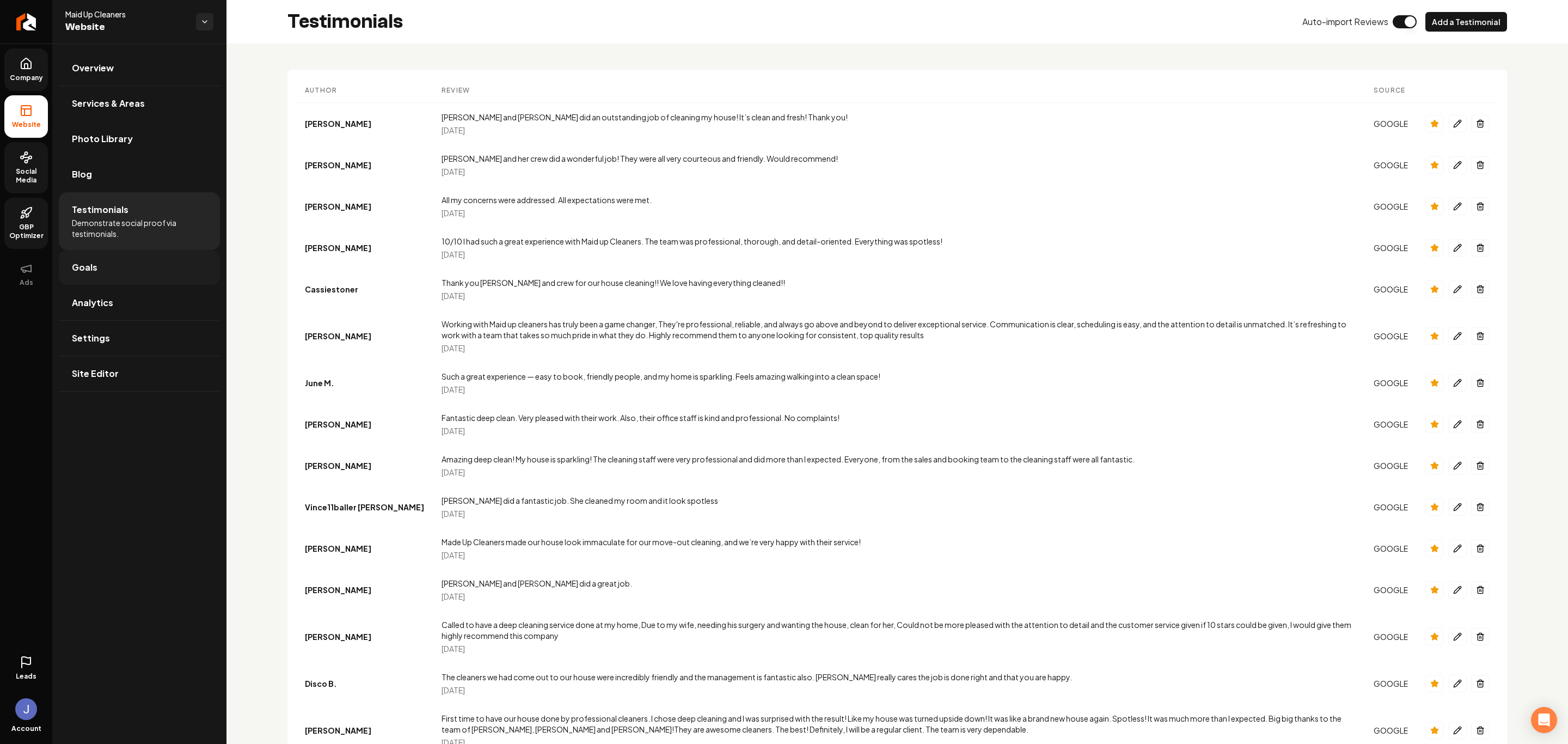
click at [116, 273] on link "Goals" at bounding box center [139, 267] width 161 height 35
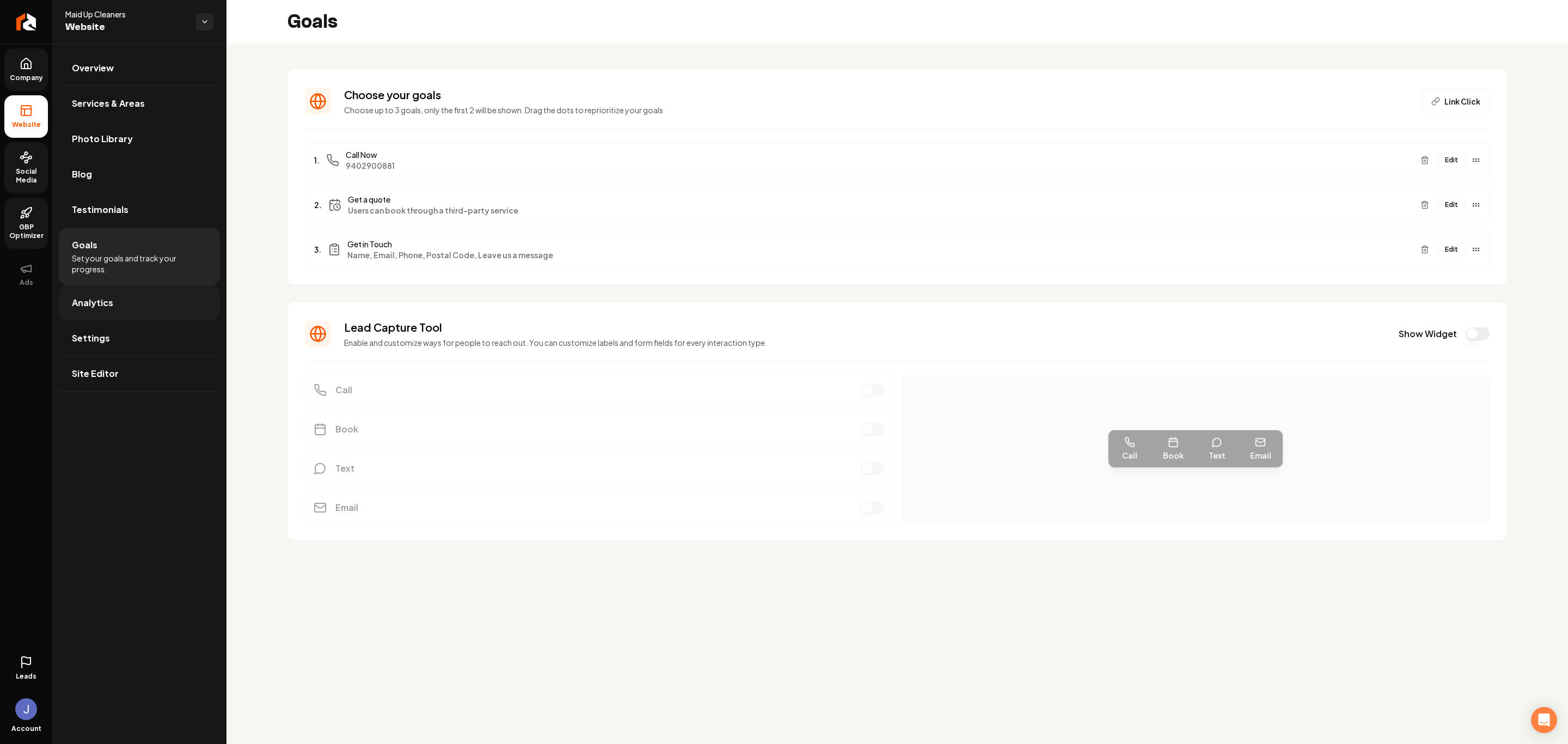
click at [96, 317] on link "Analytics" at bounding box center [139, 303] width 161 height 35
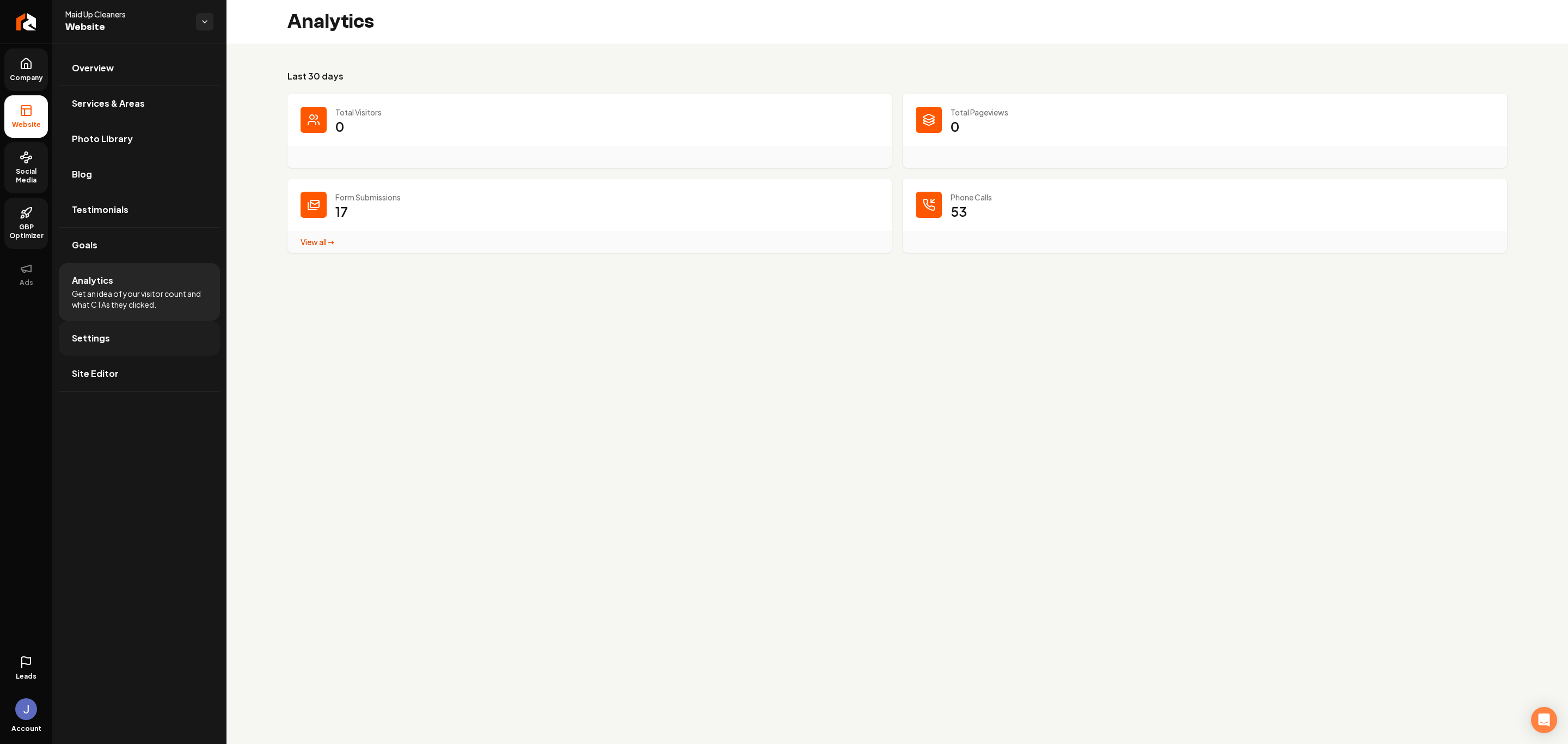
click at [94, 337] on span "Settings" at bounding box center [91, 338] width 38 height 13
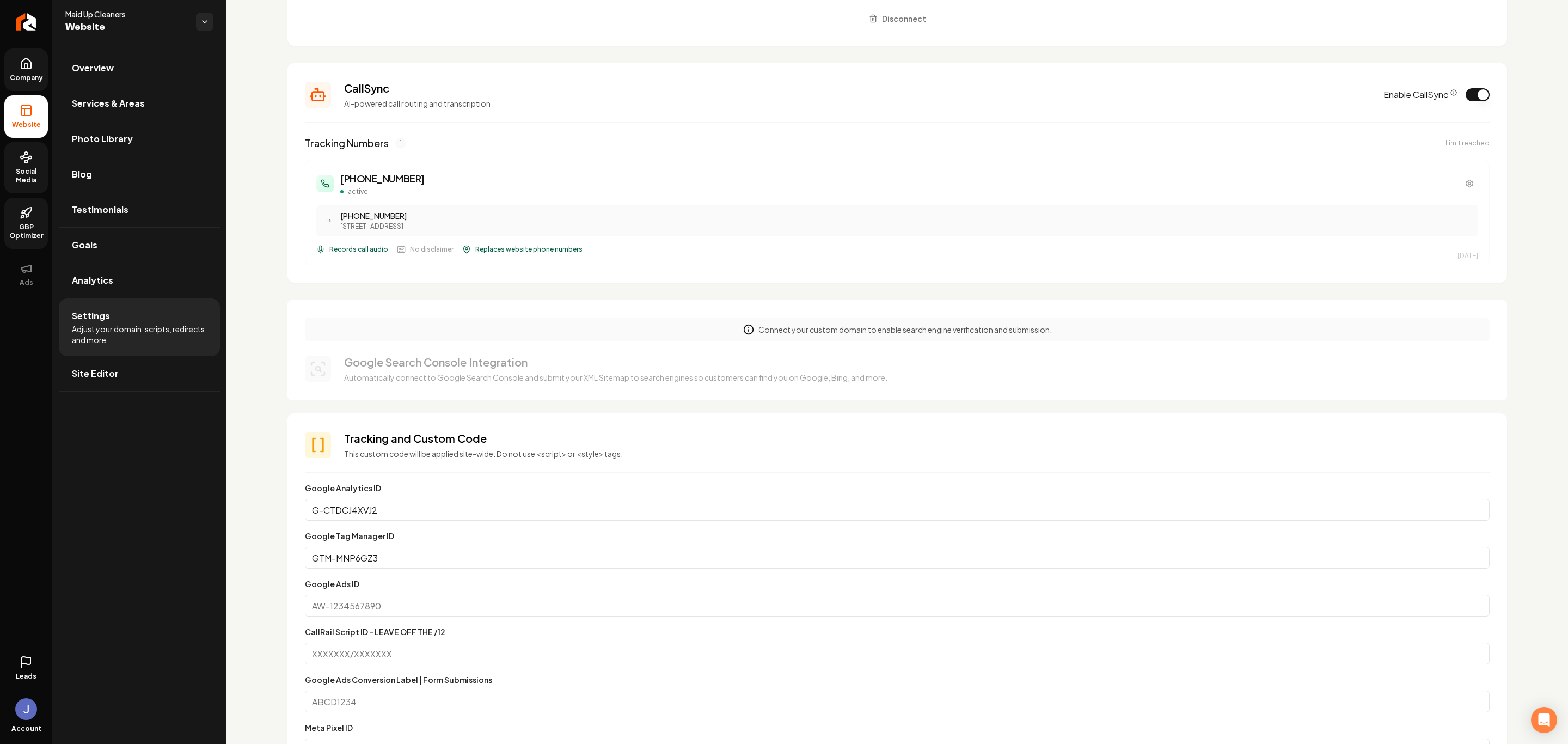
scroll to position [409, 0]
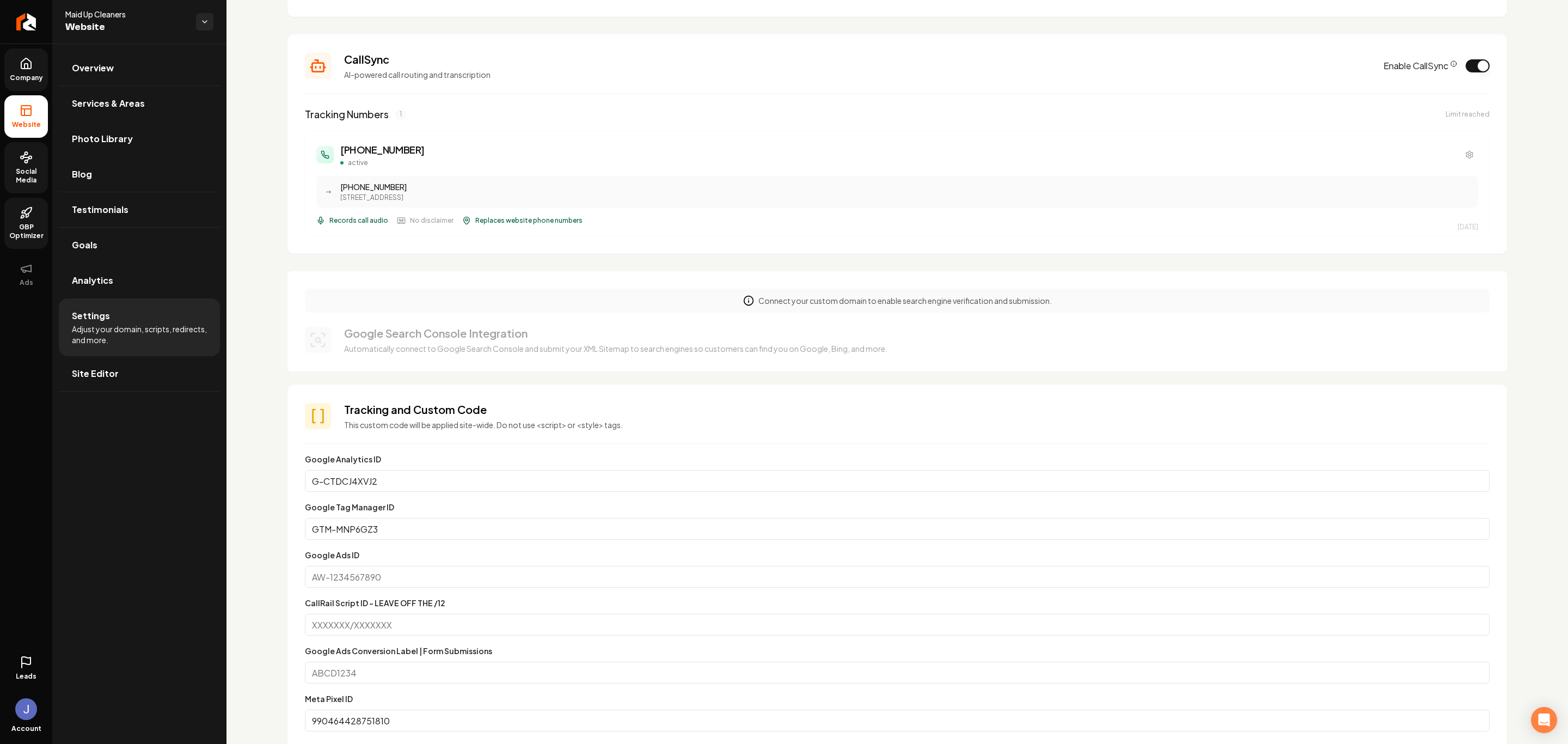
click at [1115, 69] on button "Enable CallSync" at bounding box center [1477, 65] width 24 height 13
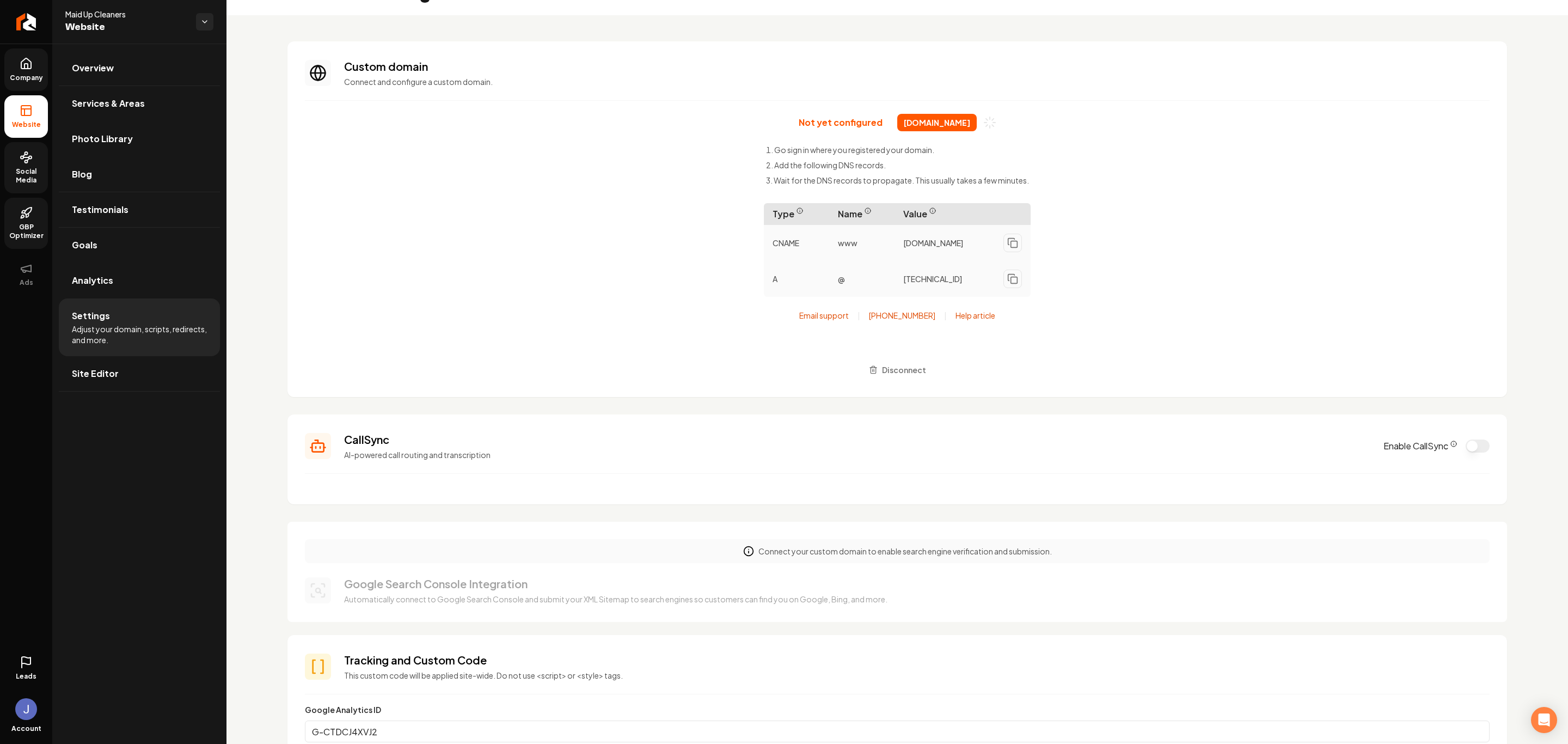
scroll to position [0, 0]
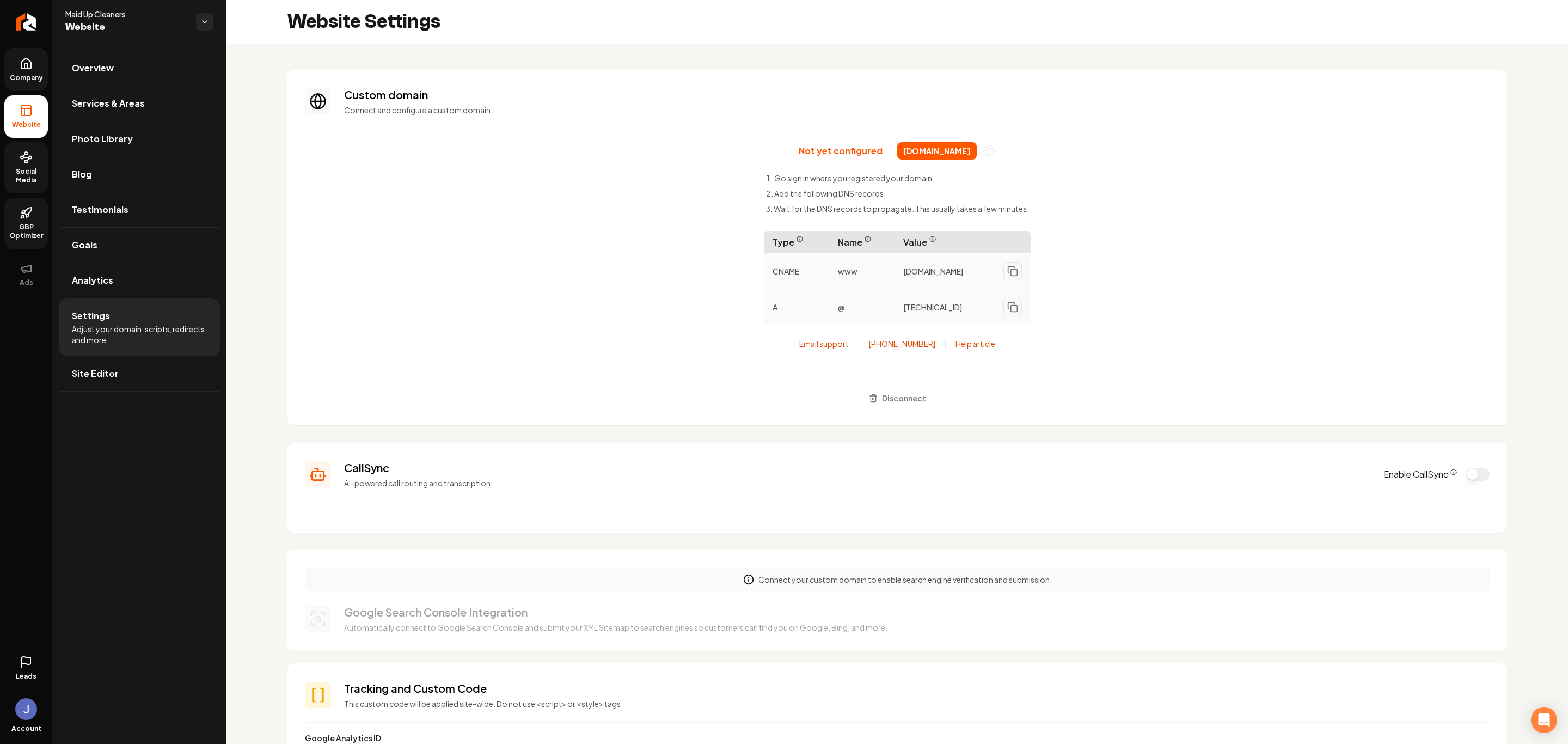
click at [928, 147] on span "[DOMAIN_NAME]" at bounding box center [937, 150] width 80 height 18
click at [823, 149] on p "Not yet configured" at bounding box center [841, 151] width 84 height 11
click at [85, 56] on link "Overview" at bounding box center [139, 68] width 161 height 35
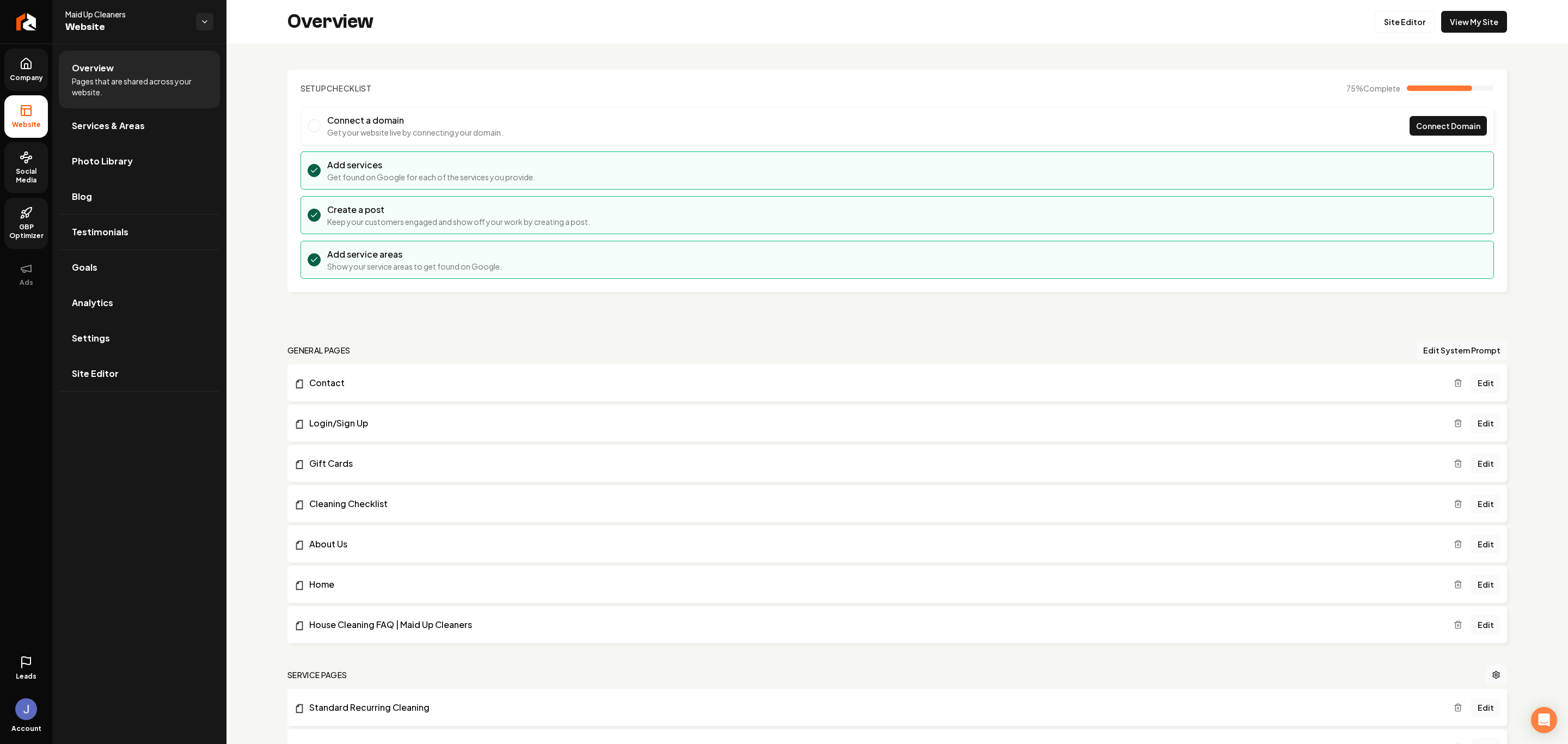
click at [20, 68] on icon at bounding box center [26, 63] width 13 height 13
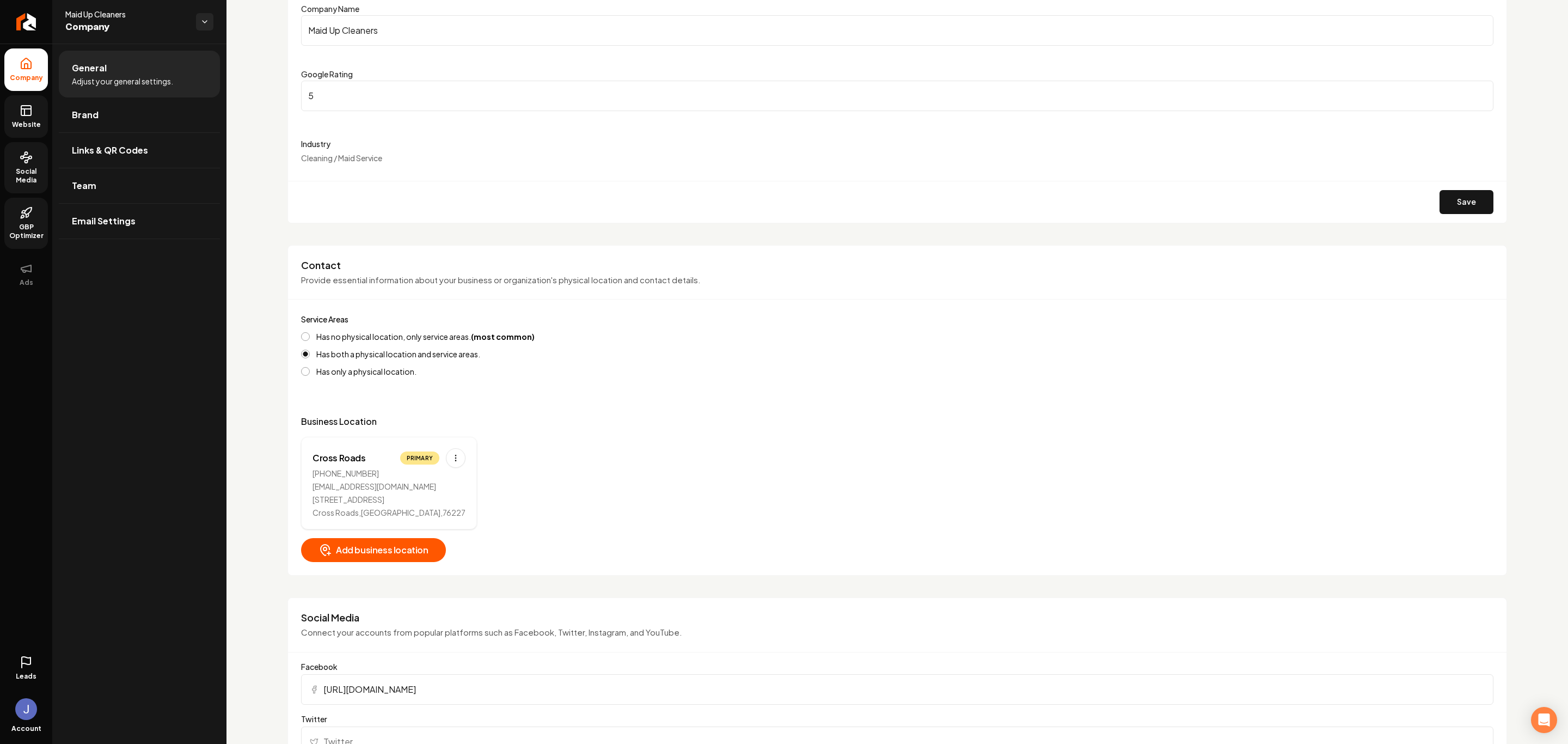
scroll to position [327, 0]
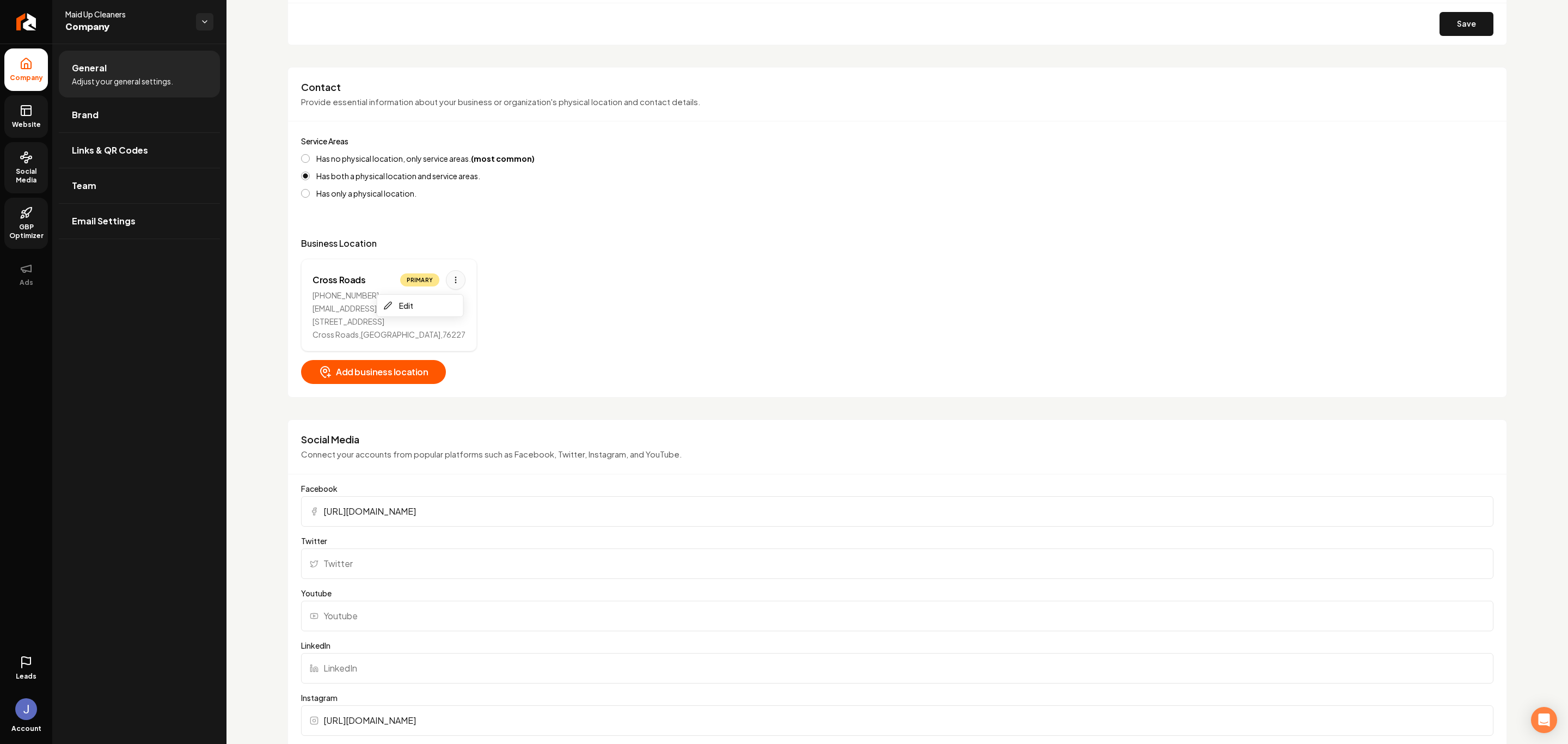
click at [452, 285] on html "Company Website Social Media GBP Optimizer Ads Leads Account Maid Up Cleaners C…" at bounding box center [784, 372] width 1568 height 744
click at [420, 306] on div "Edit" at bounding box center [420, 305] width 82 height 18
select select "**"
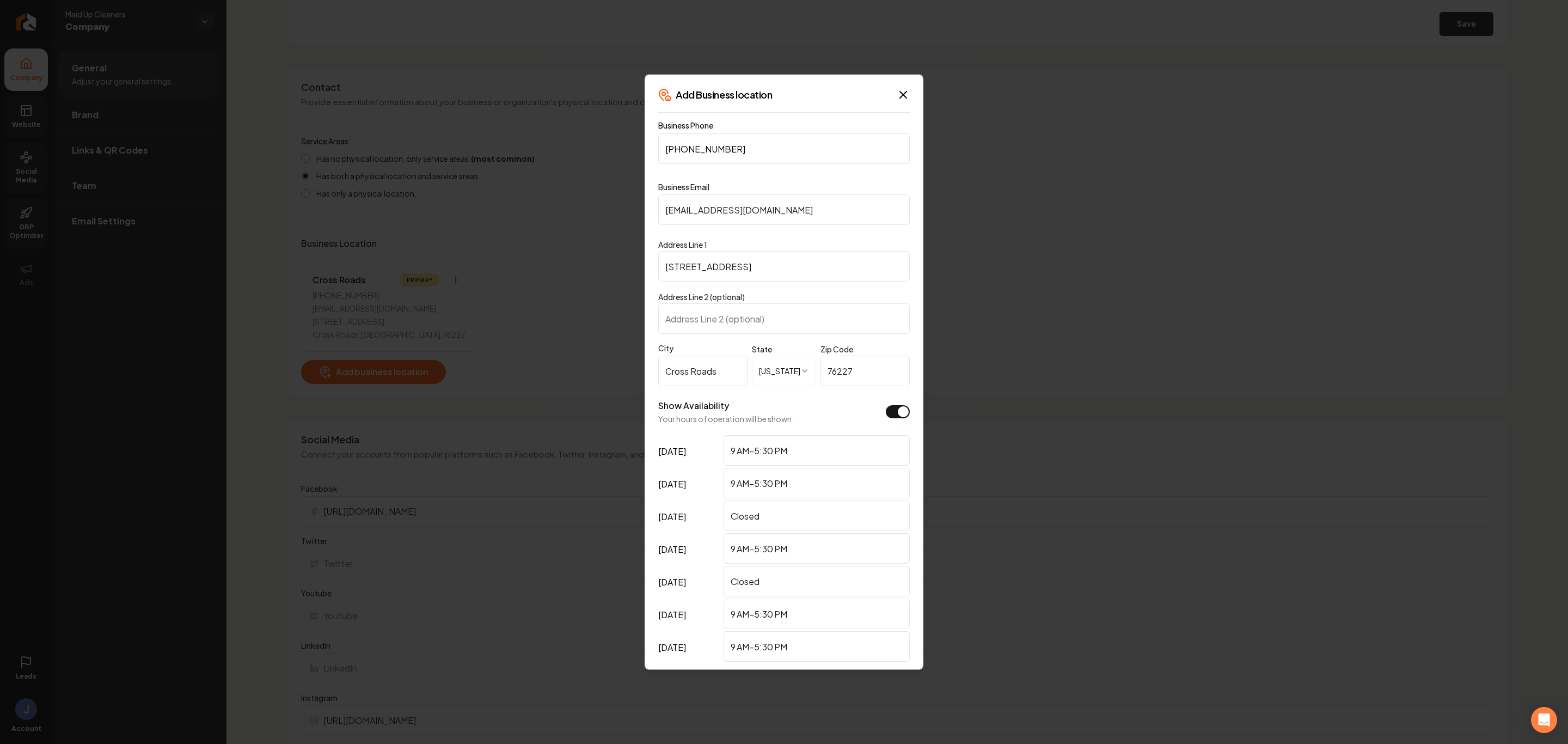
click at [778, 260] on input "[STREET_ADDRESS]" at bounding box center [783, 266] width 251 height 30
click at [699, 327] on input "Address Line 2 (optional)" at bounding box center [783, 318] width 251 height 30
drag, startPoint x: 761, startPoint y: 270, endPoint x: 595, endPoint y: 256, distance: 166.6
click at [593, 267] on body "Company Website Social Media GBP Optimizer Ads Leads Account Maid Up Cleaners C…" at bounding box center [784, 372] width 1568 height 744
type input "8708 King Ranch Dr."
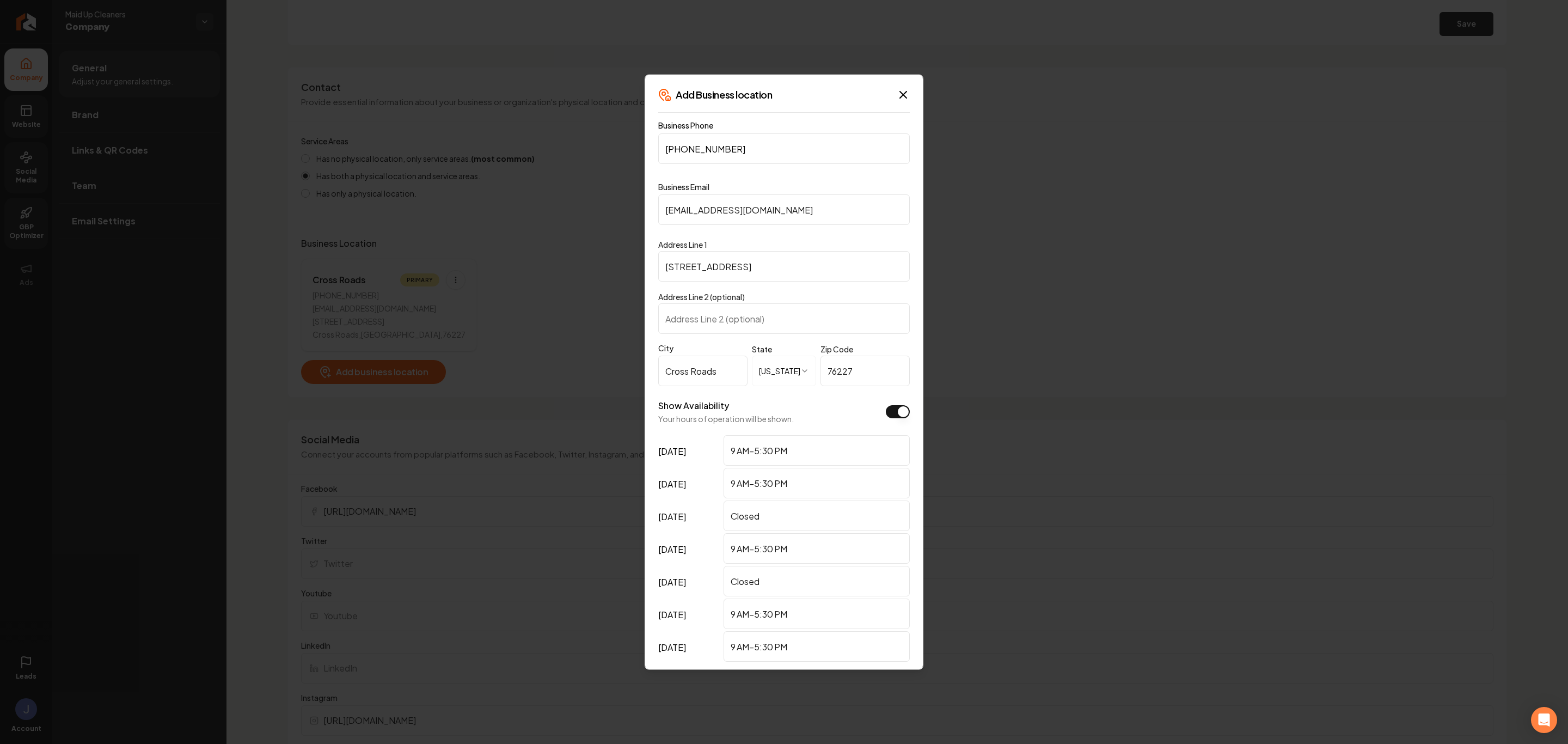
drag, startPoint x: 695, startPoint y: 360, endPoint x: 698, endPoint y: 365, distance: 5.8
click at [695, 360] on input "Cross Roads" at bounding box center [702, 371] width 89 height 30
drag, startPoint x: 718, startPoint y: 367, endPoint x: 580, endPoint y: 343, distance: 140.1
click at [567, 368] on body "Company Website Social Media GBP Optimizer Ads Leads Account Maid Up Cleaners C…" at bounding box center [784, 372] width 1568 height 744
type input "[PERSON_NAME]"
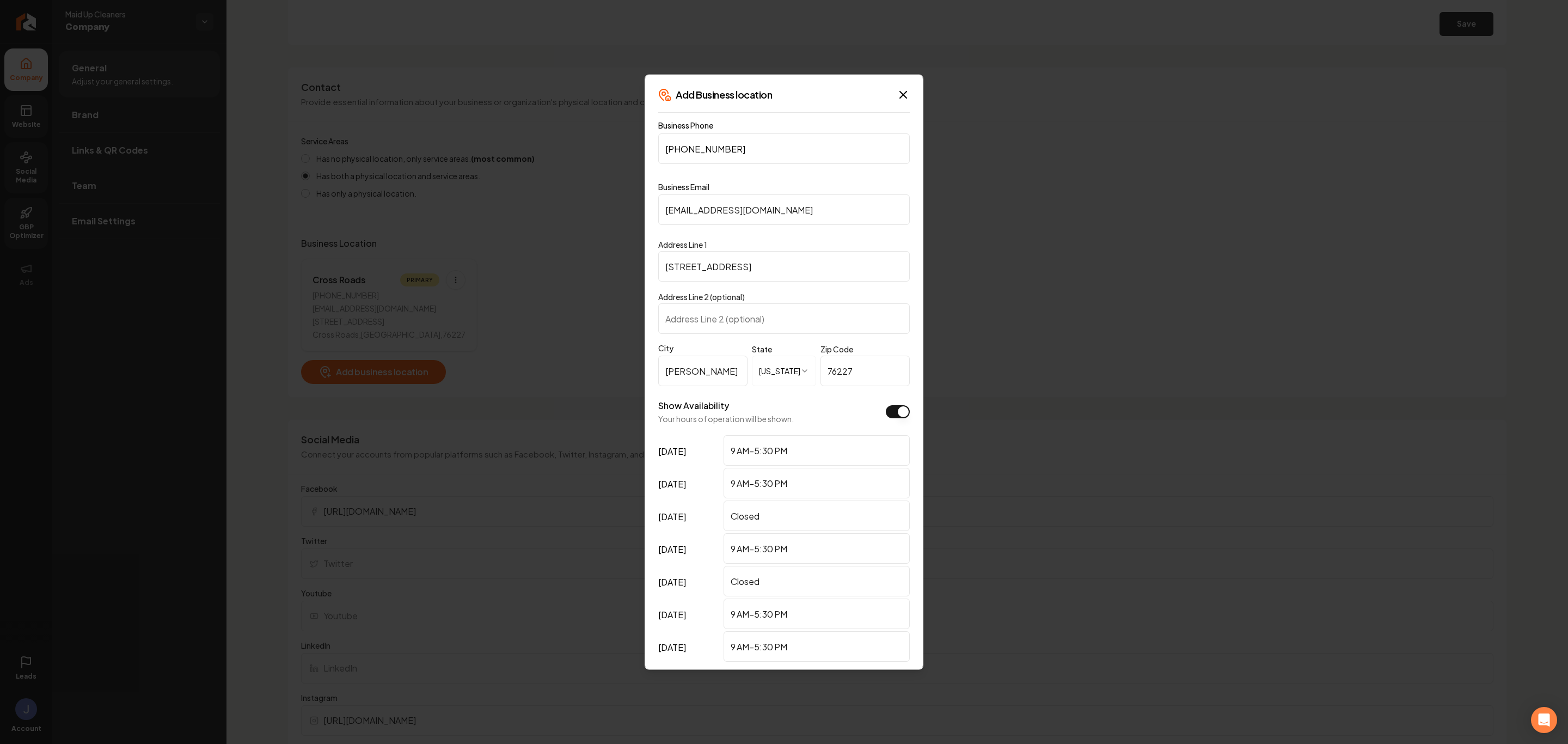
drag, startPoint x: 837, startPoint y: 376, endPoint x: 740, endPoint y: 369, distance: 97.3
click at [744, 363] on div "**********" at bounding box center [783, 373] width 251 height 52
type input "76227"
click at [787, 402] on div "Show Availability Your hours of operation will be shown." at bounding box center [726, 412] width 136 height 25
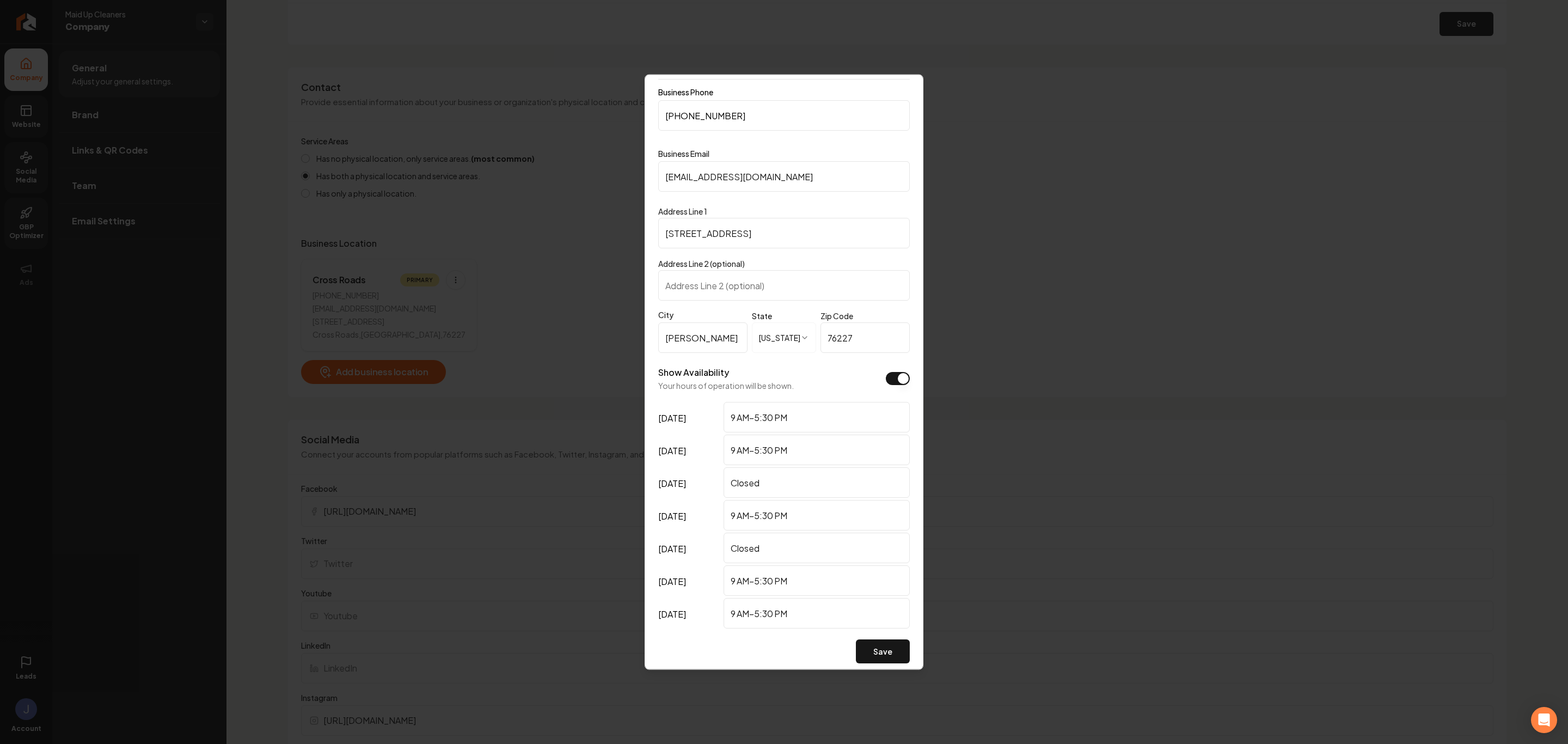
scroll to position [49, 0]
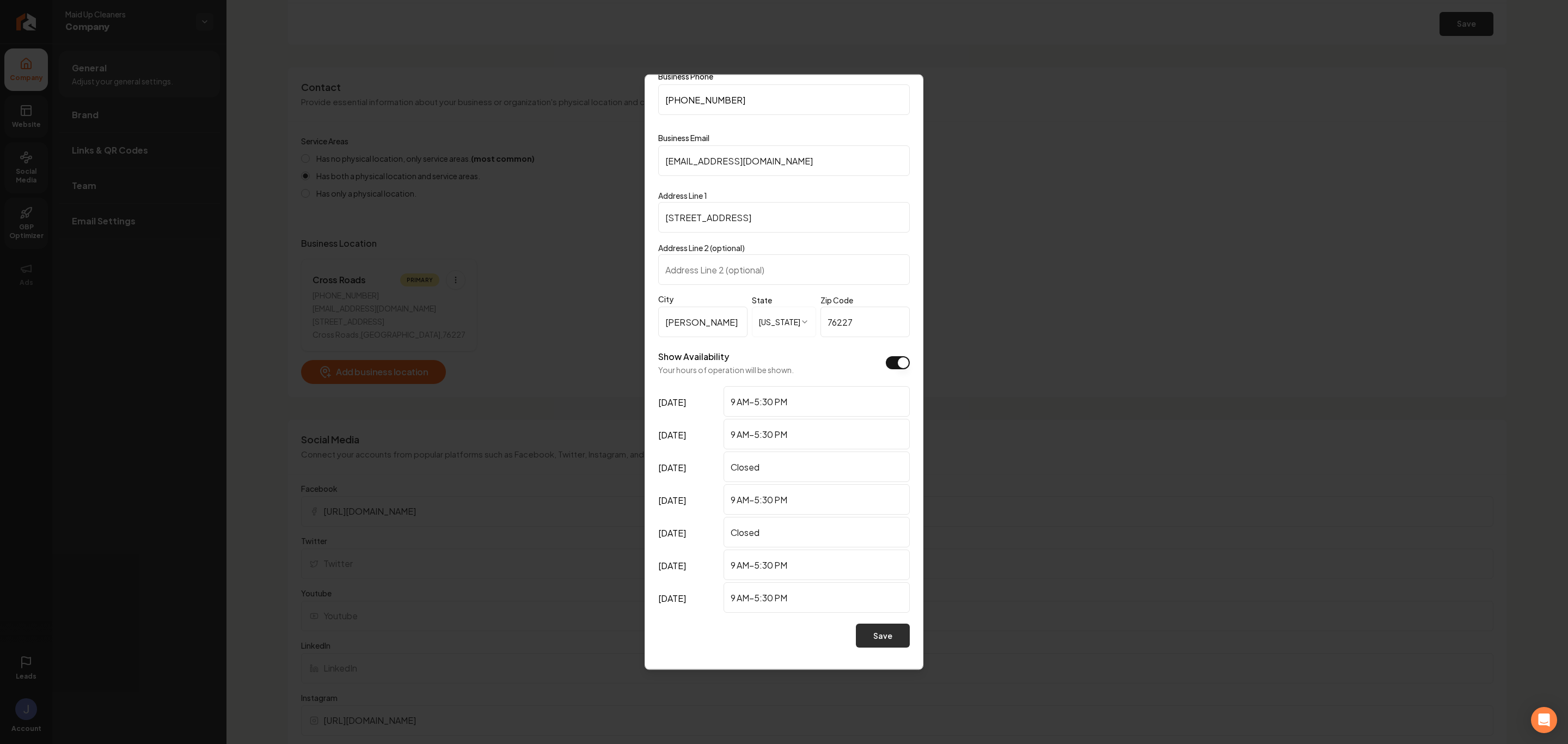
click at [876, 488] on button "Save" at bounding box center [883, 635] width 54 height 24
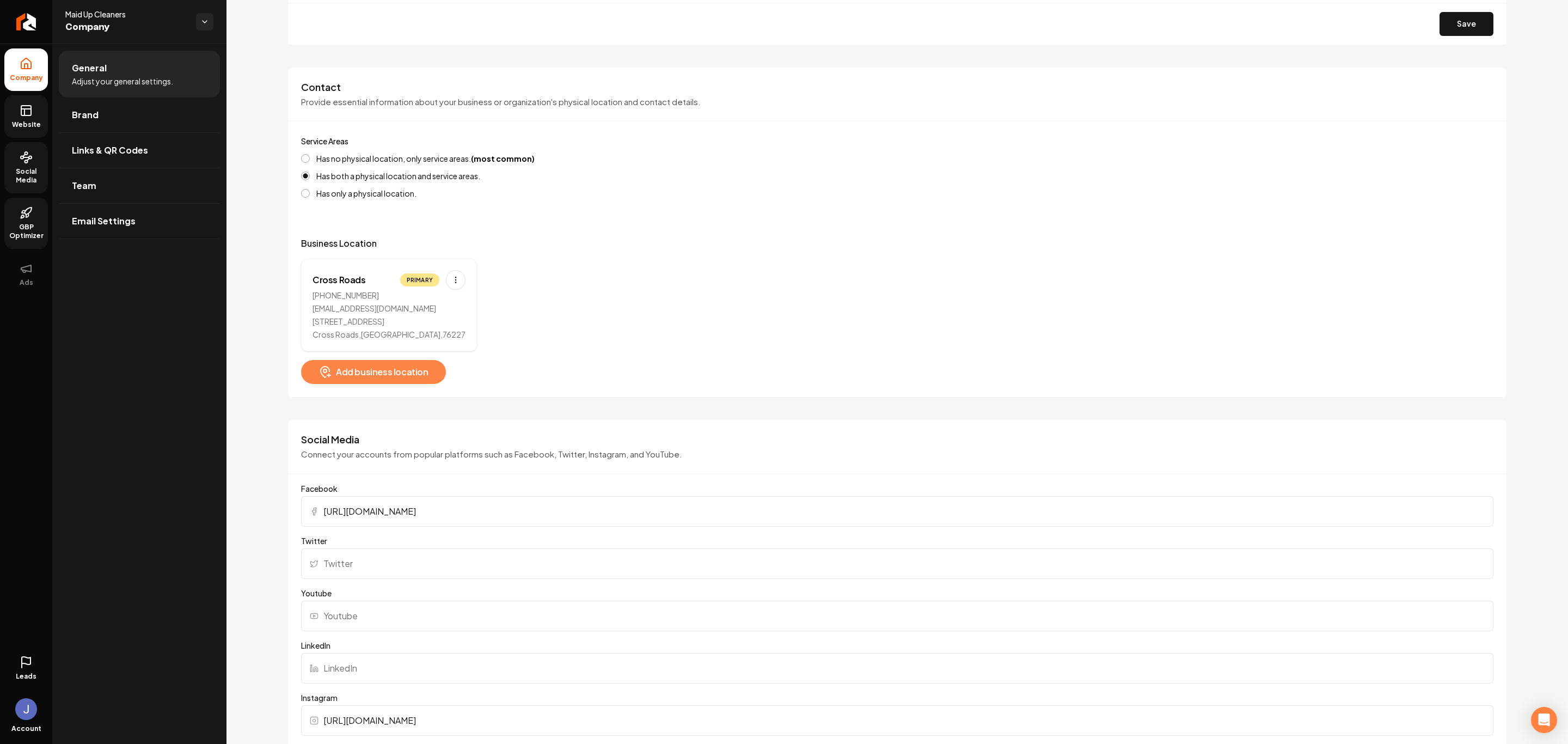
click at [347, 378] on span "Add business location" at bounding box center [373, 371] width 110 height 13
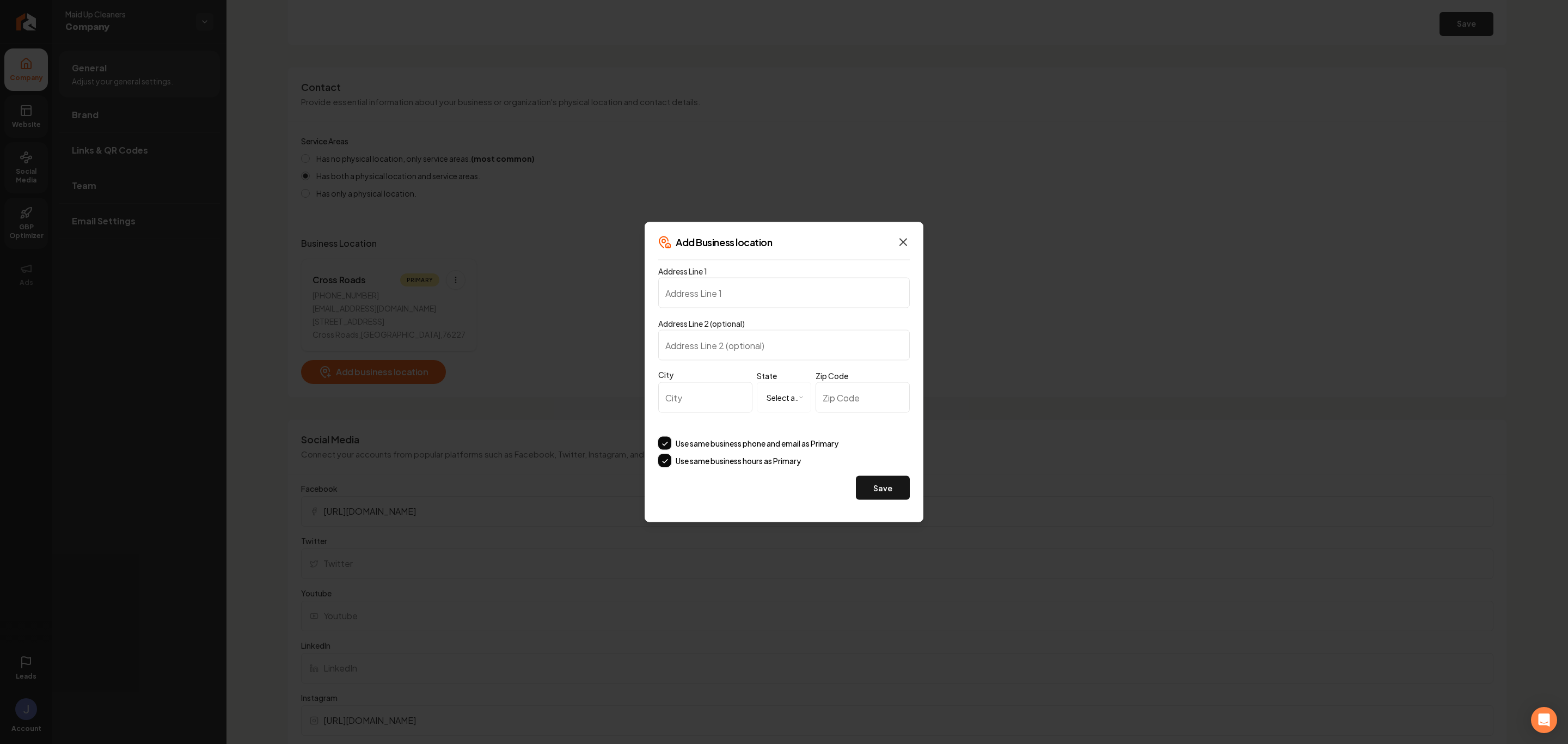
click at [897, 240] on icon "button" at bounding box center [903, 242] width 13 height 13
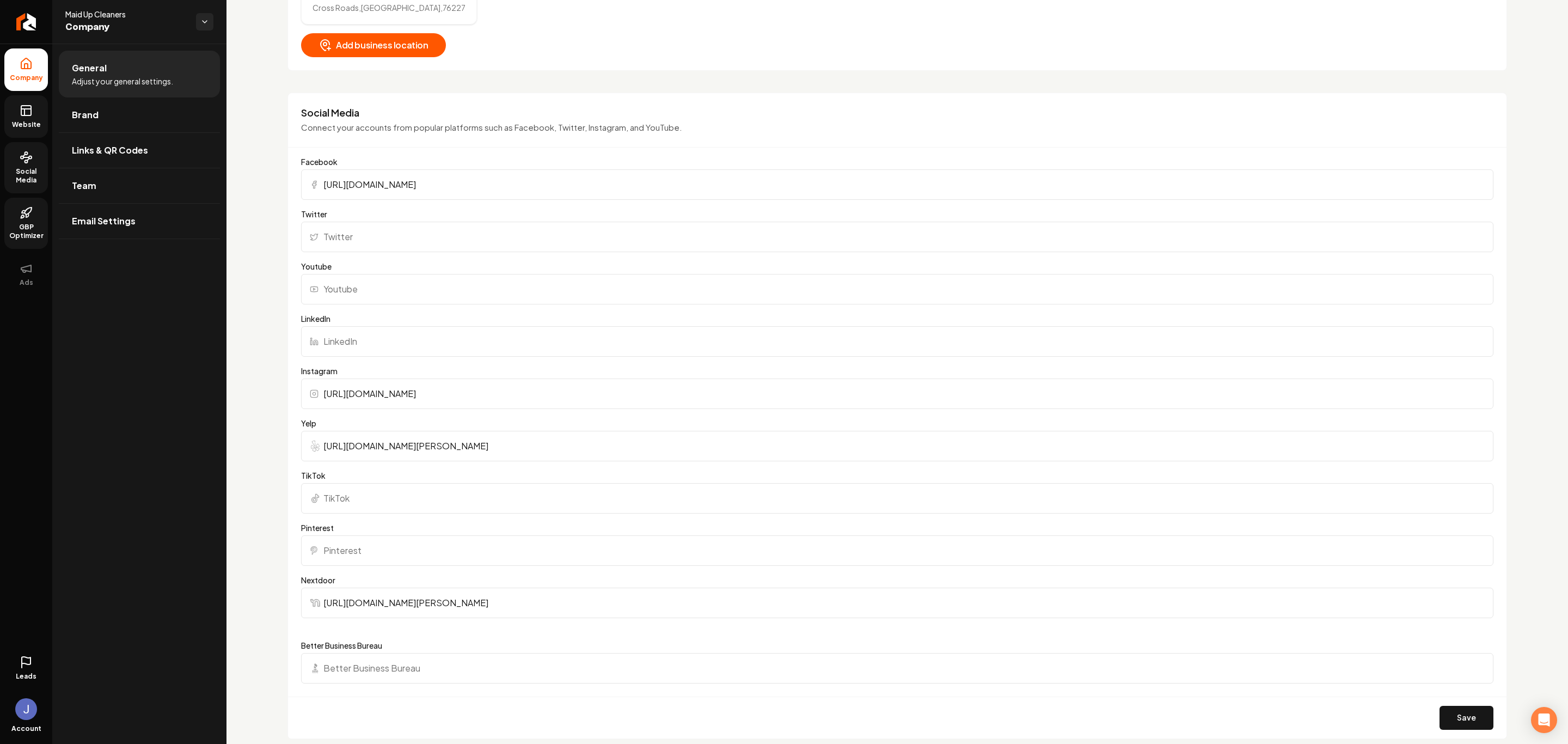
scroll to position [899, 0]
